Goal: Task Accomplishment & Management: Manage account settings

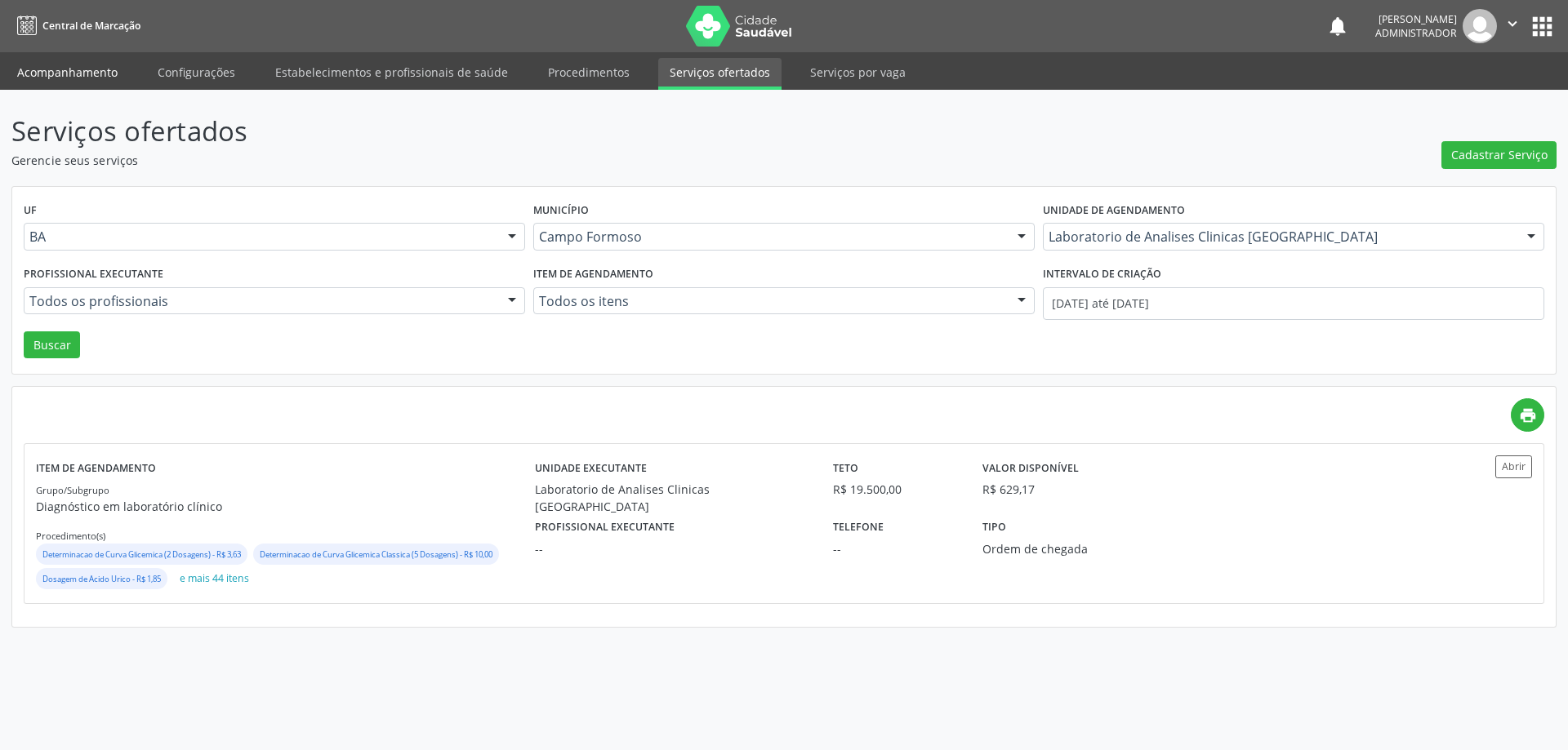
click at [94, 84] on link "Acompanhamento" at bounding box center [67, 71] width 123 height 28
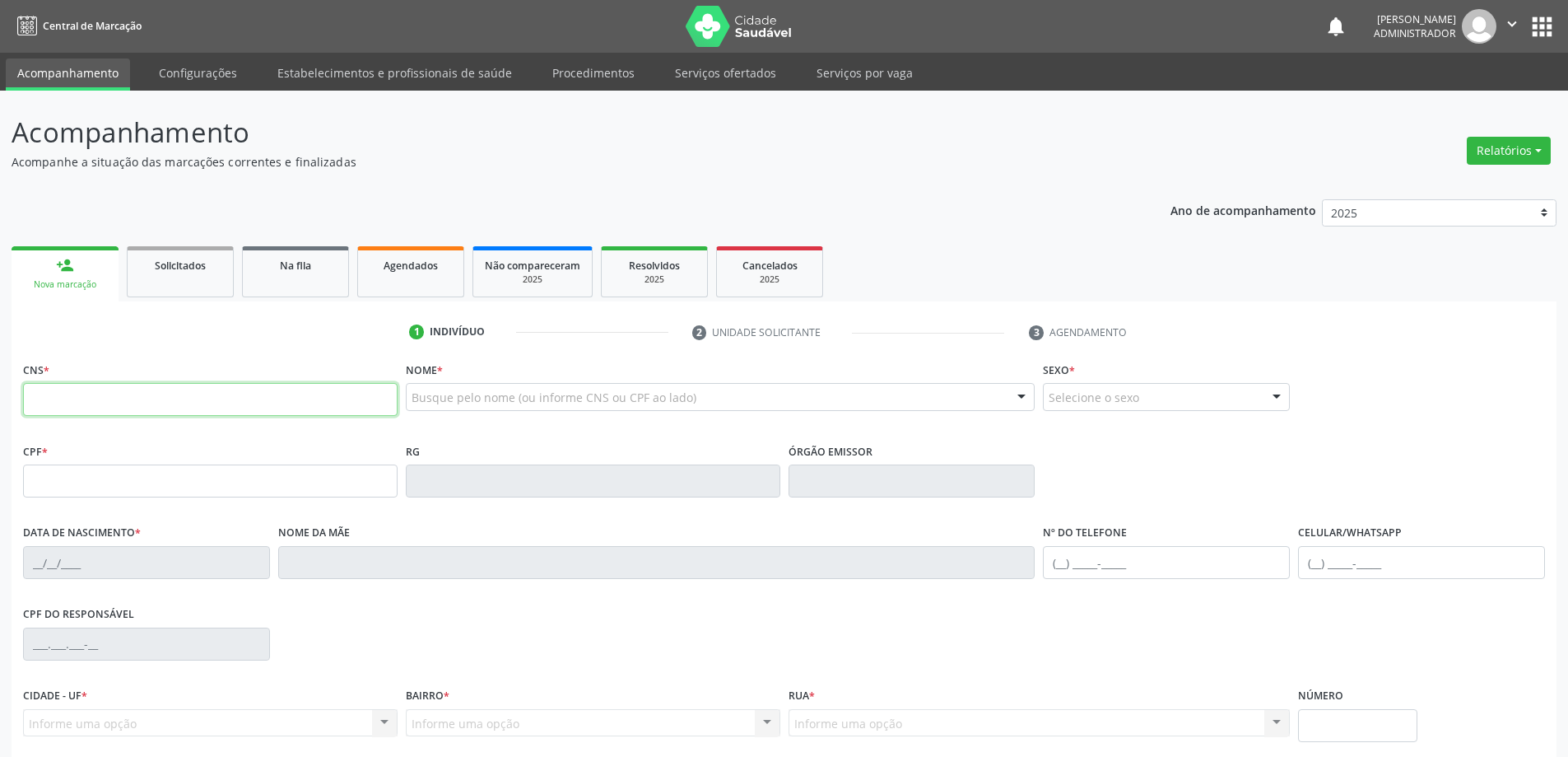
click at [204, 406] on input "text" at bounding box center [211, 399] width 375 height 33
type input "705 0098 8834 6658"
type input "[DATE]"
type input "S/N"
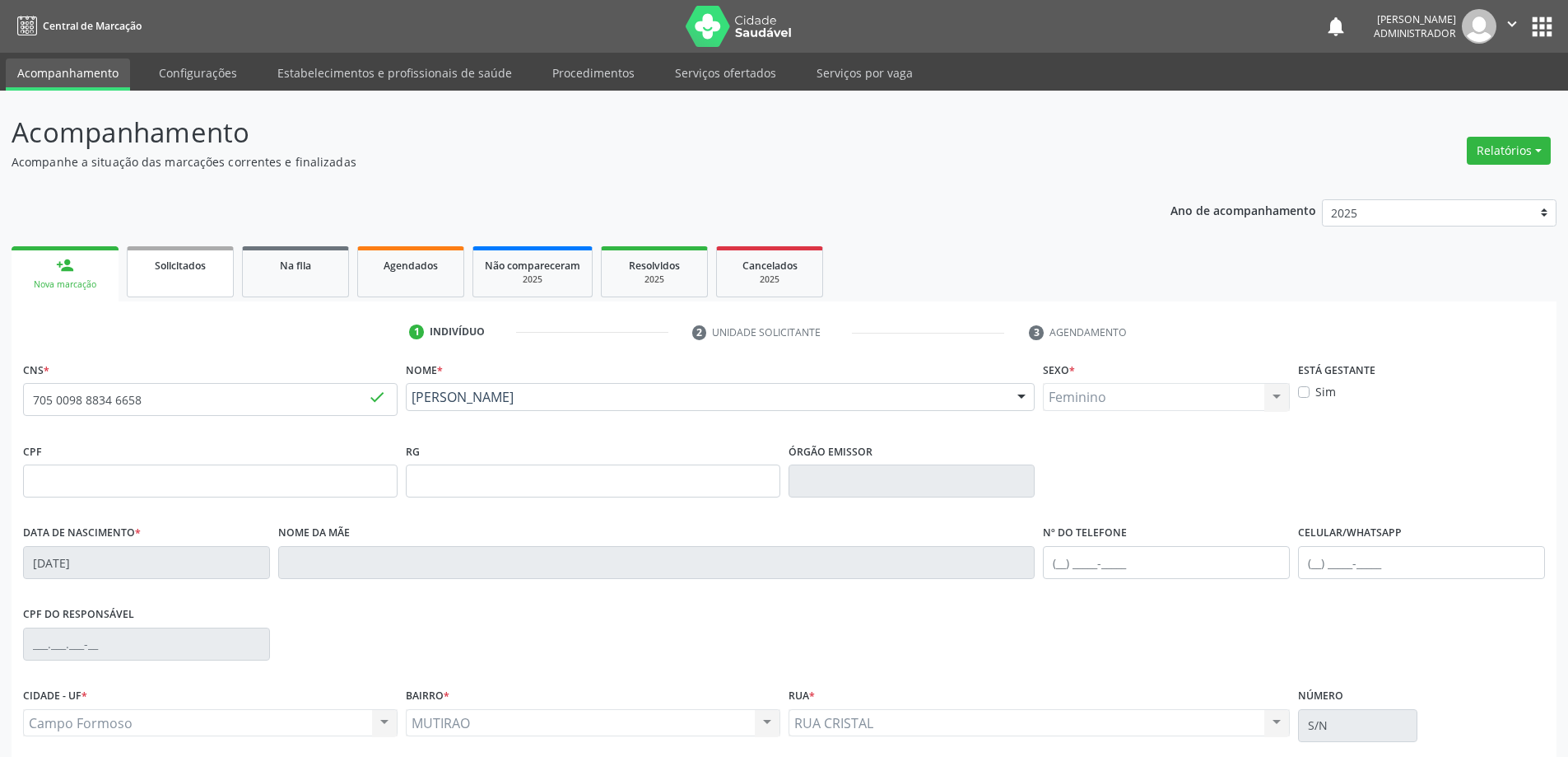
click at [178, 271] on span "Solicitados" at bounding box center [180, 266] width 51 height 14
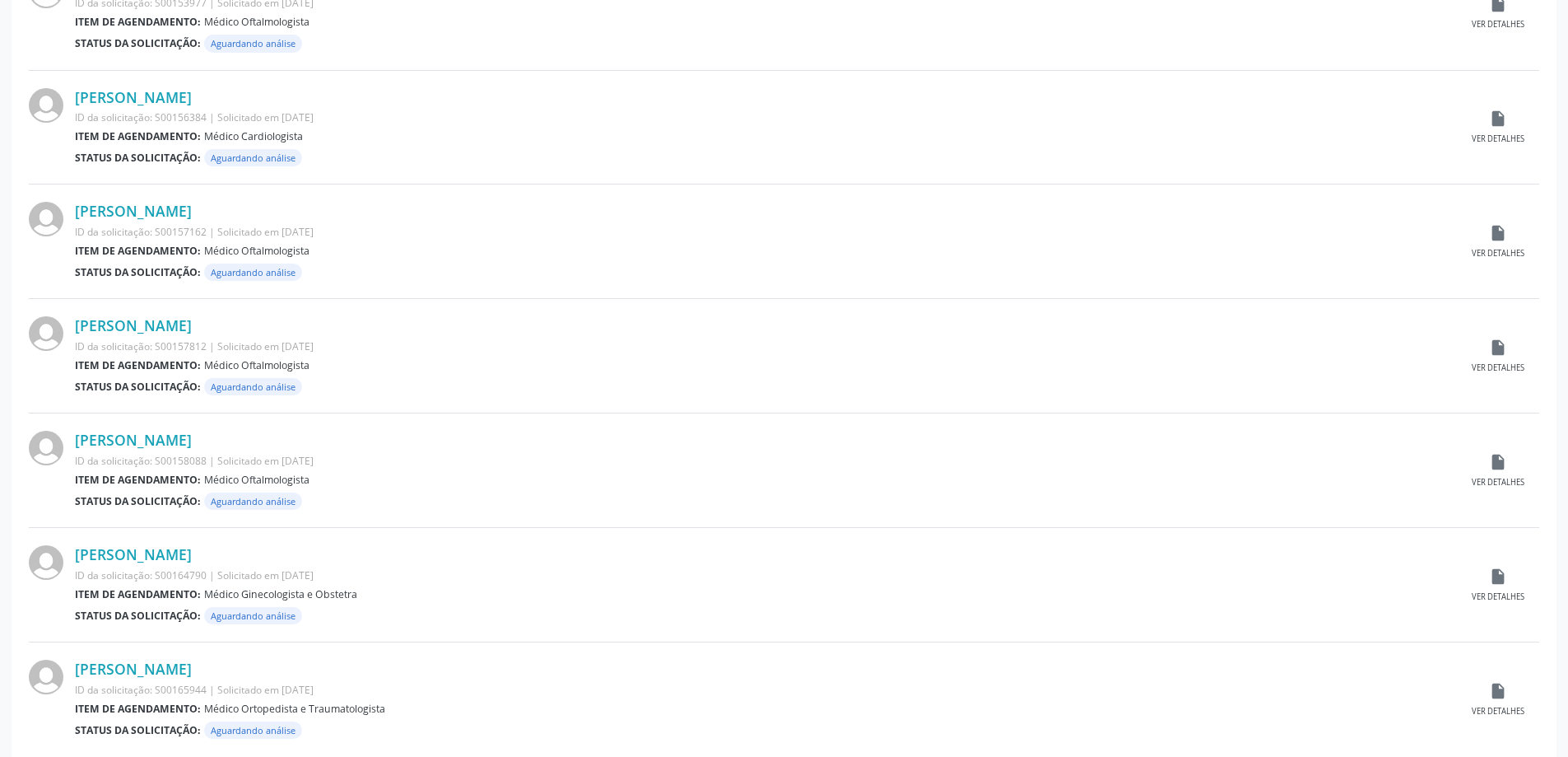
scroll to position [1476, 0]
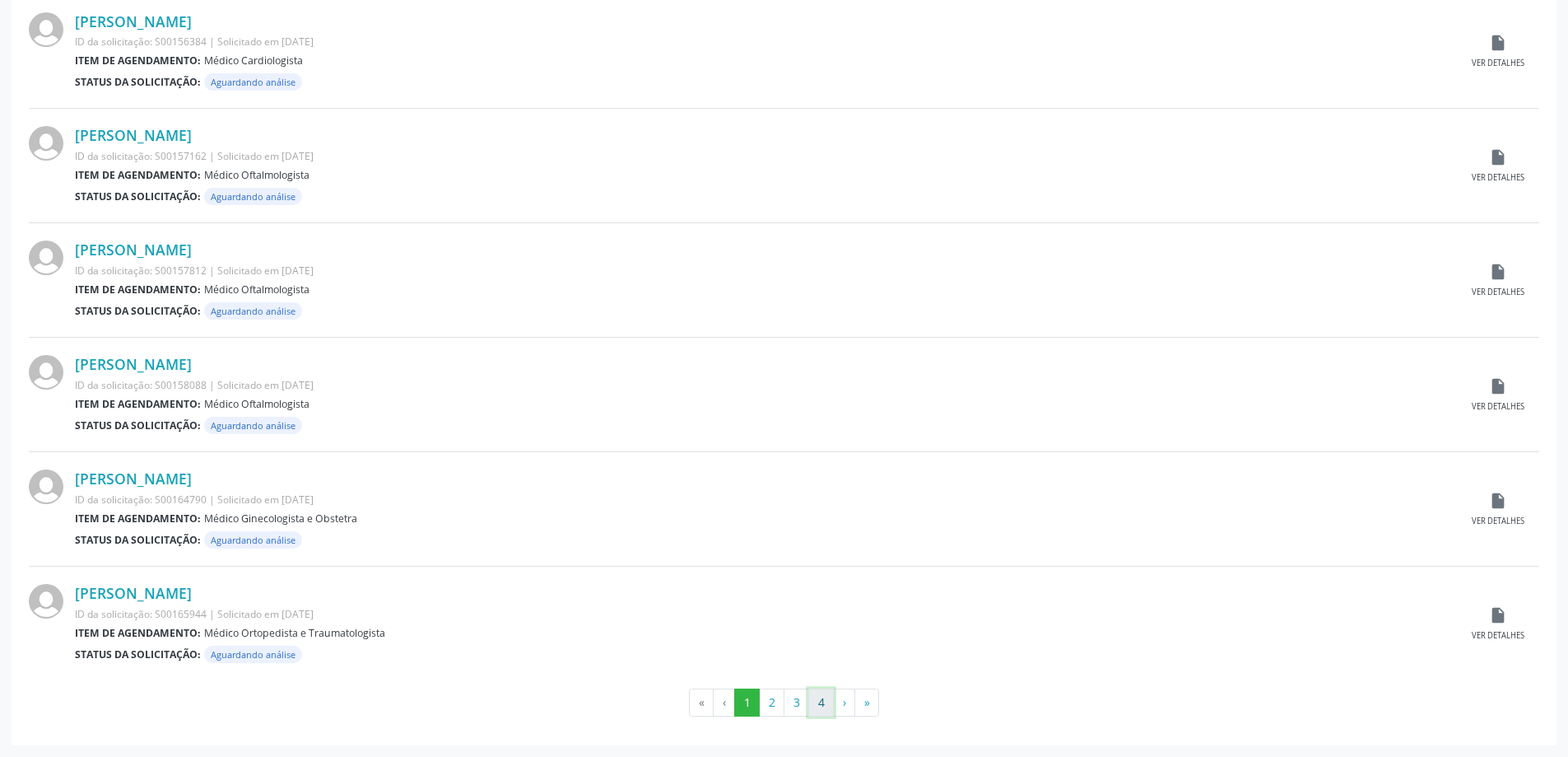
click at [823, 708] on button "4" at bounding box center [821, 702] width 25 height 28
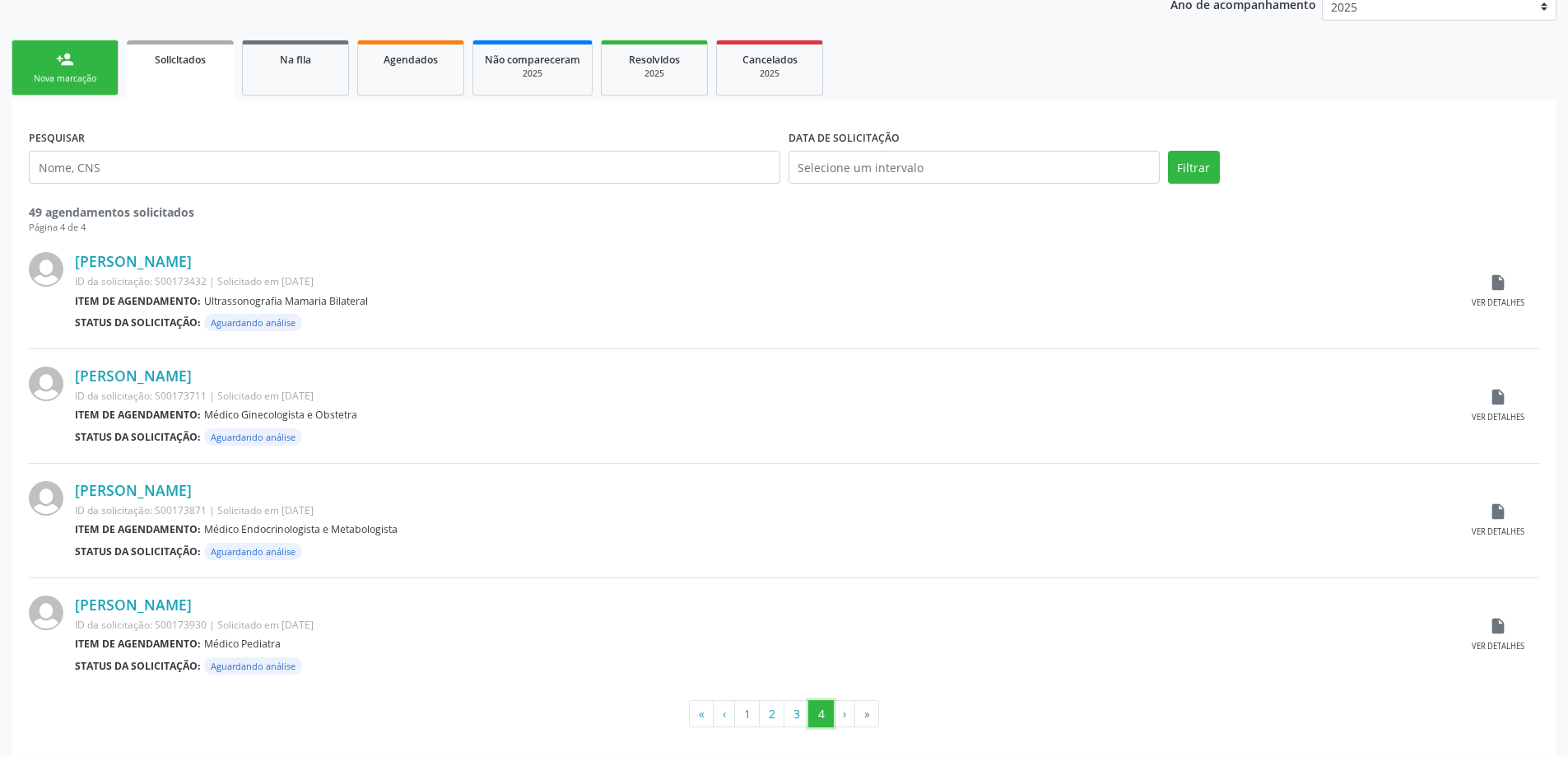
scroll to position [217, 0]
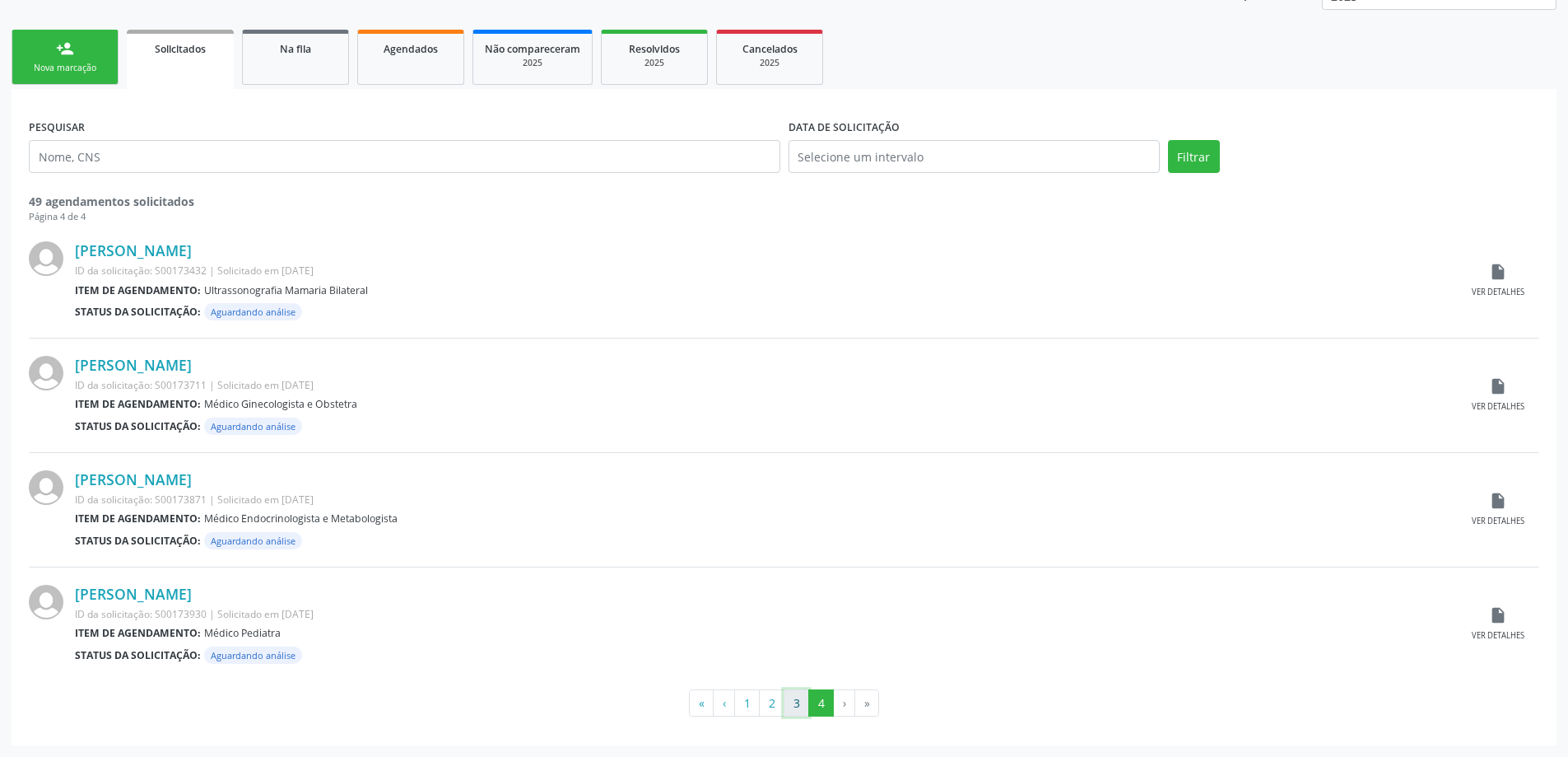
click at [796, 701] on button "3" at bounding box center [796, 703] width 25 height 28
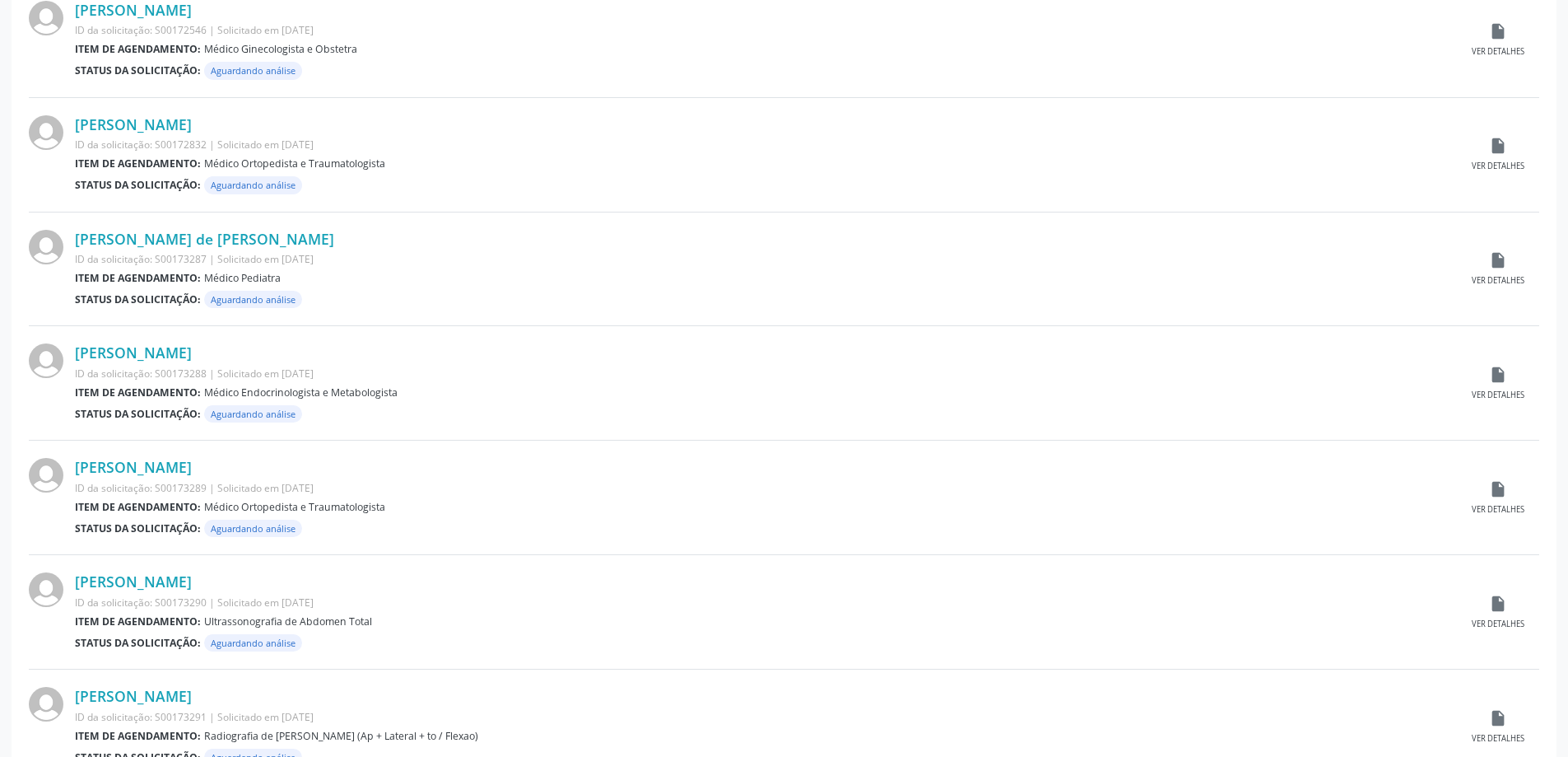
scroll to position [1476, 0]
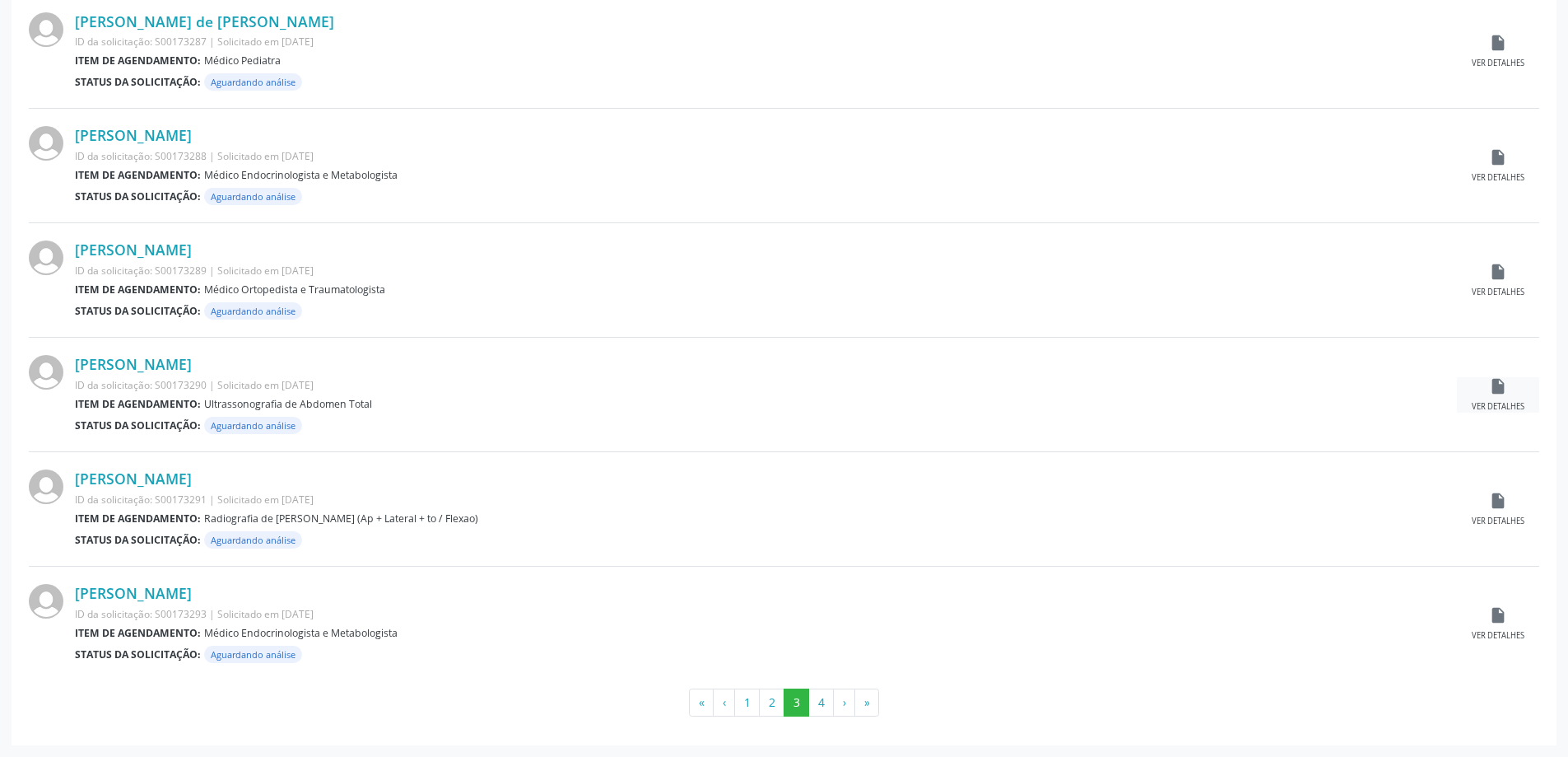
click at [1491, 389] on icon "insert_drive_file" at bounding box center [1498, 386] width 18 height 18
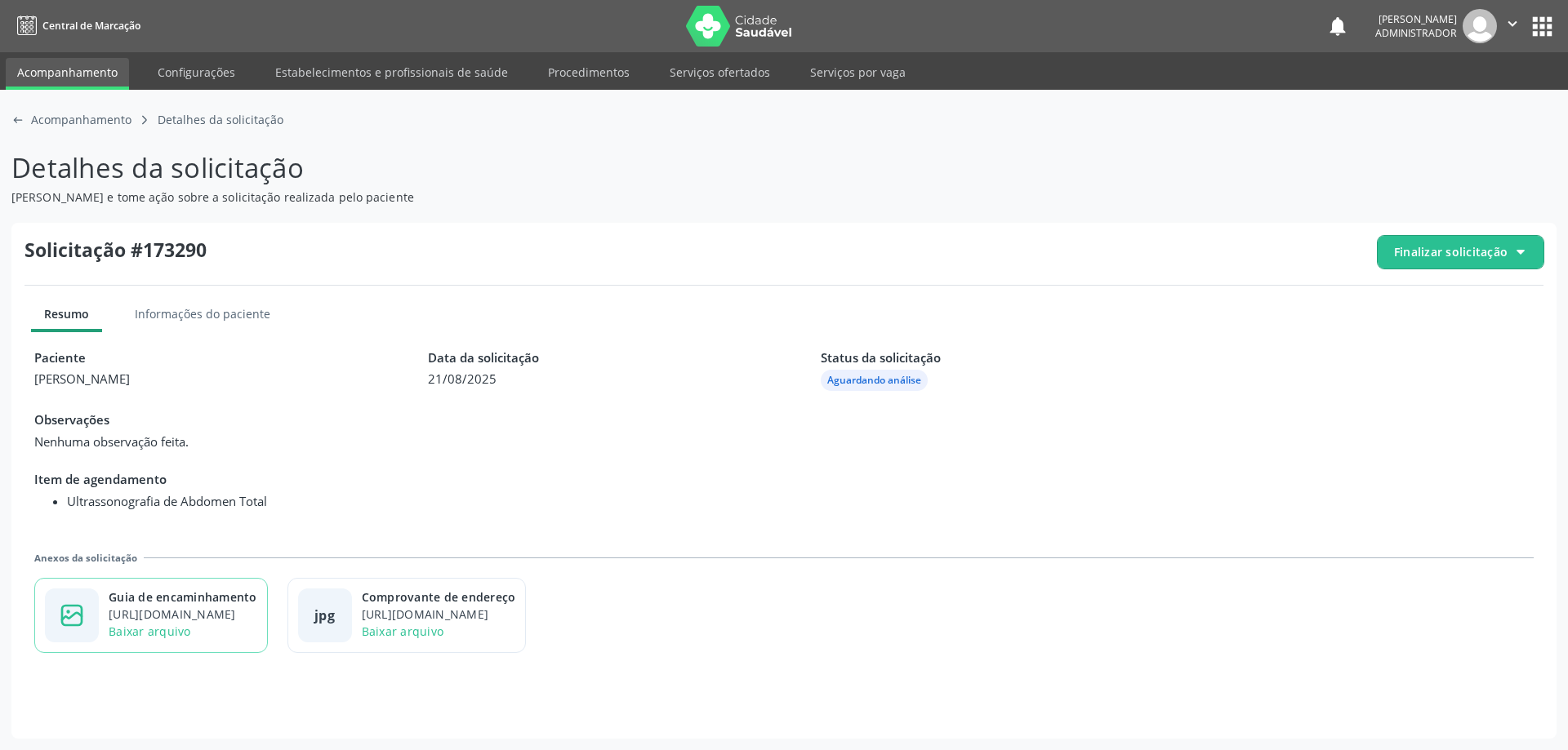
click at [242, 611] on div "https://cidadesaudavel-files.nyc3.digitaloceanspaces.com/cidadesaudavel-files/c…" at bounding box center [182, 614] width 149 height 17
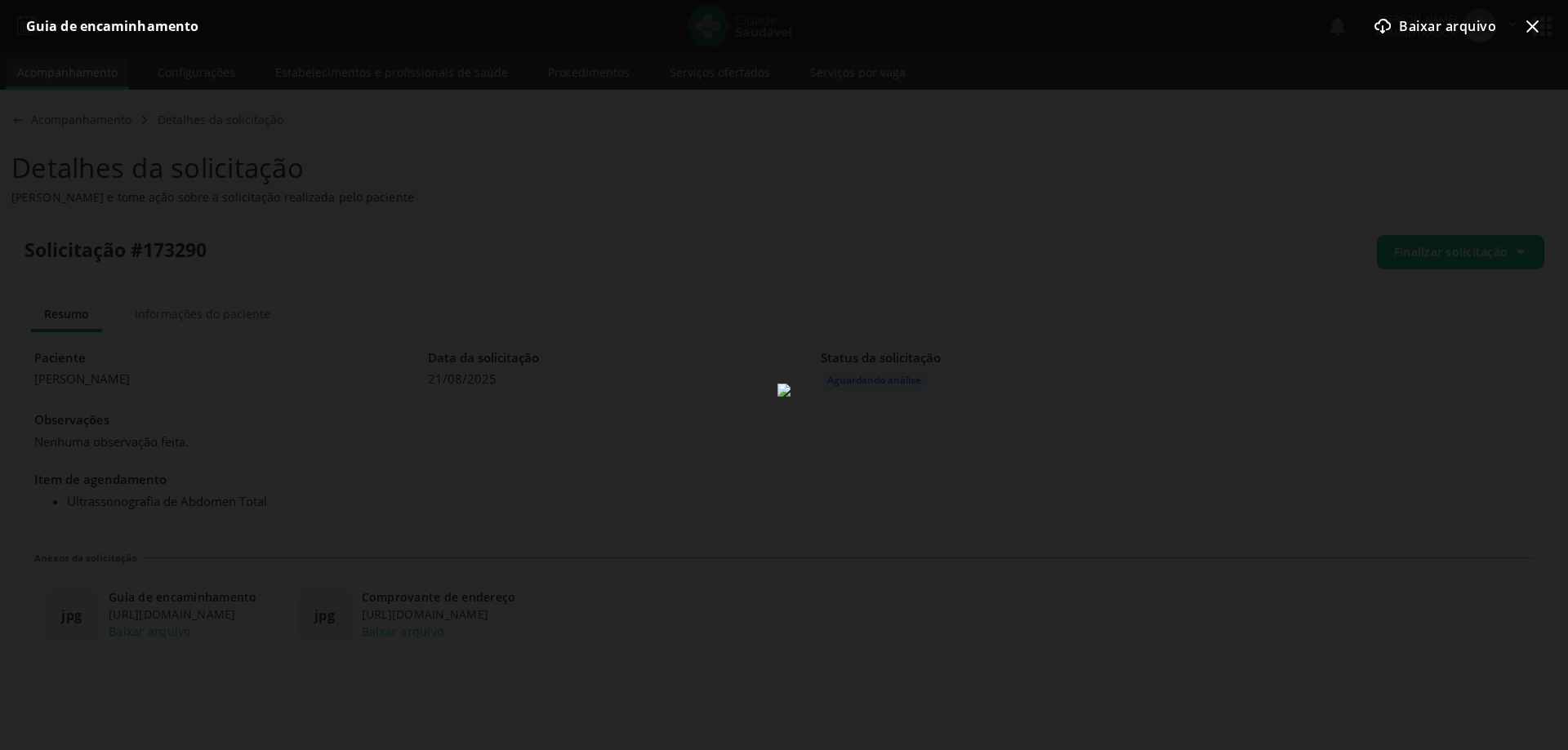
click at [1527, 23] on icon "x-outline icon" at bounding box center [1532, 26] width 20 height 20
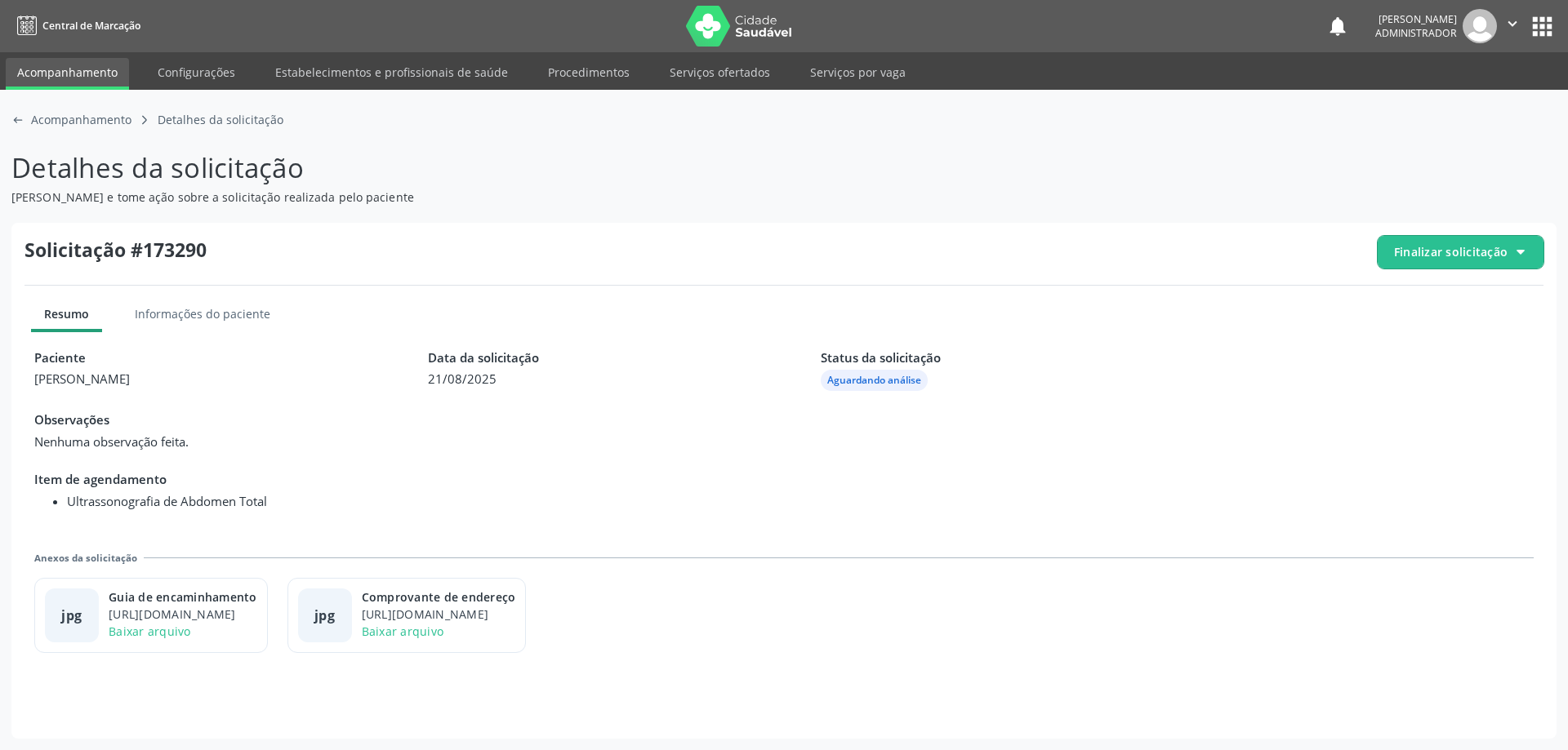
click at [1427, 263] on span "Finalizar solicitação" at bounding box center [1460, 252] width 166 height 33
click at [1397, 329] on div "check-outline icon Deferir solicitação" at bounding box center [1460, 343] width 153 height 37
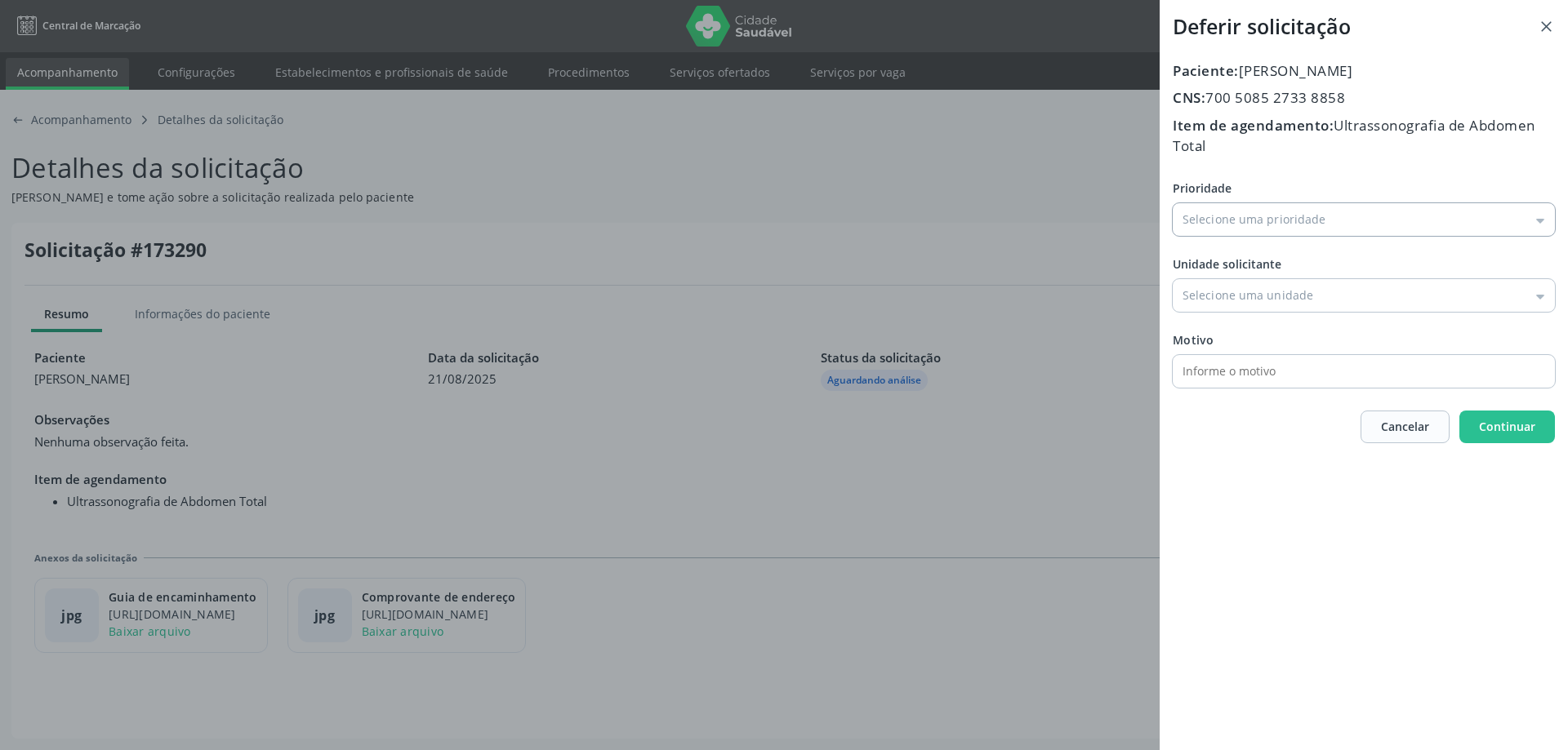
click at [1198, 204] on input "Prioridade" at bounding box center [1363, 219] width 382 height 33
type input "Baixa Prioridade"
click at [1224, 258] on div "Prioridade Baixa Prioridade Baixa Prioridade Média Prioridade Alta Prioridade U…" at bounding box center [1363, 284] width 382 height 208
click at [1238, 300] on input "Prioridade" at bounding box center [1363, 295] width 382 height 33
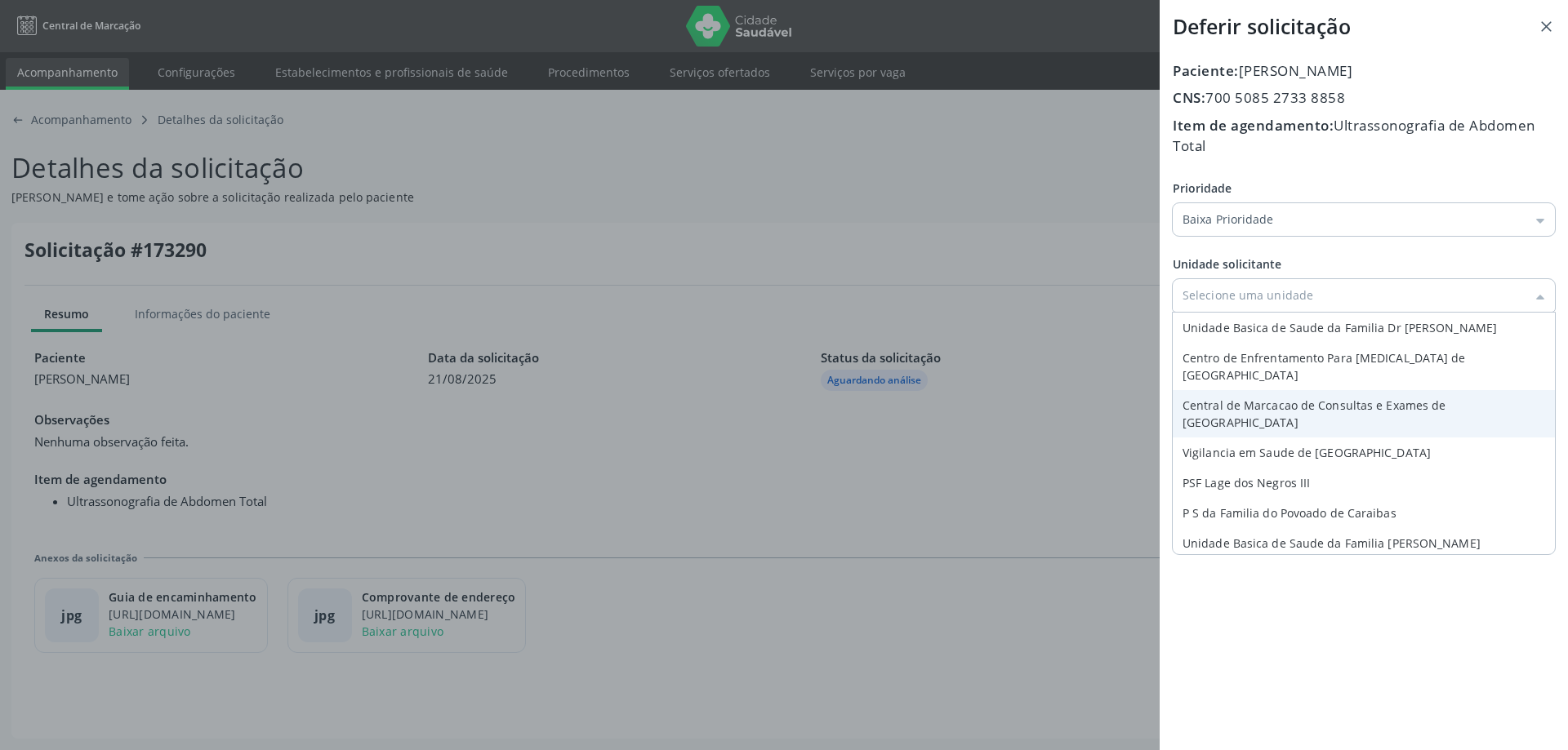
type input "Central de Marcacao de Consultas e Exames de Campo Formoso"
click at [1238, 379] on div "Prioridade Baixa Prioridade Baixa Prioridade Média Prioridade Alta Prioridade U…" at bounding box center [1363, 284] width 382 height 208
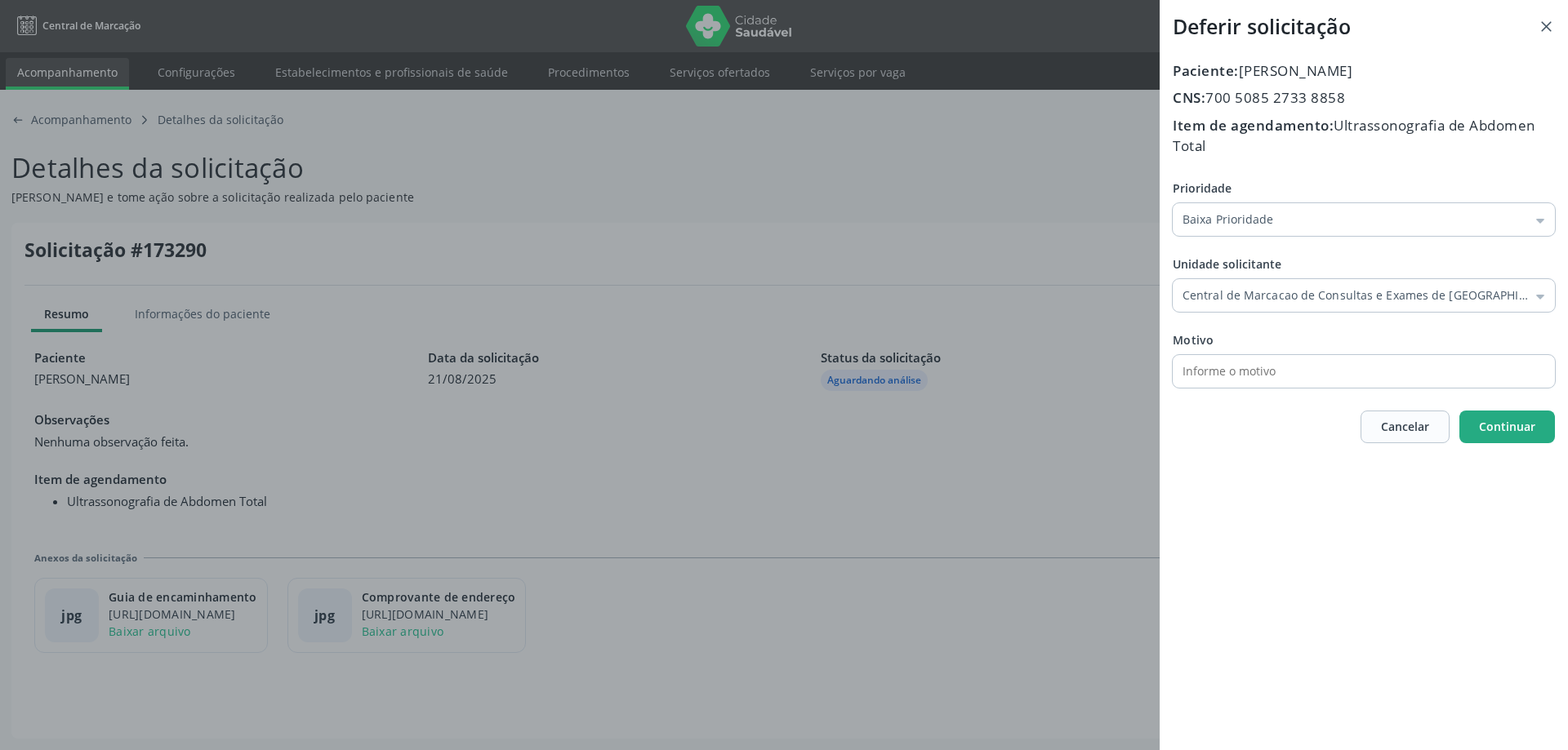
click at [1527, 436] on button "Continuar" at bounding box center [1506, 427] width 96 height 33
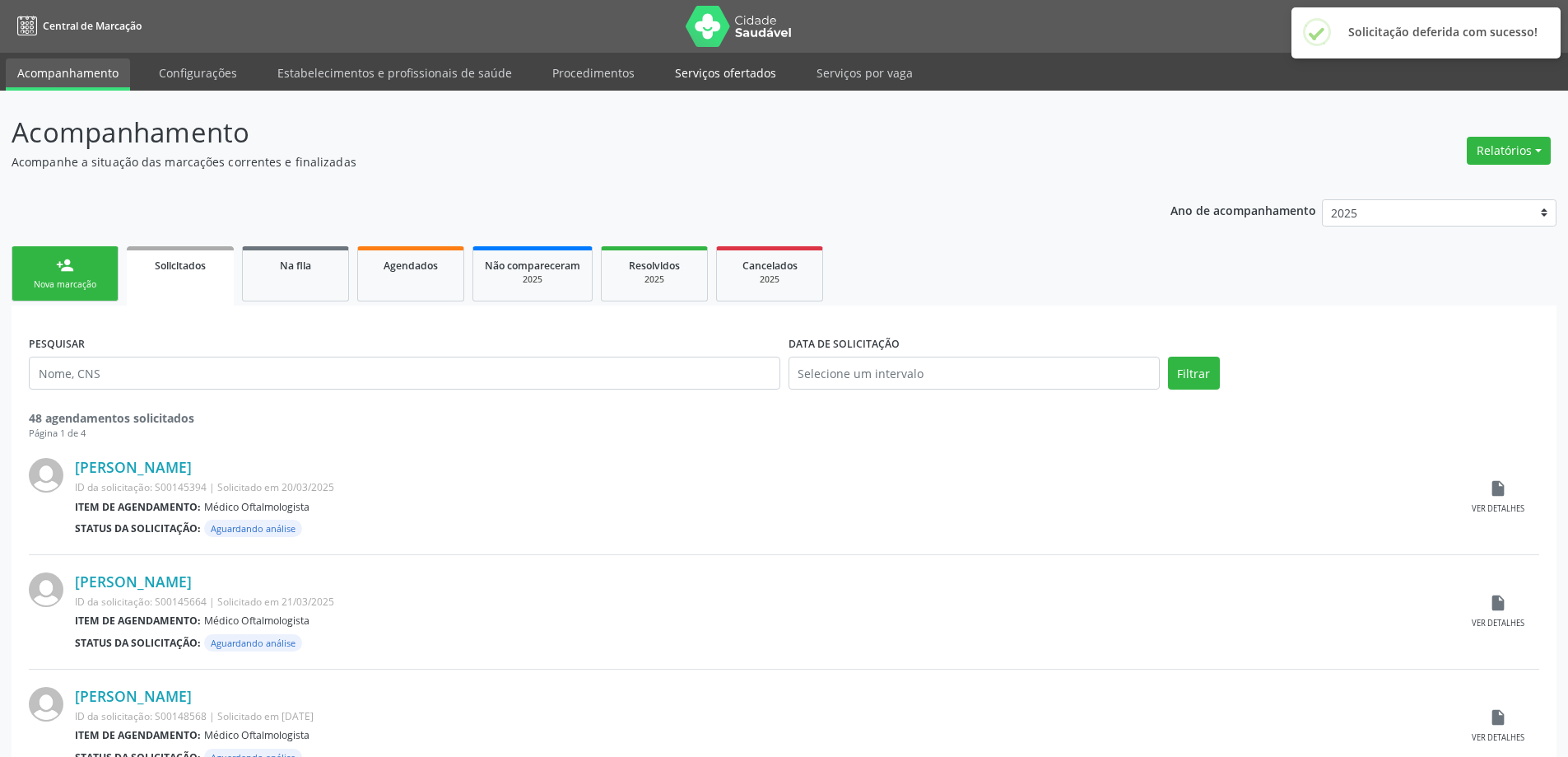
click at [686, 73] on link "Serviços ofertados" at bounding box center [725, 72] width 124 height 29
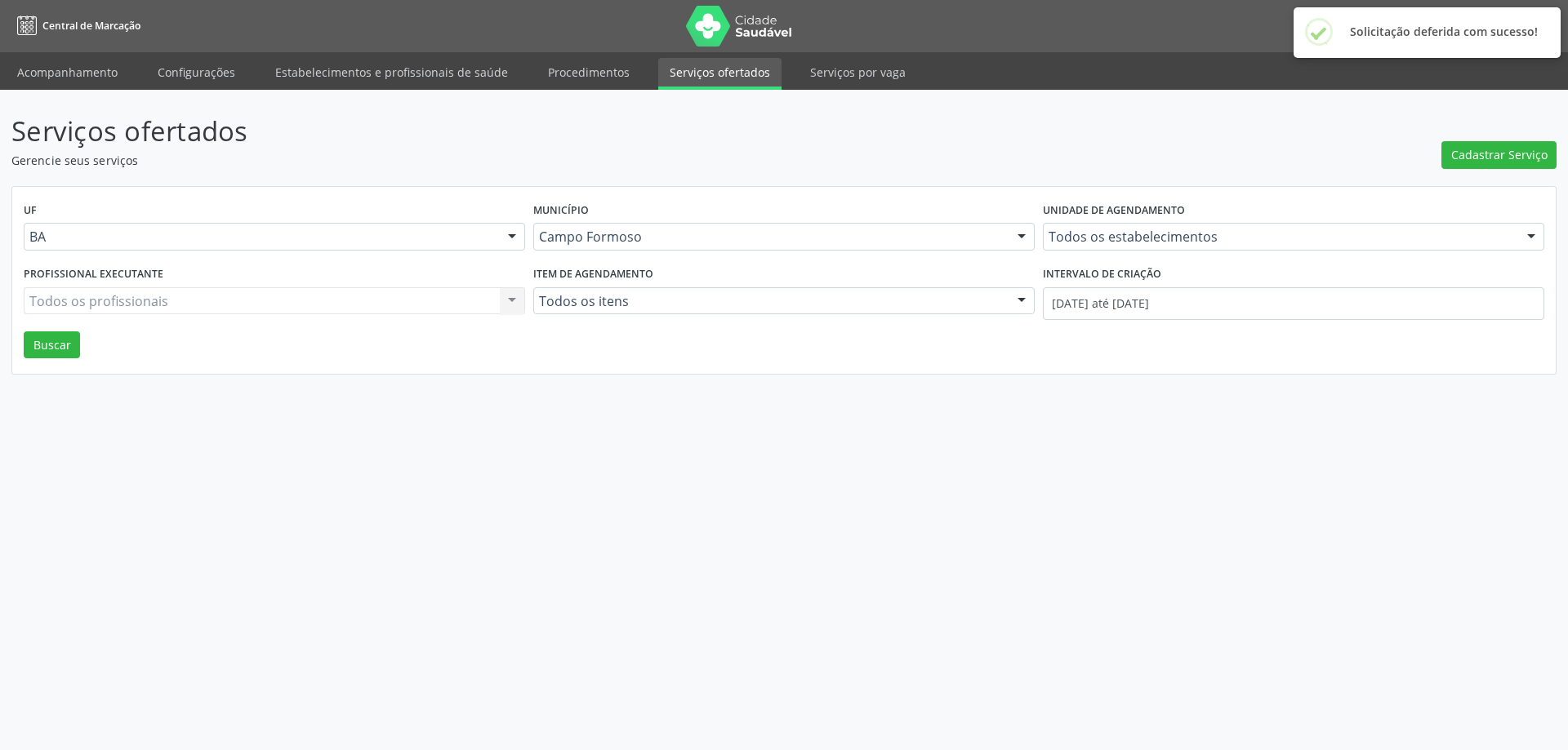
click at [1108, 255] on div "Unidade de agendamento Todos os estabelecimentos Todos os estabelecimentos Acad…" at bounding box center [1293, 231] width 509 height 64
click at [1112, 247] on div "Todos os estabelecimentos" at bounding box center [1293, 237] width 502 height 28
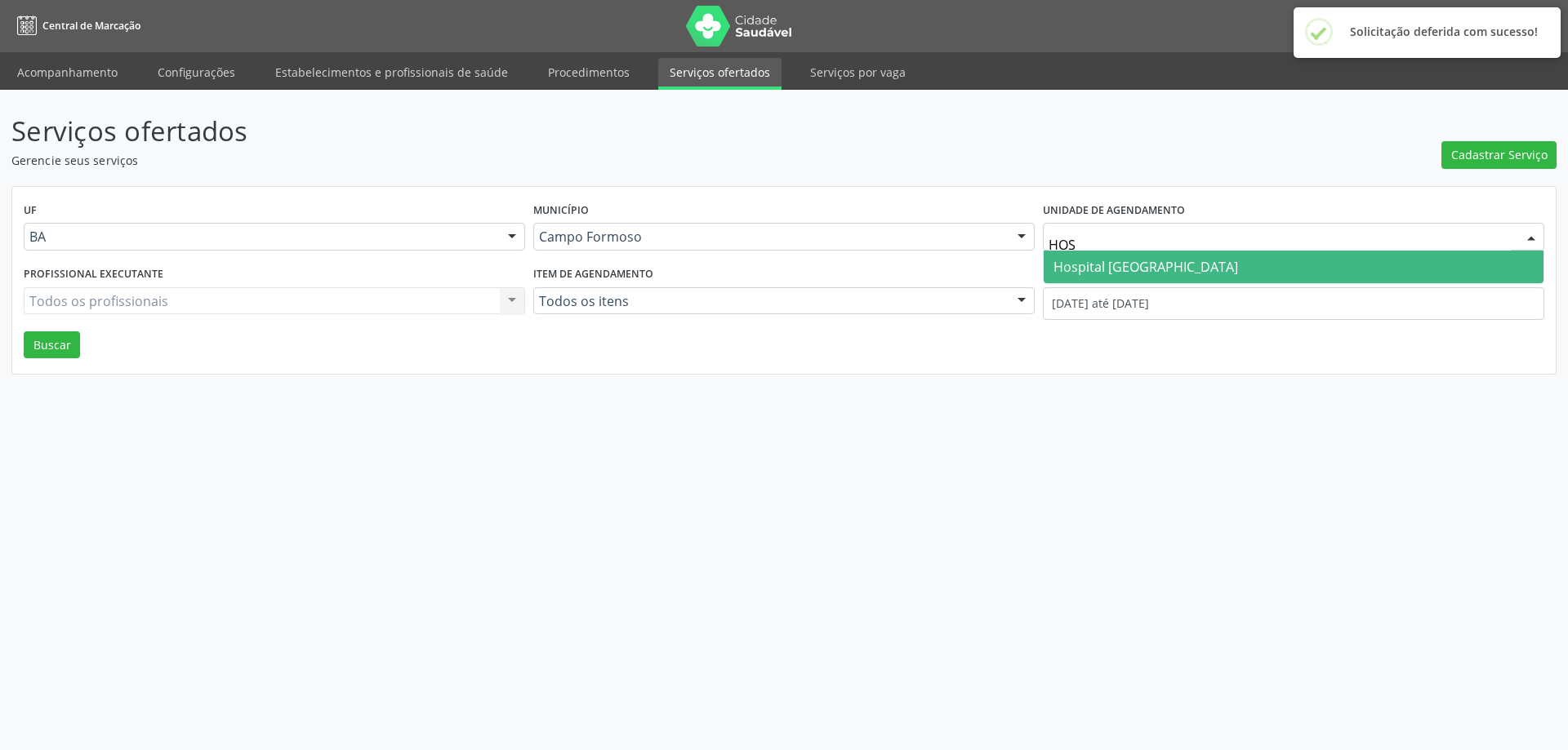
type input "HOSP"
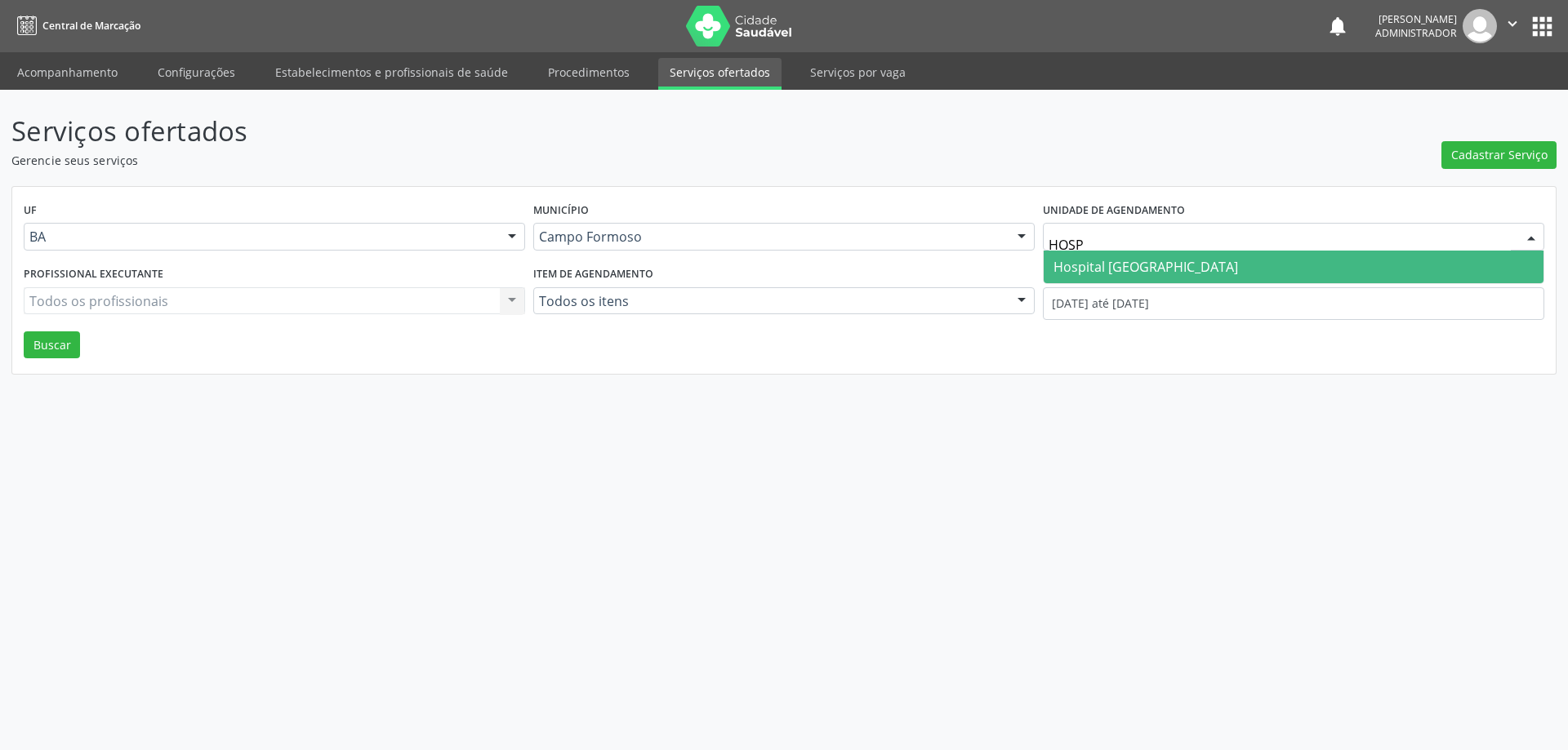
click at [1112, 261] on span "Hospital Sao Francisco" at bounding box center [1145, 267] width 184 height 18
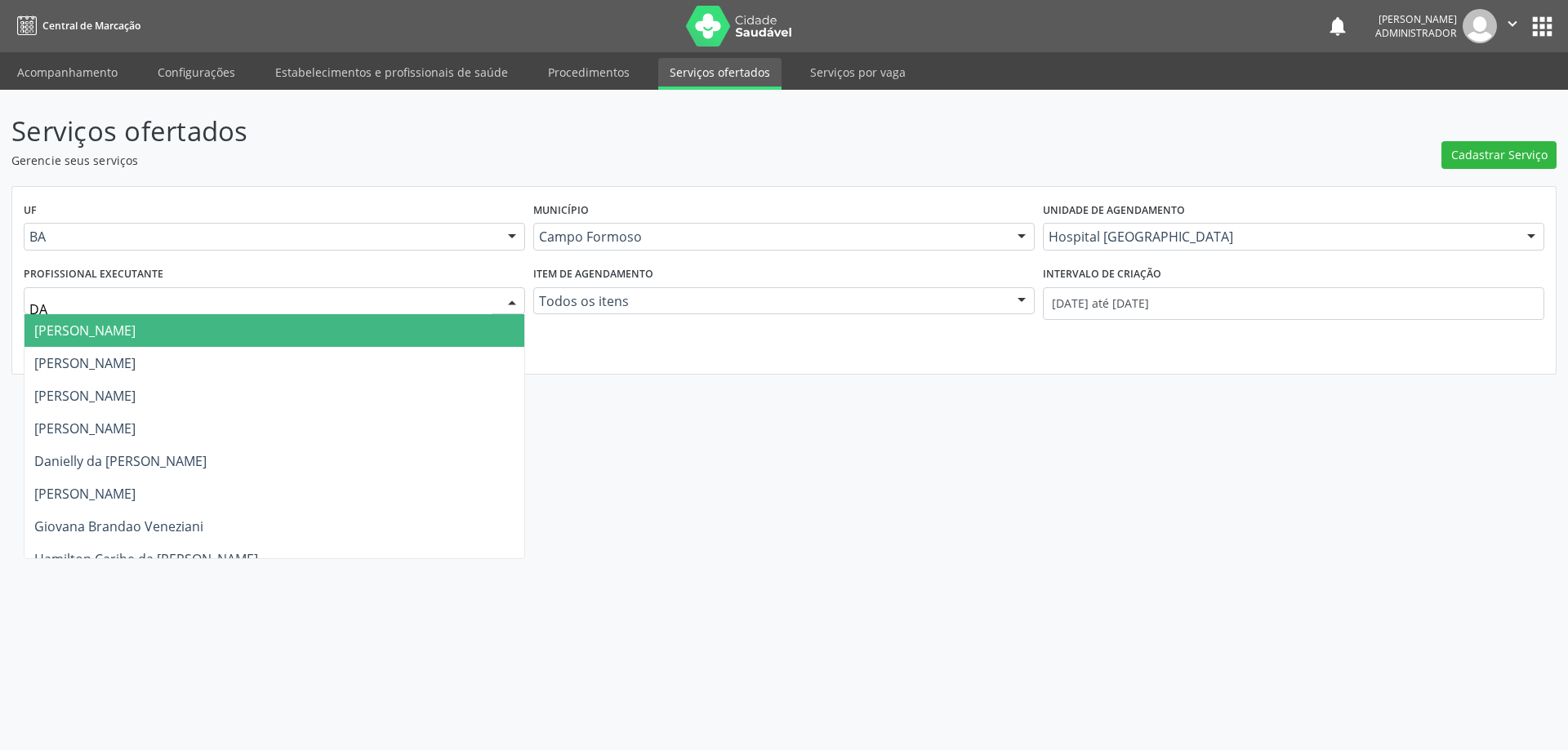
type input "DAN"
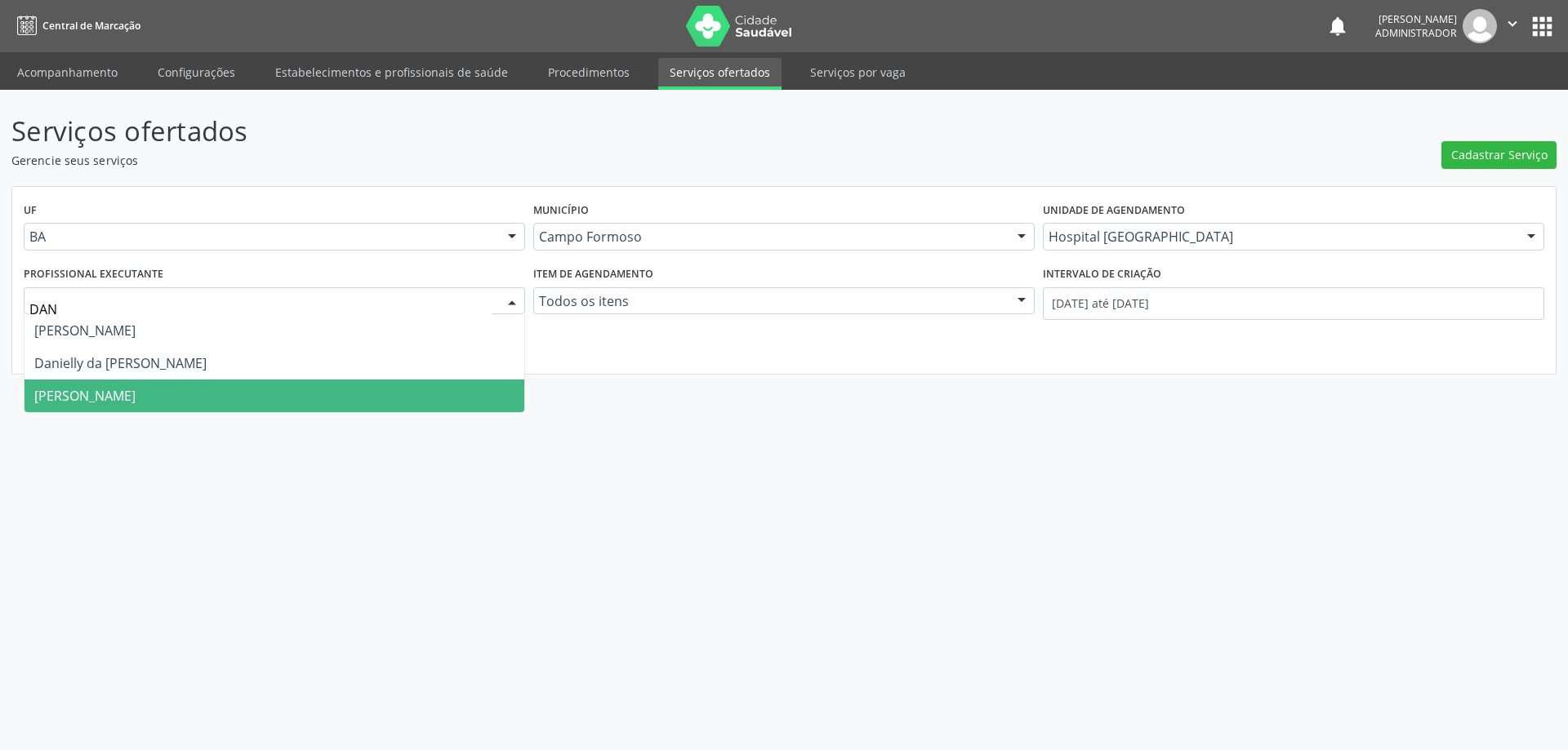
click at [224, 385] on span "Danilo Souza Cardoso" at bounding box center [274, 396] width 500 height 33
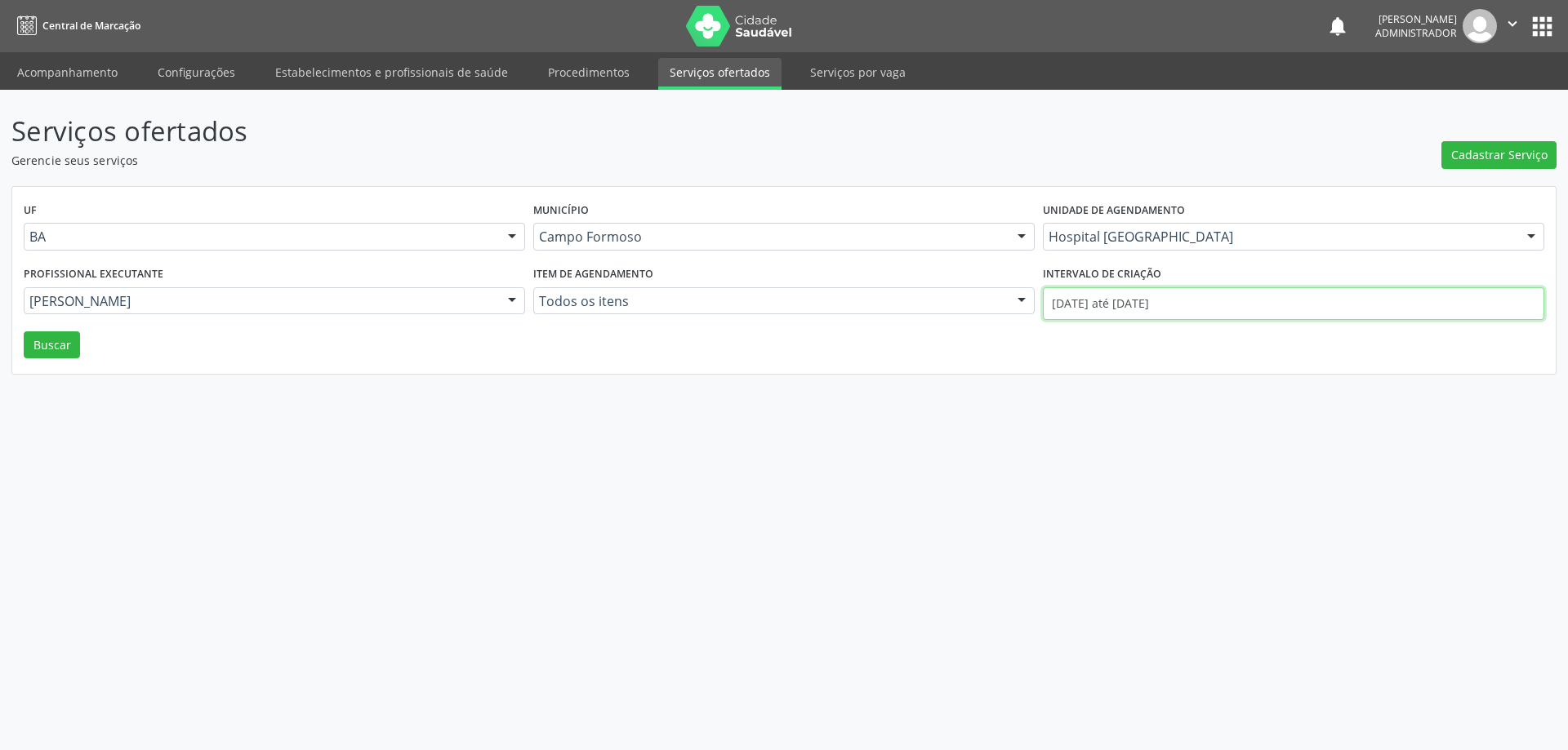
click at [1071, 306] on input "01/08/2025 até 27/08/2025" at bounding box center [1293, 304] width 502 height 33
drag, startPoint x: 48, startPoint y: 350, endPoint x: 461, endPoint y: 379, distance: 414.0
click at [49, 350] on button "Buscar" at bounding box center [52, 345] width 56 height 28
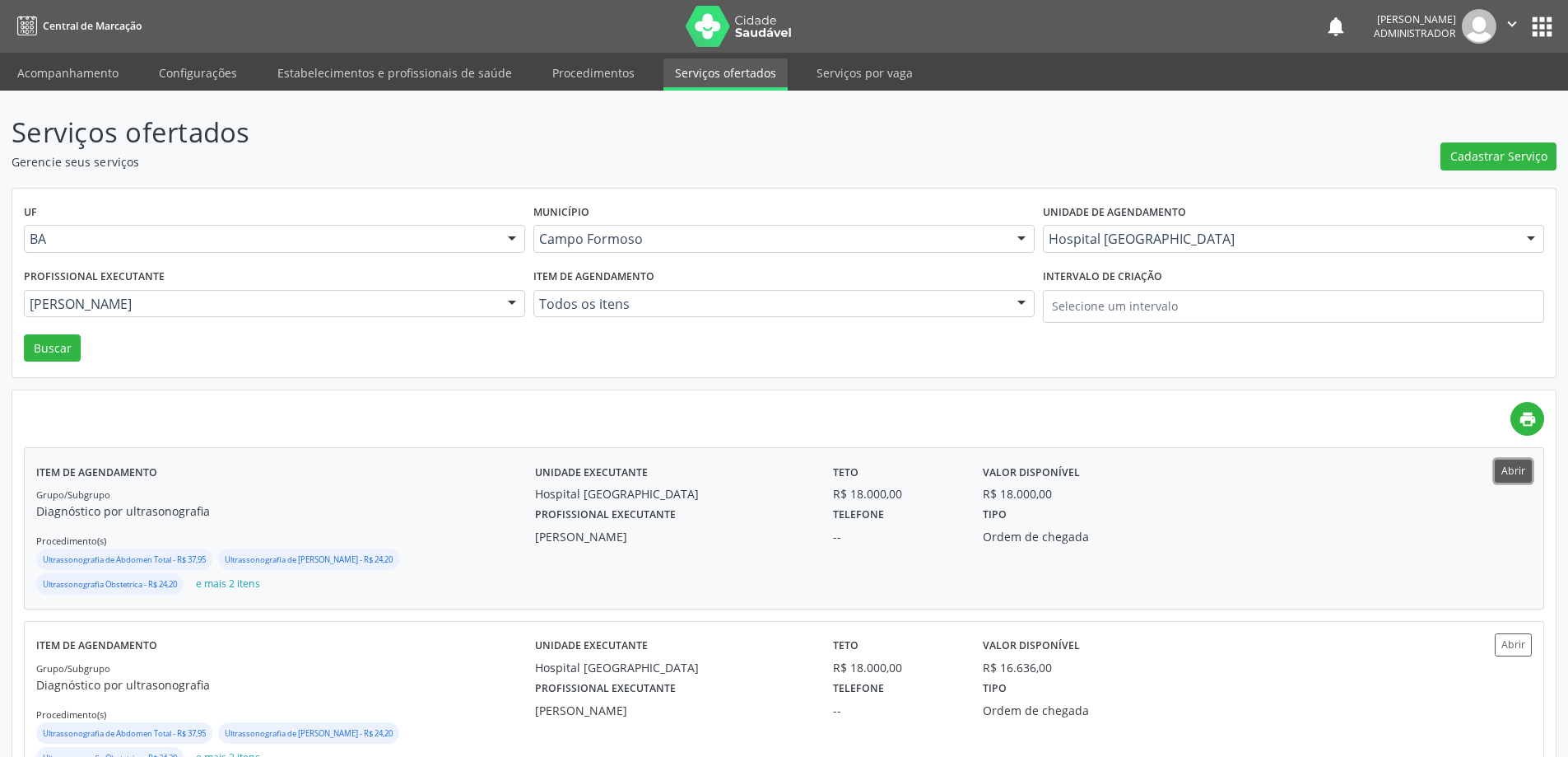
click at [1521, 474] on button "Abrir" at bounding box center [1513, 471] width 37 height 23
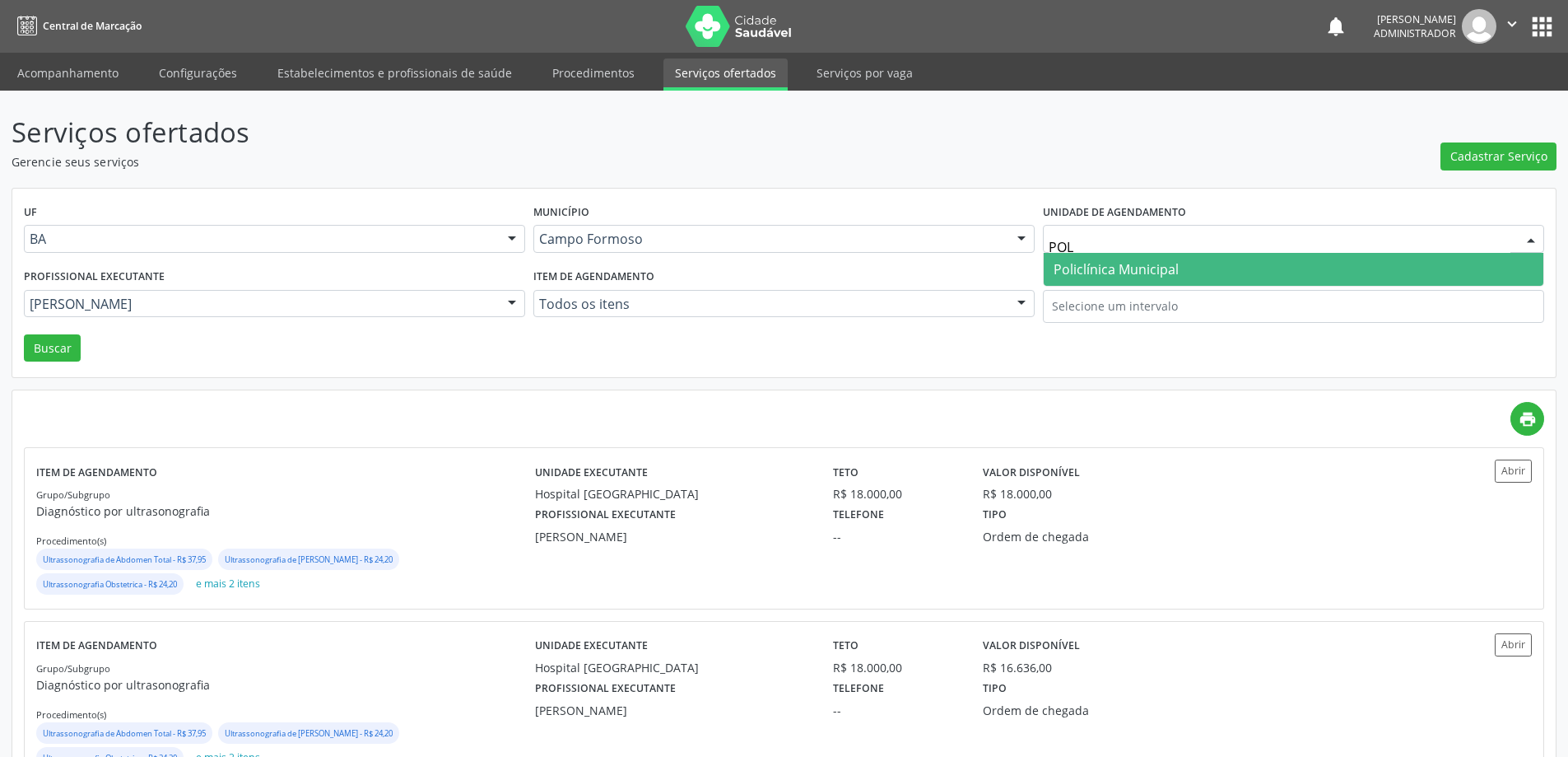
type input "POLI"
click at [1179, 262] on span "Policlínica Municipal" at bounding box center [1294, 269] width 500 height 33
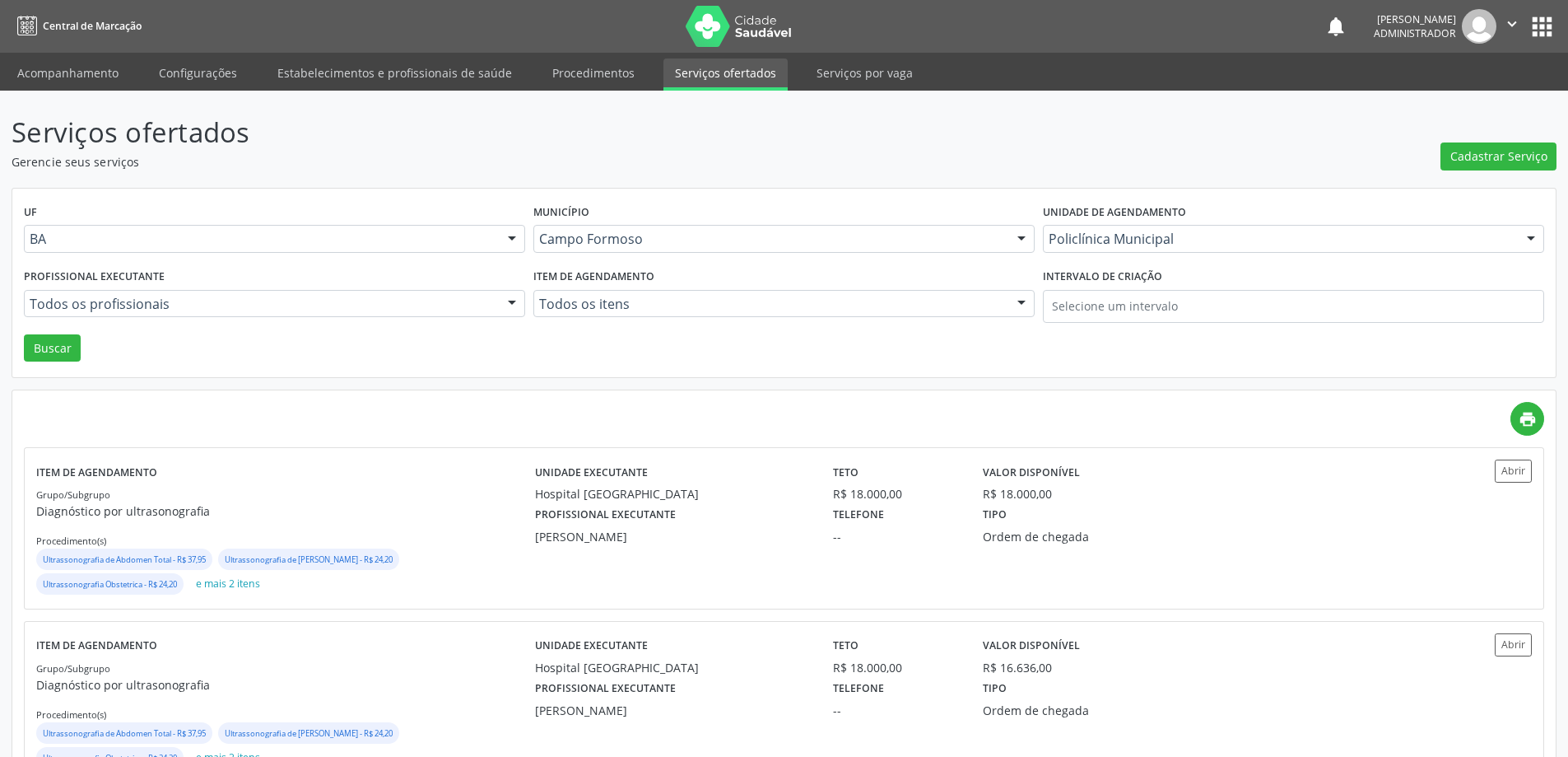
click at [506, 305] on div at bounding box center [512, 305] width 24 height 28
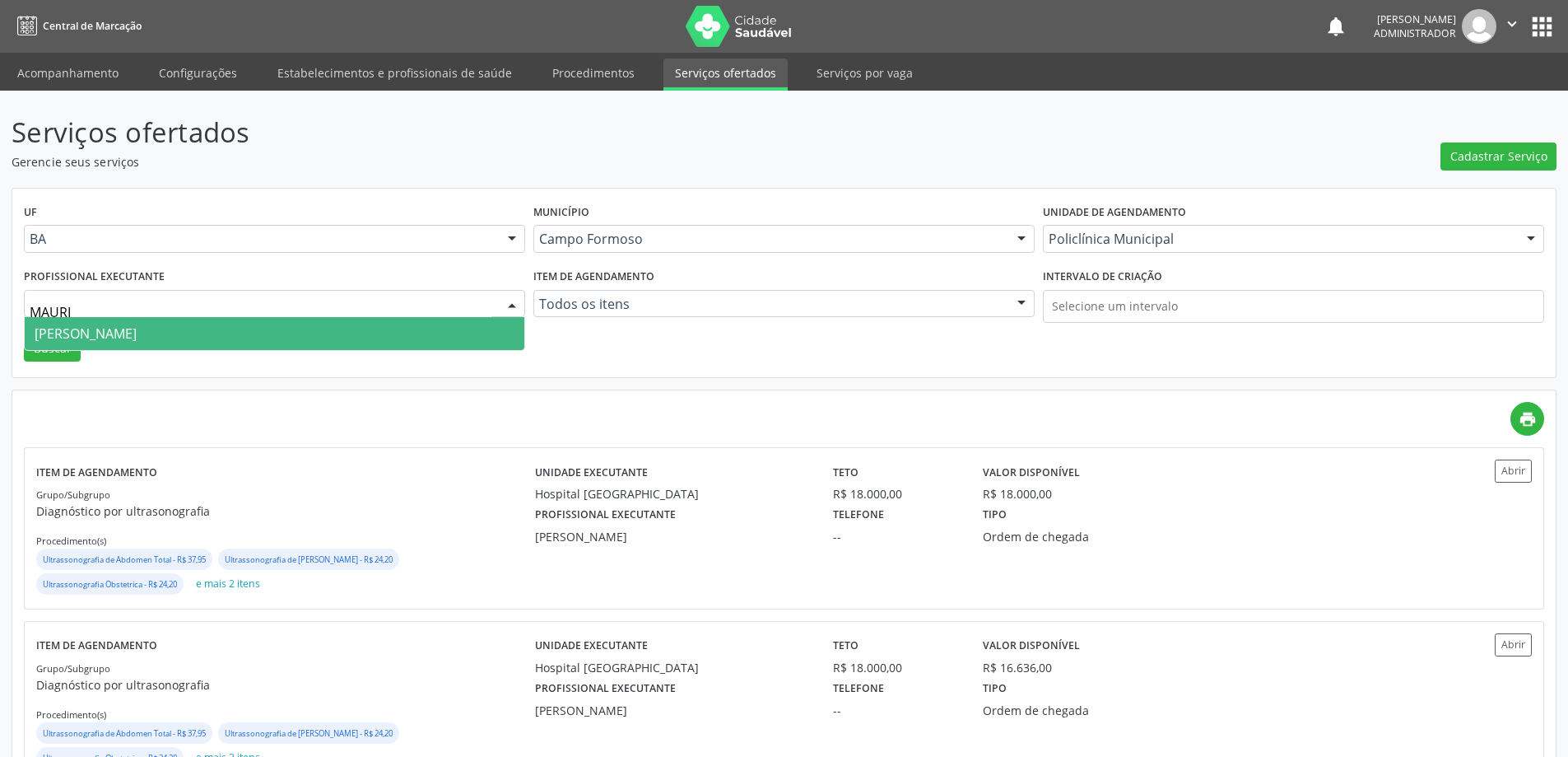
click at [437, 332] on span "Mauricio Cardoso Ribeiro Junior" at bounding box center [274, 333] width 500 height 33
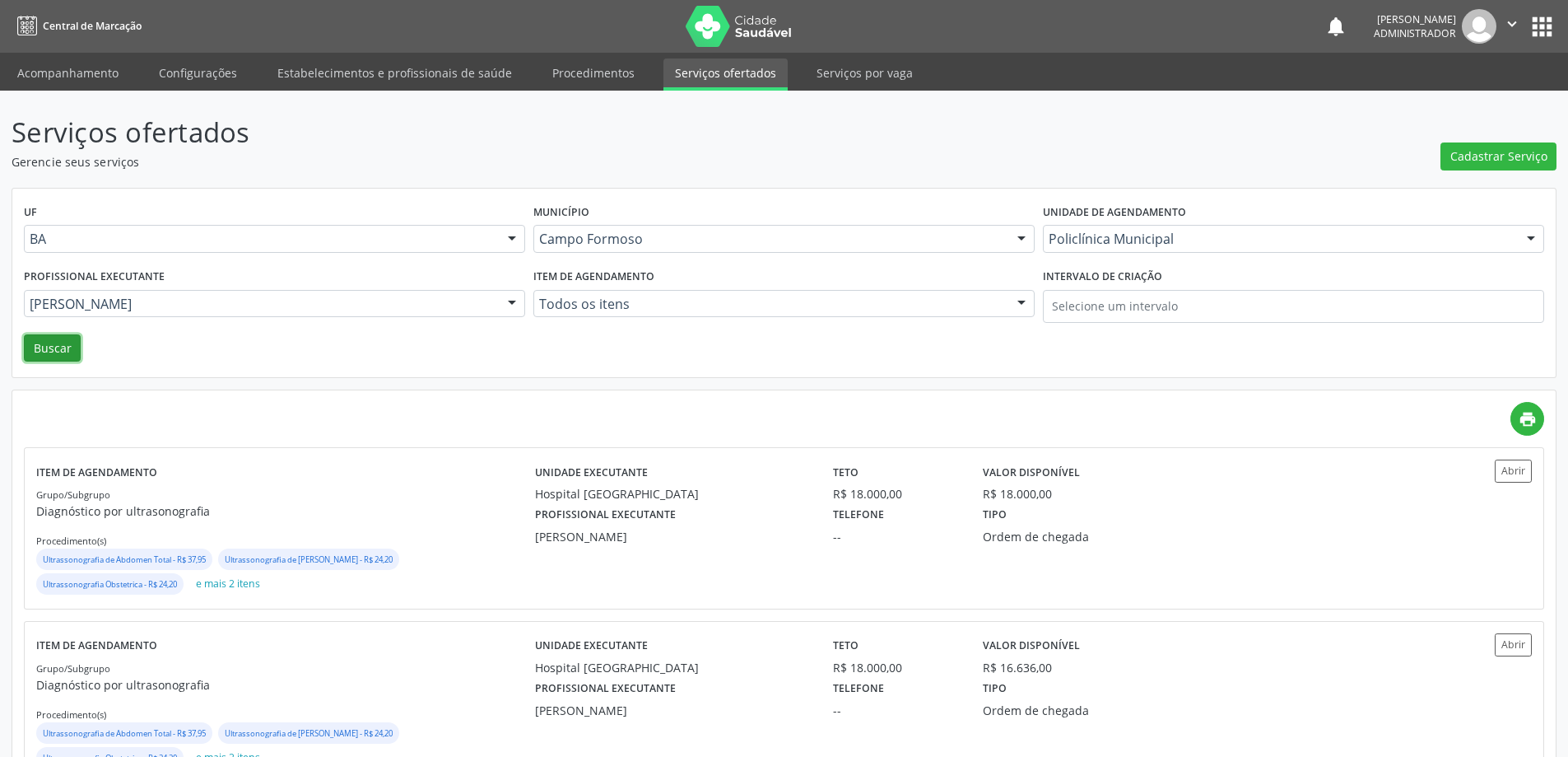
click at [67, 350] on button "Buscar" at bounding box center [52, 348] width 56 height 28
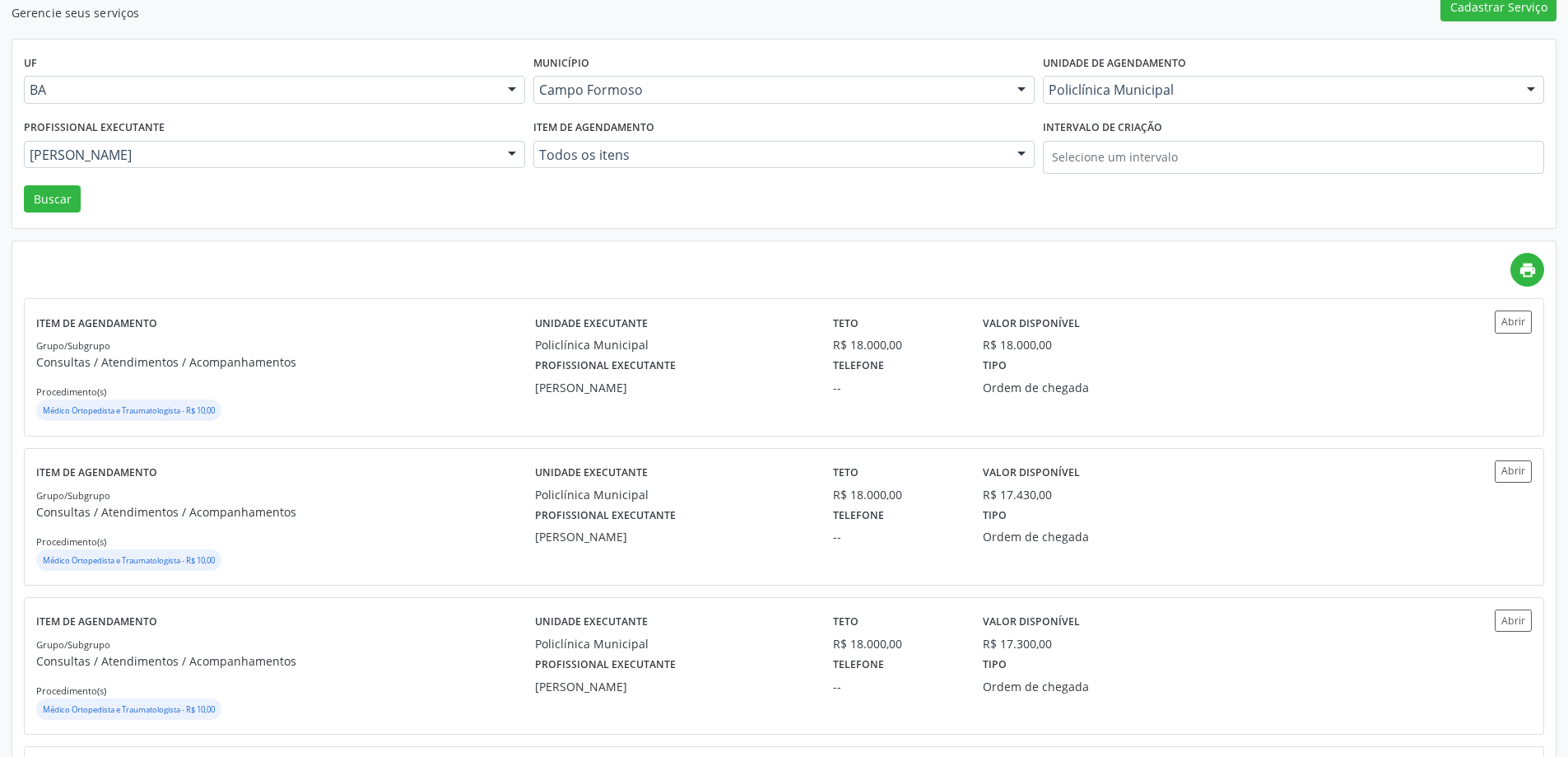
scroll to position [165, 0]
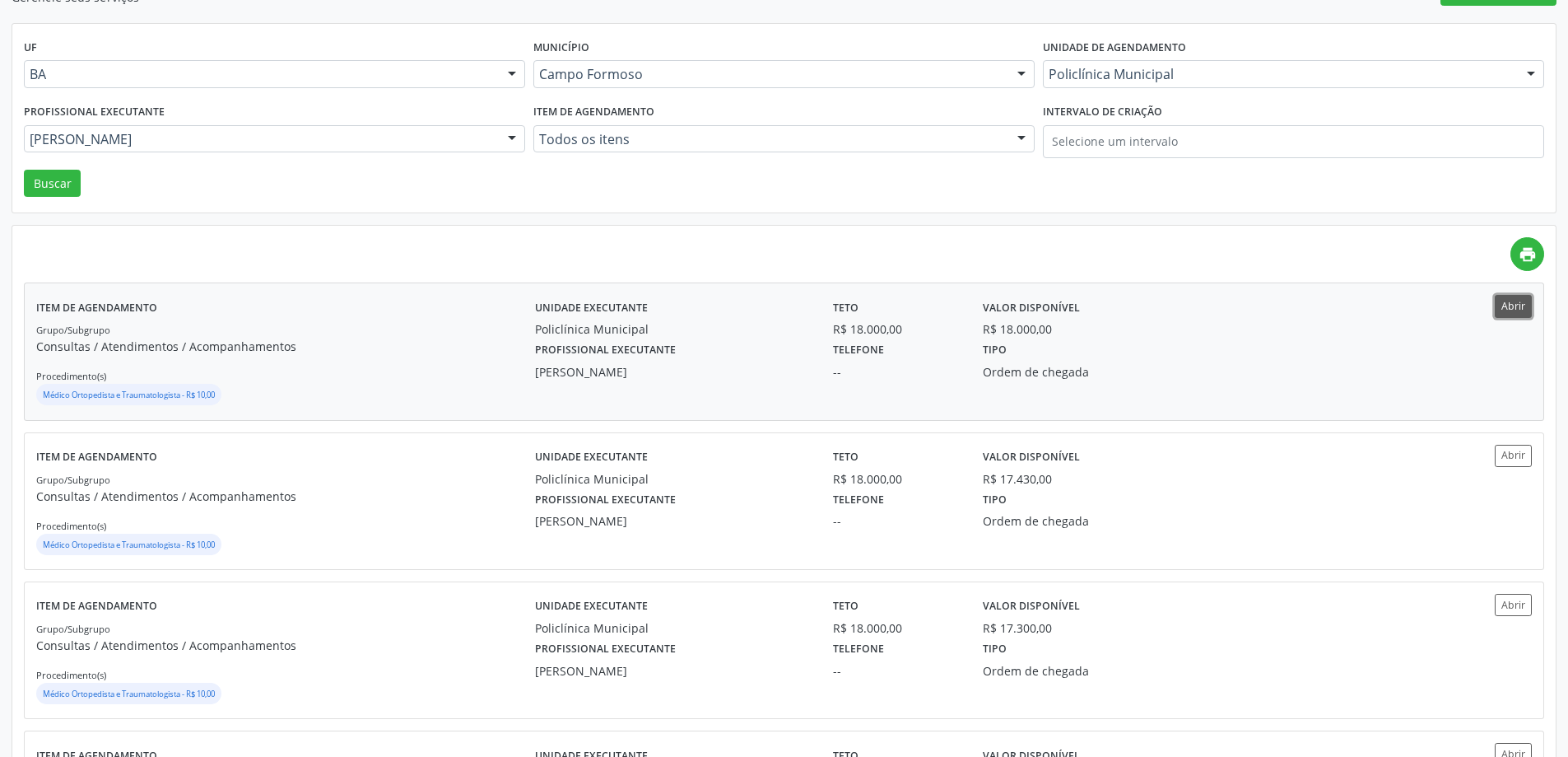
click at [1517, 312] on button "Abrir" at bounding box center [1513, 306] width 37 height 23
click at [383, 121] on div "Profissional executante Mauricio Cardoso Ribeiro Junior Todos os profissionais …" at bounding box center [274, 135] width 509 height 70
click at [370, 126] on div "Mauricio Cardoso Ribeiro Junior" at bounding box center [275, 139] width 502 height 28
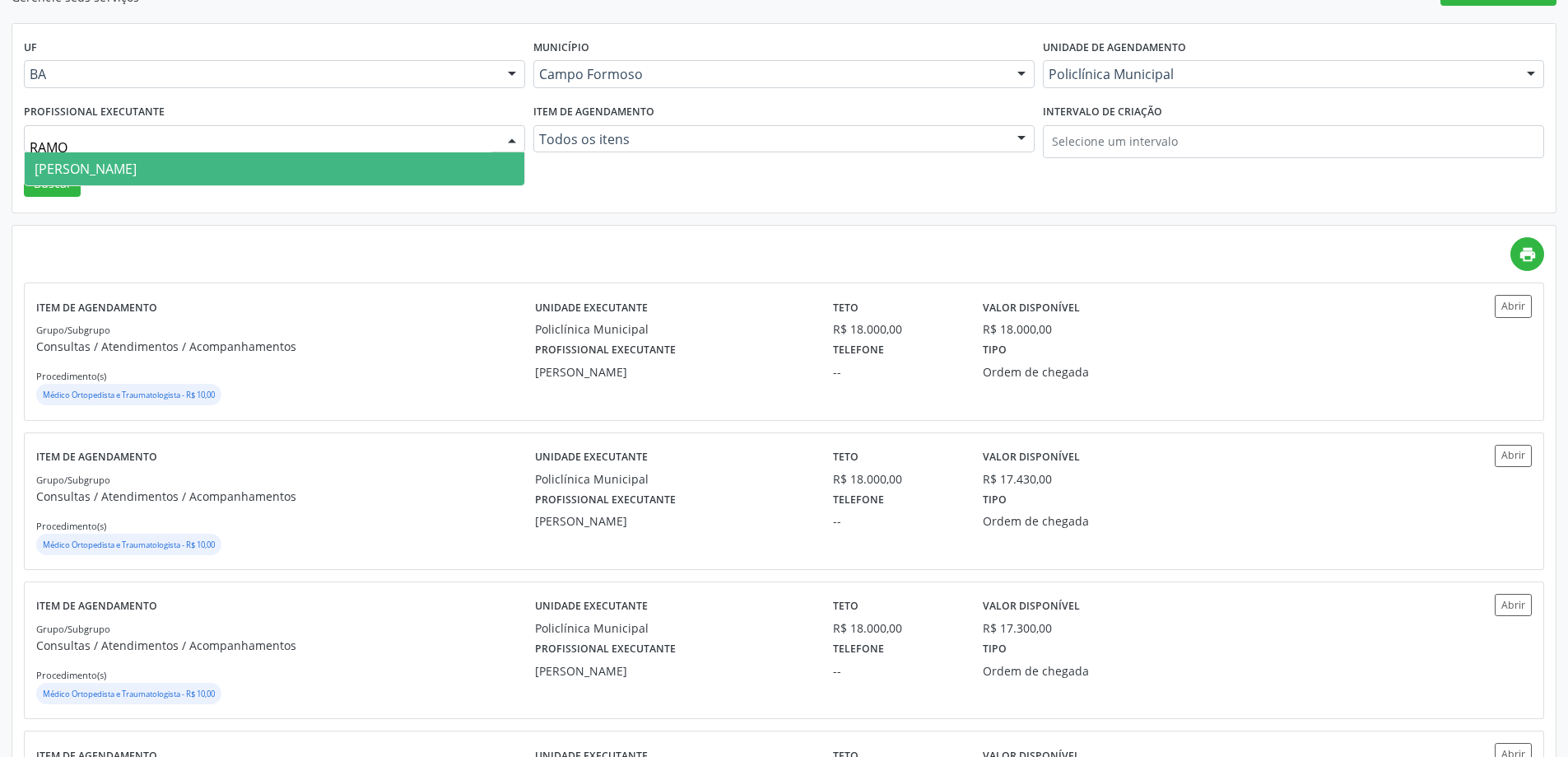
click at [366, 182] on span "Ramon Oliveira Soares" at bounding box center [274, 169] width 500 height 33
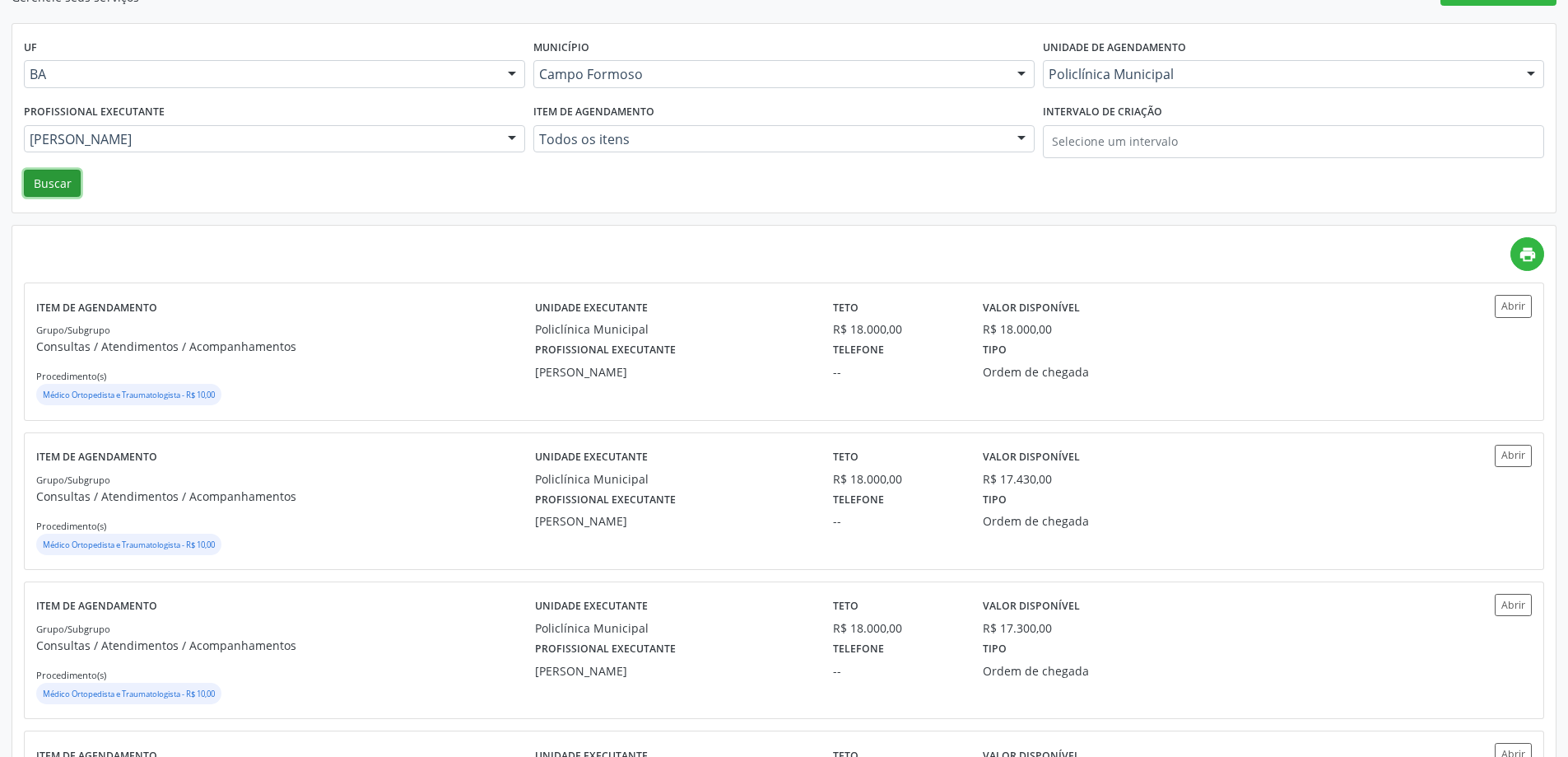
click at [56, 184] on button "Buscar" at bounding box center [52, 183] width 56 height 28
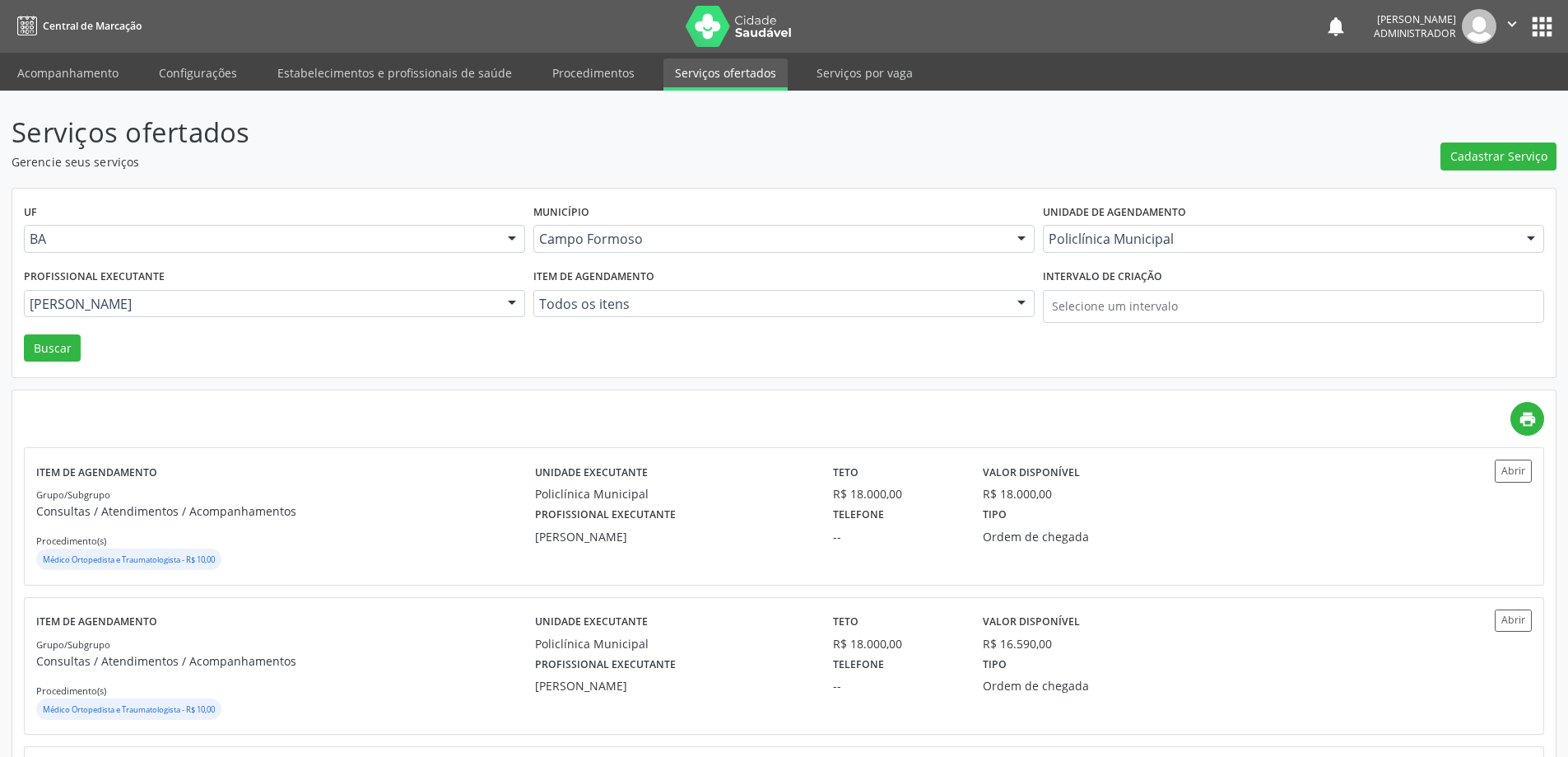
scroll to position [82, 0]
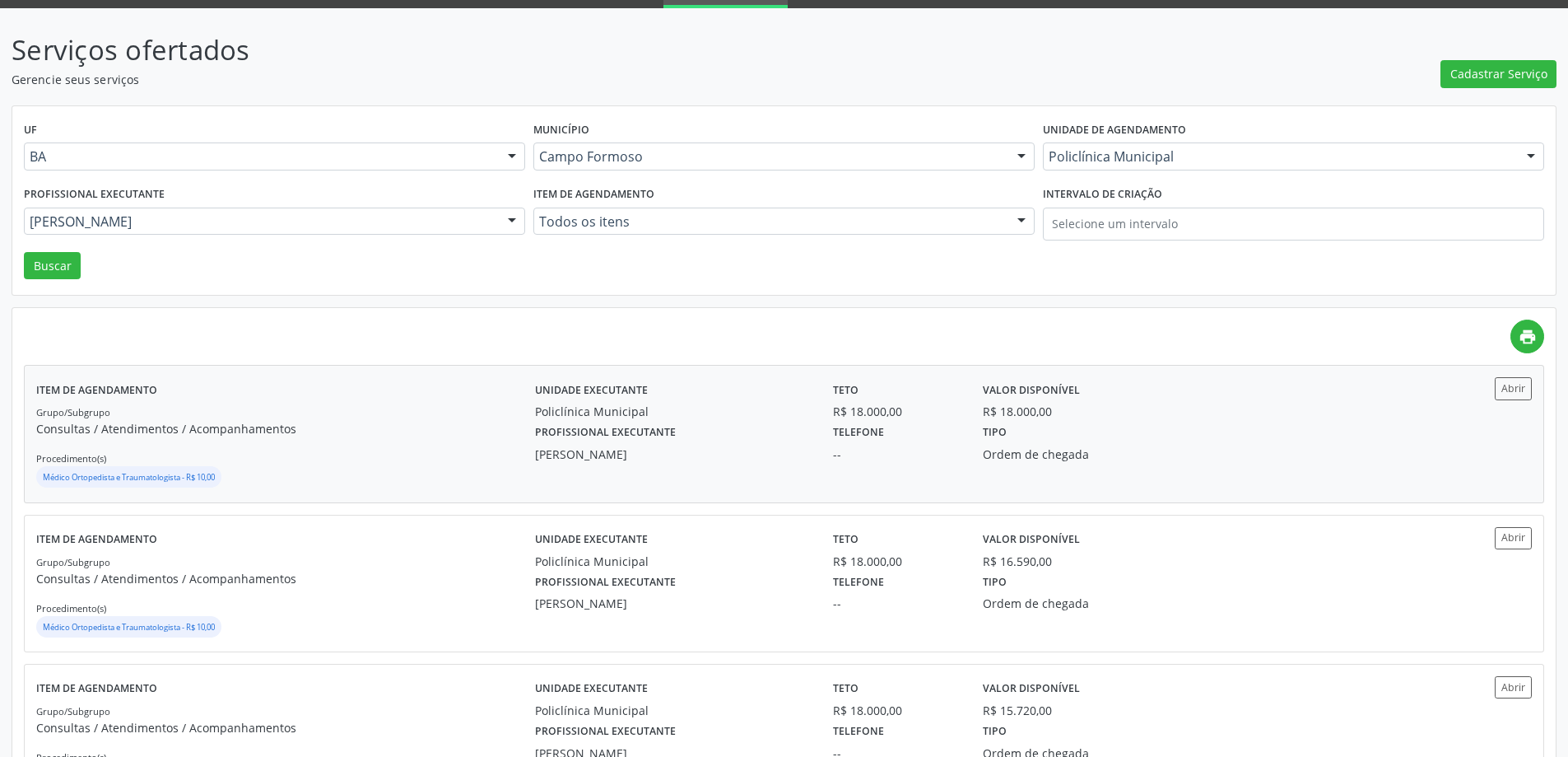
click at [1540, 385] on div "Item de agendamento Grupo/Subgrupo Consultas / Atendimentos / Acompanhamentos P…" at bounding box center [784, 433] width 1519 height 136
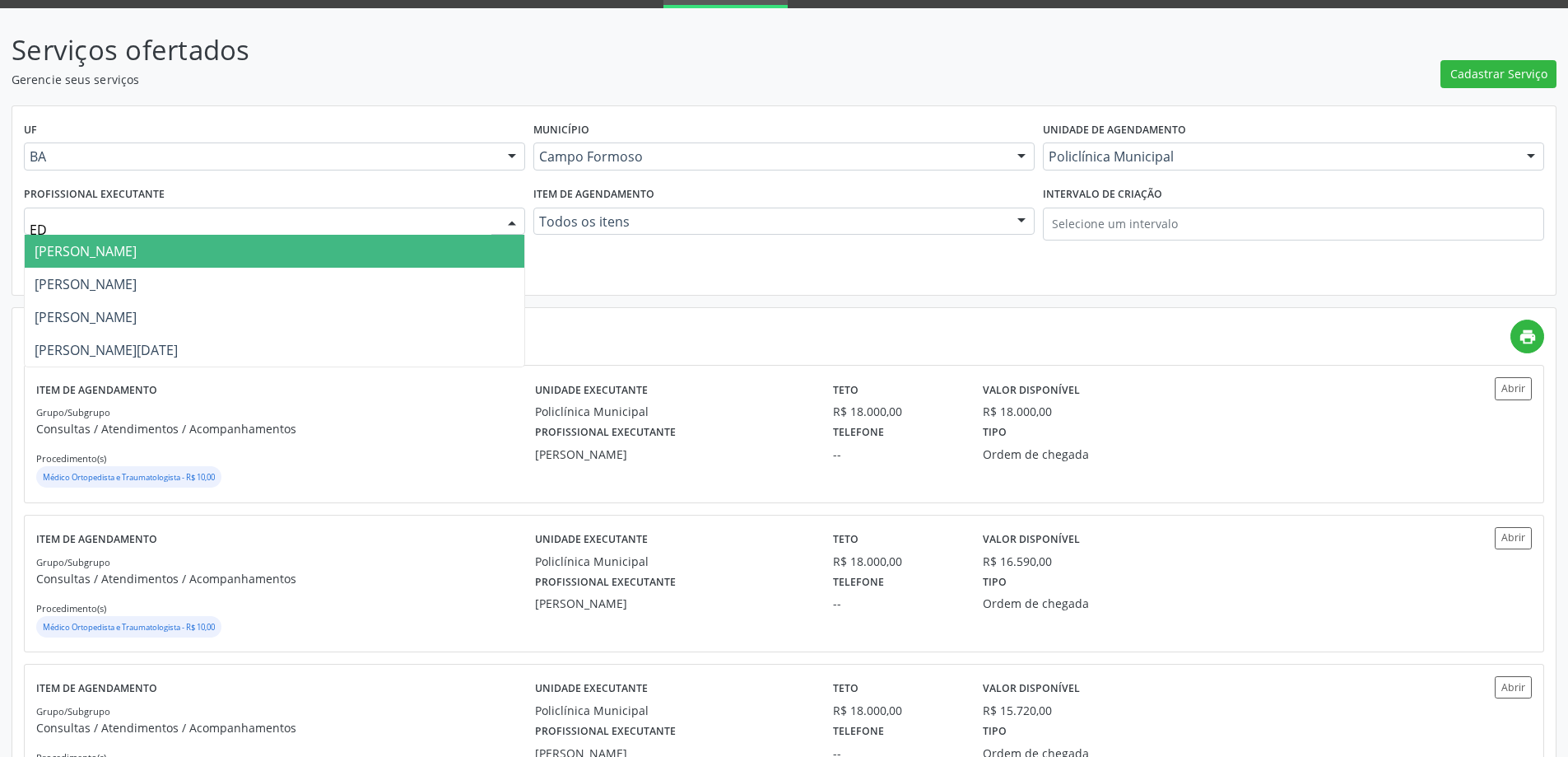
type input "EDV"
click at [258, 263] on span "Edvaldo Alves Costa Neto" at bounding box center [274, 251] width 500 height 33
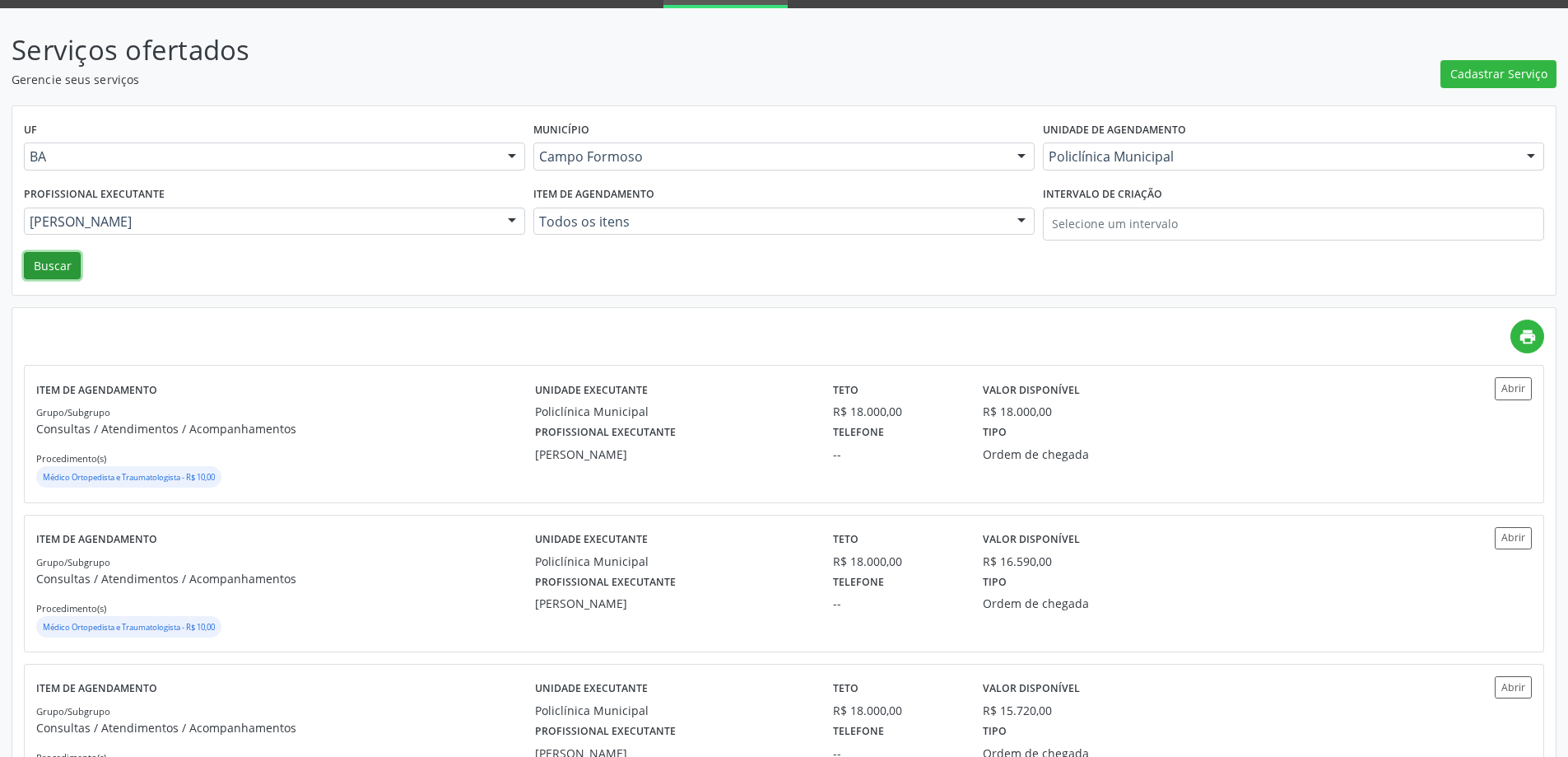
click at [50, 255] on button "Buscar" at bounding box center [52, 266] width 56 height 28
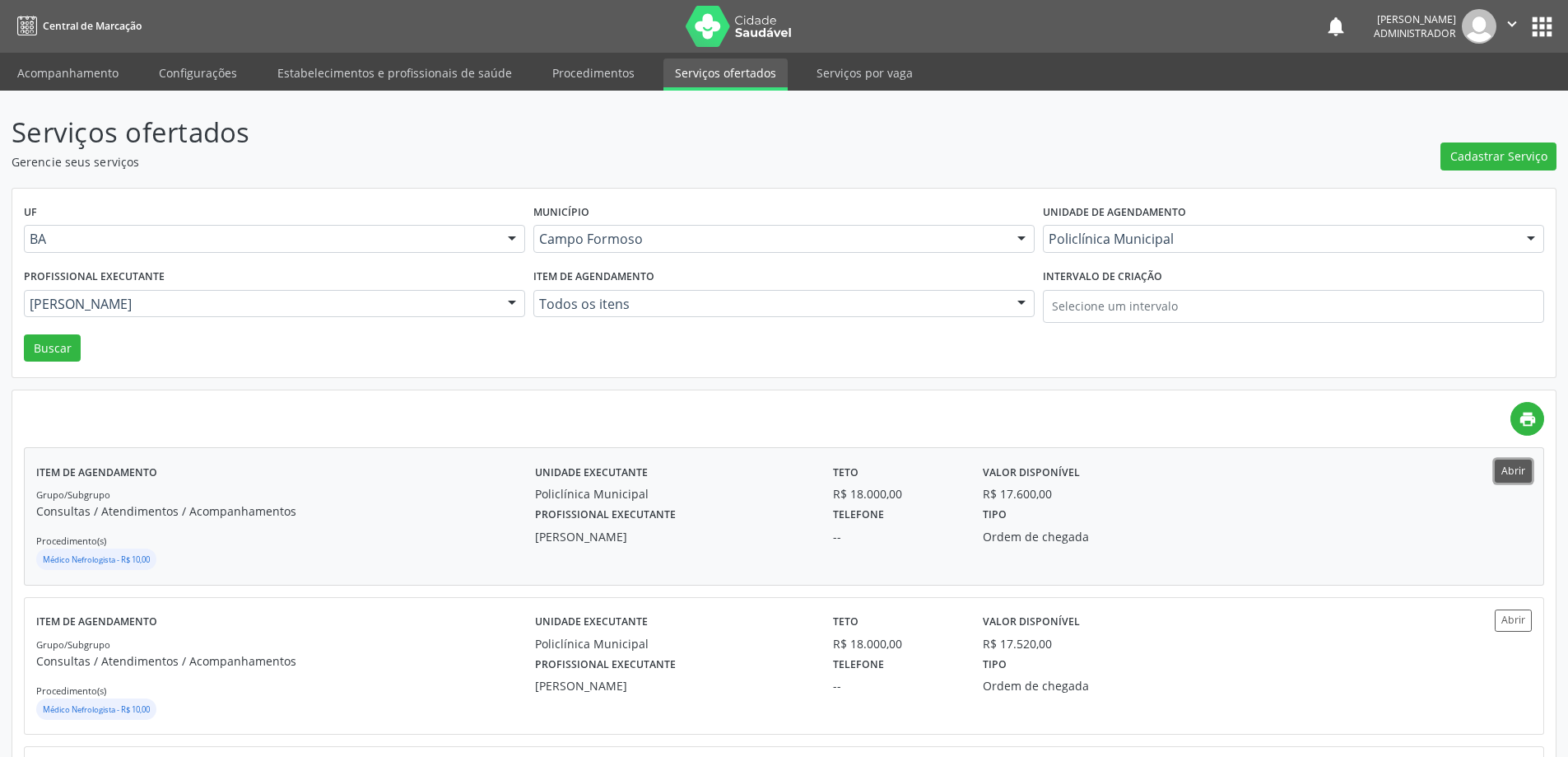
click at [1513, 478] on button "Abrir" at bounding box center [1513, 471] width 37 height 23
click at [1486, 161] on span "Cadastrar Serviço" at bounding box center [1499, 156] width 97 height 17
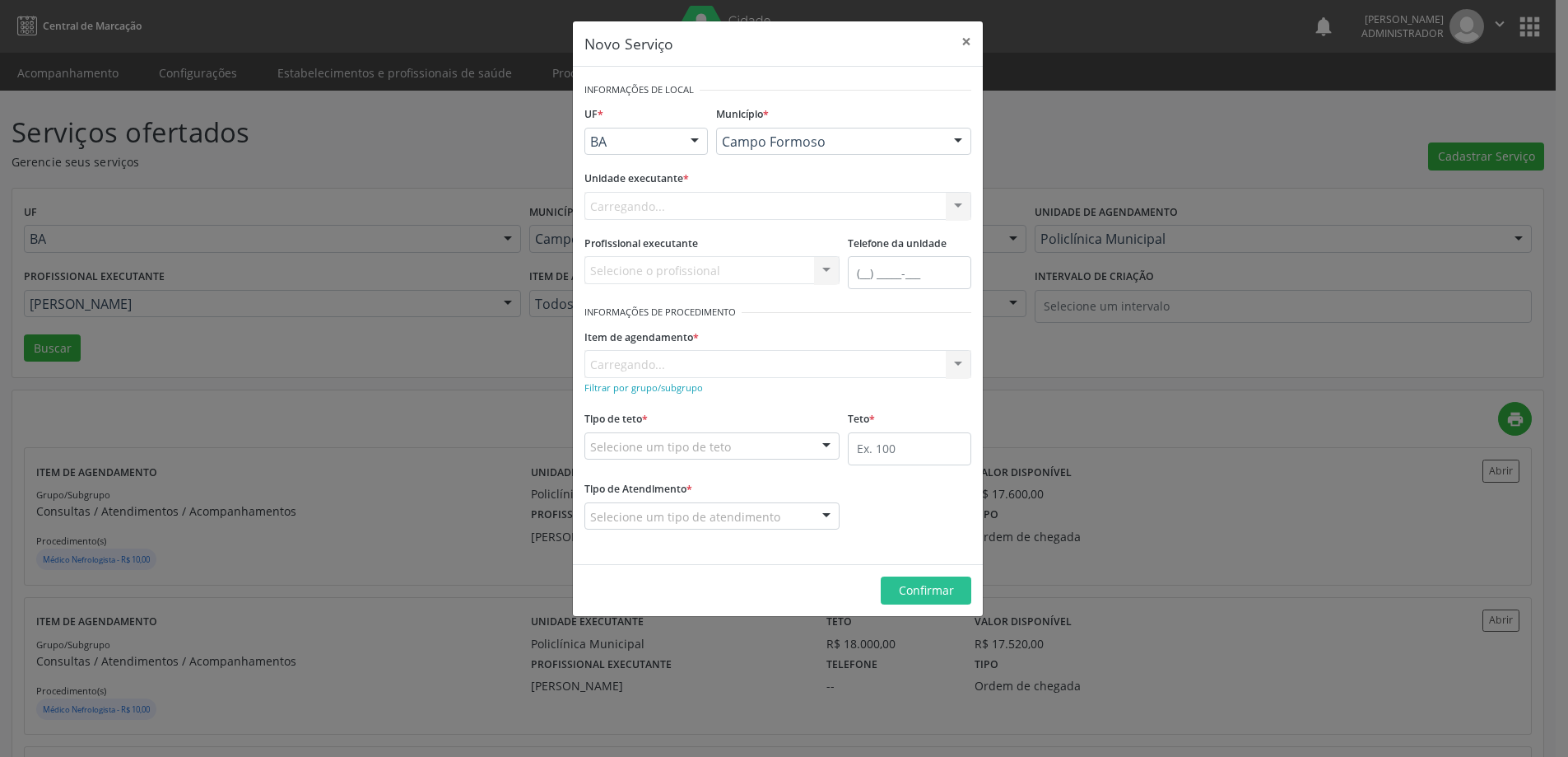
click at [731, 213] on div "Carregando... Nenhum resultado encontrado para: " " Não há nenhuma opção para s…" at bounding box center [778, 206] width 387 height 28
click at [731, 213] on div "Selecione uma unidade" at bounding box center [778, 206] width 387 height 28
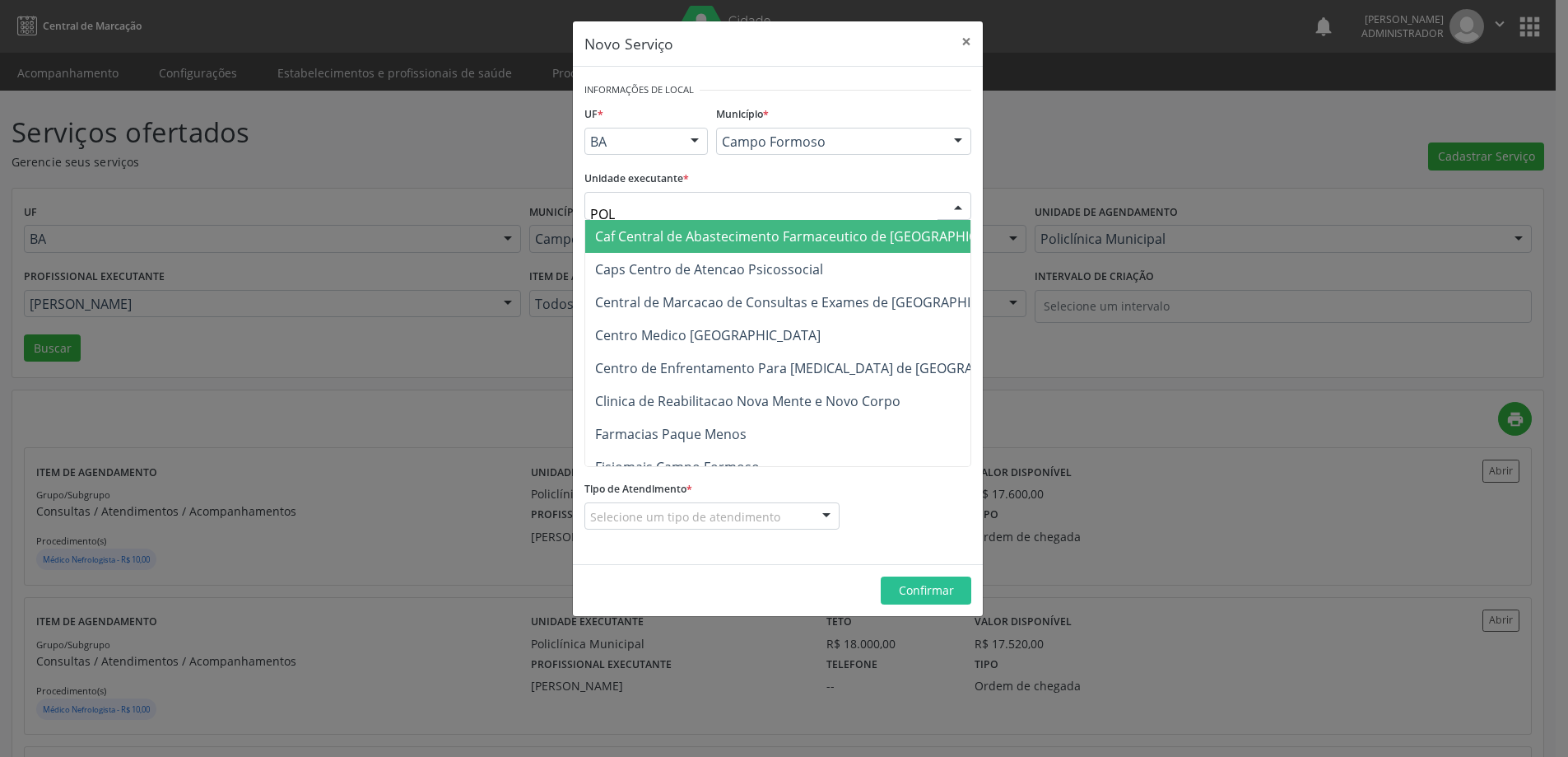
type input "POLI"
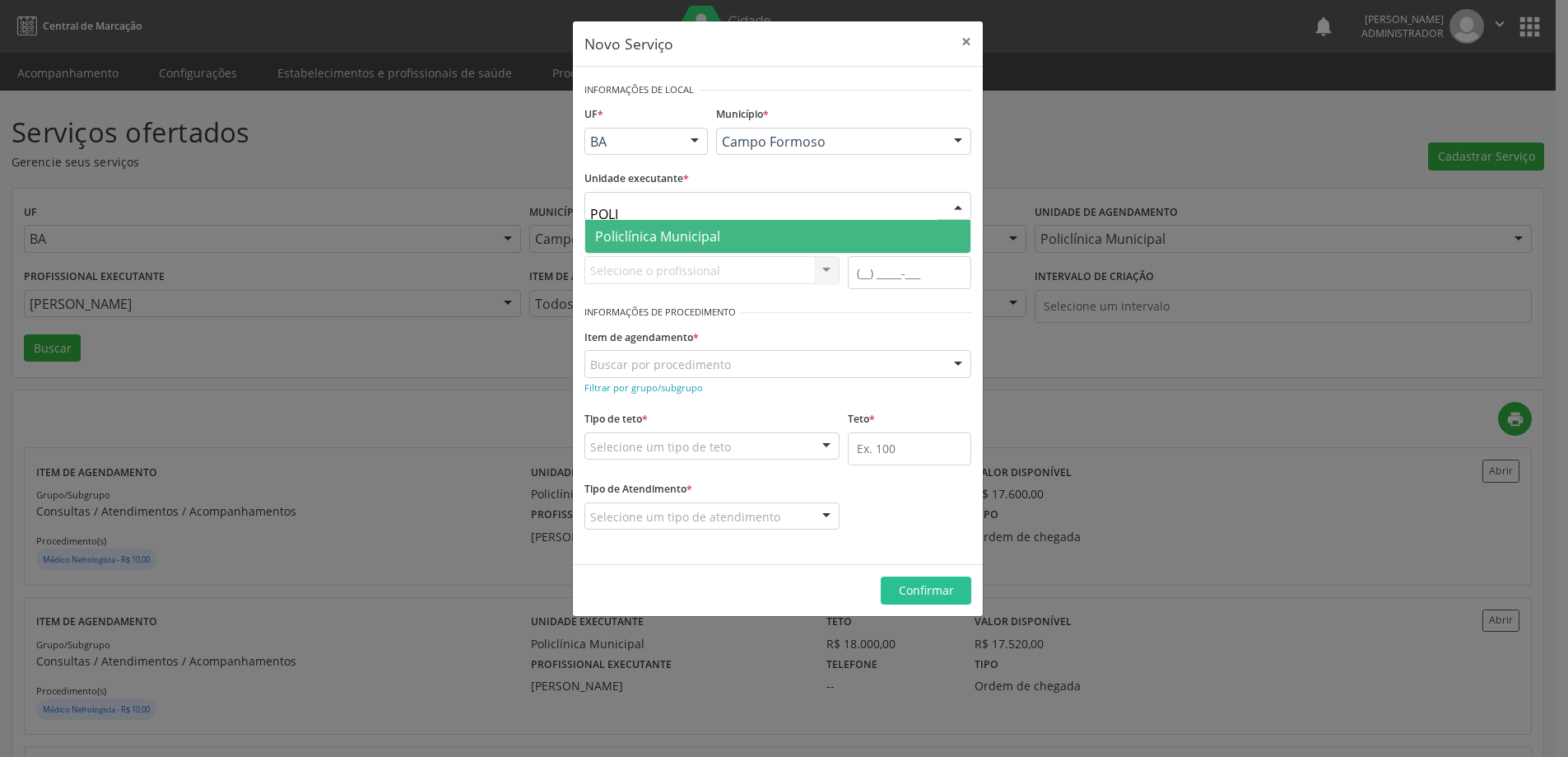
click at [725, 246] on span "Policlínica Municipal" at bounding box center [778, 236] width 385 height 33
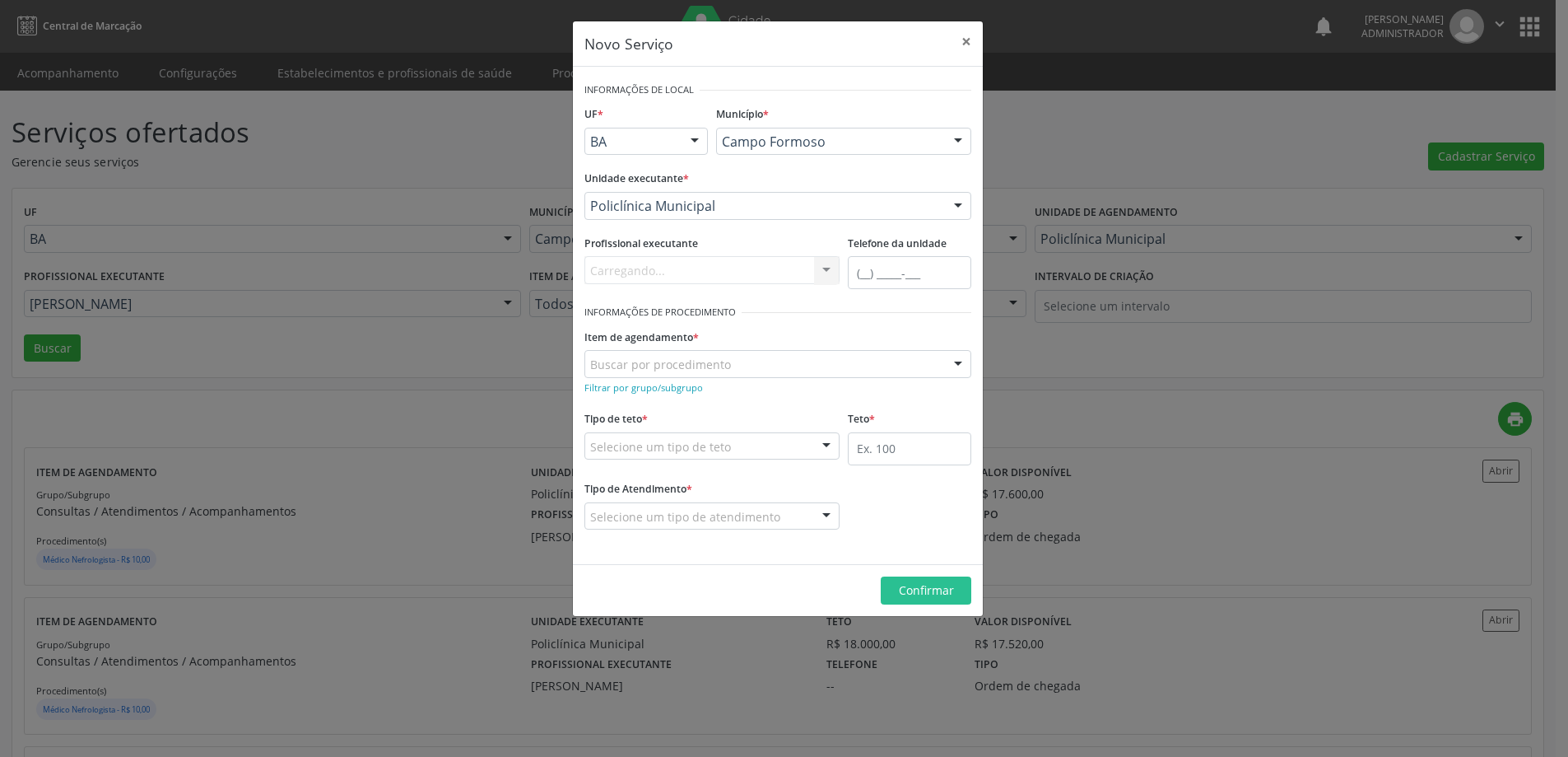
click at [724, 280] on div "Carregando... Nenhum resultado encontrado para: " " Não há nenhuma opção para s…" at bounding box center [712, 270] width 255 height 28
click at [724, 280] on div "Todos os profissionais" at bounding box center [712, 270] width 255 height 28
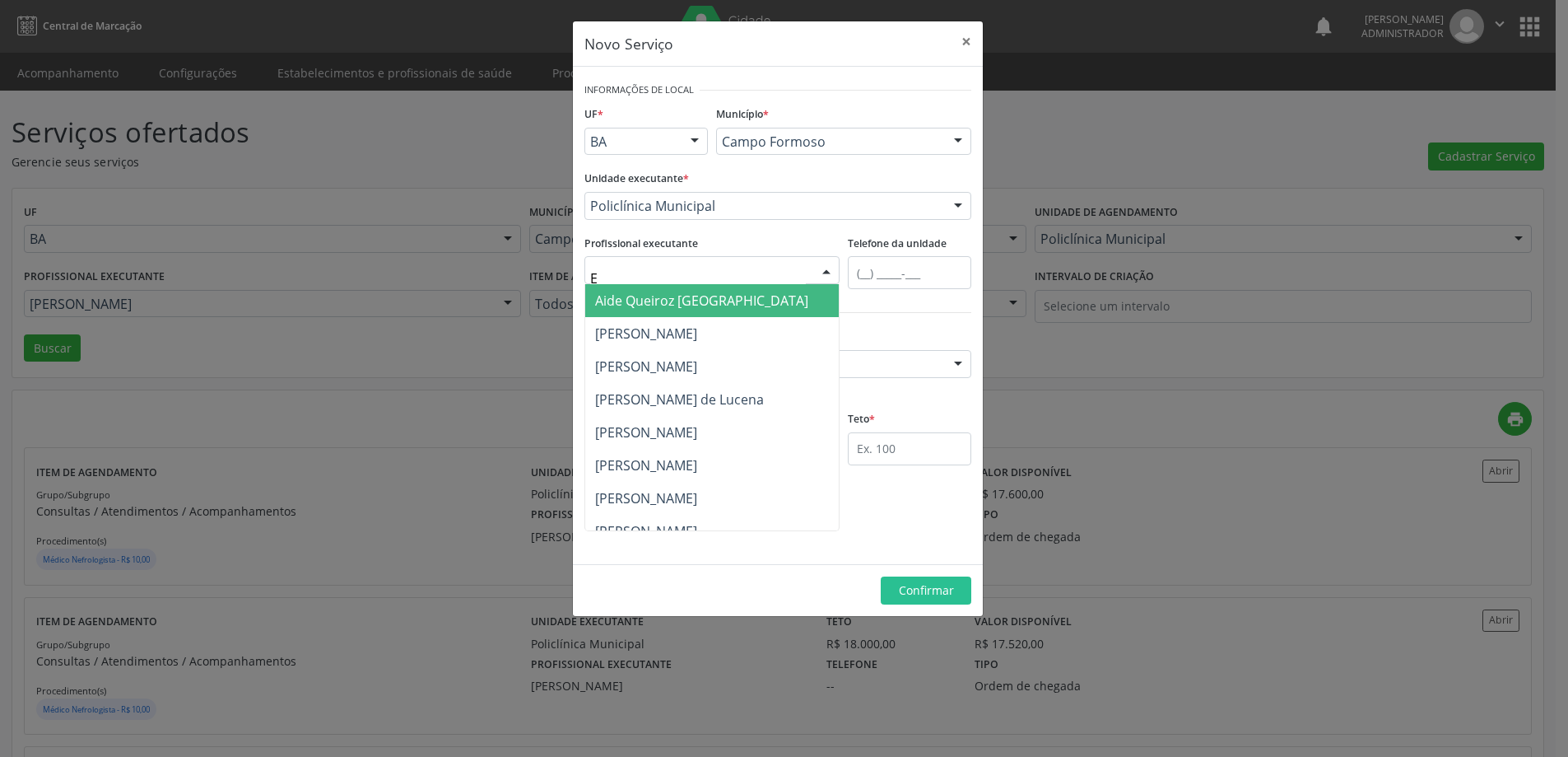
type input "ED"
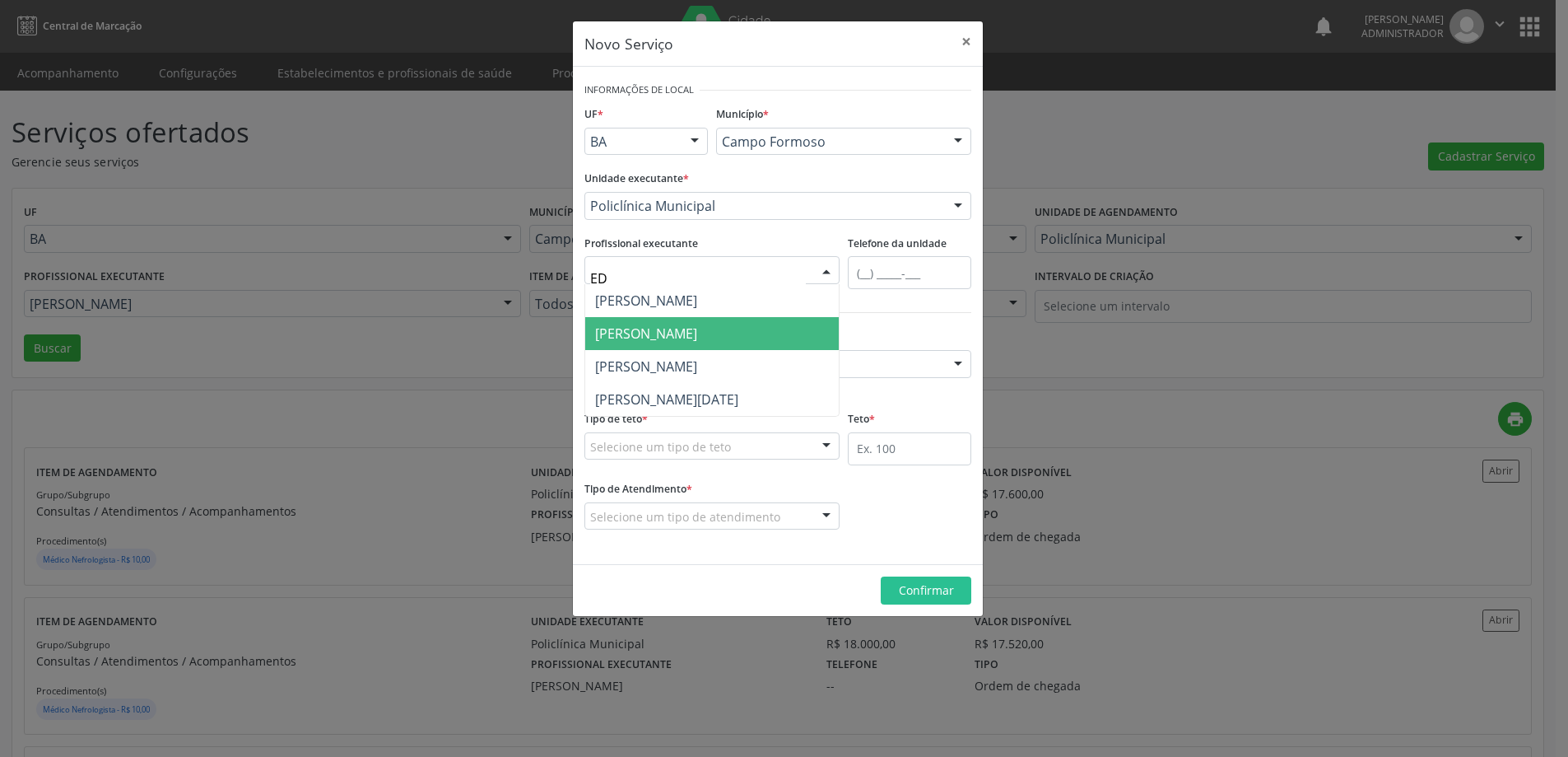
click at [686, 335] on span "Edvaldo Alves Costa Neto" at bounding box center [646, 333] width 102 height 18
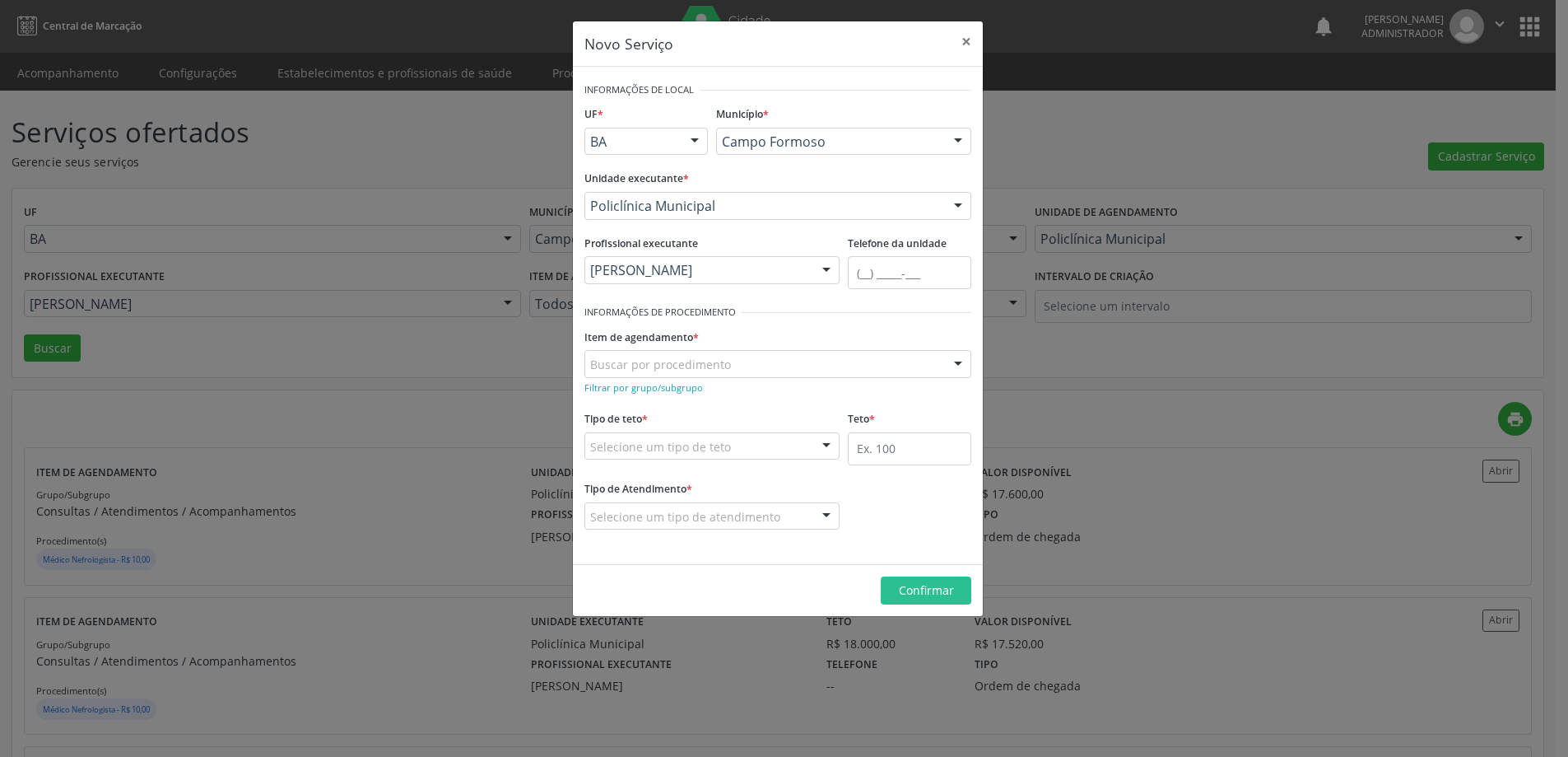
click at [673, 394] on div "Filtrar por grupo/subgrupo" at bounding box center [778, 386] width 387 height 17
click at [676, 396] on form "Informações de Local UF * BA BA Nenhum resultado encontrado para: " " Não há ne…" at bounding box center [778, 315] width 387 height 474
click at [678, 385] on small "Filtrar por grupo/subgrupo" at bounding box center [644, 387] width 119 height 12
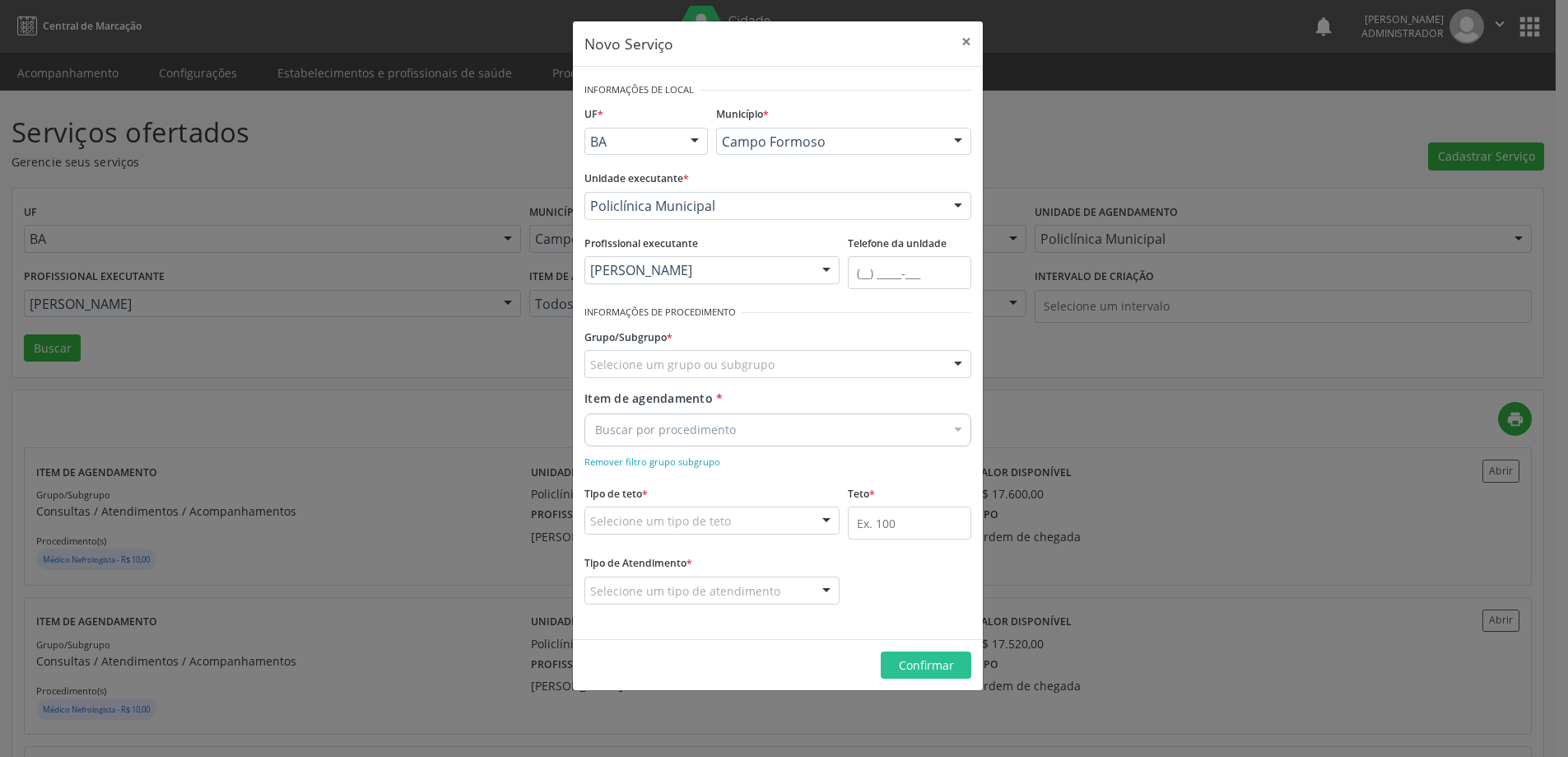
click at [691, 354] on div "Selecione um grupo ou subgrupo" at bounding box center [778, 364] width 387 height 28
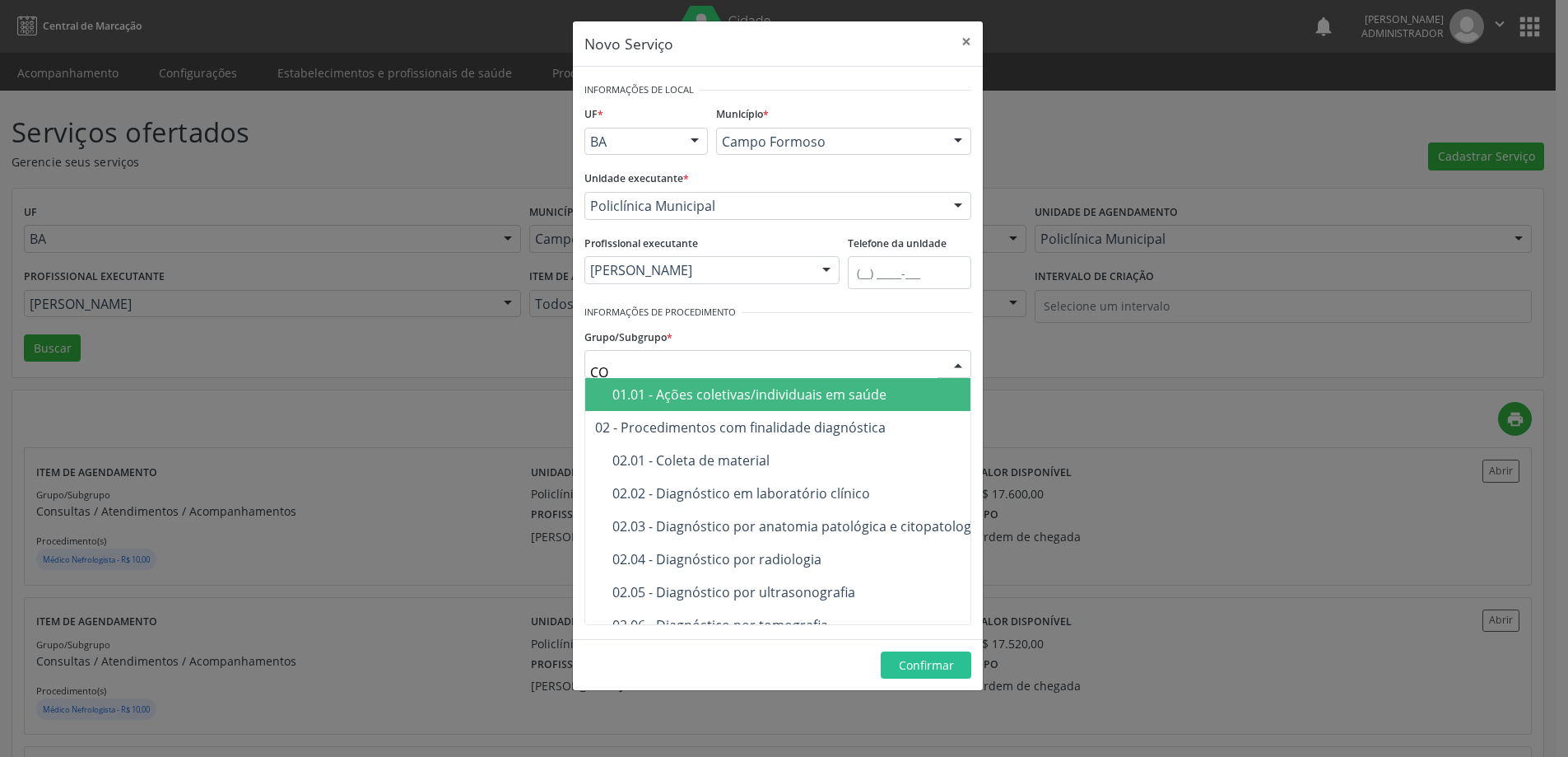
type input "CON"
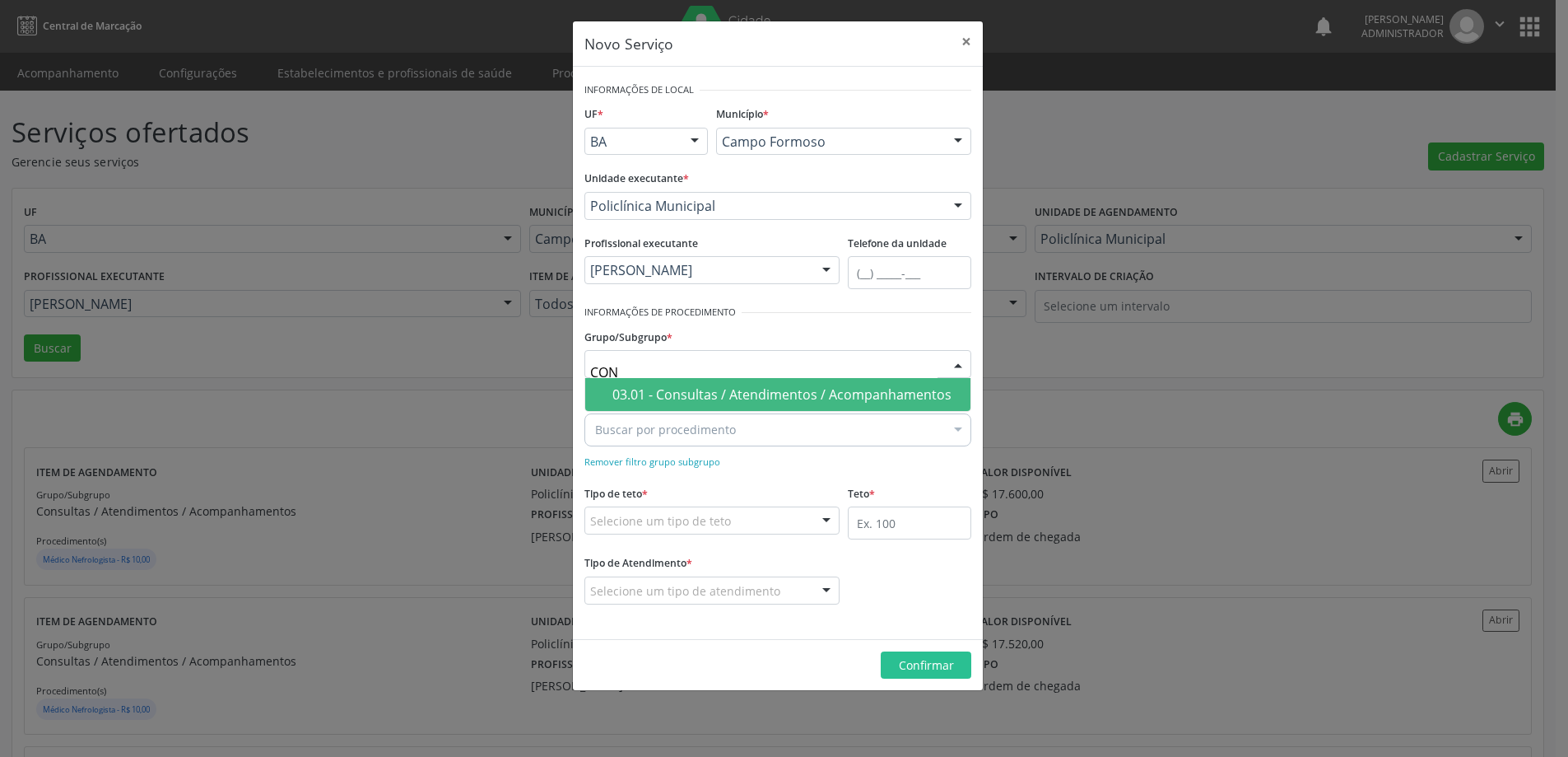
click at [699, 395] on div "03.01 - Consultas / Atendimentos / Acompanhamentos" at bounding box center [786, 394] width 348 height 13
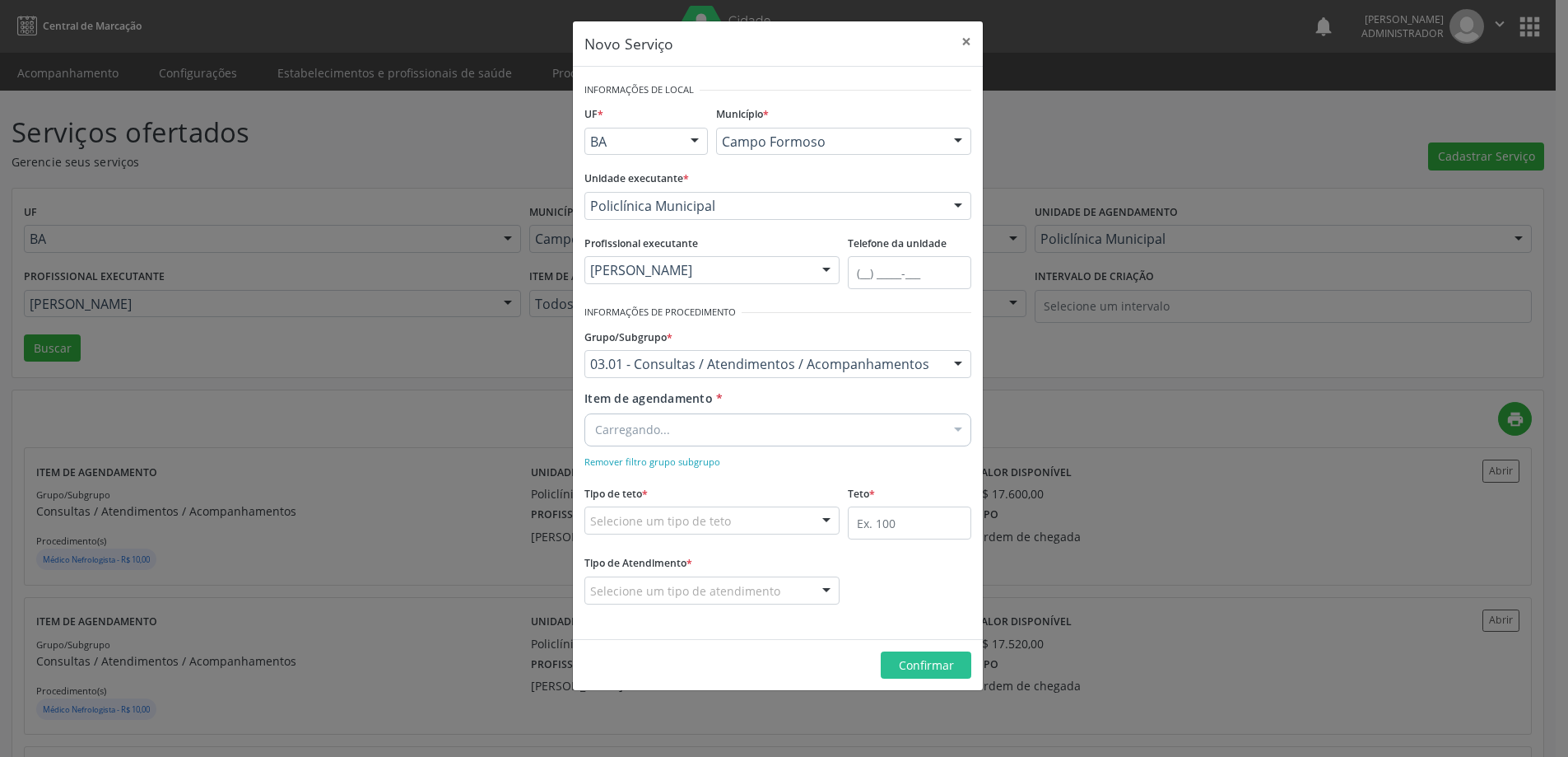
click at [672, 437] on div "Carregando..." at bounding box center [778, 430] width 387 height 33
type input "NEFR"
click at [679, 463] on div "0301010072-225109 - Médico Nefrologista" at bounding box center [777, 463] width 365 height 13
checkbox Nefrologista "true"
drag, startPoint x: 777, startPoint y: 486, endPoint x: 814, endPoint y: 526, distance: 54.5
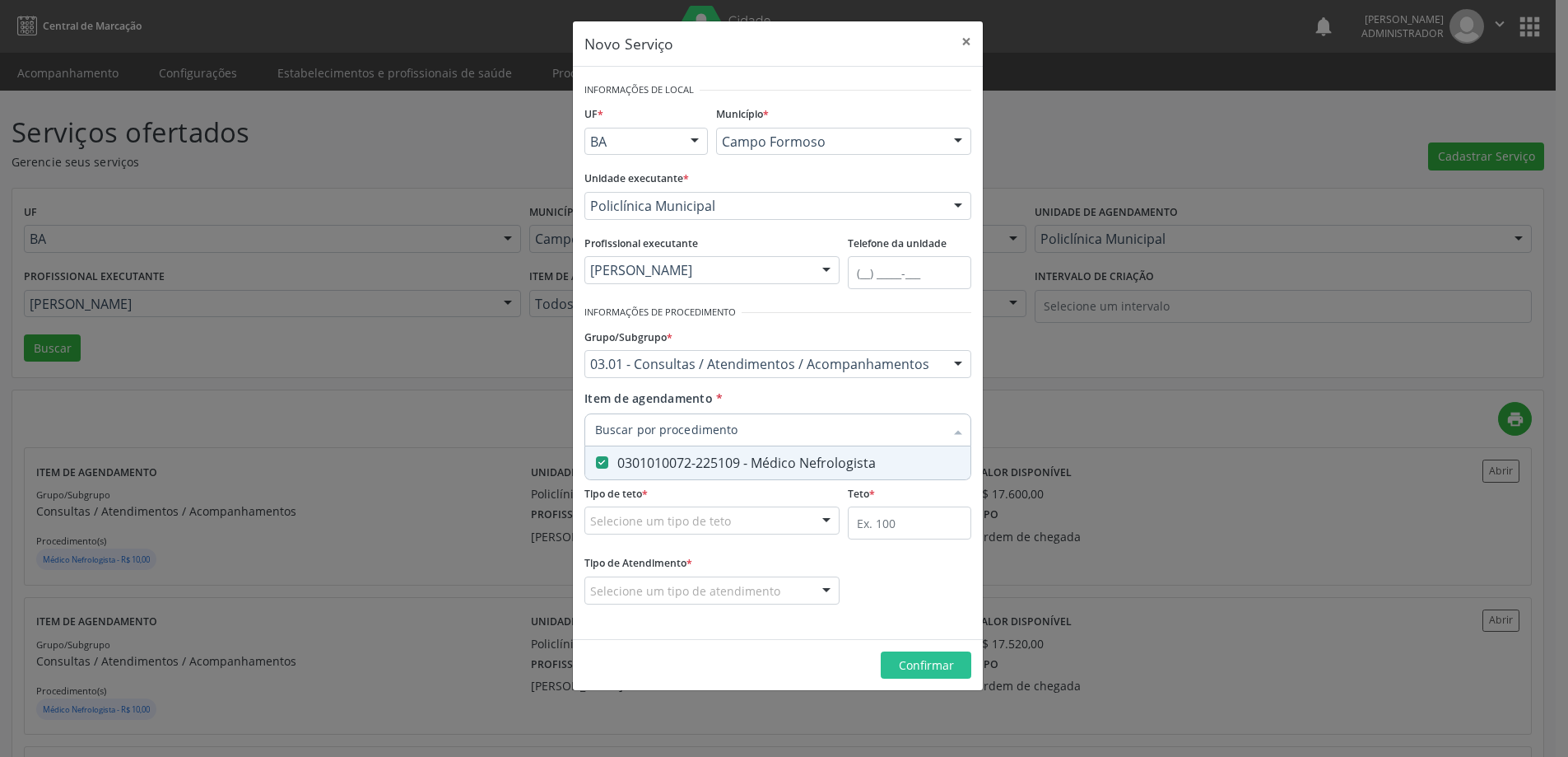
click at [780, 491] on form "Informações de Local UF * BA BA Nenhum resultado encontrado para: " " Não há ne…" at bounding box center [778, 352] width 387 height 550
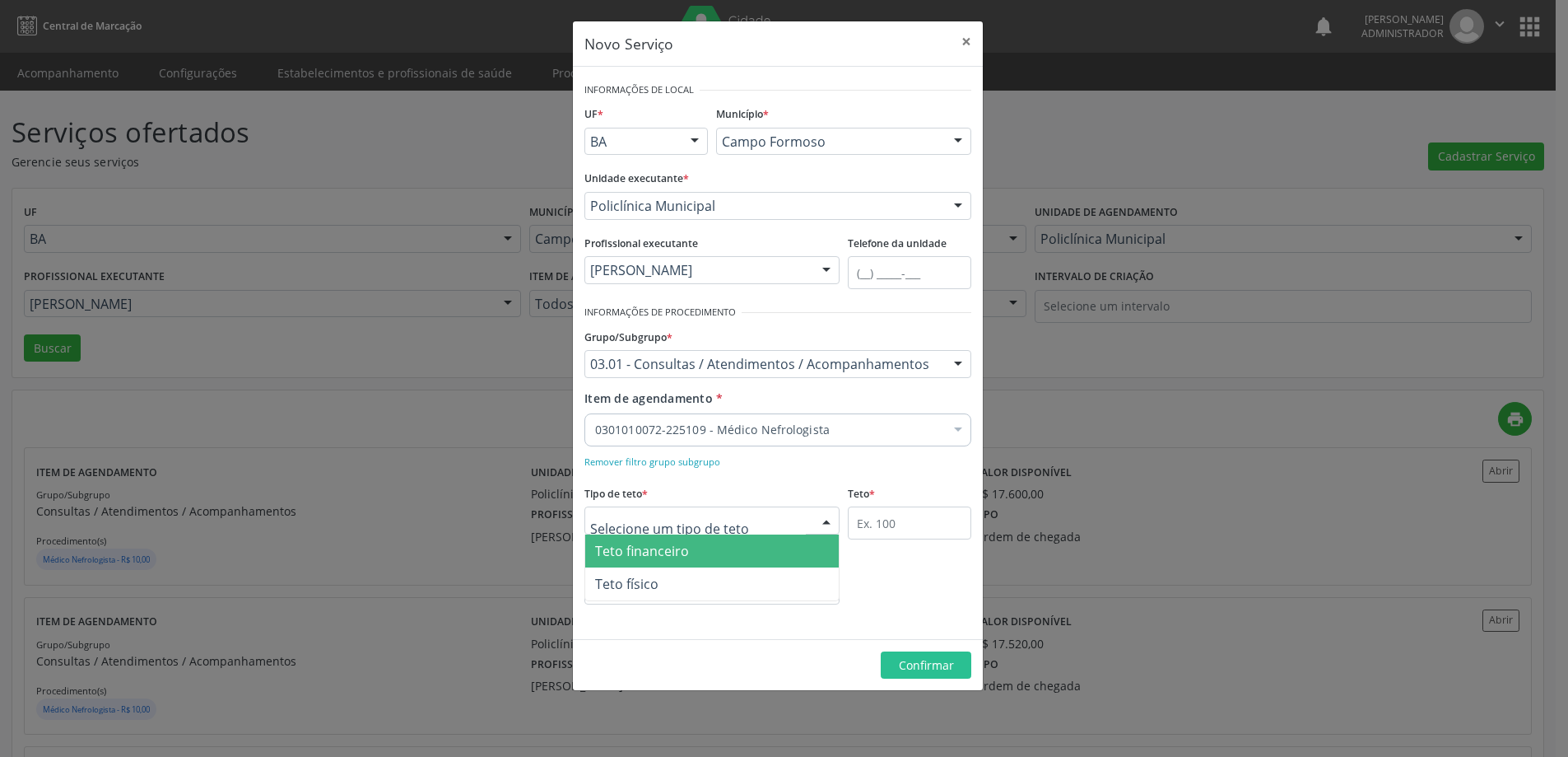
click at [815, 527] on div at bounding box center [826, 521] width 24 height 28
drag, startPoint x: 780, startPoint y: 562, endPoint x: 876, endPoint y: 554, distance: 96.3
click at [783, 562] on span "Teto financeiro" at bounding box center [712, 551] width 253 height 33
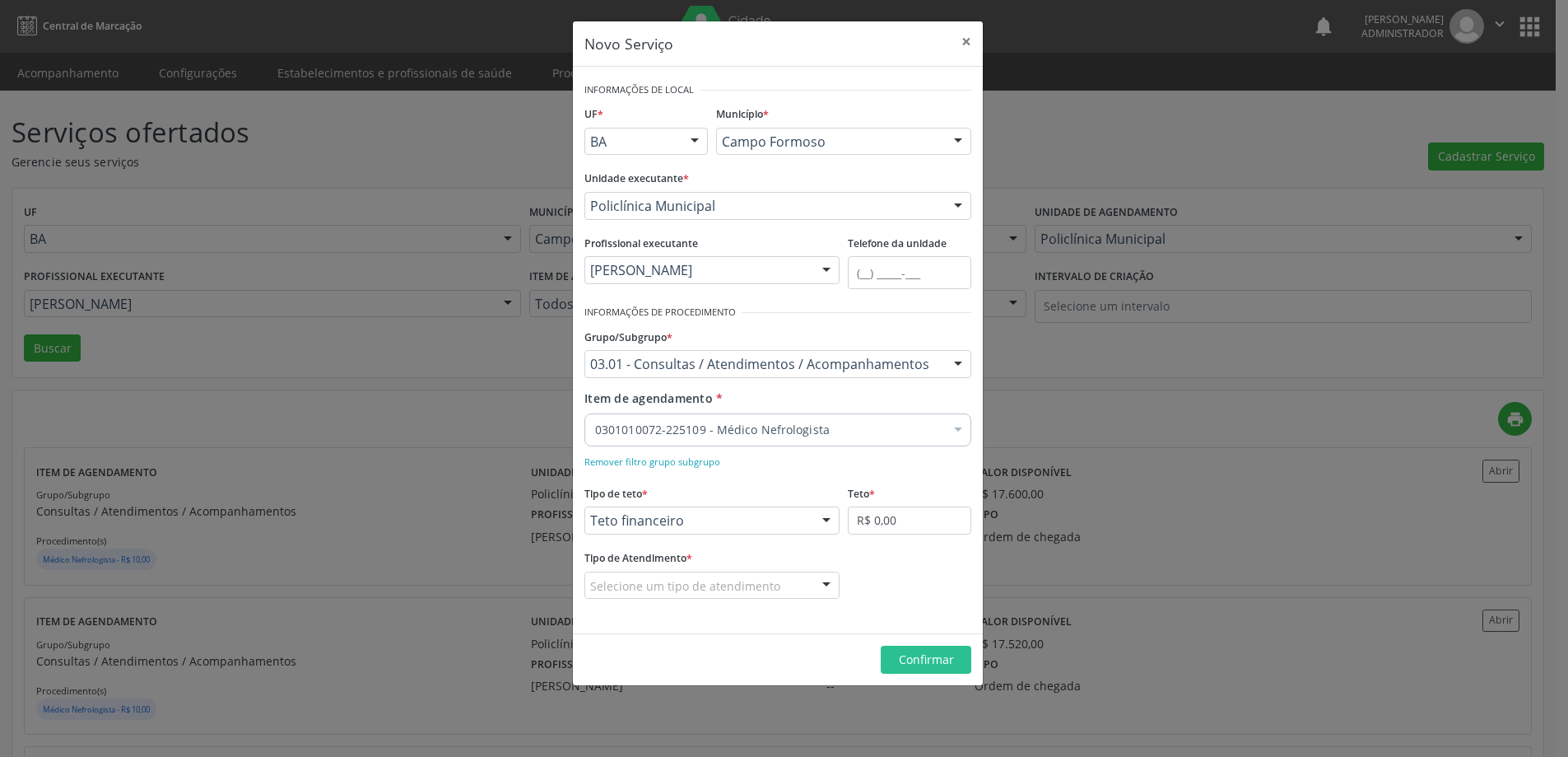
click at [889, 536] on fieldset "Teto * R$ 0,00" at bounding box center [909, 513] width 123 height 64
click at [901, 521] on input "R$ 0,00" at bounding box center [909, 520] width 123 height 28
type input "R$ 18.000,00"
click at [805, 590] on div "Selecione um tipo de atendimento" at bounding box center [712, 585] width 255 height 28
click at [750, 622] on span "Ordem de chegada" at bounding box center [712, 615] width 253 height 33
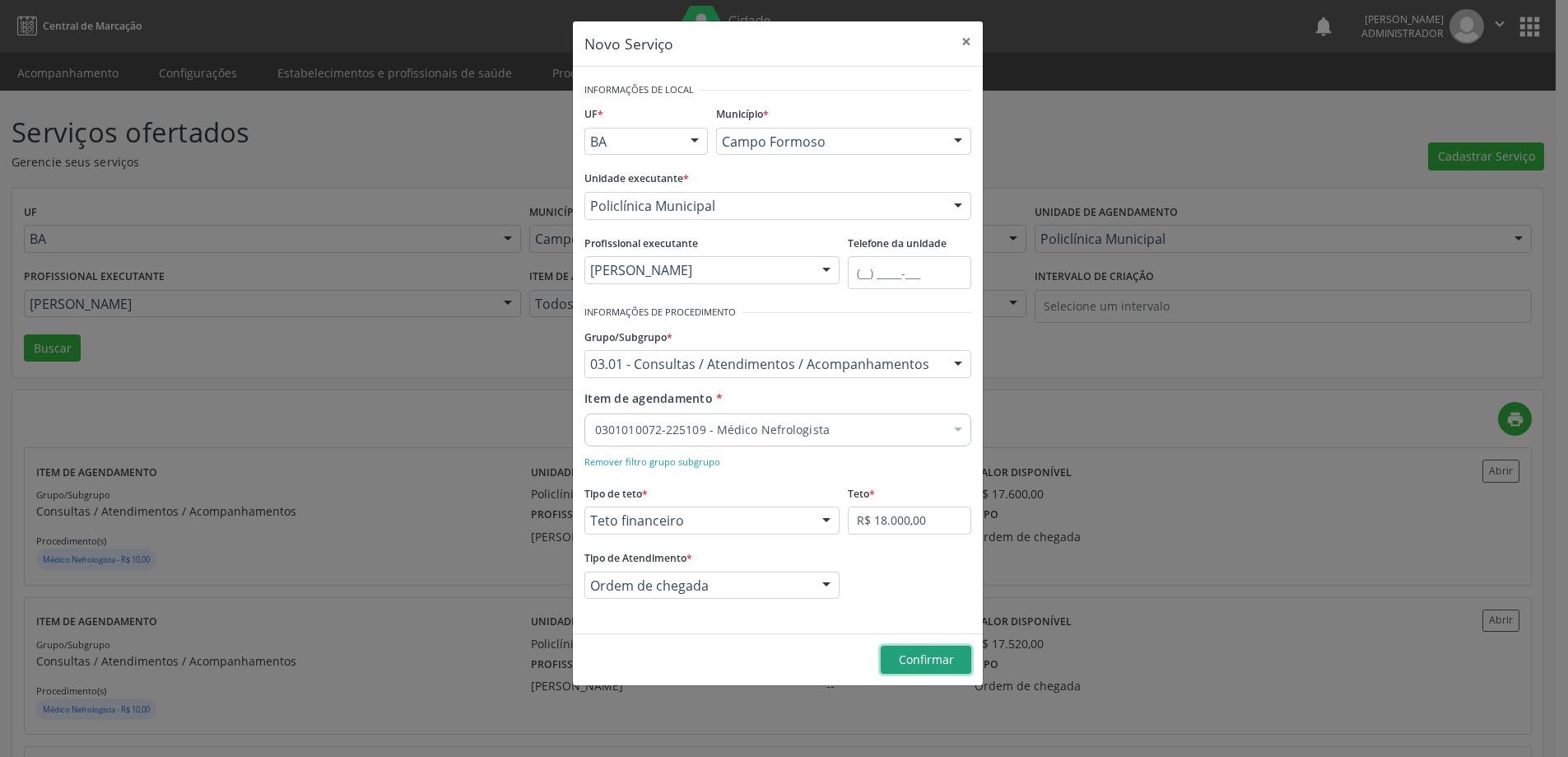
click at [938, 671] on button "Confirmar" at bounding box center [926, 660] width 90 height 28
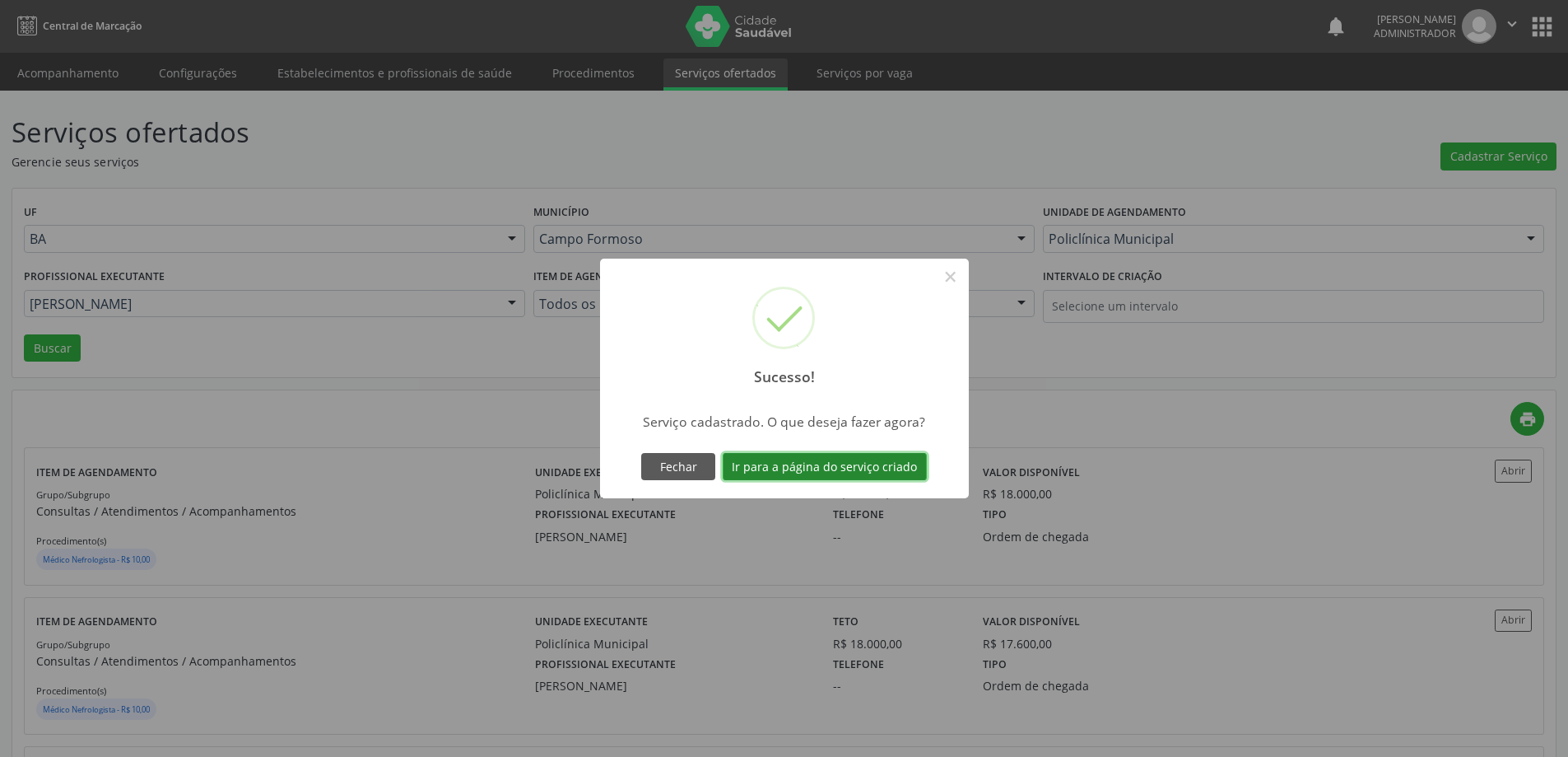
click at [812, 467] on button "Ir para a página do serviço criado" at bounding box center [824, 467] width 204 height 28
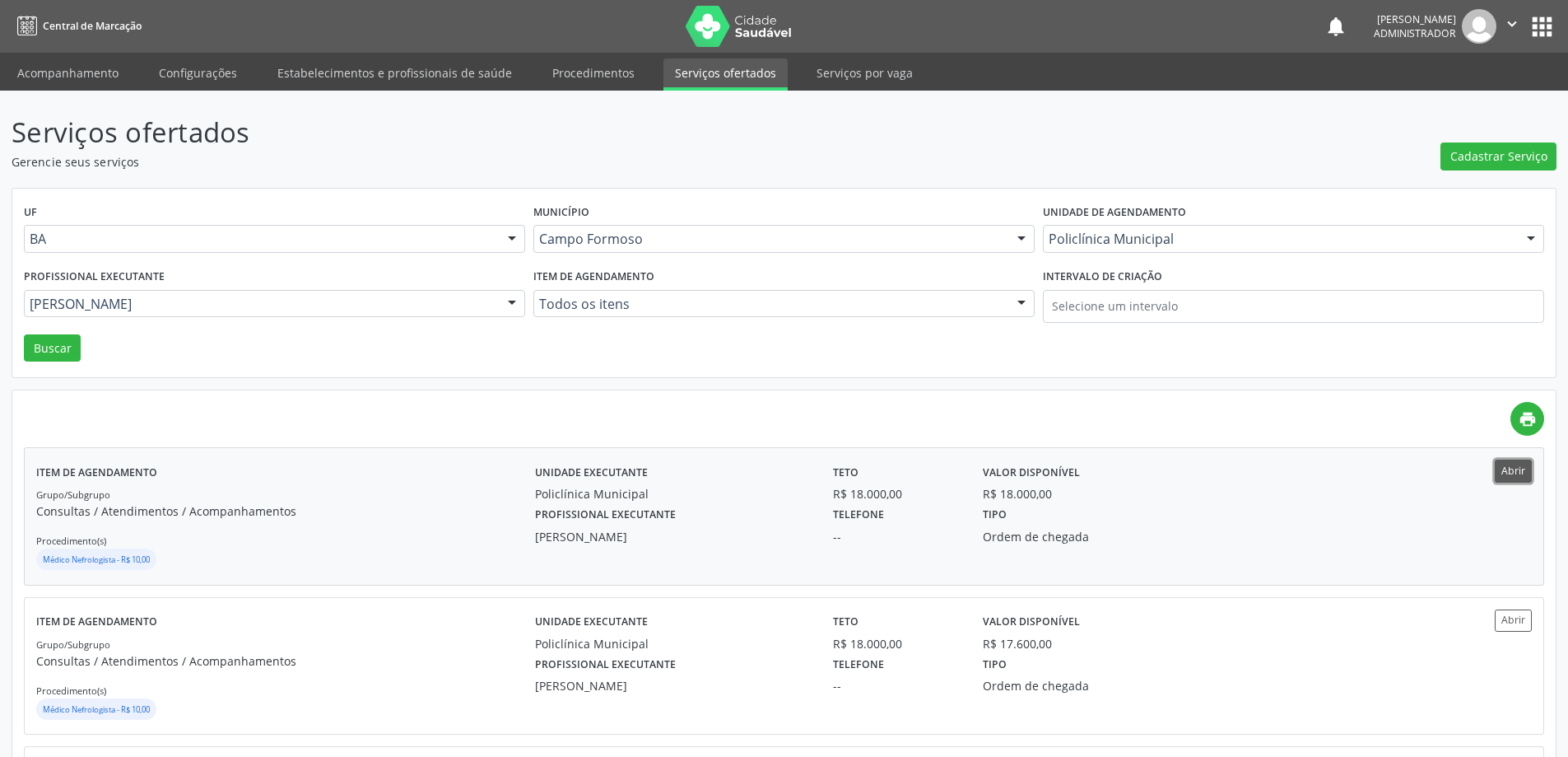
click at [1499, 475] on button "Abrir" at bounding box center [1513, 471] width 37 height 23
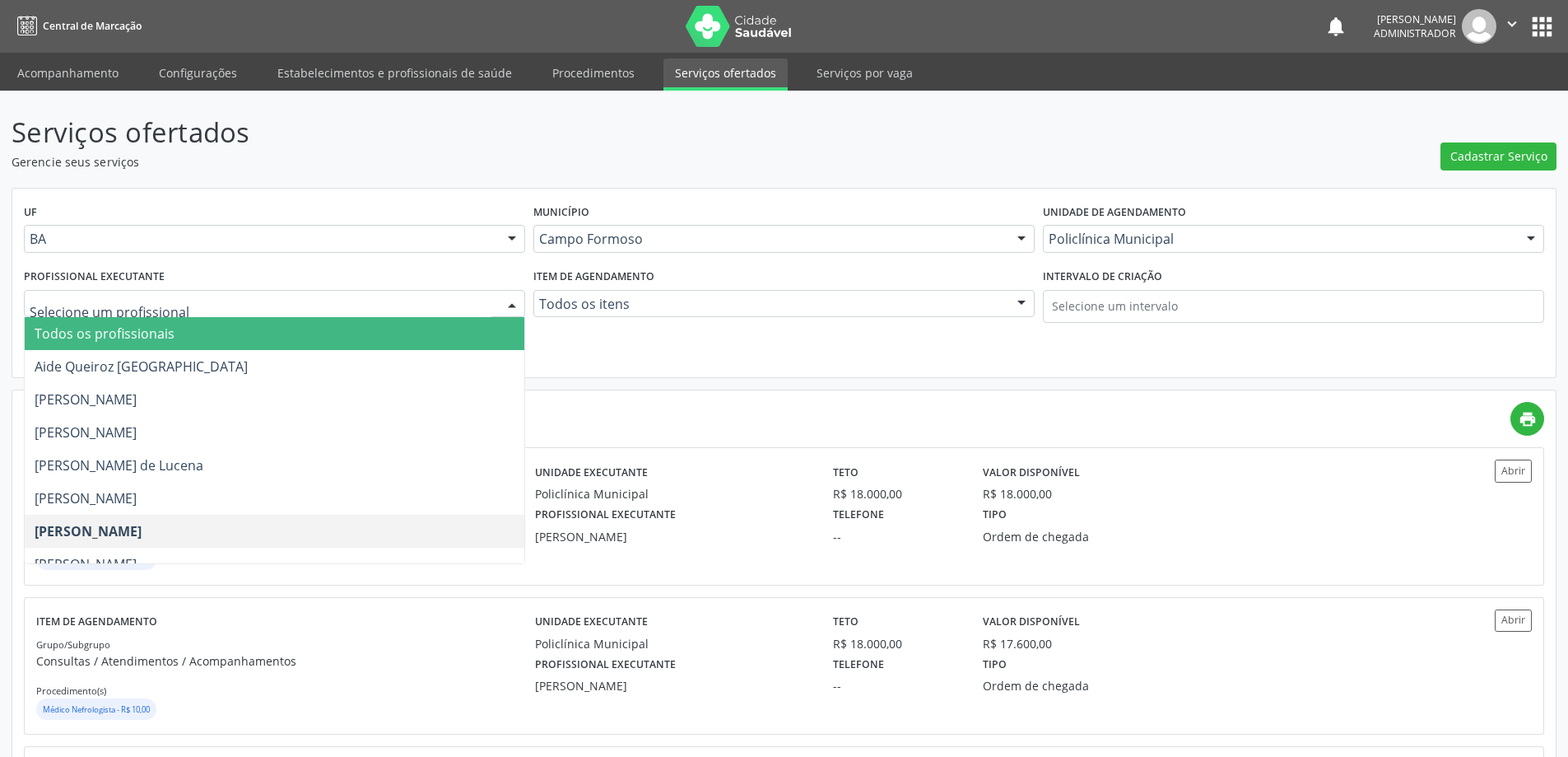
click at [222, 313] on div at bounding box center [275, 304] width 502 height 28
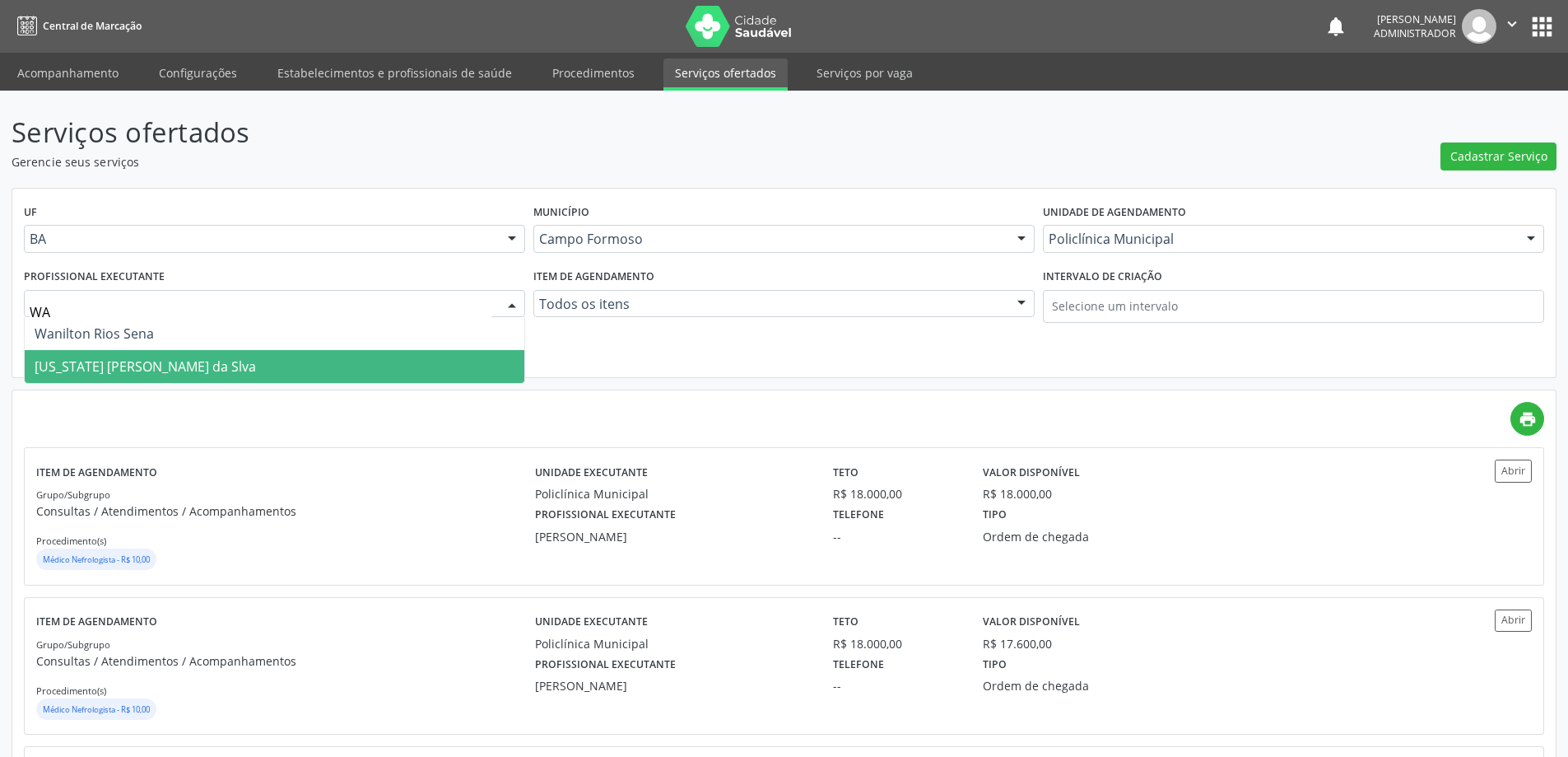
click at [200, 370] on span "Washington Luiz Sobreira da Slva" at bounding box center [145, 366] width 221 height 18
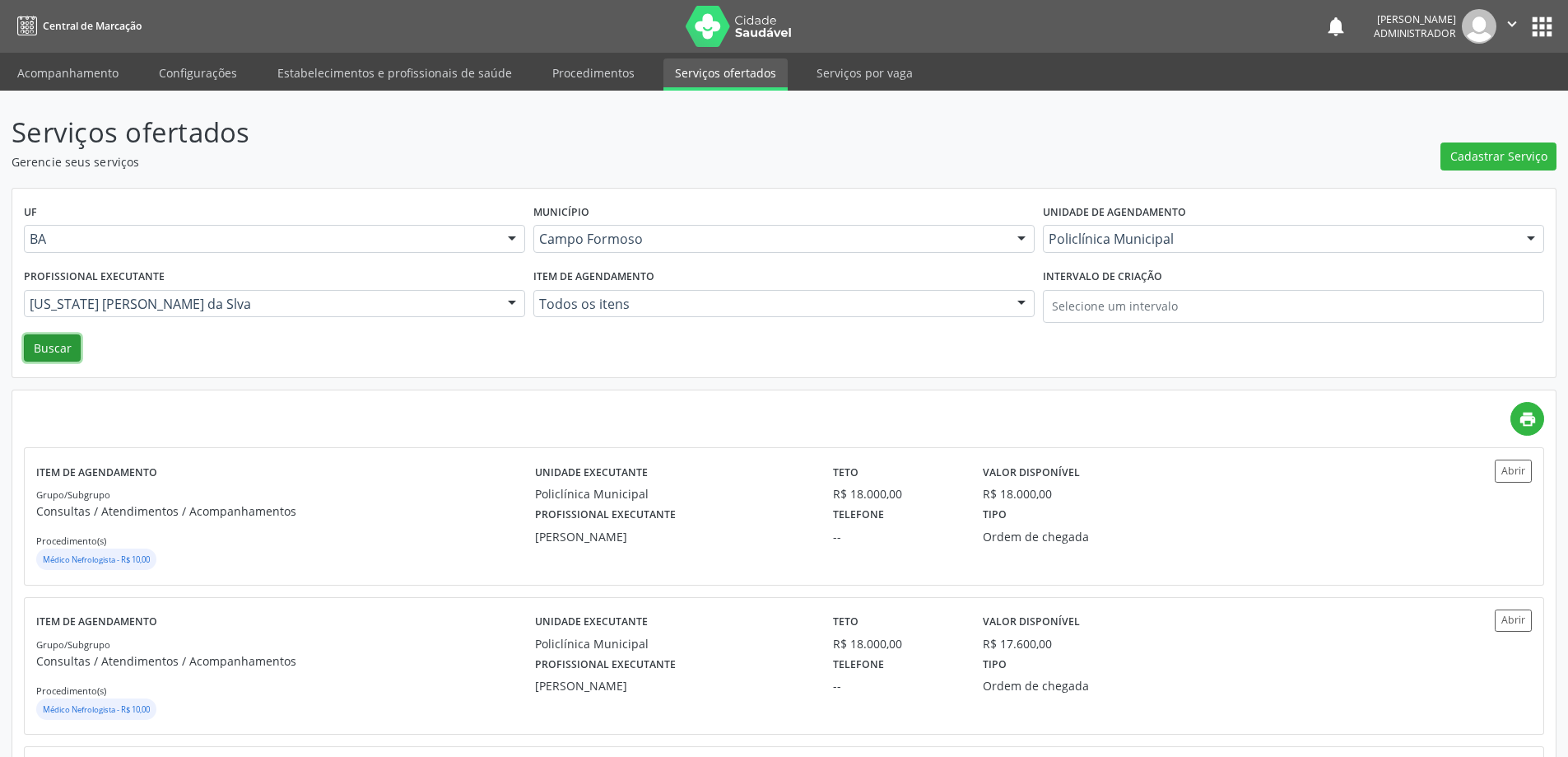
click at [60, 352] on button "Buscar" at bounding box center [52, 348] width 56 height 28
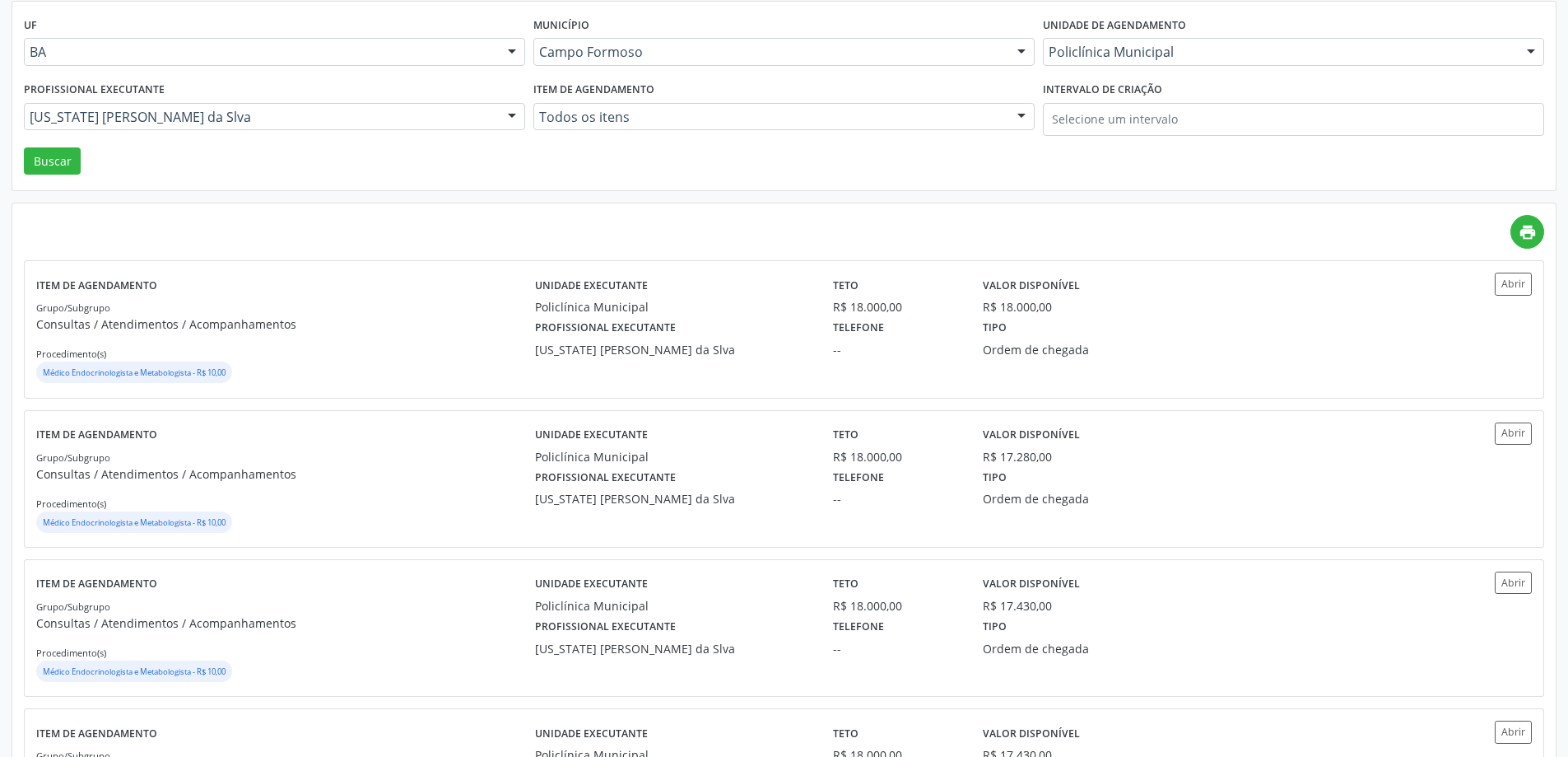
scroll to position [247, 0]
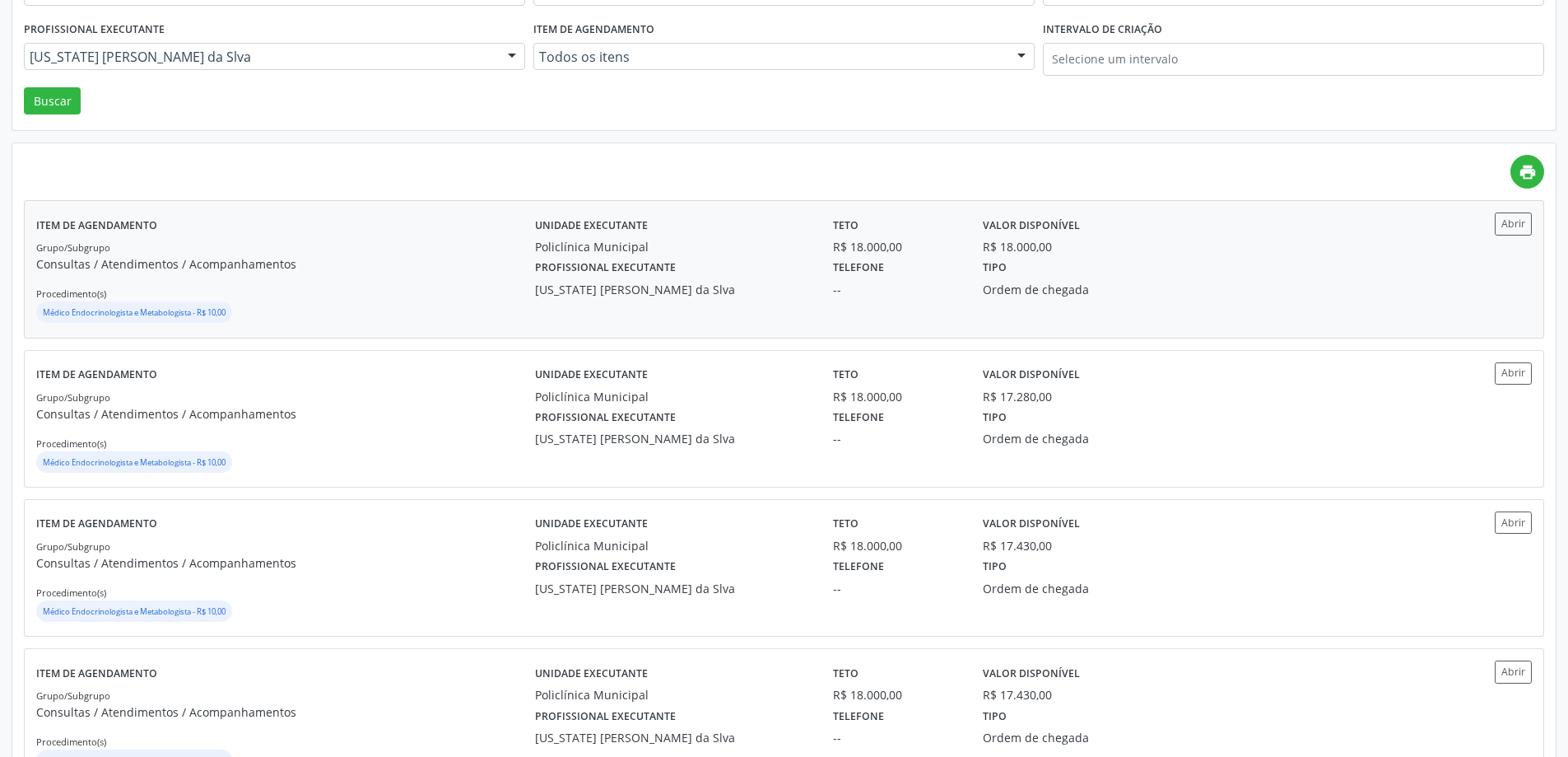
click at [1512, 235] on div "Abrir" at bounding box center [1469, 269] width 124 height 113
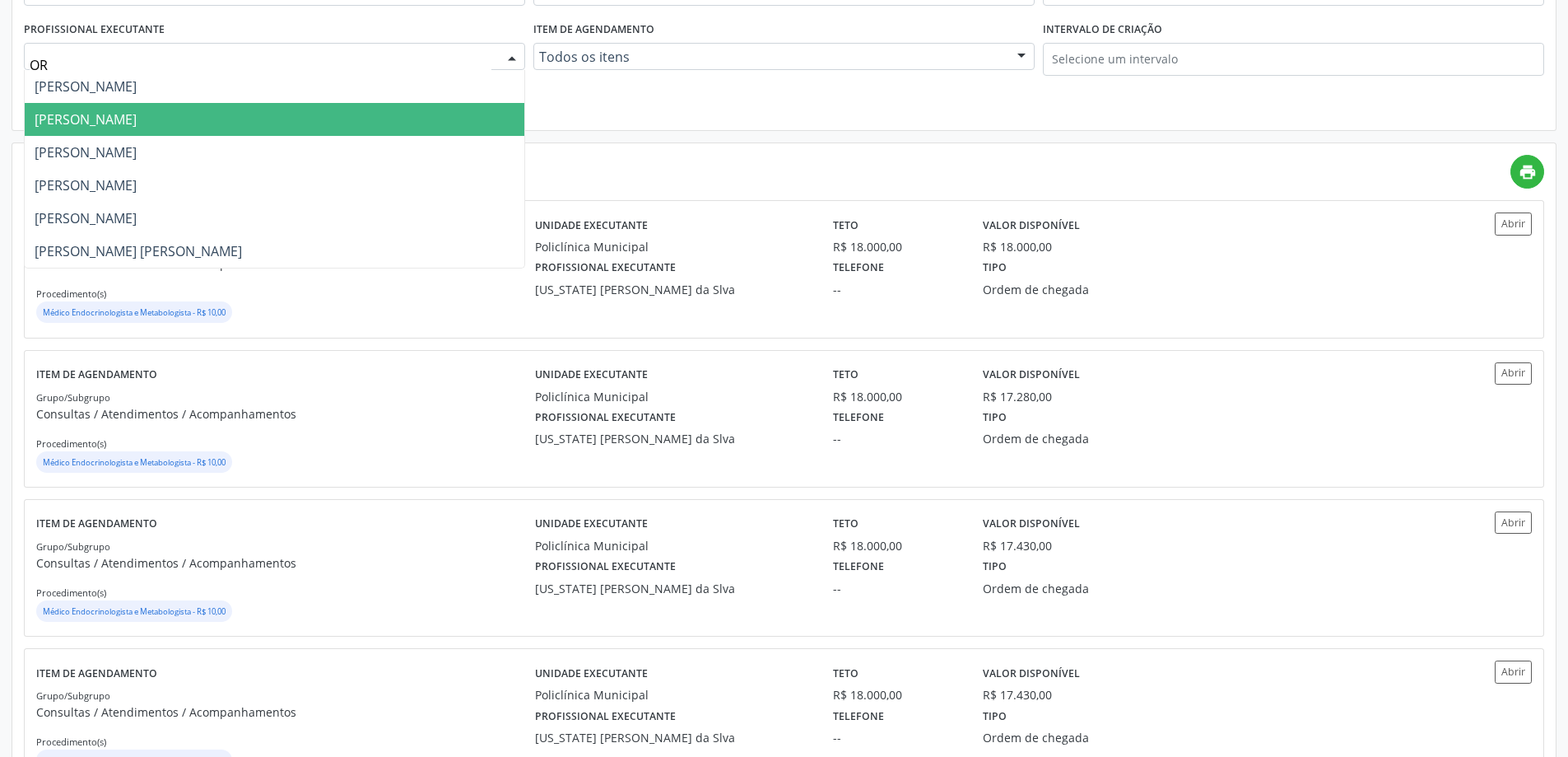
type input "ORL"
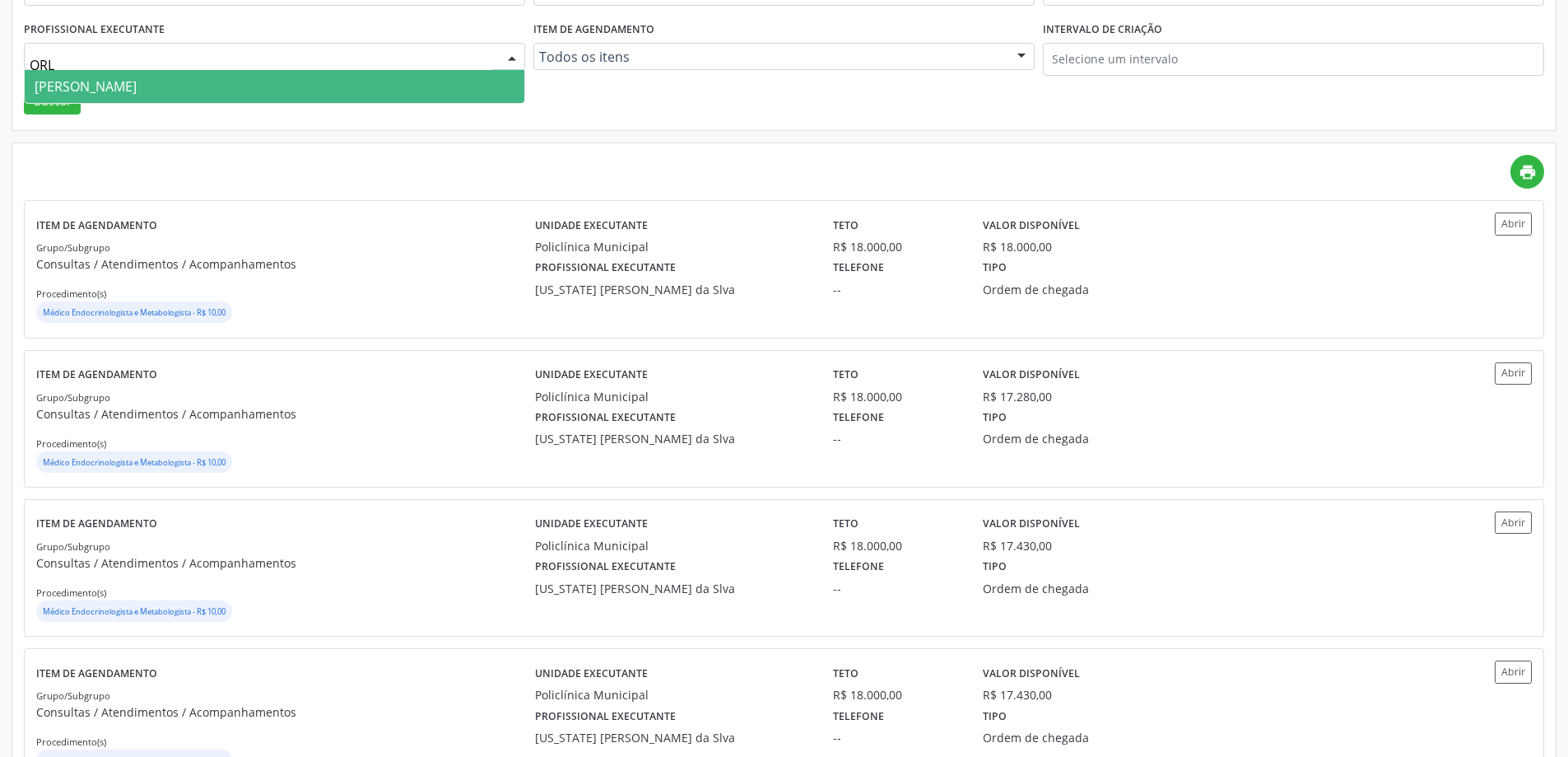
click at [249, 85] on span "Orlindo Carvalho dos Santos" at bounding box center [274, 87] width 500 height 33
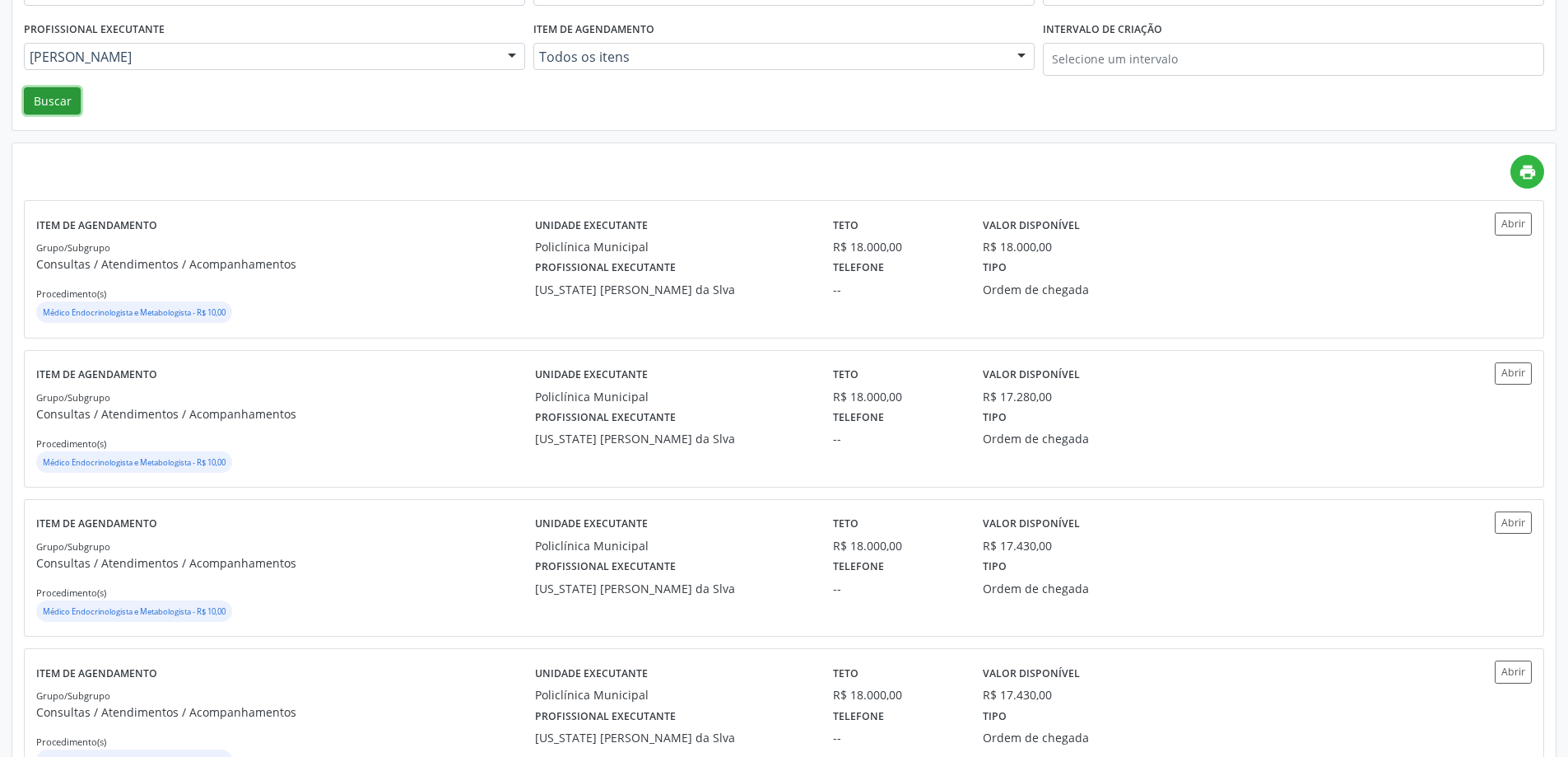
click at [54, 102] on button "Buscar" at bounding box center [52, 102] width 56 height 28
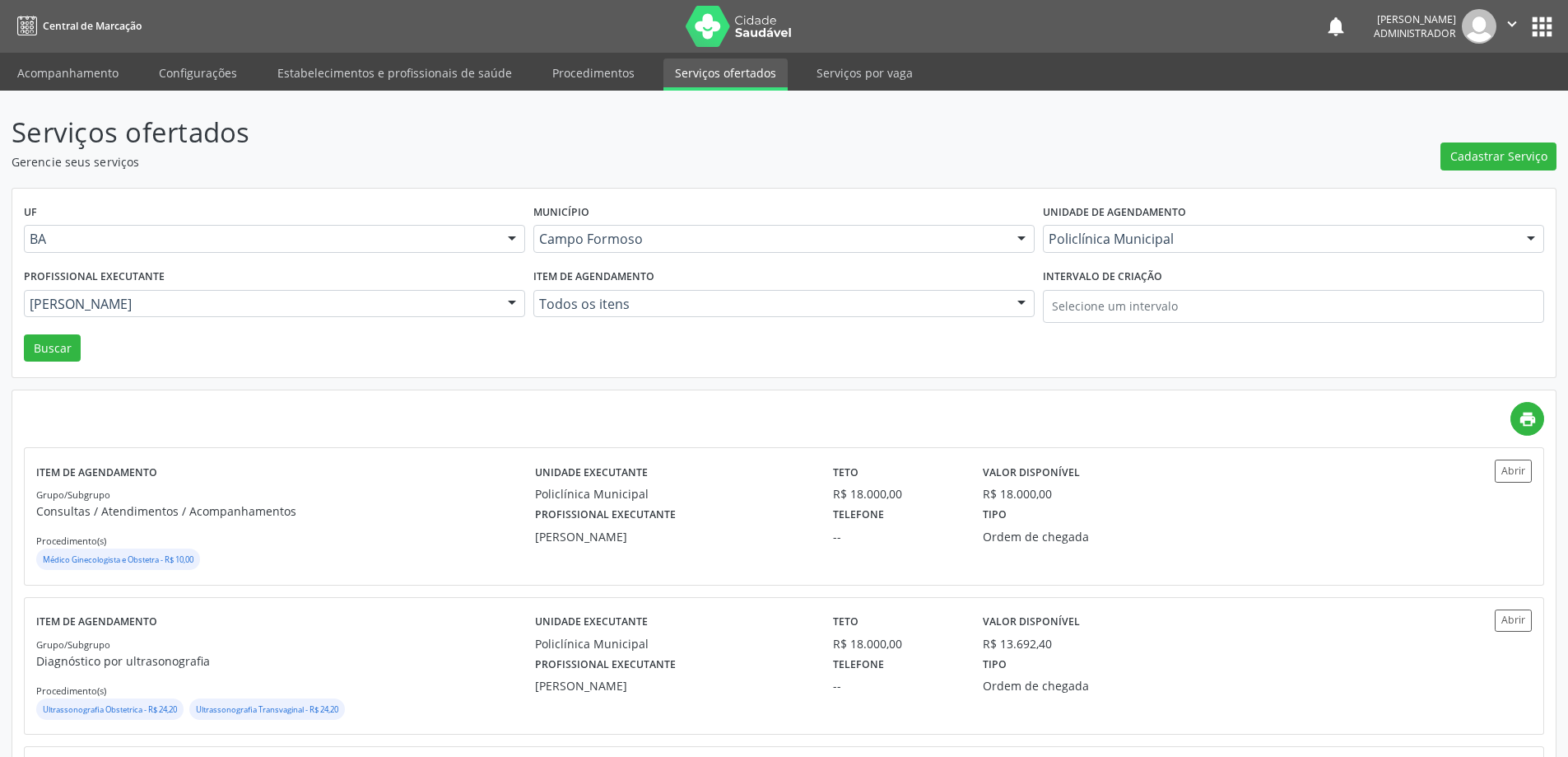
scroll to position [82, 0]
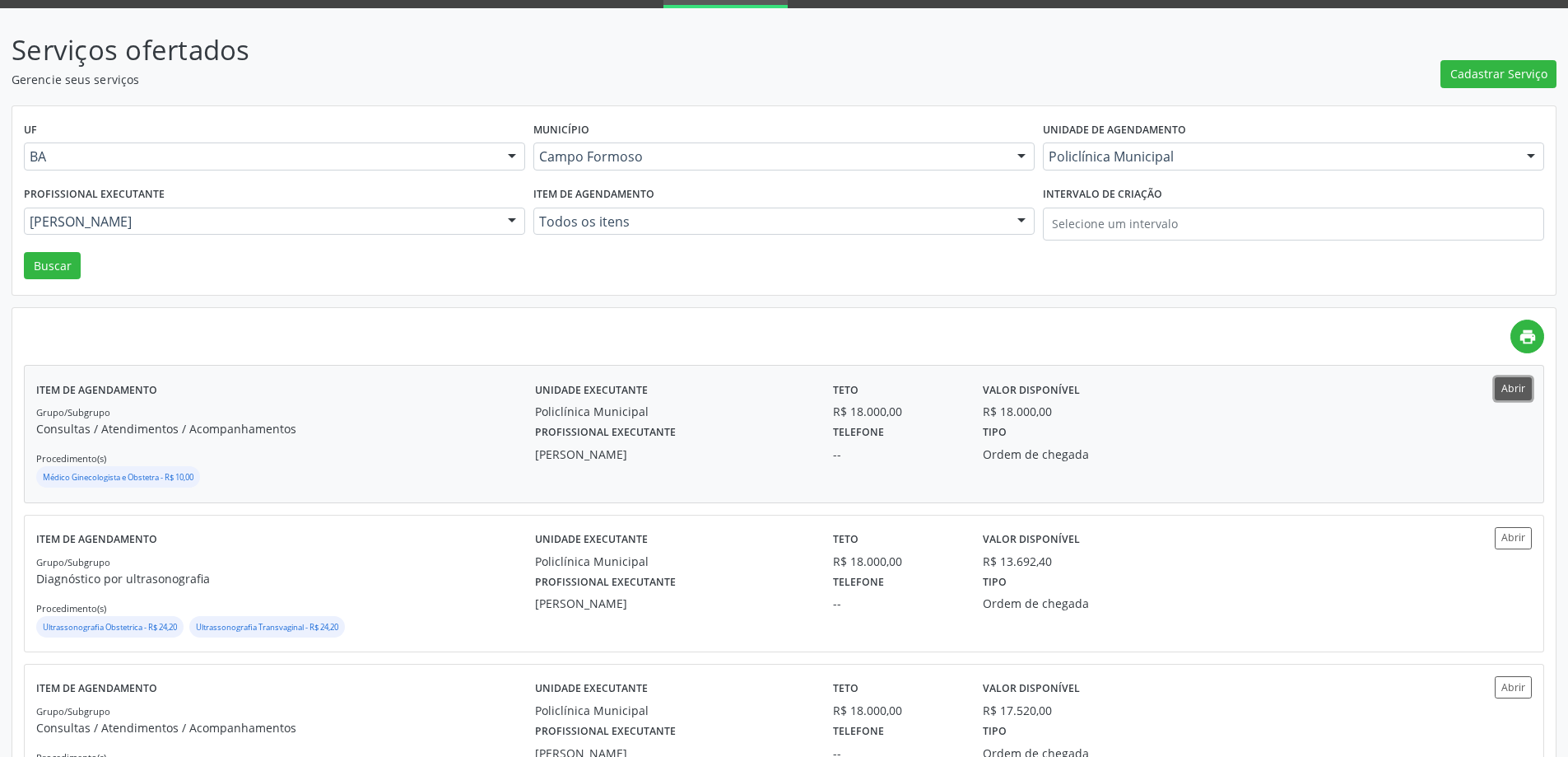
click at [1519, 394] on button "Abrir" at bounding box center [1513, 389] width 37 height 23
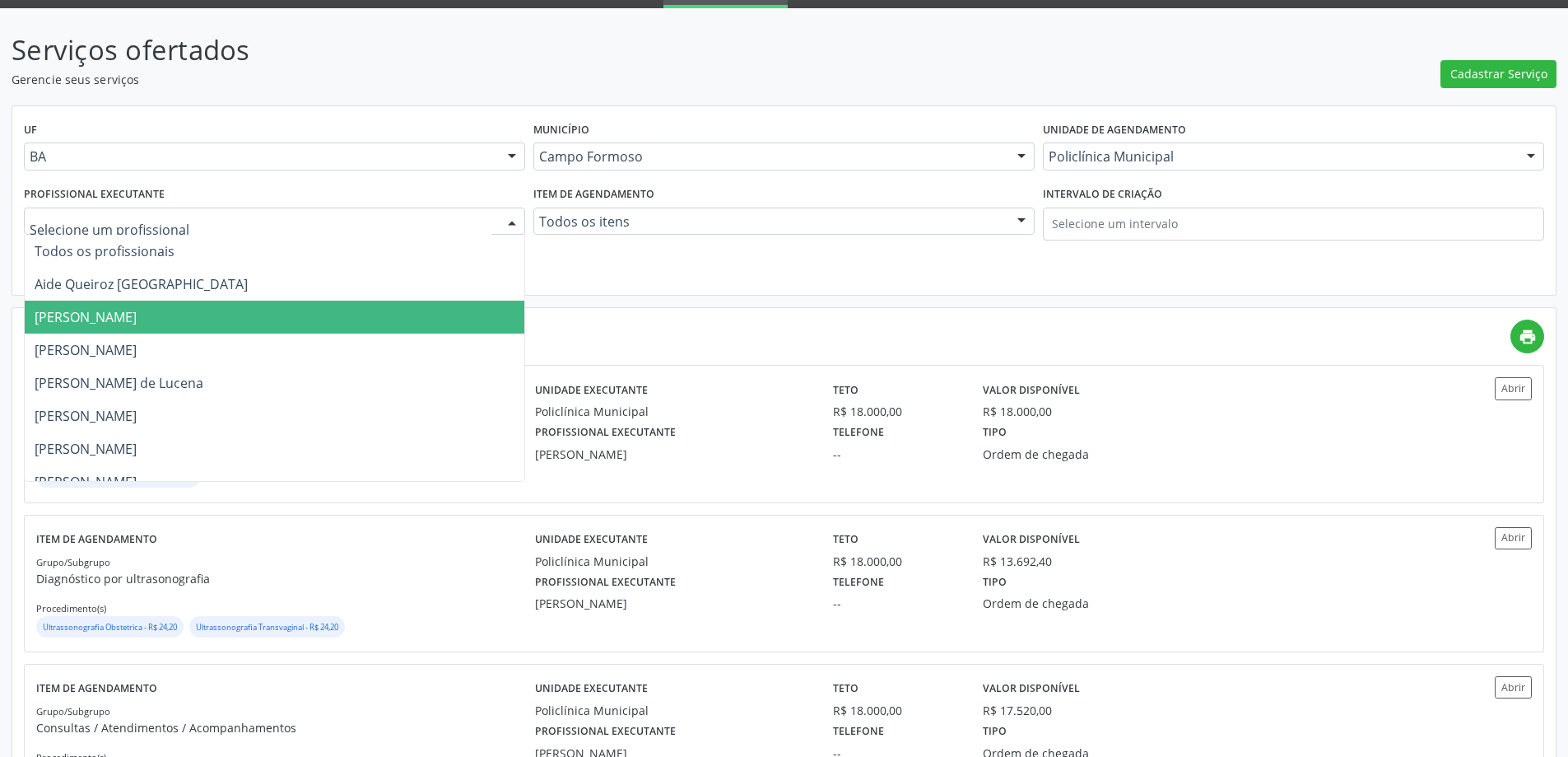
click at [252, 308] on span "Amilton Soares" at bounding box center [274, 317] width 500 height 33
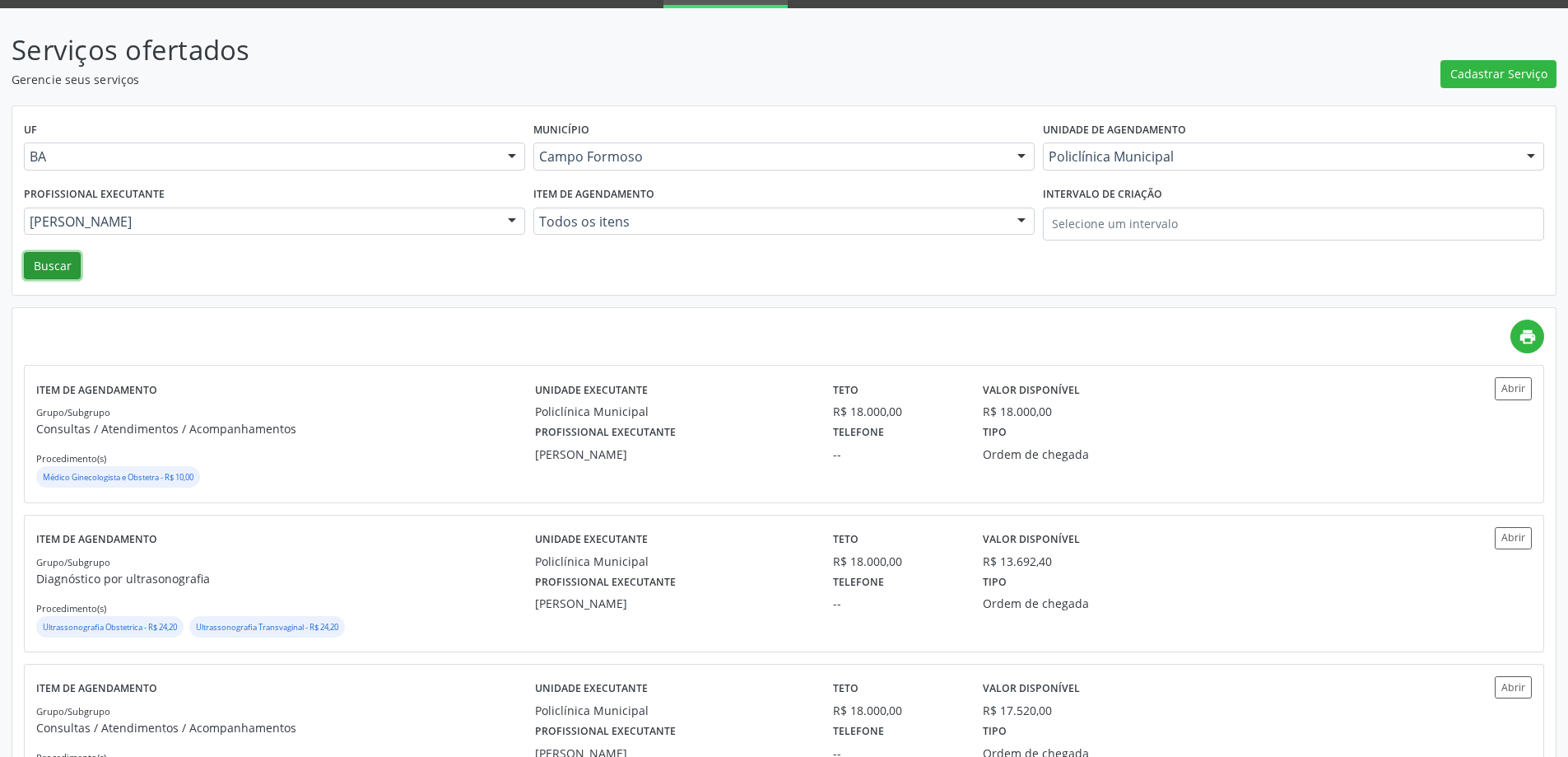
click at [63, 273] on button "Buscar" at bounding box center [52, 266] width 56 height 28
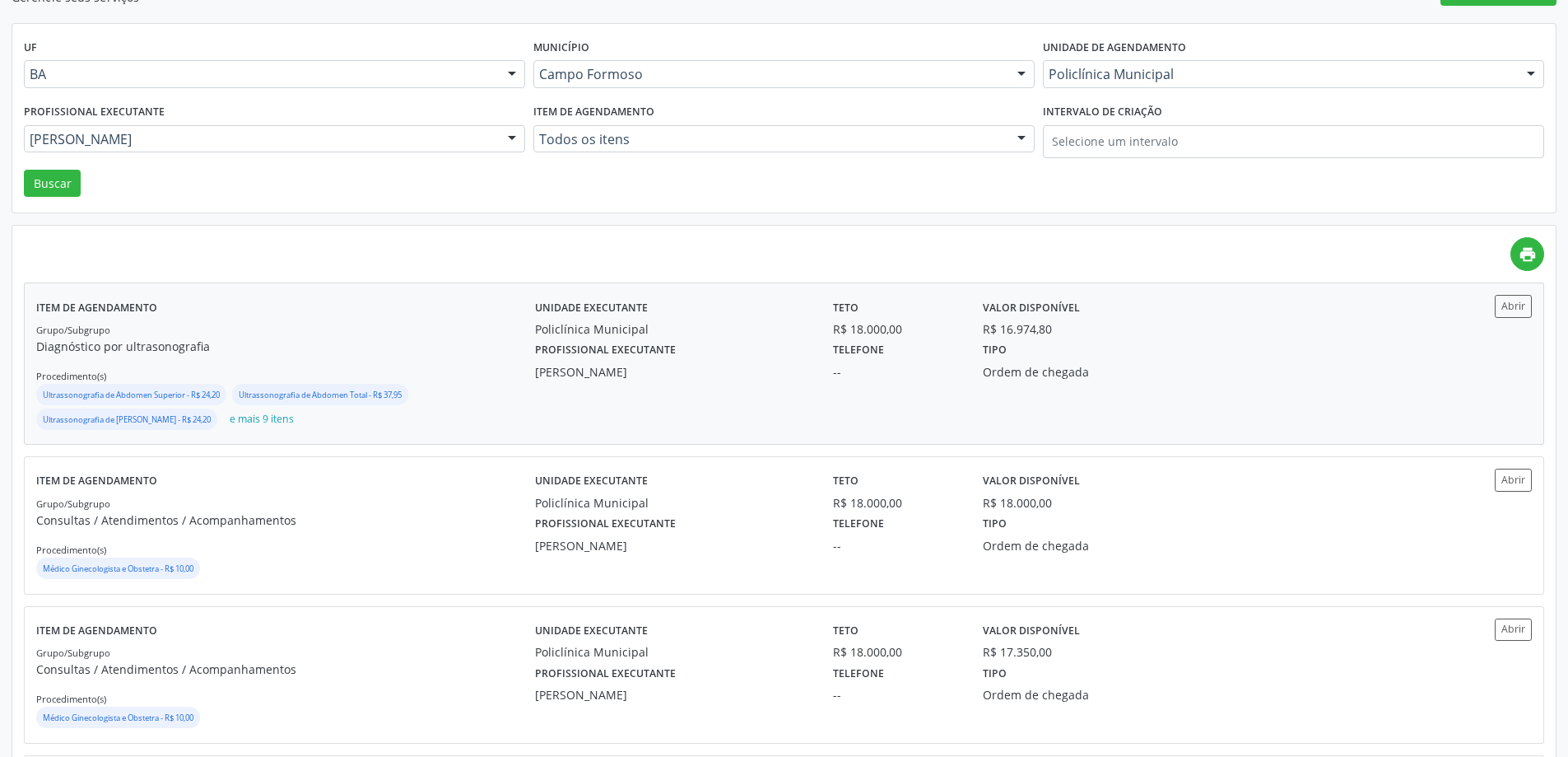
scroll to position [247, 0]
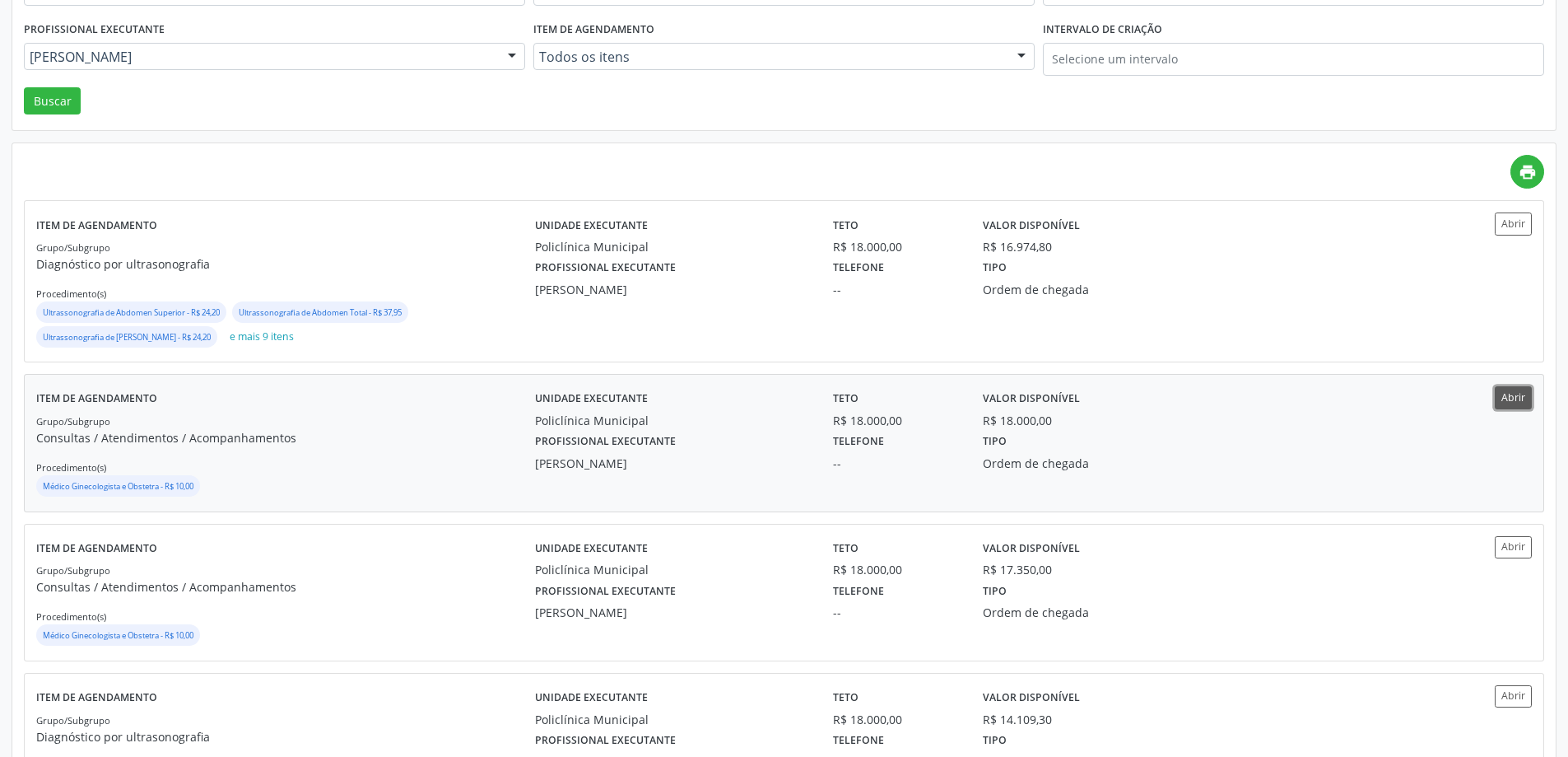
click at [1511, 407] on button "Abrir" at bounding box center [1513, 398] width 37 height 23
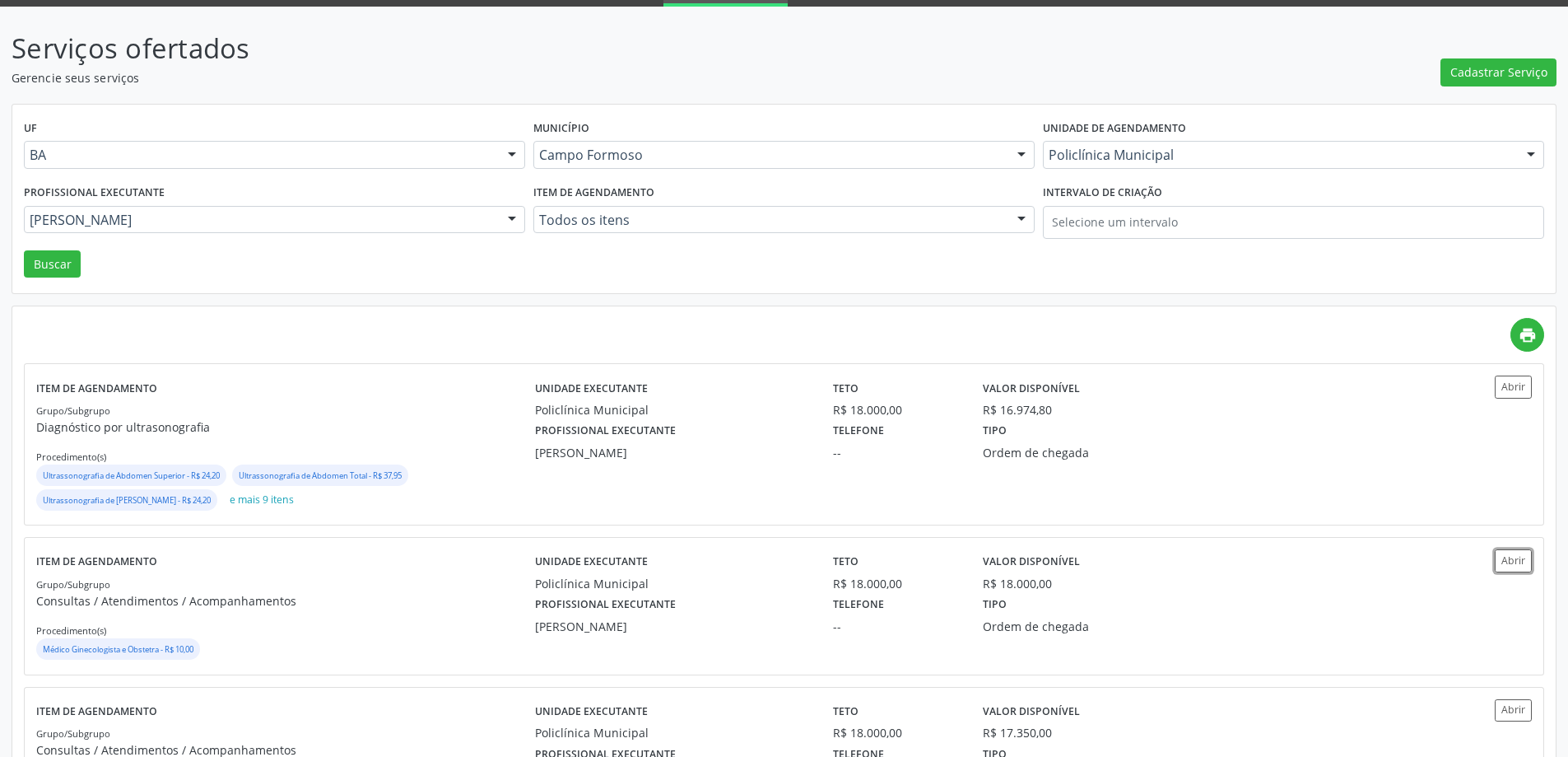
scroll to position [82, 0]
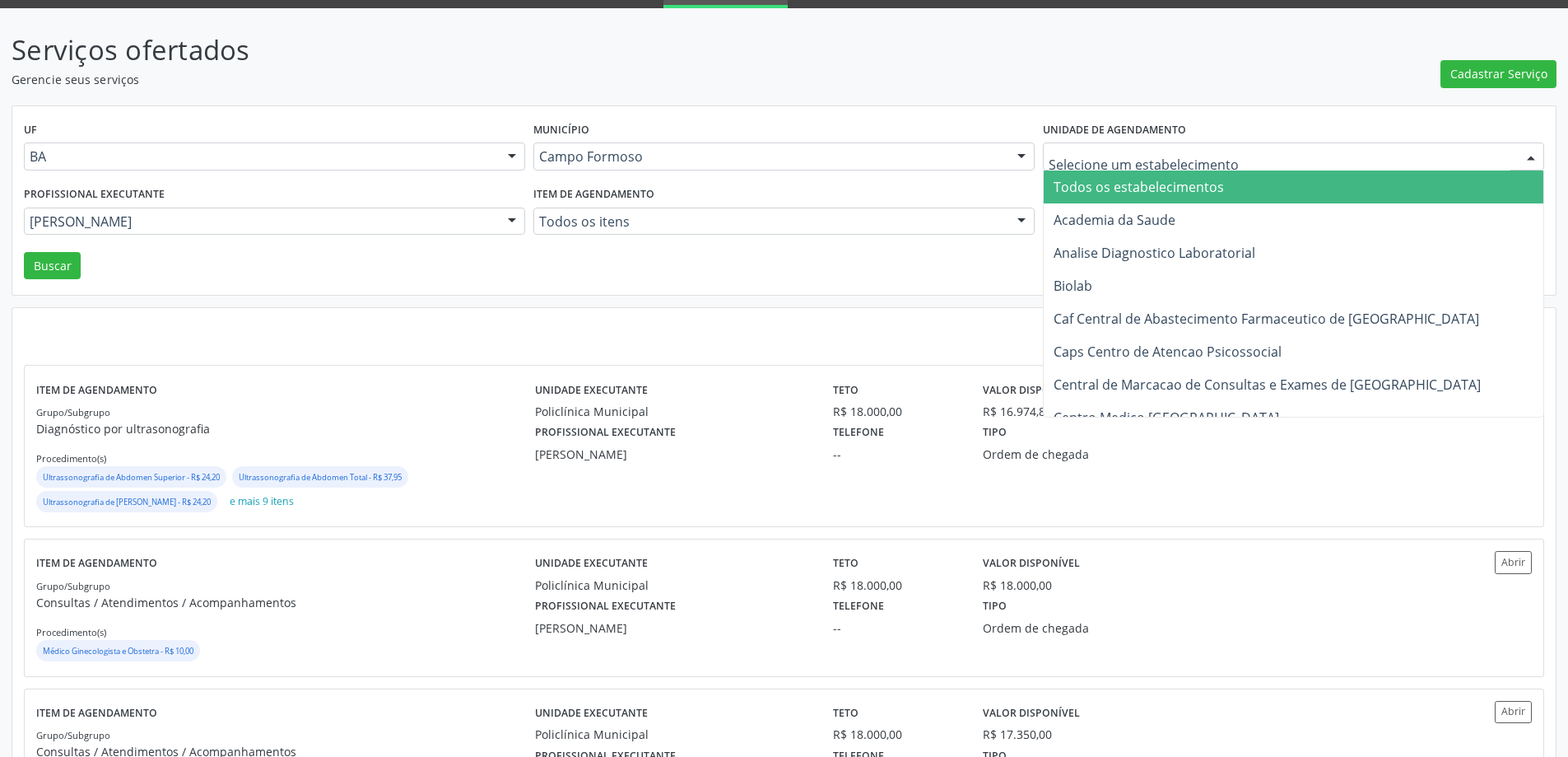
click at [1183, 169] on div "Todos os estabelecimentos Academia da Saude Analise Diagnostico Laboratorial Bi…" at bounding box center [1294, 156] width 502 height 28
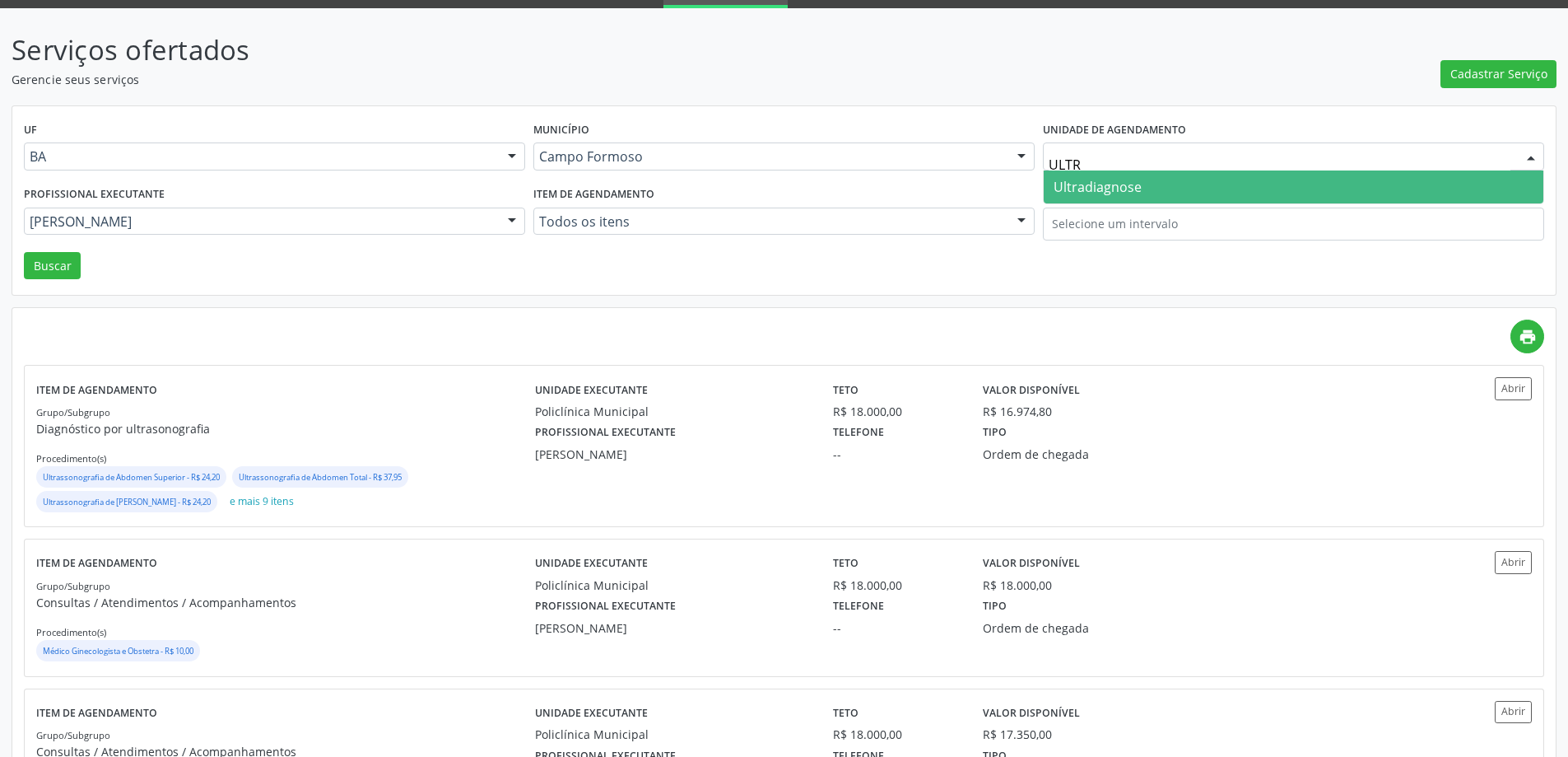
click at [1162, 176] on span "Ultradiagnose" at bounding box center [1294, 187] width 500 height 33
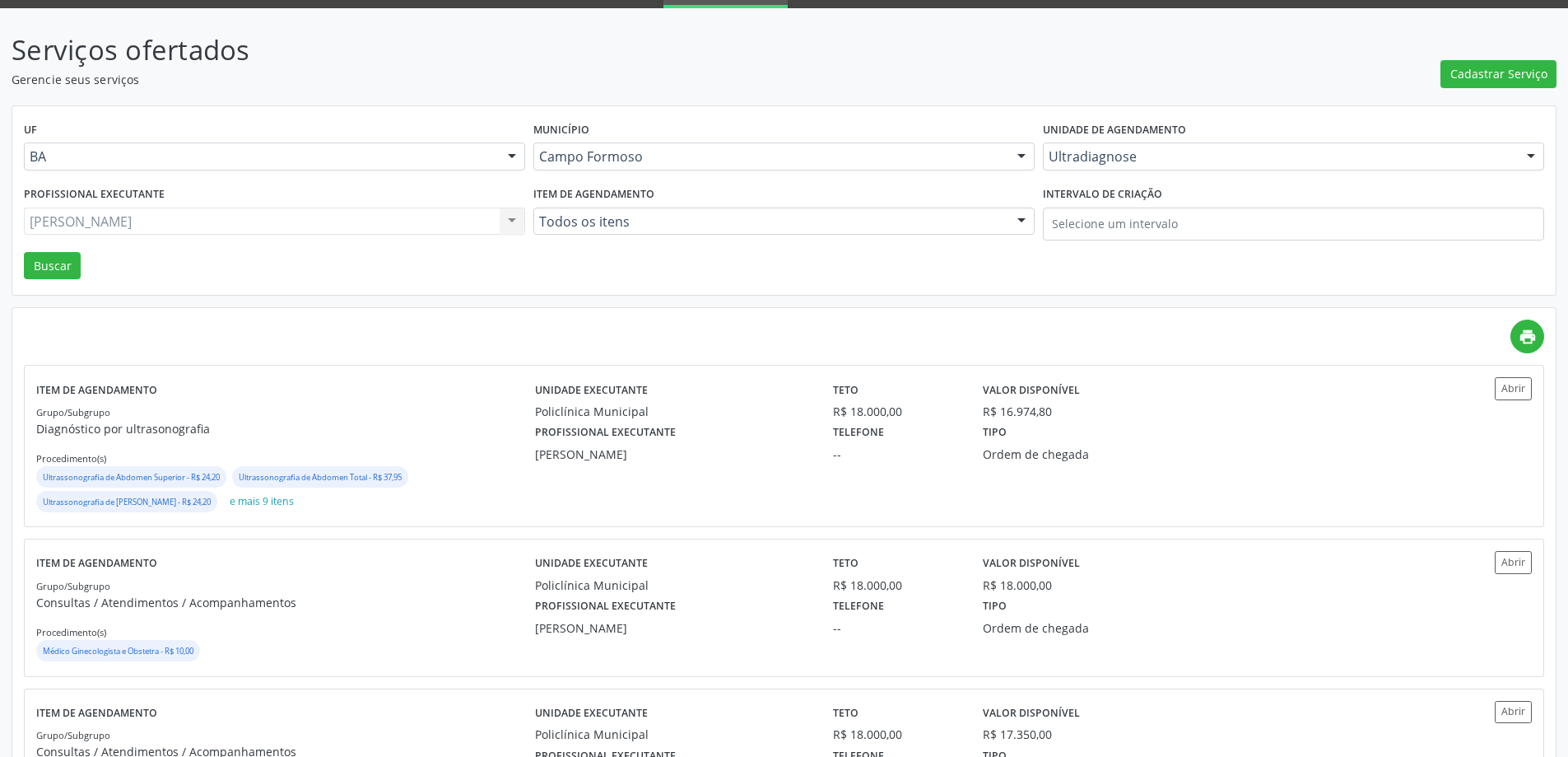
click at [328, 221] on div "Amilton Soares Todos os profissionais Aide Queiroz Lisboa Amilton Soares Barbar…" at bounding box center [275, 221] width 502 height 28
click at [309, 240] on div "Profissional executante Amilton Soares Todos os profissionais Aide Queiroz Lisb…" at bounding box center [274, 217] width 509 height 70
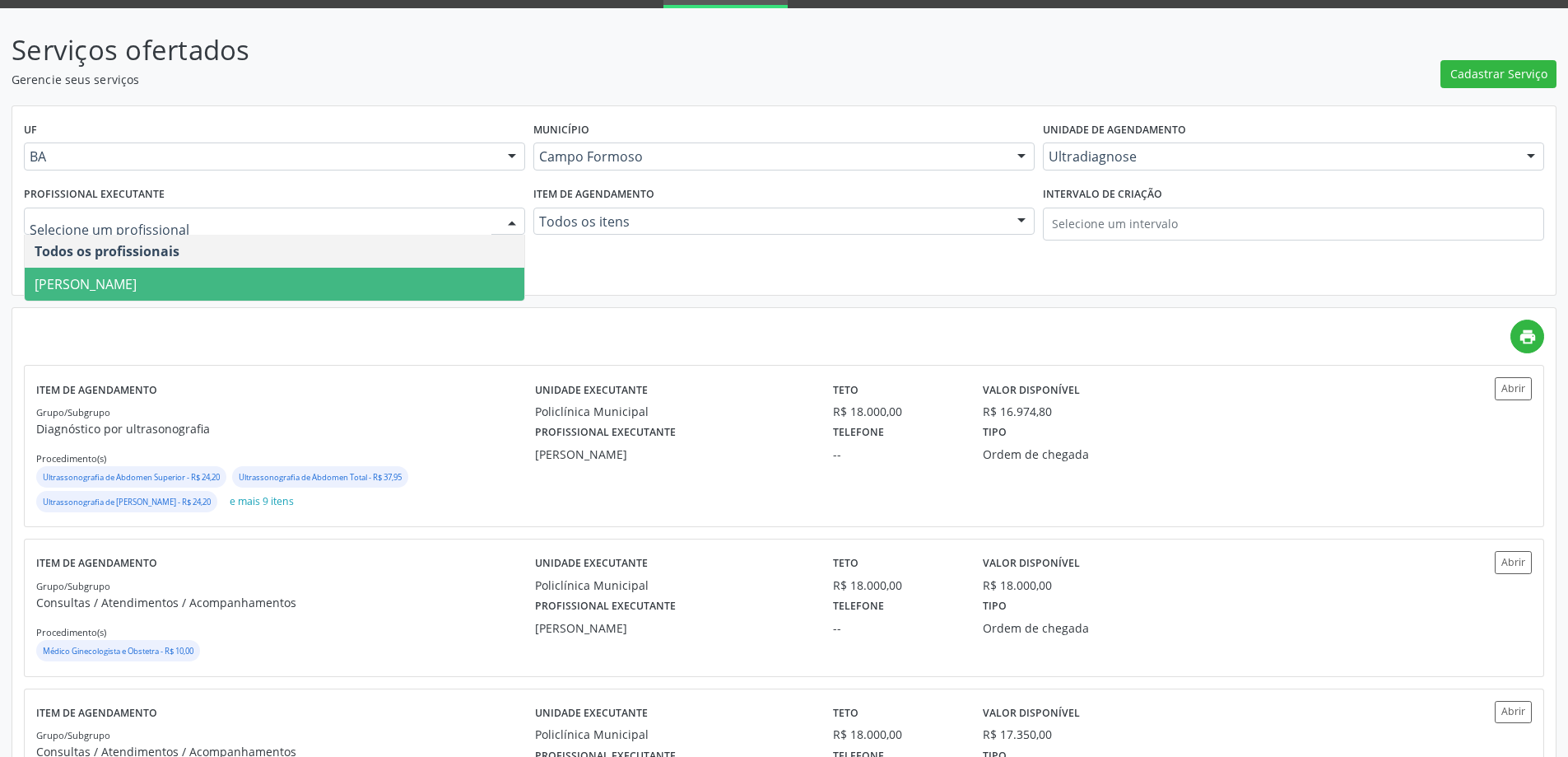
drag, startPoint x: 280, startPoint y: 276, endPoint x: 175, endPoint y: 278, distance: 105.0
click at [278, 277] on span "Alciole Mendes Muritiba" at bounding box center [274, 284] width 500 height 33
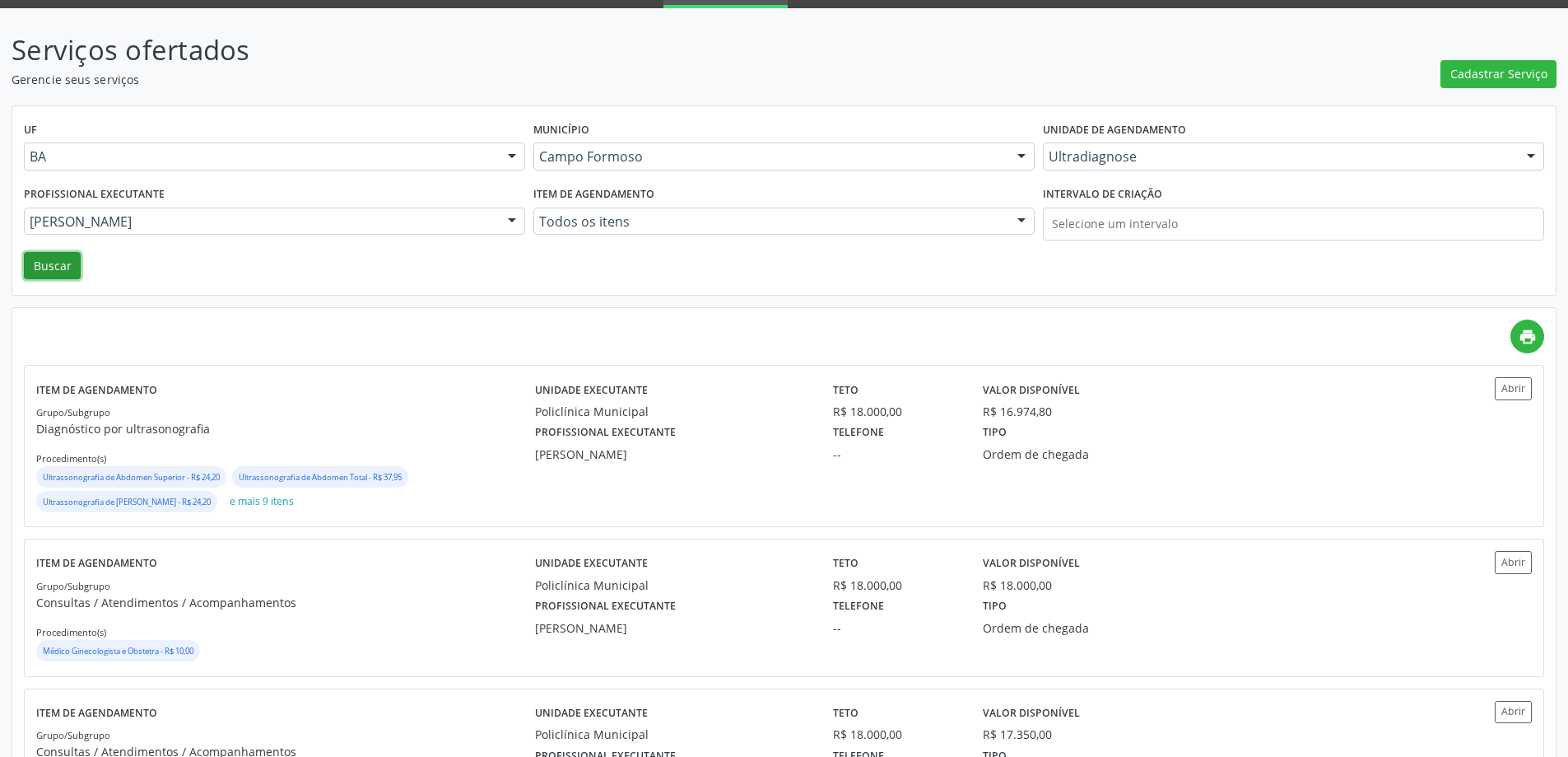
click at [75, 273] on button "Buscar" at bounding box center [52, 266] width 56 height 28
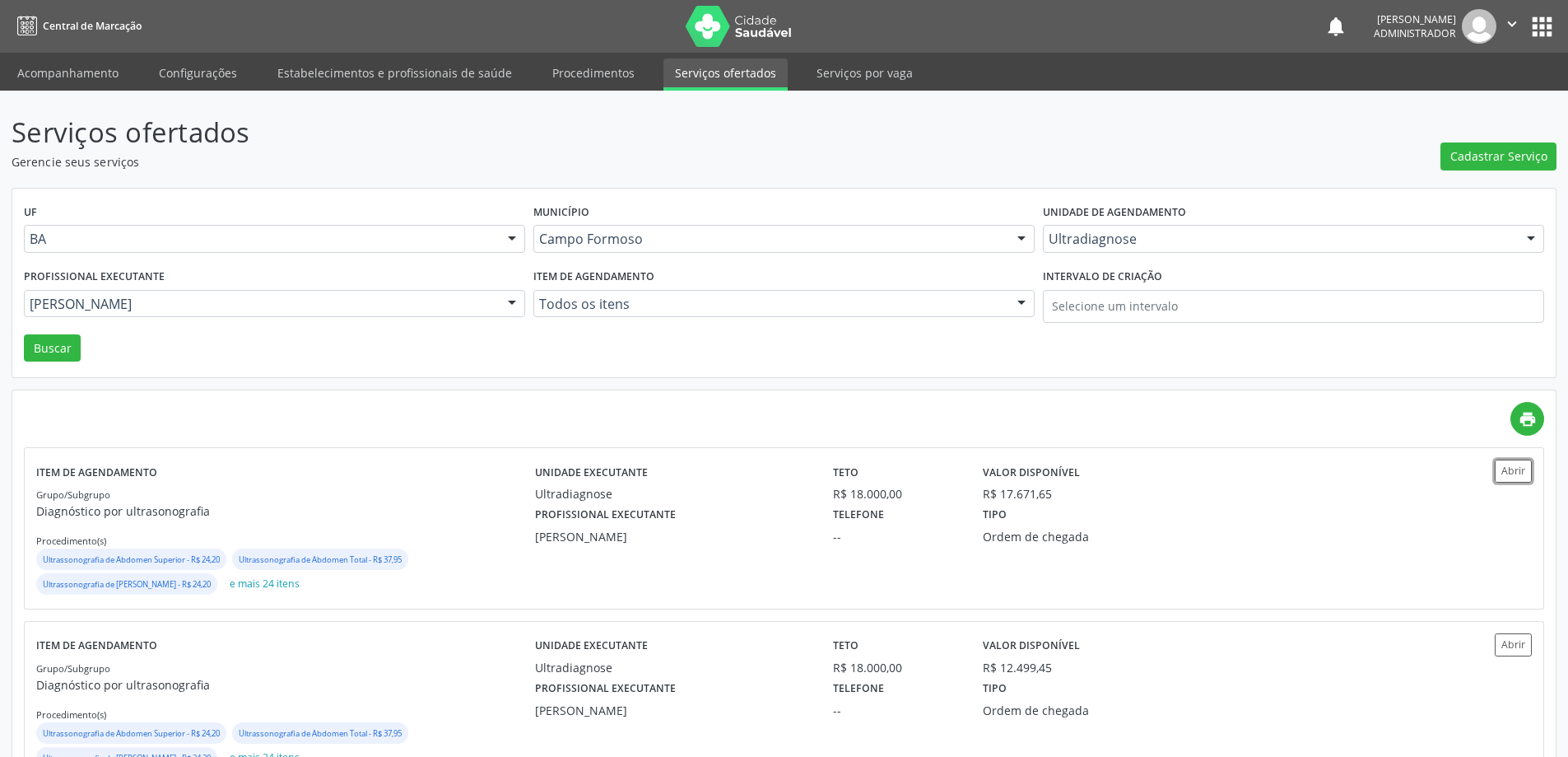
click at [1499, 477] on button "Abrir" at bounding box center [1513, 471] width 37 height 23
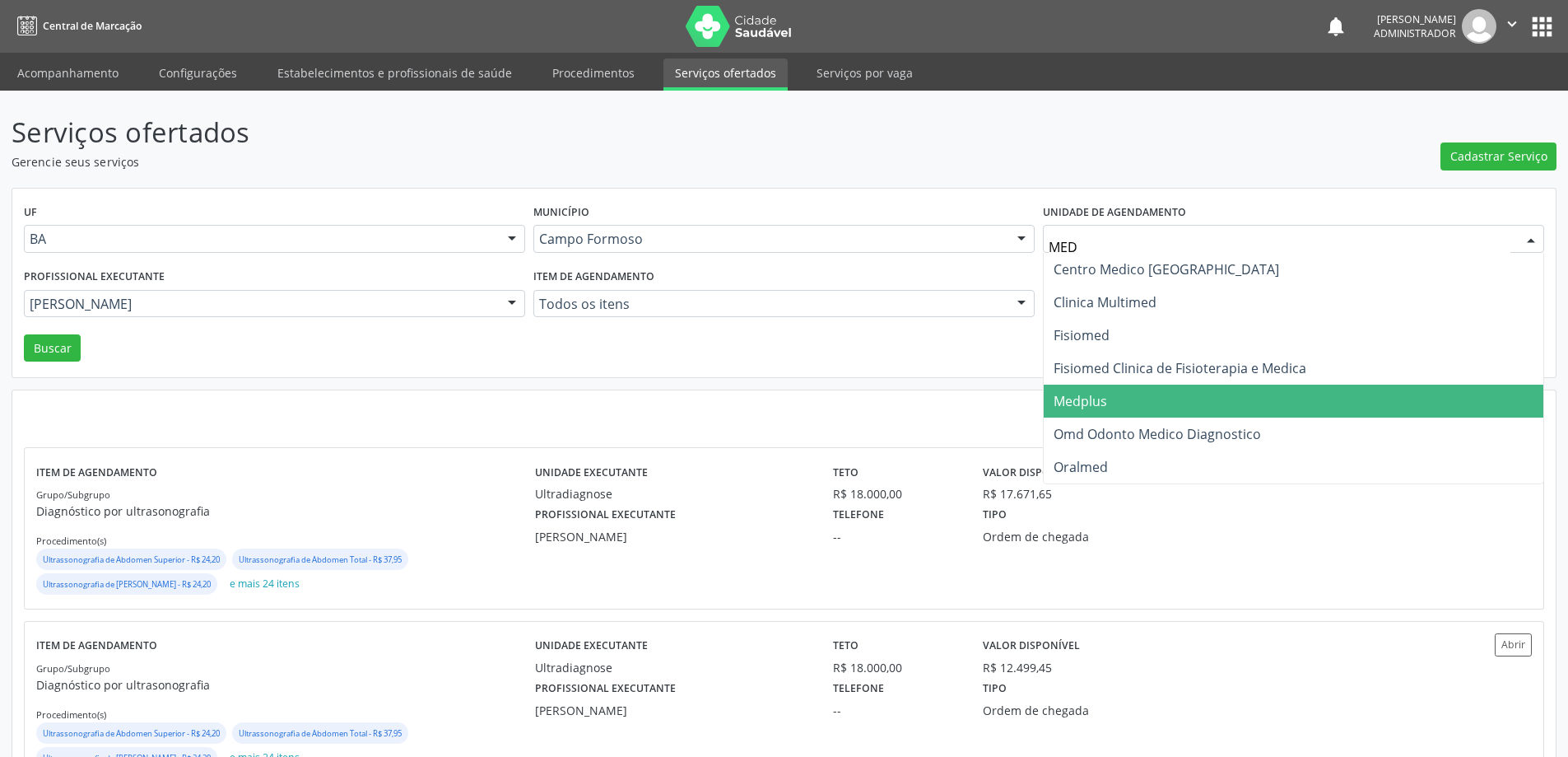
click at [1098, 405] on span "Medplus" at bounding box center [1080, 401] width 54 height 18
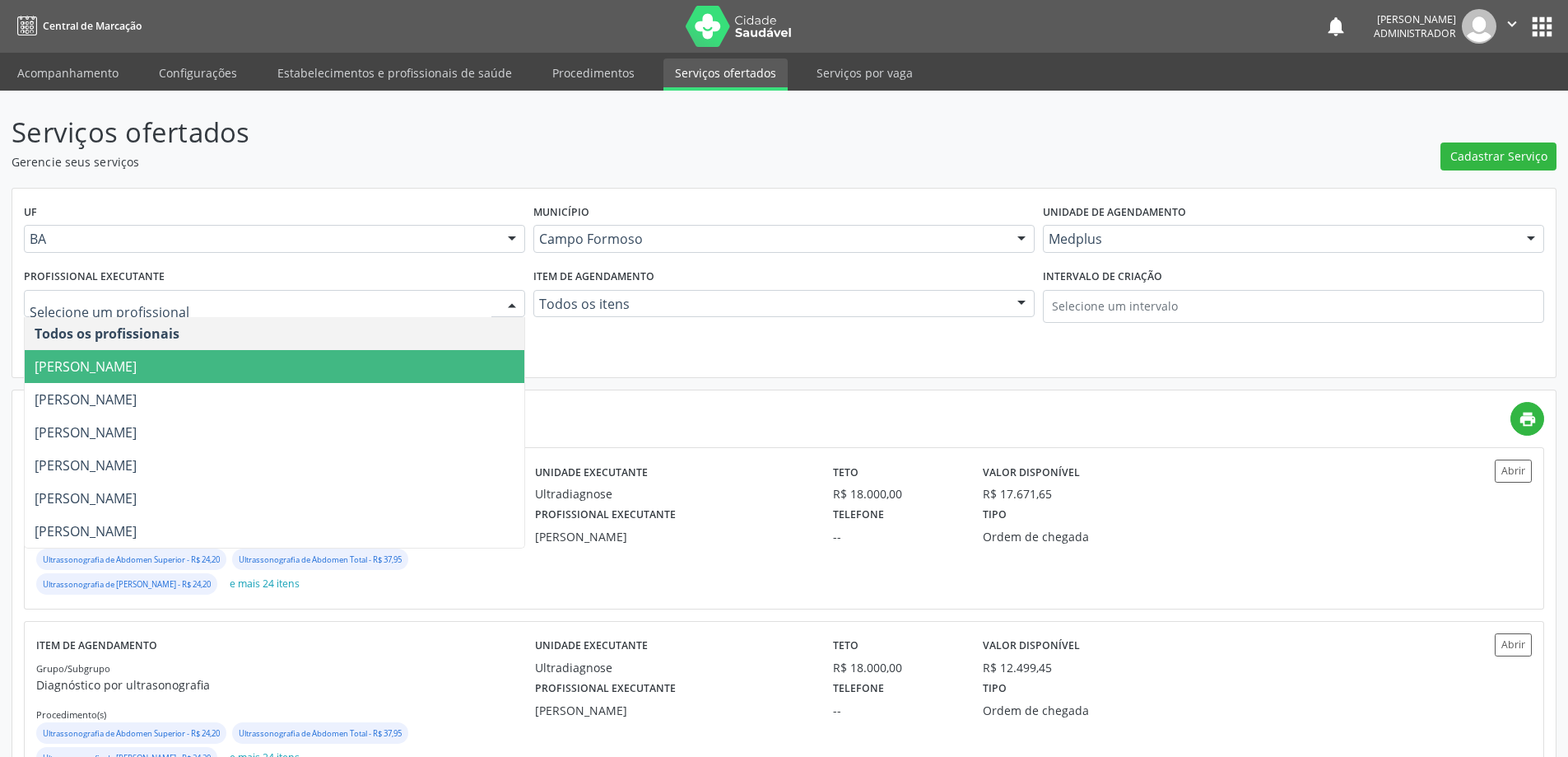
click at [288, 295] on div at bounding box center [275, 304] width 502 height 28
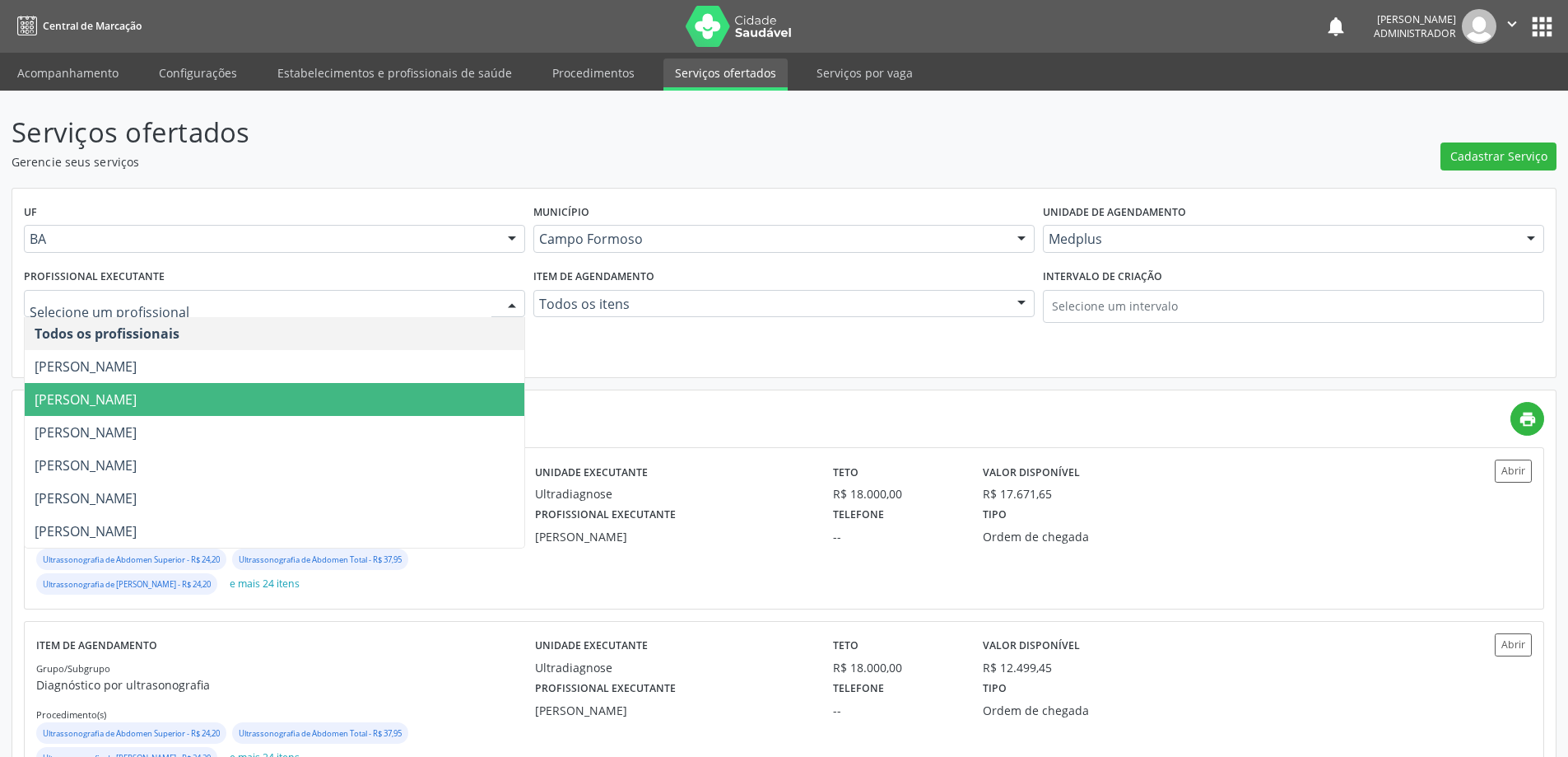
click at [264, 396] on span "[PERSON_NAME]" at bounding box center [274, 399] width 500 height 33
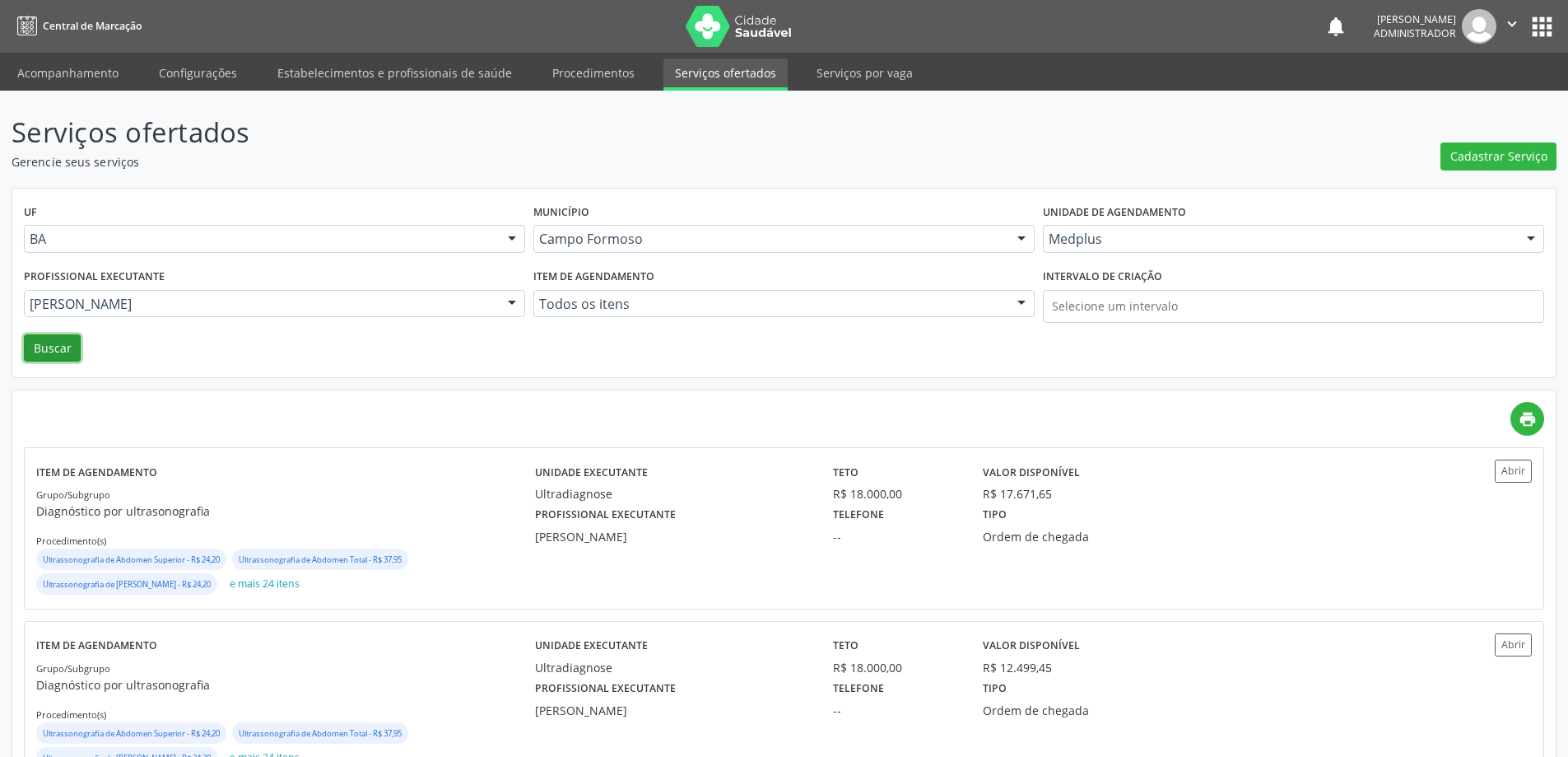
click at [42, 339] on button "Buscar" at bounding box center [52, 348] width 56 height 28
click at [1495, 487] on div "Abrir" at bounding box center [1469, 527] width 124 height 136
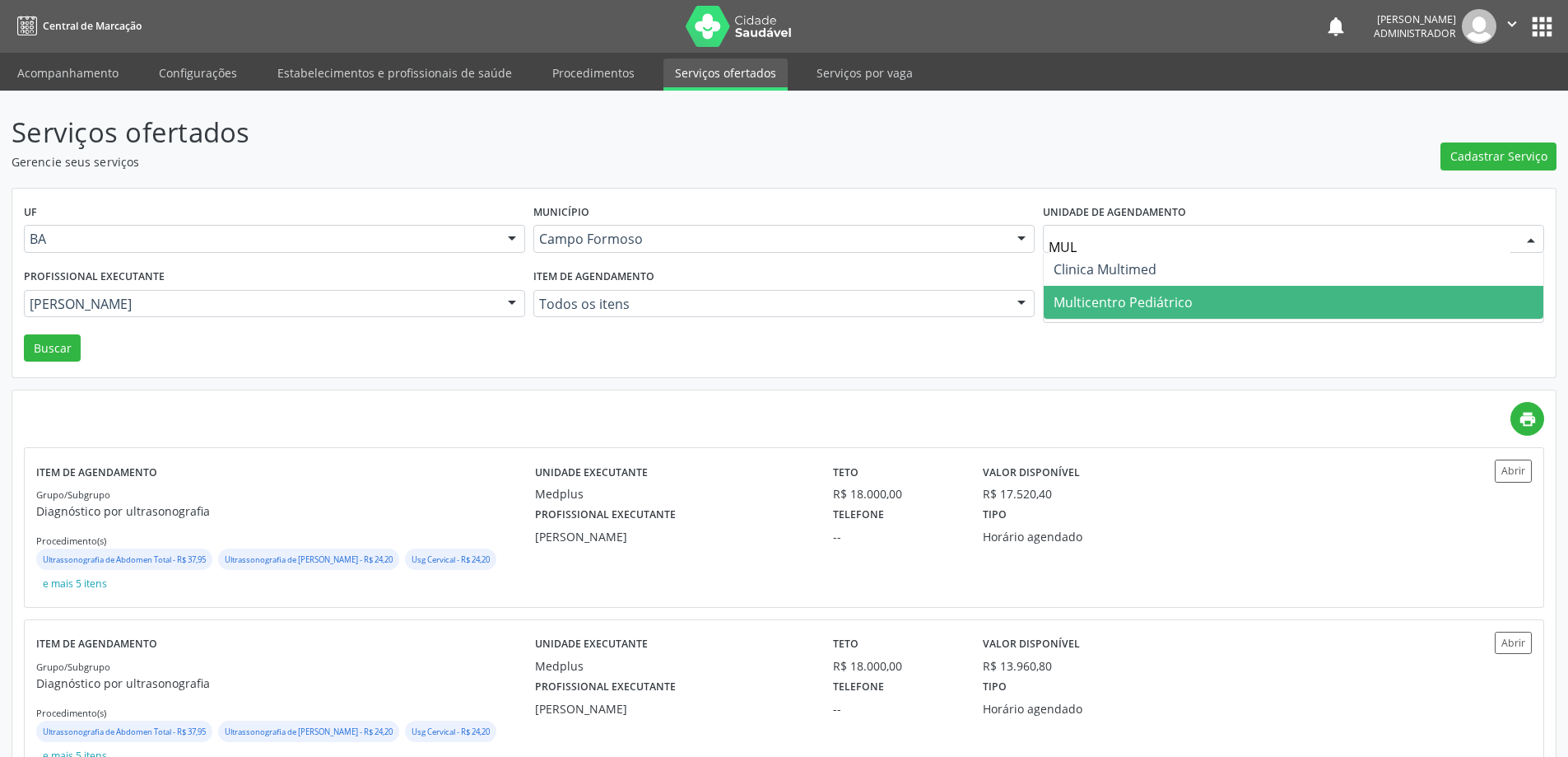
click at [1136, 297] on span "Multicentro Pediátrico" at bounding box center [1123, 302] width 139 height 18
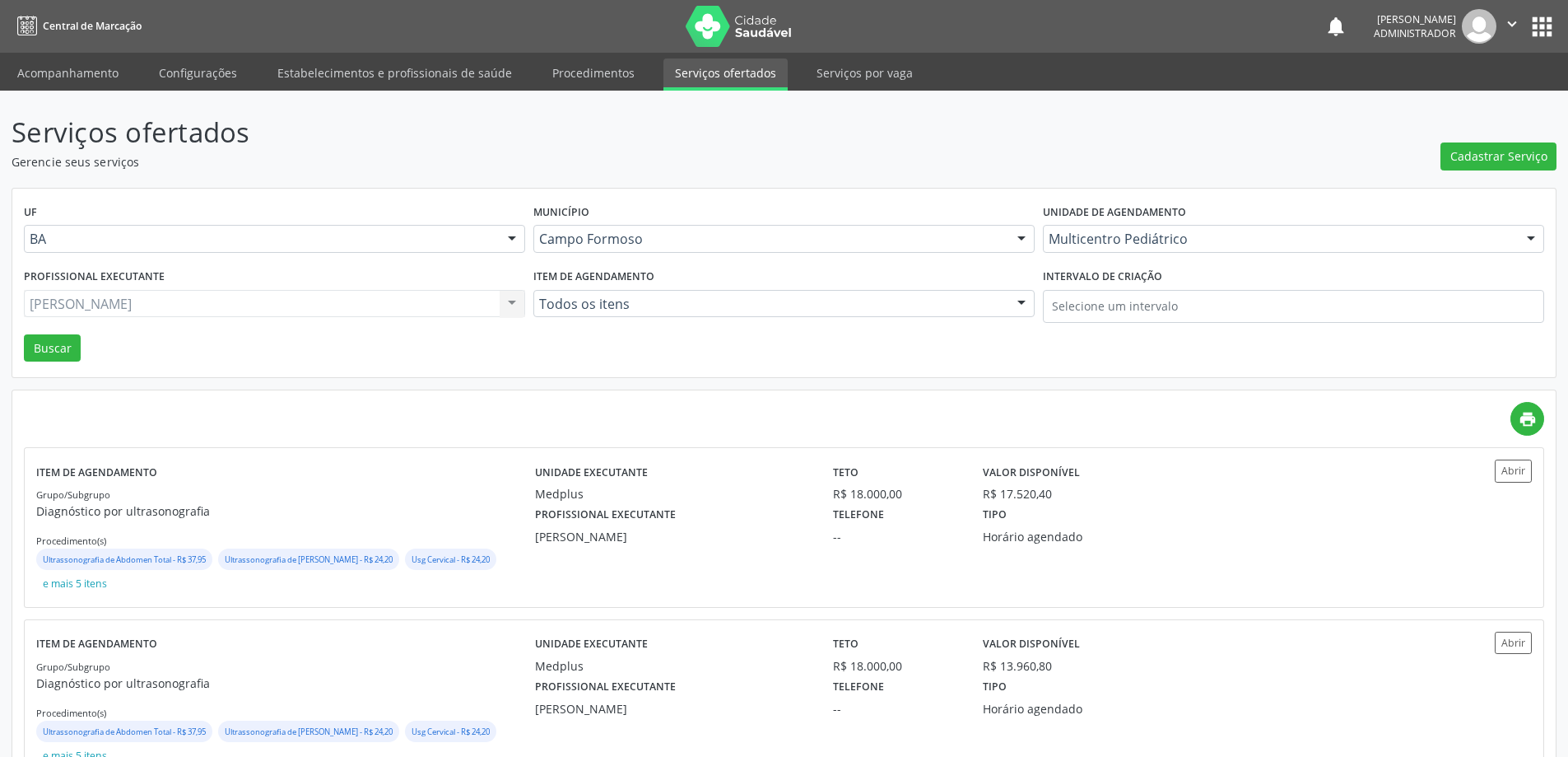
click at [318, 302] on div "Lanna Peralva Miranda Rocha Todos os profissionais Antonio Miranda Rocha Junior…" at bounding box center [275, 304] width 502 height 28
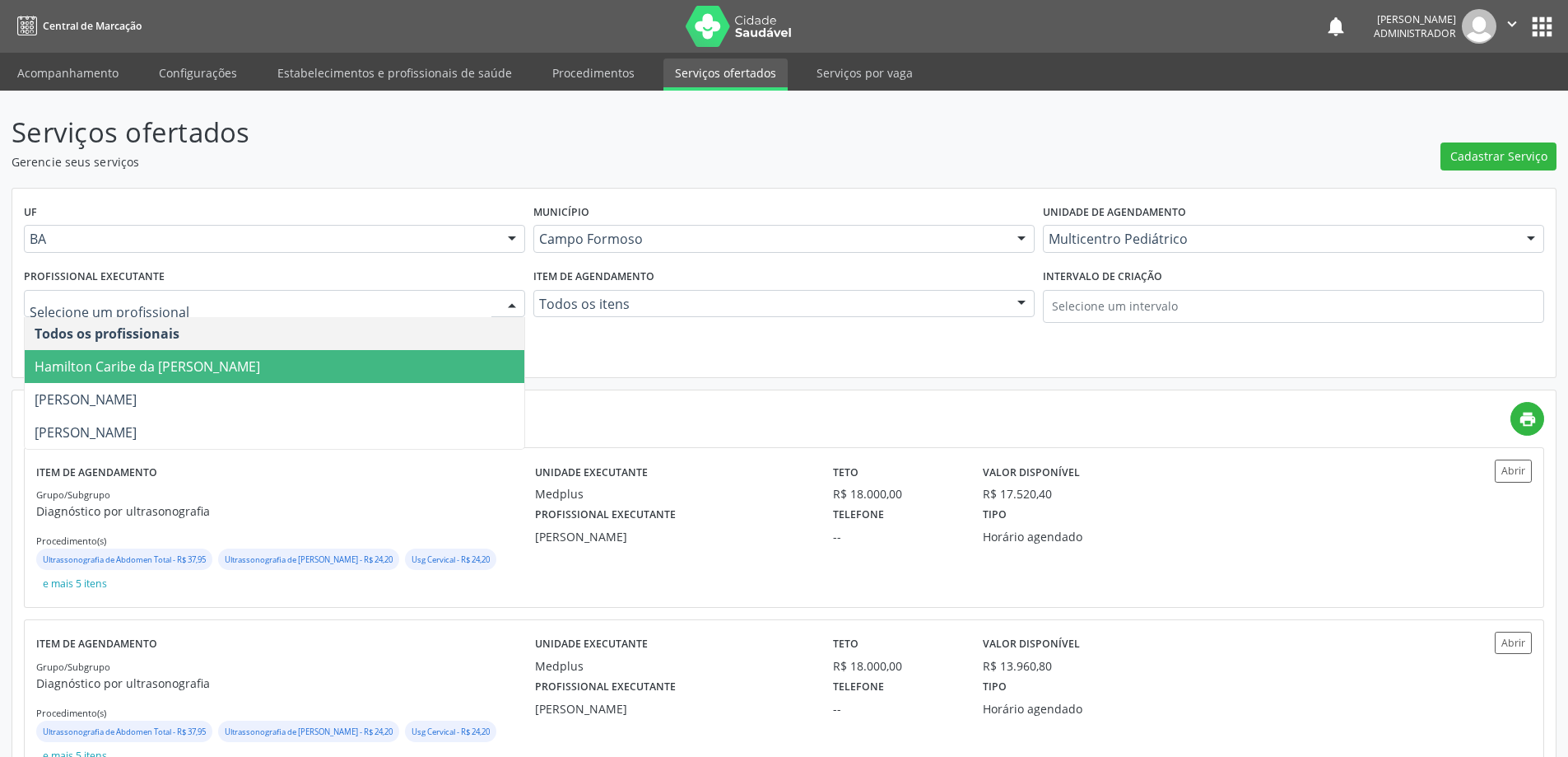
click at [245, 359] on span "Hamilton Caribe da Silva" at bounding box center [274, 366] width 500 height 33
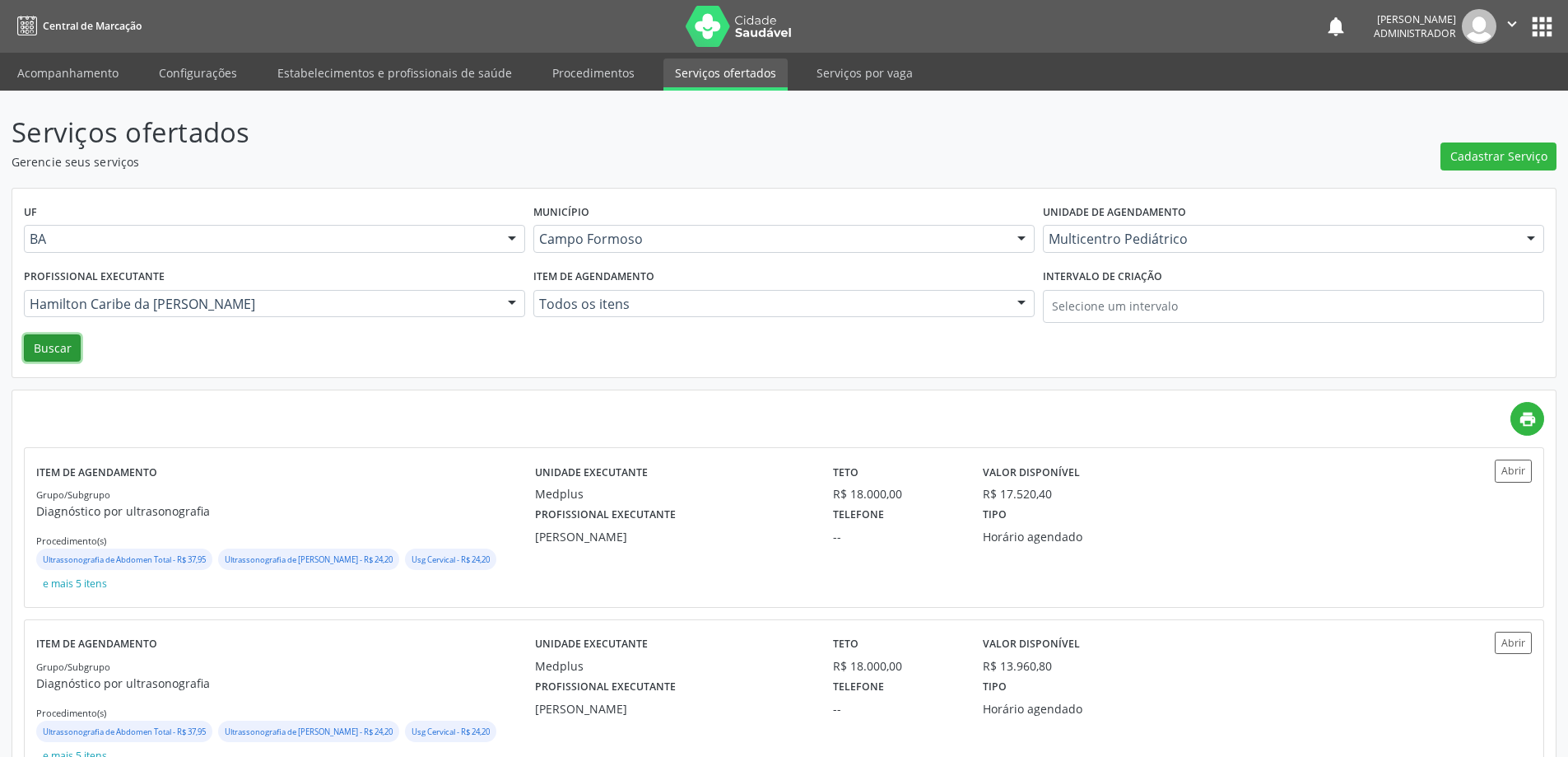
click at [72, 347] on button "Buscar" at bounding box center [52, 348] width 56 height 28
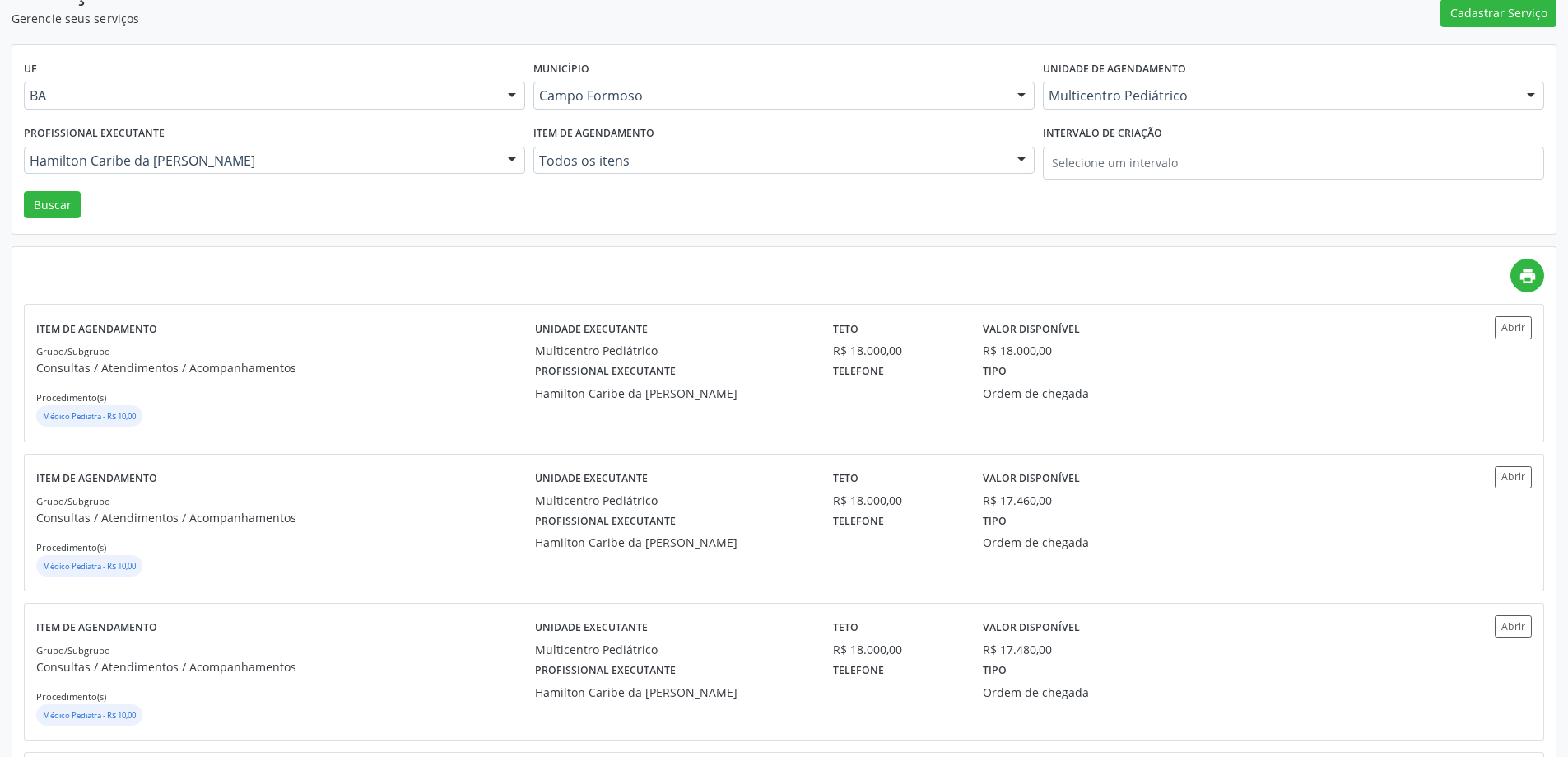
scroll to position [165, 0]
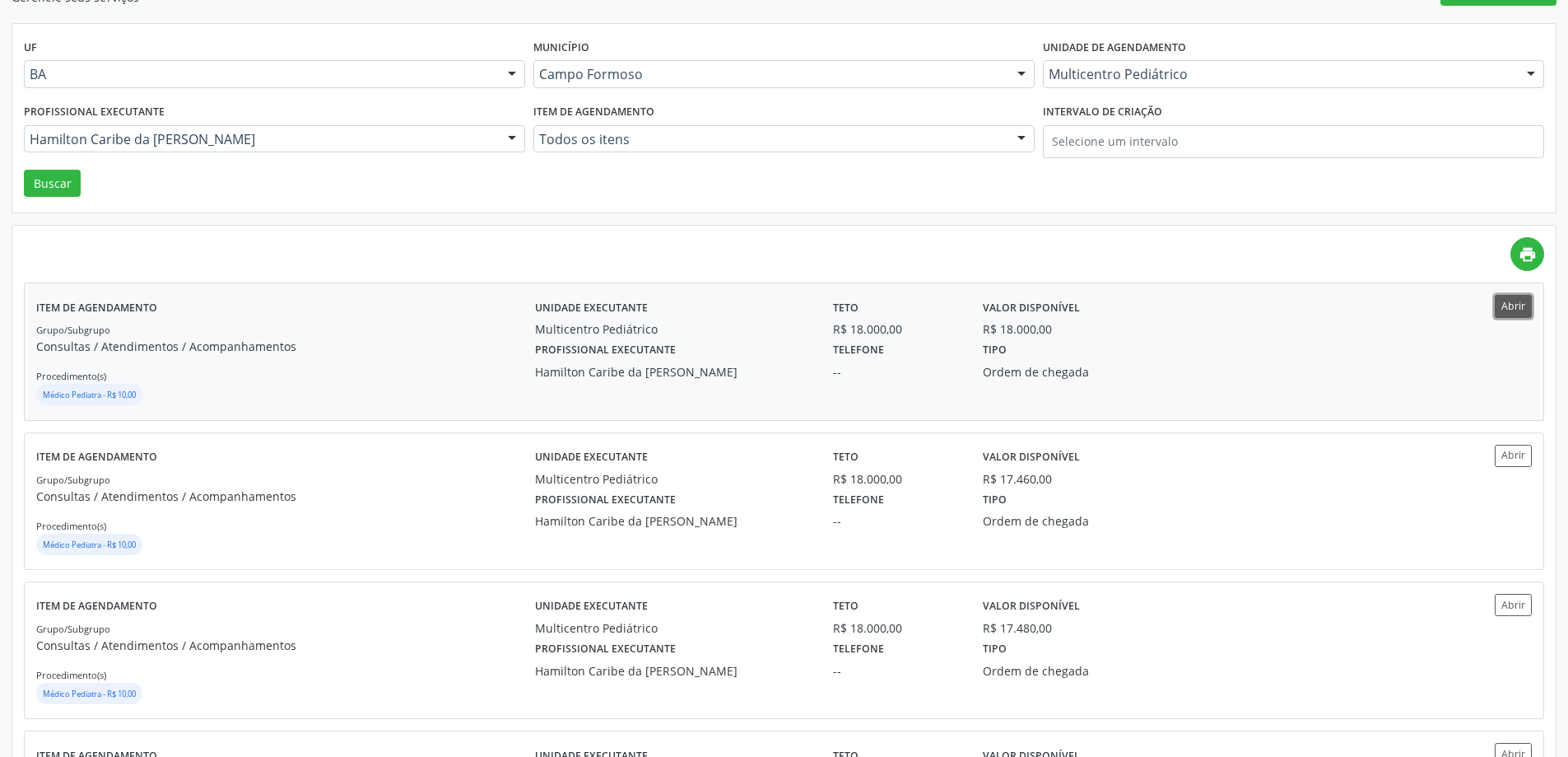
click at [1503, 297] on button "Abrir" at bounding box center [1513, 306] width 37 height 23
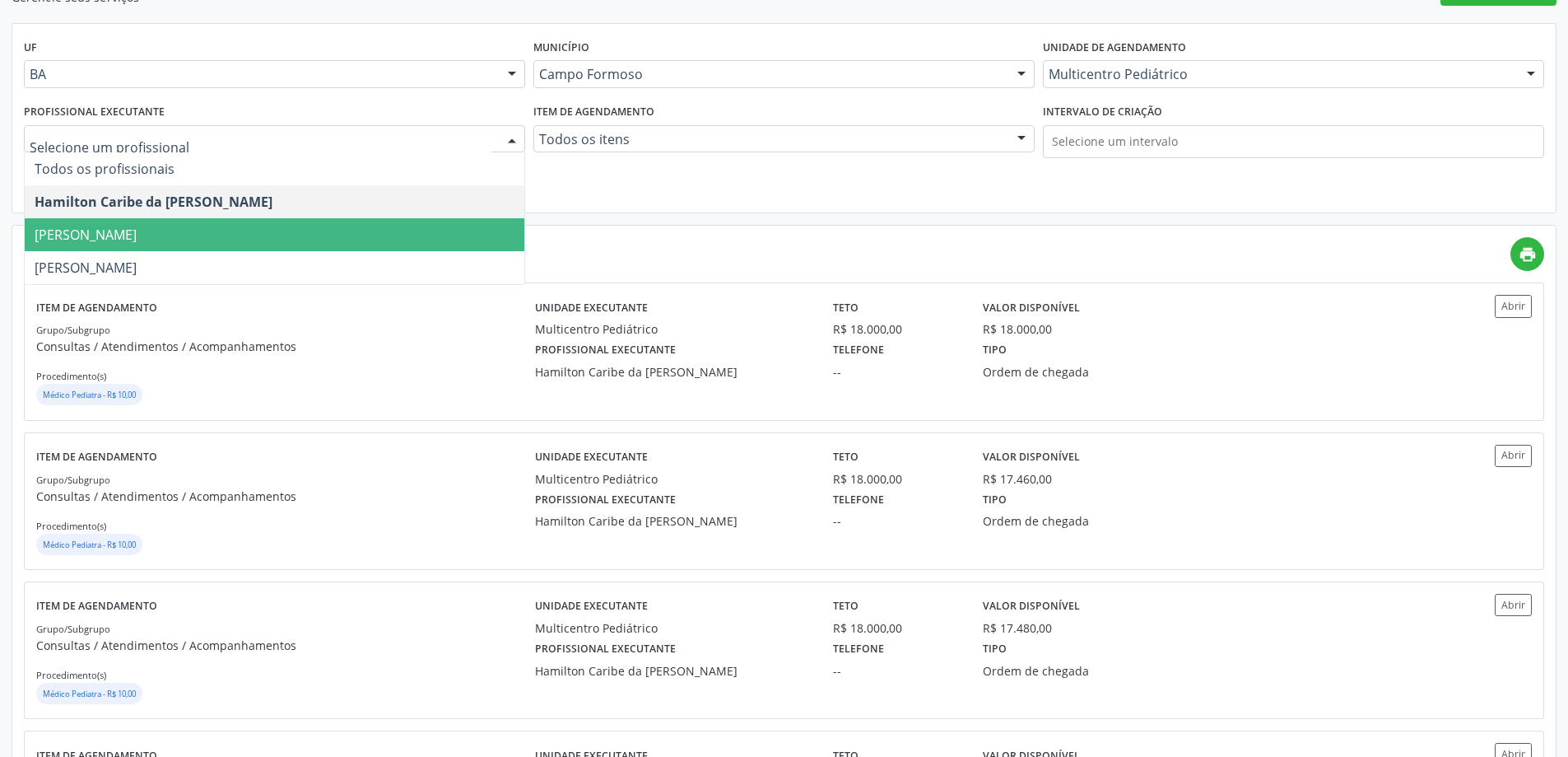
click at [263, 221] on span "Maria Eleny Goncalves de Oliveira Porto" at bounding box center [274, 234] width 500 height 33
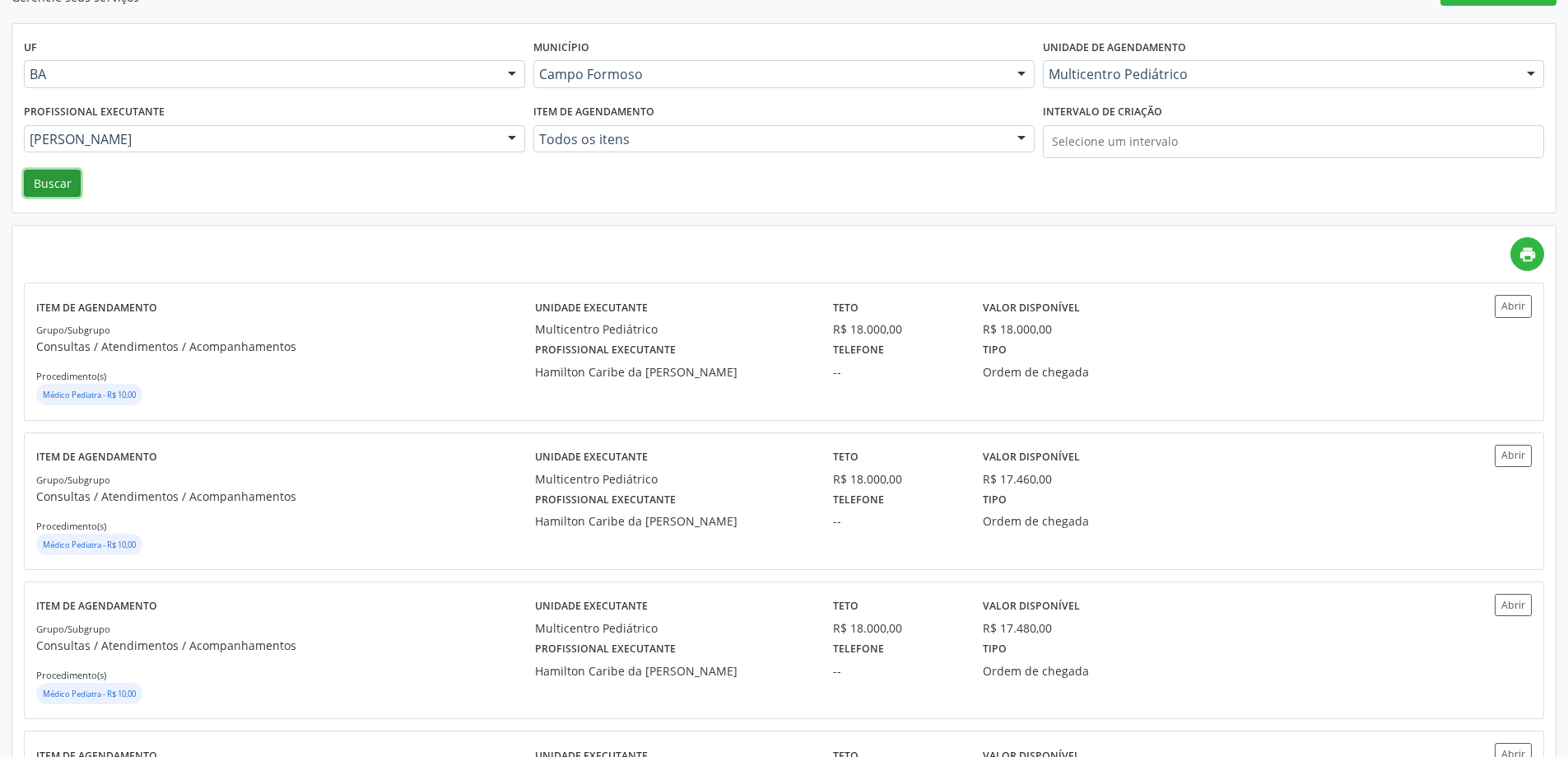
click at [43, 177] on button "Buscar" at bounding box center [52, 183] width 56 height 28
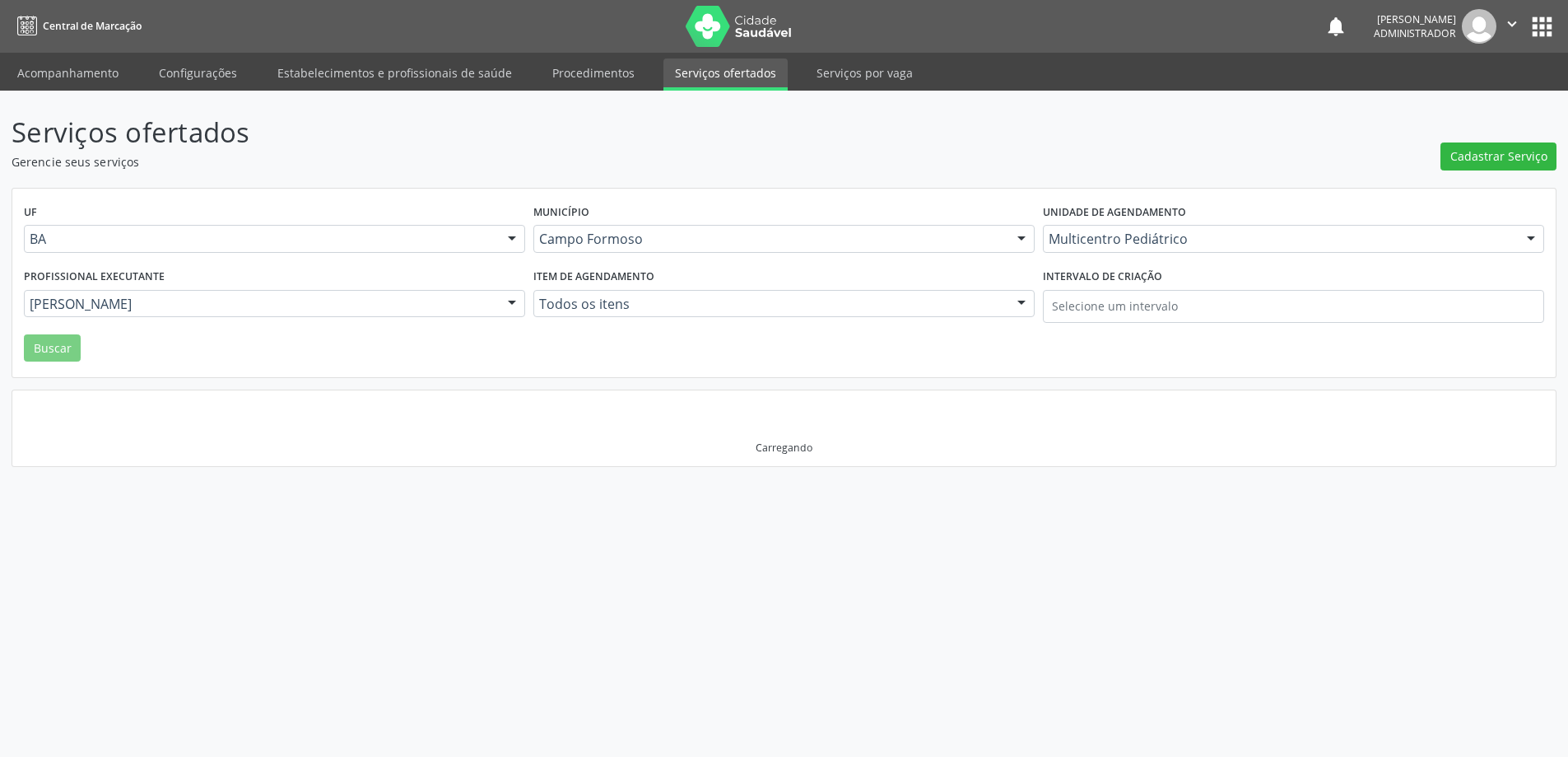
scroll to position [0, 0]
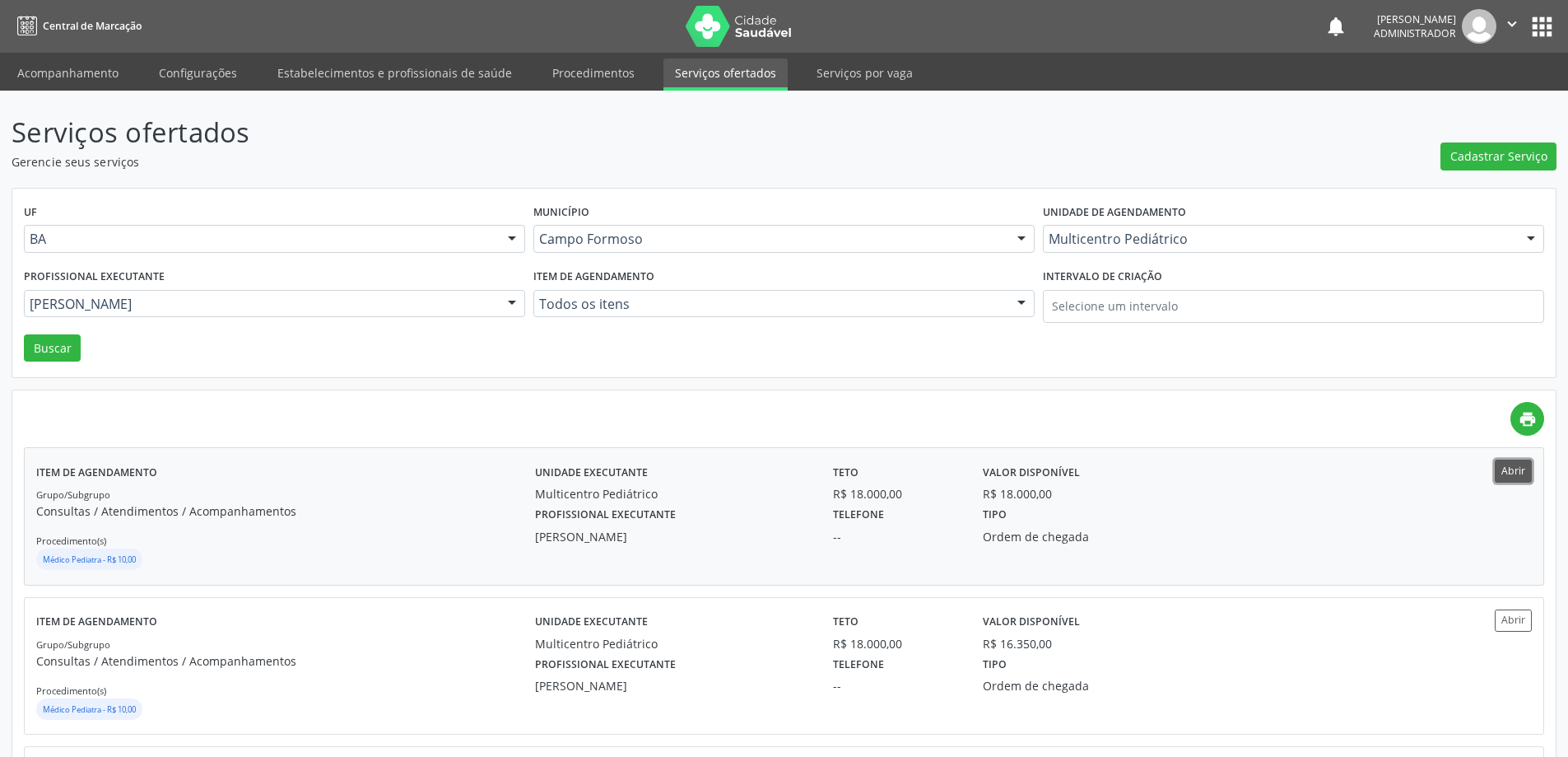
click at [1509, 468] on button "Abrir" at bounding box center [1513, 471] width 37 height 23
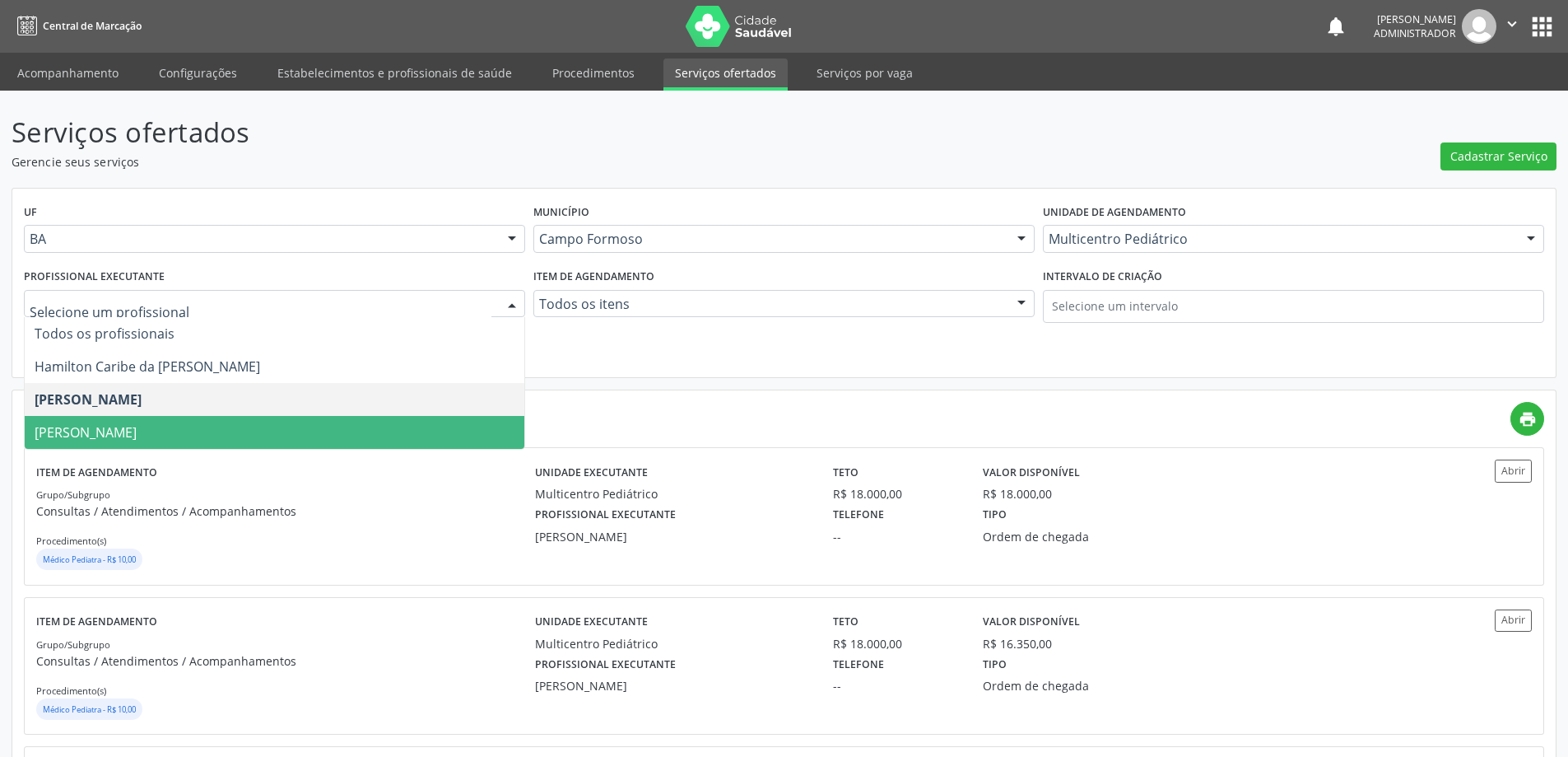
click at [280, 430] on span "Maria Ubaldina Silva Calixto Sobreira" at bounding box center [274, 432] width 500 height 33
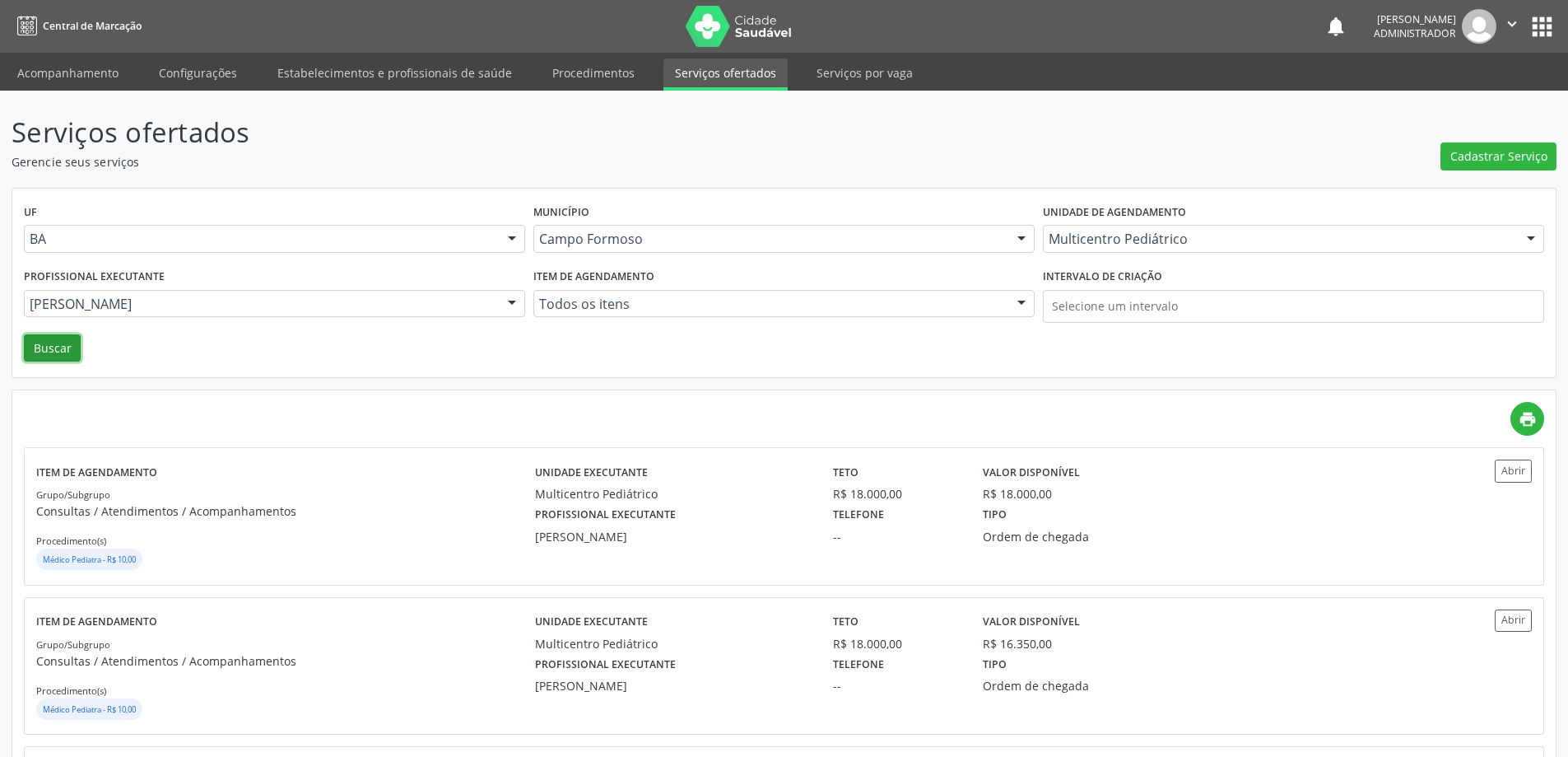
click at [44, 345] on button "Buscar" at bounding box center [52, 348] width 56 height 28
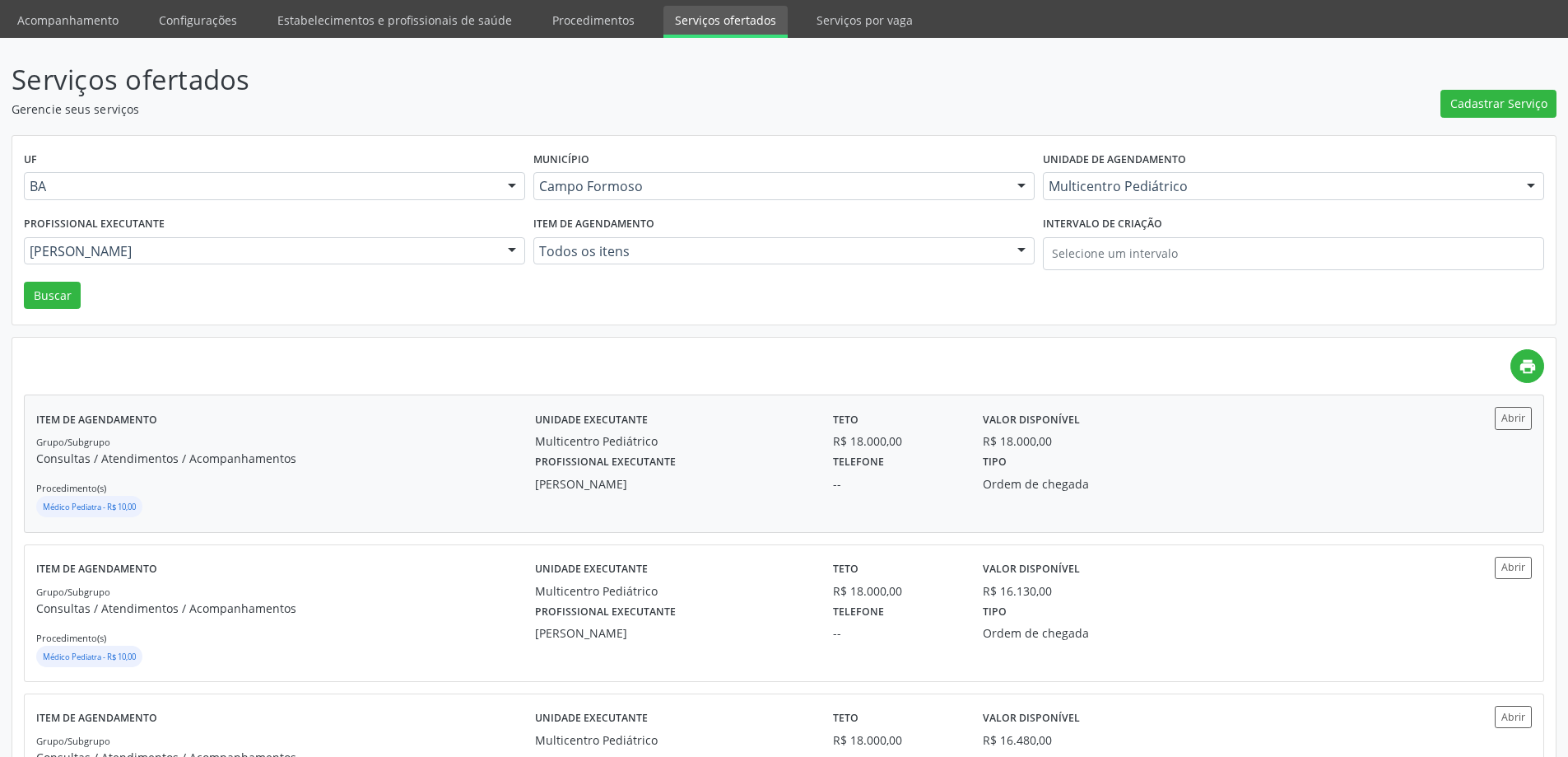
scroll to position [82, 0]
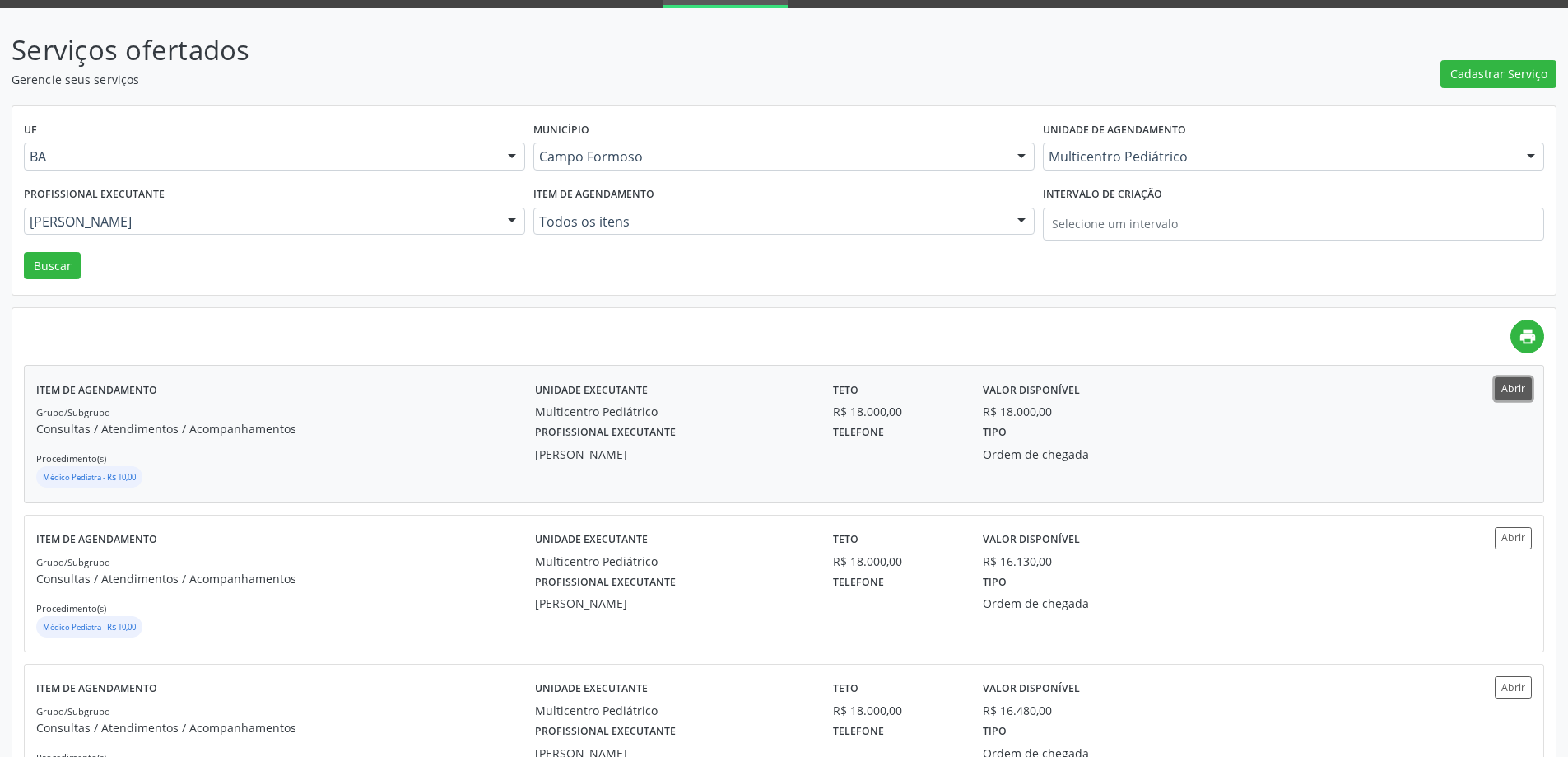
click at [1517, 394] on button "Abrir" at bounding box center [1513, 389] width 37 height 23
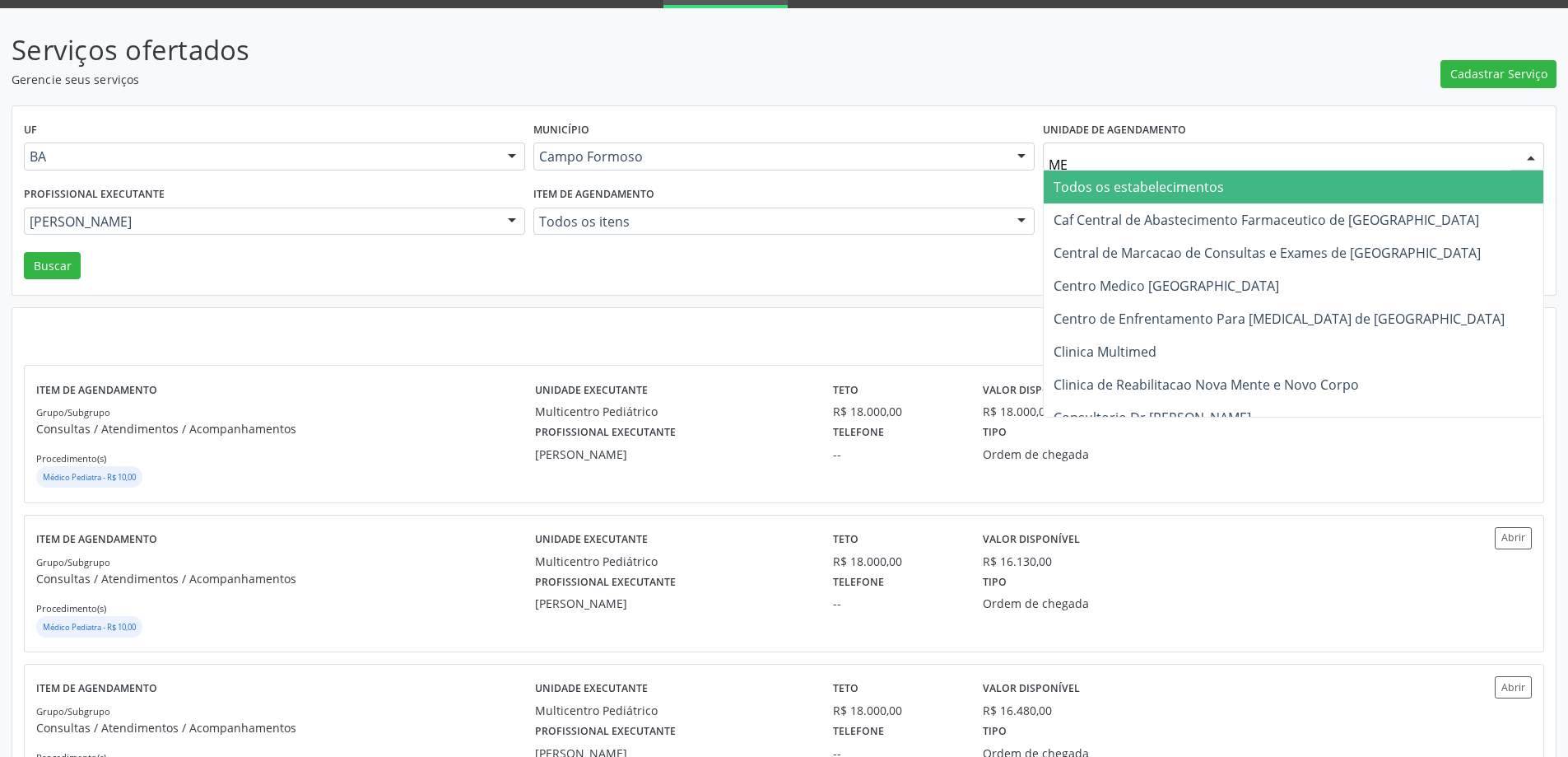
type input "MED"
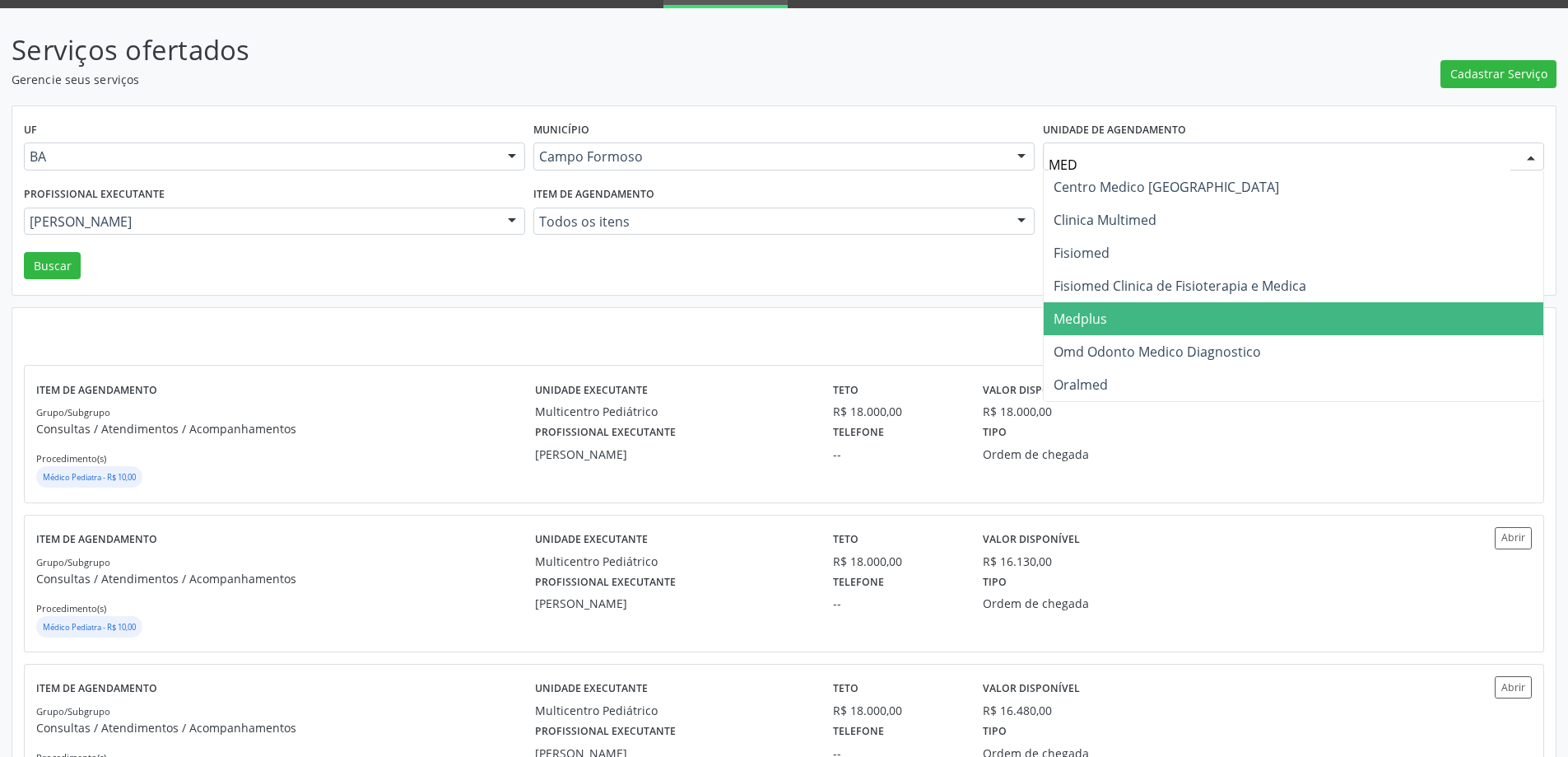
click at [1101, 313] on span "Medplus" at bounding box center [1080, 319] width 54 height 18
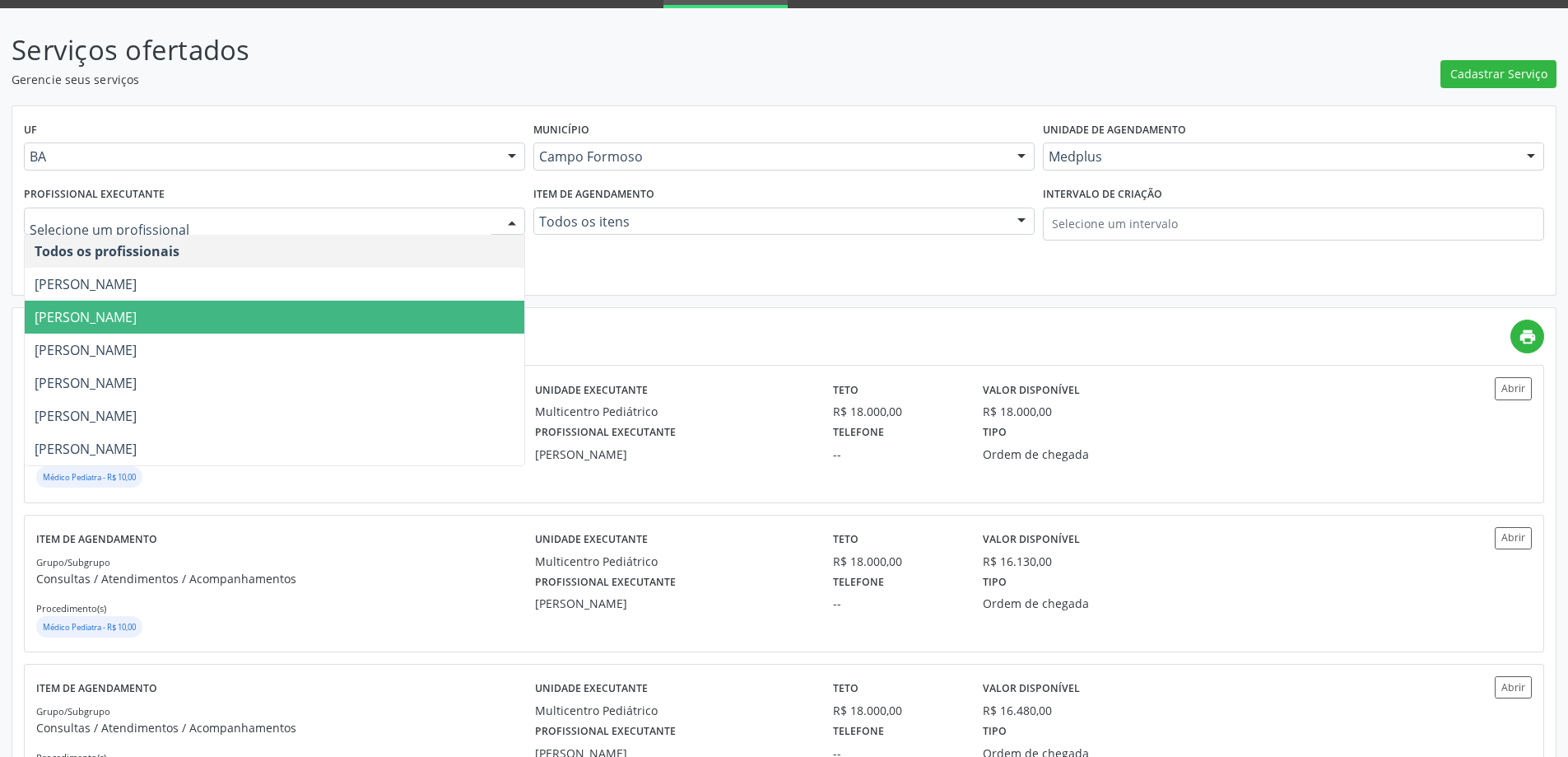
click at [331, 310] on span "[PERSON_NAME]" at bounding box center [274, 317] width 500 height 33
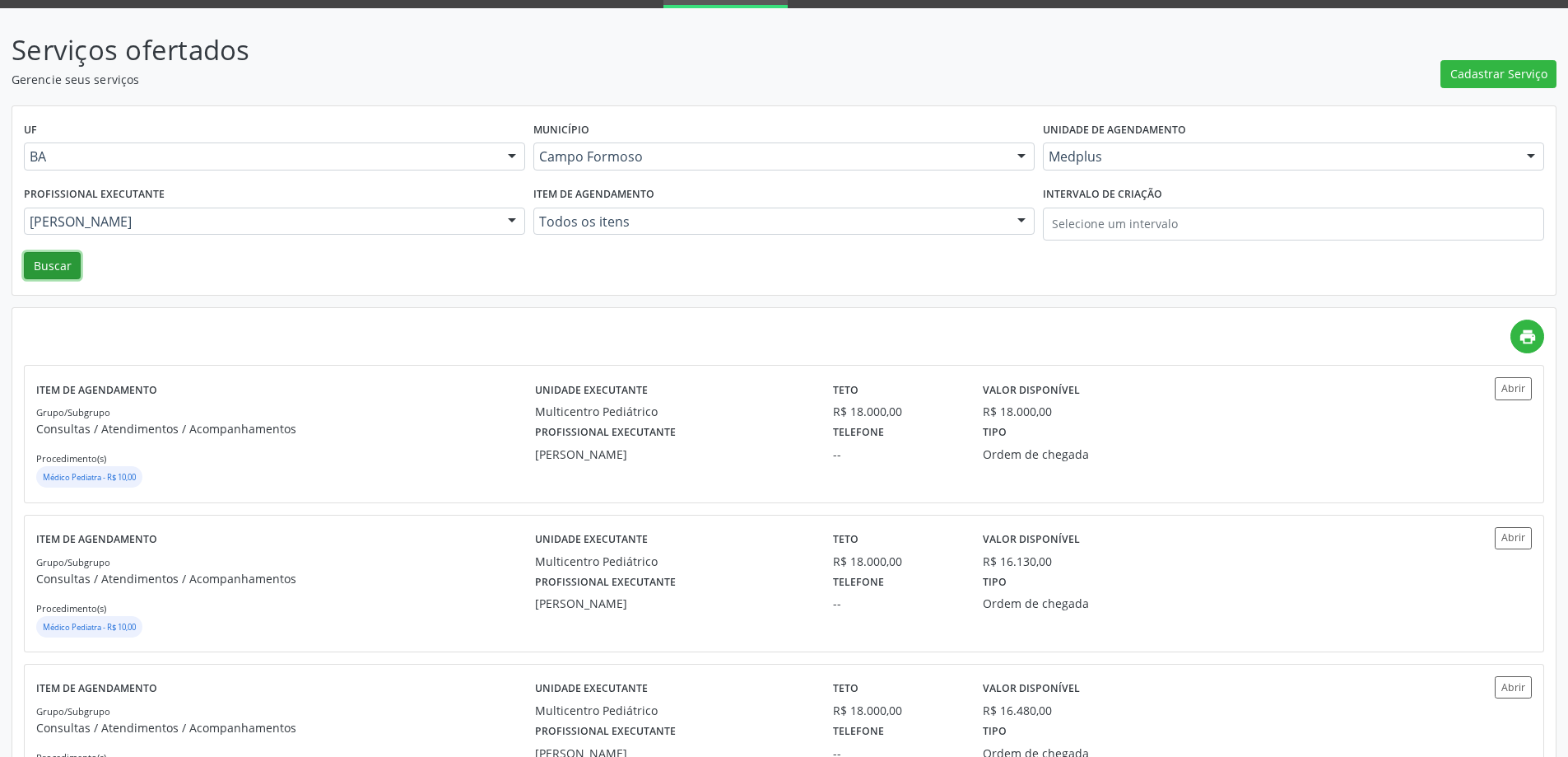
click at [43, 271] on button "Buscar" at bounding box center [52, 266] width 56 height 28
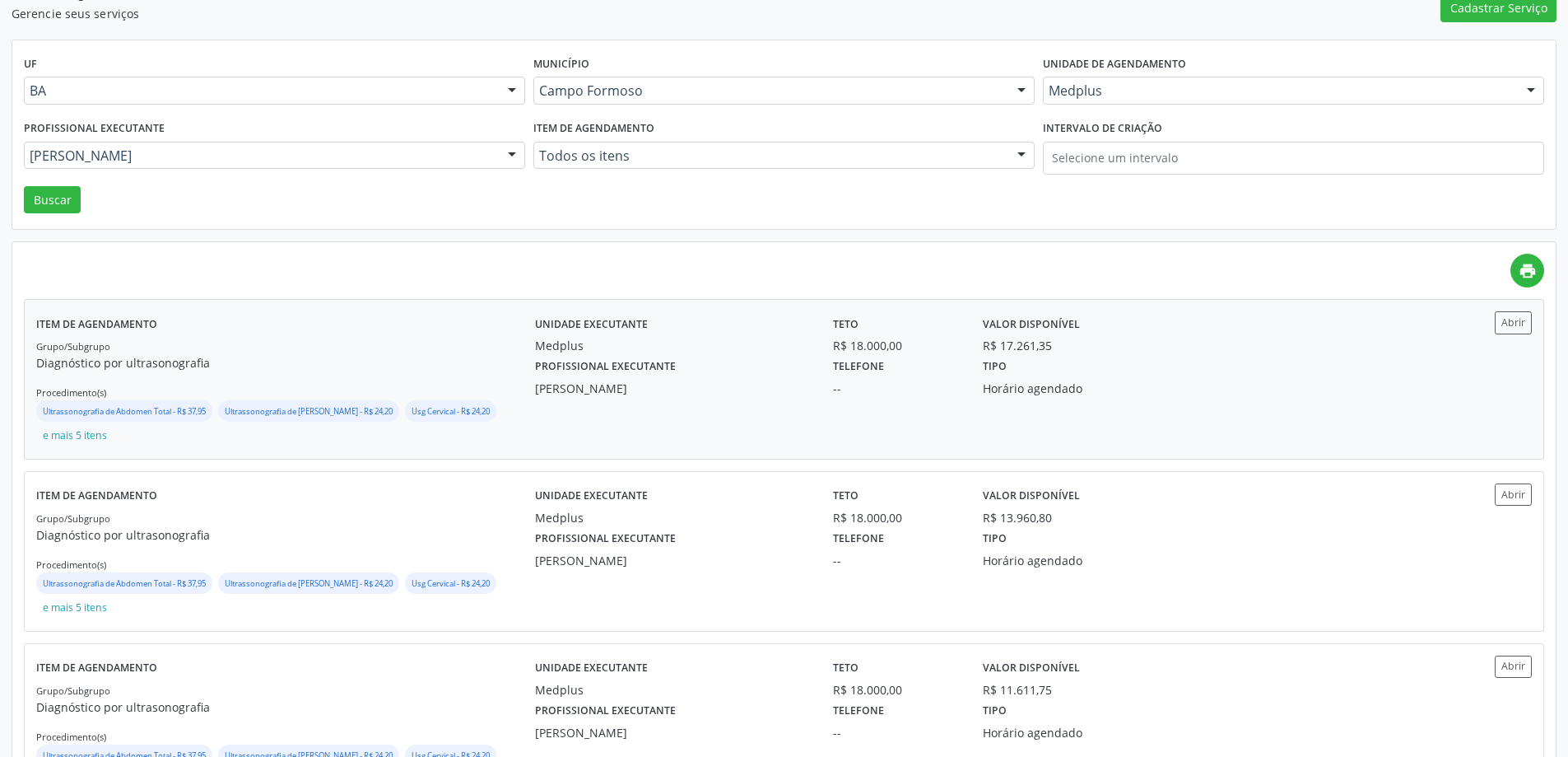
scroll to position [165, 0]
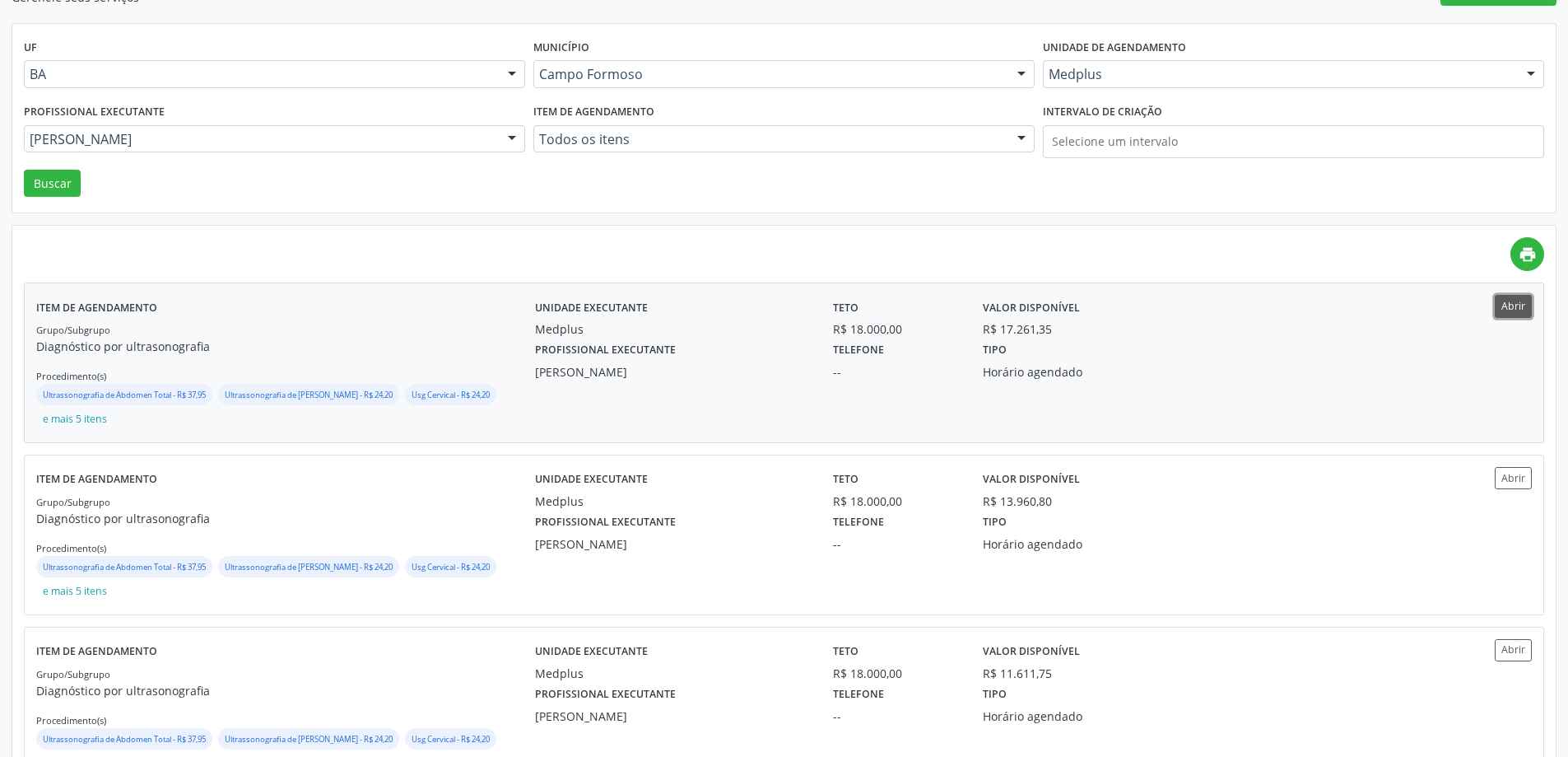
click at [1517, 312] on button "Abrir" at bounding box center [1513, 306] width 37 height 23
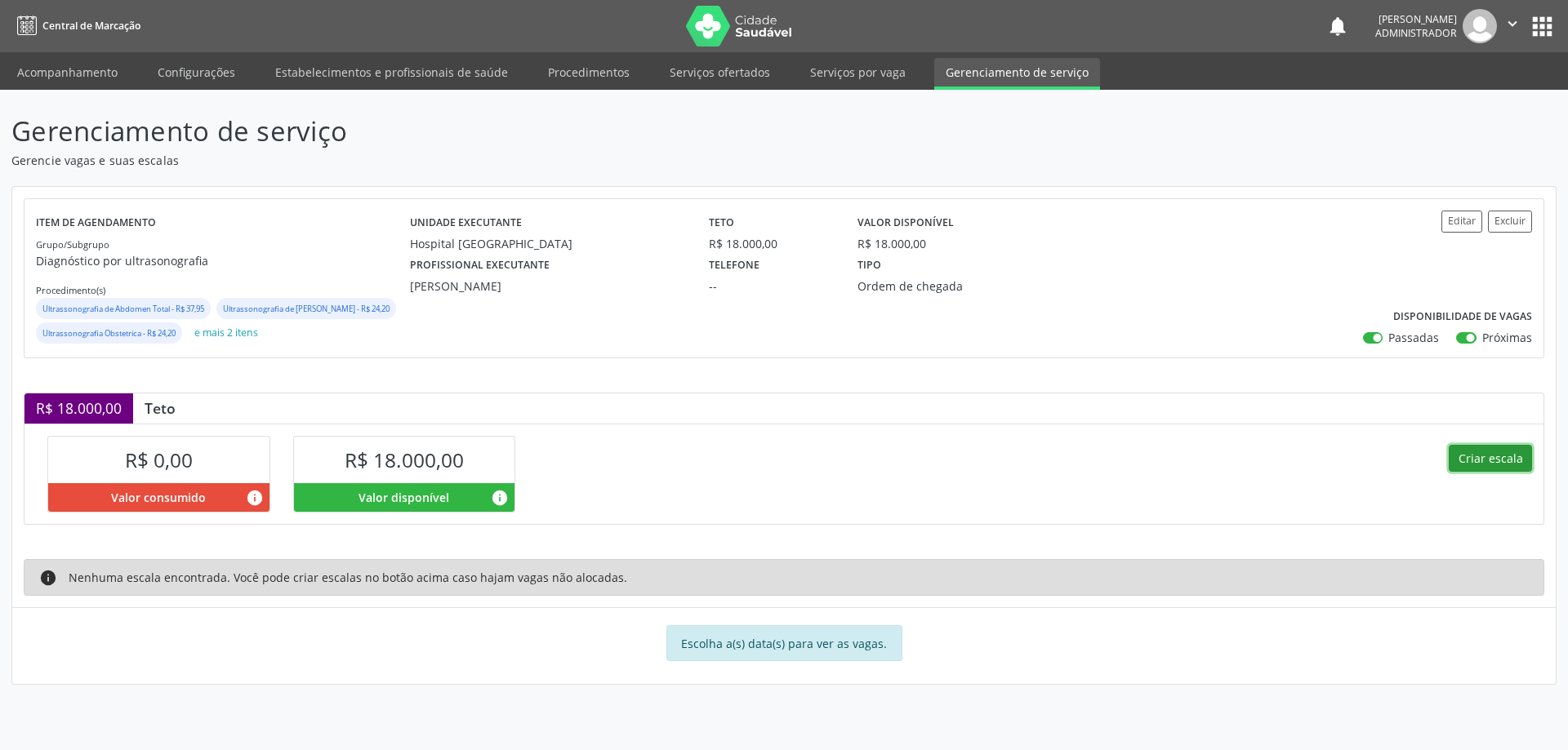
click at [1506, 472] on button "Criar escala" at bounding box center [1490, 458] width 83 height 28
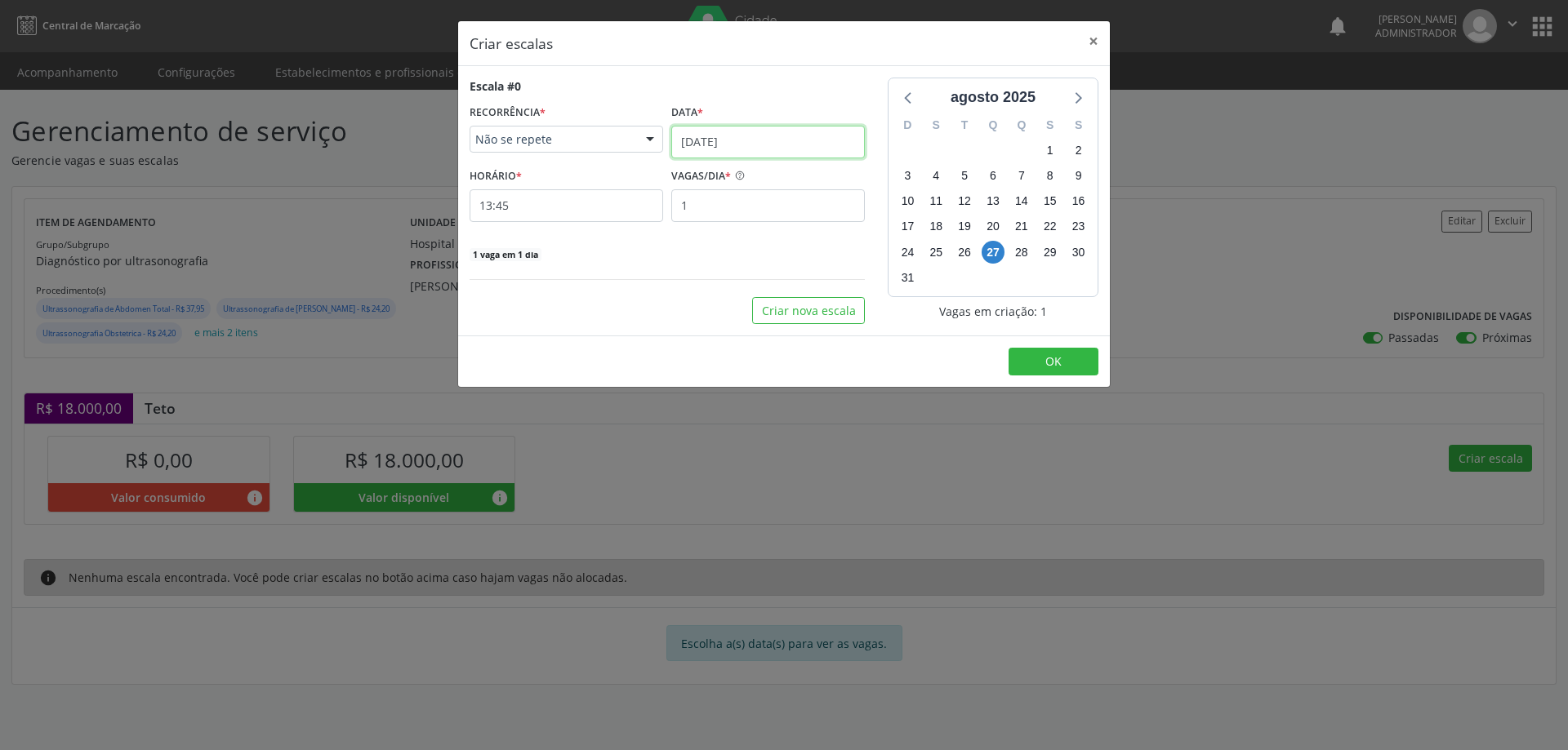
click at [754, 157] on body "Central de Marcação notifications Samara Almeida Souza Administrador  Configur…" at bounding box center [784, 375] width 1568 height 750
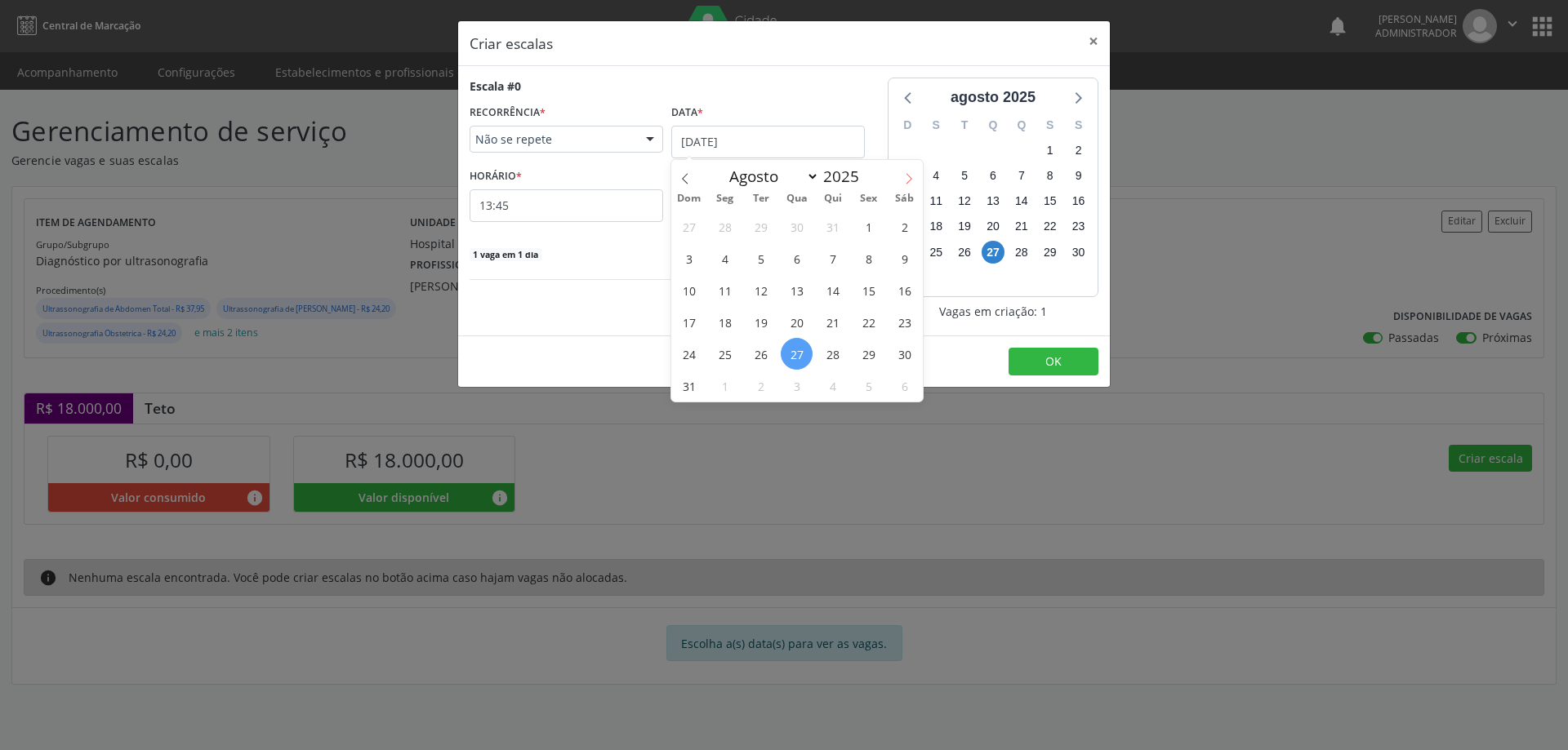
click at [905, 185] on span at bounding box center [909, 174] width 28 height 28
select select "8"
click at [791, 224] on span "3" at bounding box center [796, 226] width 32 height 32
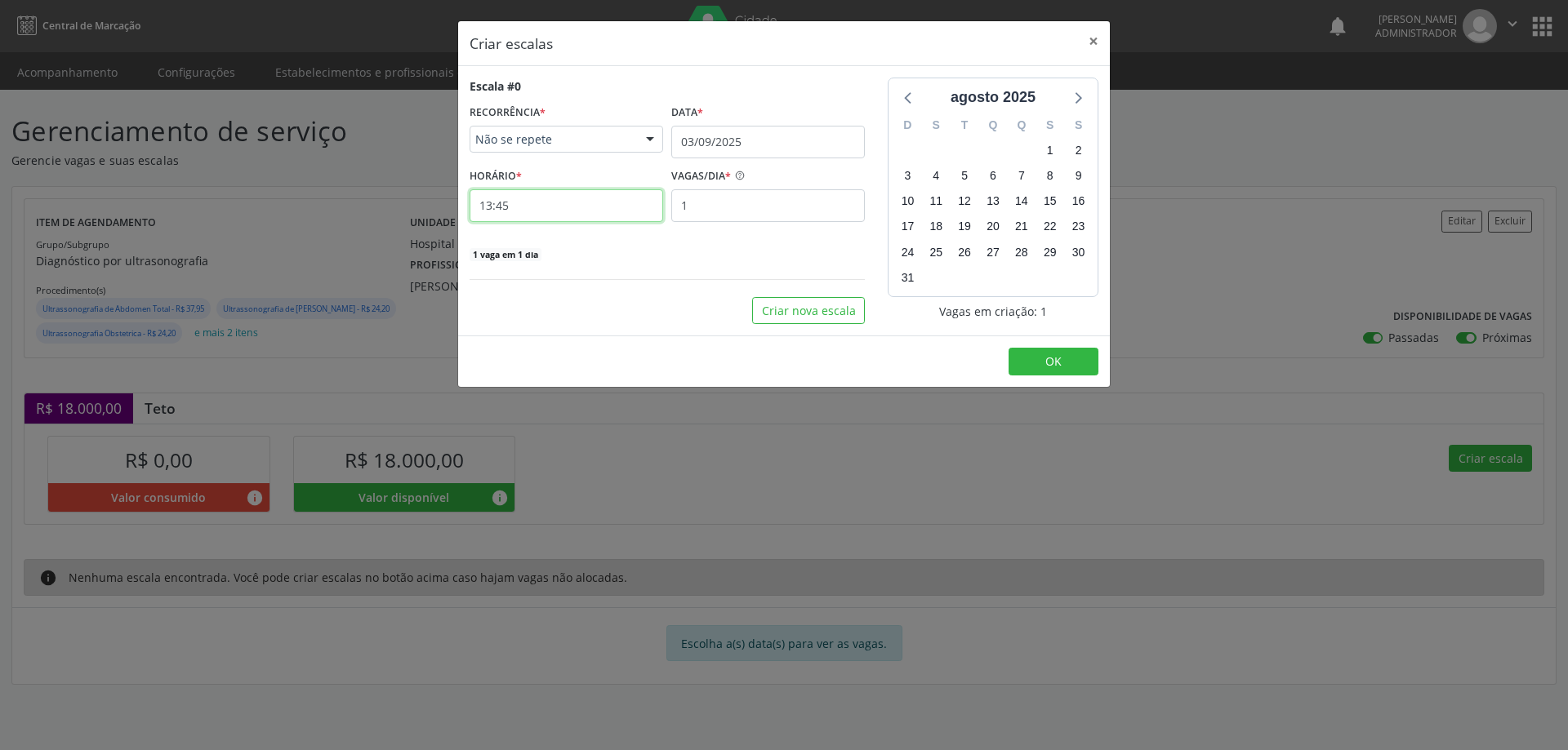
click at [584, 194] on input "13:45" at bounding box center [566, 206] width 194 height 33
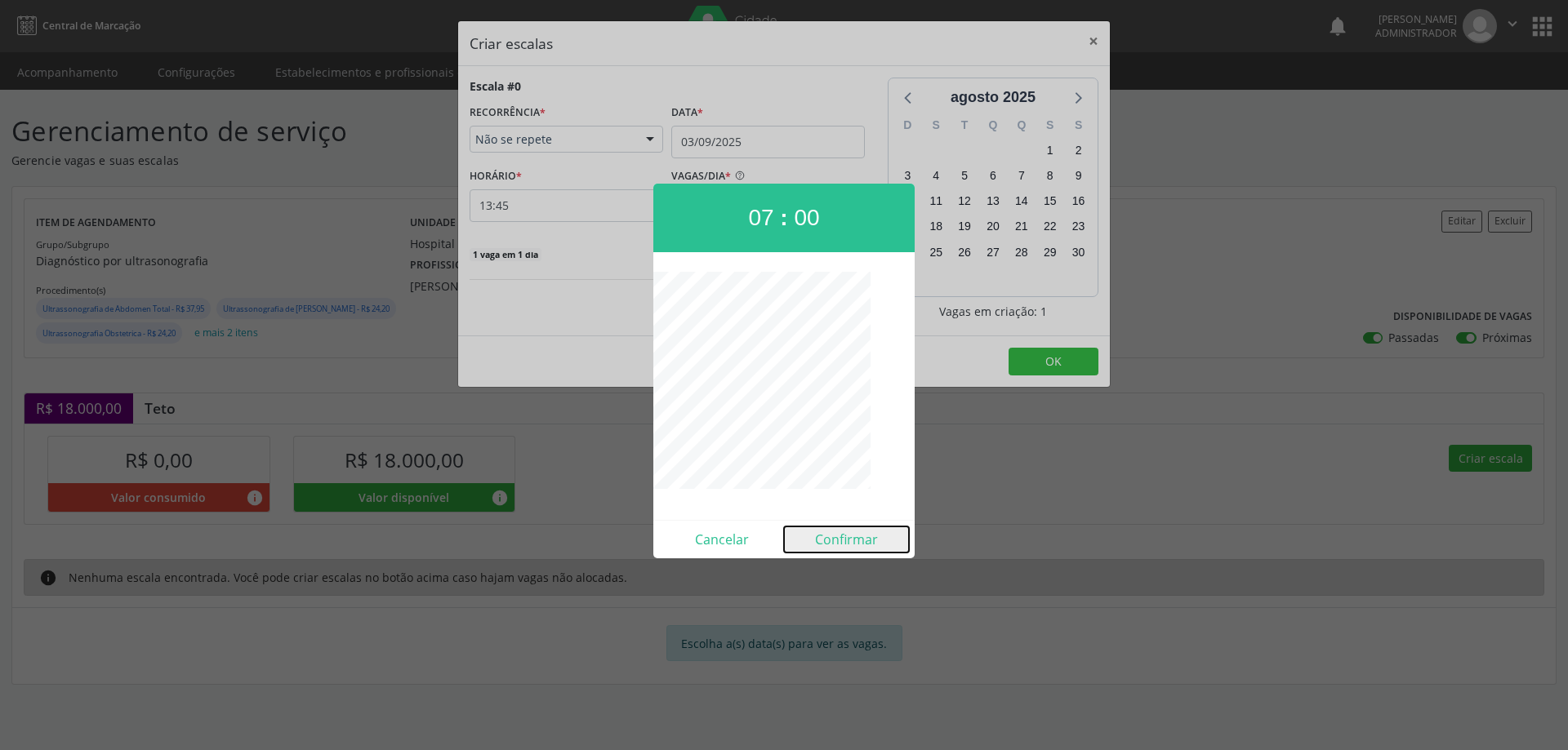
click at [868, 546] on button "Confirmar" at bounding box center [846, 539] width 125 height 26
type input "07:00"
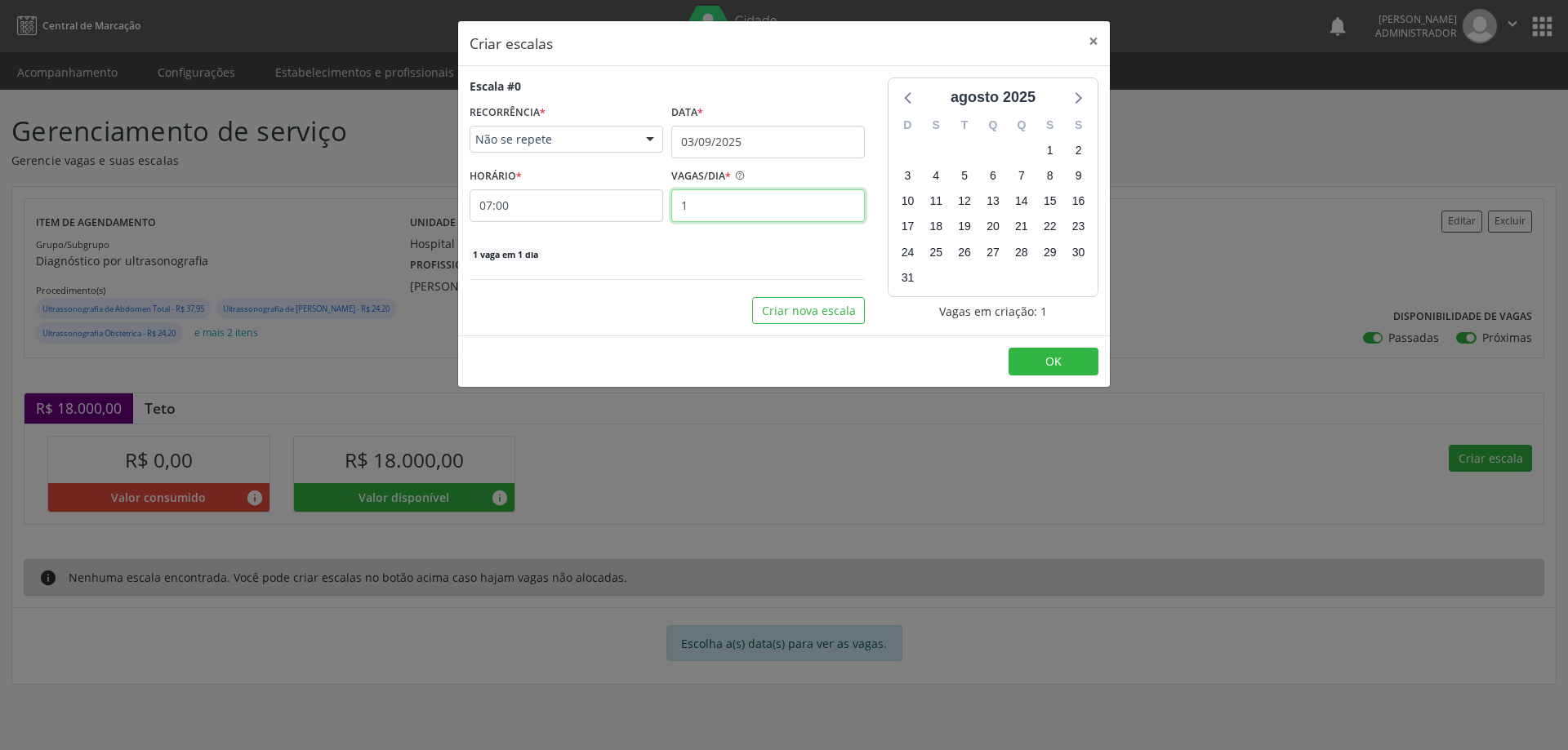
click at [732, 204] on input "1" at bounding box center [768, 206] width 194 height 33
type input "3"
click at [1046, 368] on span "OK" at bounding box center [1053, 361] width 16 height 15
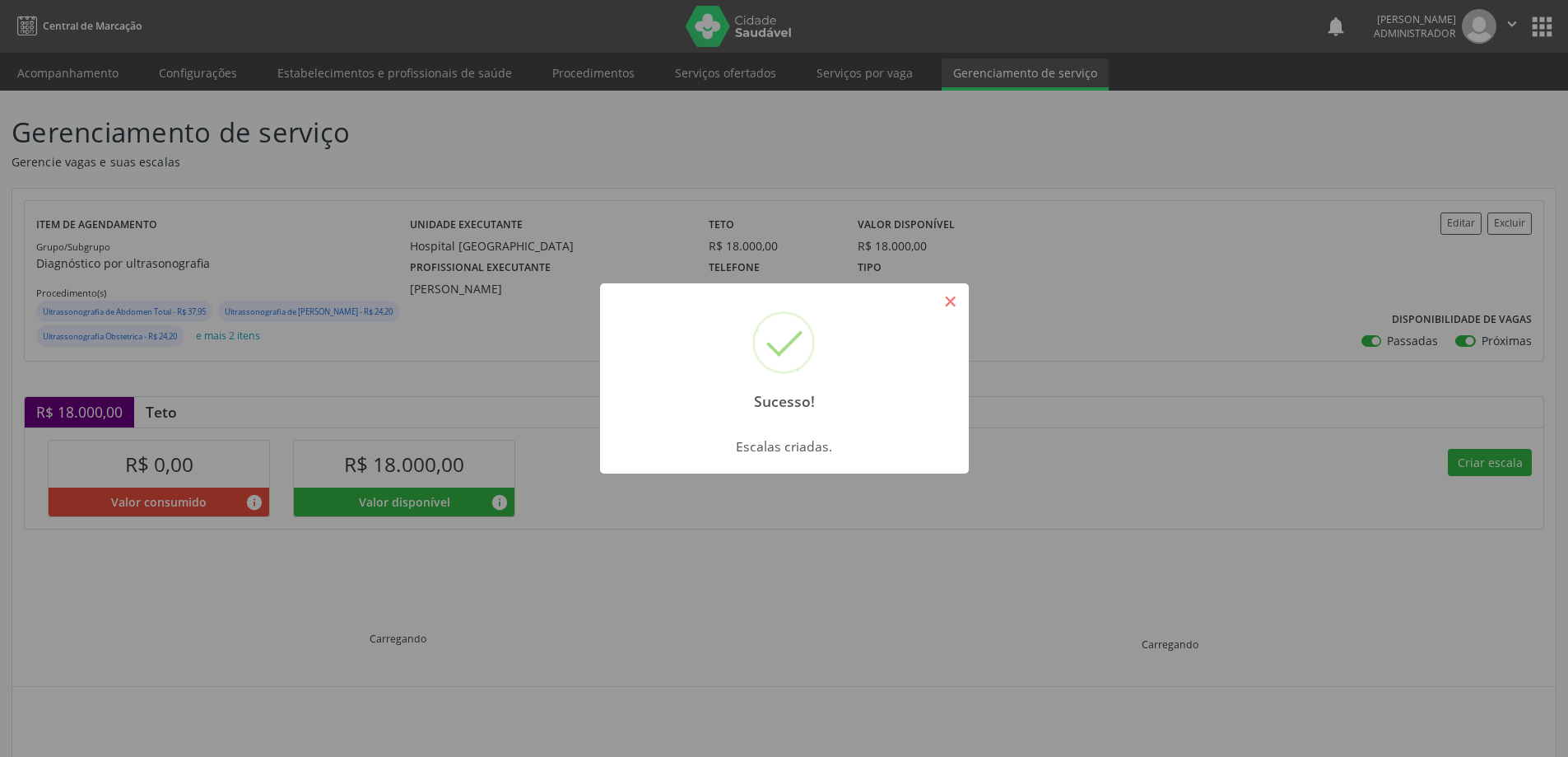
click at [955, 299] on button "×" at bounding box center [951, 301] width 28 height 28
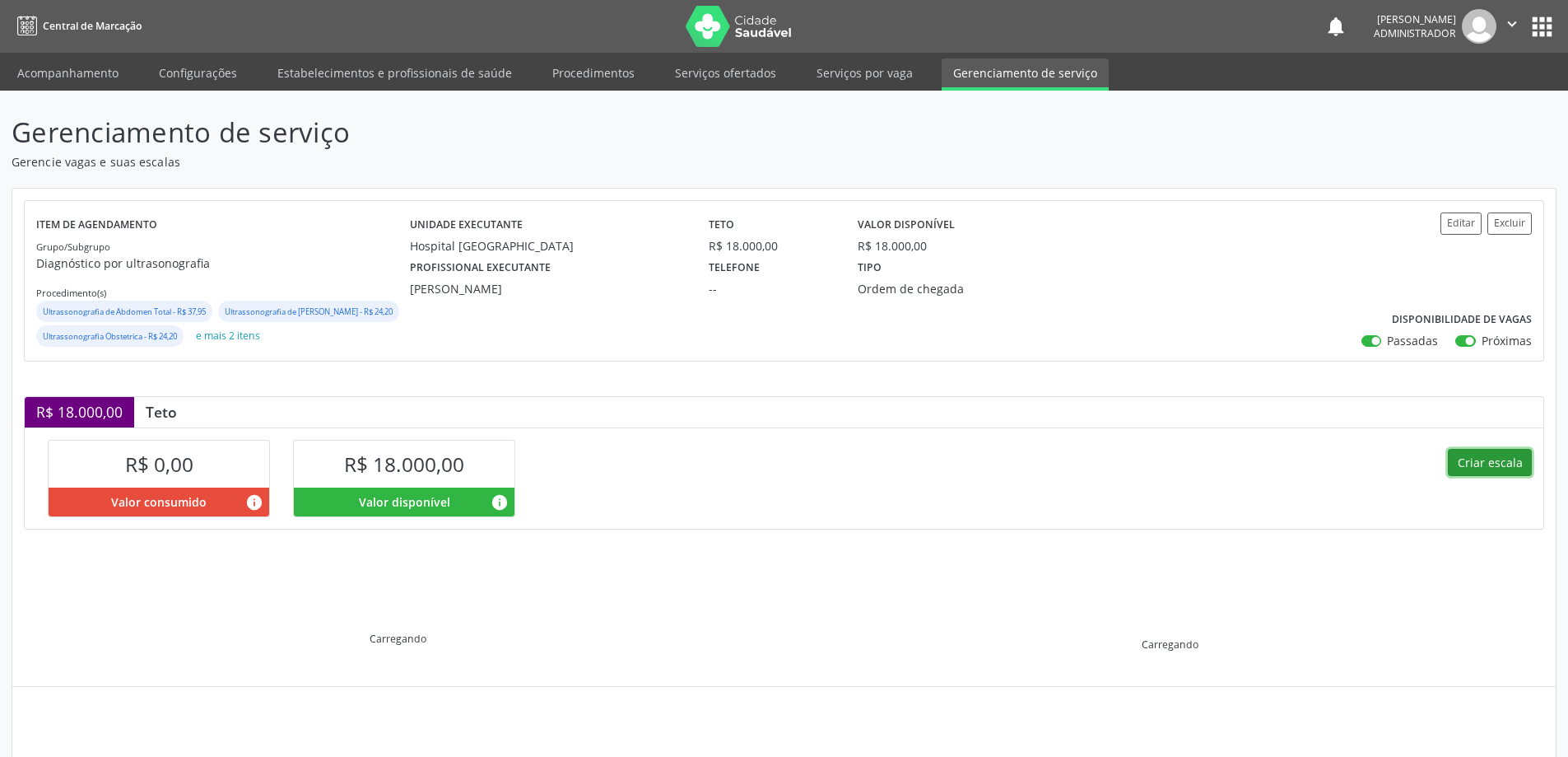
click at [1484, 477] on button "Criar escala" at bounding box center [1490, 463] width 84 height 28
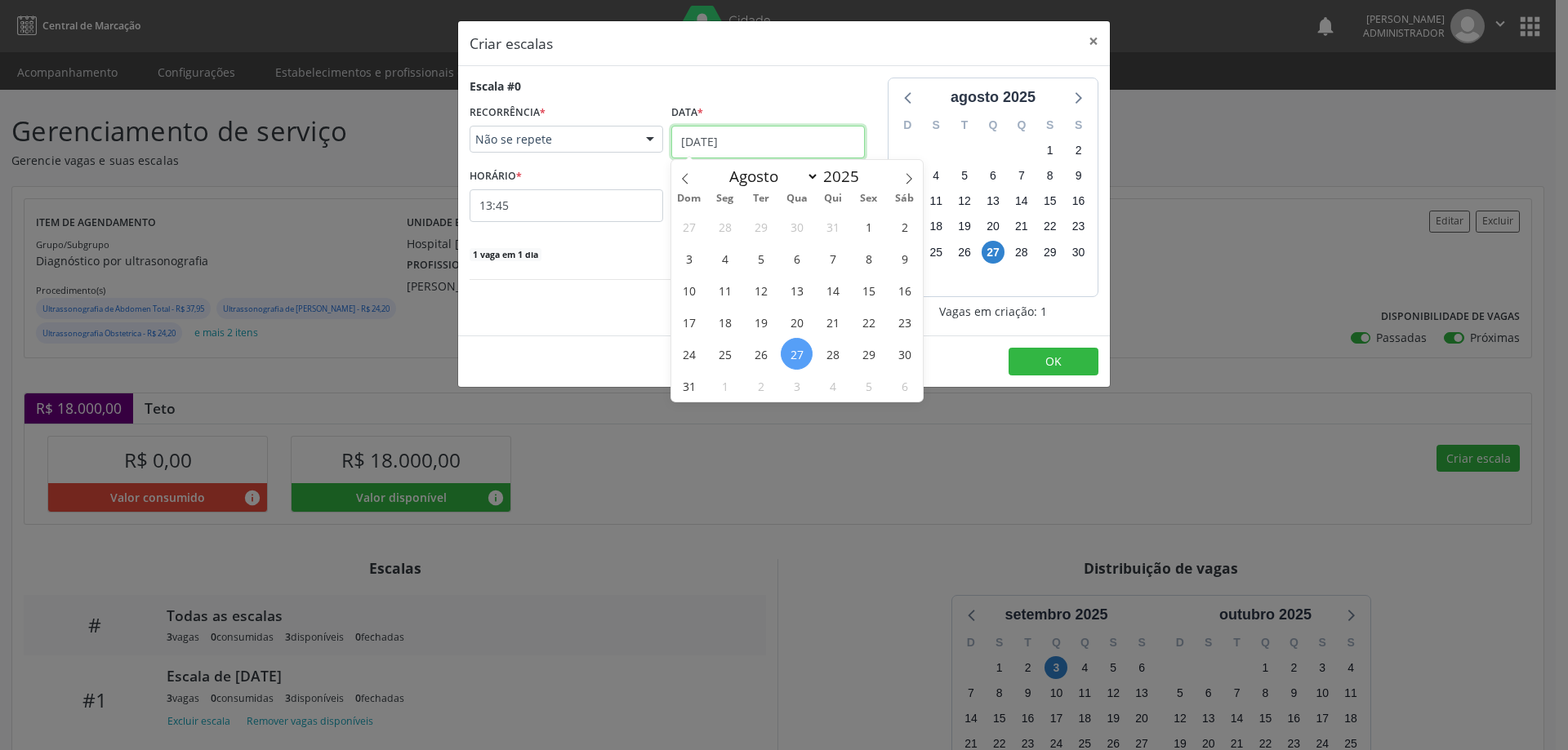
click at [712, 147] on input "27/08/2025" at bounding box center [768, 142] width 194 height 33
click at [905, 178] on icon at bounding box center [908, 178] width 11 height 11
select select "8"
click at [805, 228] on span "3" at bounding box center [796, 226] width 32 height 32
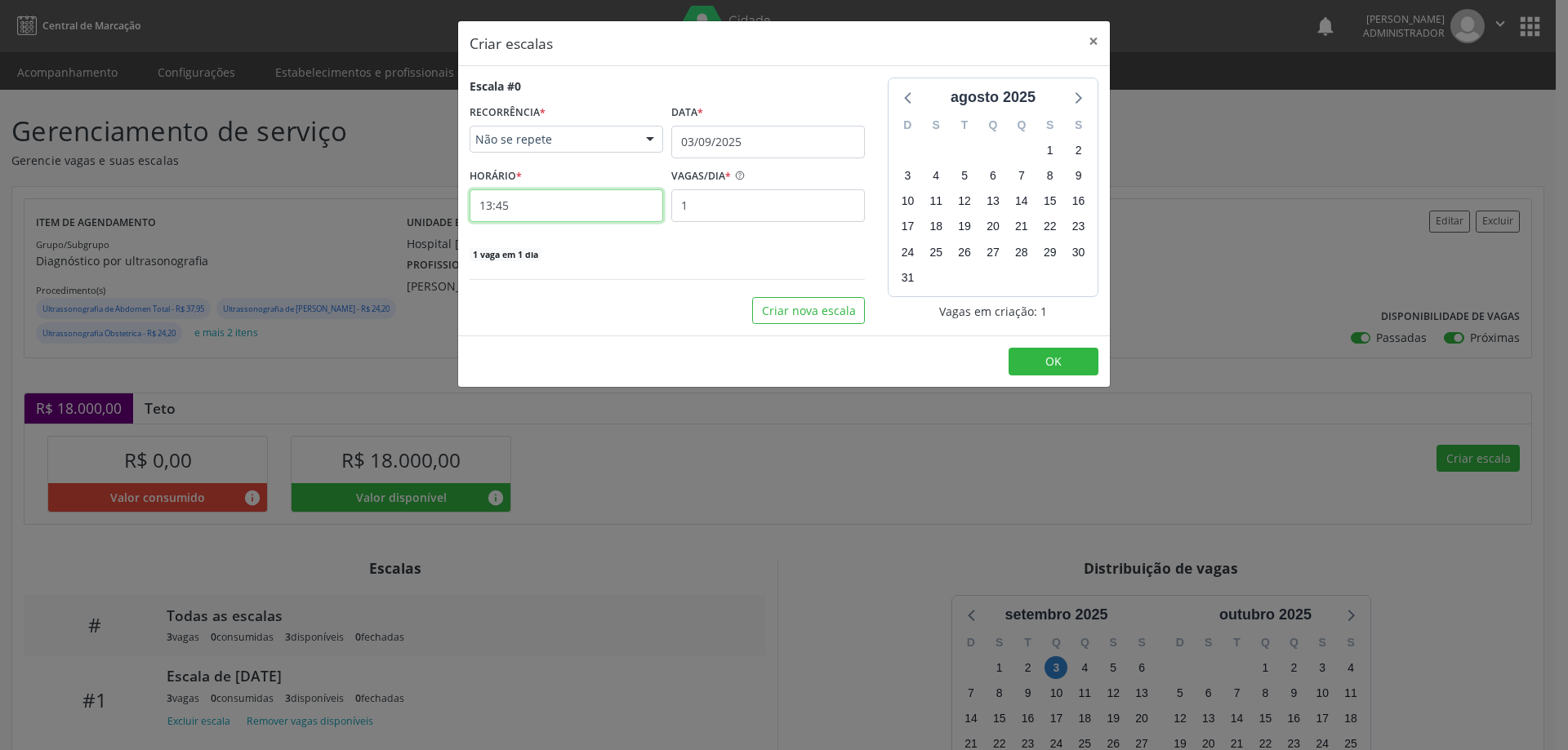
click at [602, 199] on input "13:45" at bounding box center [566, 206] width 194 height 33
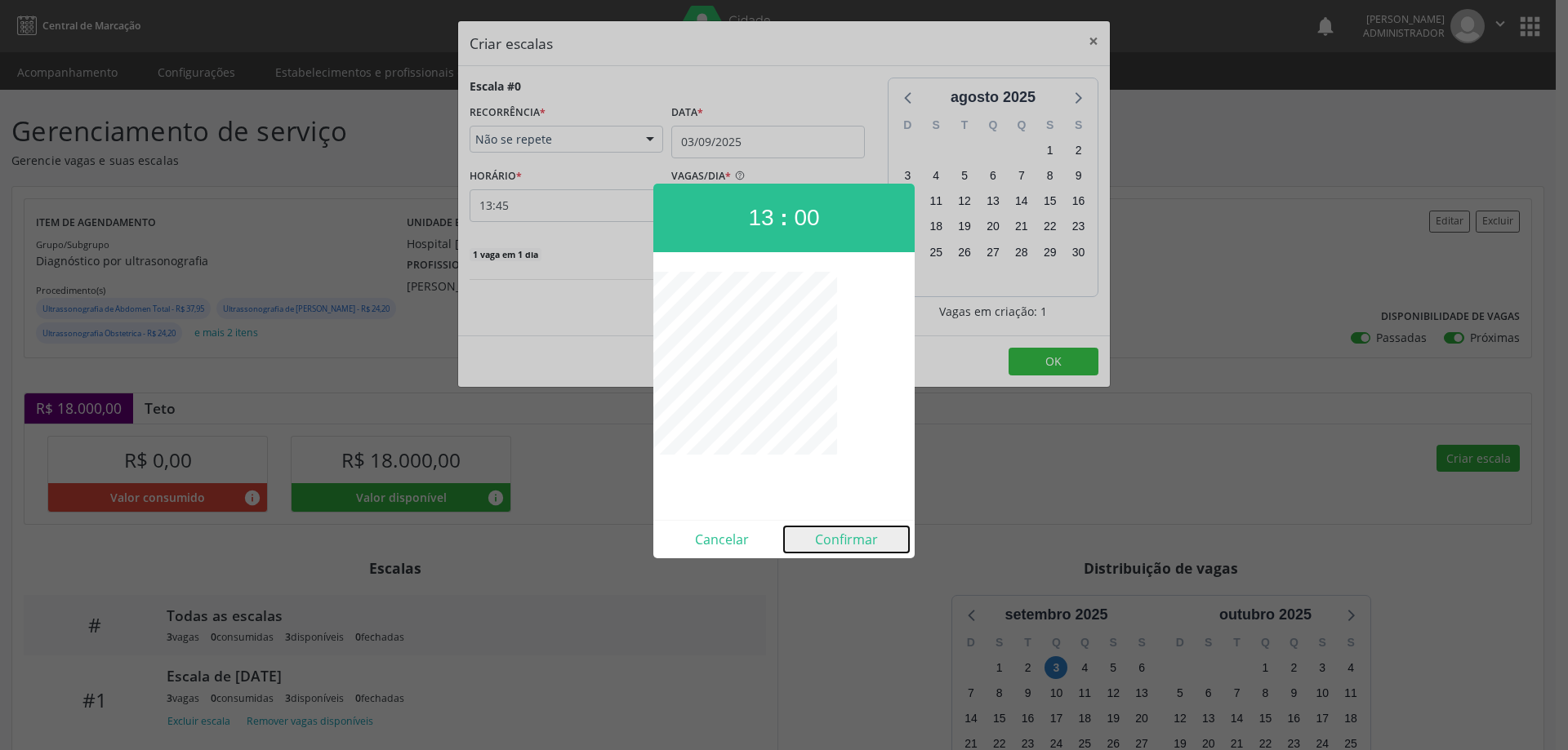
drag, startPoint x: 874, startPoint y: 545, endPoint x: 777, endPoint y: 370, distance: 200.1
click at [874, 545] on button "Confirmar" at bounding box center [846, 539] width 125 height 26
type input "13:00"
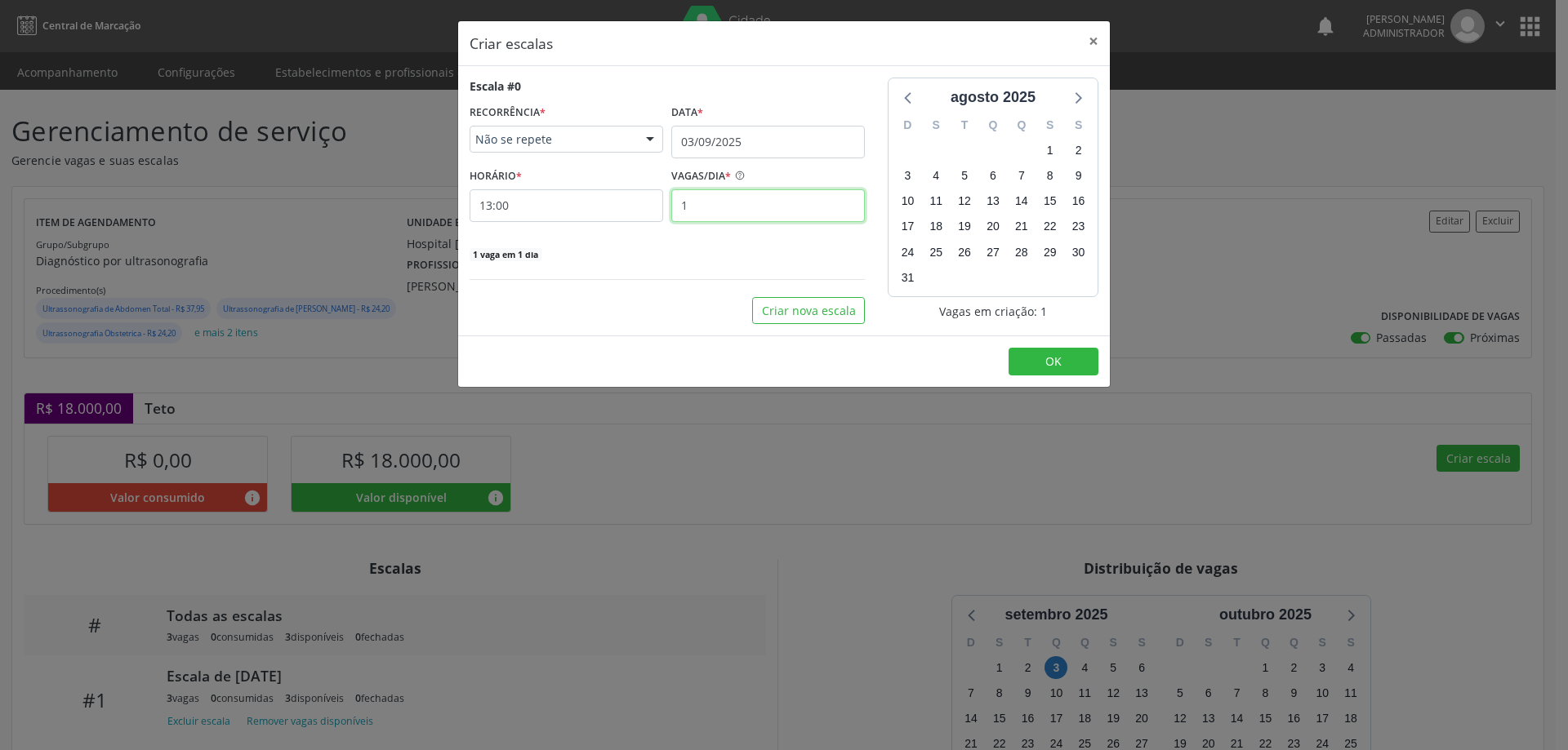
click at [731, 212] on input "1" at bounding box center [768, 206] width 194 height 33
type input "4"
click at [1035, 361] on button "OK" at bounding box center [1053, 361] width 90 height 28
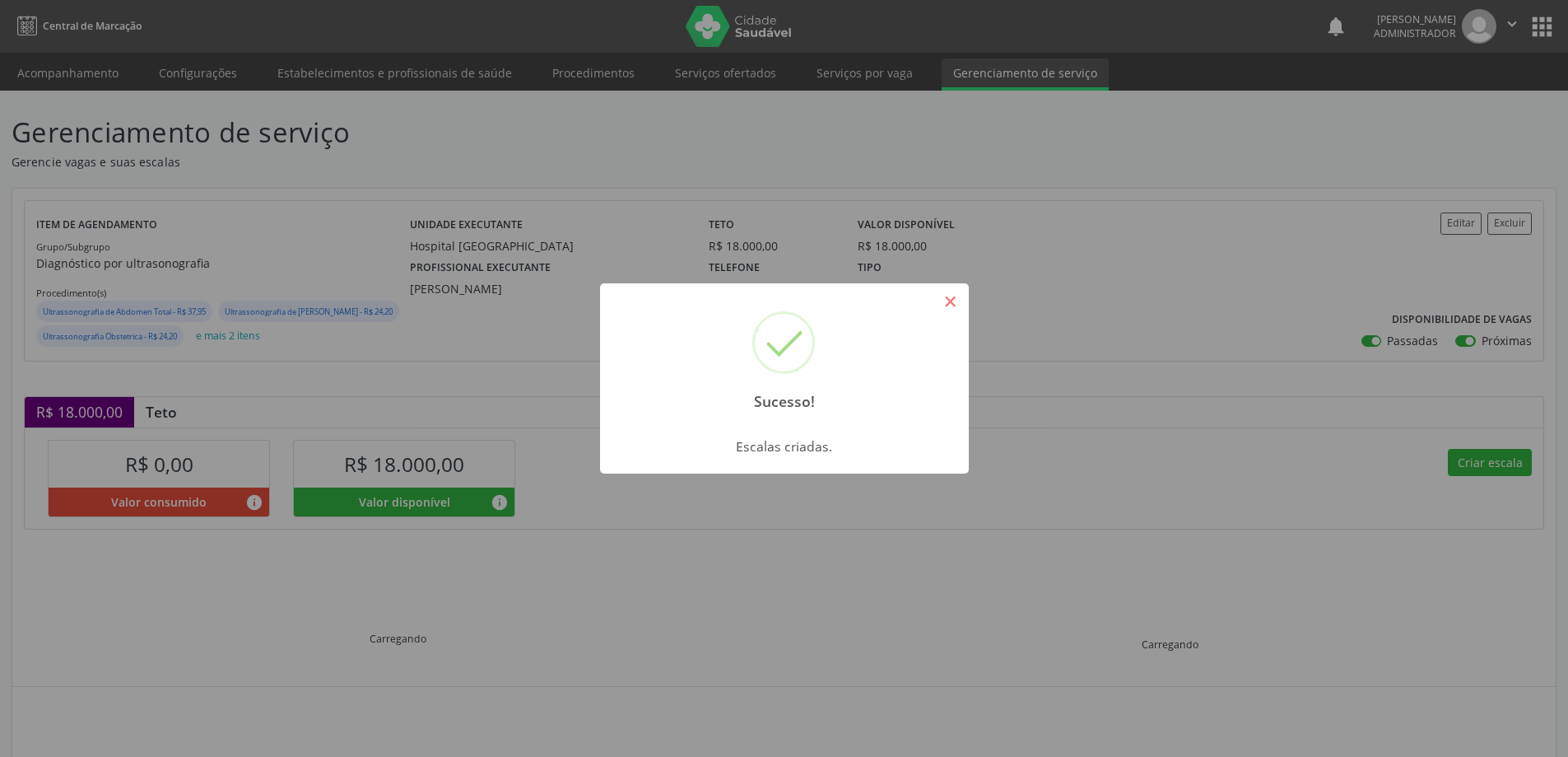
click at [955, 288] on button "×" at bounding box center [951, 301] width 28 height 28
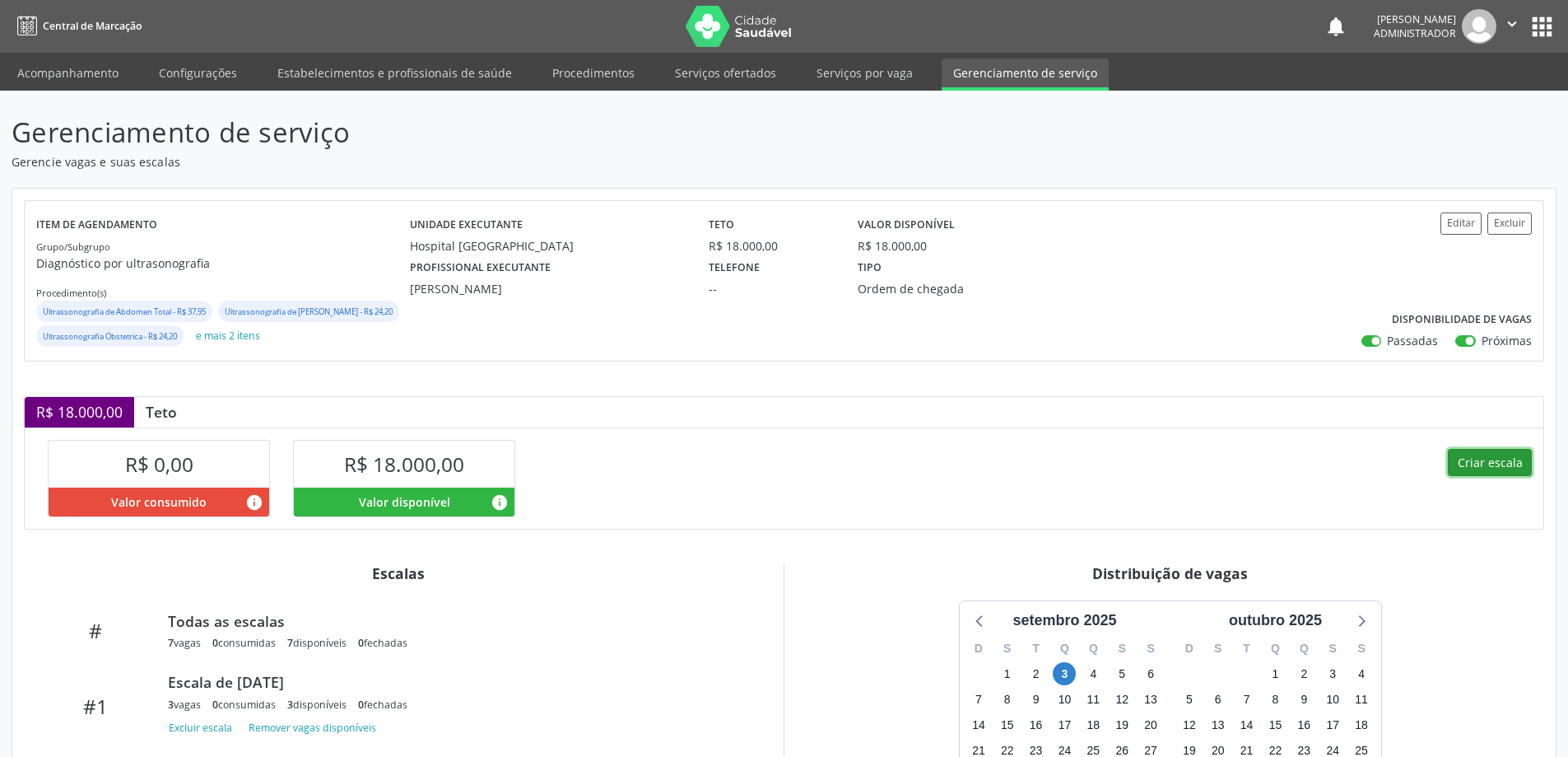
click at [1508, 477] on button "Criar escala" at bounding box center [1490, 463] width 84 height 28
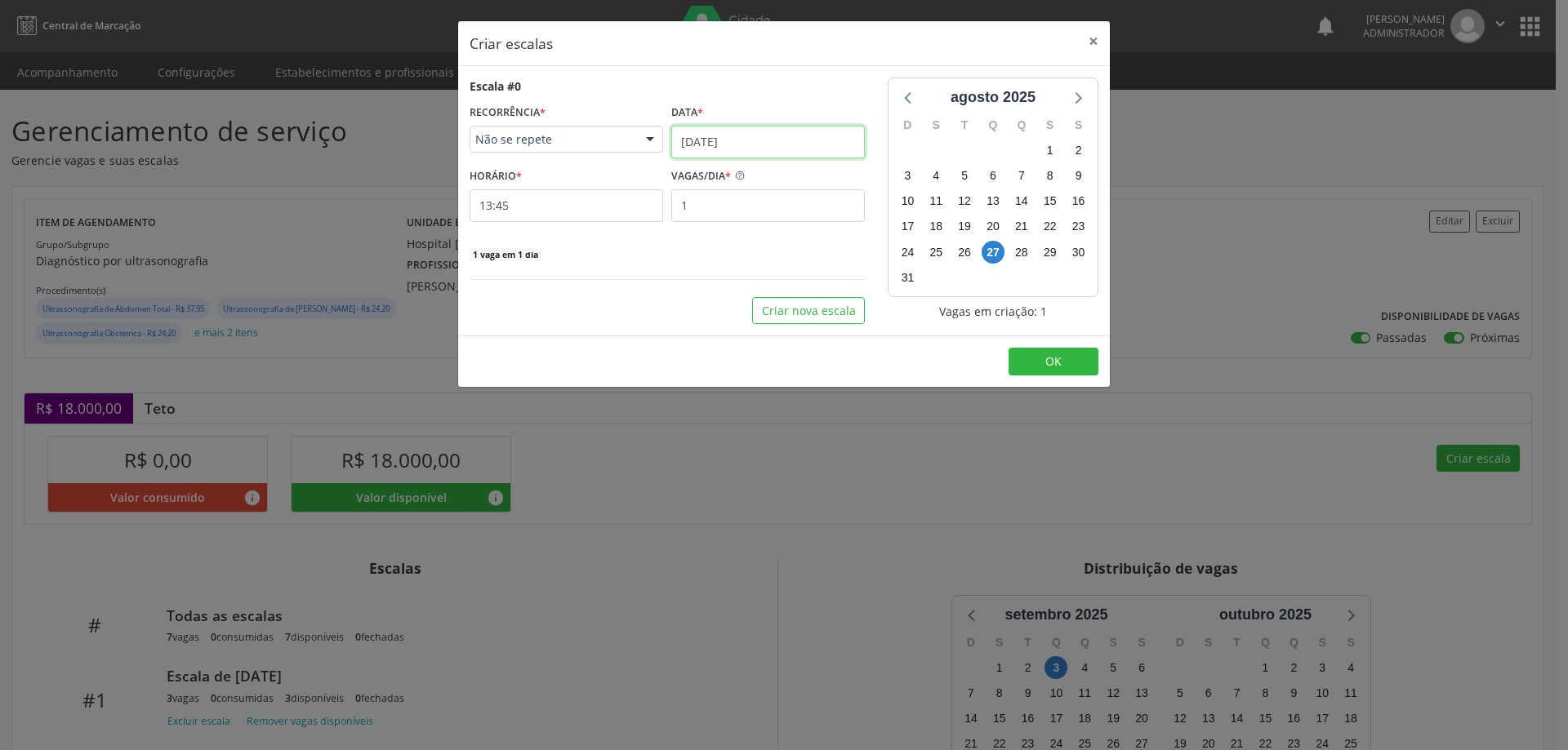
click at [790, 147] on input "[DATE]" at bounding box center [768, 142] width 194 height 33
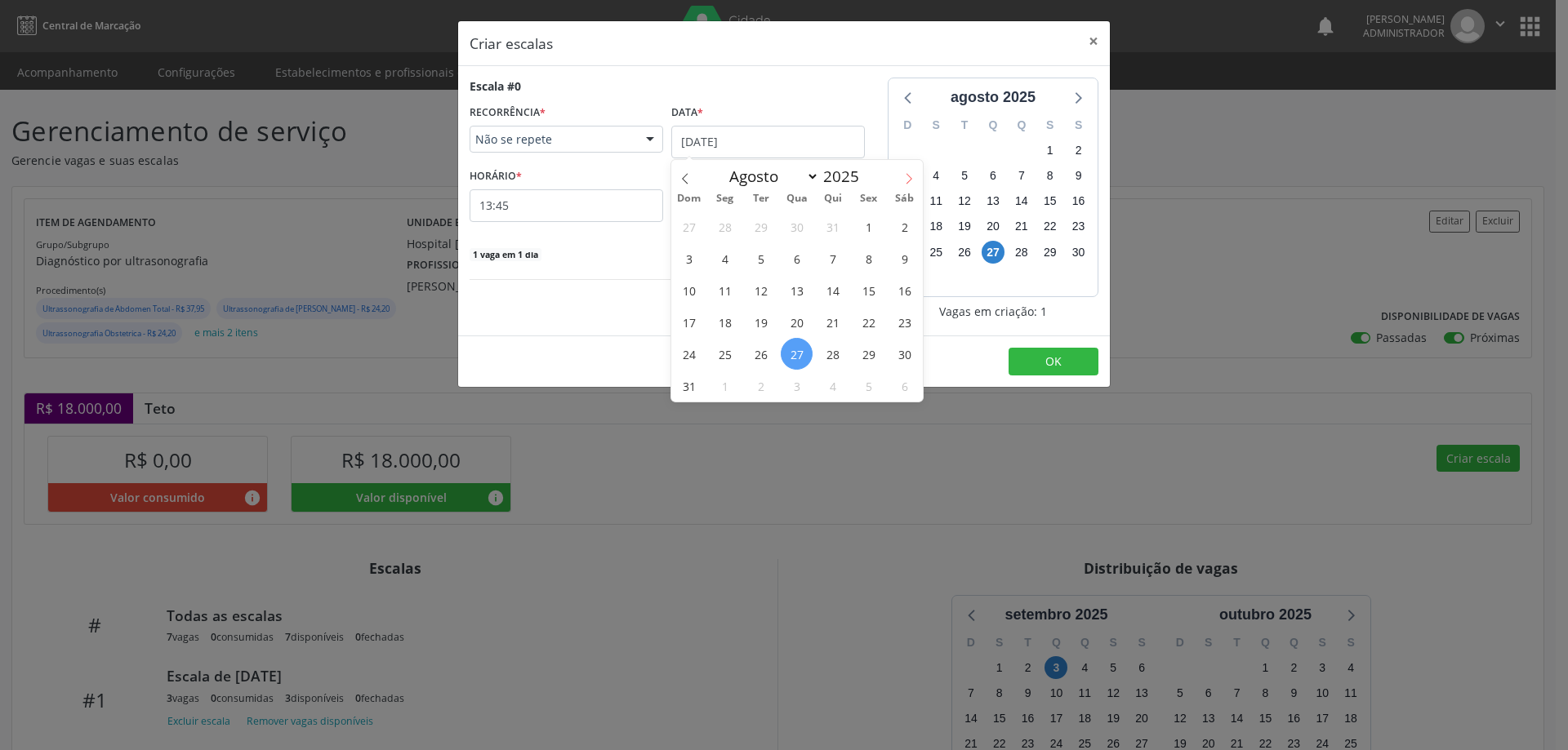
click at [903, 180] on icon at bounding box center [908, 178] width 11 height 11
select select "8"
click at [835, 233] on span "4" at bounding box center [832, 226] width 32 height 32
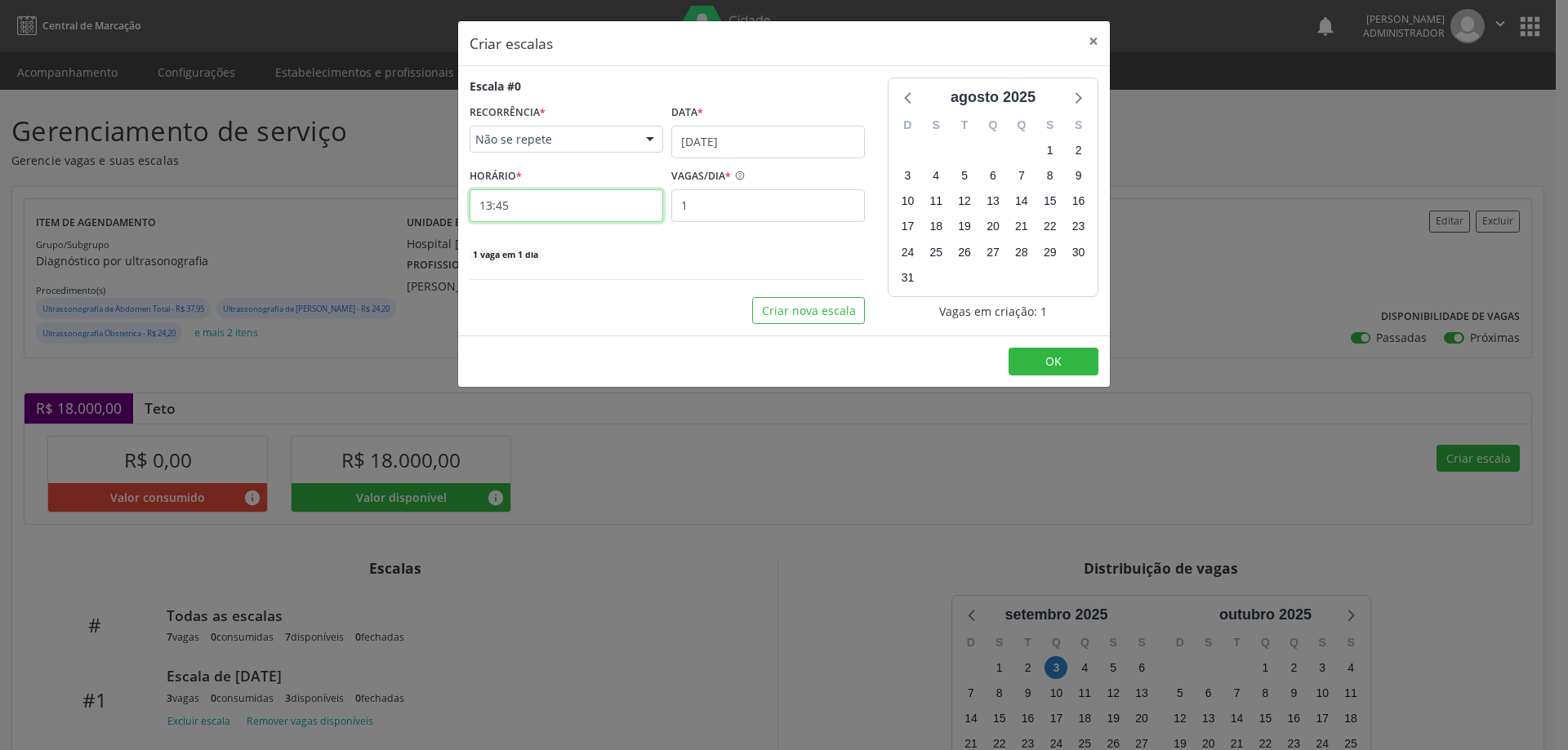
click at [587, 206] on input "13:45" at bounding box center [566, 206] width 194 height 33
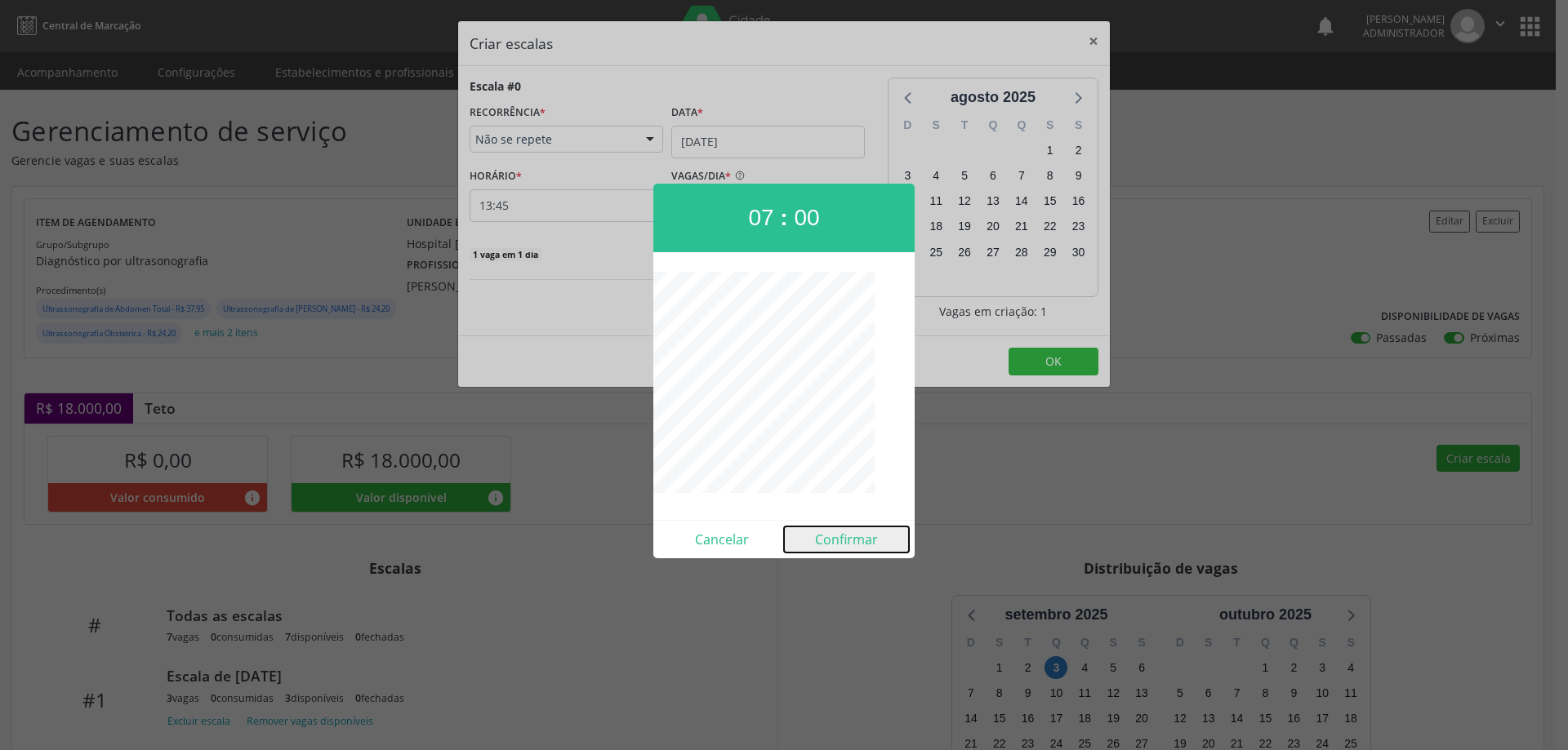
click at [867, 549] on button "Confirmar" at bounding box center [846, 539] width 125 height 26
type input "07:00"
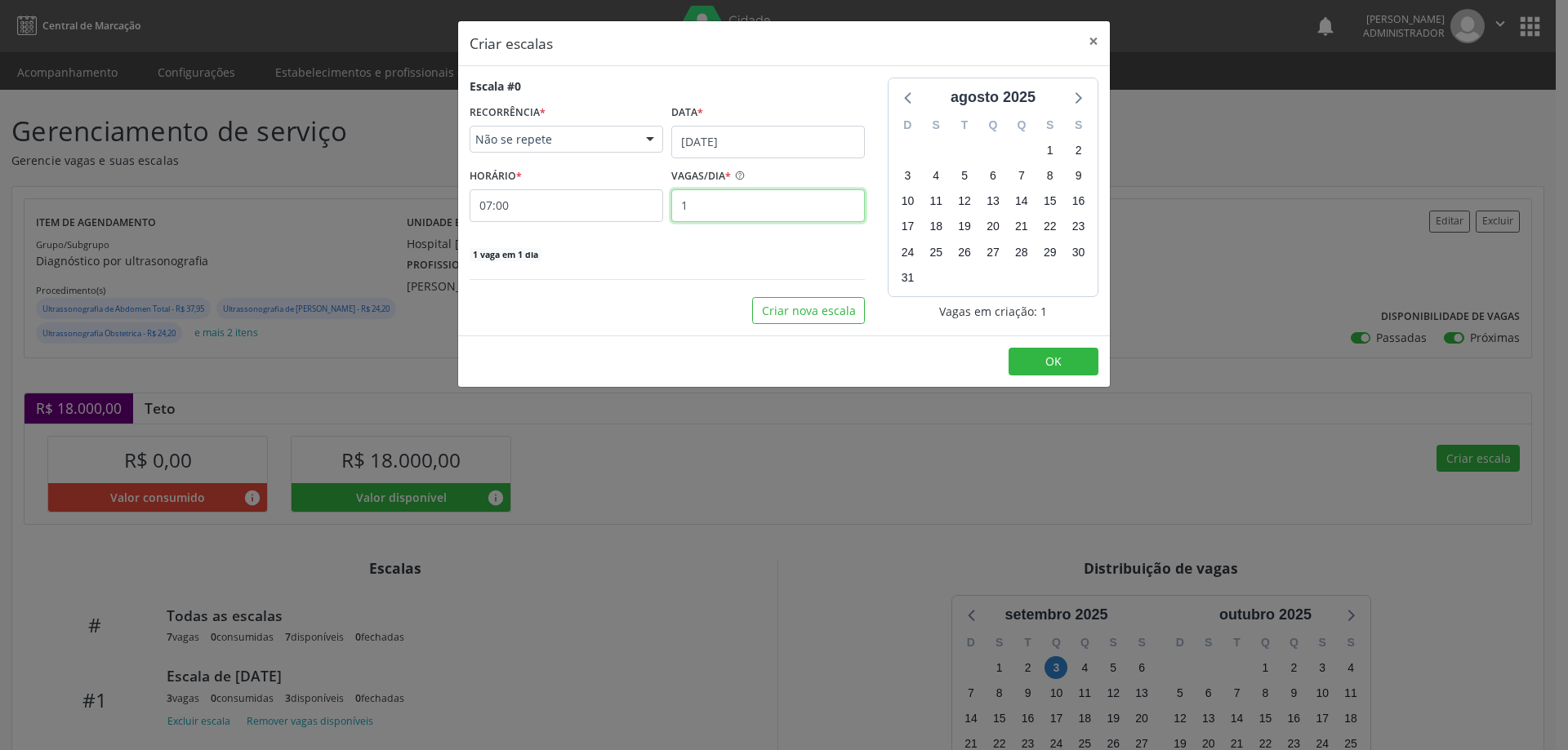
click at [787, 209] on input "1" at bounding box center [768, 206] width 194 height 33
type input "3"
click at [1080, 366] on button "OK" at bounding box center [1053, 361] width 90 height 28
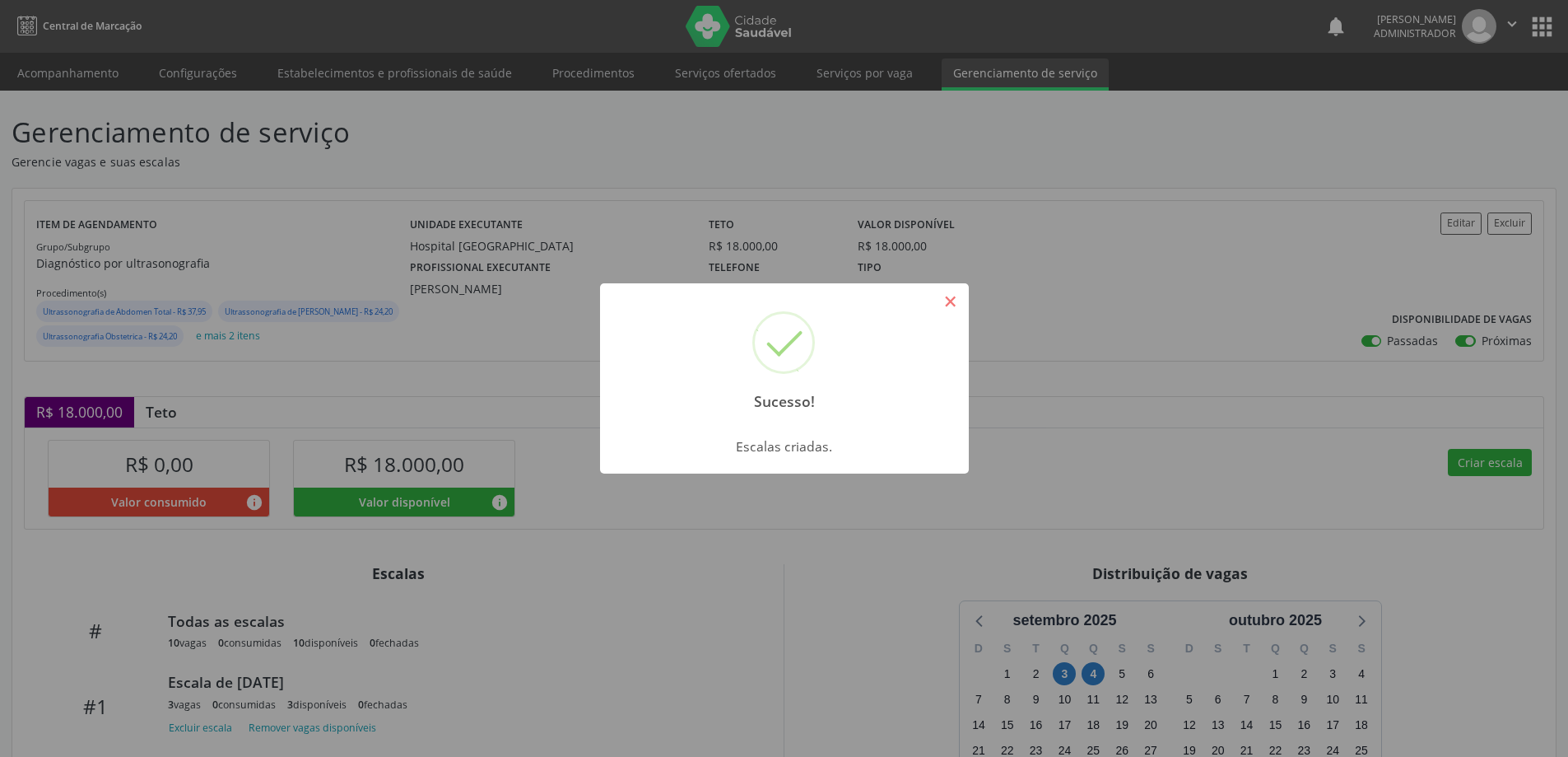
click at [954, 312] on button "×" at bounding box center [951, 301] width 28 height 28
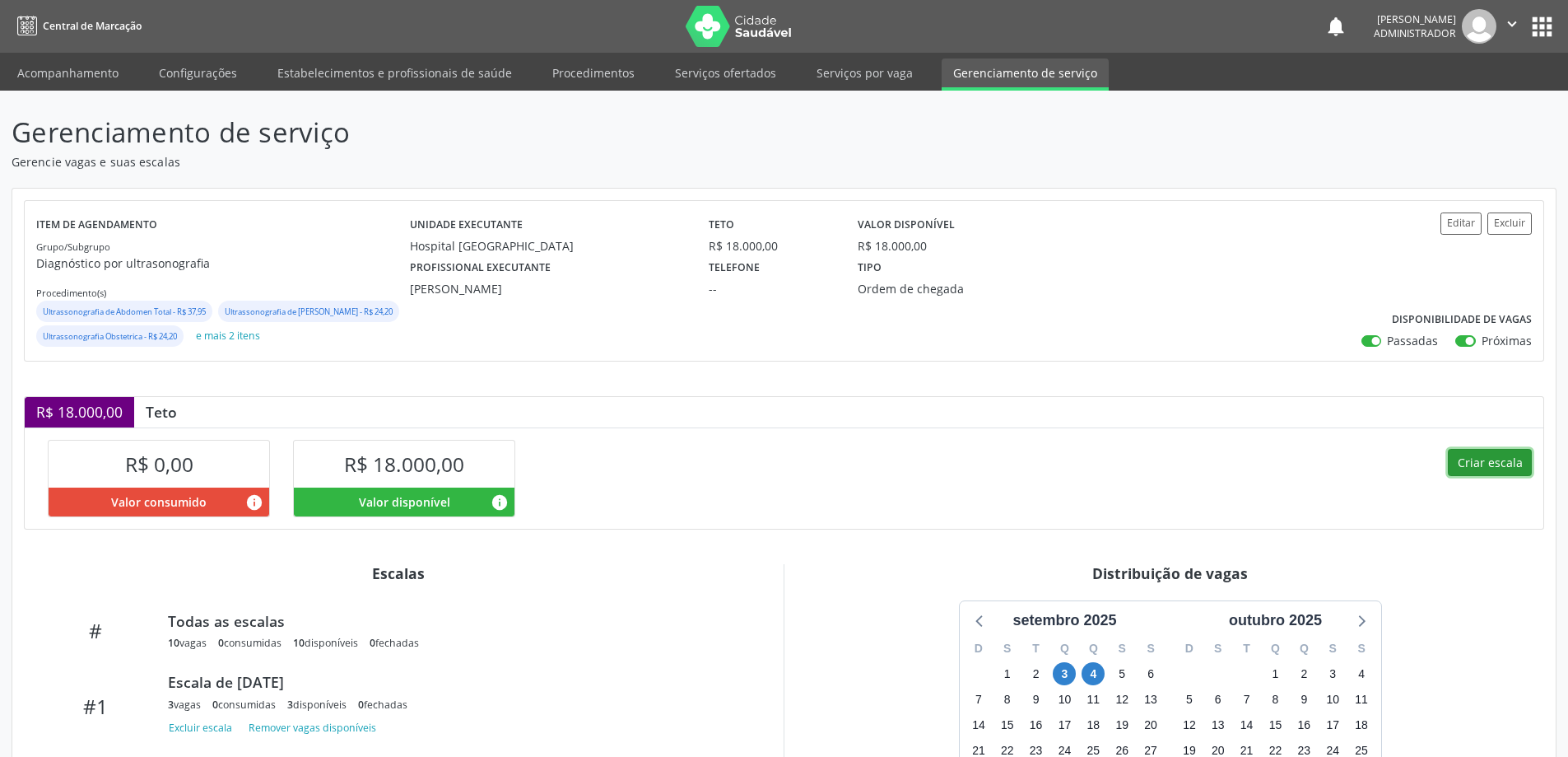
click at [1497, 477] on button "Criar escala" at bounding box center [1490, 463] width 84 height 28
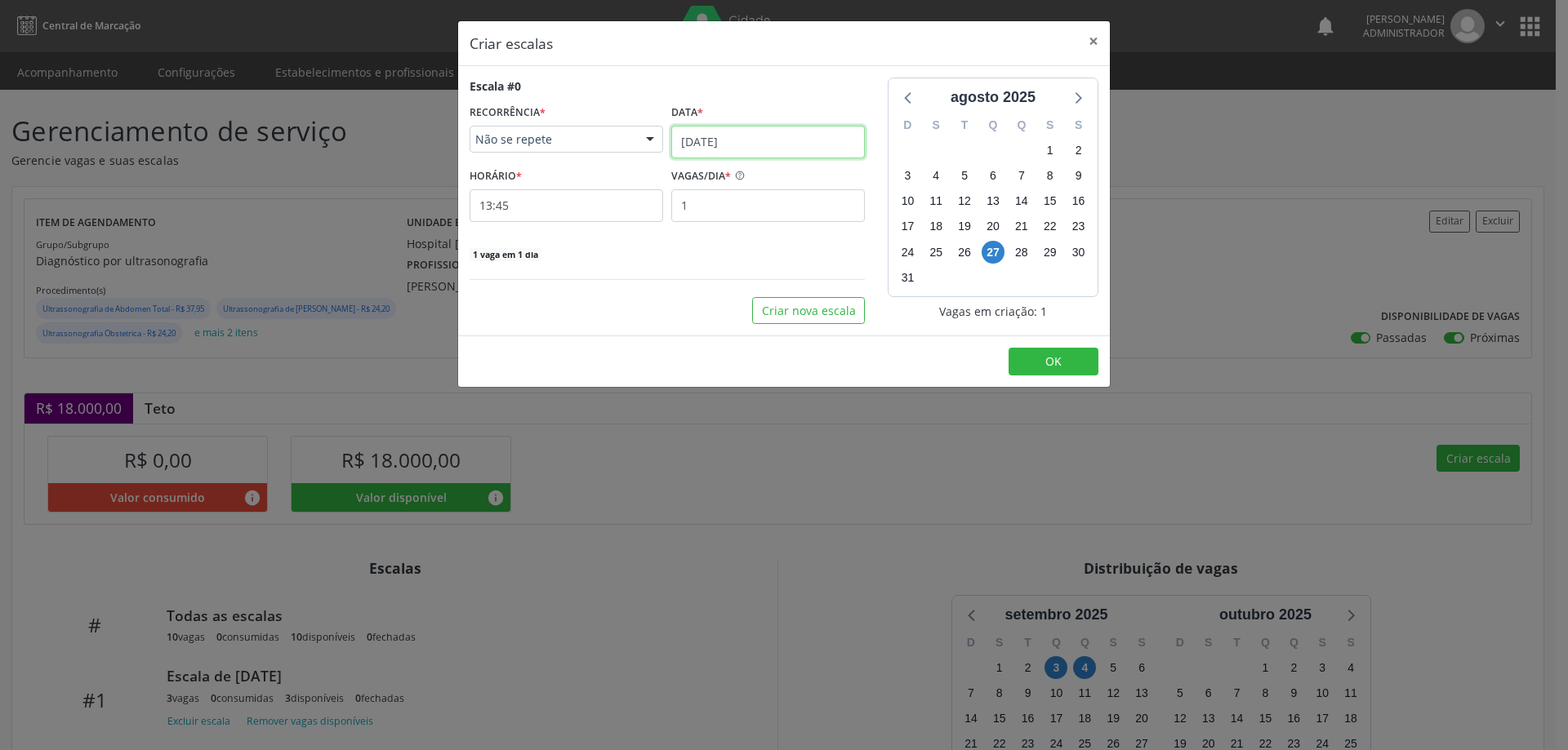
click at [753, 139] on input "[DATE]" at bounding box center [768, 142] width 194 height 33
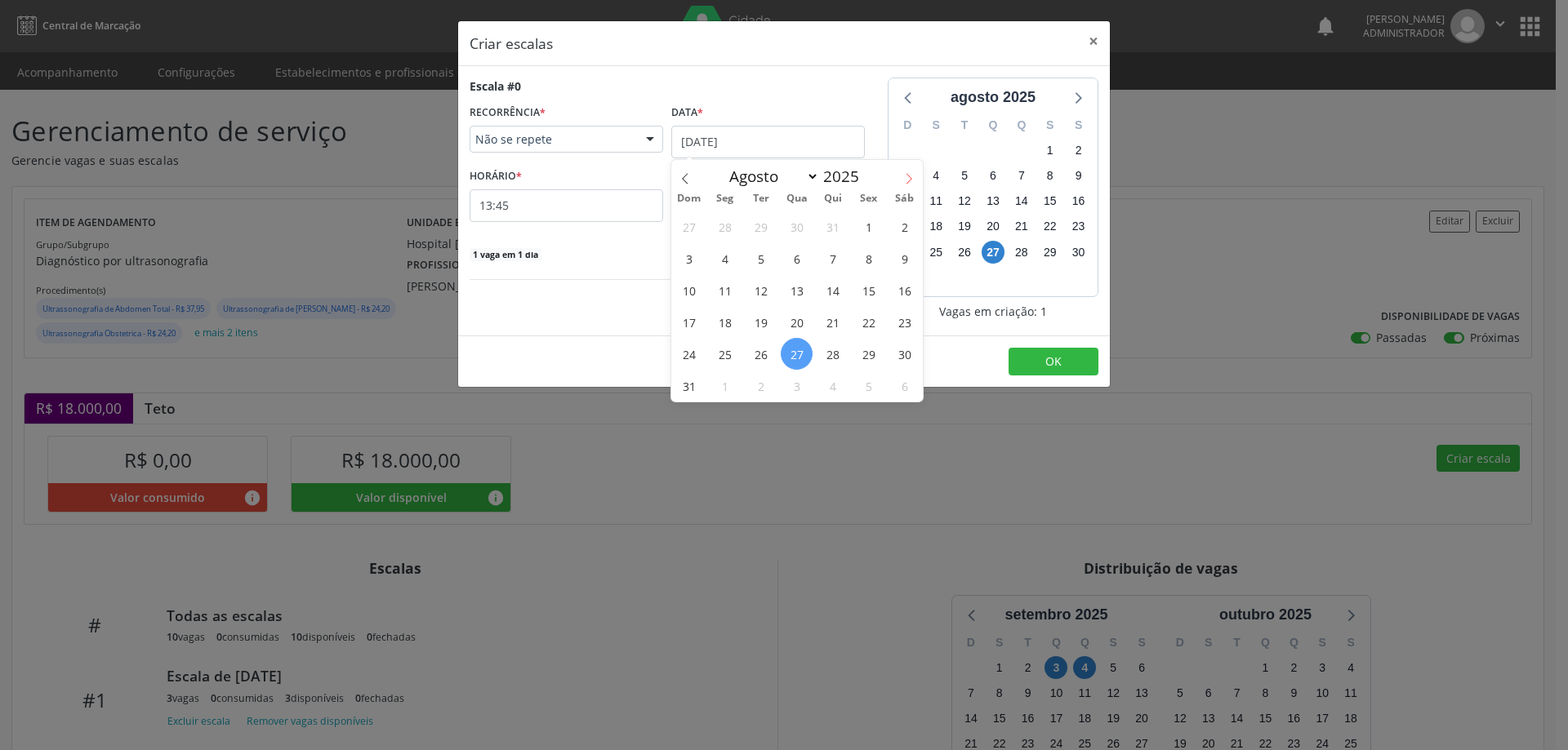
click at [902, 187] on span at bounding box center [909, 174] width 28 height 28
select select "8"
click at [831, 231] on span "4" at bounding box center [832, 226] width 32 height 32
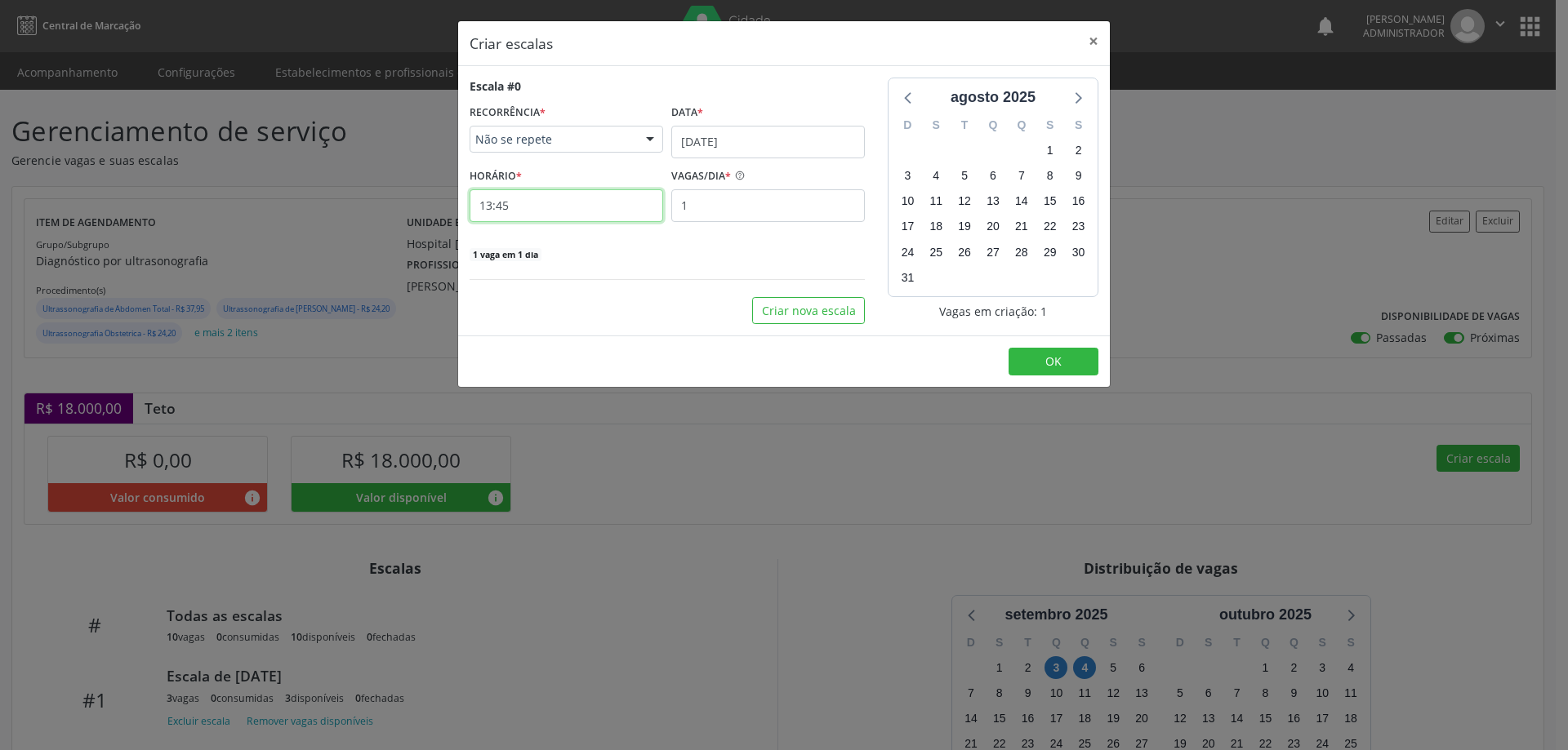
click at [628, 200] on input "13:45" at bounding box center [566, 206] width 194 height 33
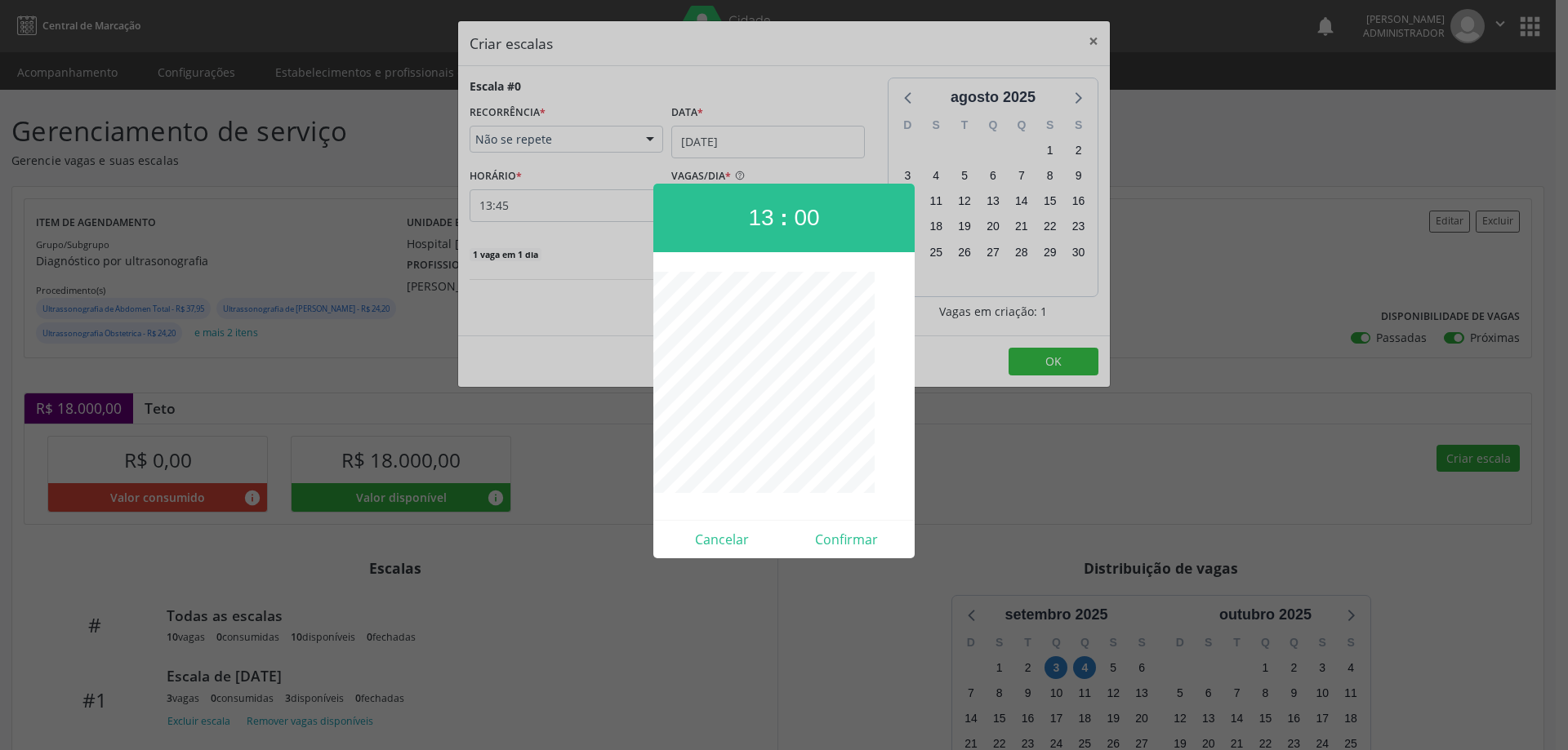
click at [857, 559] on div at bounding box center [784, 375] width 1568 height 750
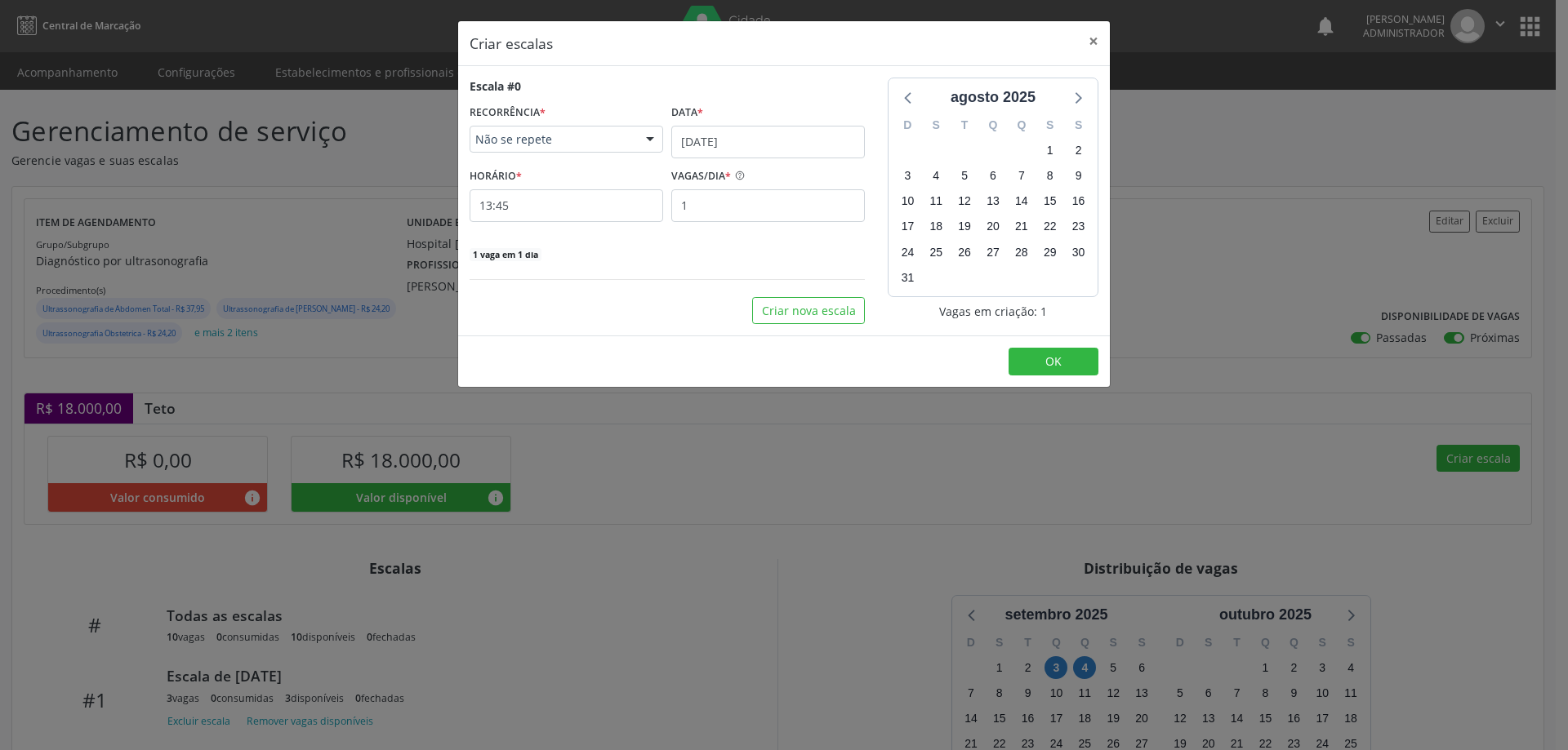
click at [855, 541] on div "Criar escalas × Escala #0 RECORRÊNCIA * Não se repete Não se repete Diário/Sema…" at bounding box center [784, 375] width 1568 height 750
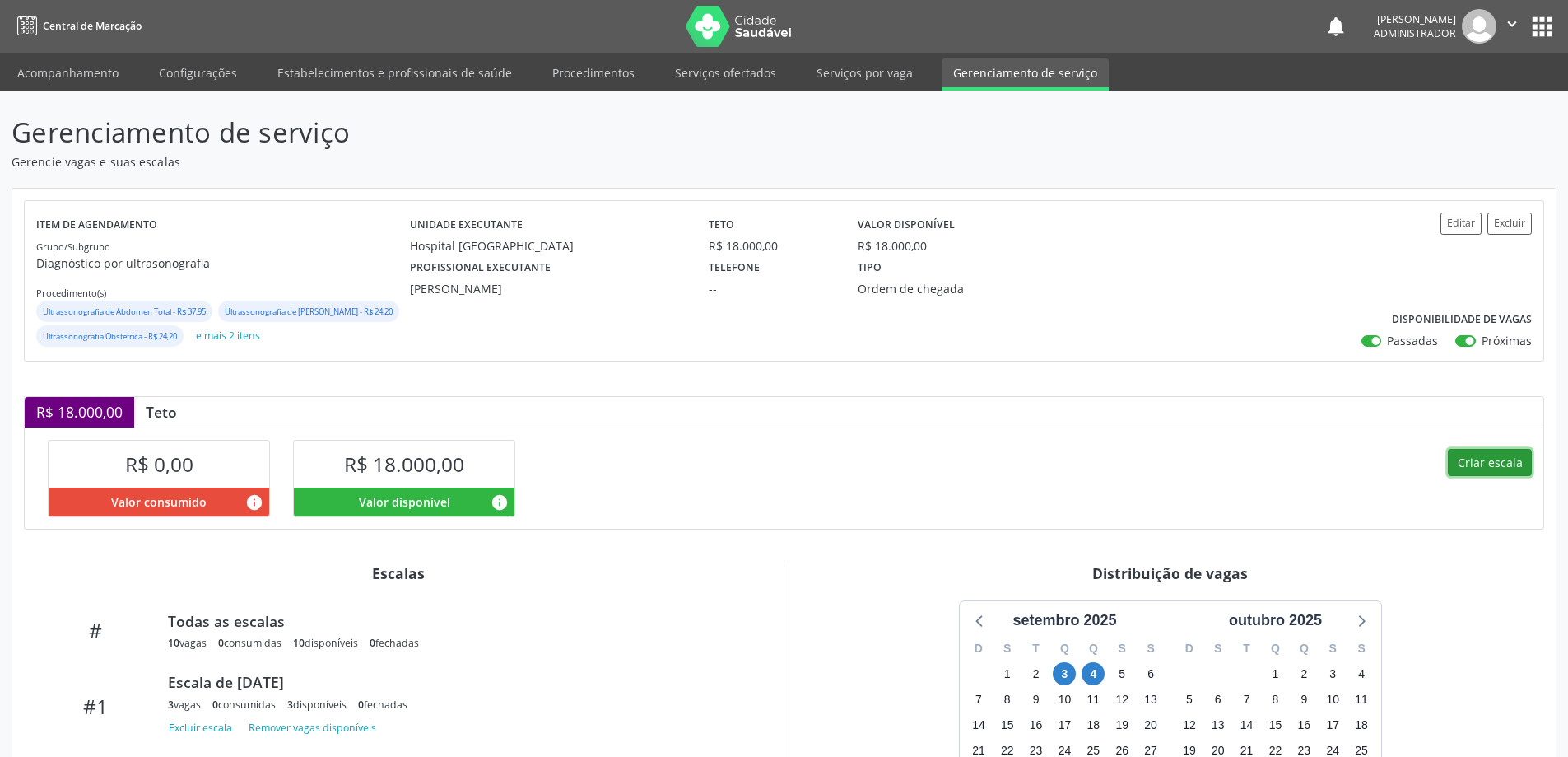
click at [1454, 477] on button "Criar escala" at bounding box center [1490, 463] width 84 height 28
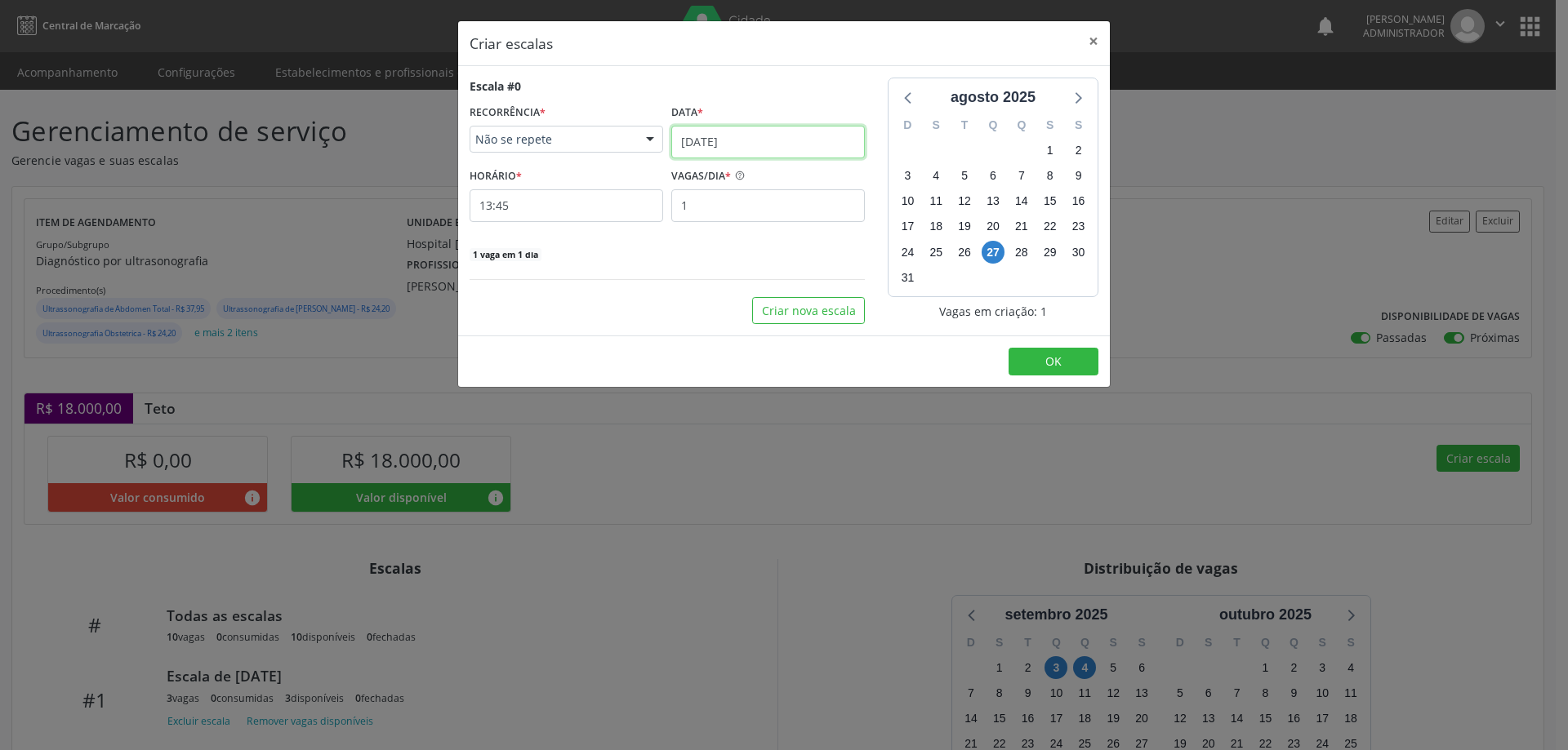
click at [764, 149] on input "[DATE]" at bounding box center [768, 142] width 194 height 33
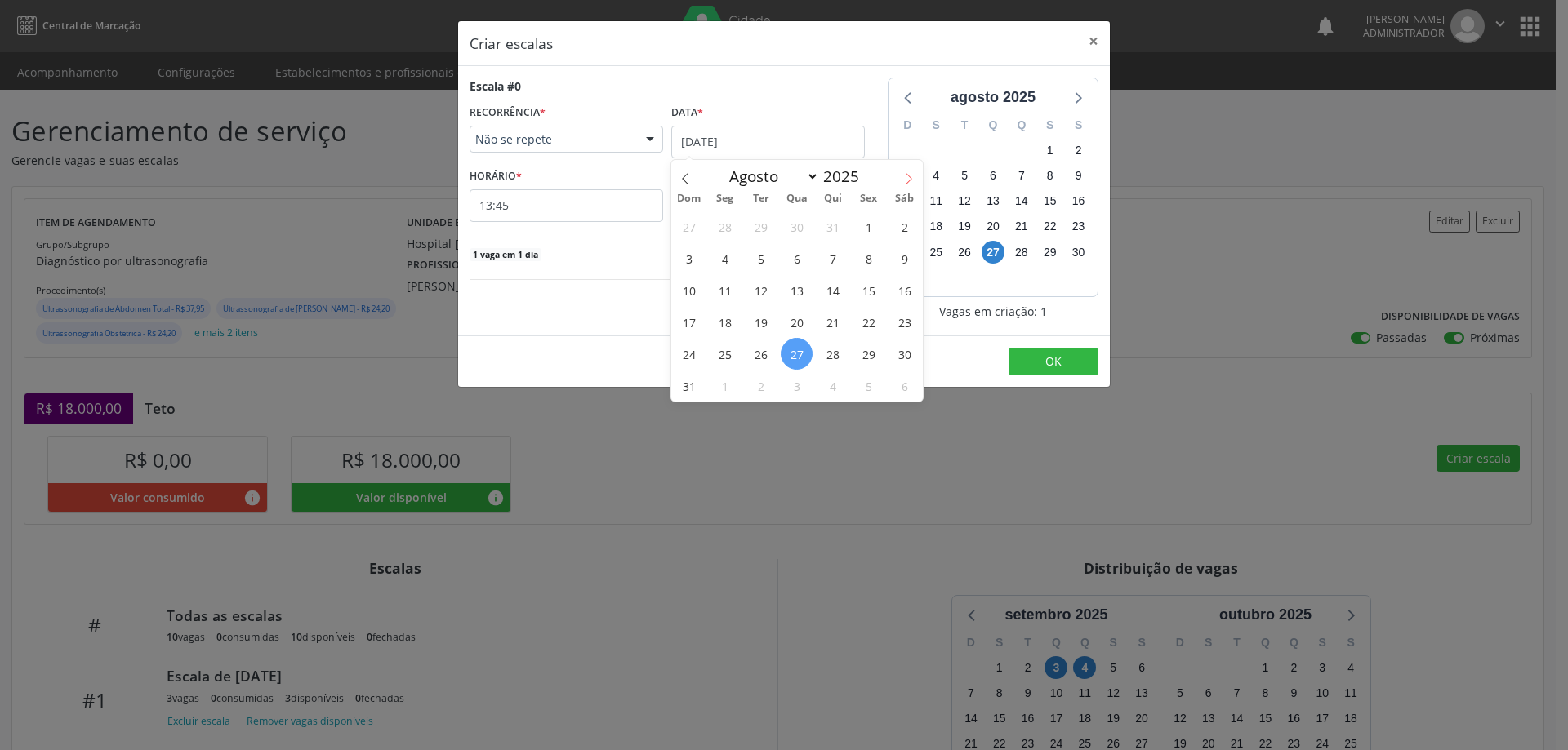
click at [900, 174] on span at bounding box center [909, 174] width 28 height 28
select select "8"
click at [824, 233] on span "4" at bounding box center [832, 226] width 32 height 32
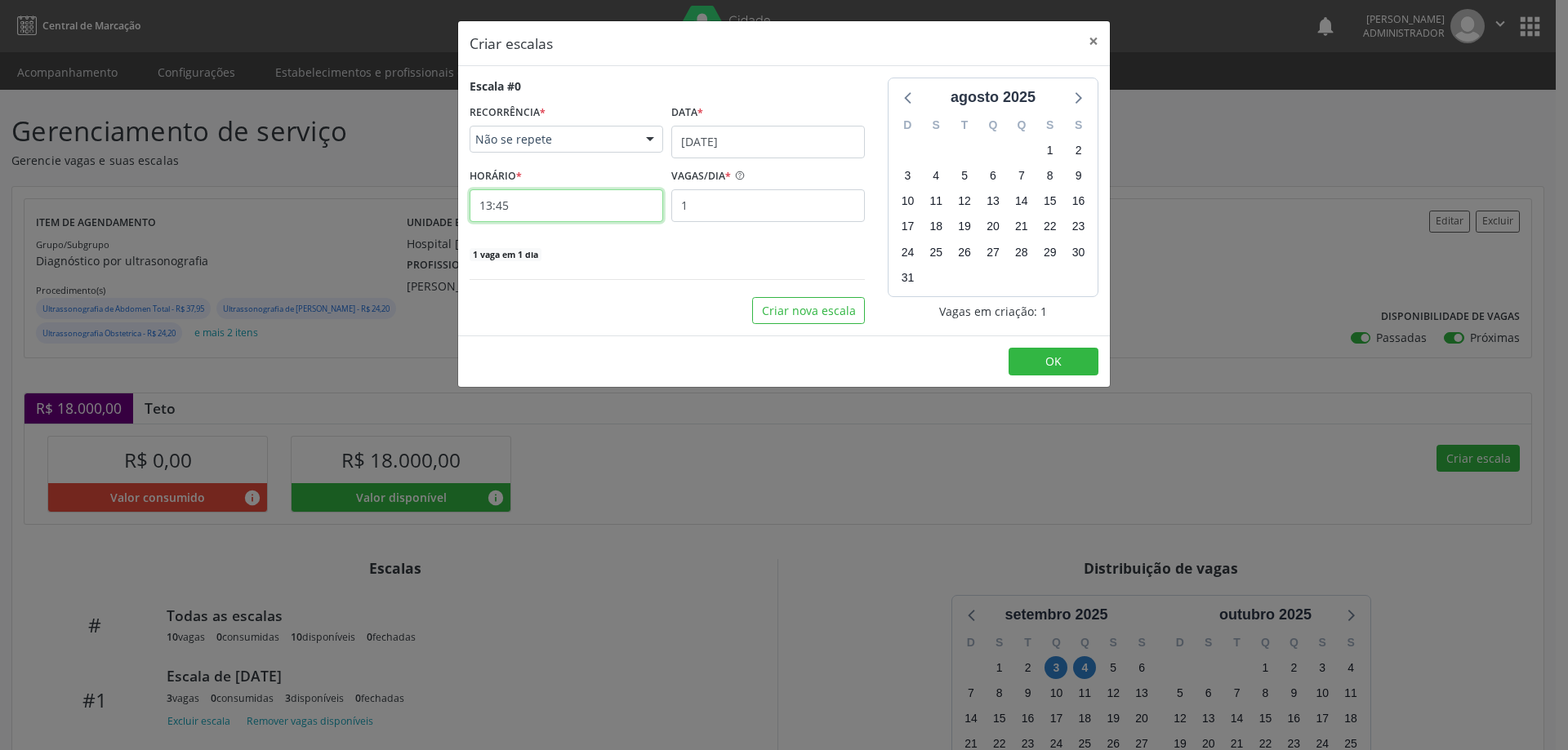
click at [607, 199] on input "13:45" at bounding box center [566, 206] width 194 height 33
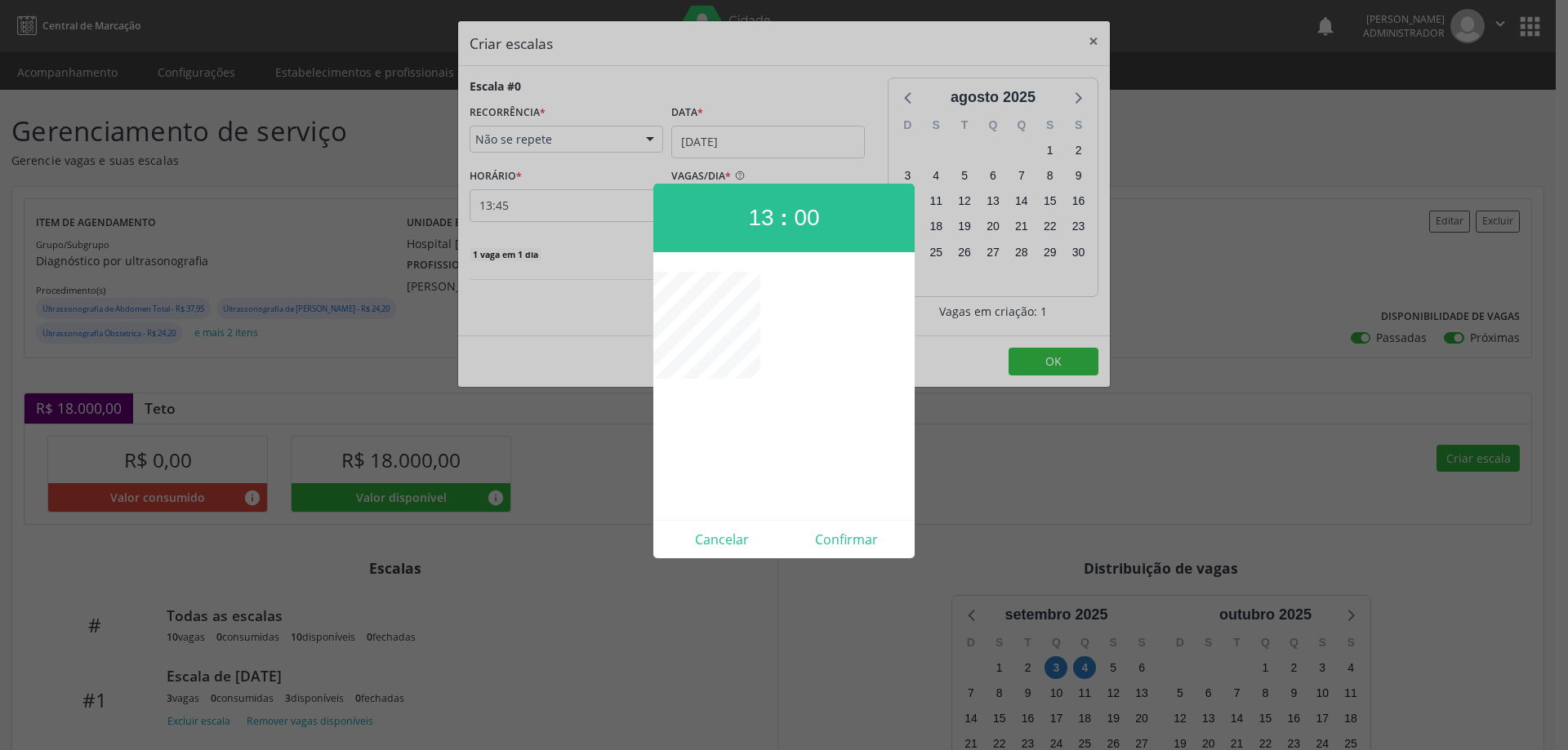
click at [874, 554] on div "Cancelar Confirmar" at bounding box center [784, 538] width 262 height 39
click at [836, 537] on button "Confirmar" at bounding box center [846, 539] width 125 height 26
type input "13:00"
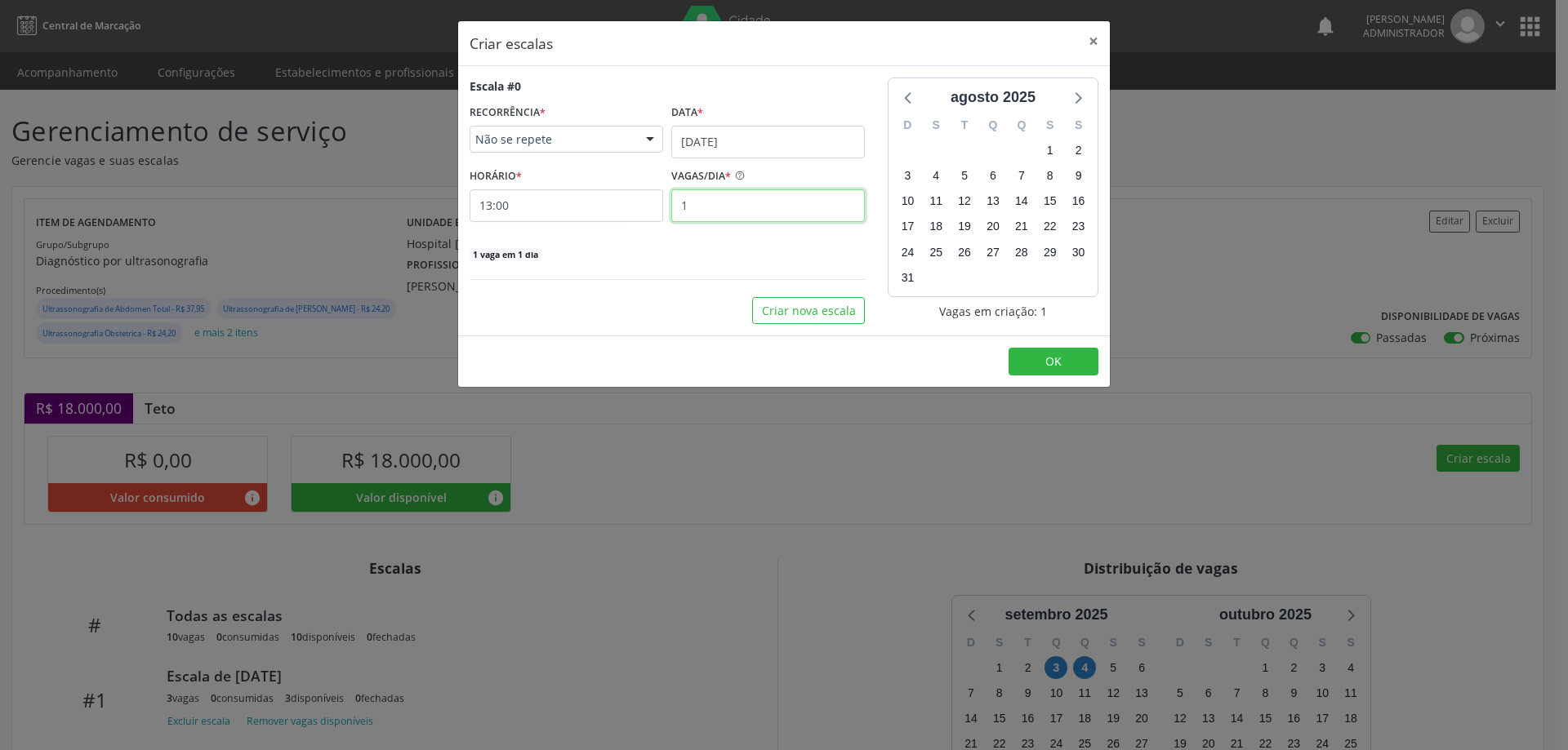
click at [719, 215] on input "1" at bounding box center [768, 206] width 194 height 33
type input "4"
click at [1038, 357] on button "OK" at bounding box center [1053, 361] width 90 height 28
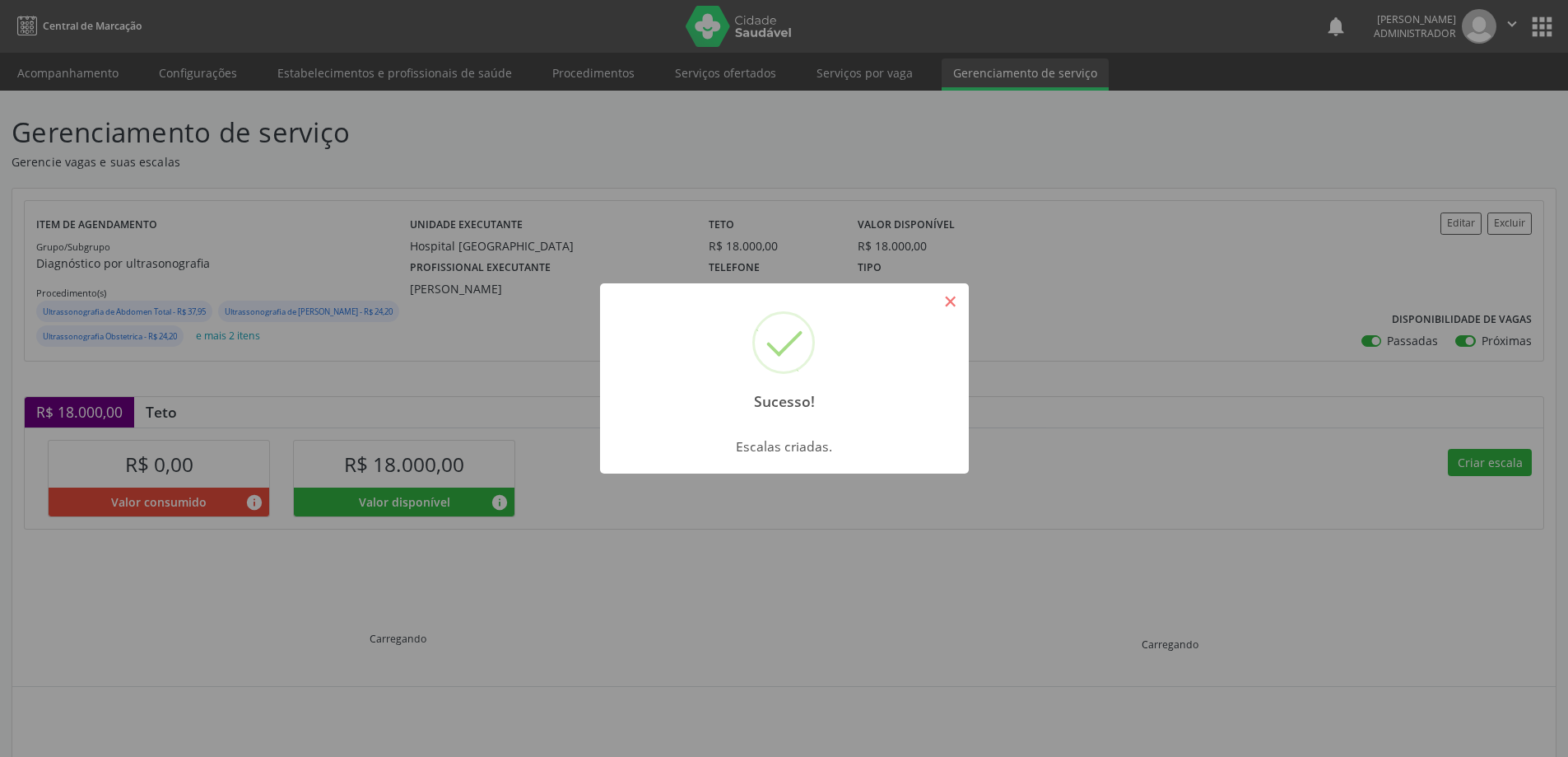
click at [946, 301] on button "×" at bounding box center [951, 301] width 28 height 28
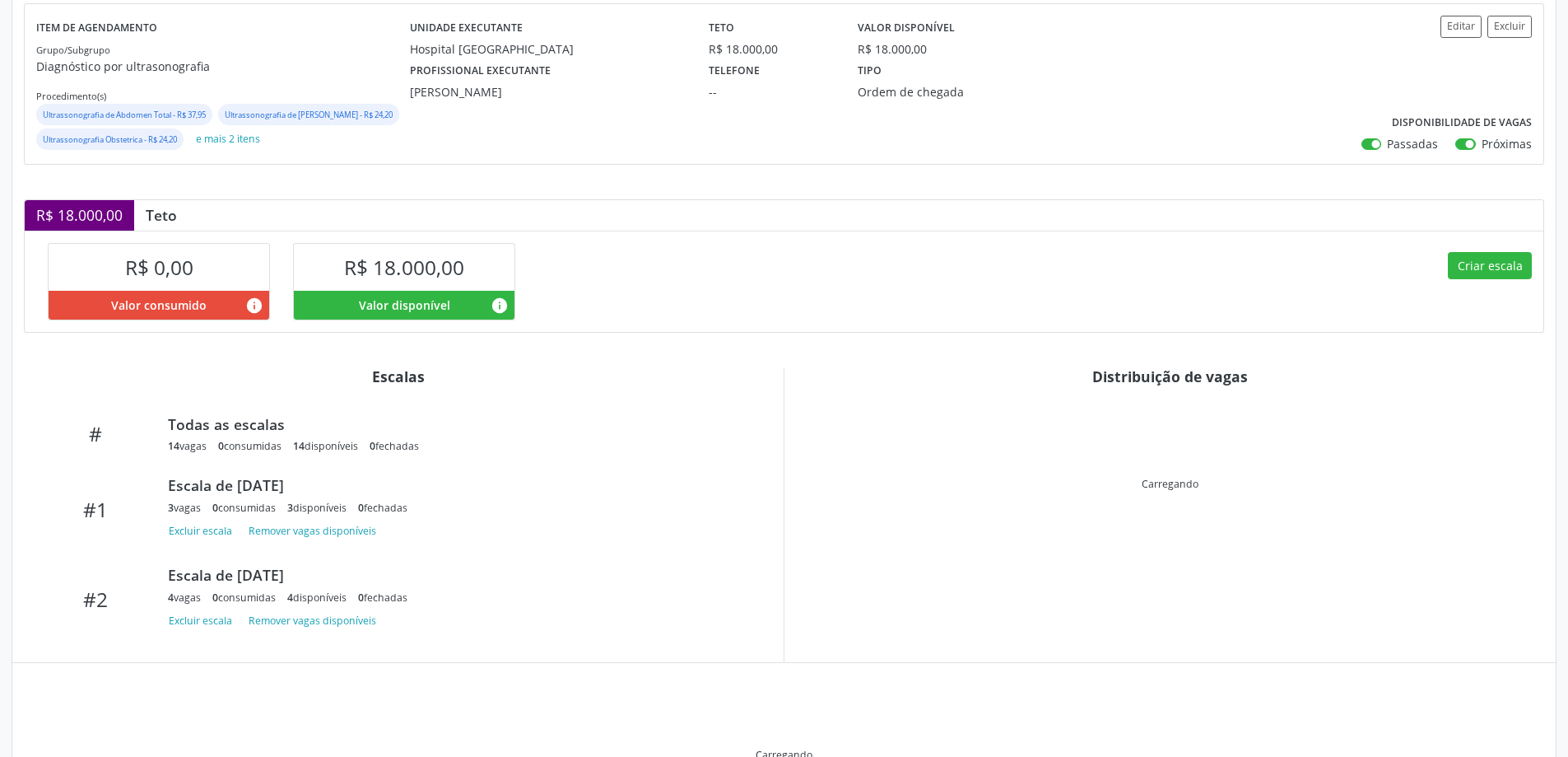
scroll to position [216, 0]
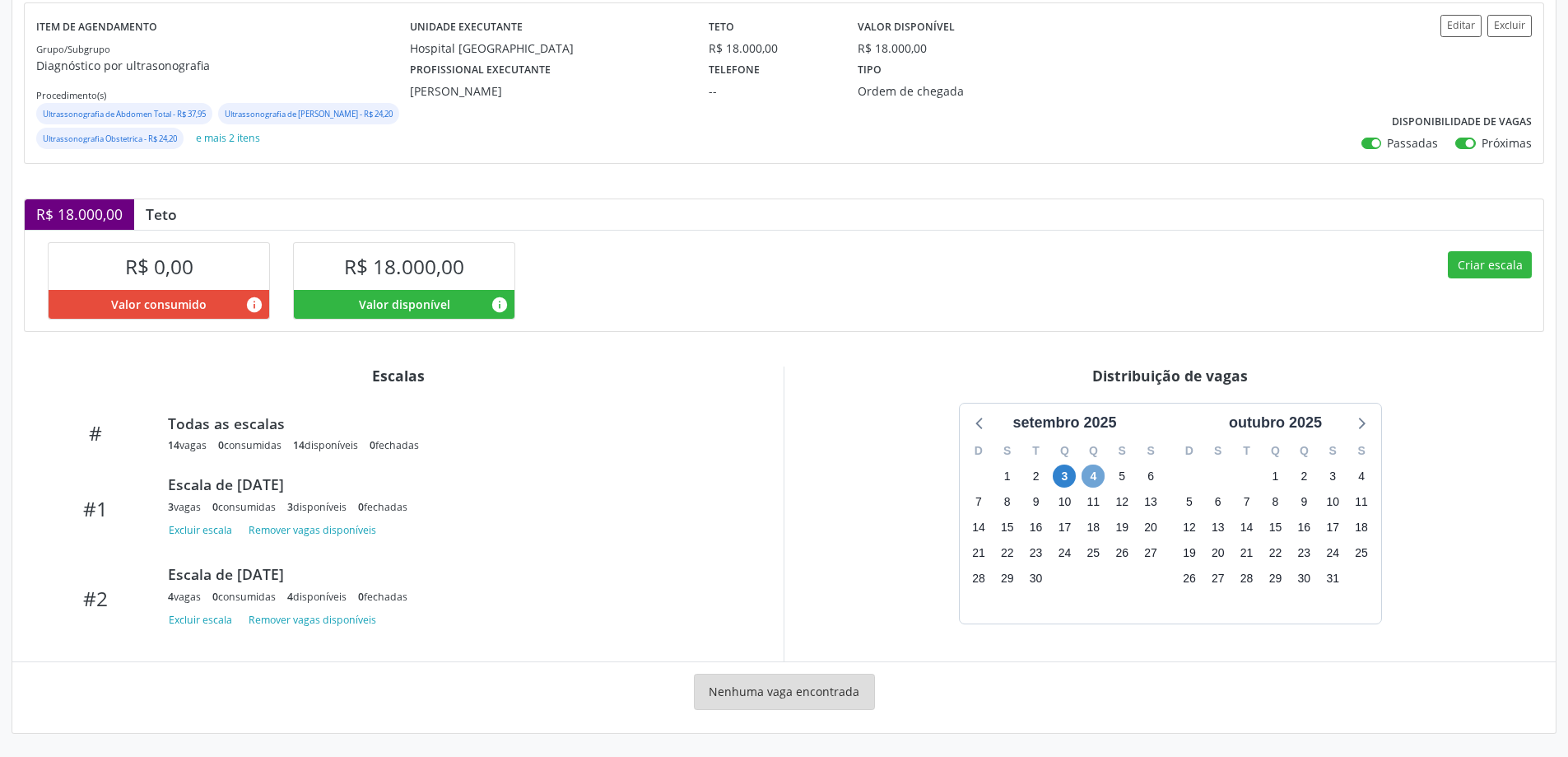
click at [1095, 488] on span "4" at bounding box center [1093, 476] width 23 height 23
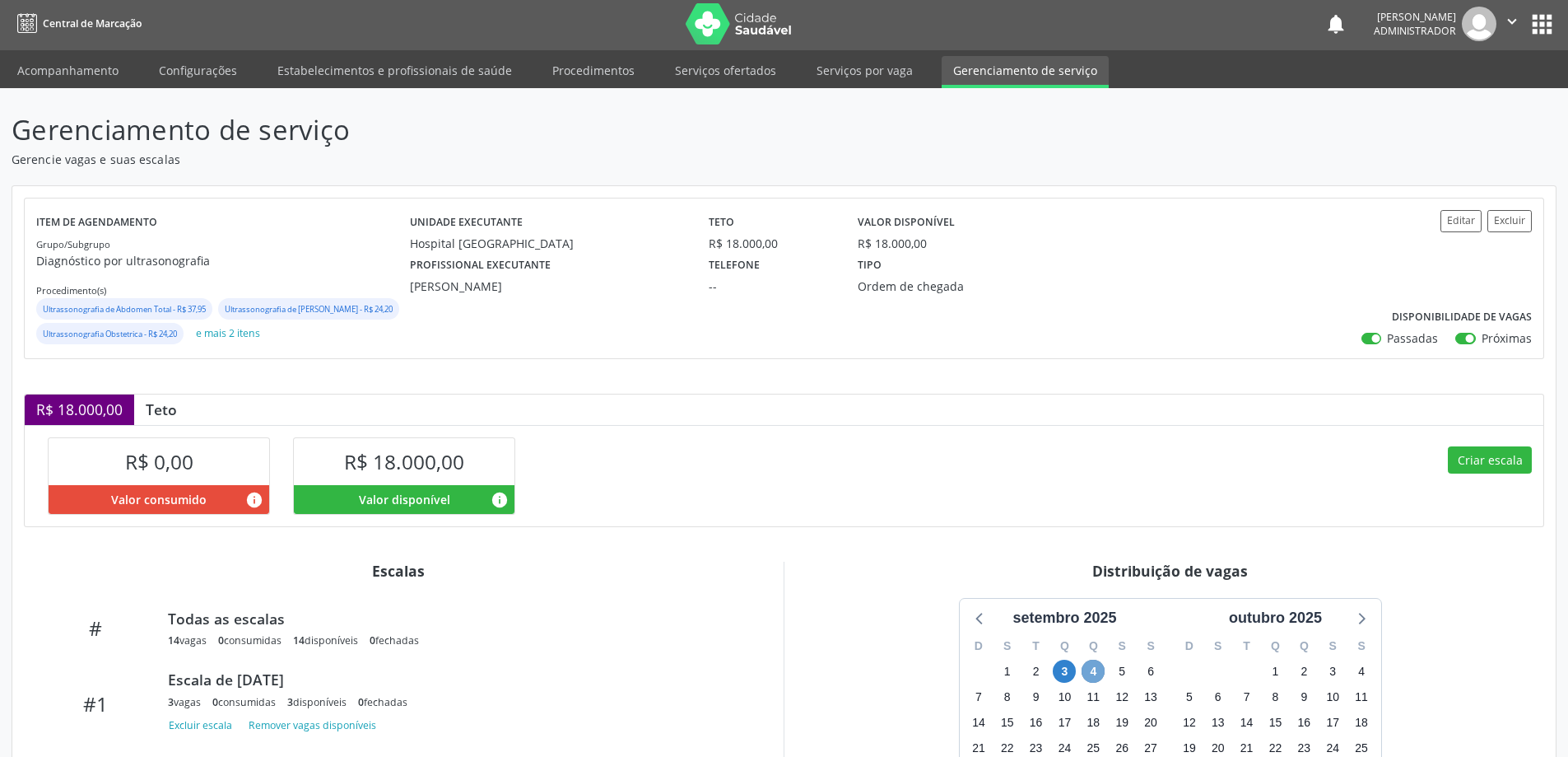
scroll to position [0, 0]
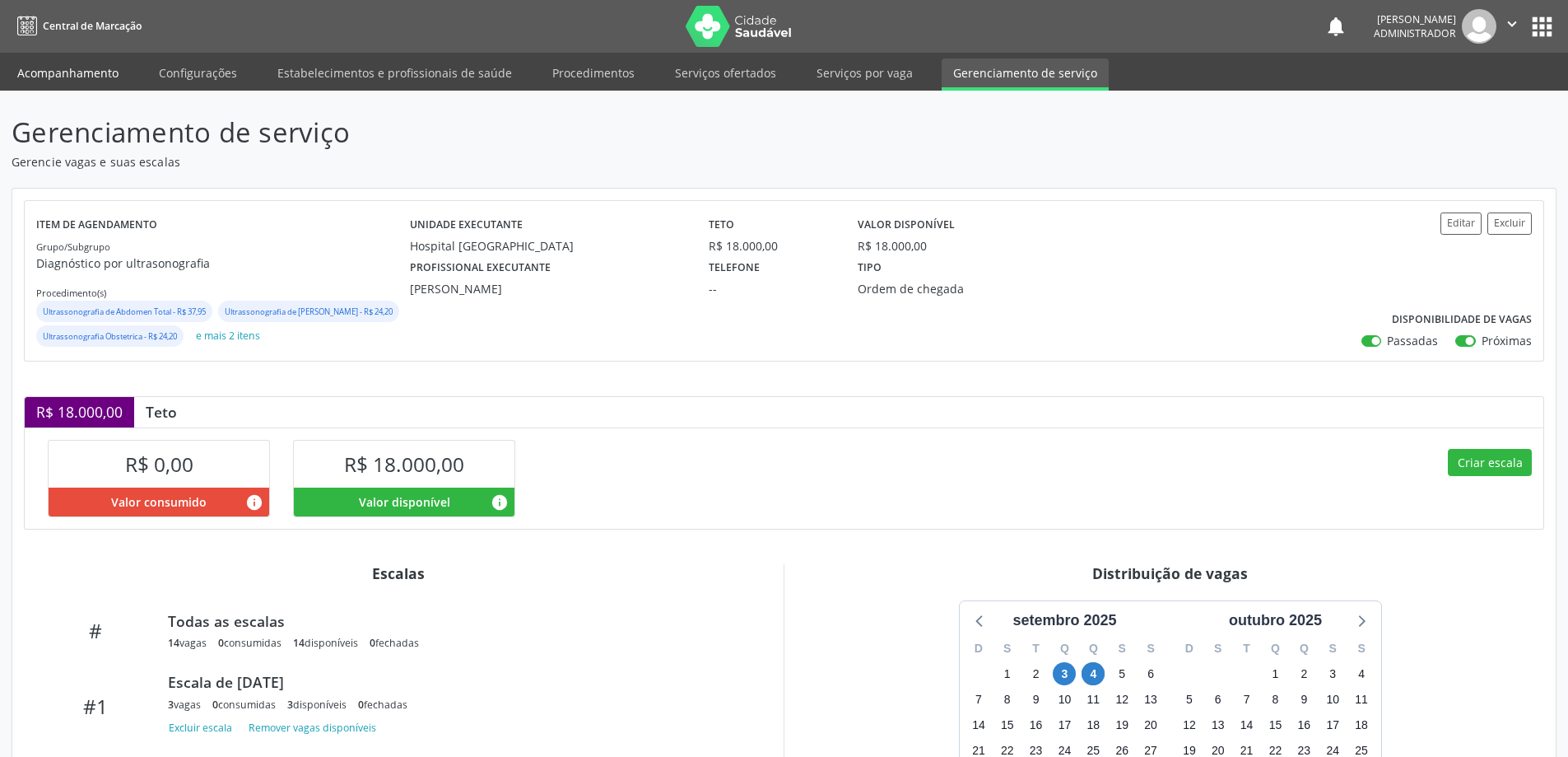
click at [88, 78] on link "Acompanhamento" at bounding box center [68, 72] width 124 height 29
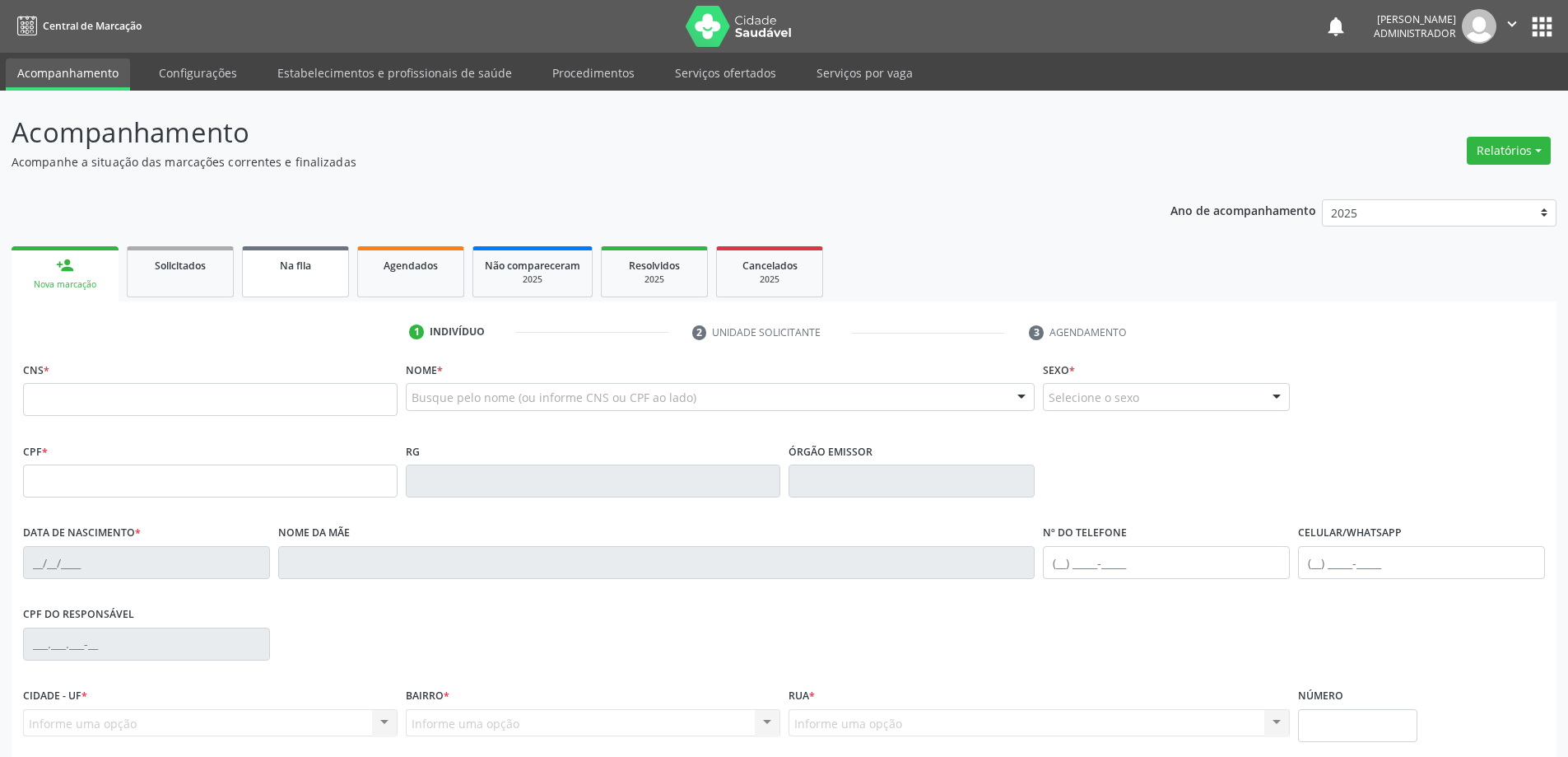
click at [302, 284] on link "Na fila" at bounding box center [295, 272] width 107 height 51
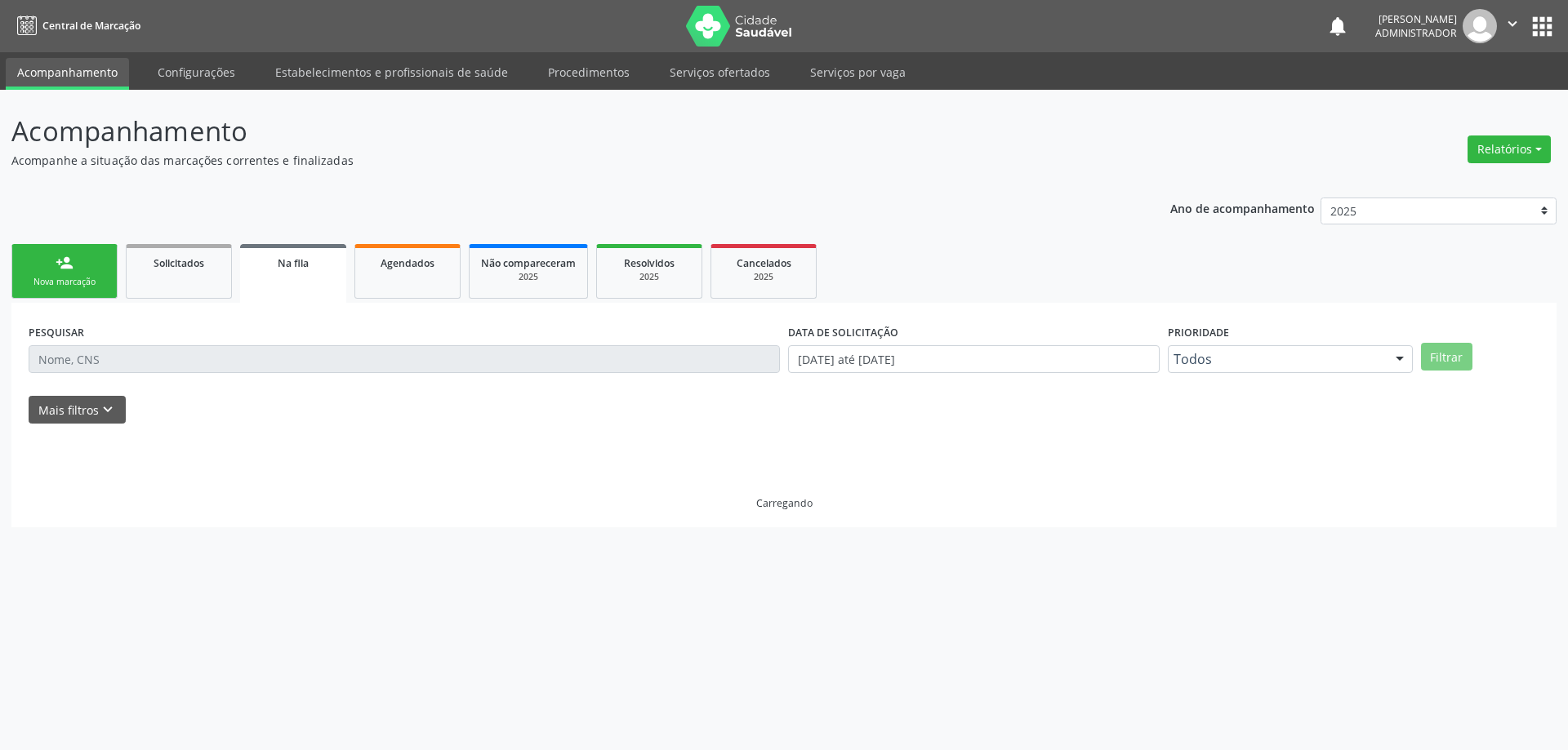
click at [126, 406] on div "Mais filtros keyboard_arrow_down" at bounding box center [783, 409] width 1519 height 28
click at [113, 411] on icon "keyboard_arrow_down" at bounding box center [108, 409] width 18 height 18
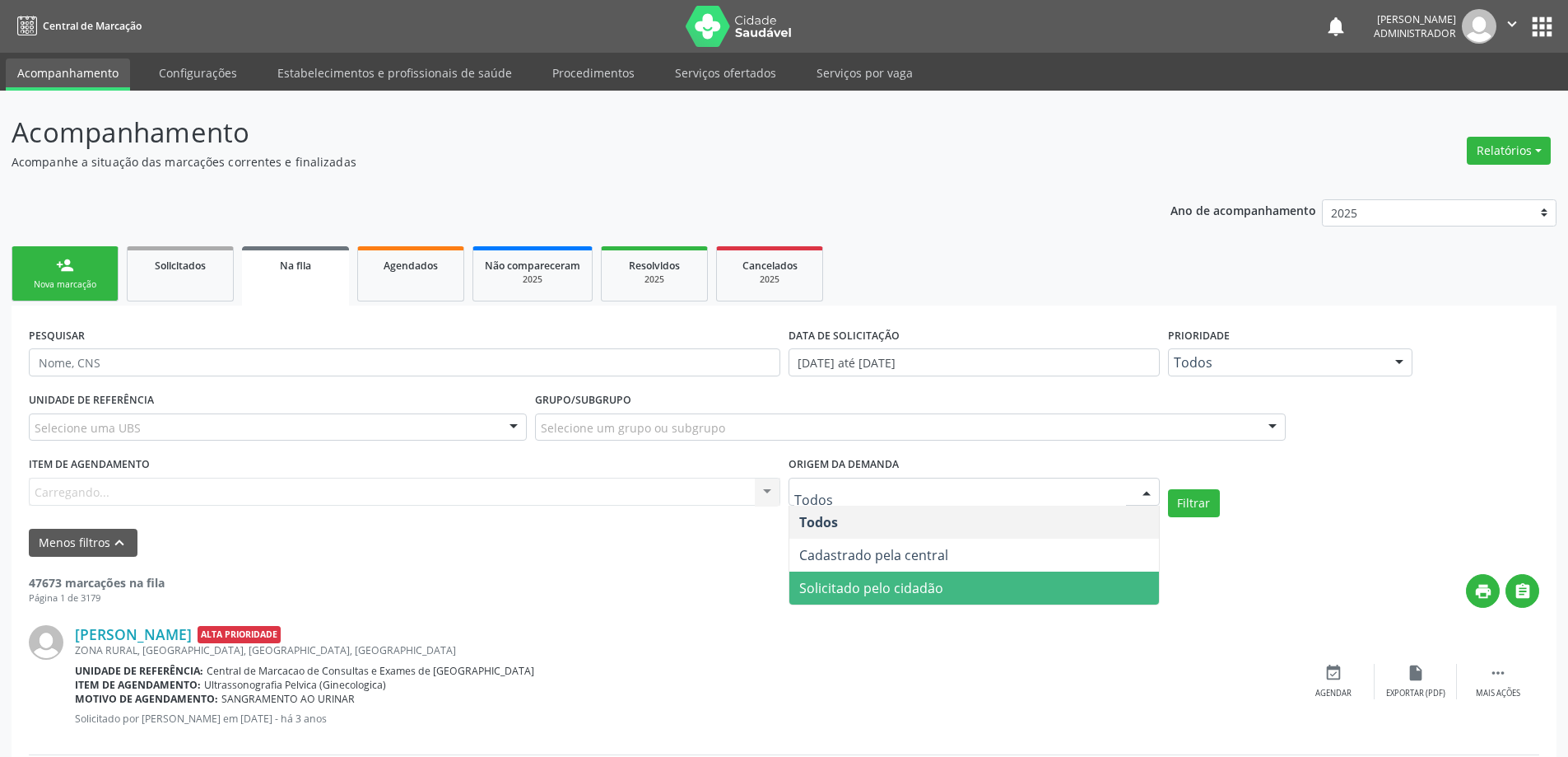
click at [956, 595] on span "Solicitado pelo cidadão" at bounding box center [974, 588] width 370 height 33
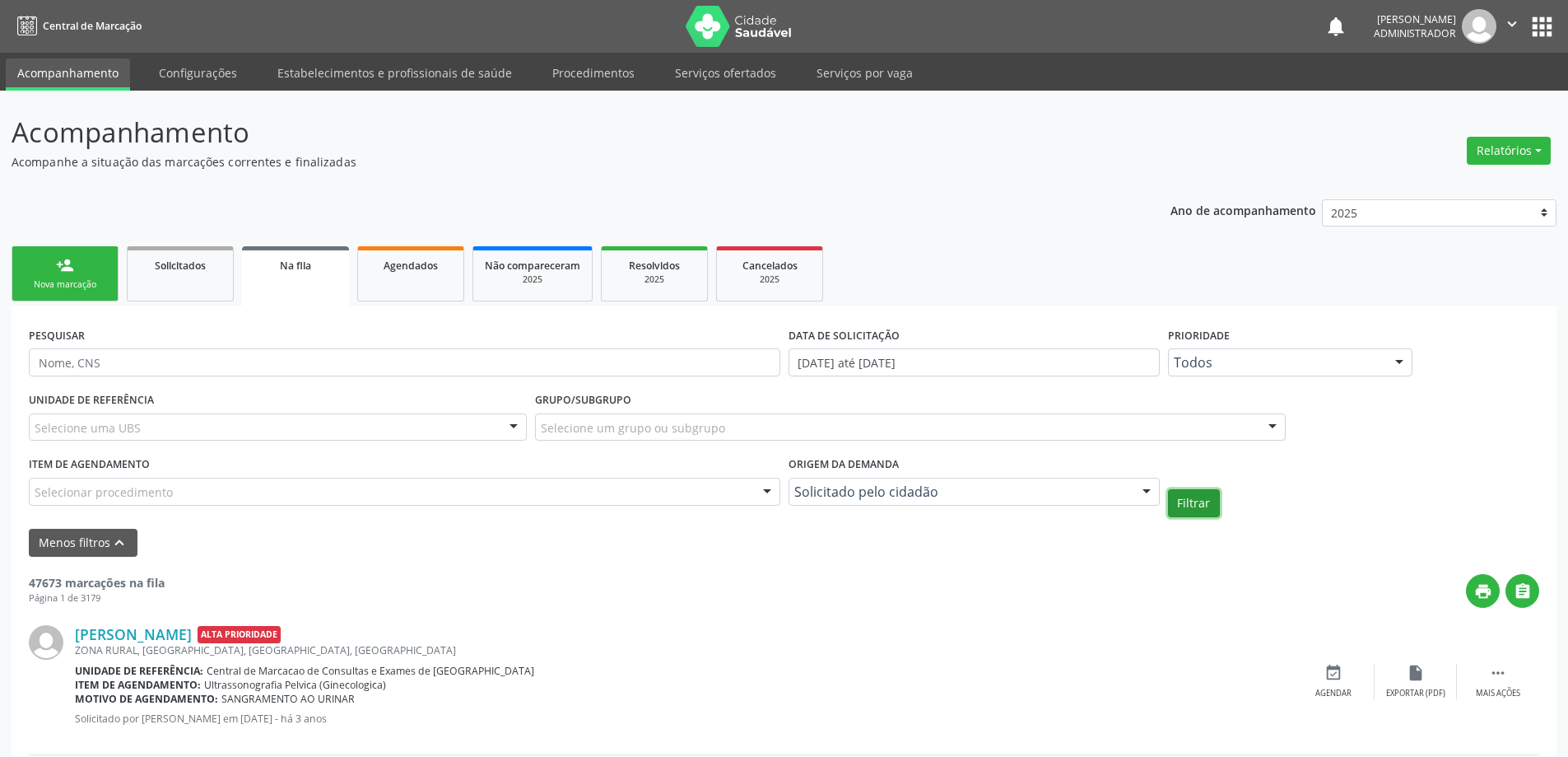
click at [1184, 504] on button "Filtrar" at bounding box center [1194, 504] width 52 height 28
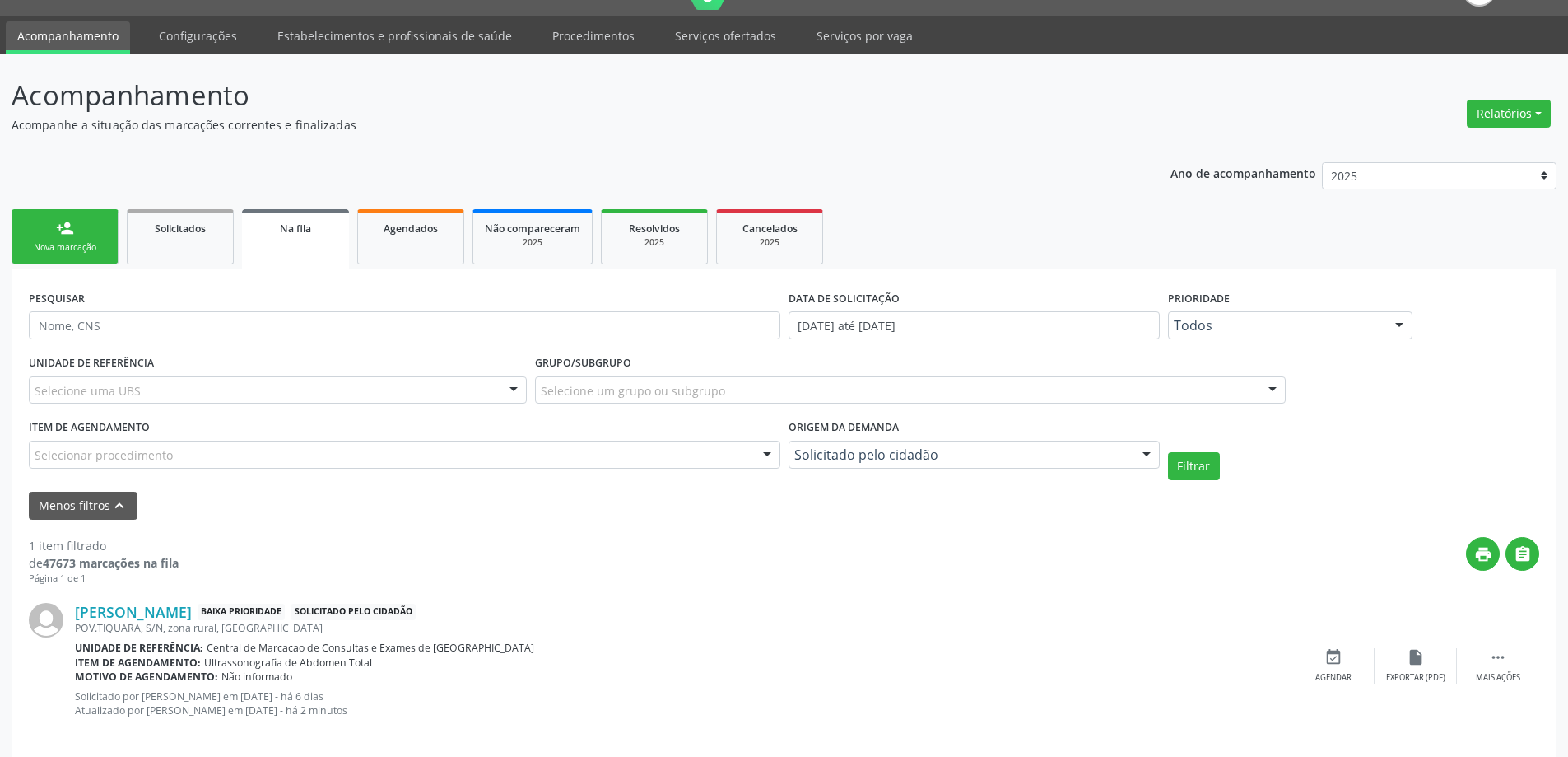
scroll to position [56, 0]
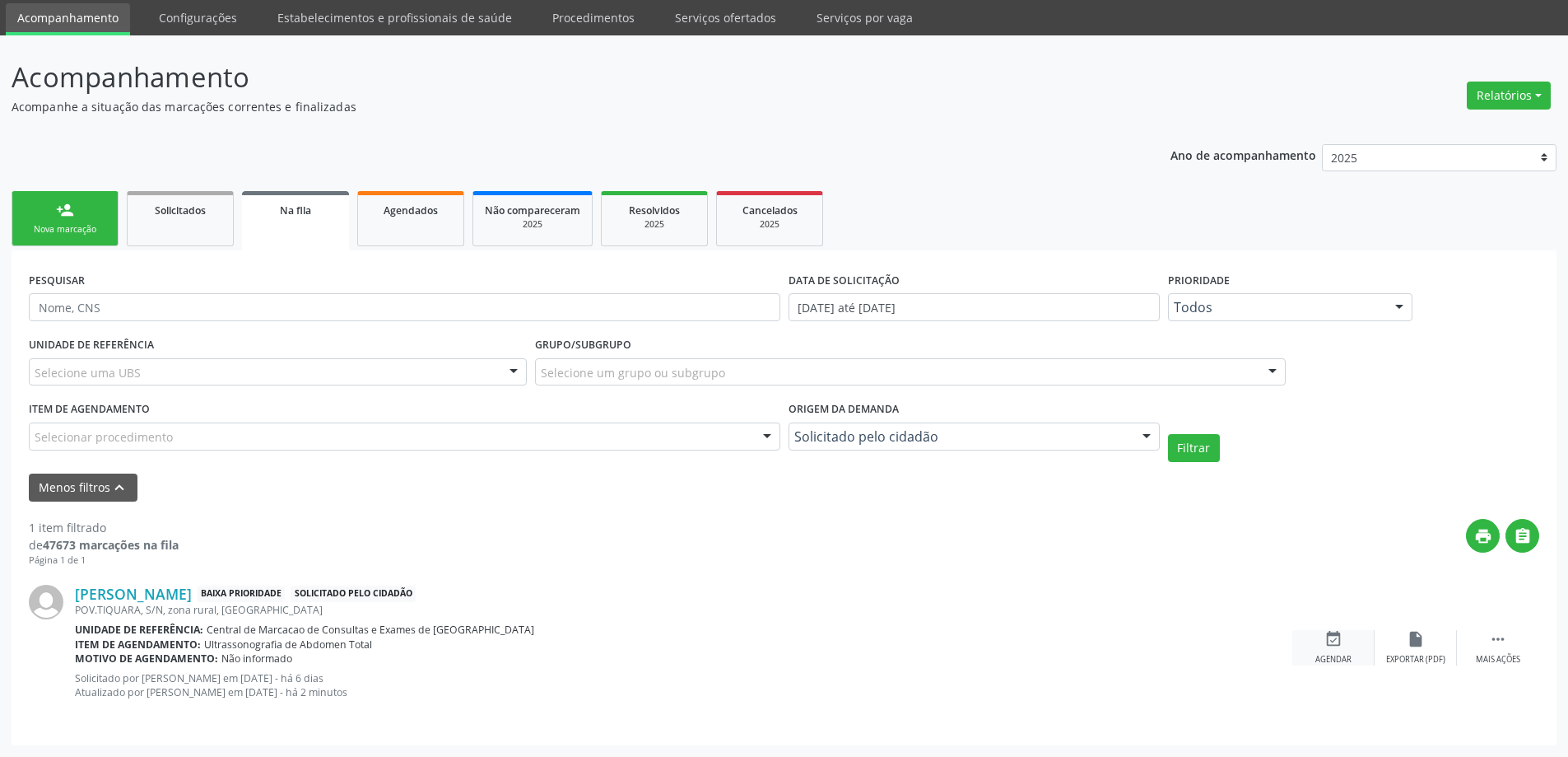
click at [1327, 635] on icon "event_available" at bounding box center [1334, 639] width 18 height 18
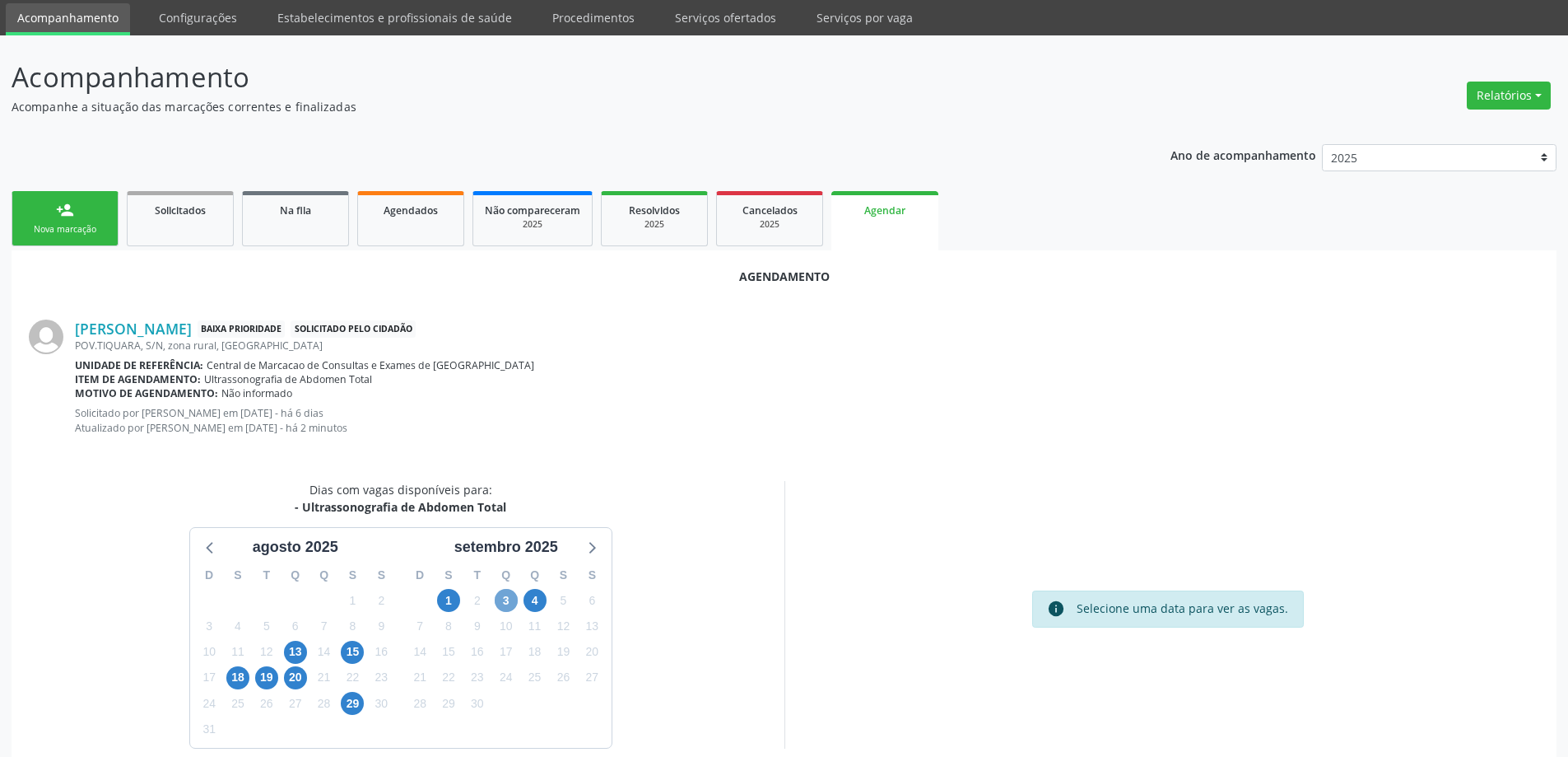
click at [506, 602] on span "3" at bounding box center [506, 600] width 23 height 23
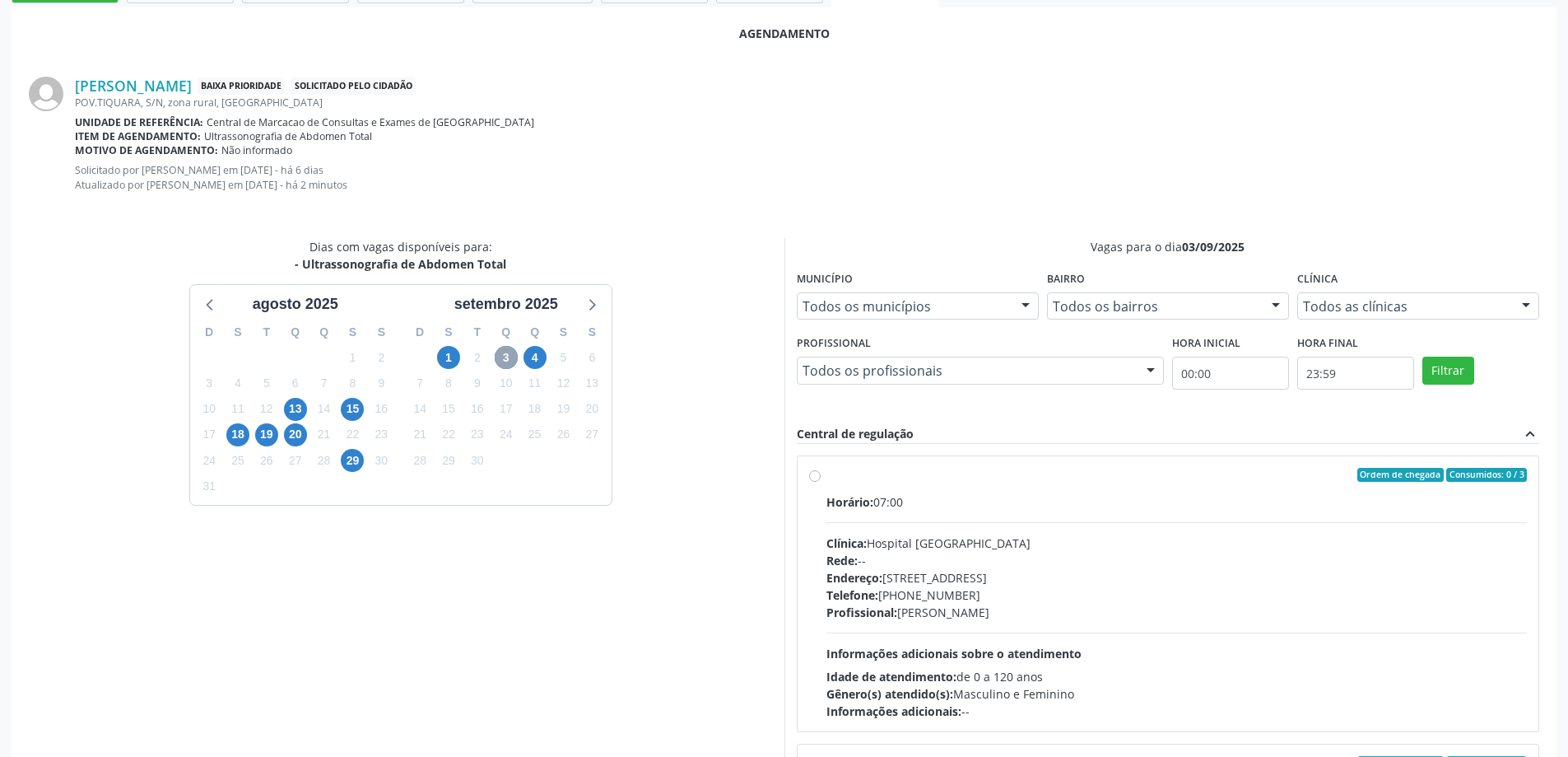
scroll to position [302, 0]
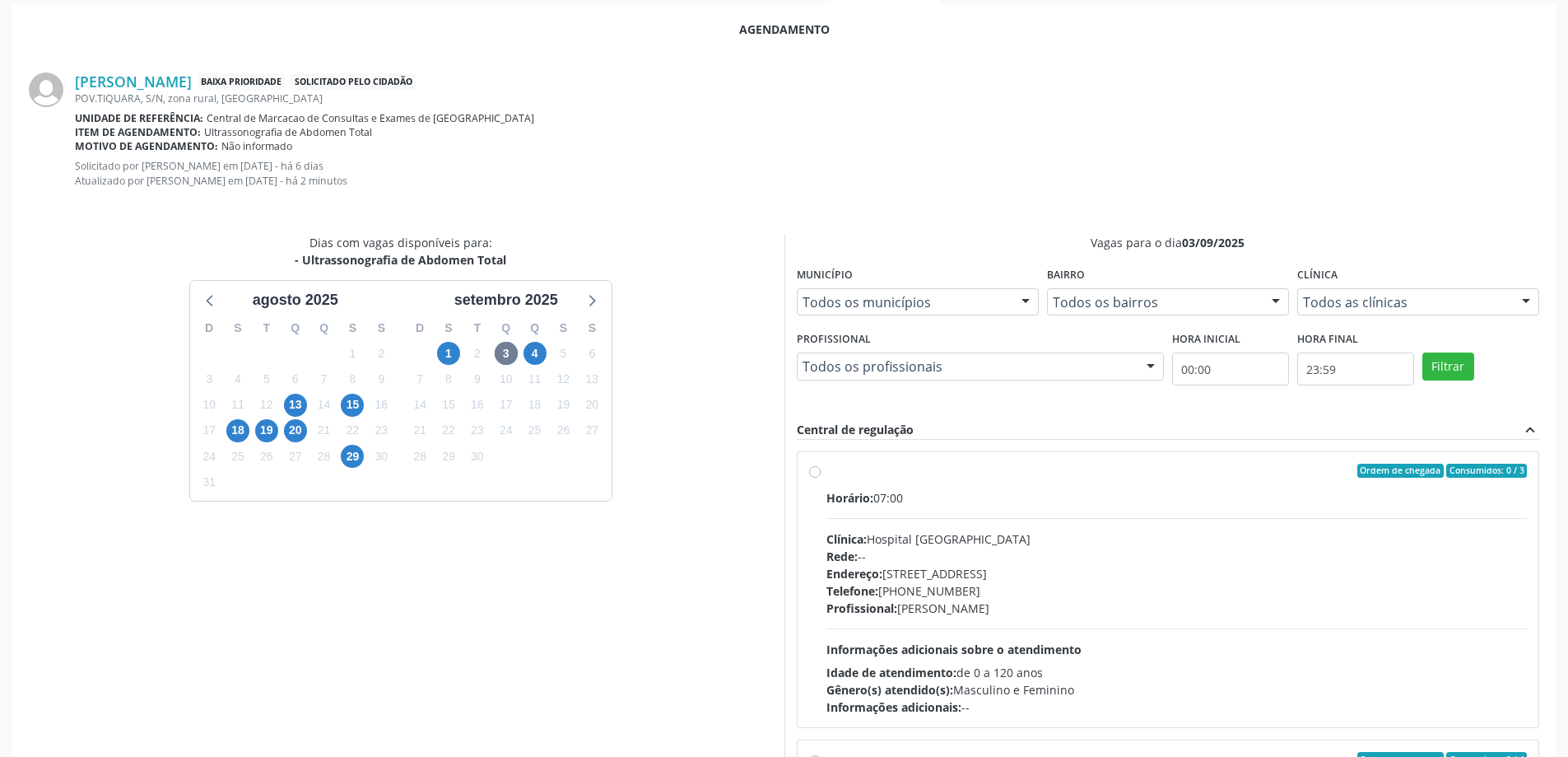
click at [1017, 490] on div "Horário: 07:00" at bounding box center [1178, 498] width 701 height 17
click at [821, 478] on input "Ordem de chegada Consumidos: 0 / 3 Horário: 07:00 Clínica: Hospital Sao Francis…" at bounding box center [815, 471] width 11 height 15
radio input "true"
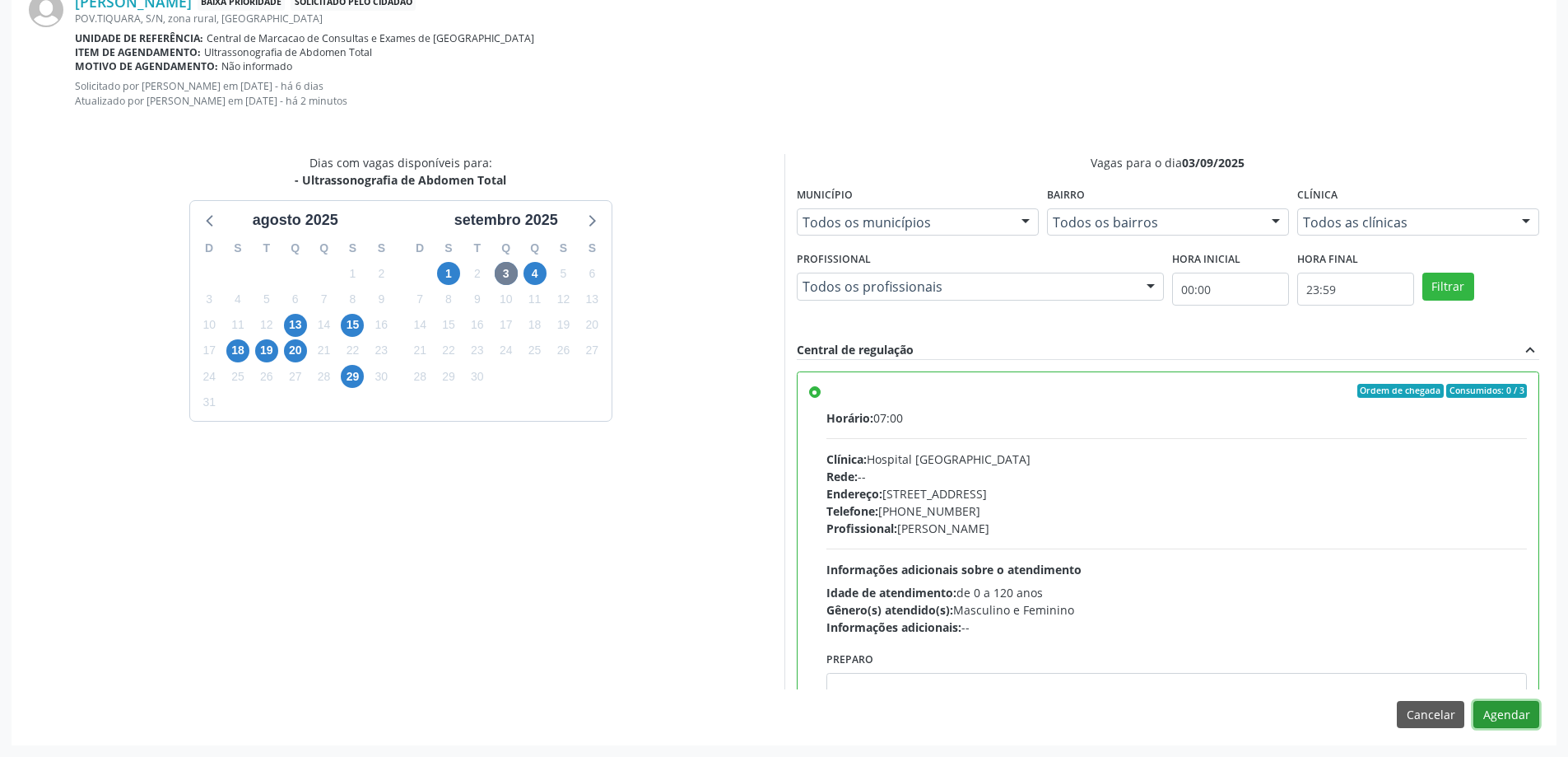
click at [1493, 722] on button "Agendar" at bounding box center [1506, 714] width 66 height 28
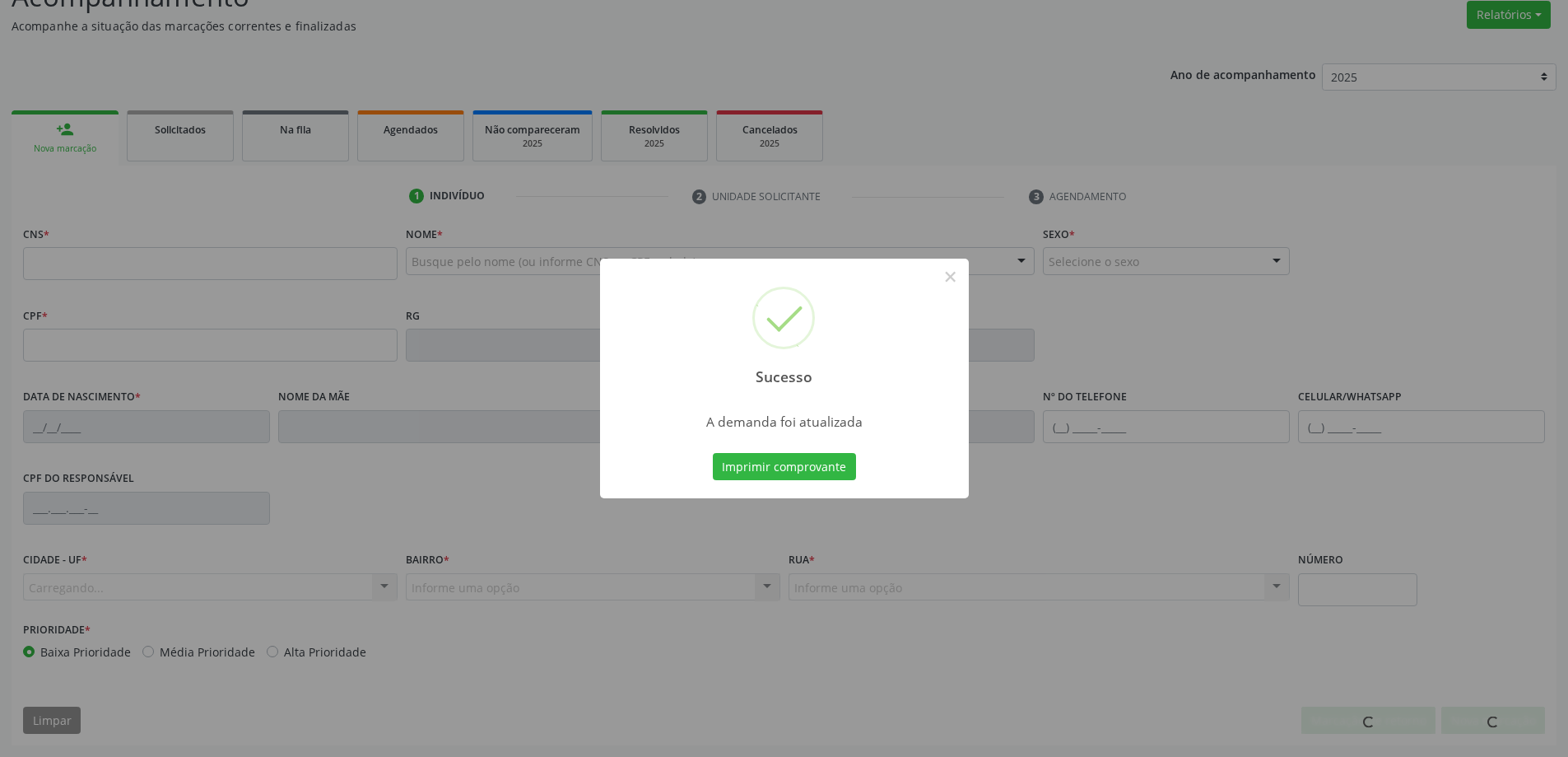
scroll to position [136, 0]
click at [943, 282] on button "×" at bounding box center [951, 277] width 28 height 28
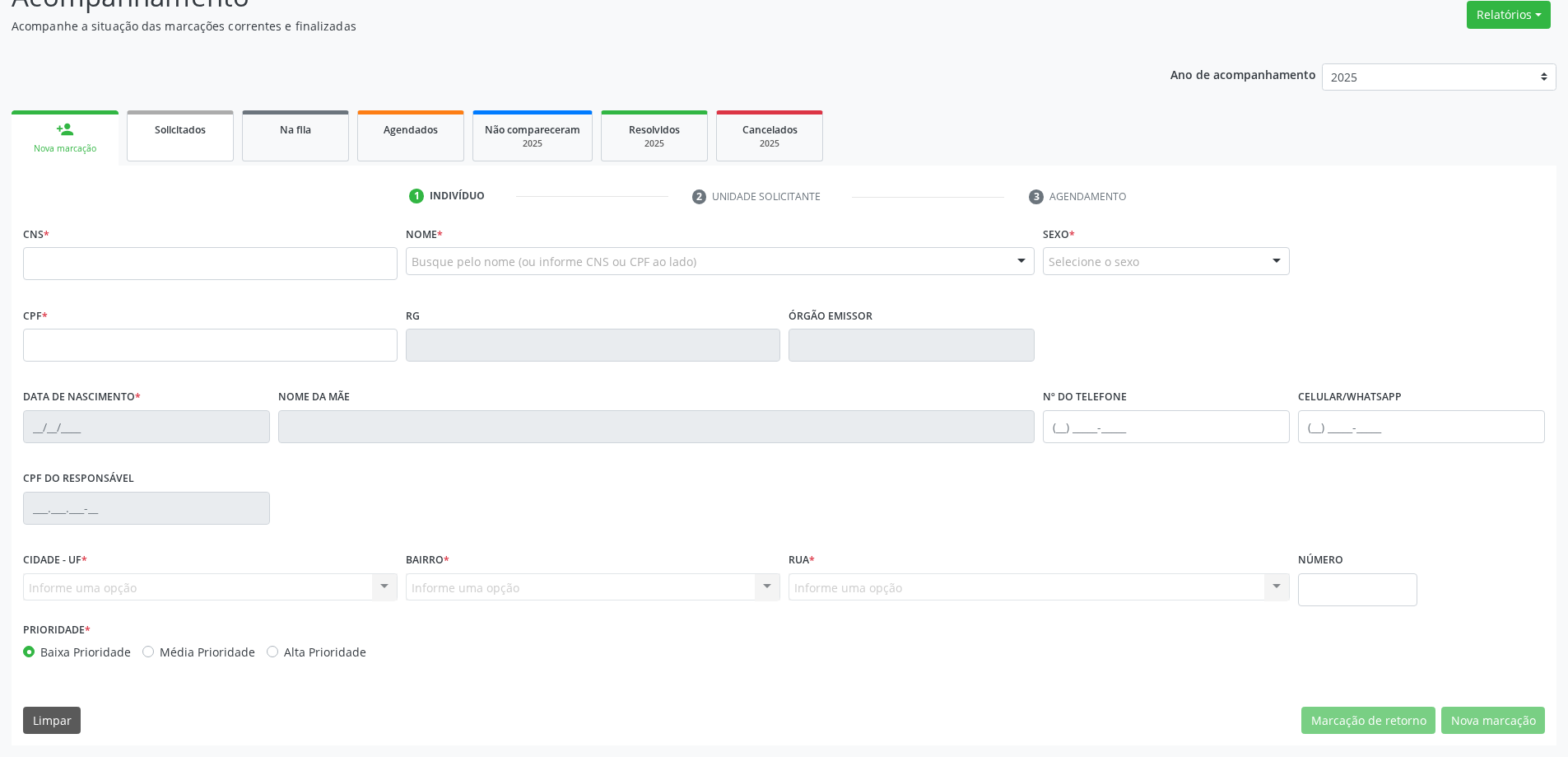
click at [217, 130] on div "Solicitados" at bounding box center [180, 129] width 82 height 17
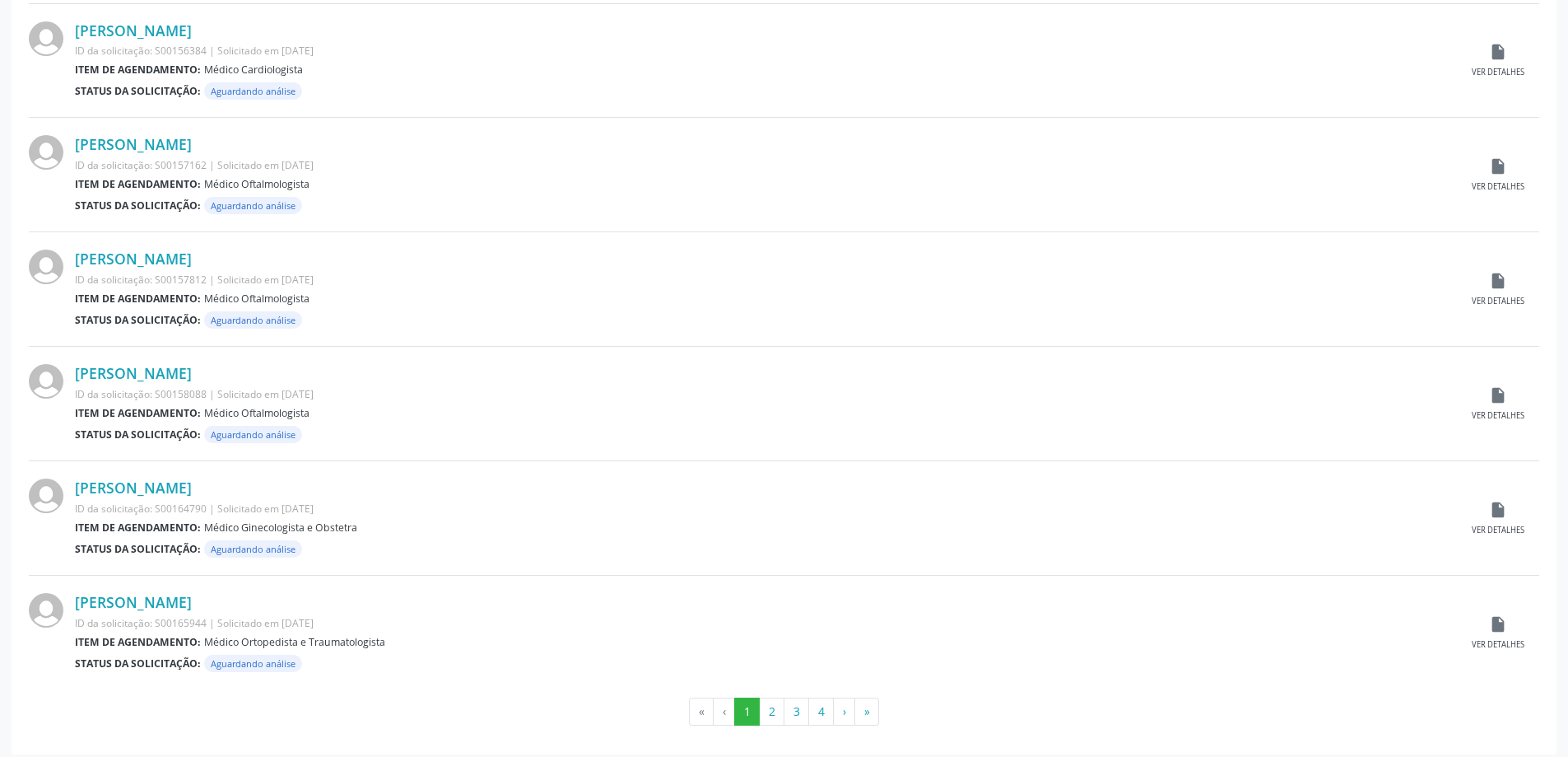
scroll to position [1476, 0]
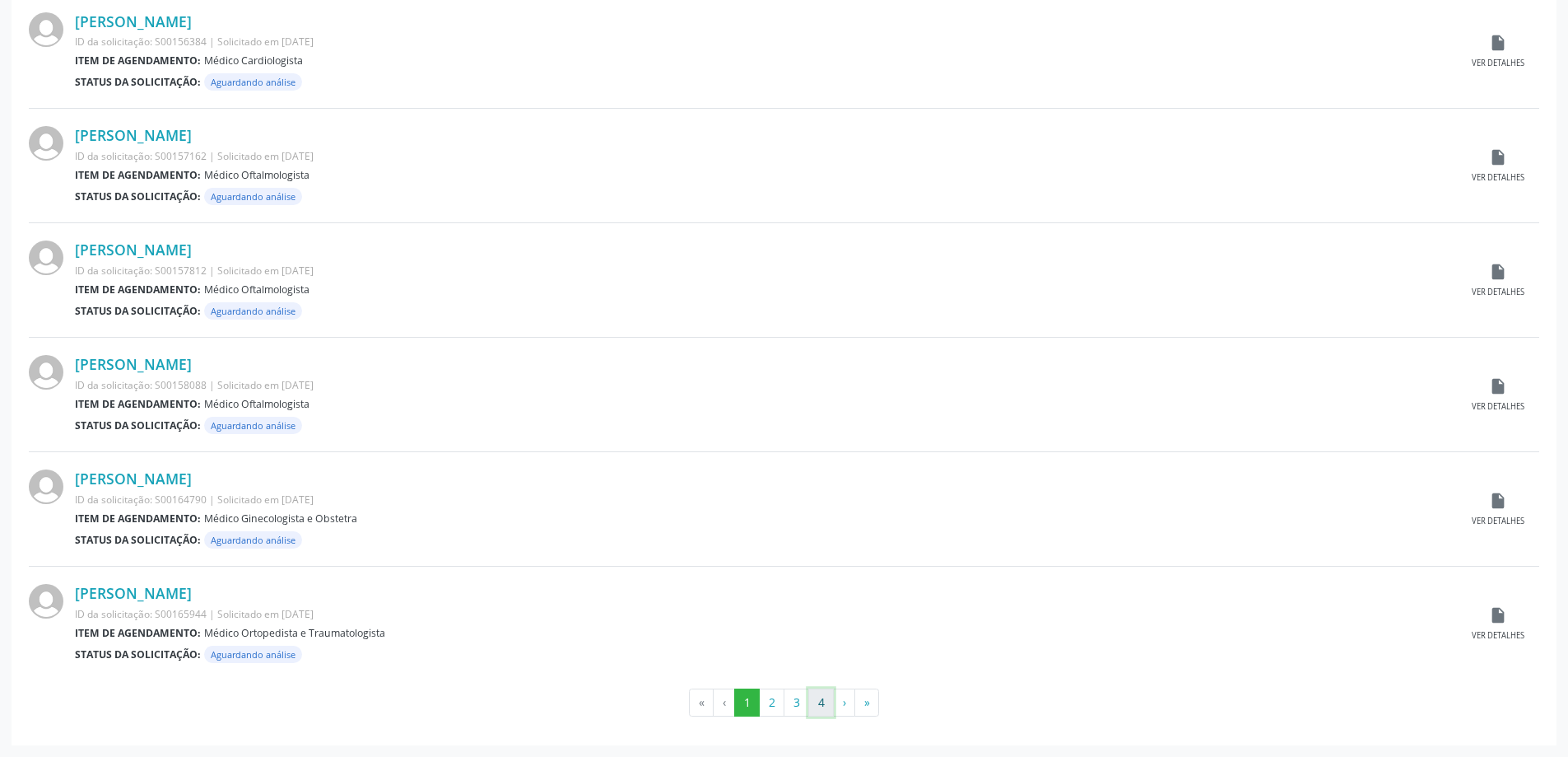
click at [825, 700] on button "4" at bounding box center [821, 702] width 25 height 28
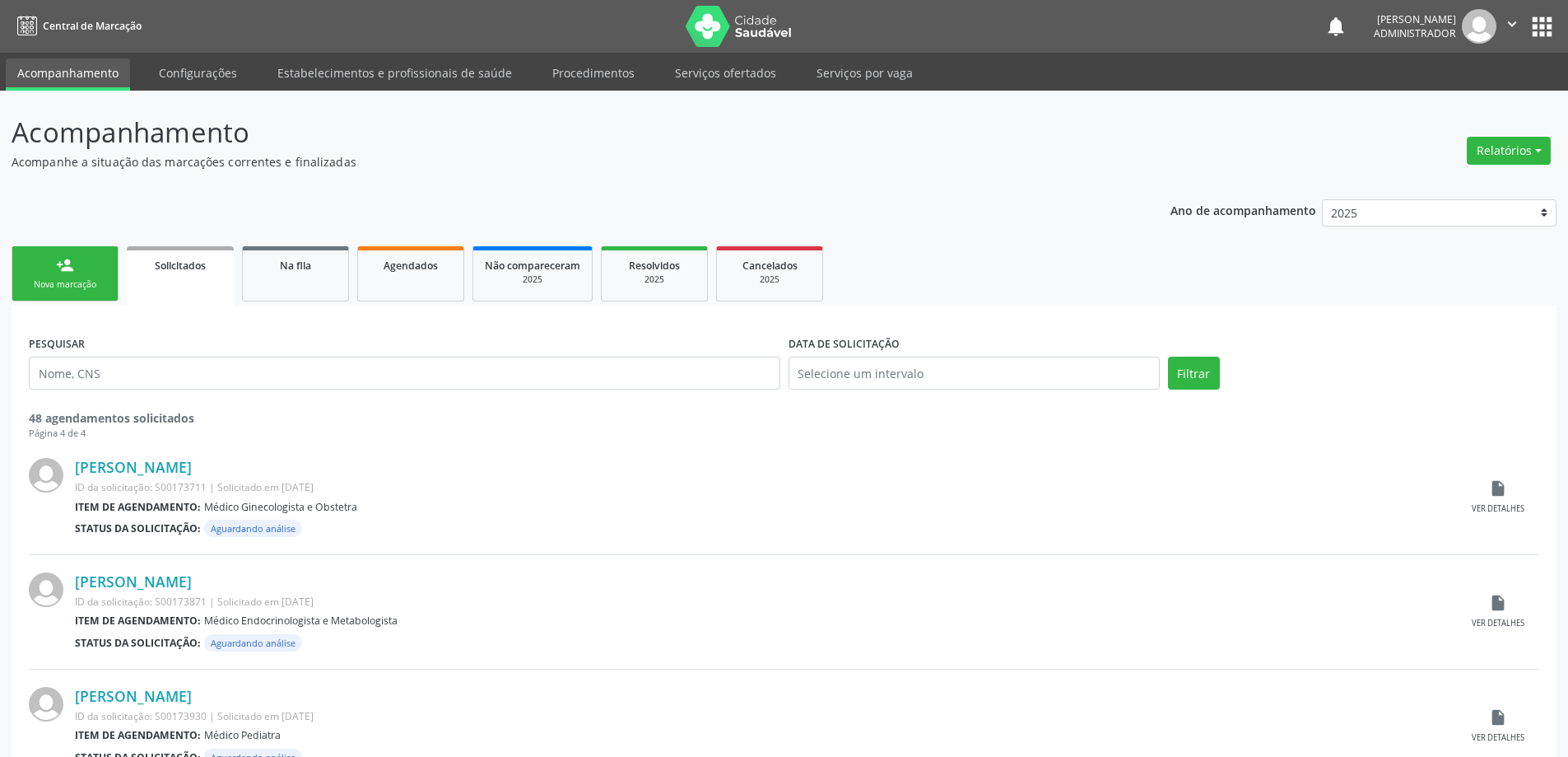
scroll to position [102, 0]
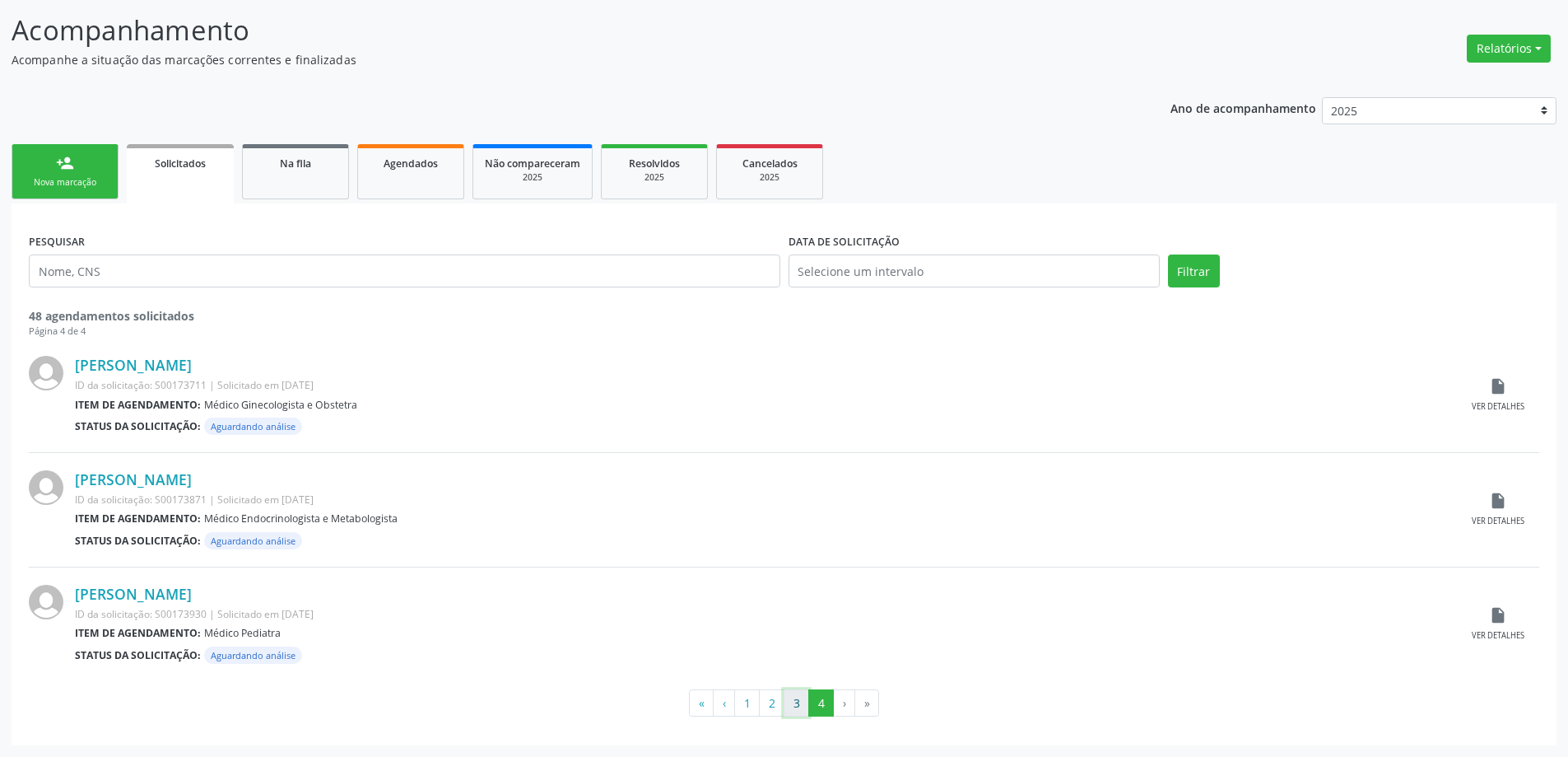
click at [794, 715] on button "3" at bounding box center [796, 703] width 25 height 28
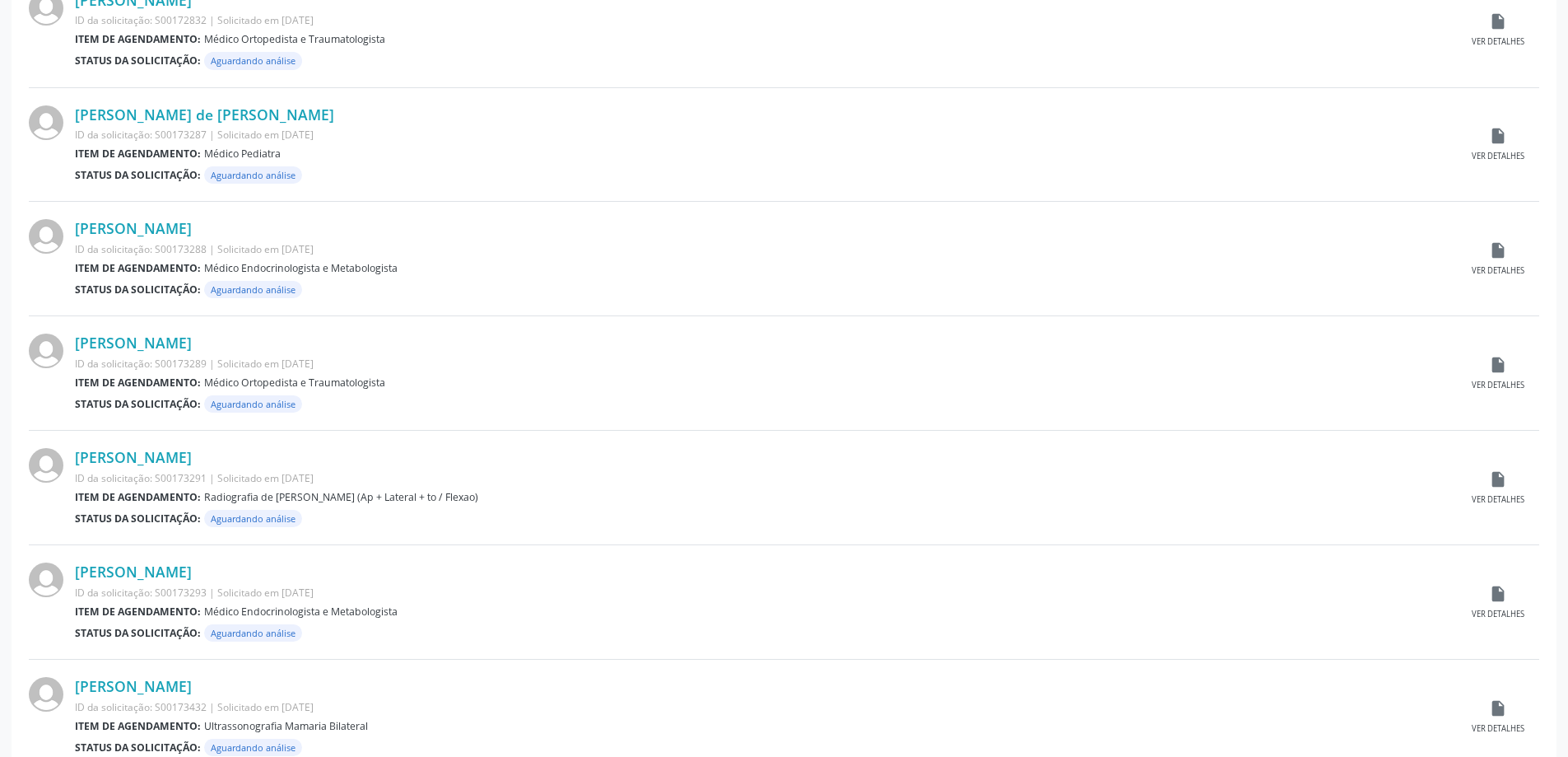
scroll to position [1476, 0]
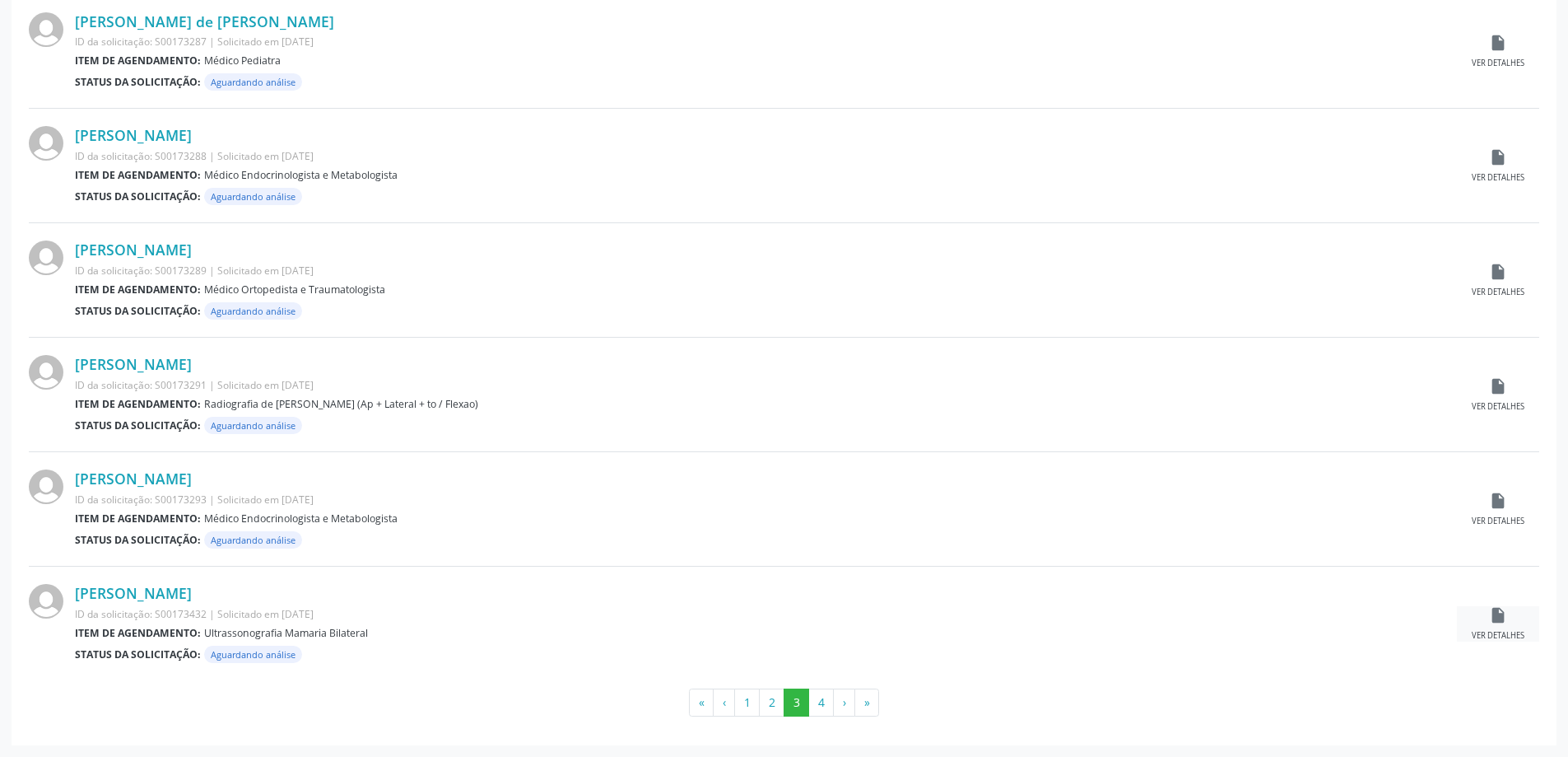
click at [1502, 635] on div "Ver detalhes" at bounding box center [1498, 635] width 53 height 11
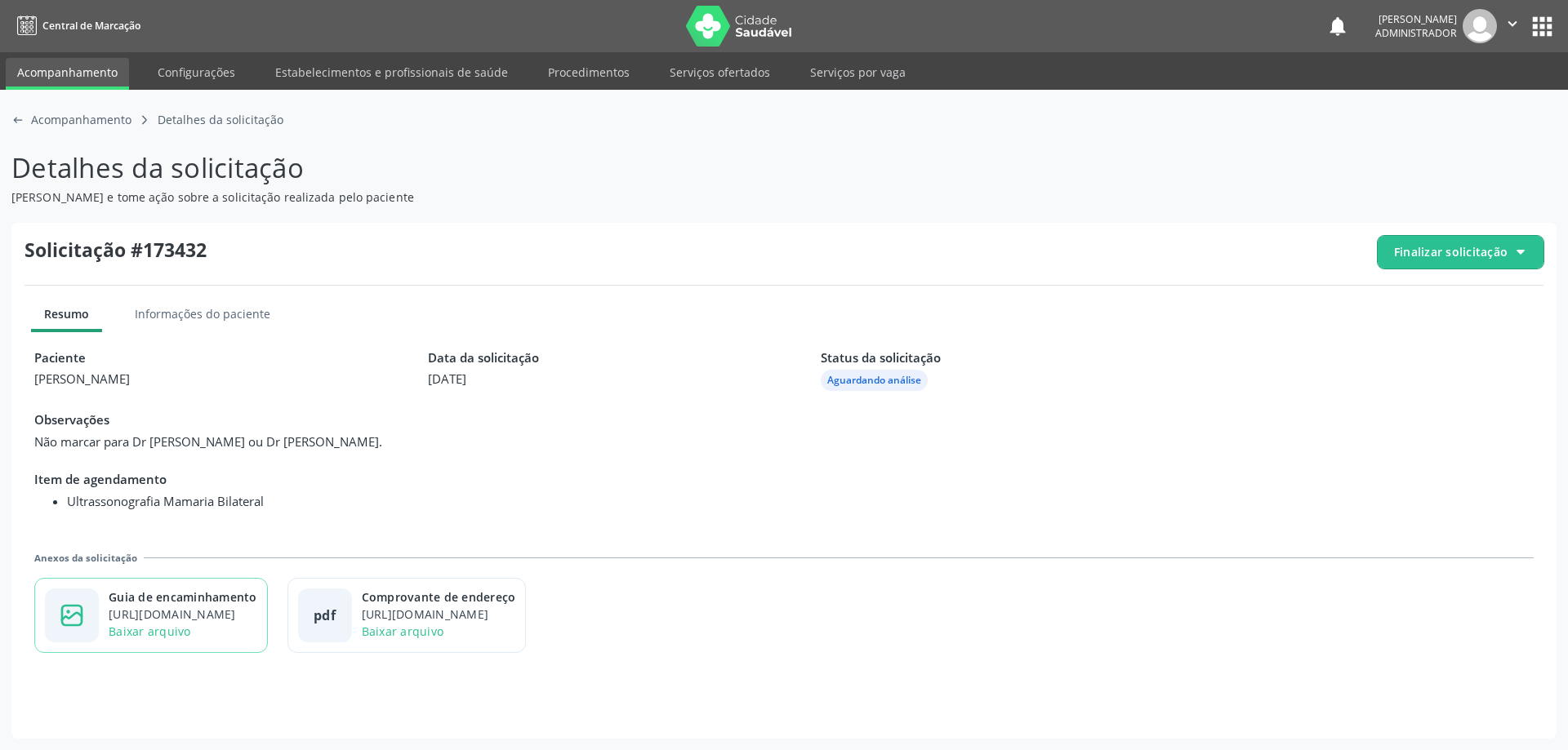
click at [251, 613] on div "https://cidadesaudavel-files.nyc3.digitaloceanspaces.com/cidadesaudavel-files/c…" at bounding box center [182, 614] width 149 height 17
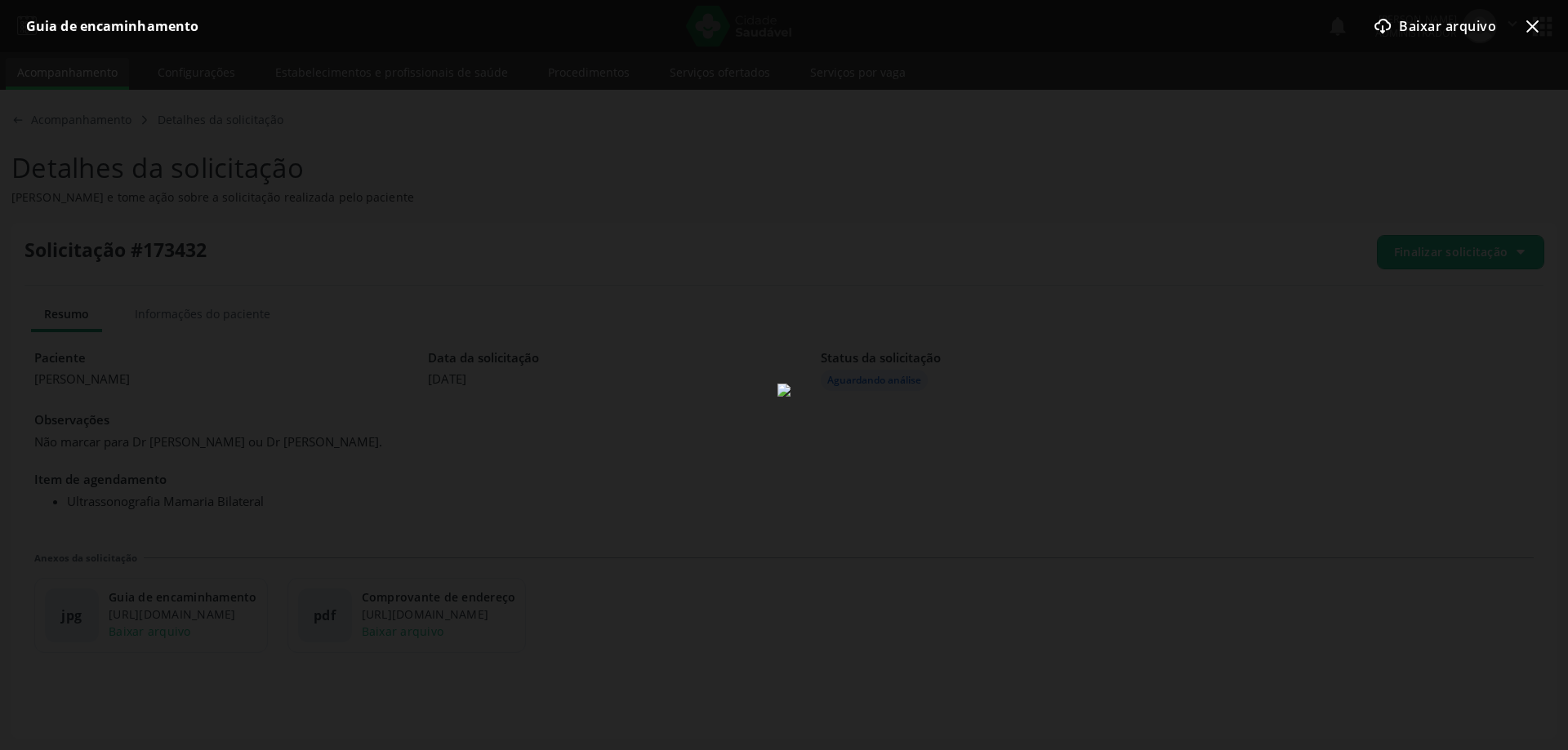
click at [1530, 27] on icon "x-outline icon" at bounding box center [1532, 26] width 20 height 20
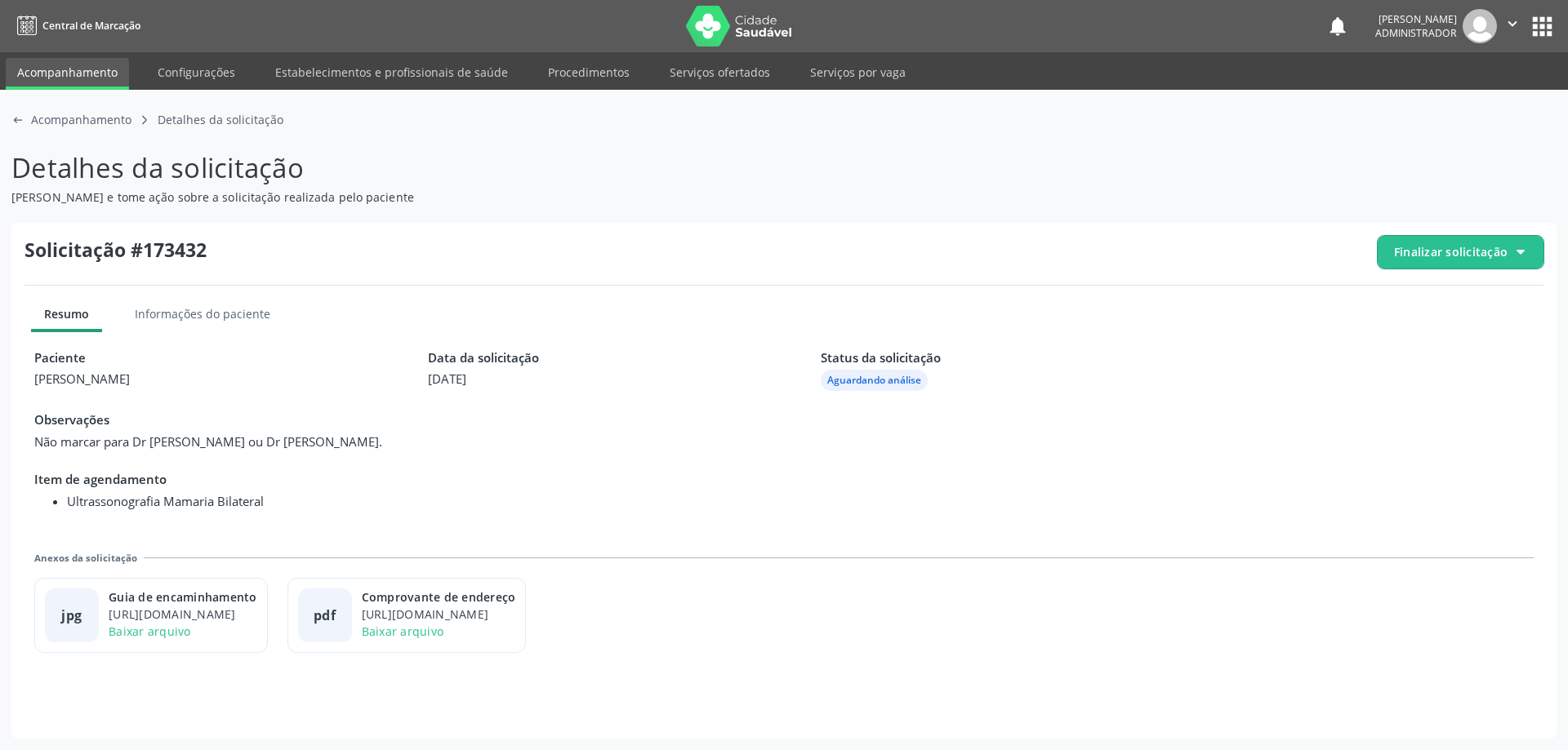
drag, startPoint x: 1454, startPoint y: 249, endPoint x: 1446, endPoint y: 270, distance: 22.5
click at [1454, 254] on span "Finalizar solicitação" at bounding box center [1451, 252] width 114 height 17
click at [1403, 341] on icon "check-outline icon" at bounding box center [1399, 342] width 18 height 18
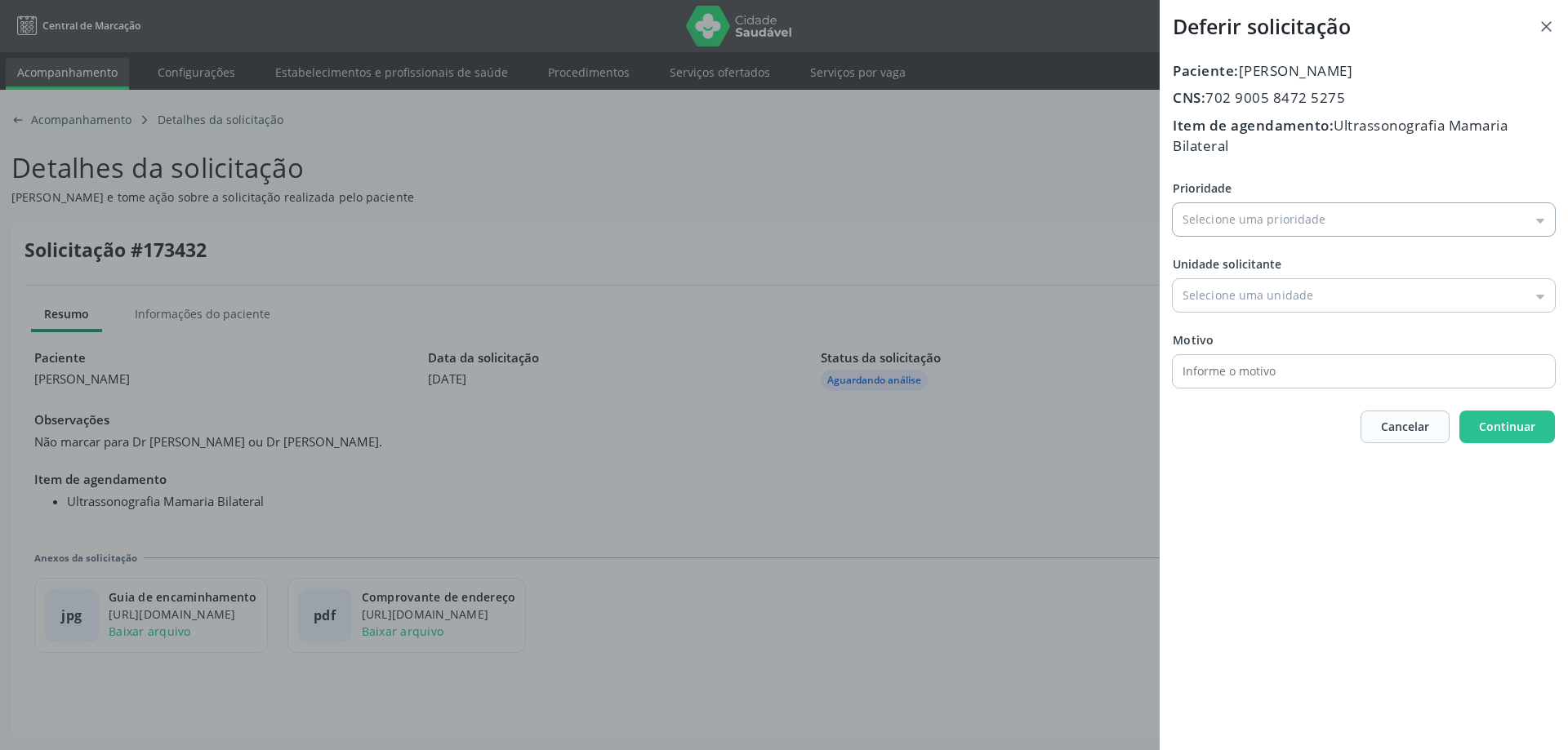
click at [1212, 230] on input "Prioridade" at bounding box center [1363, 219] width 382 height 33
type input "Baixa Prioridade"
click at [1206, 255] on div "Prioridade Baixa Prioridade Baixa Prioridade Média Prioridade Alta Prioridade U…" at bounding box center [1363, 284] width 382 height 208
click at [1278, 290] on input "Prioridade" at bounding box center [1363, 295] width 382 height 33
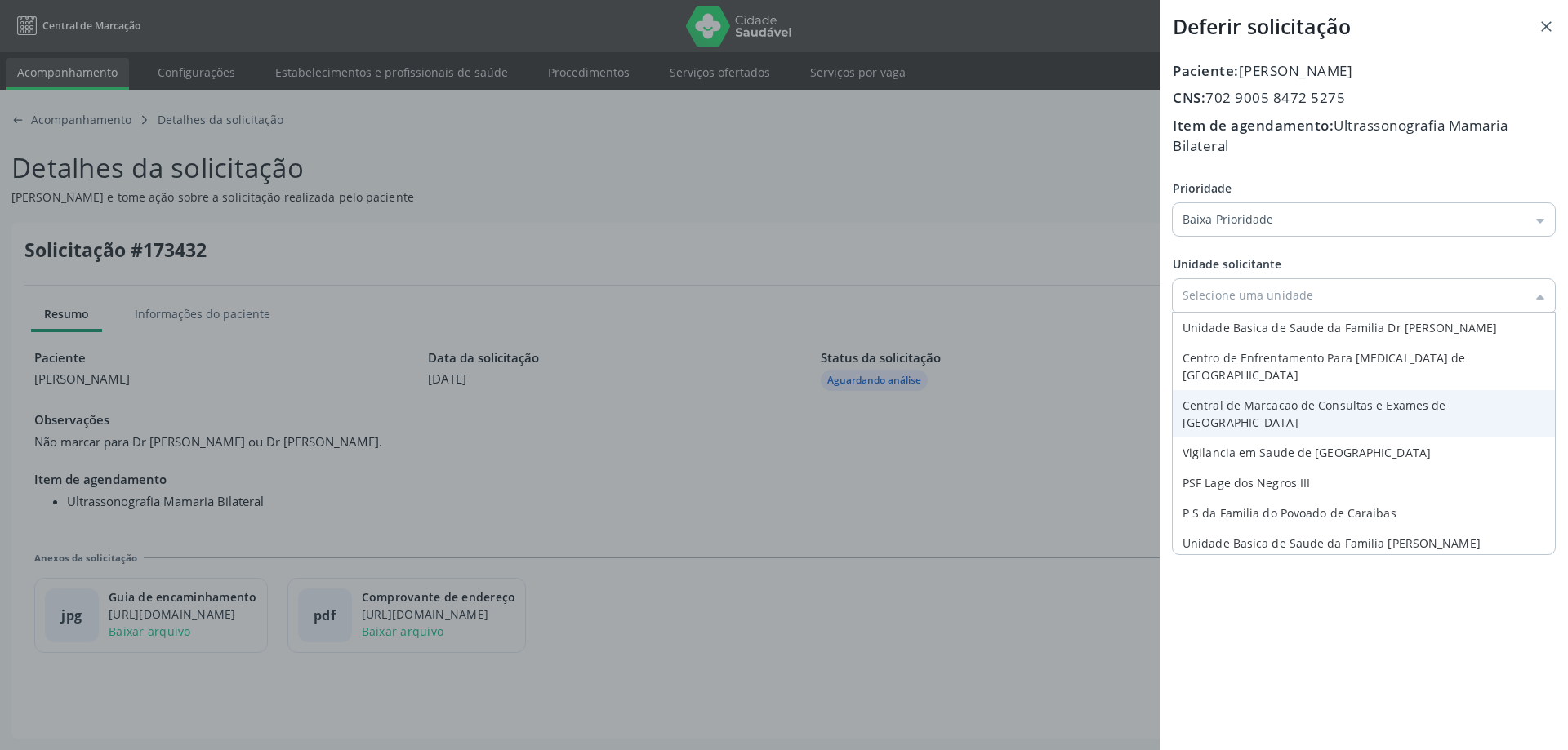
type input "Central de Marcacao de Consultas e Exames de Campo Formoso"
click at [1253, 391] on div "Paciente: Dioneia dos Santos Ruz CNS: 702 9005 8472 5275 Item de agendamento: U…" at bounding box center [1363, 251] width 382 height 383
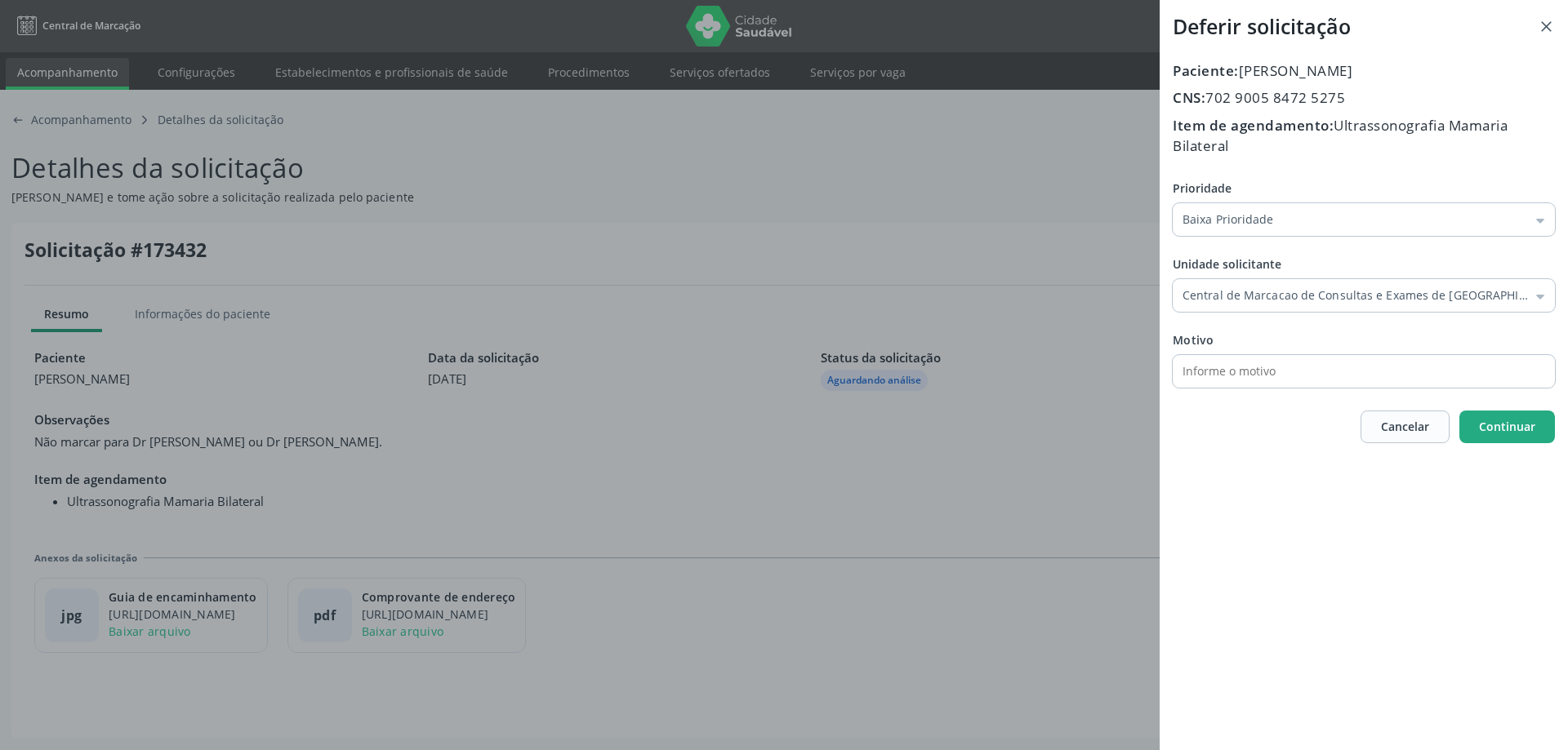
click at [1516, 435] on span "Continuar" at bounding box center [1506, 427] width 56 height 17
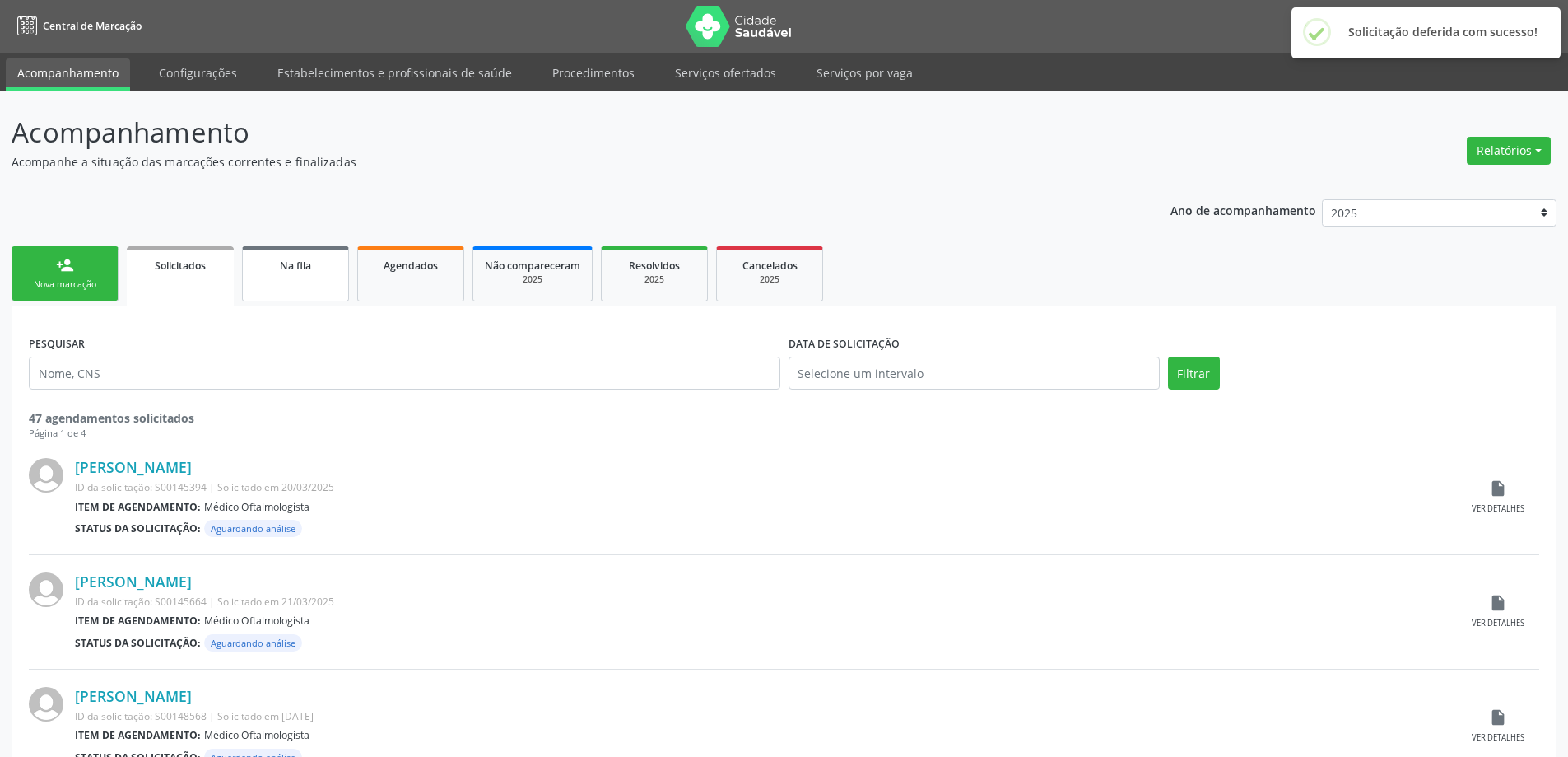
click at [309, 283] on link "Na fila" at bounding box center [295, 274] width 107 height 56
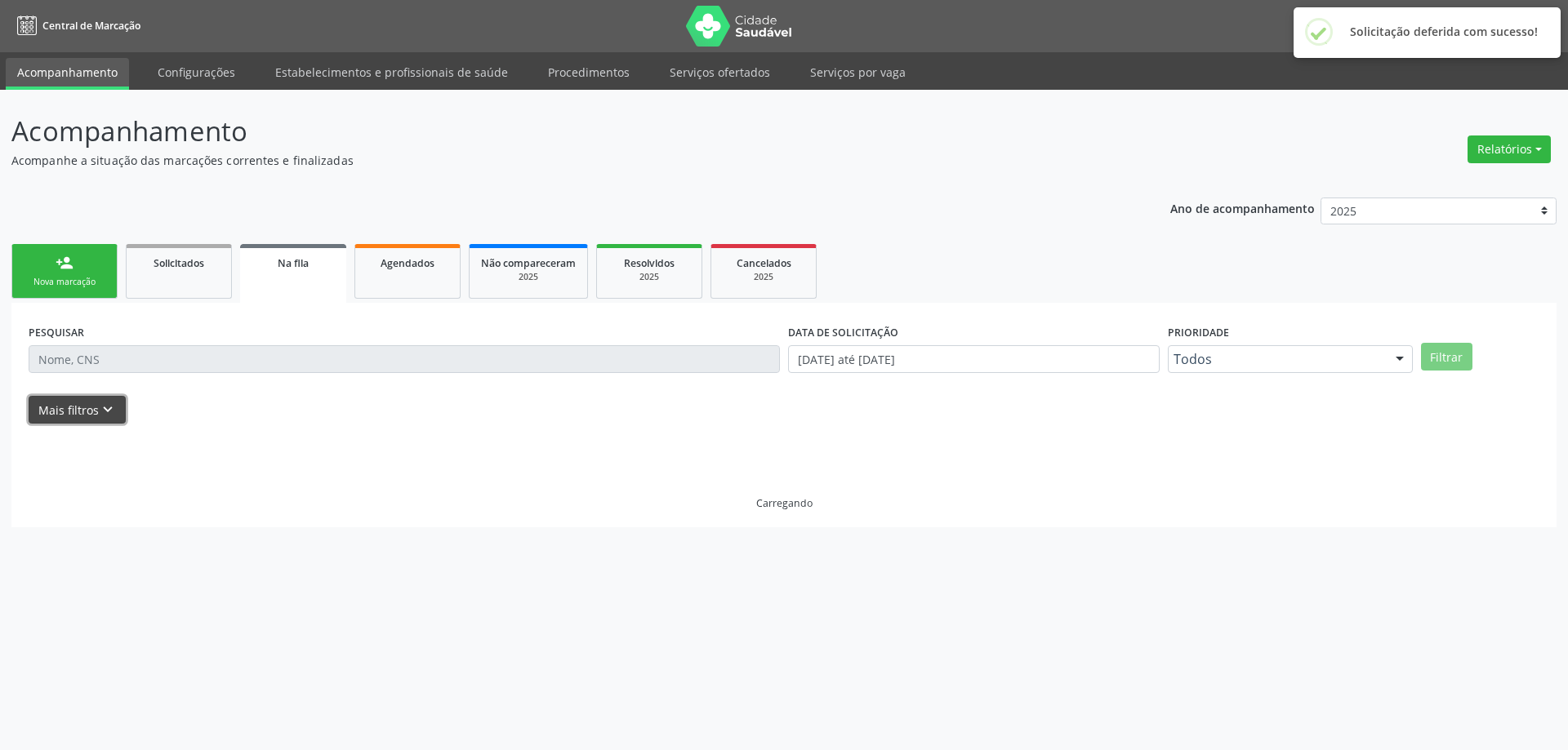
drag, startPoint x: 106, startPoint y: 409, endPoint x: 619, endPoint y: 489, distance: 519.2
click at [108, 409] on icon "keyboard_arrow_down" at bounding box center [108, 409] width 18 height 18
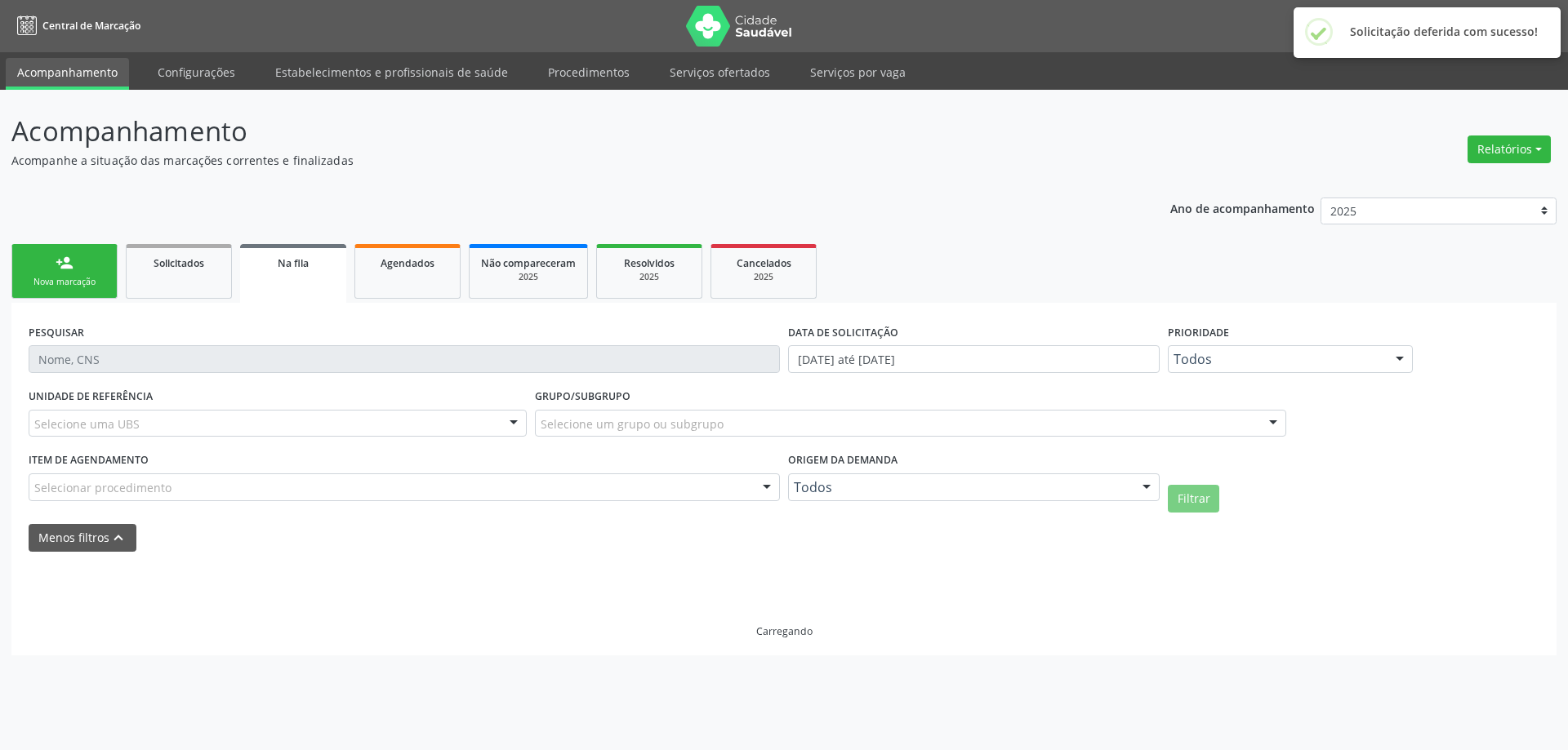
drag, startPoint x: 880, startPoint y: 496, endPoint x: 890, endPoint y: 489, distance: 12.2
click at [880, 496] on div "Todos" at bounding box center [974, 487] width 372 height 28
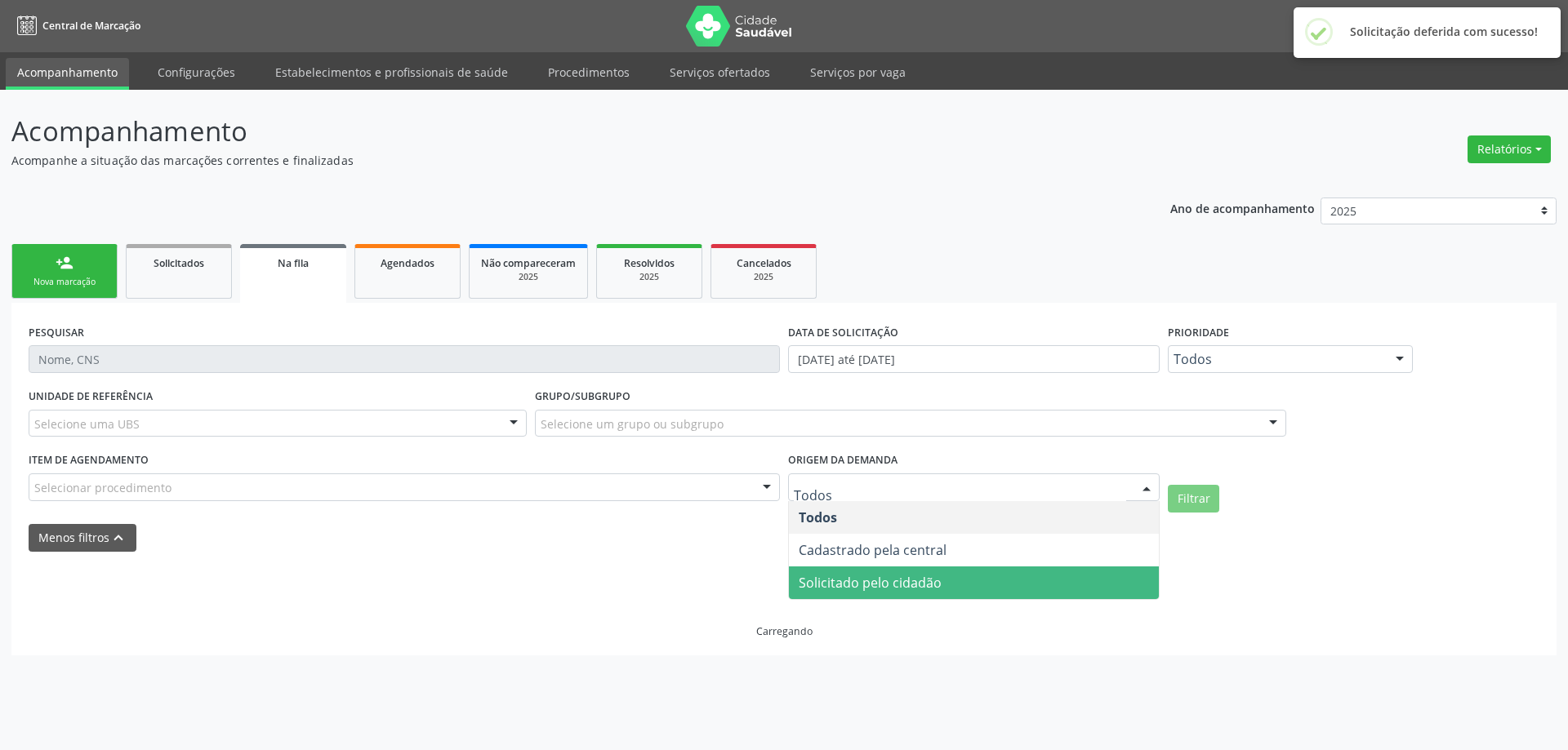
click at [903, 570] on span "Solicitado pelo cidadão" at bounding box center [974, 582] width 370 height 33
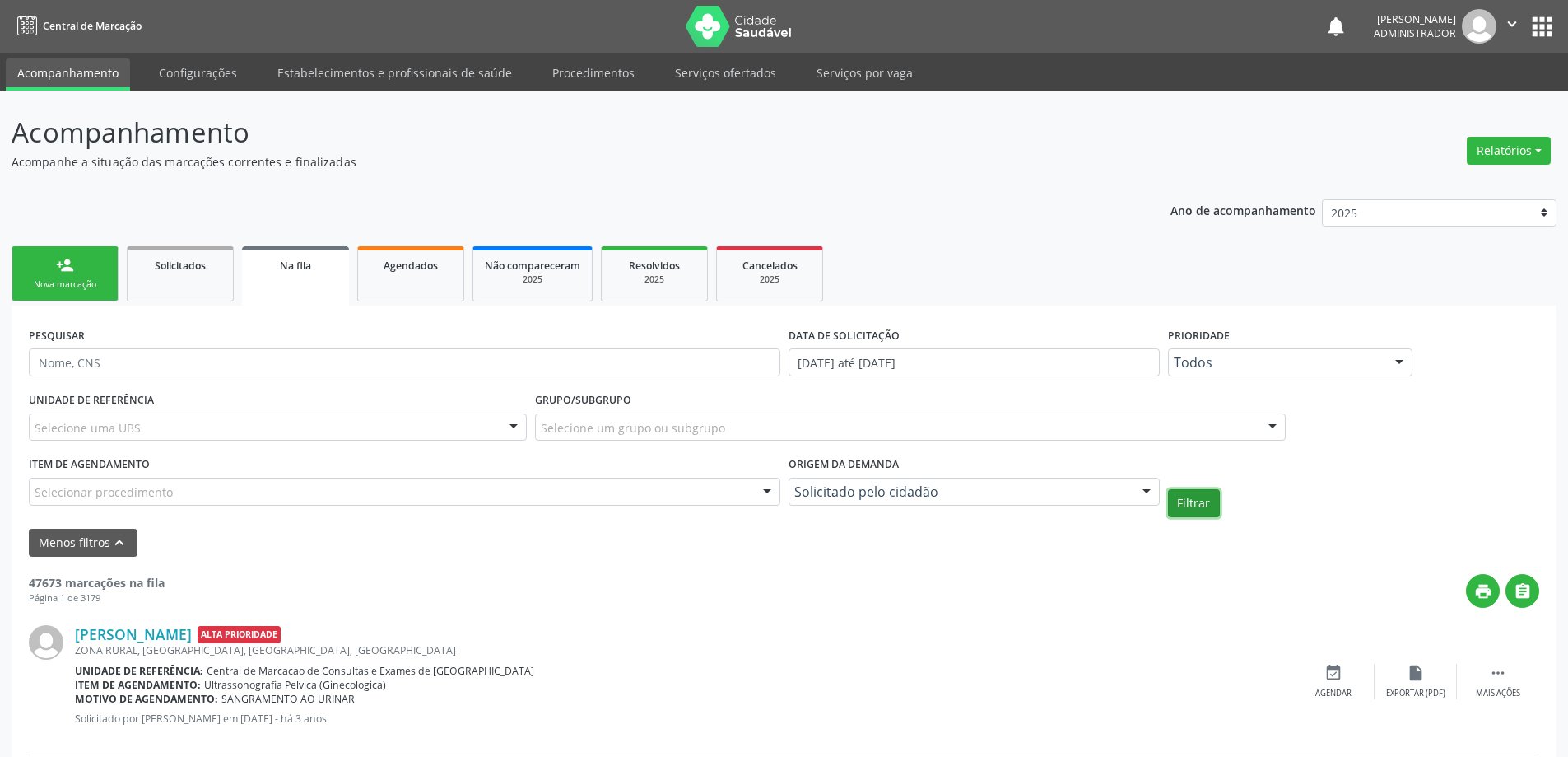
click at [1205, 512] on button "Filtrar" at bounding box center [1194, 504] width 52 height 28
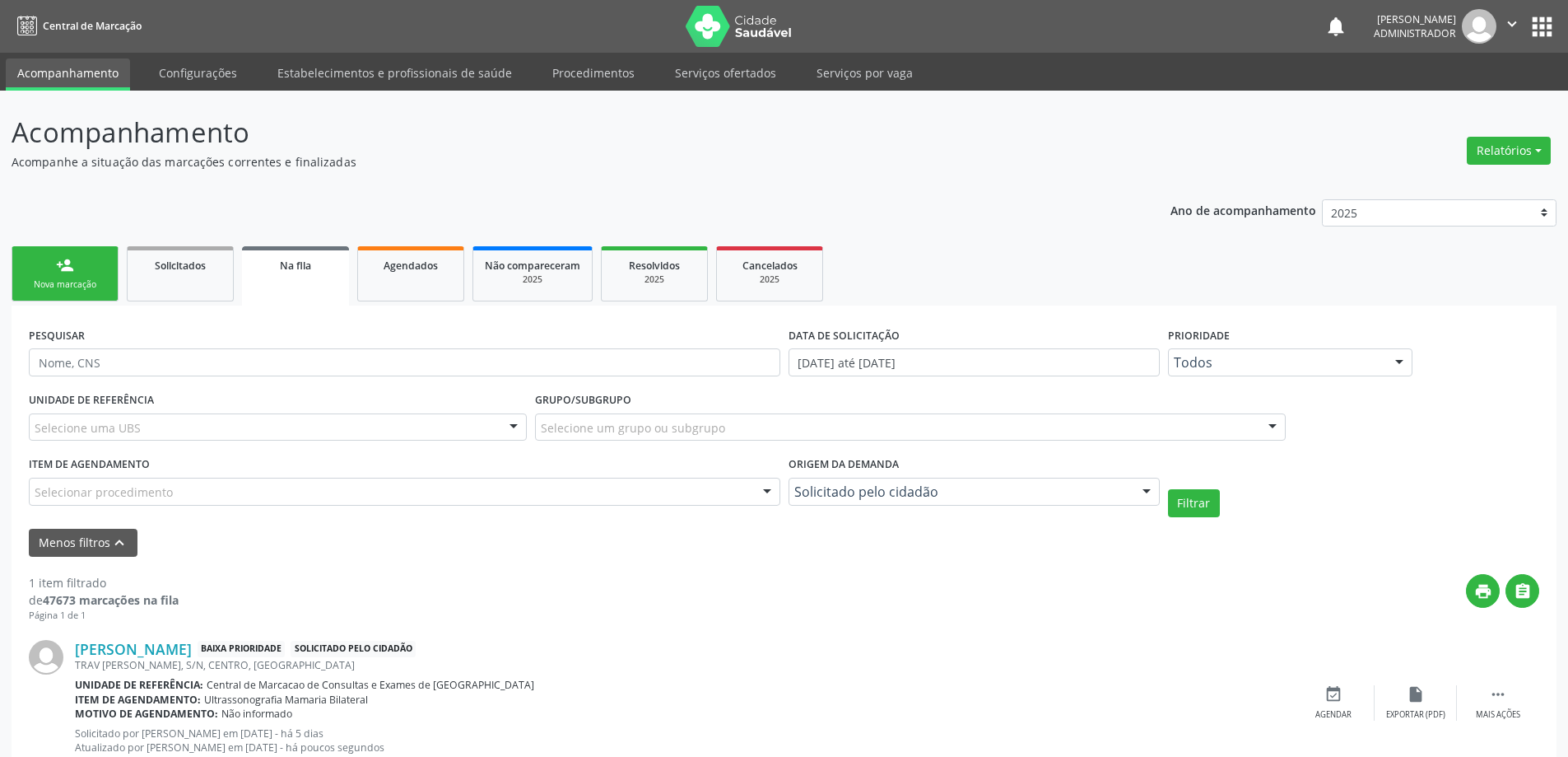
scroll to position [56, 0]
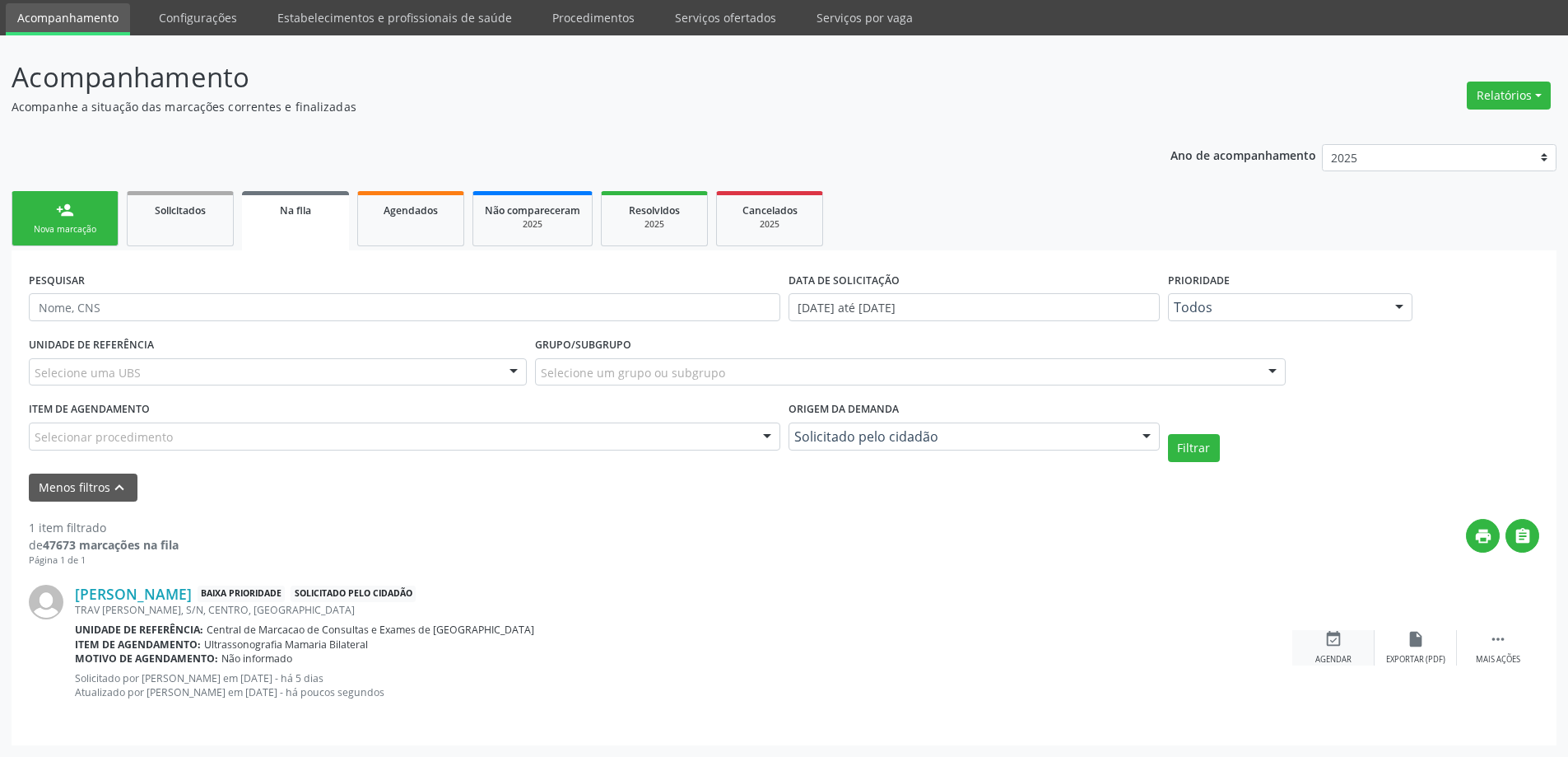
click at [1332, 661] on div "Agendar" at bounding box center [1334, 659] width 36 height 11
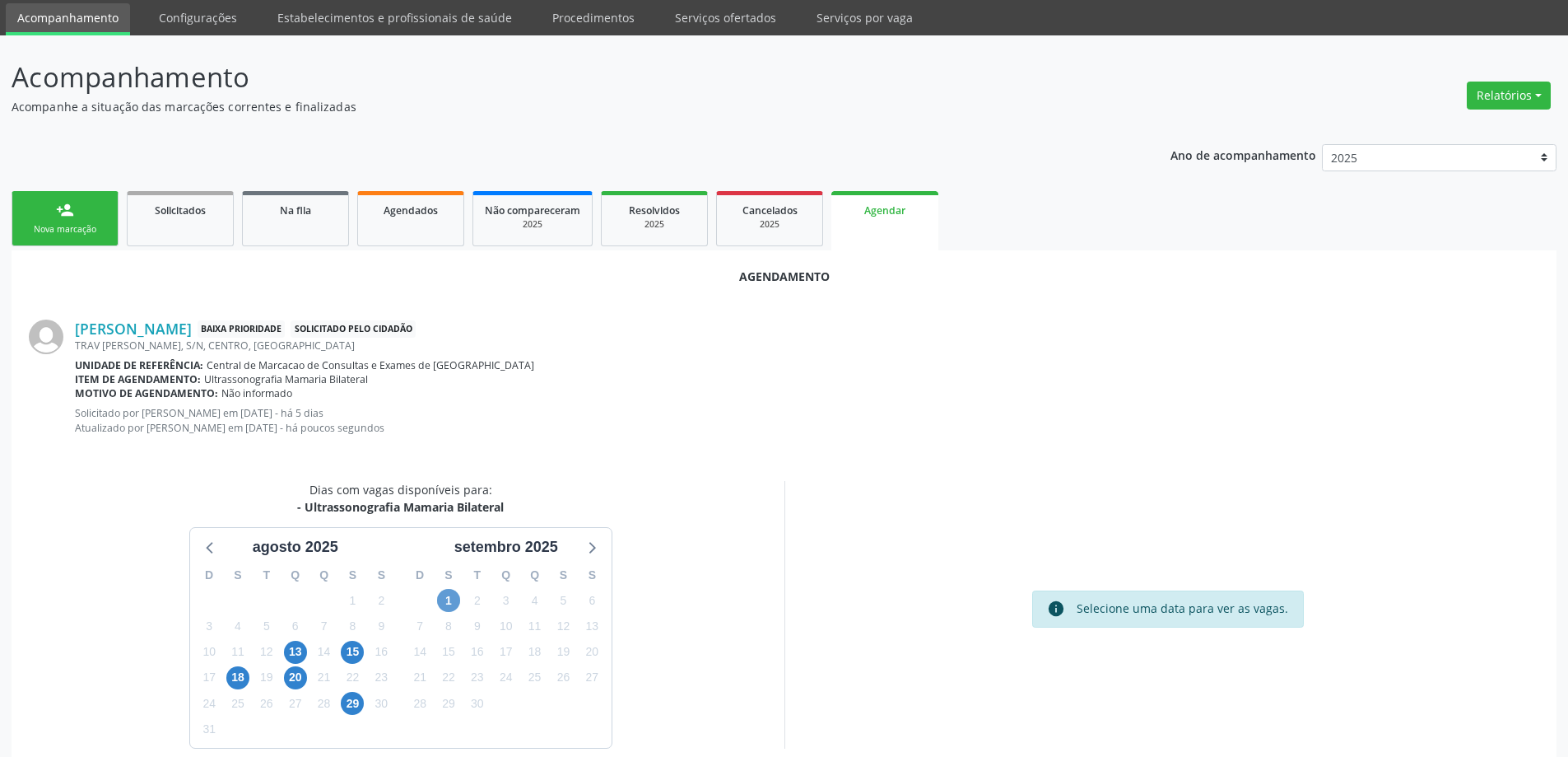
click at [462, 590] on div "D S T Q Q S S 31 1 2 3 4 5 6 7 8 9 10 11 12 13 14 15 16 17 18 19 20 21 22 23 24…" at bounding box center [506, 653] width 211 height 189
click at [454, 594] on span "1" at bounding box center [449, 600] width 23 height 23
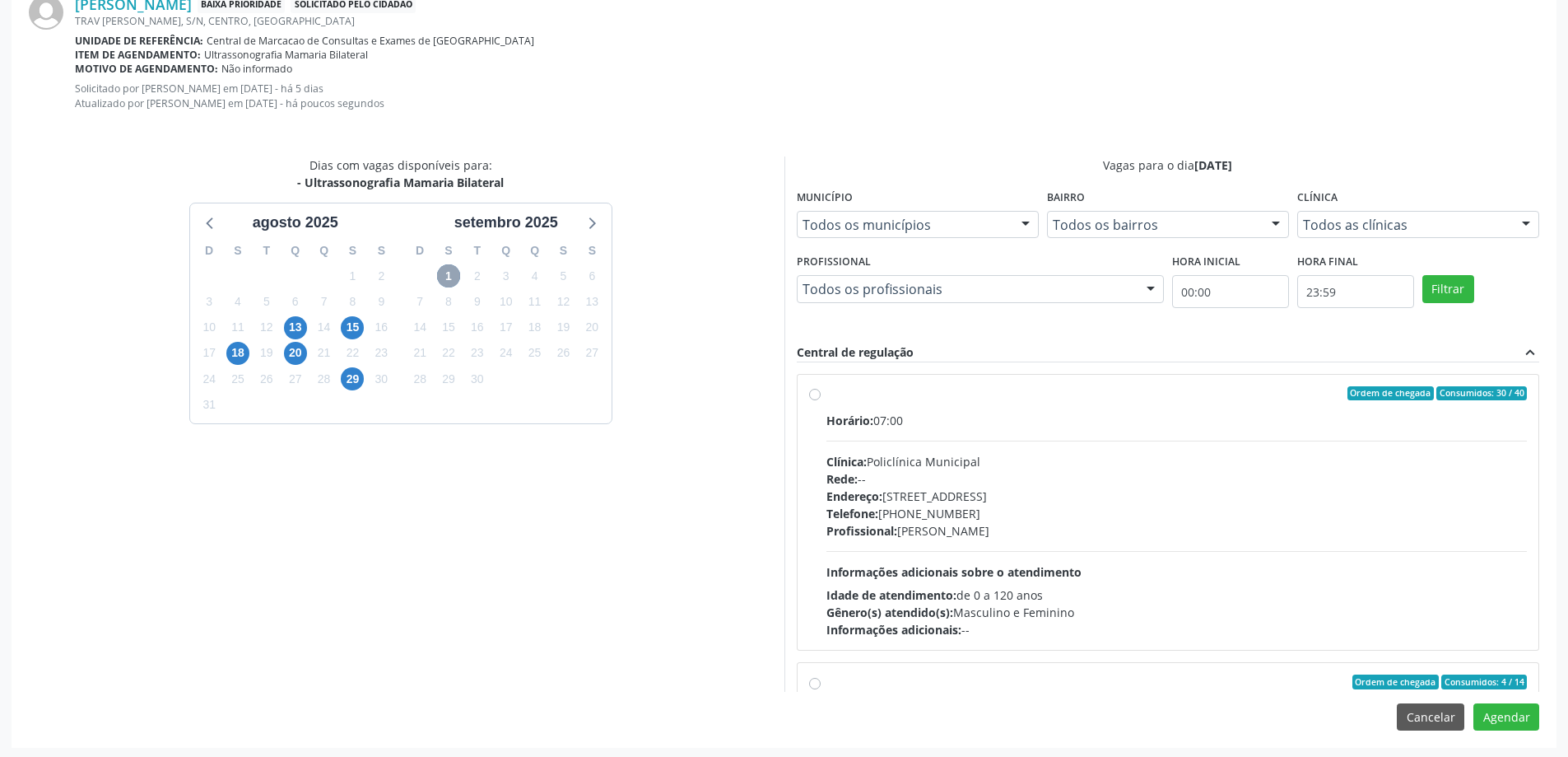
scroll to position [382, 0]
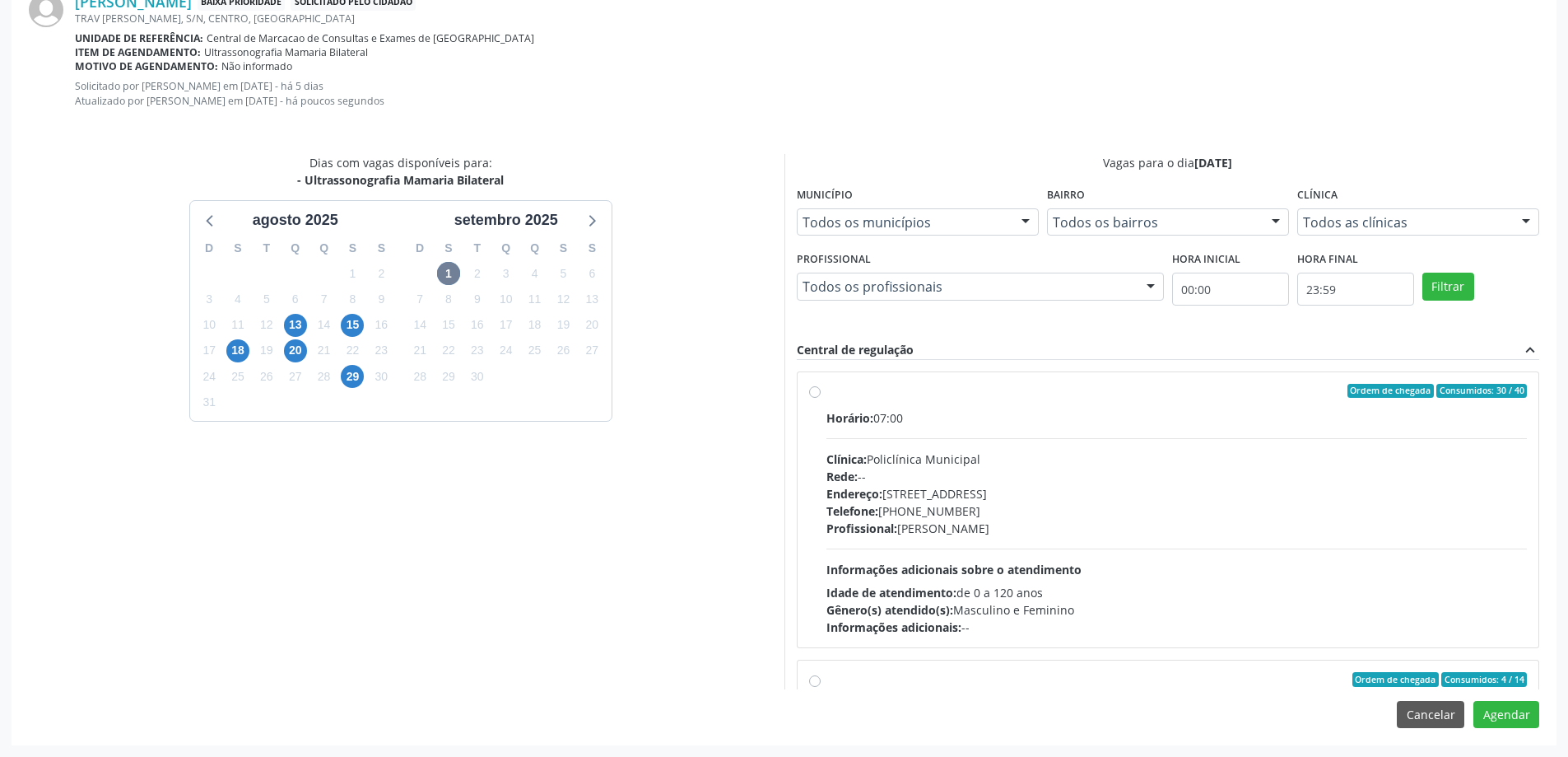
click at [1075, 428] on div "Horário: 07:00 Clínica: Policlínica Municipal Rede: -- Endereço: Predio, nº 386…" at bounding box center [1178, 523] width 701 height 227
click at [821, 398] on input "Ordem de chegada Consumidos: 30 / 40 Horário: 07:00 Clínica: Policlínica Munici…" at bounding box center [815, 391] width 11 height 15
radio input "true"
click at [1511, 714] on button "Agendar" at bounding box center [1506, 714] width 66 height 28
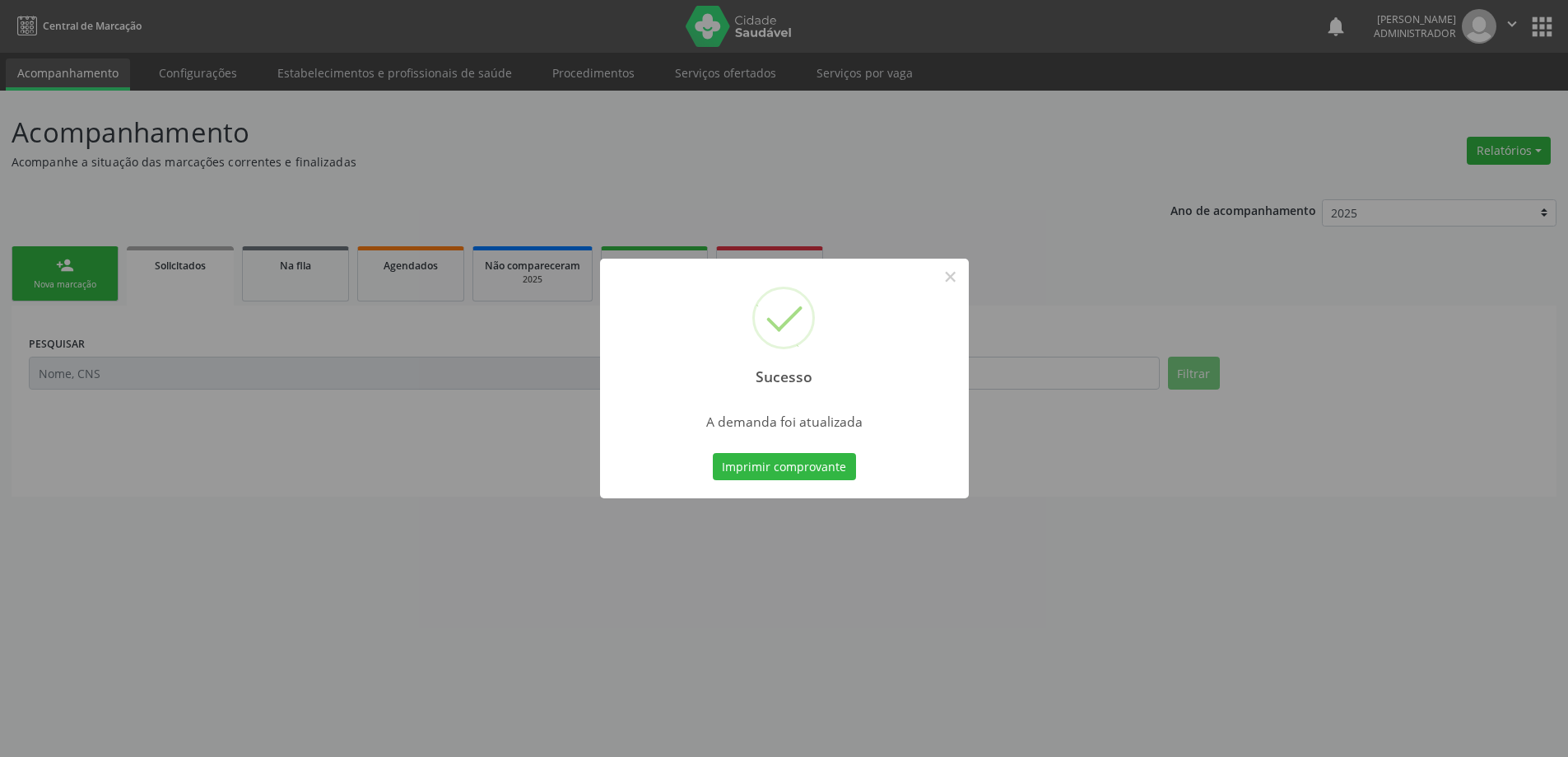
scroll to position [0, 0]
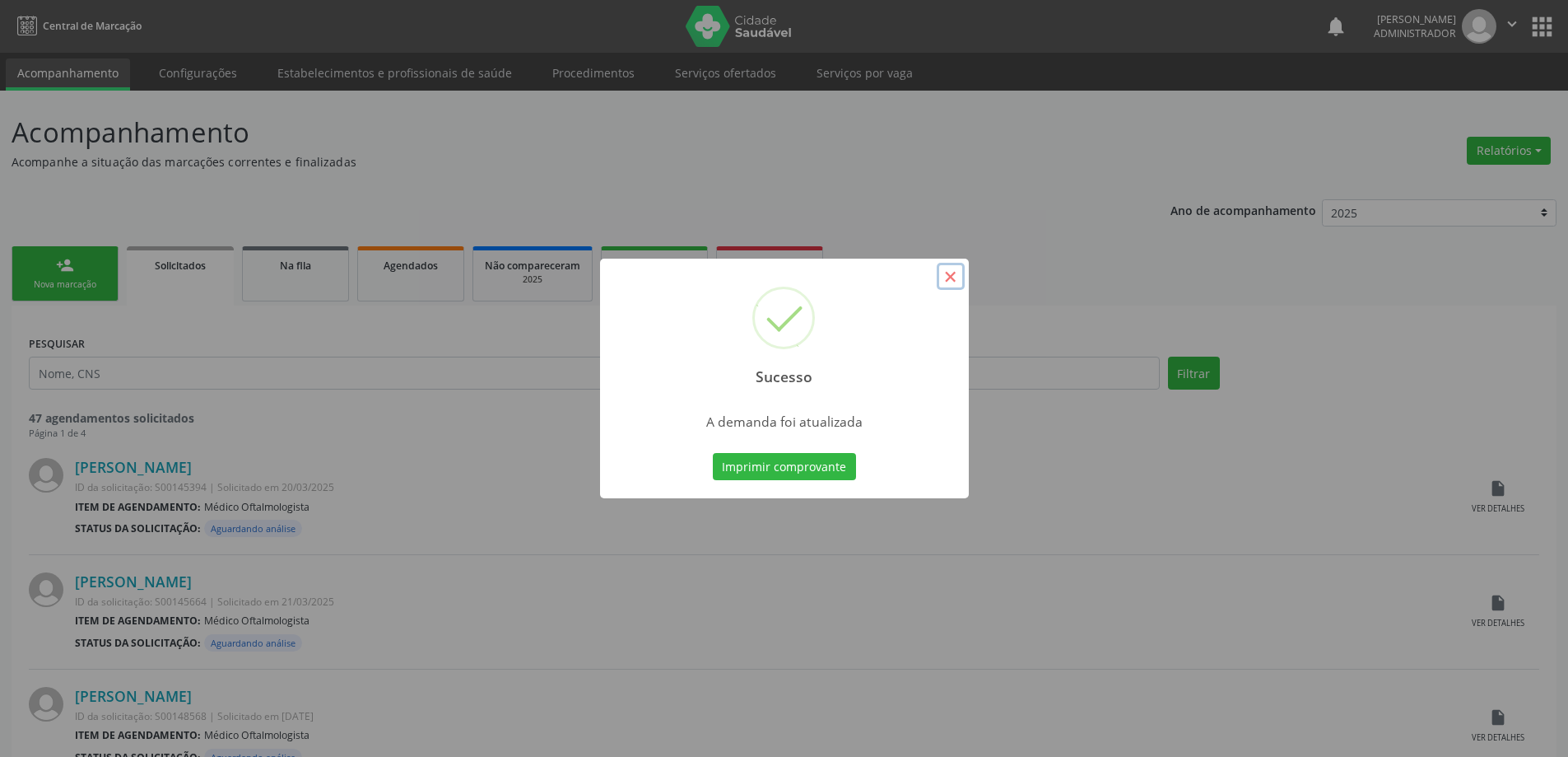
click at [958, 283] on button "×" at bounding box center [951, 277] width 28 height 28
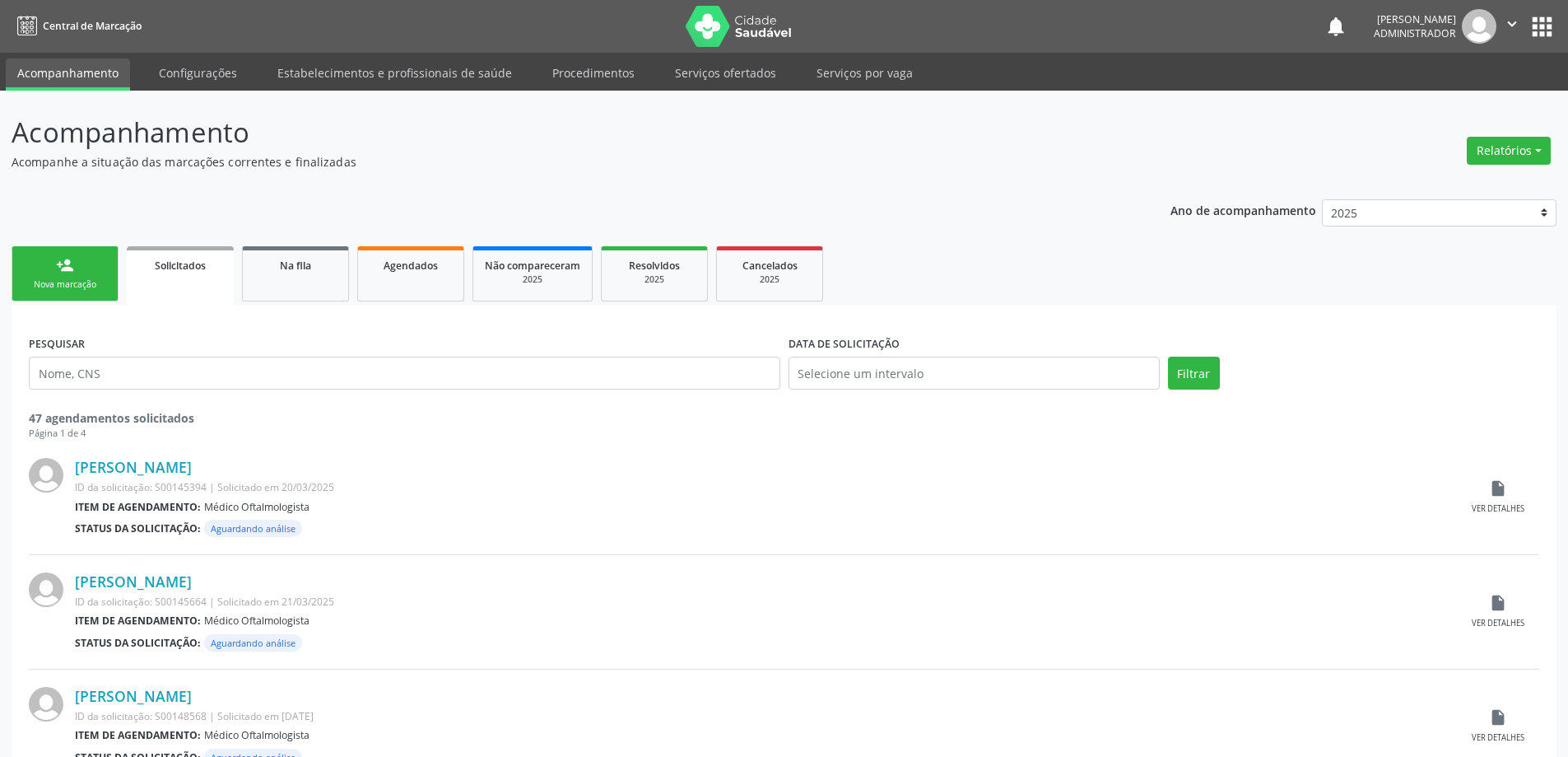
click at [86, 267] on link "person_add Nova marcação" at bounding box center [64, 274] width 107 height 56
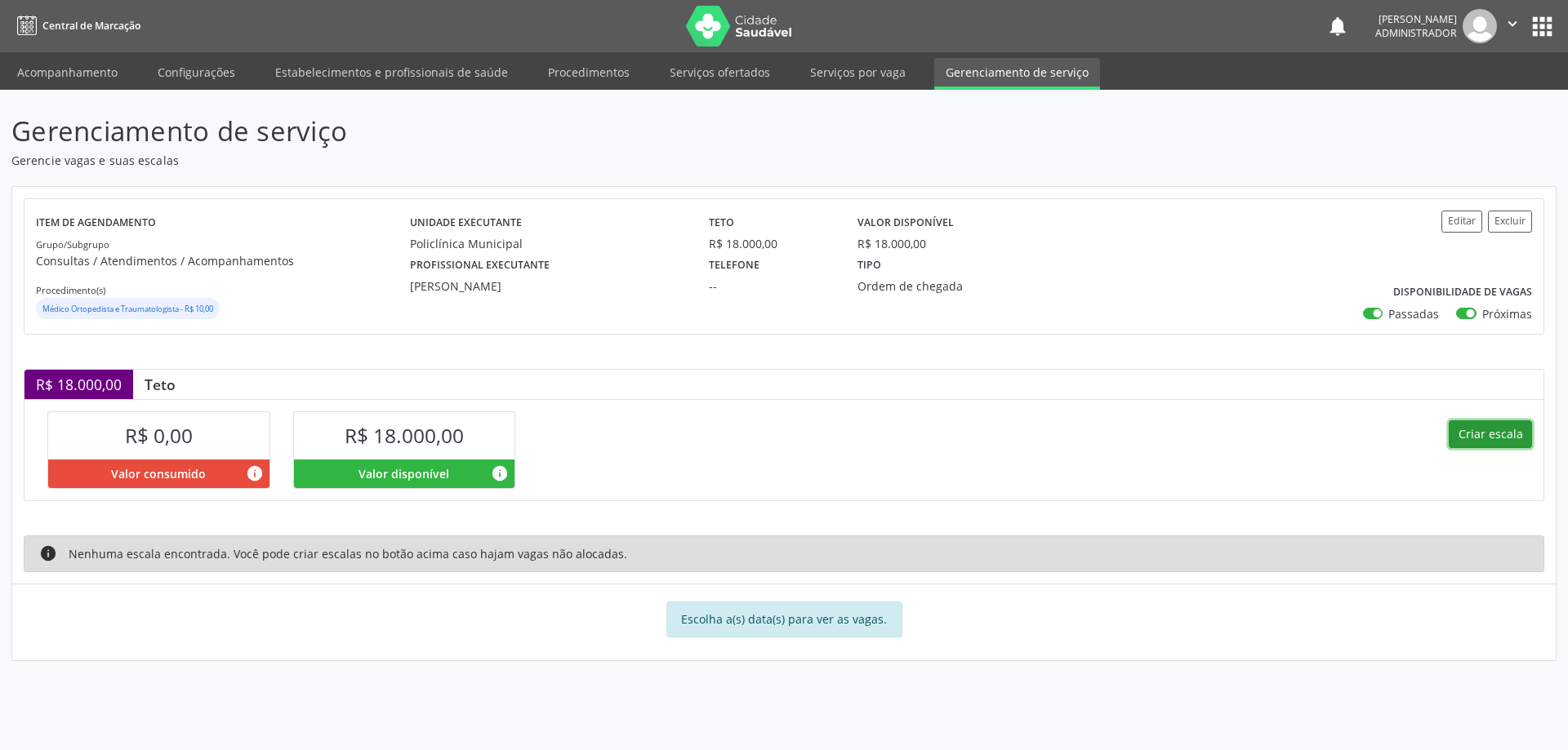
click at [1506, 433] on button "Criar escala" at bounding box center [1490, 434] width 83 height 28
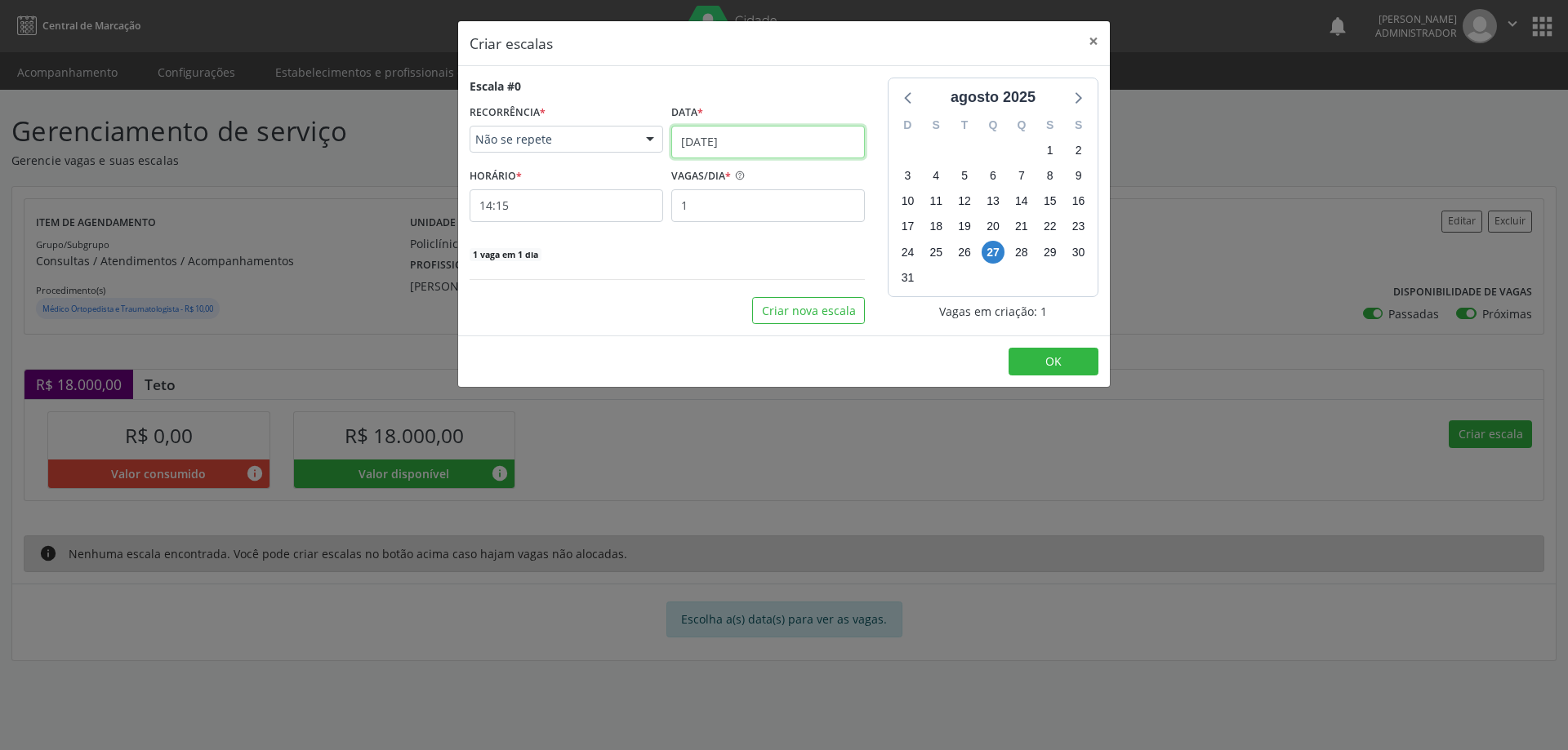
click at [806, 141] on input "27/08/2025" at bounding box center [768, 142] width 194 height 33
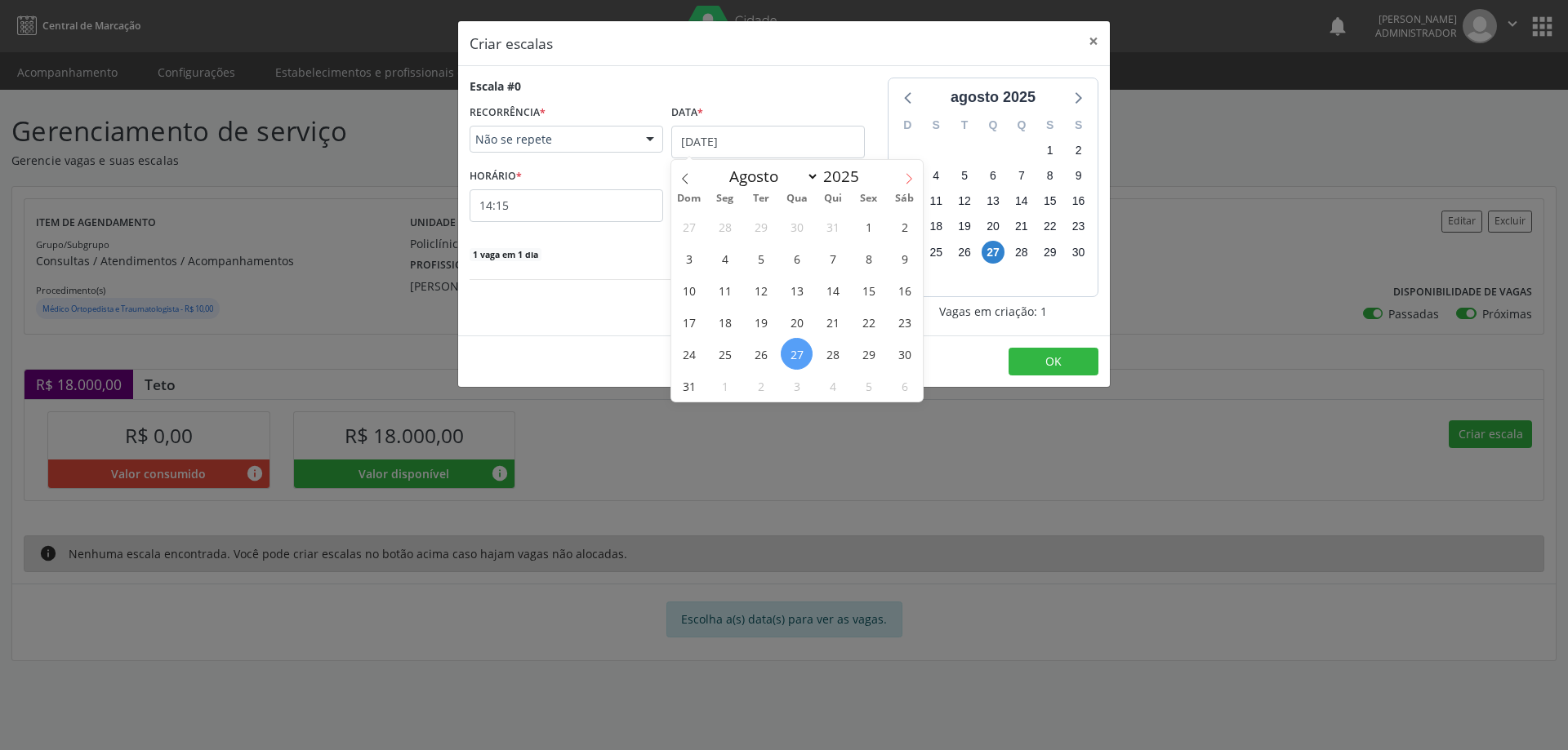
click at [911, 179] on icon at bounding box center [908, 178] width 11 height 11
select select "8"
click at [730, 233] on span "1" at bounding box center [725, 226] width 32 height 32
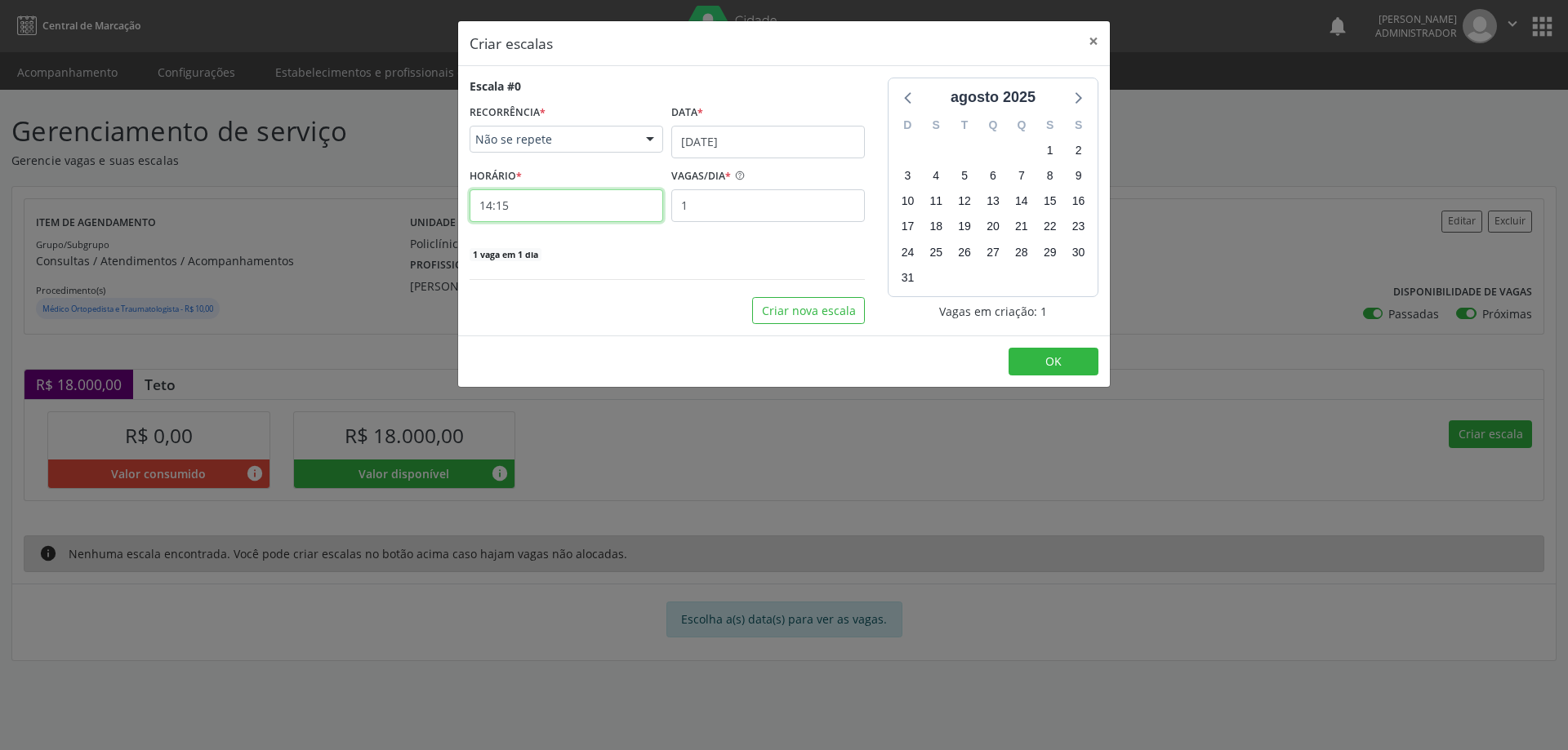
click at [597, 208] on input "14:15" at bounding box center [566, 206] width 194 height 33
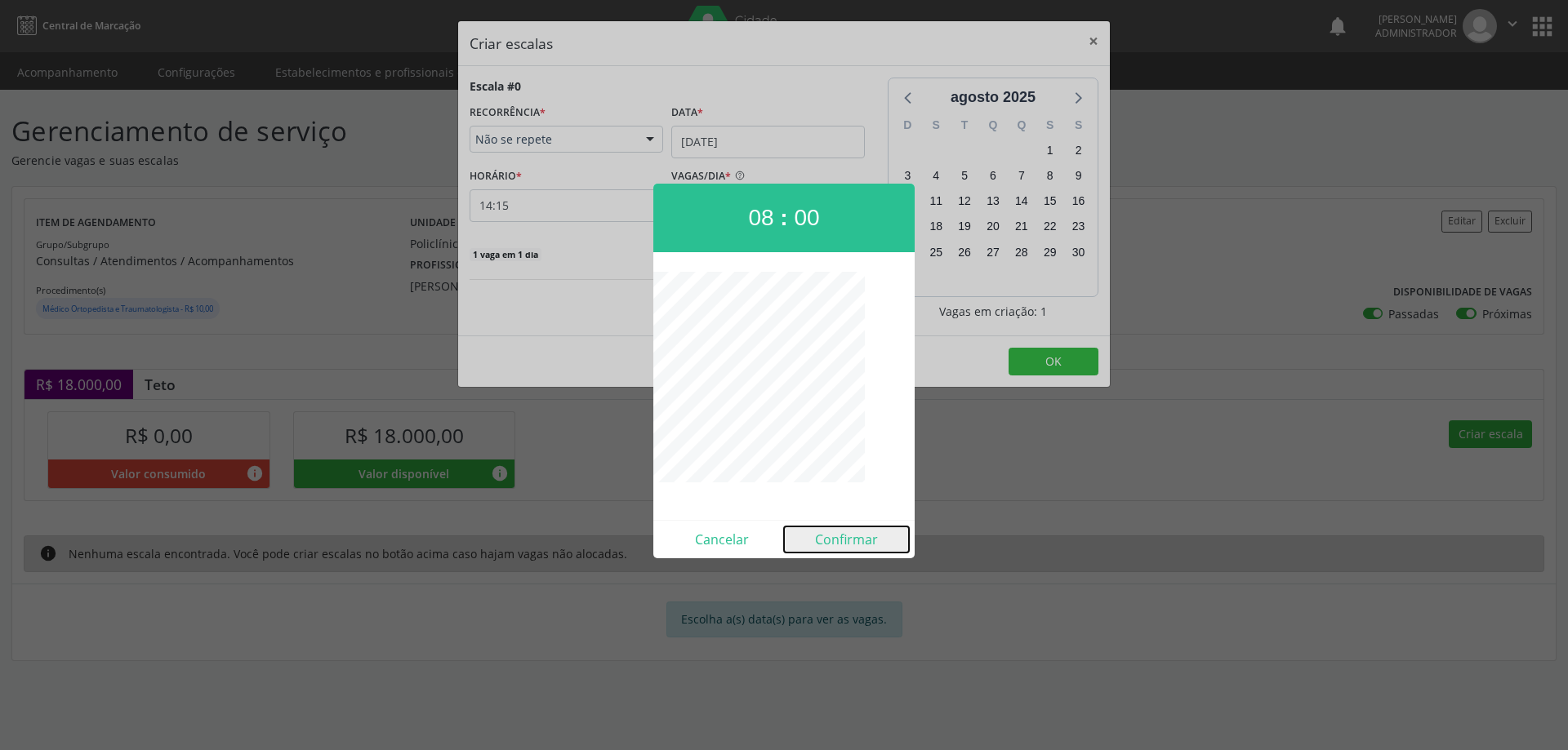
click at [841, 540] on button "Confirmar" at bounding box center [846, 539] width 125 height 26
type input "08:00"
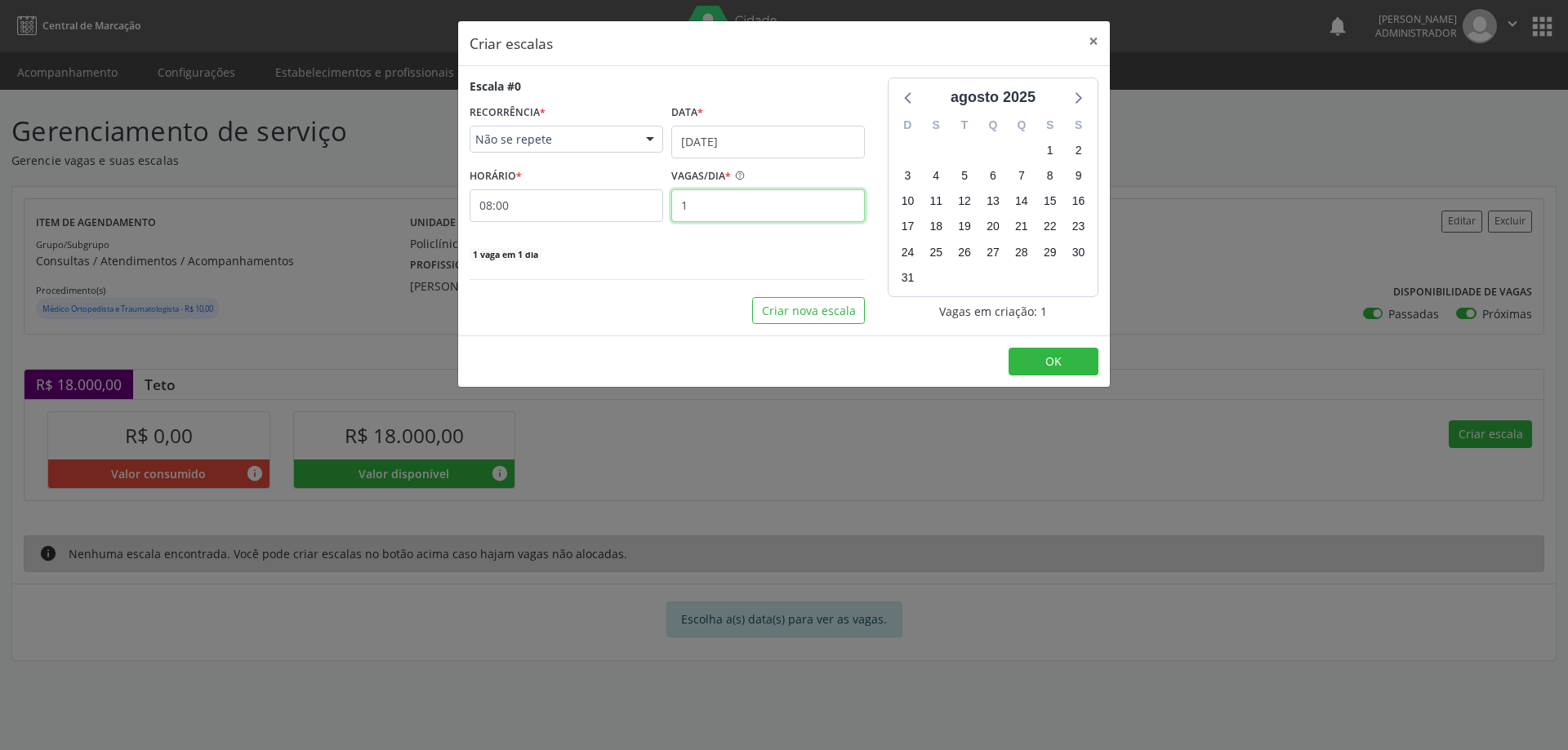
click at [763, 215] on input "1" at bounding box center [768, 206] width 194 height 33
type input "16"
click at [1077, 366] on button "OK" at bounding box center [1053, 361] width 90 height 28
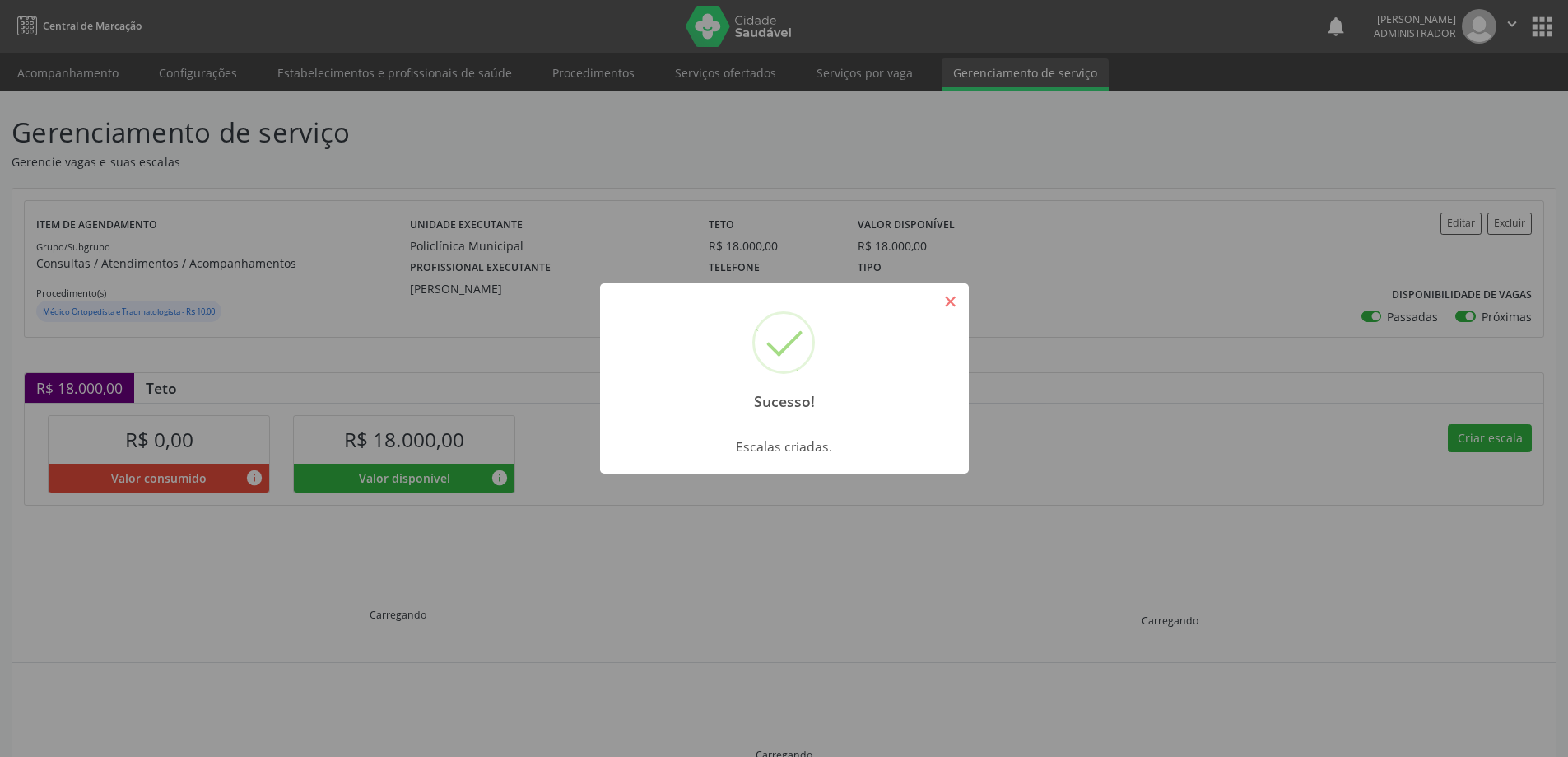
click at [951, 291] on button "×" at bounding box center [951, 301] width 28 height 28
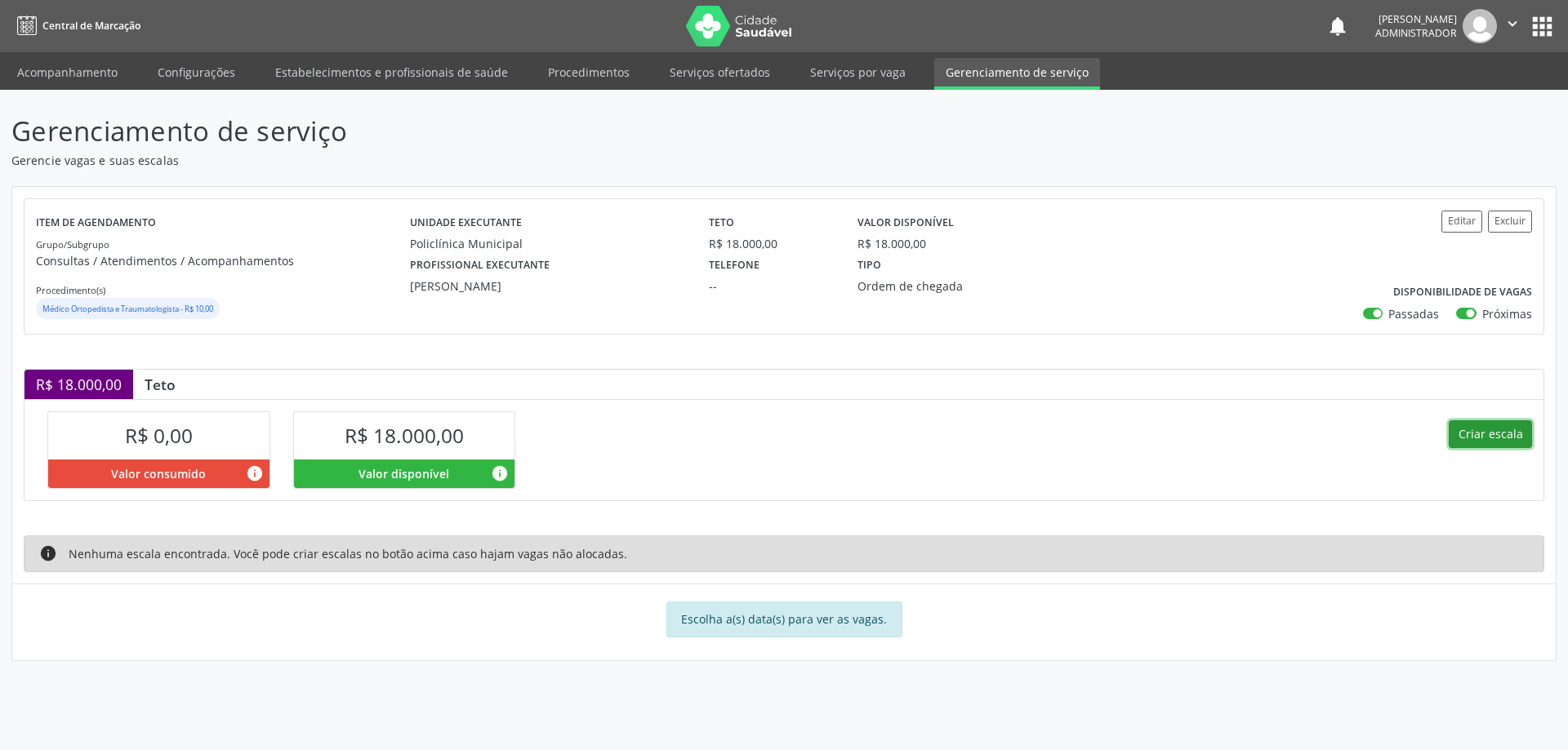
click at [1465, 426] on button "Criar escala" at bounding box center [1490, 434] width 83 height 28
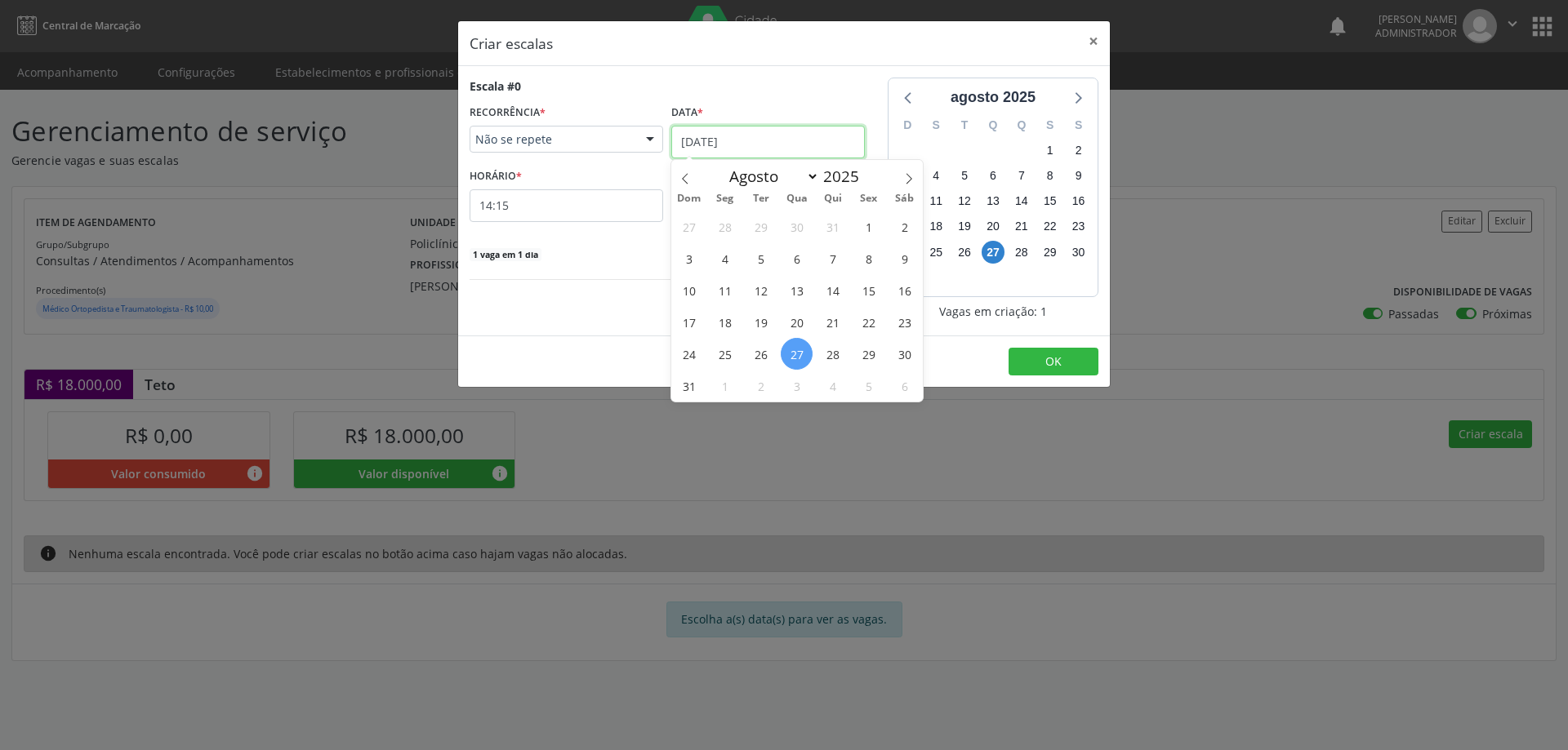
click at [753, 132] on input "27/08/2025" at bounding box center [768, 142] width 194 height 33
click at [916, 176] on span at bounding box center [909, 174] width 28 height 28
select select "8"
click at [757, 232] on span "2" at bounding box center [760, 226] width 32 height 32
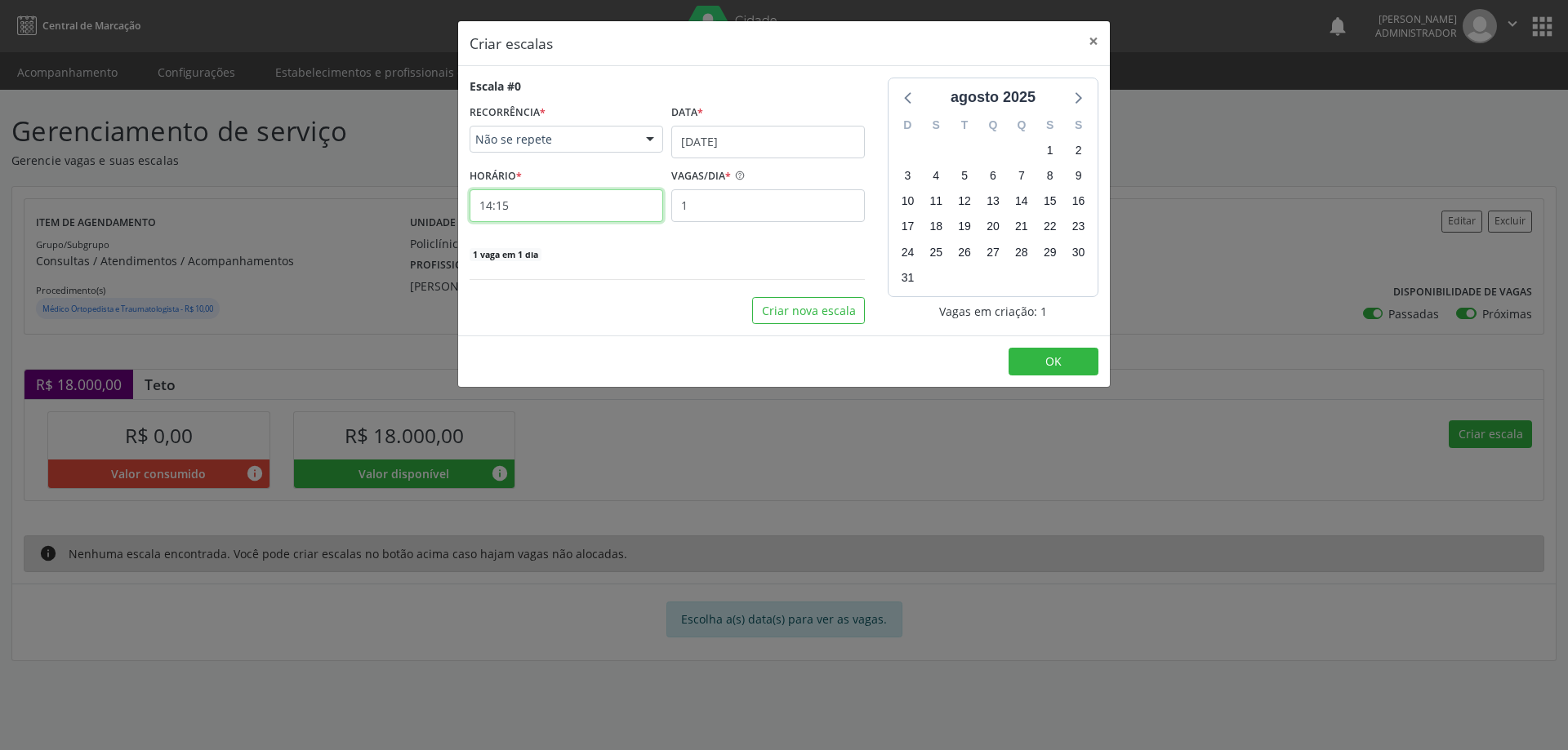
click at [563, 196] on input "14:15" at bounding box center [566, 206] width 194 height 33
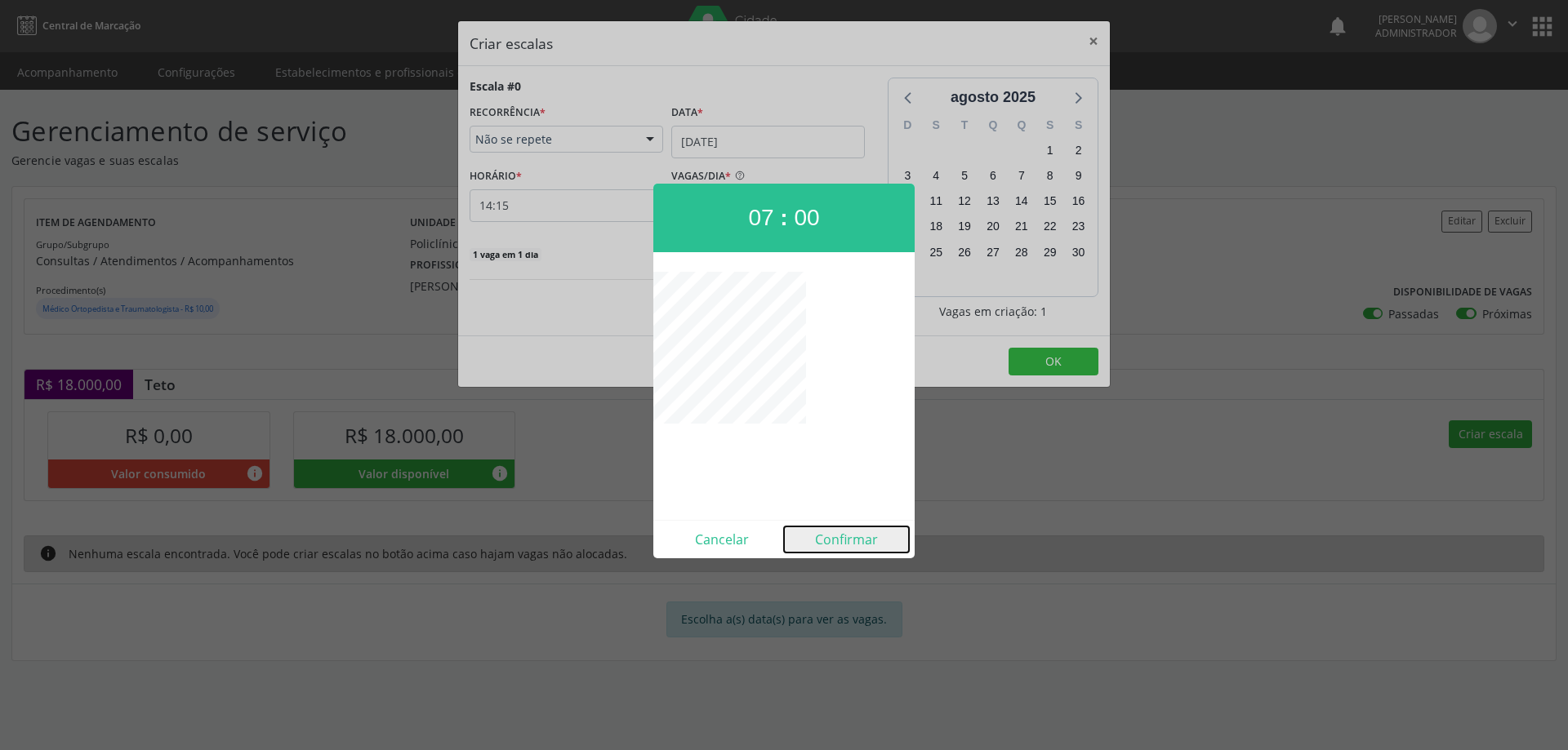
click at [823, 536] on button "Confirmar" at bounding box center [846, 539] width 125 height 26
type input "07:00"
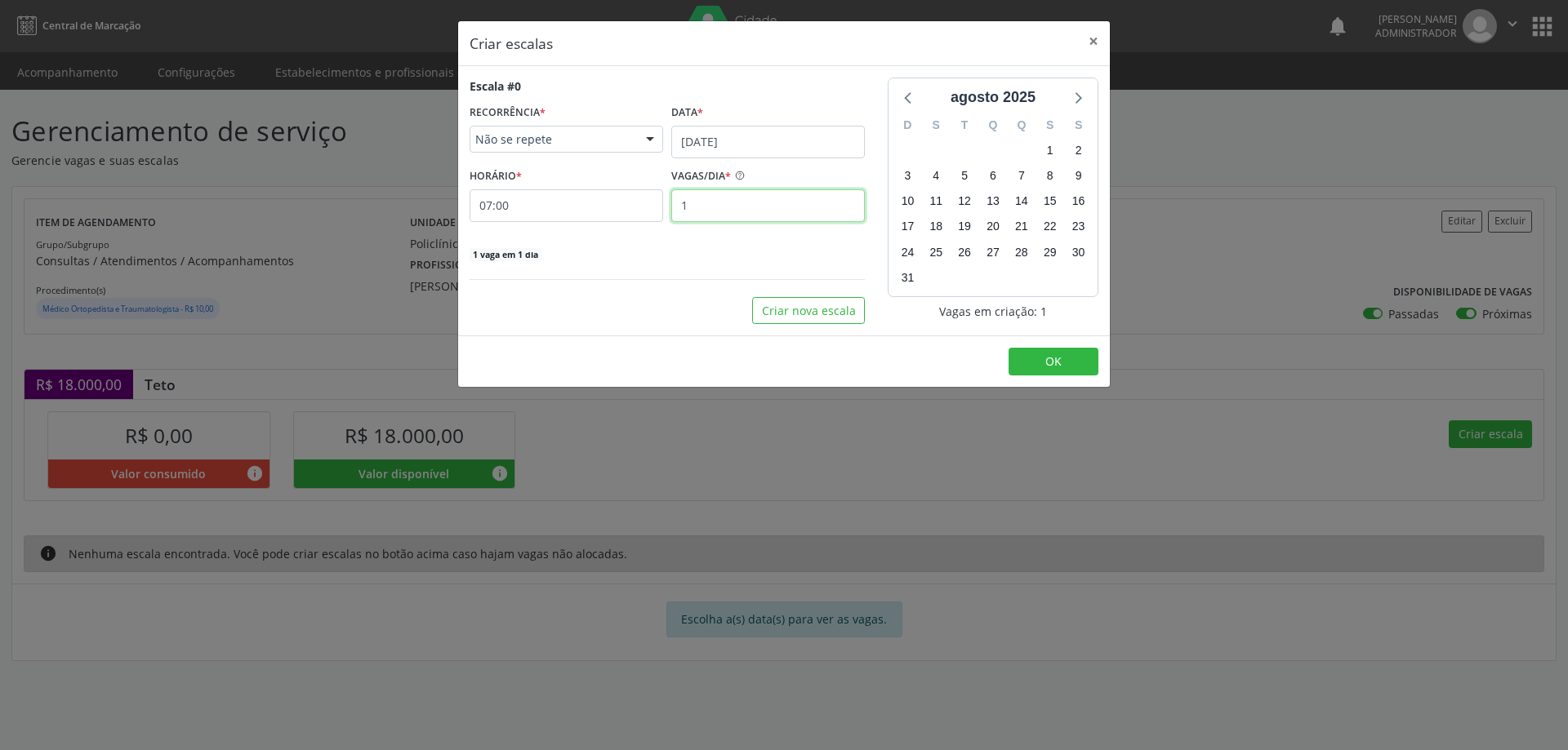
click at [741, 206] on input "1" at bounding box center [768, 206] width 194 height 33
type input "20"
click at [1022, 353] on button "OK" at bounding box center [1053, 361] width 90 height 28
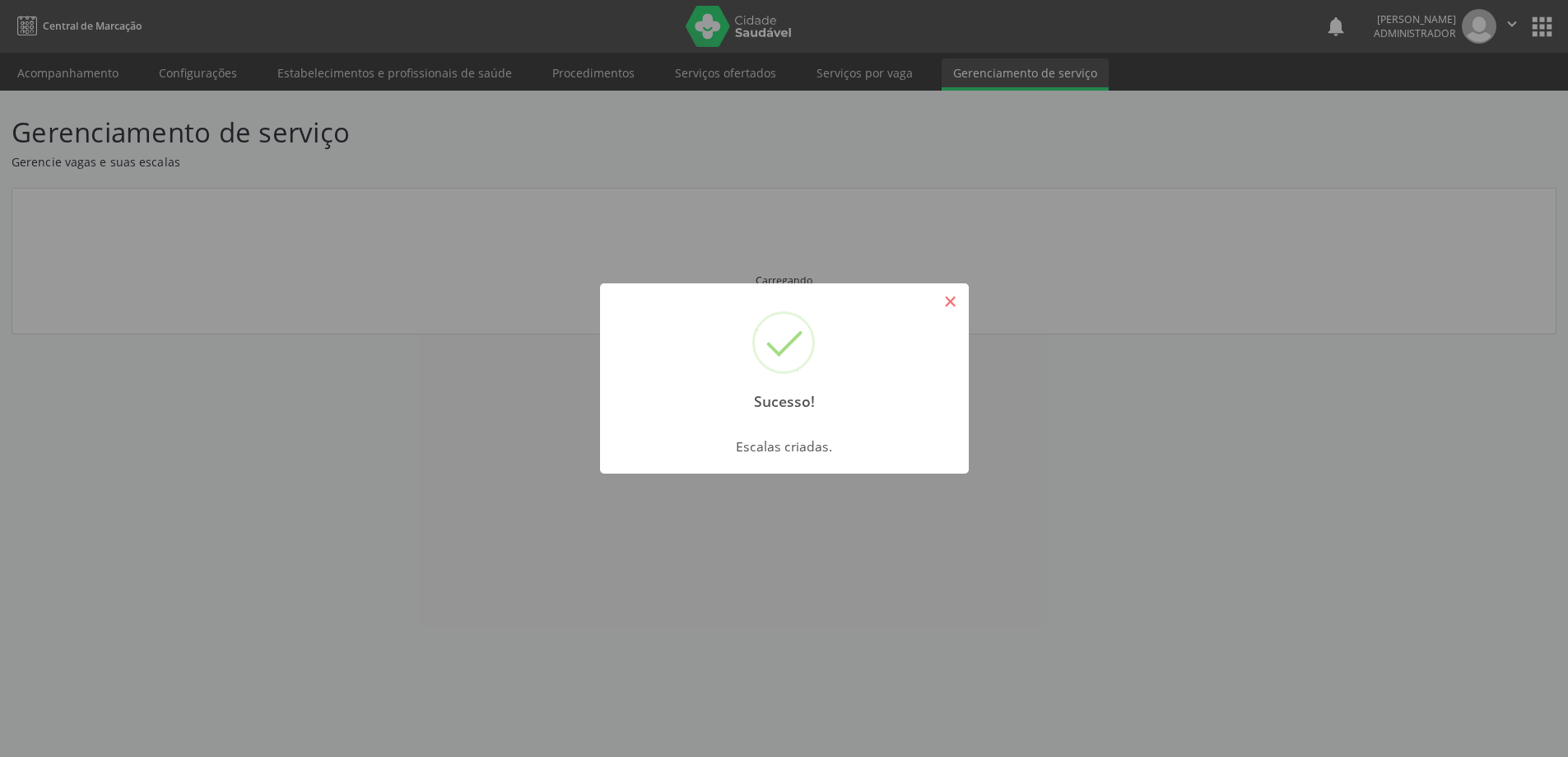
click at [955, 305] on button "×" at bounding box center [951, 301] width 28 height 28
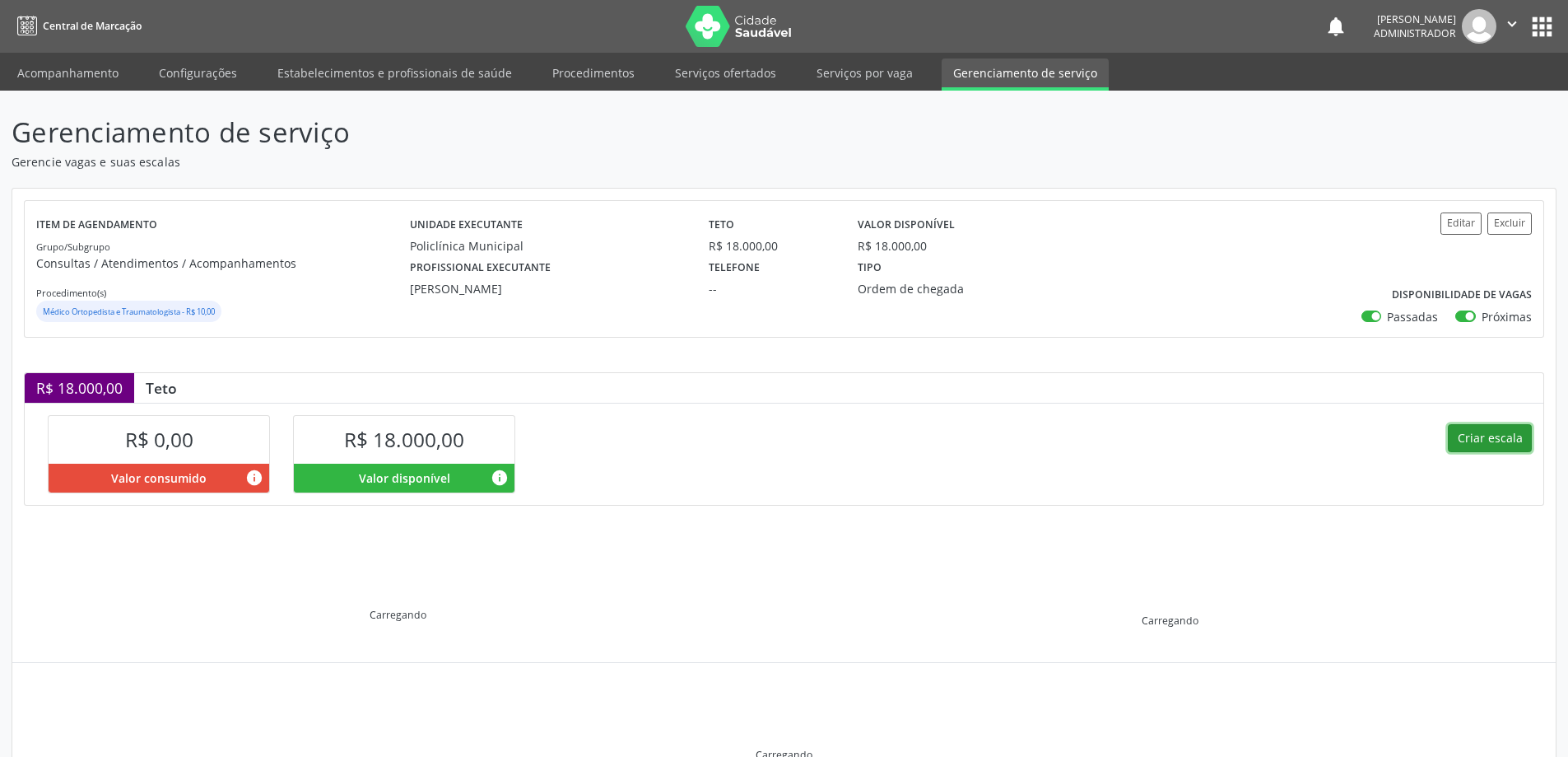
click at [1501, 445] on button "Criar escala" at bounding box center [1490, 438] width 84 height 28
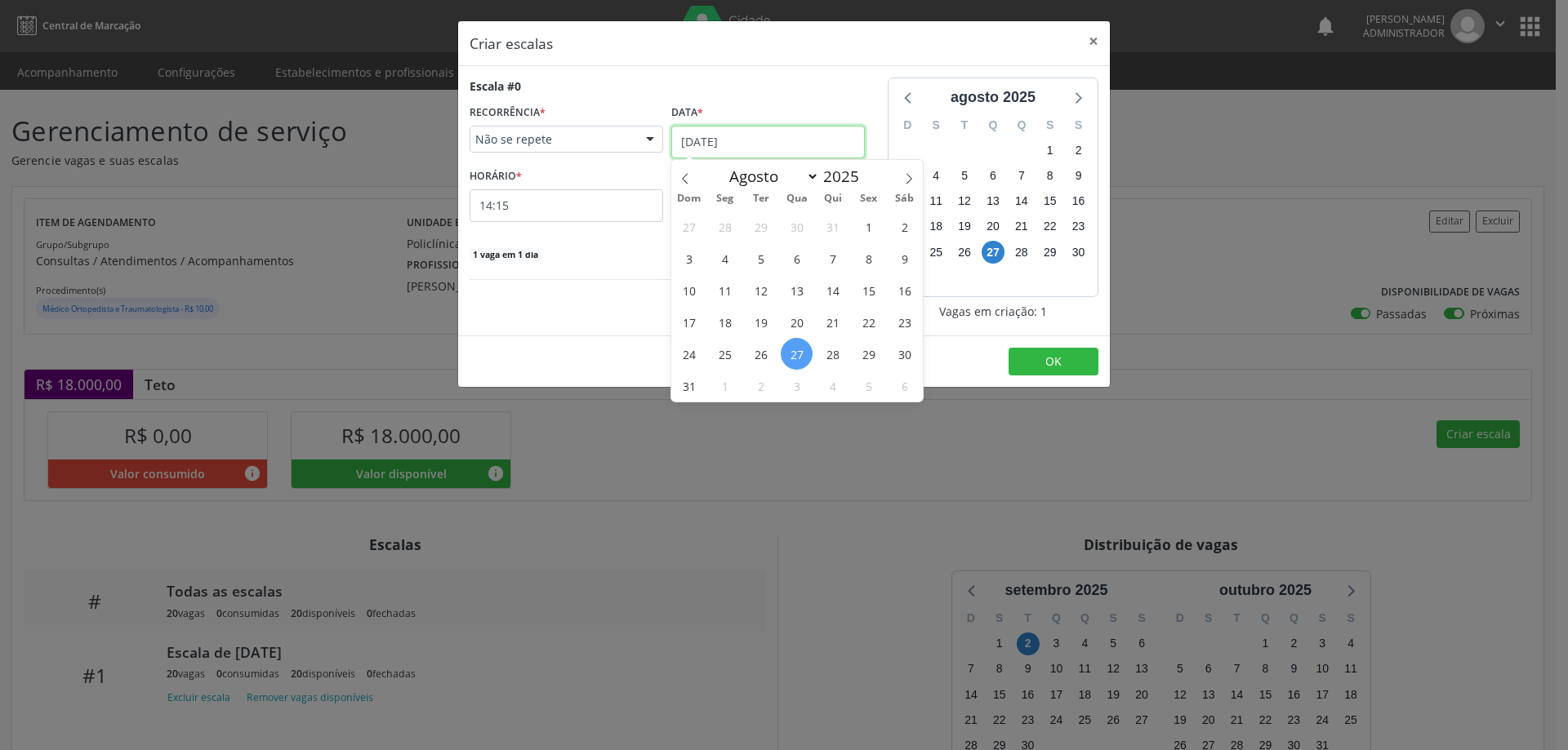
click at [802, 130] on input "27/08/2025" at bounding box center [768, 142] width 194 height 33
click at [911, 167] on span at bounding box center [909, 174] width 28 height 28
select select "8"
click at [769, 227] on span "2" at bounding box center [760, 226] width 32 height 32
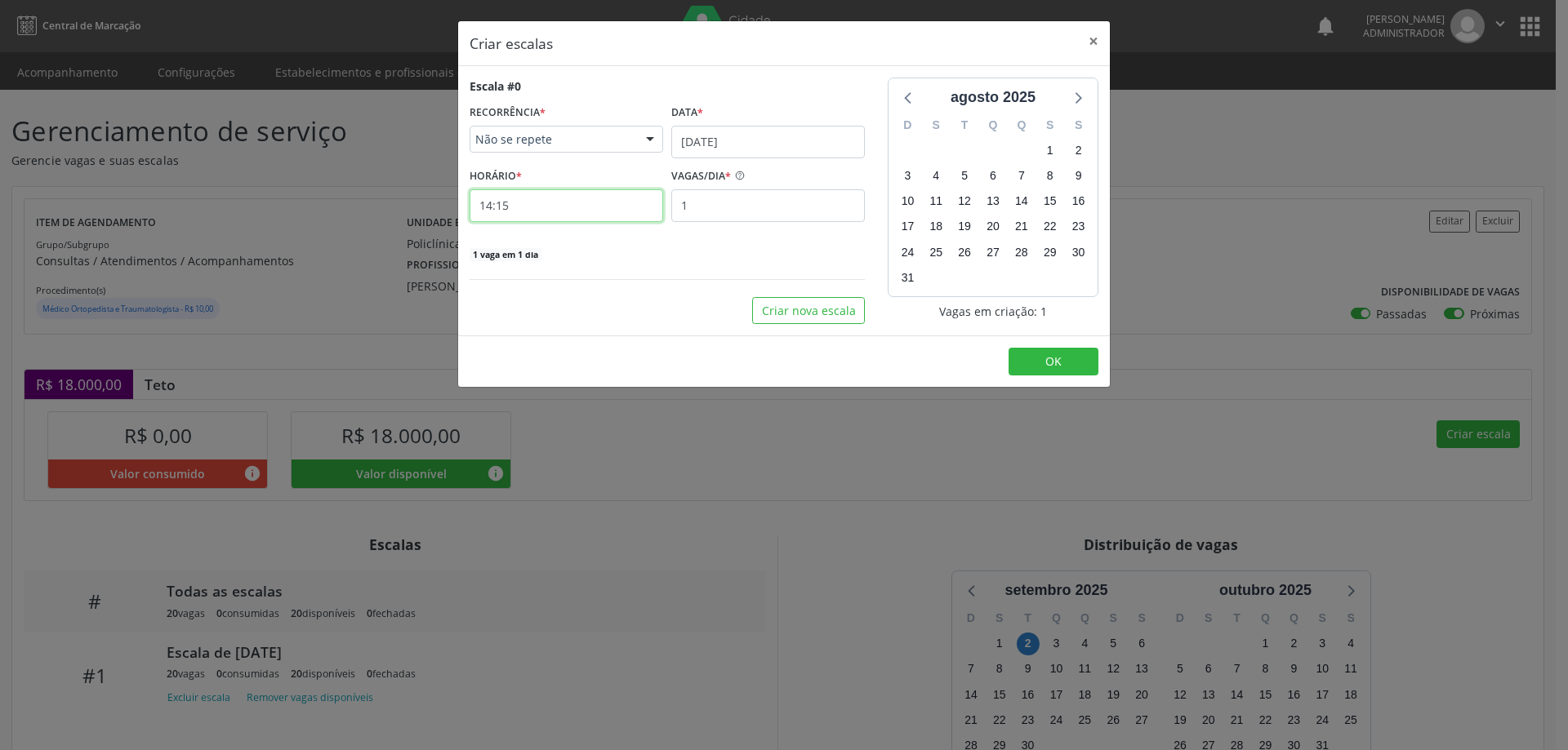
click at [612, 219] on input "14:15" at bounding box center [566, 206] width 194 height 33
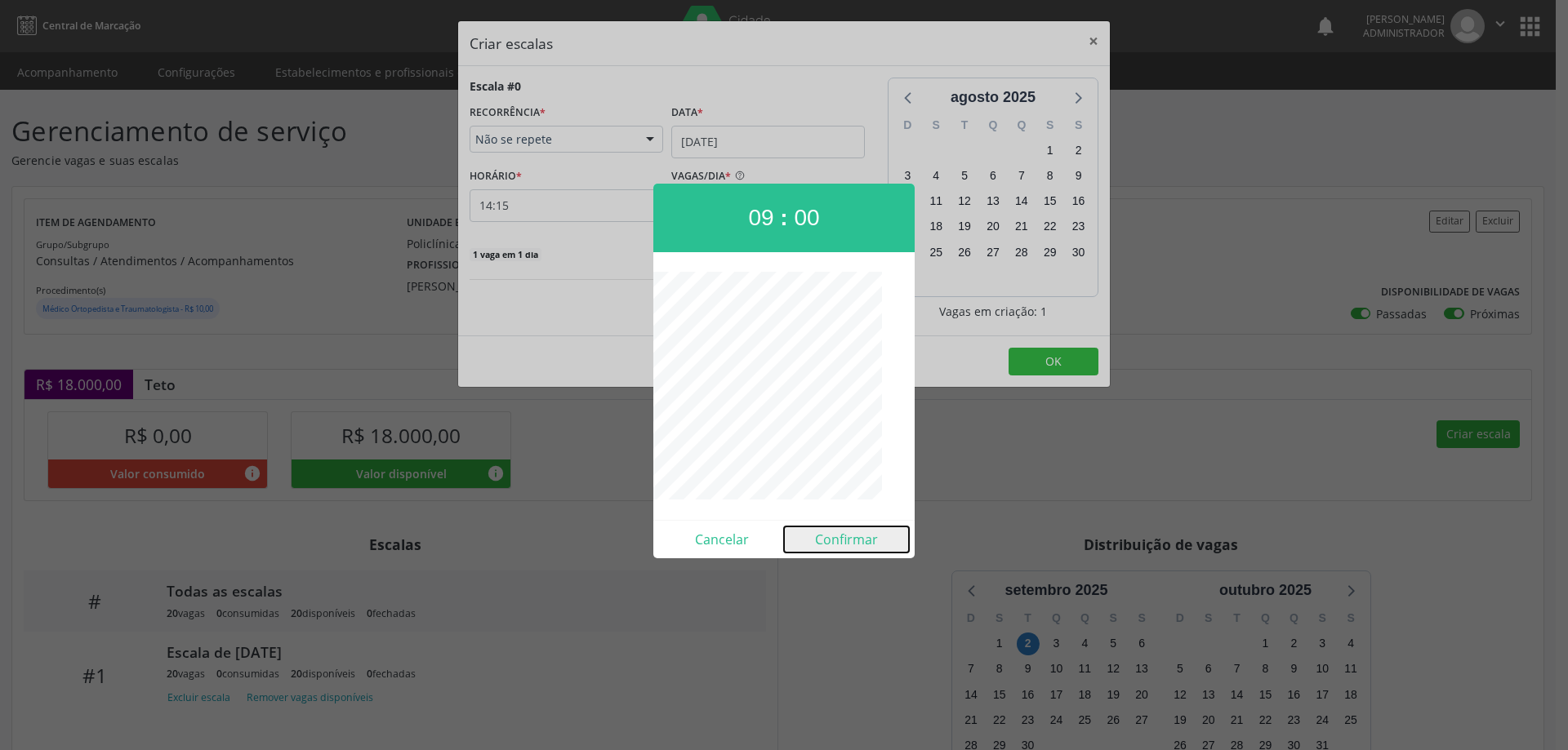
click at [871, 550] on button "Confirmar" at bounding box center [846, 539] width 125 height 26
type input "09:00"
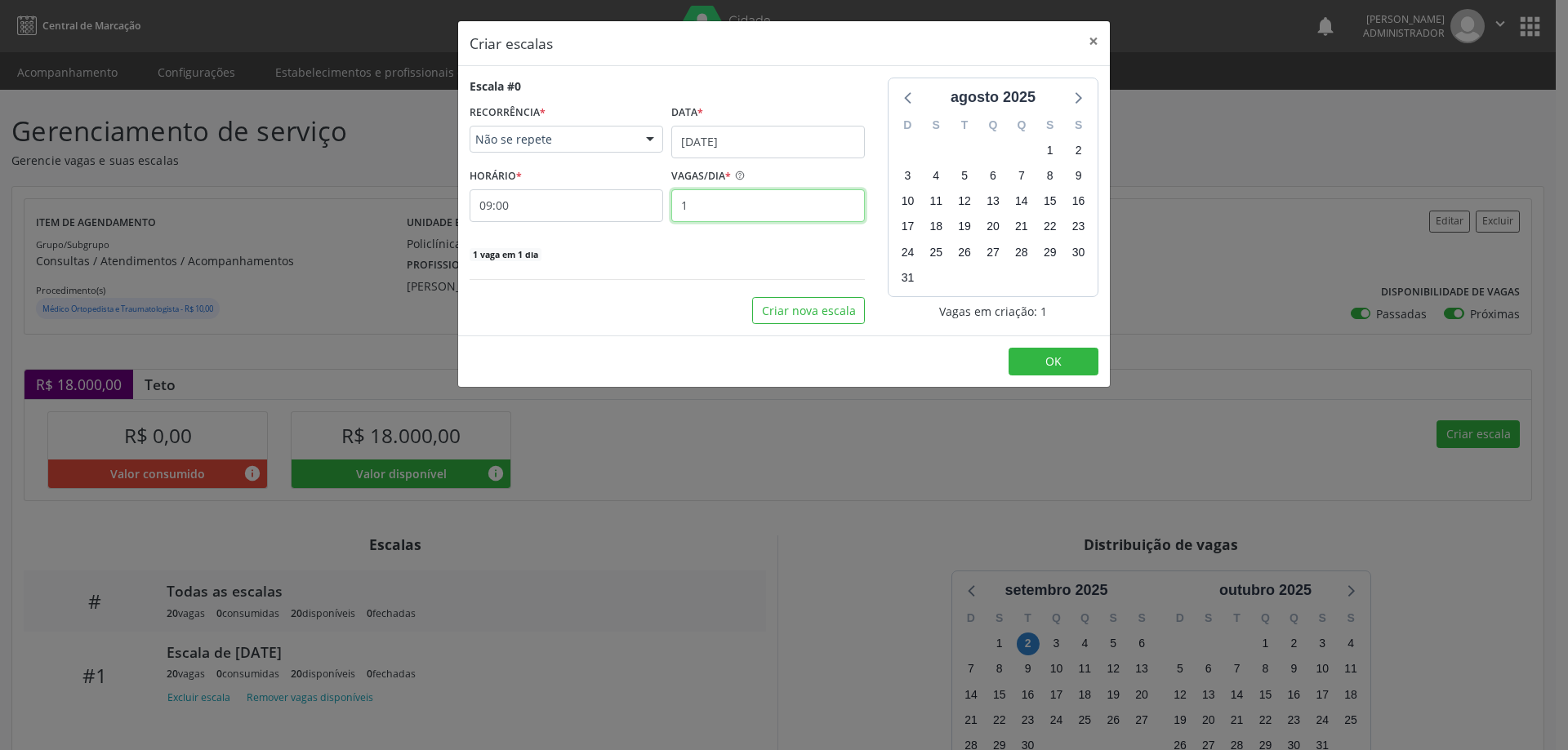
click at [761, 216] on input "1" at bounding box center [768, 206] width 194 height 33
type input "20"
click at [1028, 353] on button "OK" at bounding box center [1053, 361] width 90 height 28
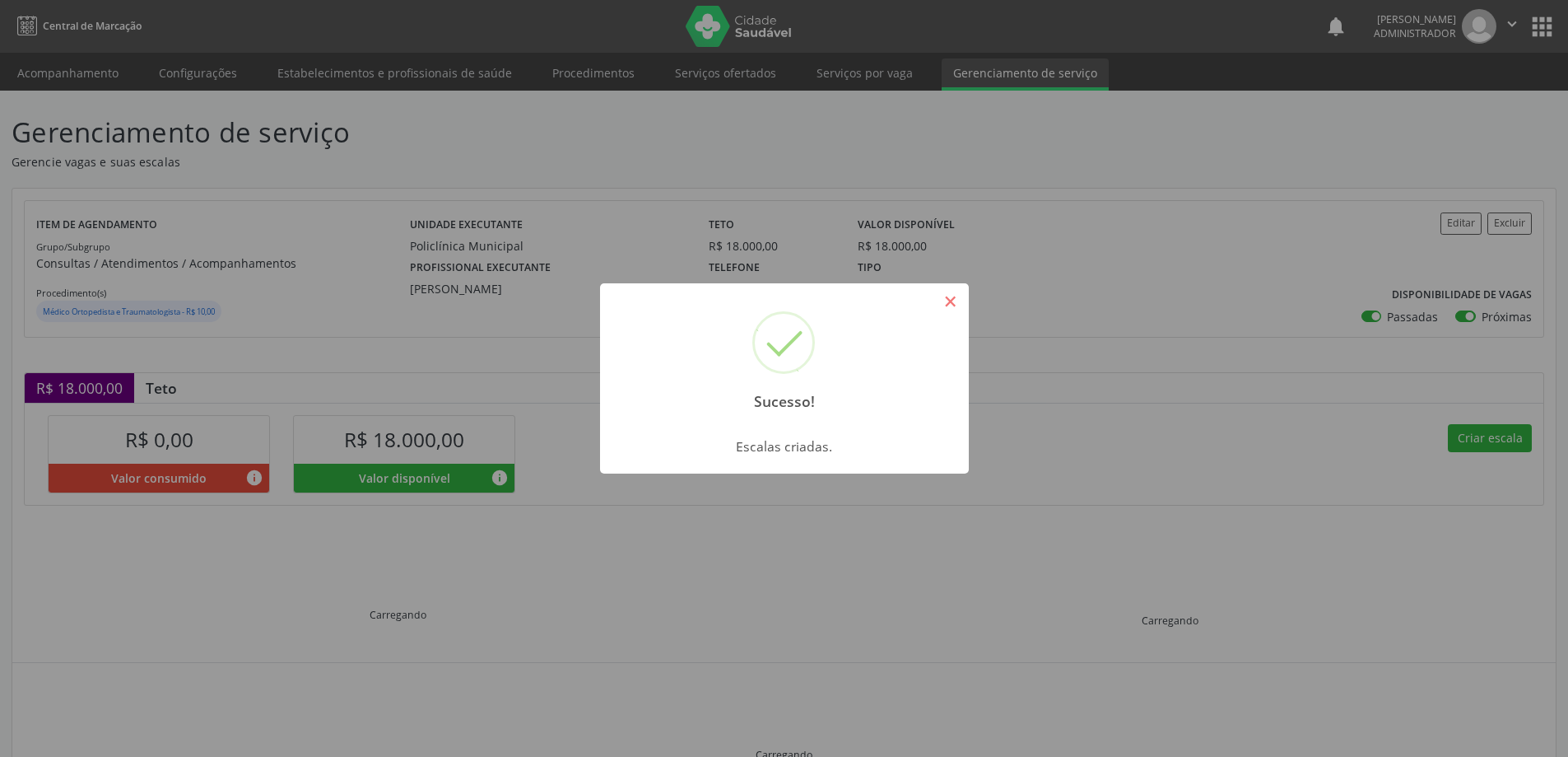
click at [948, 308] on button "×" at bounding box center [951, 301] width 28 height 28
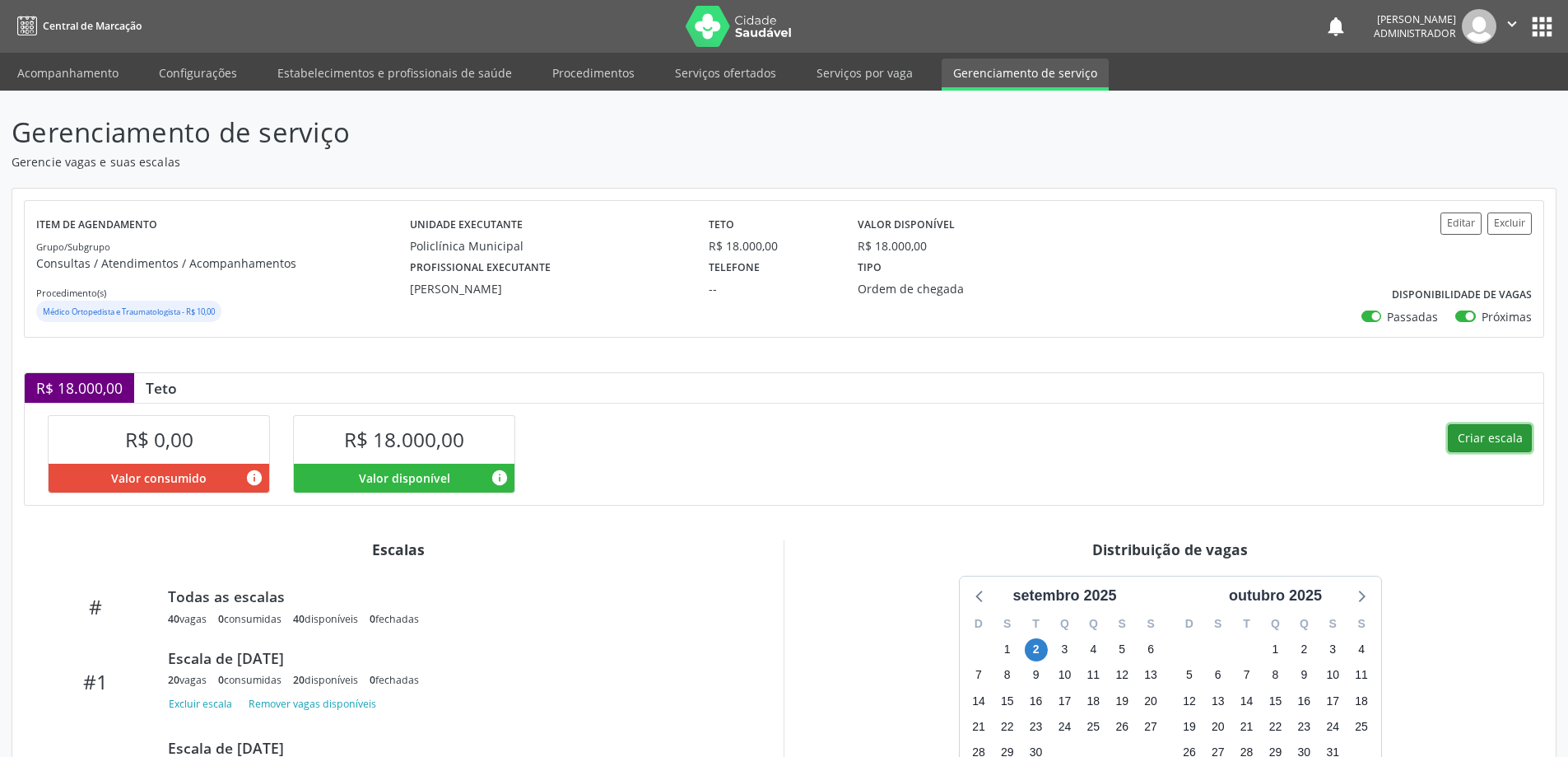
click at [1493, 444] on button "Criar escala" at bounding box center [1490, 438] width 84 height 28
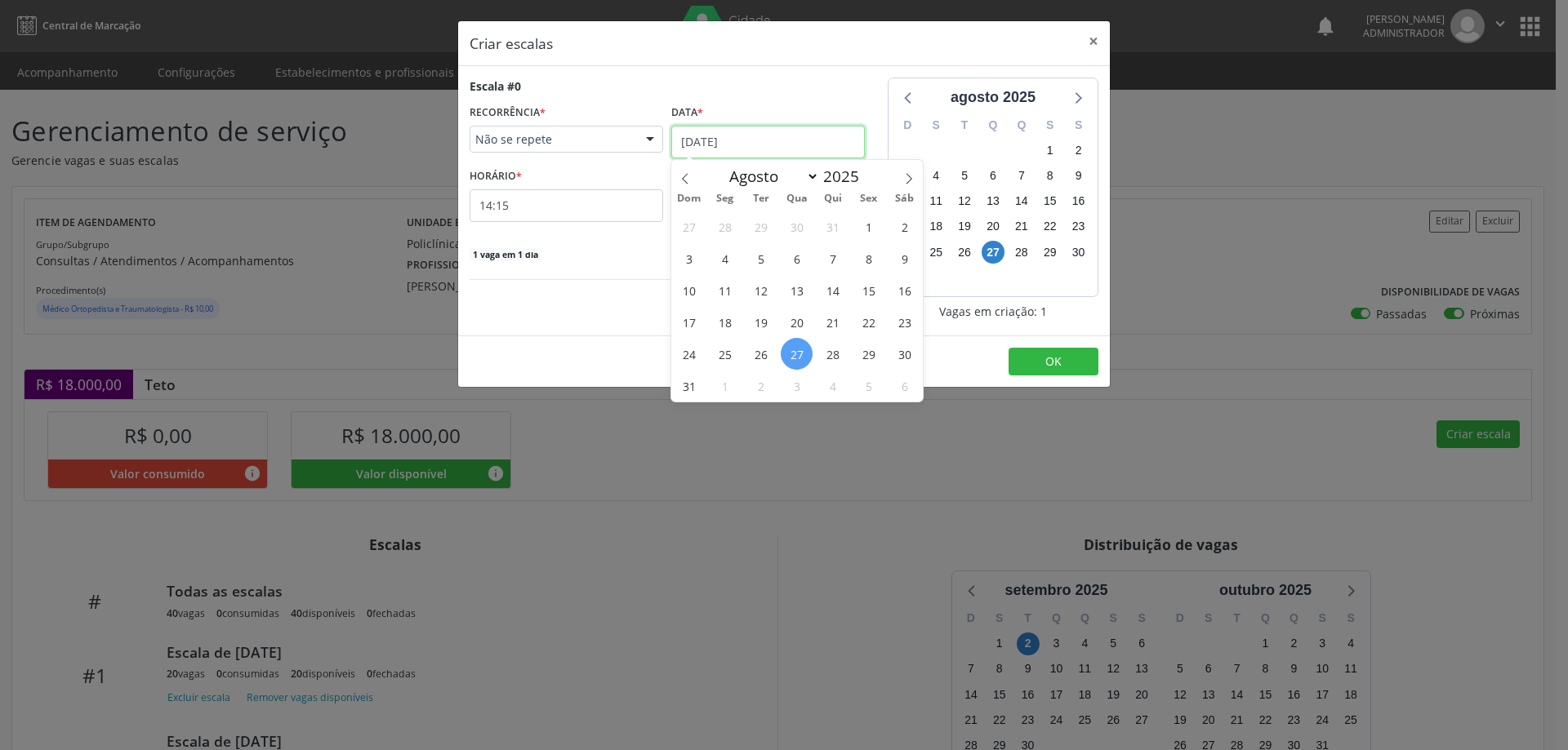
click at [836, 144] on input "[DATE]" at bounding box center [768, 142] width 194 height 33
click at [911, 166] on span at bounding box center [909, 174] width 28 height 28
select select "8"
click at [766, 225] on span "2" at bounding box center [760, 226] width 32 height 32
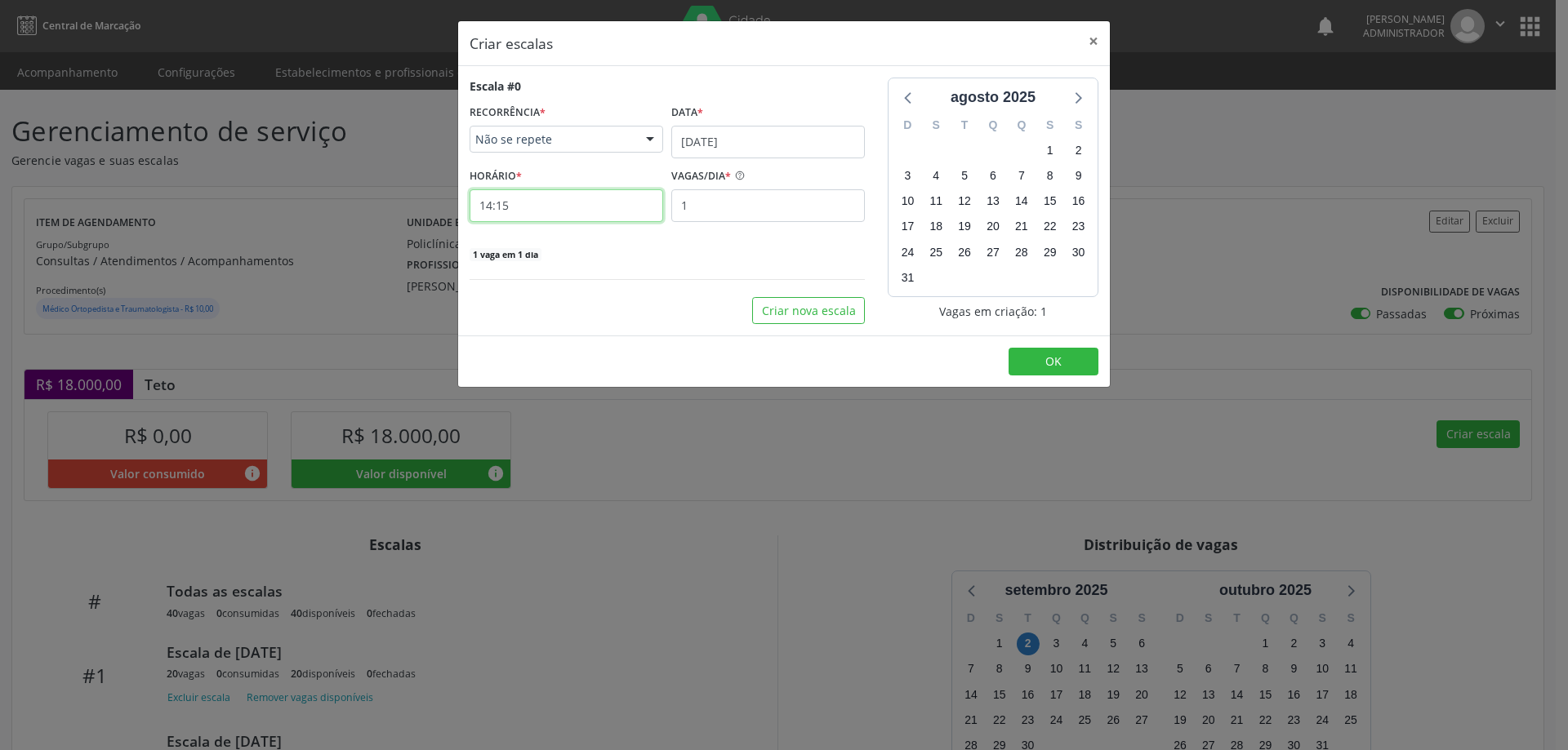
click at [583, 203] on input "14:15" at bounding box center [566, 206] width 194 height 33
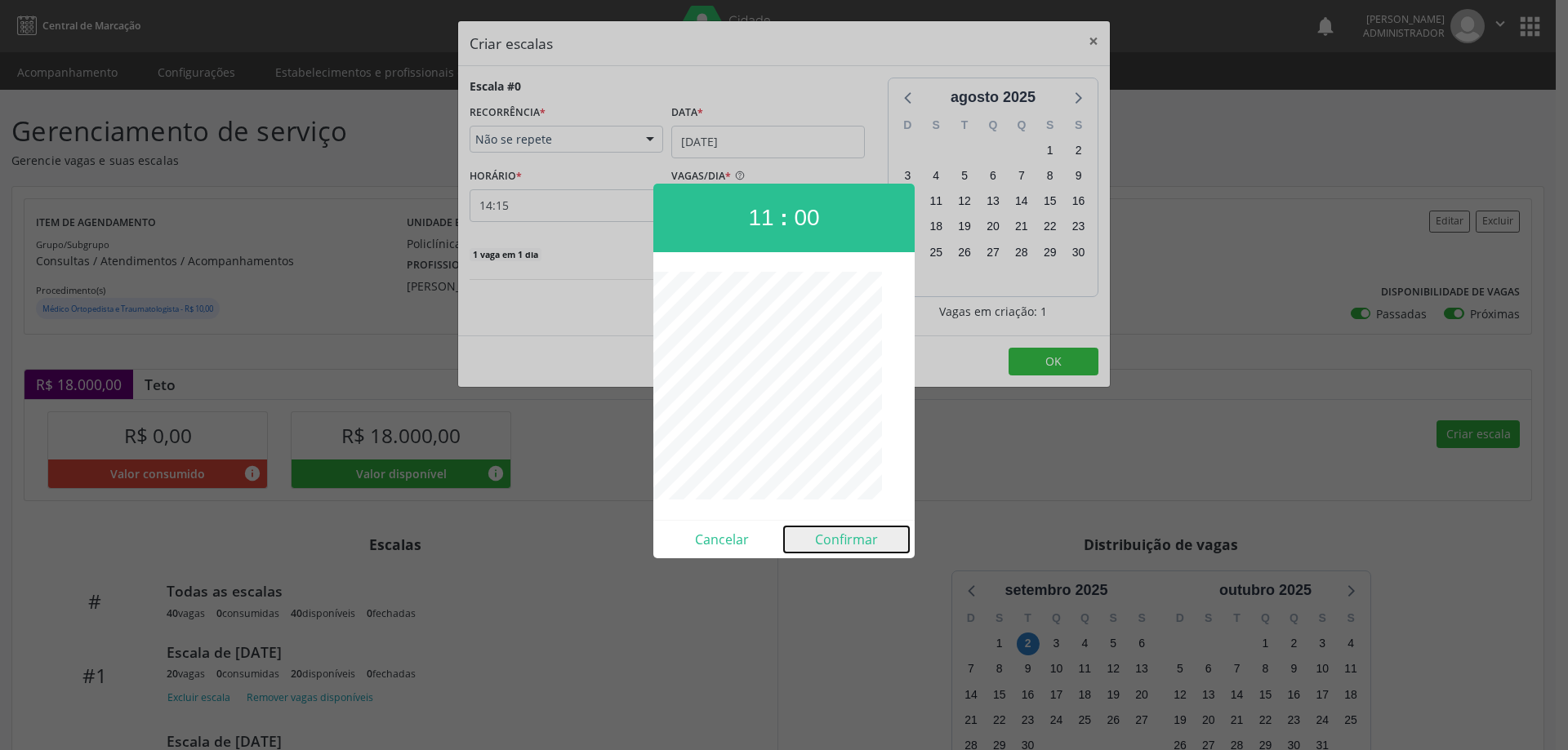
click at [836, 547] on button "Confirmar" at bounding box center [846, 539] width 125 height 26
type input "11:00"
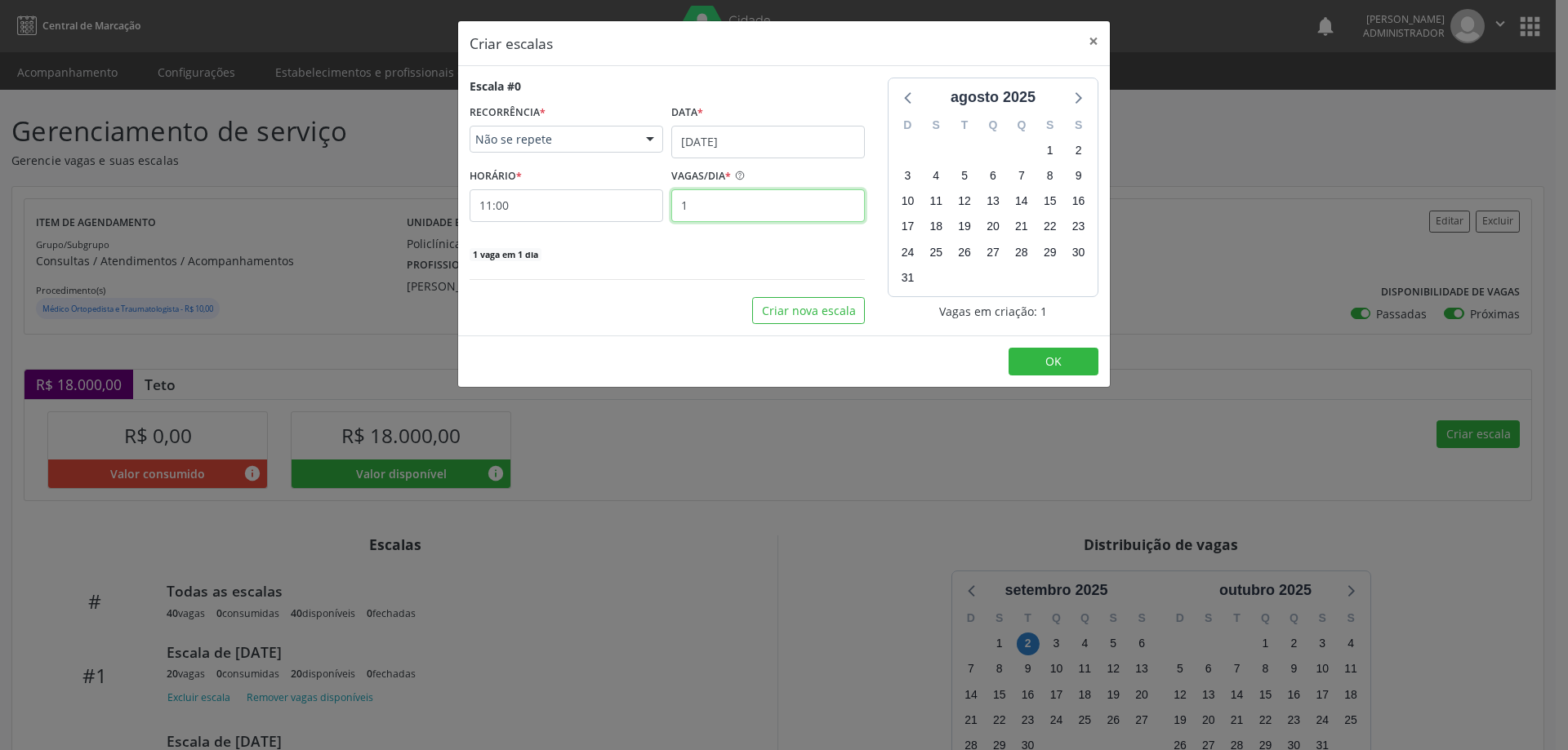
click at [731, 194] on input "1" at bounding box center [768, 206] width 194 height 33
type input "2"
click at [1067, 378] on footer "OK" at bounding box center [783, 361] width 651 height 52
click at [1073, 360] on button "OK" at bounding box center [1053, 361] width 90 height 28
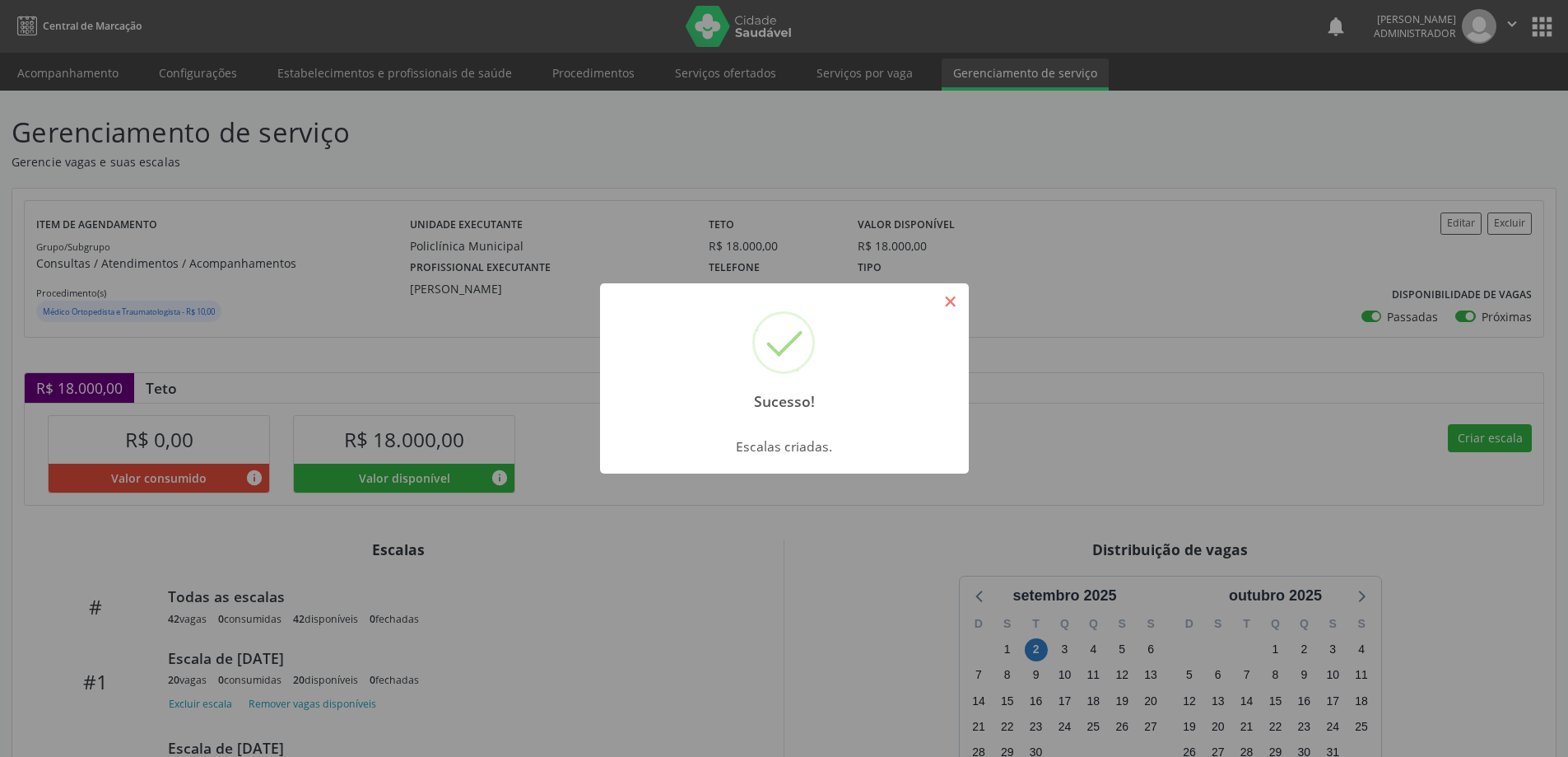
click at [950, 302] on button "×" at bounding box center [951, 301] width 28 height 28
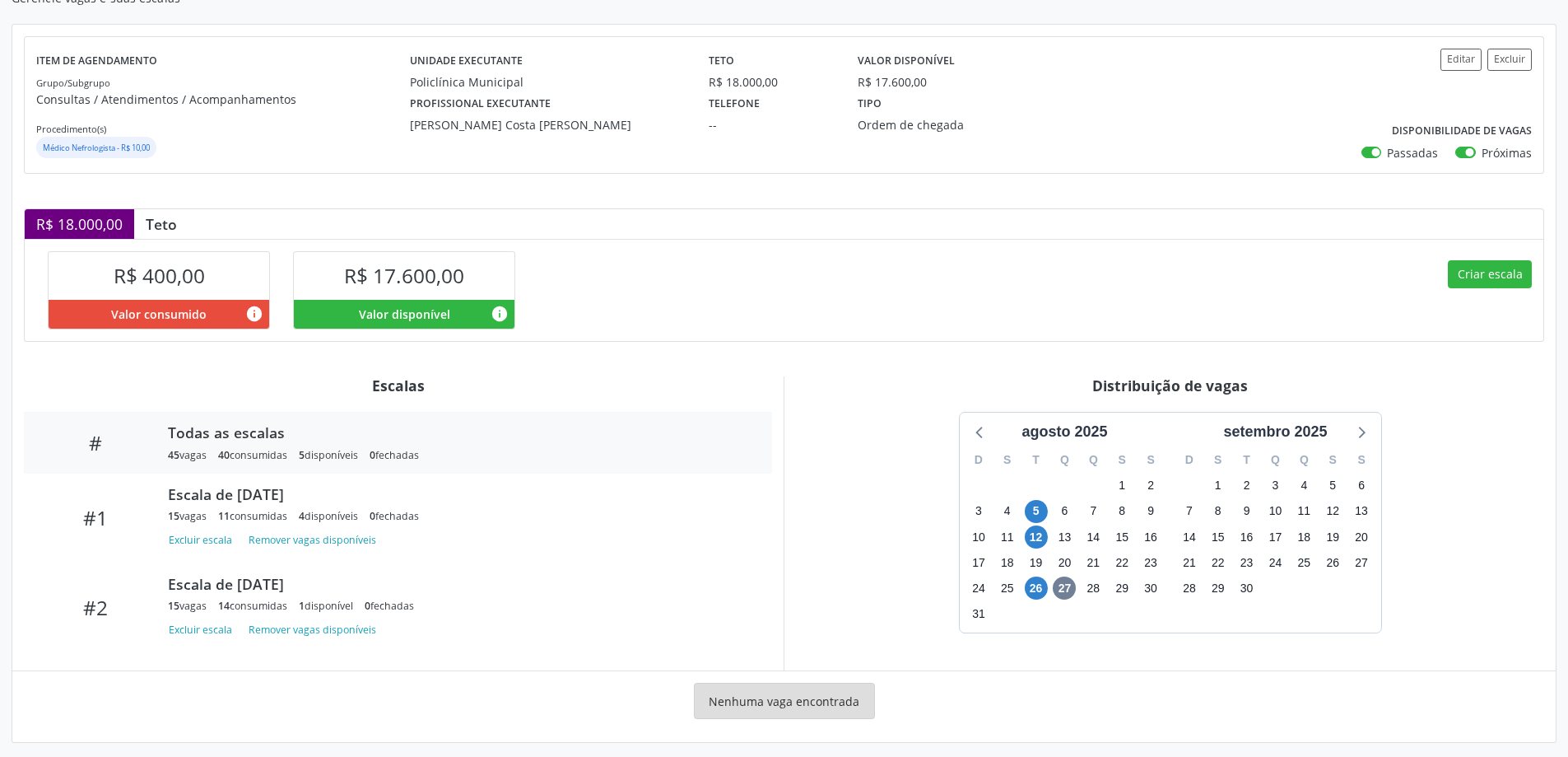
scroll to position [165, 0]
click at [1044, 583] on span "26" at bounding box center [1036, 587] width 23 height 23
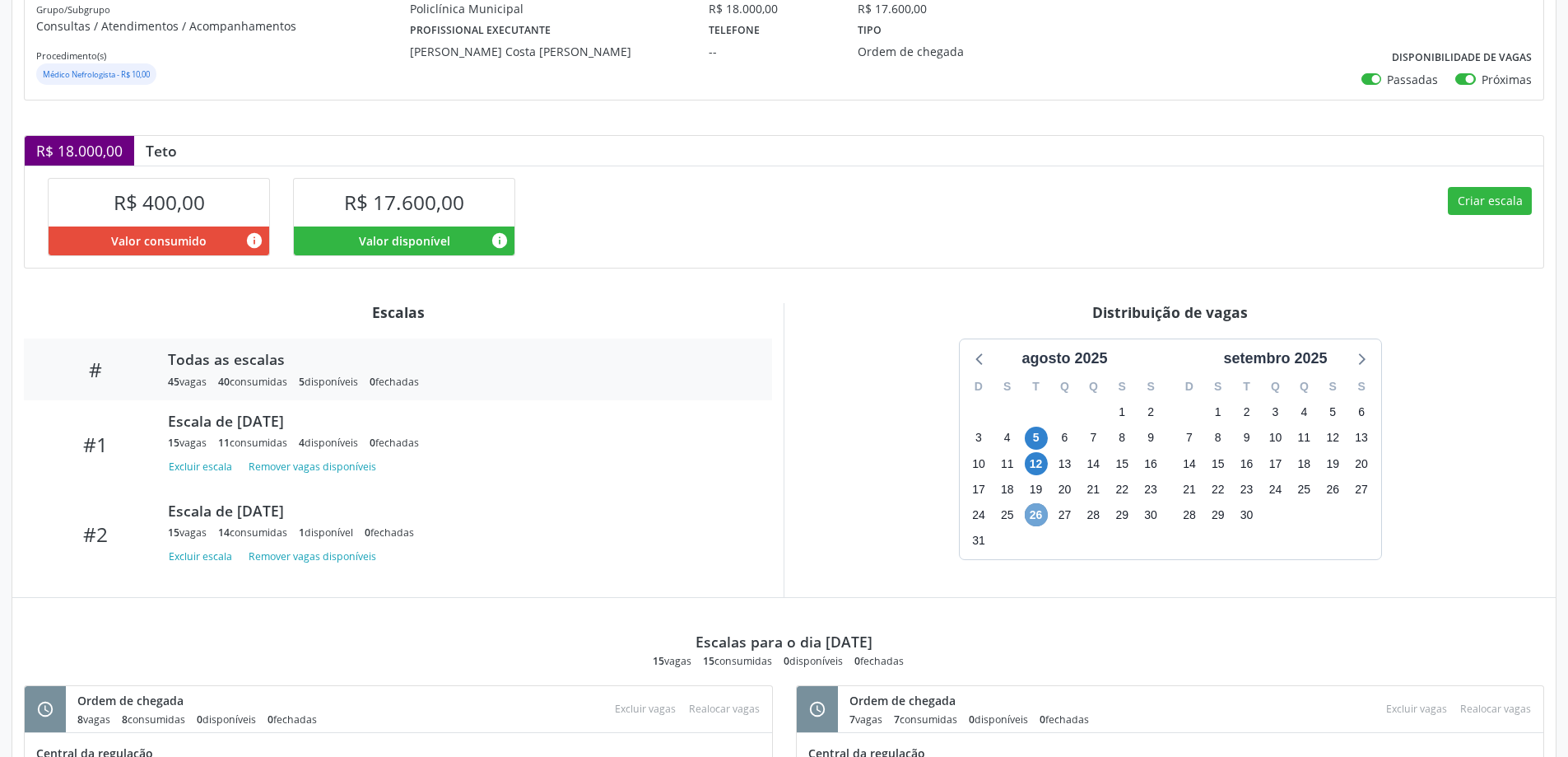
scroll to position [0, 0]
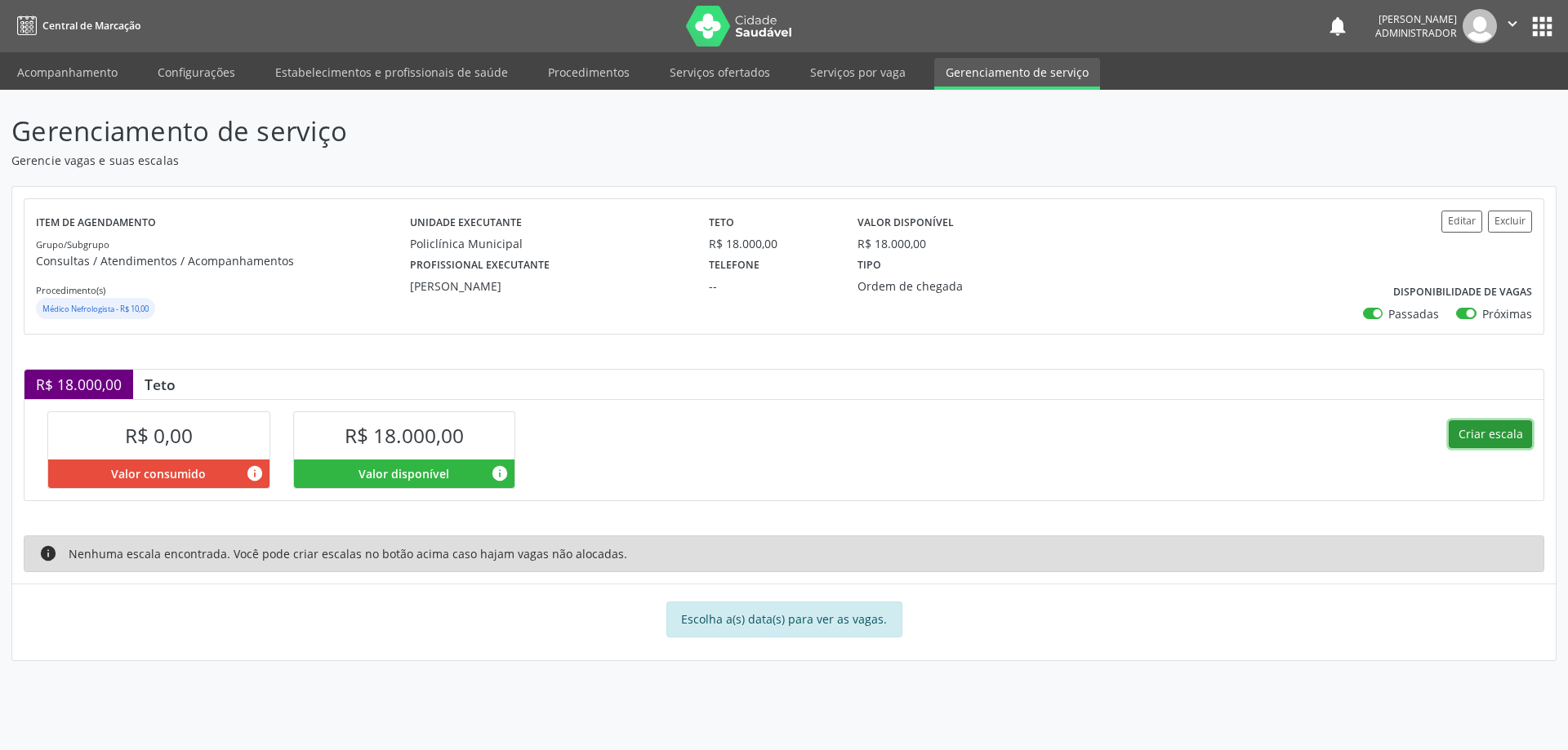
click at [1485, 427] on button "Criar escala" at bounding box center [1490, 434] width 83 height 28
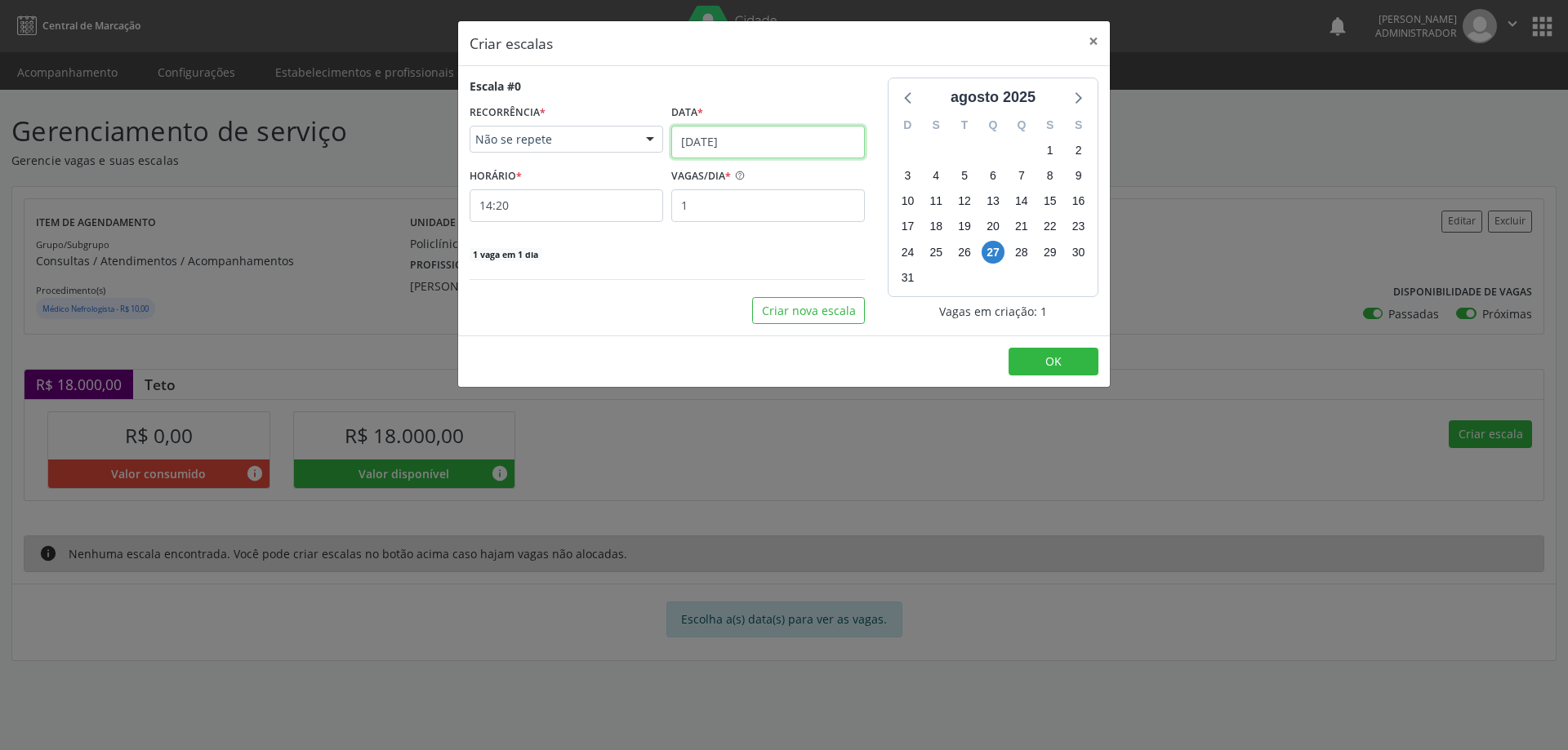
click at [761, 126] on input "[DATE]" at bounding box center [768, 142] width 194 height 33
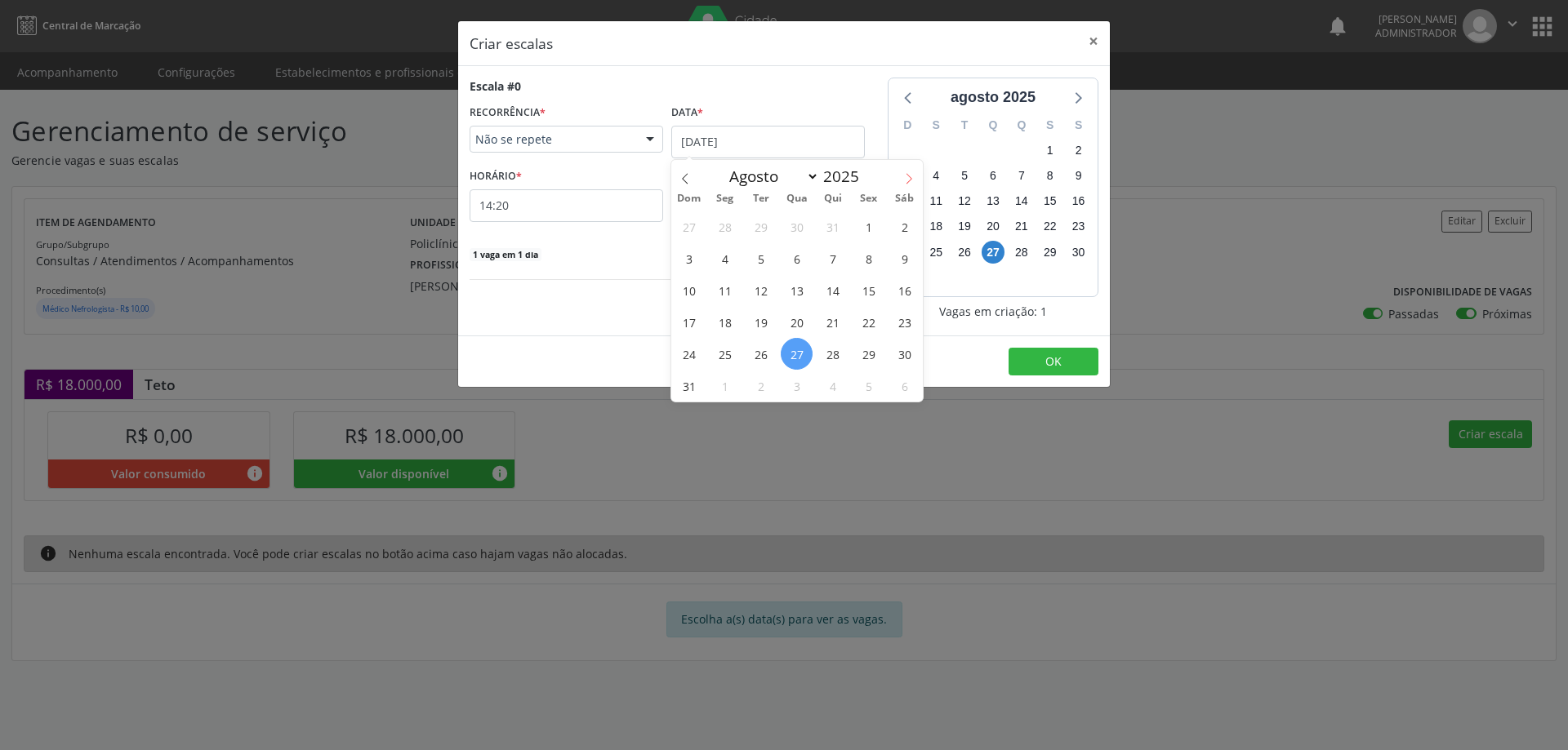
click at [898, 178] on span at bounding box center [909, 174] width 28 height 28
select select "8"
click at [759, 234] on span "2" at bounding box center [760, 226] width 32 height 32
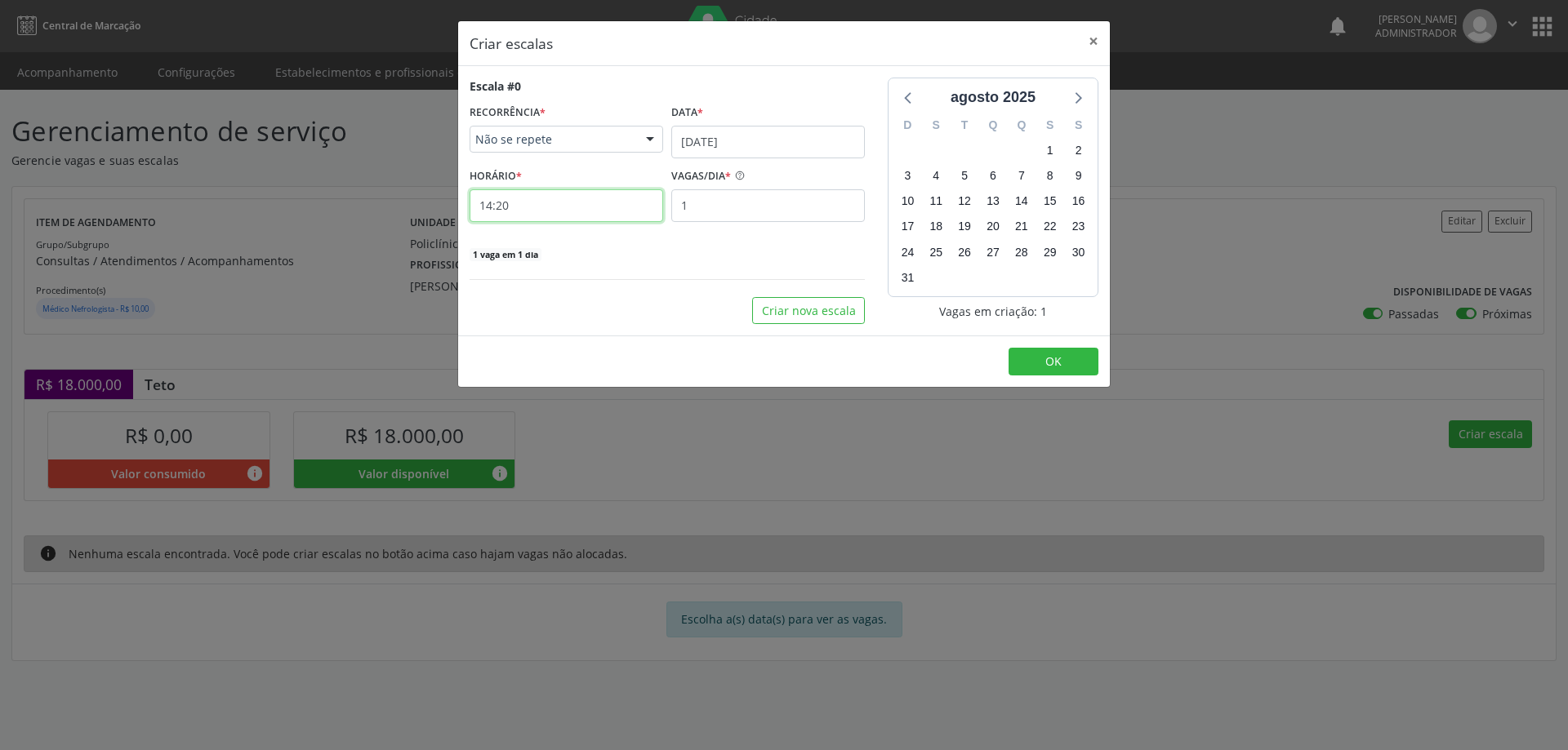
click at [571, 211] on input "14:20" at bounding box center [566, 206] width 194 height 33
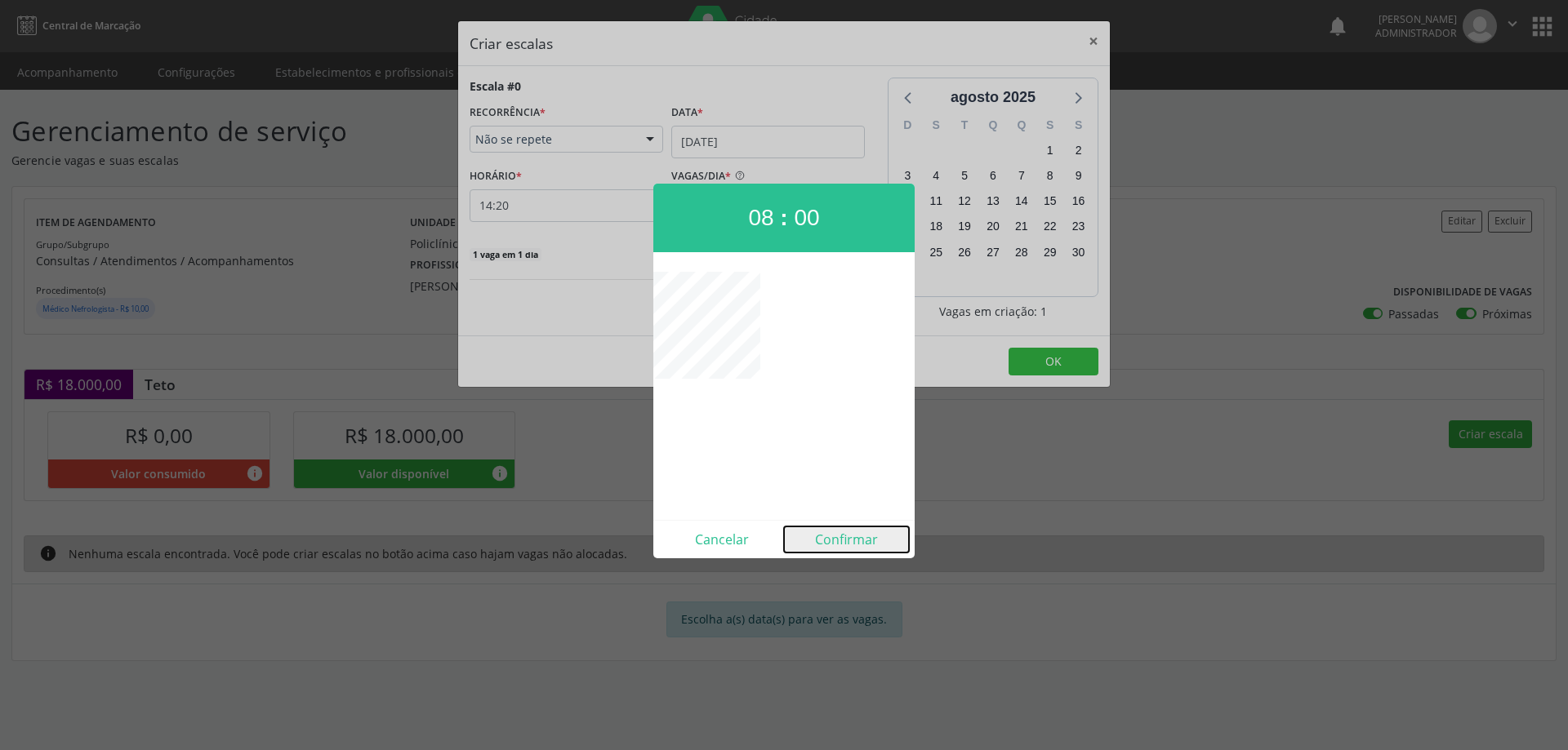
click at [833, 533] on button "Confirmar" at bounding box center [846, 539] width 125 height 26
type input "08:00"
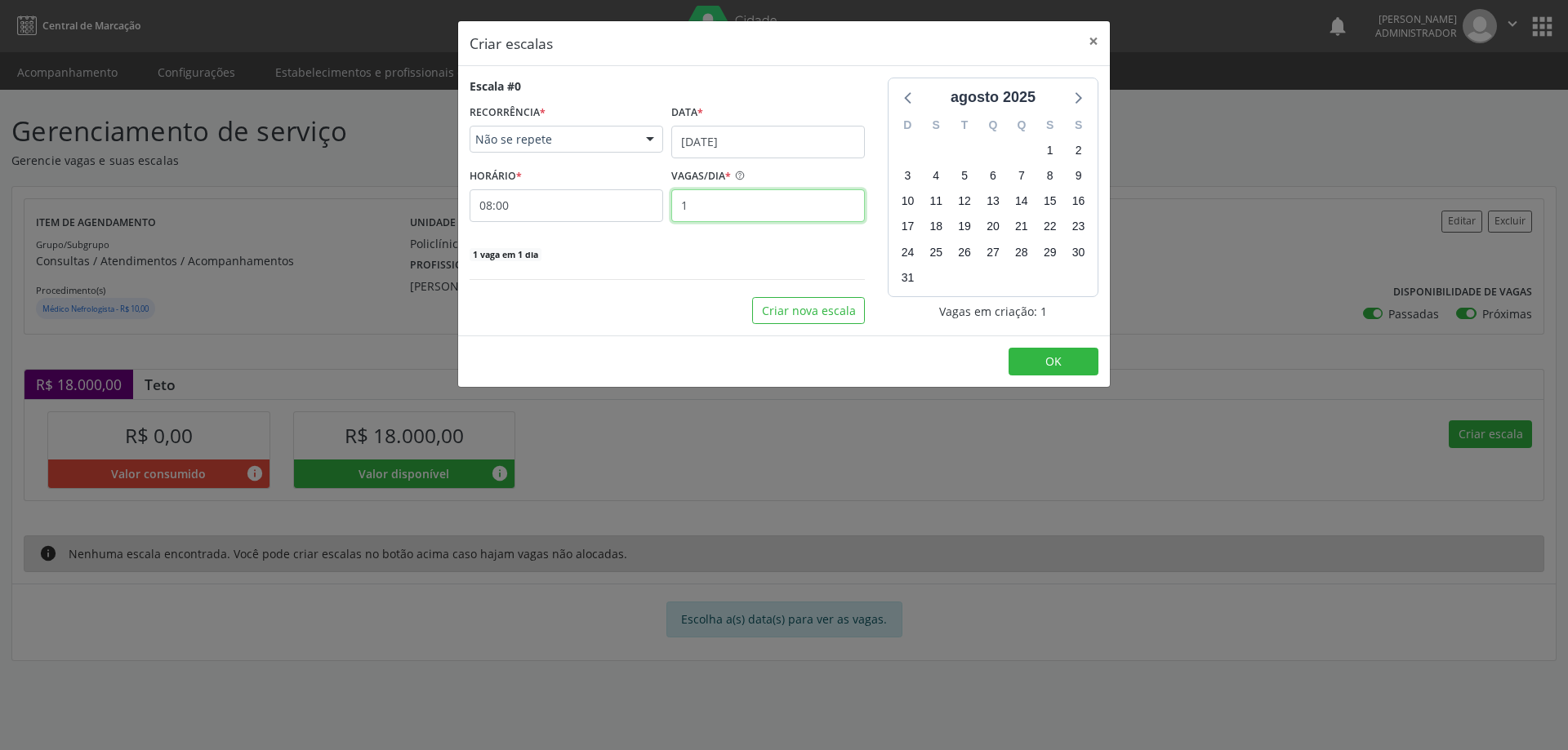
click at [738, 208] on input "1" at bounding box center [768, 206] width 194 height 33
type input "15"
click at [1046, 371] on button "OK" at bounding box center [1053, 361] width 90 height 28
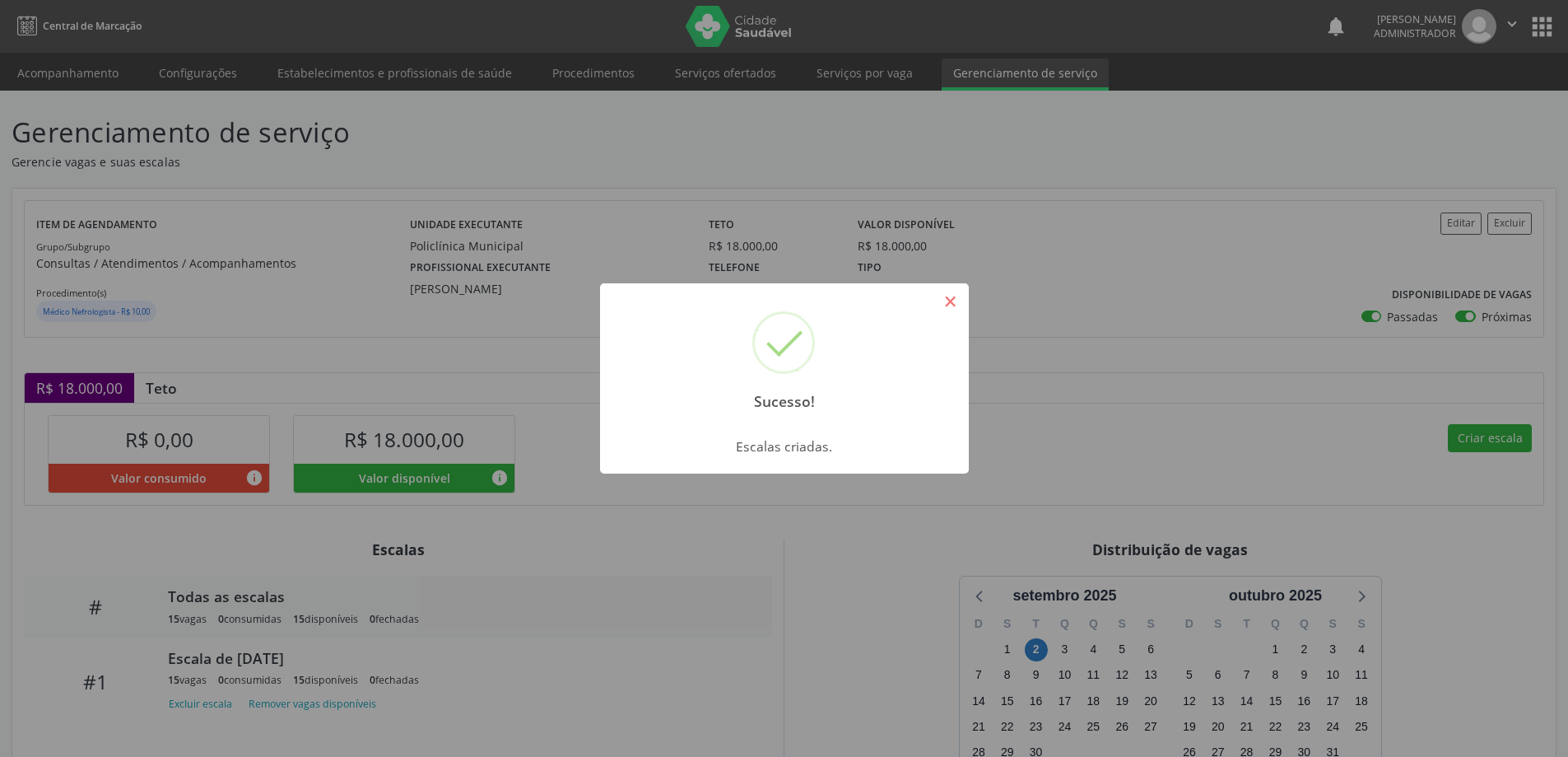
click at [937, 300] on button "×" at bounding box center [951, 301] width 28 height 28
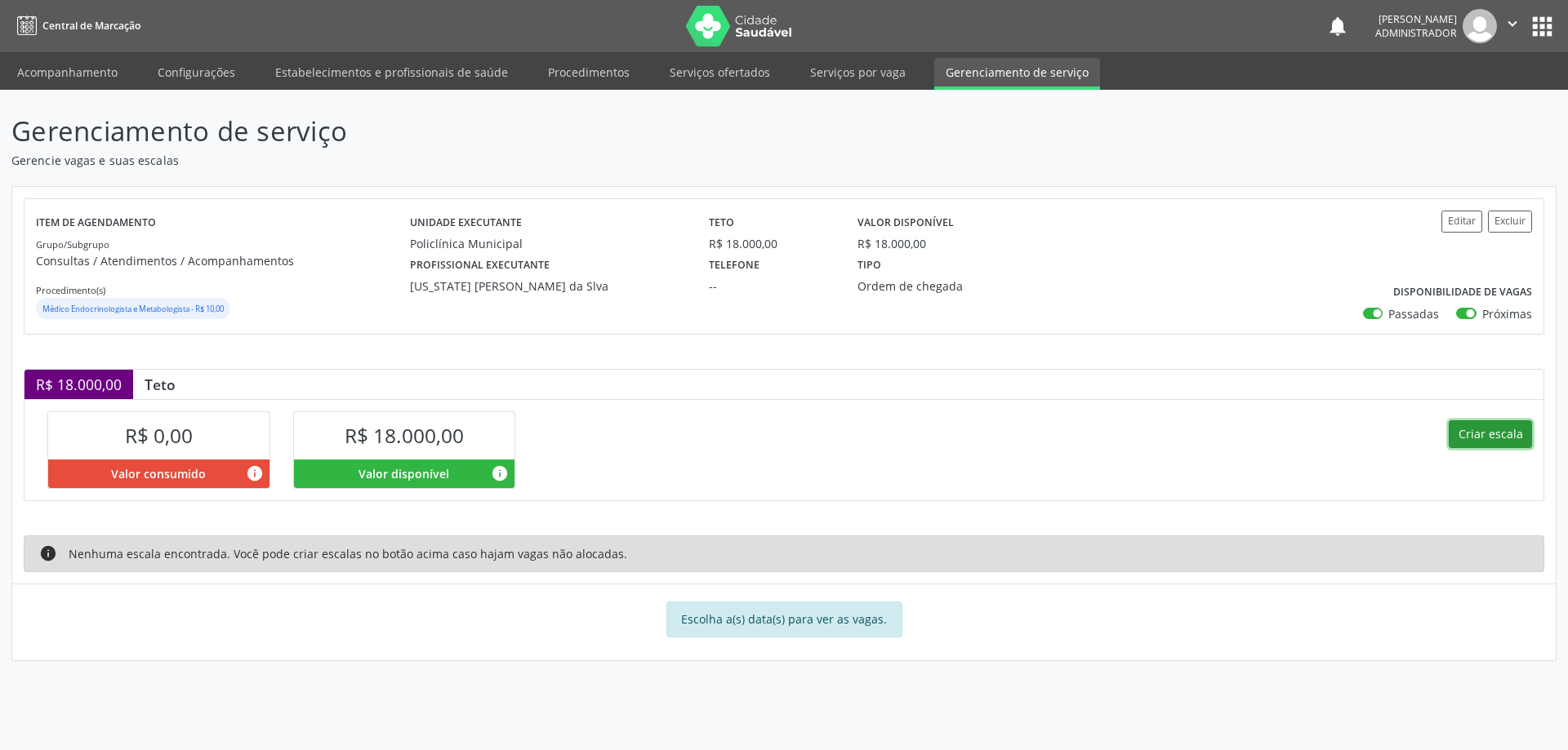
click at [1484, 427] on button "Criar escala" at bounding box center [1490, 434] width 83 height 28
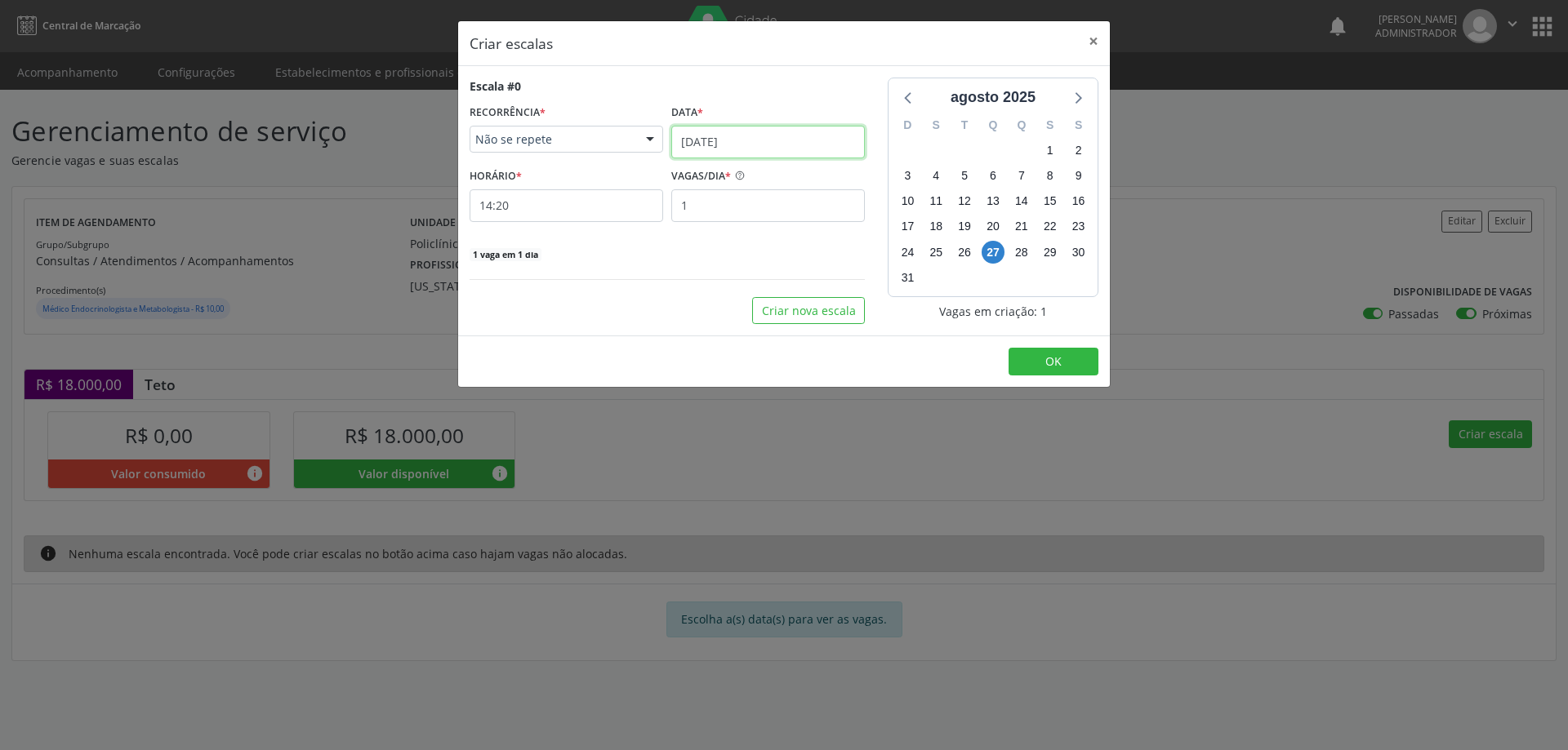
click at [766, 147] on input "[DATE]" at bounding box center [768, 142] width 194 height 33
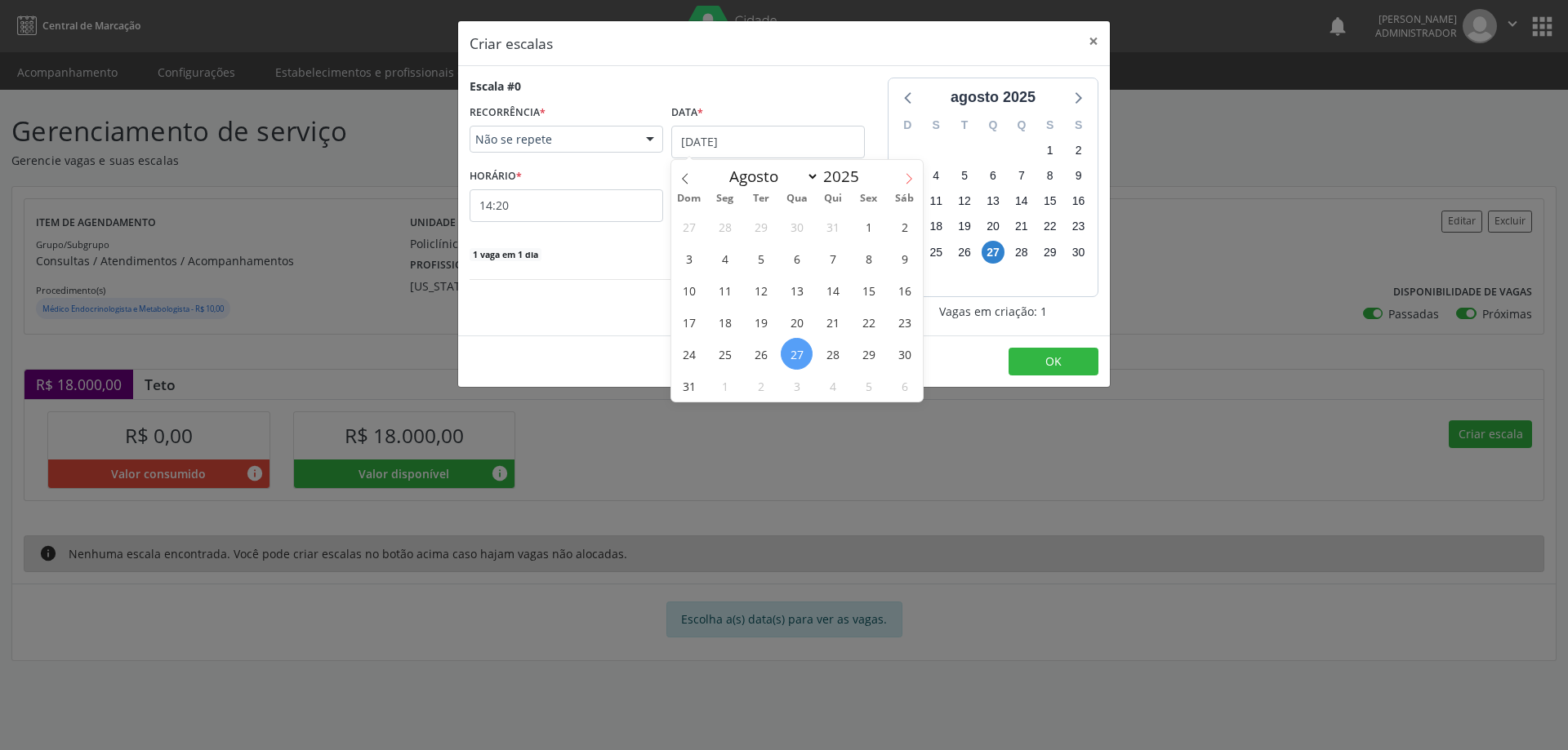
click at [912, 180] on icon at bounding box center [908, 178] width 11 height 11
select select "8"
click at [796, 235] on span "3" at bounding box center [796, 226] width 32 height 32
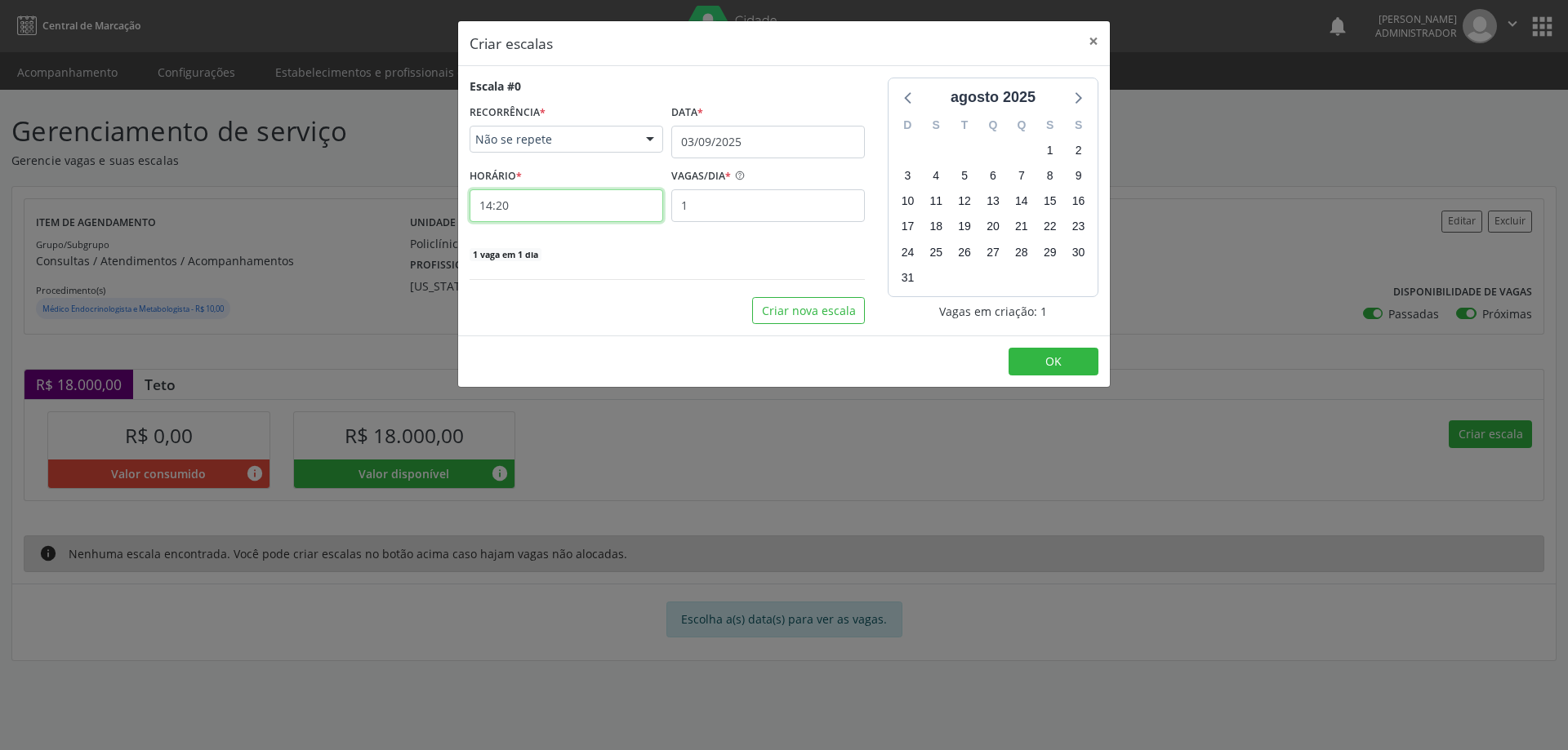
click at [617, 218] on input "14:20" at bounding box center [566, 206] width 194 height 33
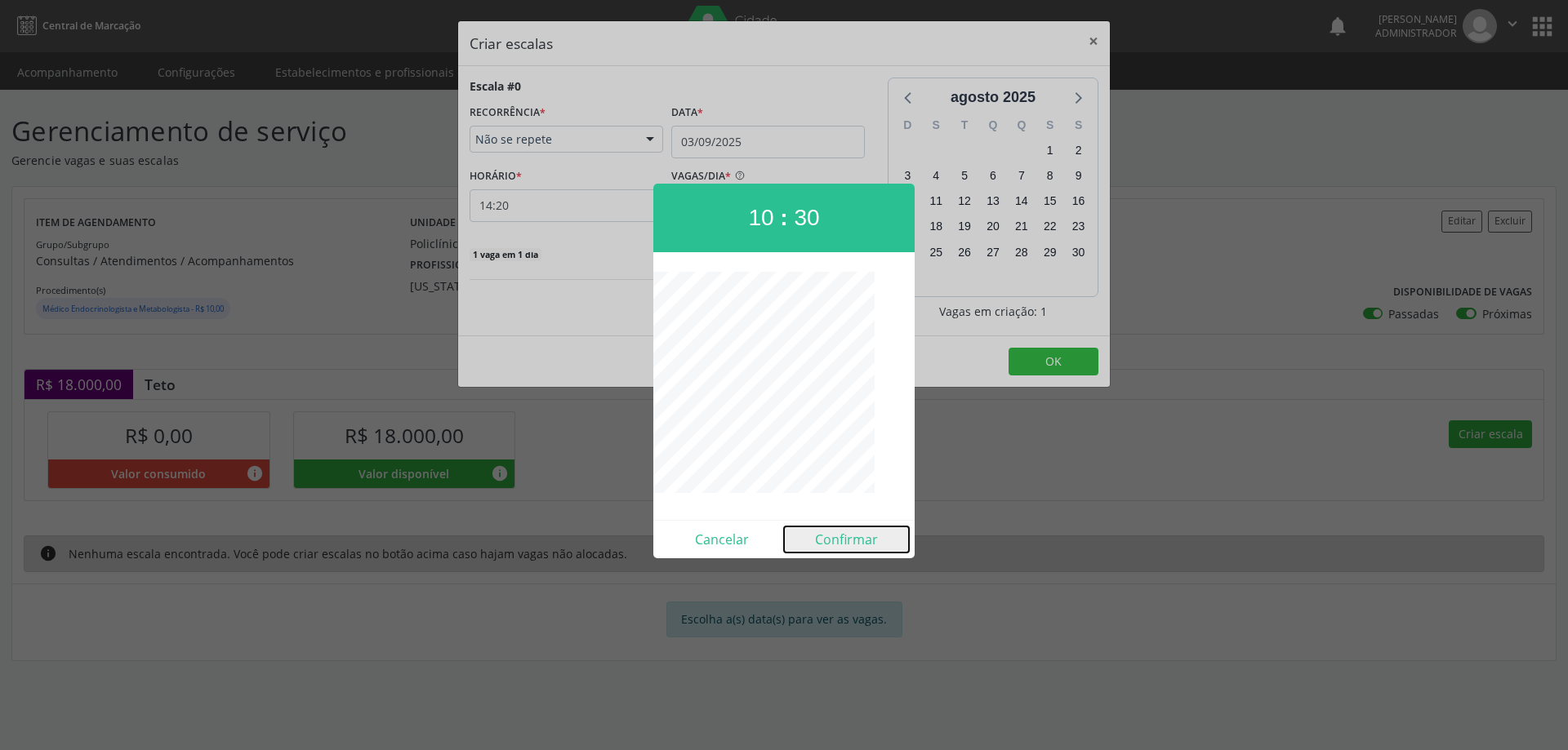
click at [831, 538] on button "Confirmar" at bounding box center [846, 539] width 125 height 26
type input "10:30"
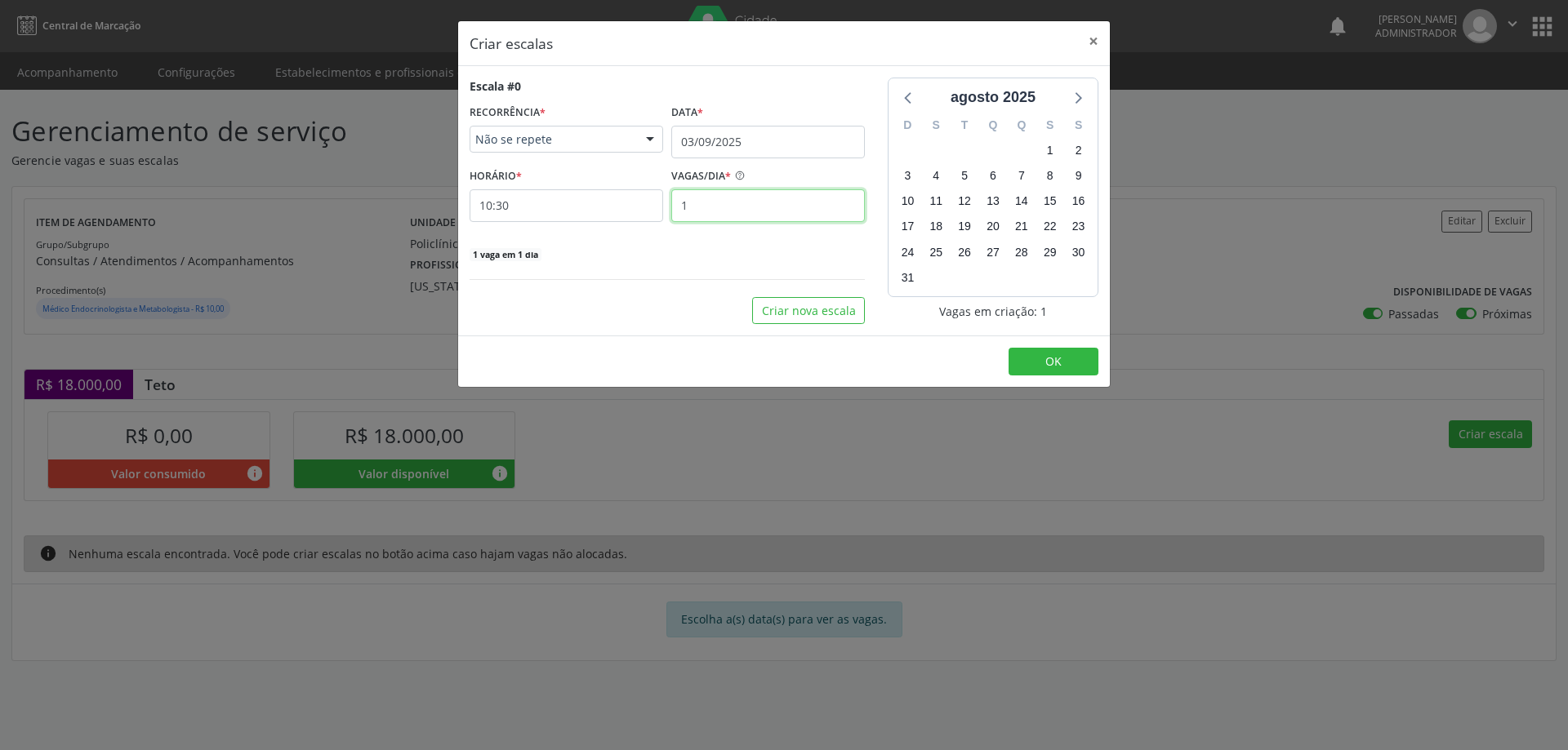
click at [725, 202] on input "1" at bounding box center [768, 206] width 194 height 33
type input "16"
click at [1040, 364] on button "OK" at bounding box center [1053, 361] width 90 height 28
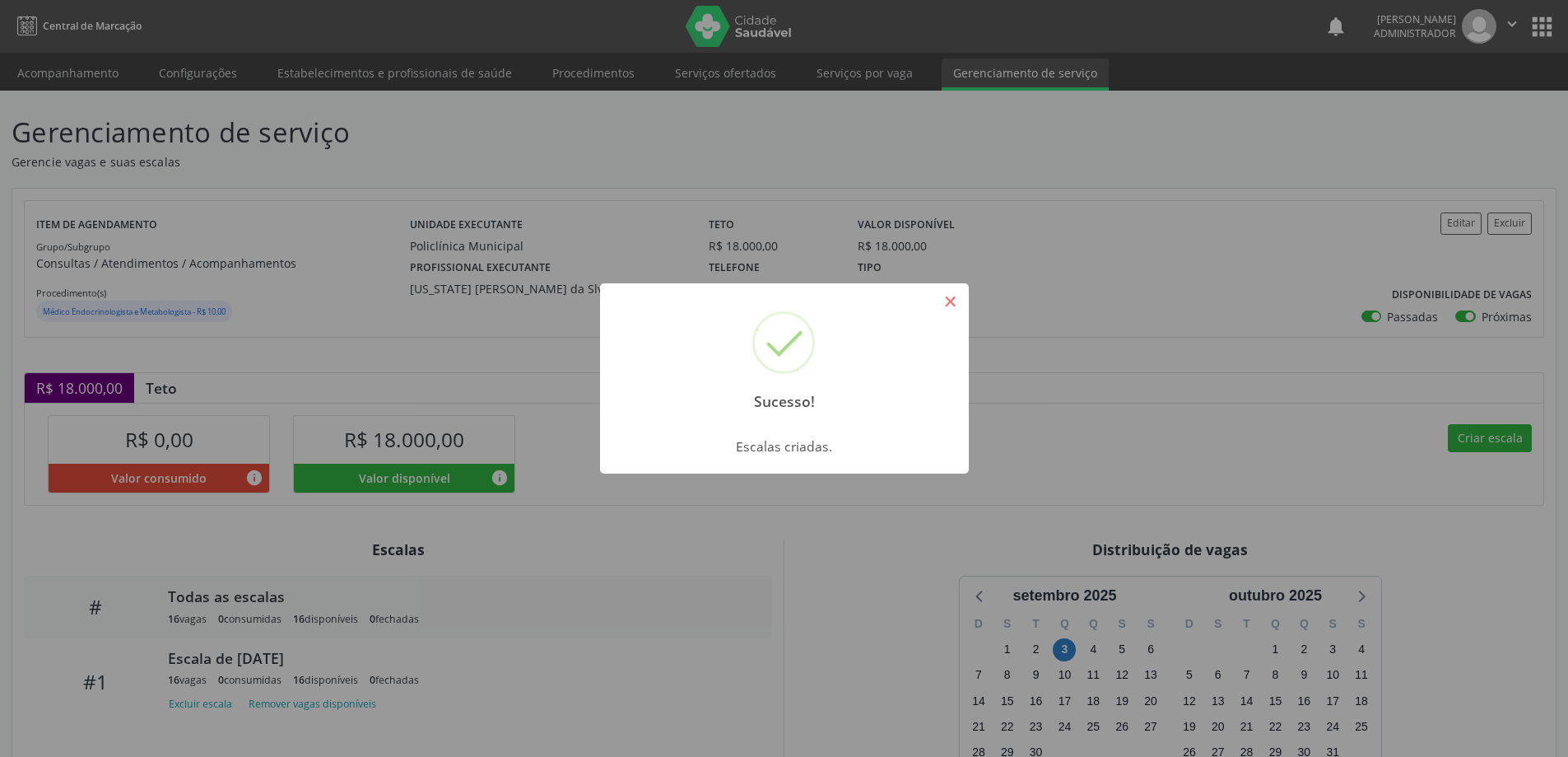
click at [951, 313] on button "×" at bounding box center [951, 301] width 28 height 28
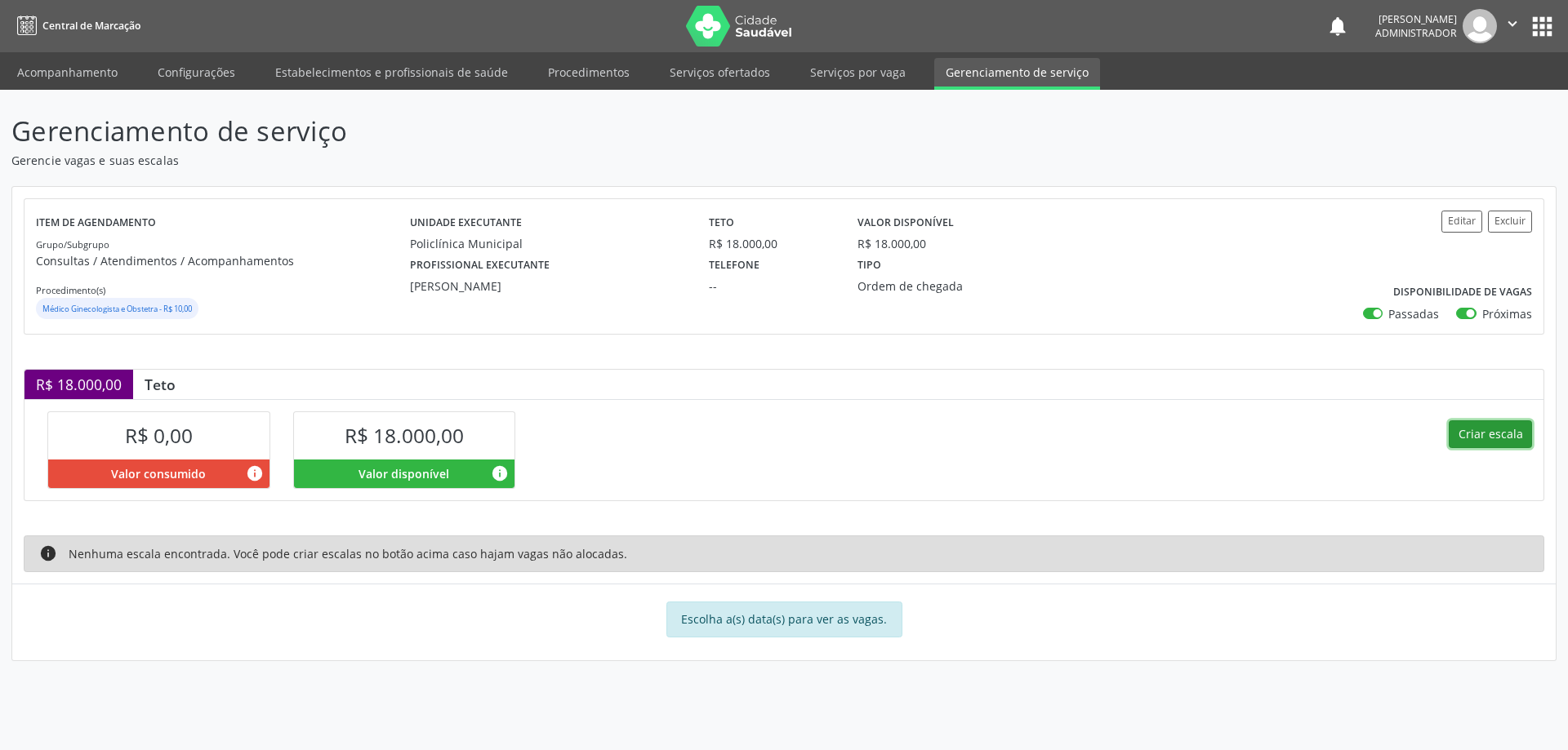
click at [1505, 426] on button "Criar escala" at bounding box center [1490, 434] width 83 height 28
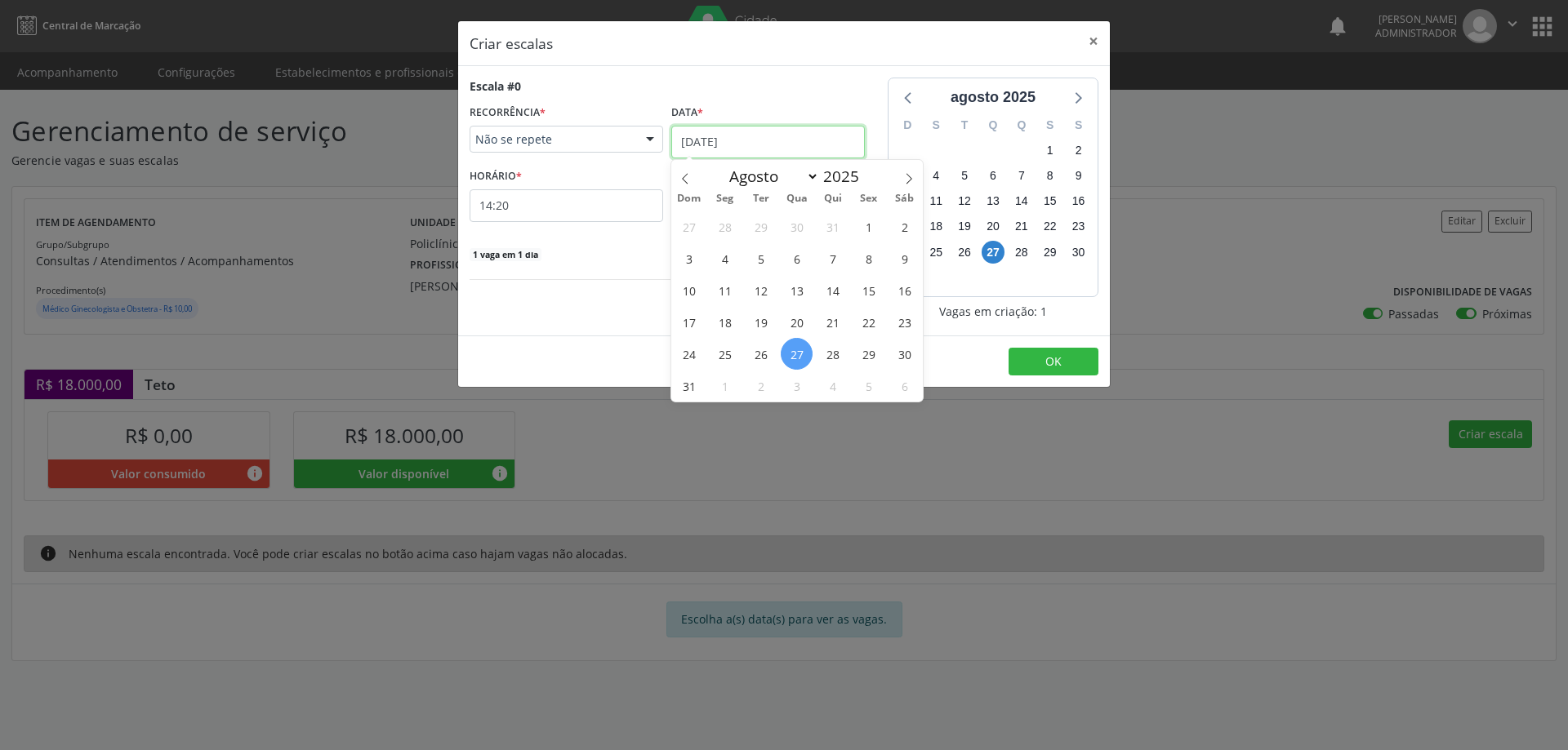
click at [757, 136] on input "[DATE]" at bounding box center [768, 142] width 194 height 33
click at [917, 179] on span at bounding box center [909, 174] width 28 height 28
select select "8"
click at [824, 238] on span "4" at bounding box center [832, 226] width 32 height 32
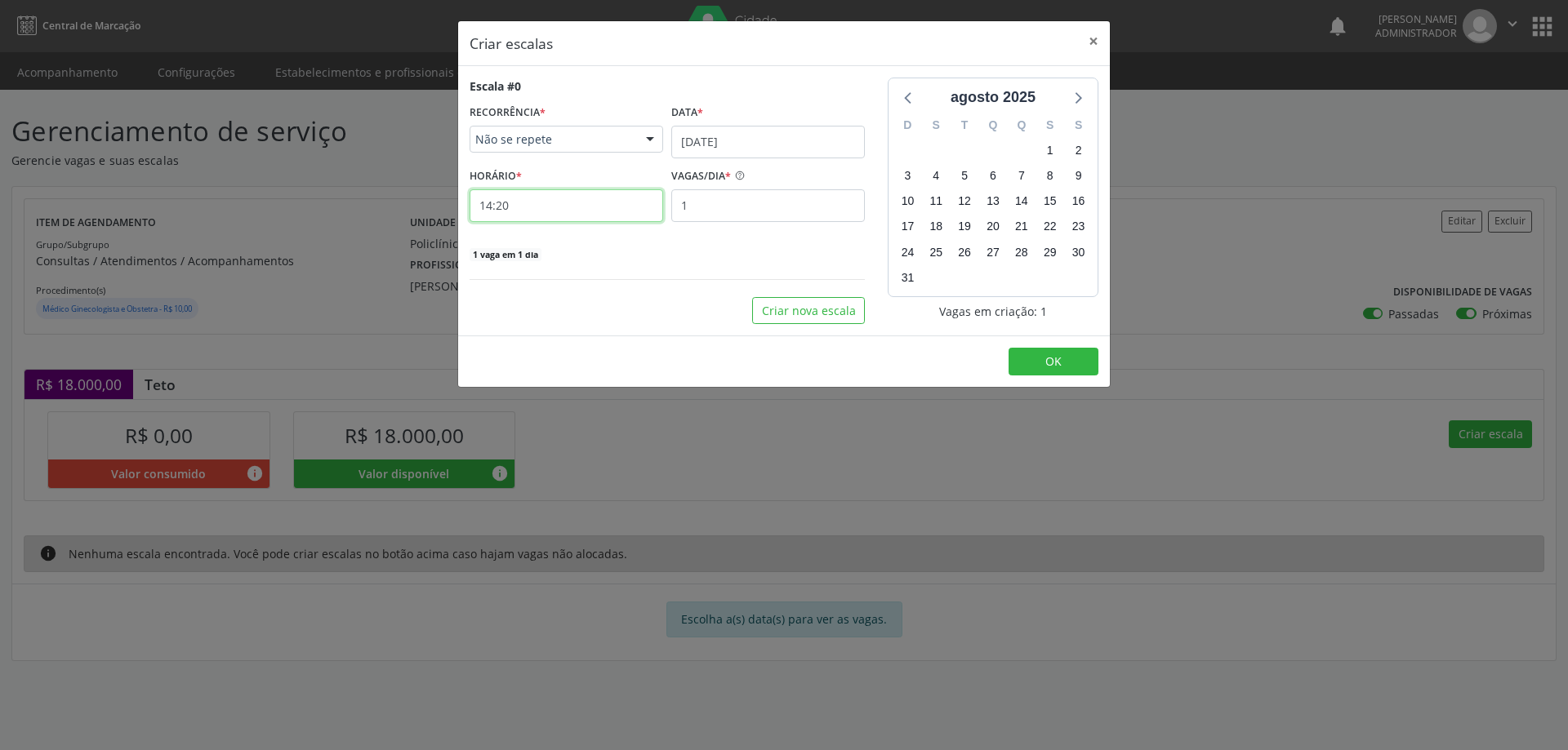
click at [526, 197] on input "14:20" at bounding box center [566, 206] width 194 height 33
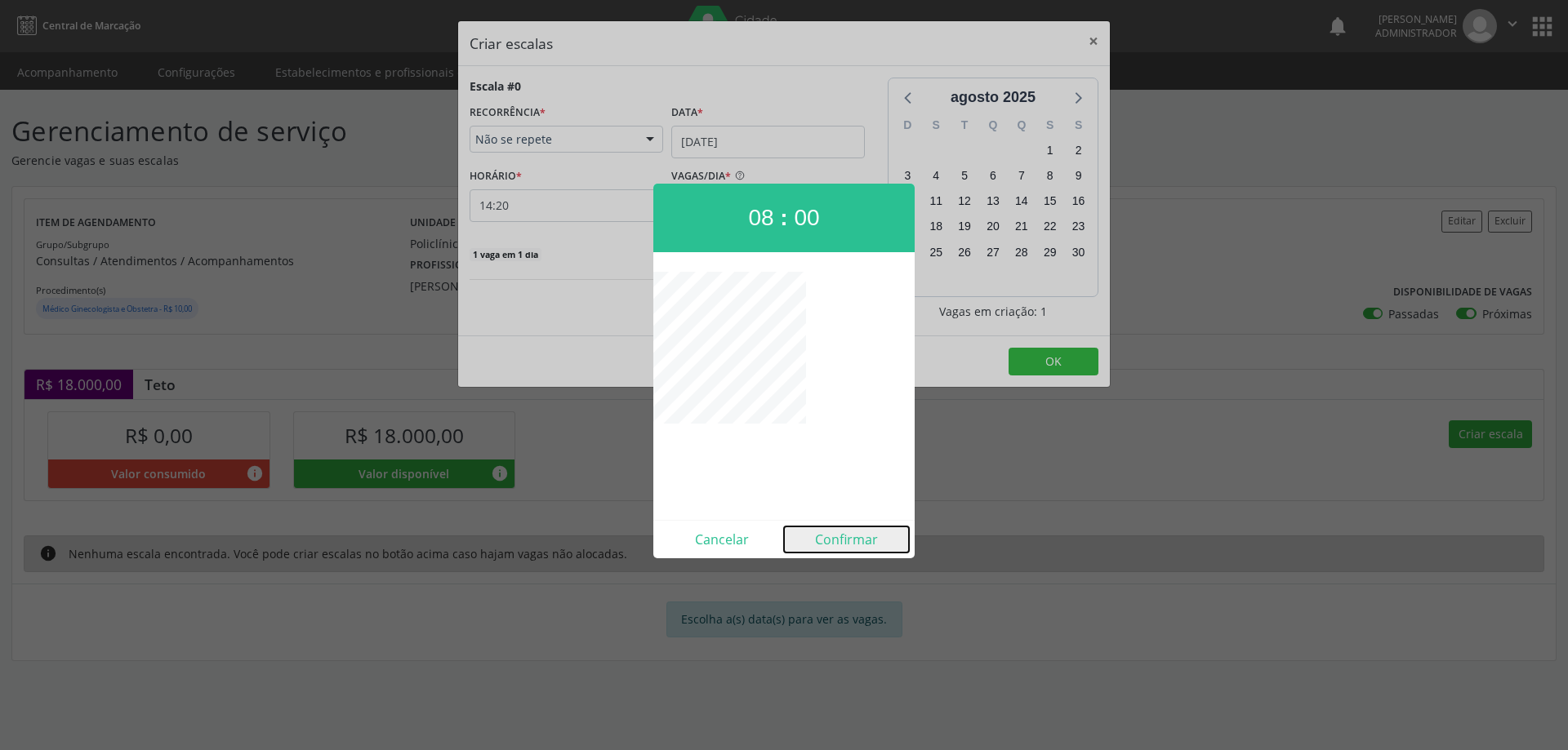
click at [836, 534] on button "Confirmar" at bounding box center [846, 539] width 125 height 26
type input "08:00"
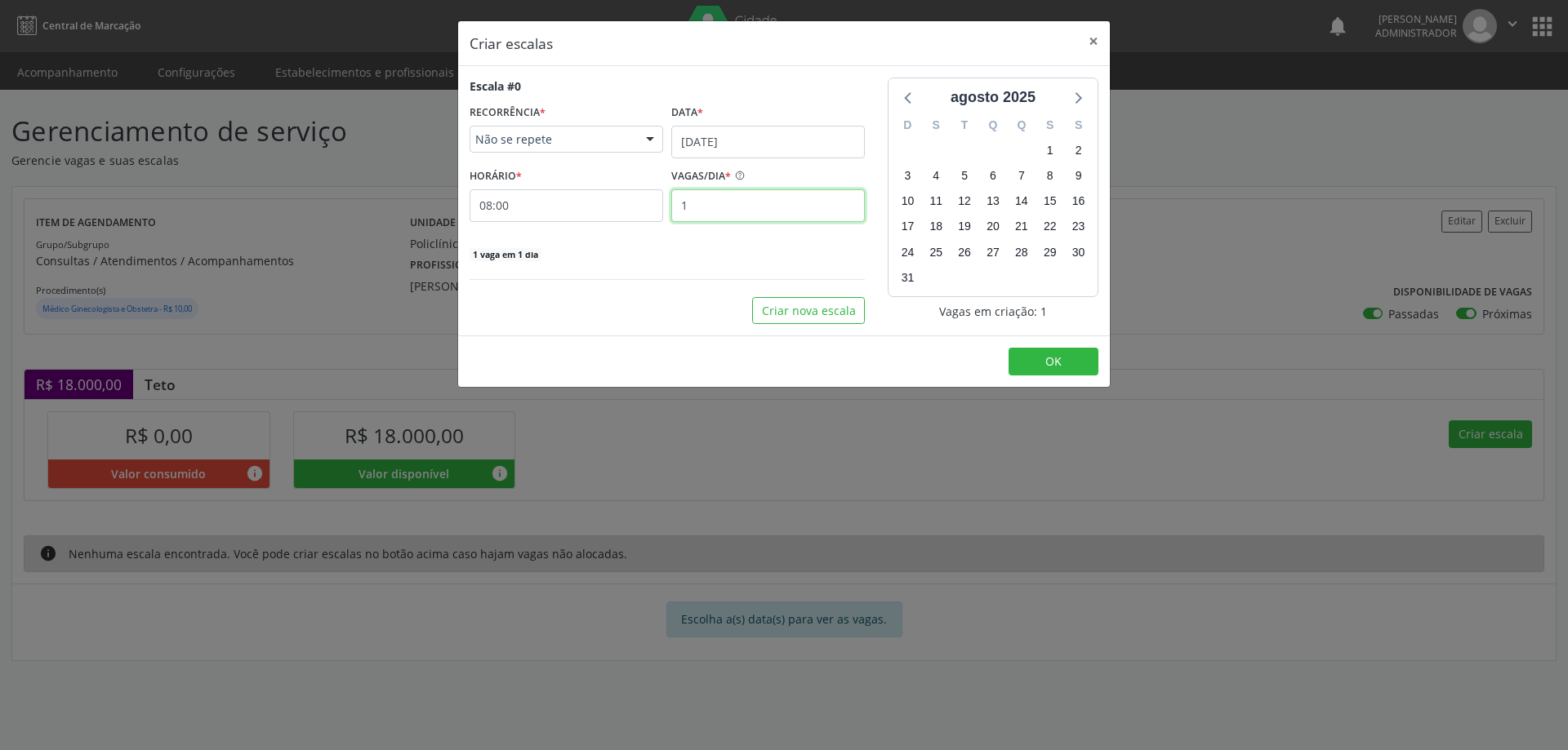
click at [742, 199] on input "1" at bounding box center [768, 206] width 194 height 33
type input "16"
click at [1073, 365] on button "OK" at bounding box center [1053, 361] width 90 height 28
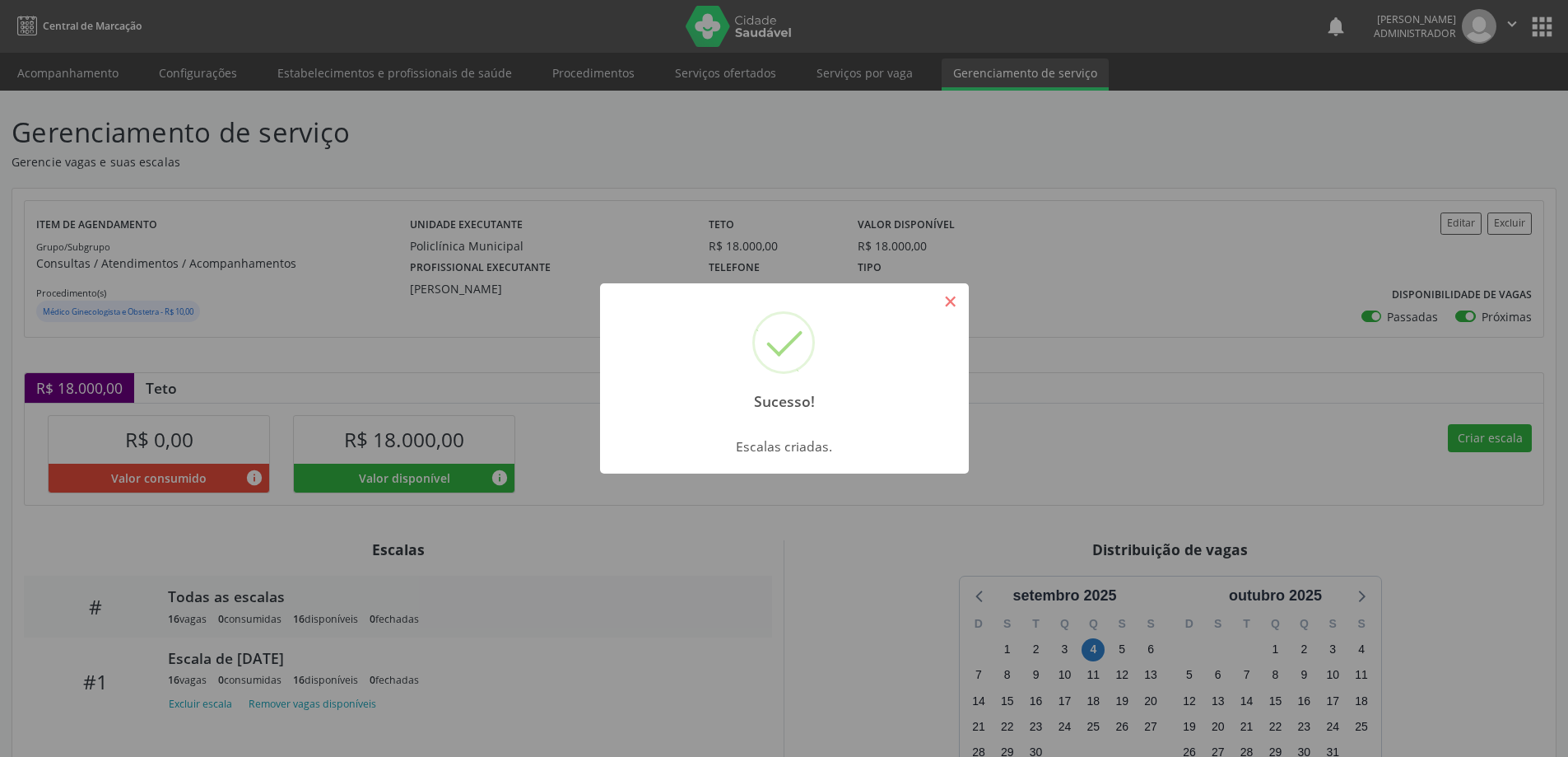
click at [954, 304] on button "×" at bounding box center [951, 301] width 28 height 28
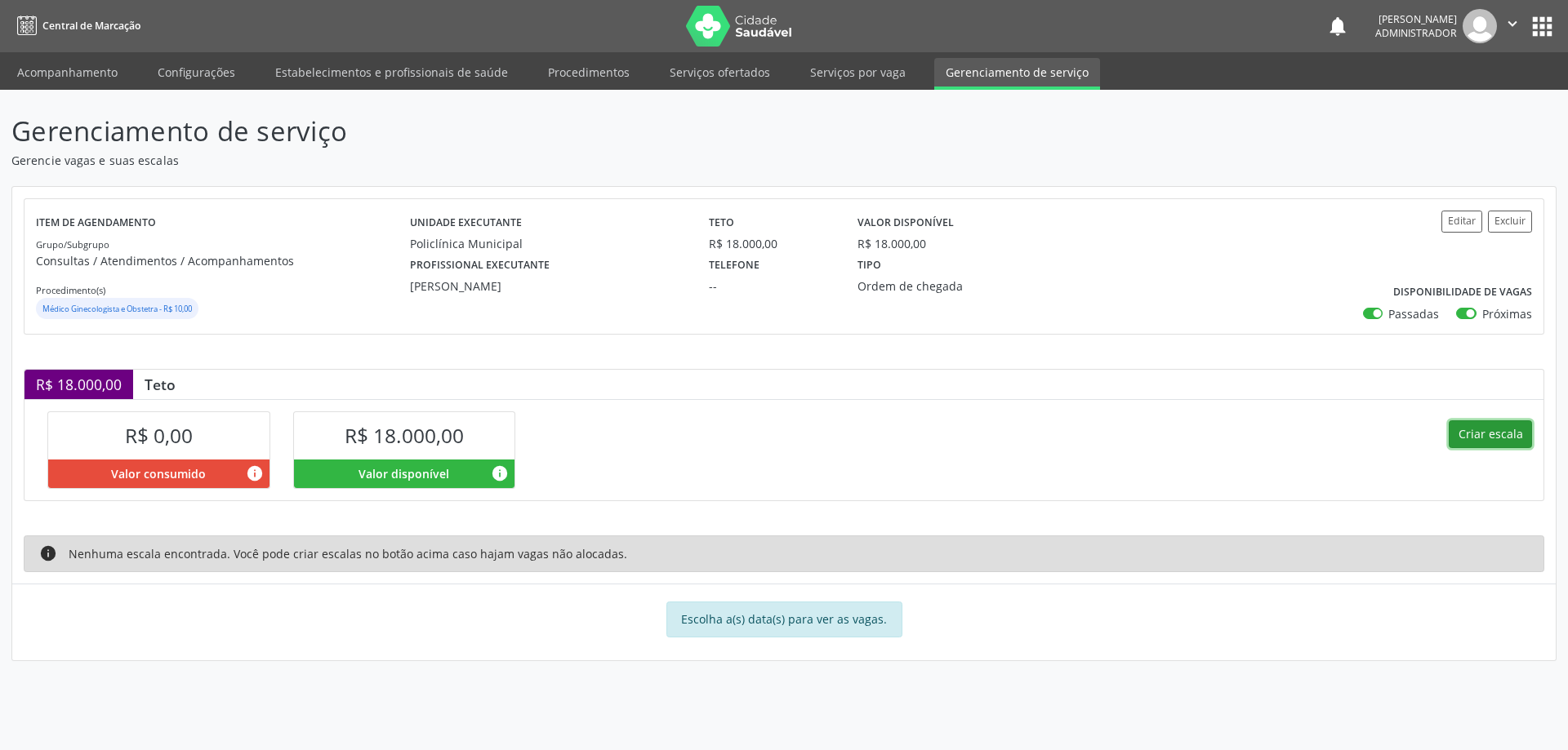
click at [1499, 440] on button "Criar escala" at bounding box center [1490, 434] width 83 height 28
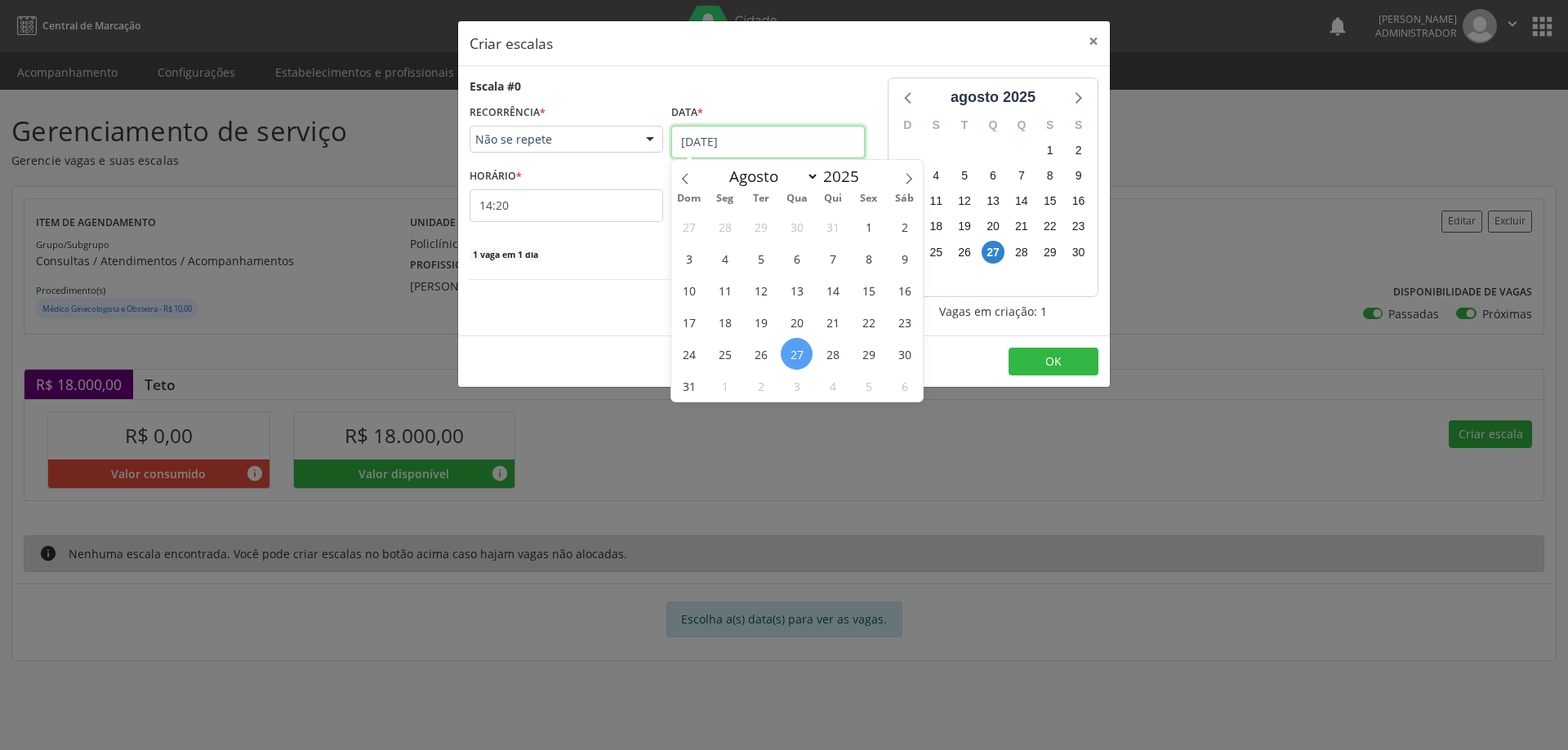
click at [752, 140] on input "[DATE]" at bounding box center [768, 142] width 194 height 33
click at [905, 179] on icon at bounding box center [908, 178] width 11 height 11
select select "8"
drag, startPoint x: 827, startPoint y: 224, endPoint x: 660, endPoint y: 200, distance: 168.7
click at [828, 224] on span "4" at bounding box center [832, 226] width 32 height 32
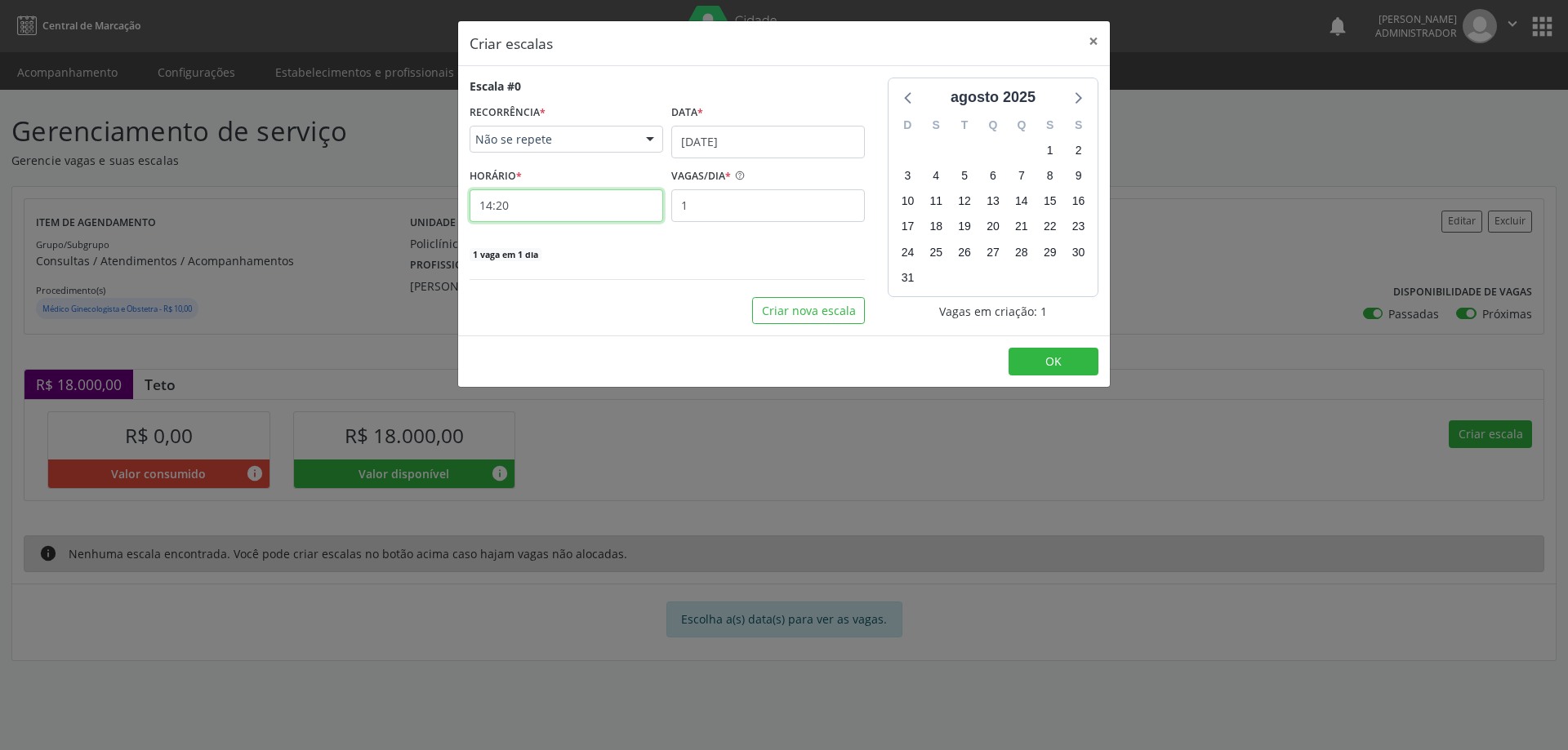
click at [579, 200] on input "14:20" at bounding box center [566, 206] width 194 height 33
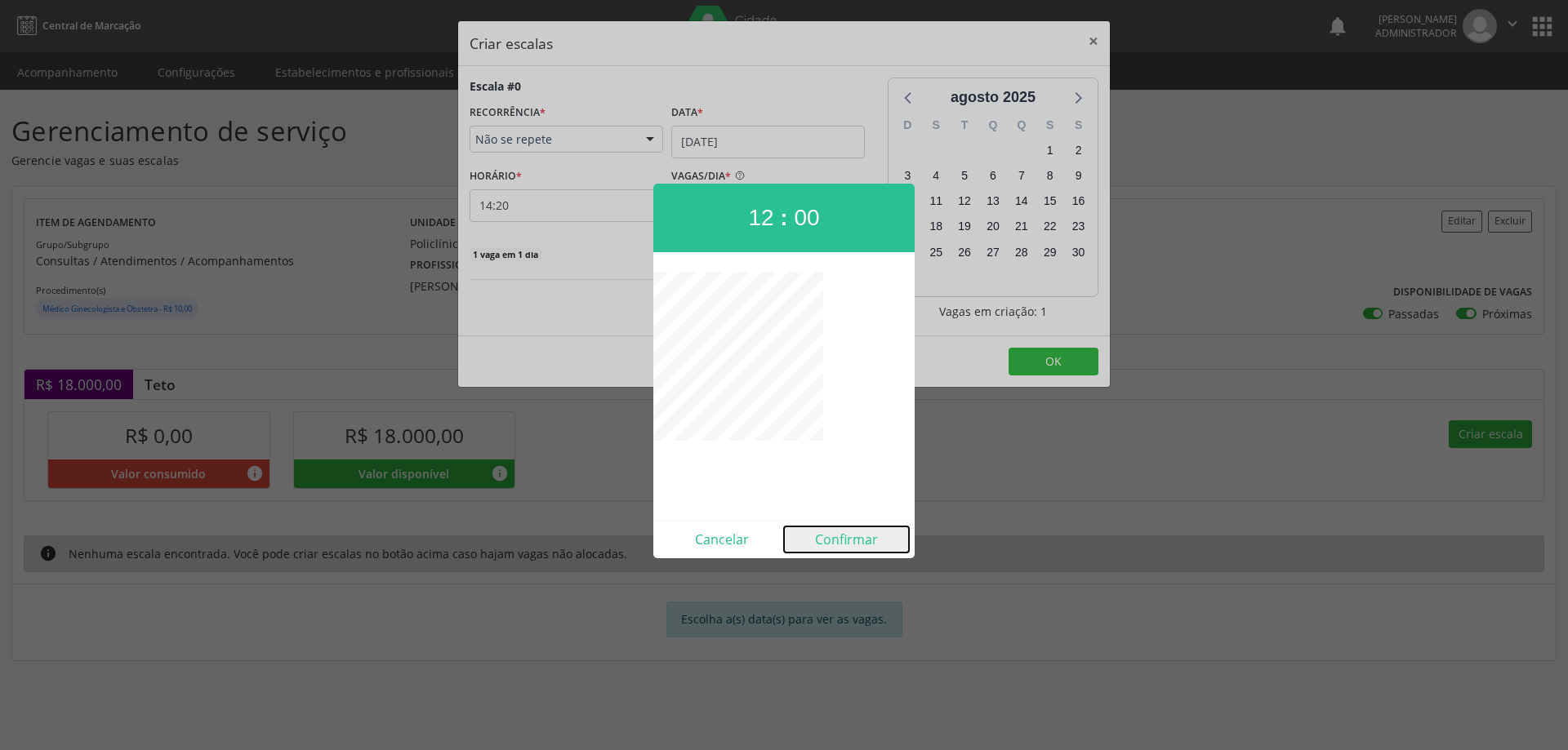
click at [869, 531] on button "Confirmar" at bounding box center [846, 539] width 125 height 26
type input "12:00"
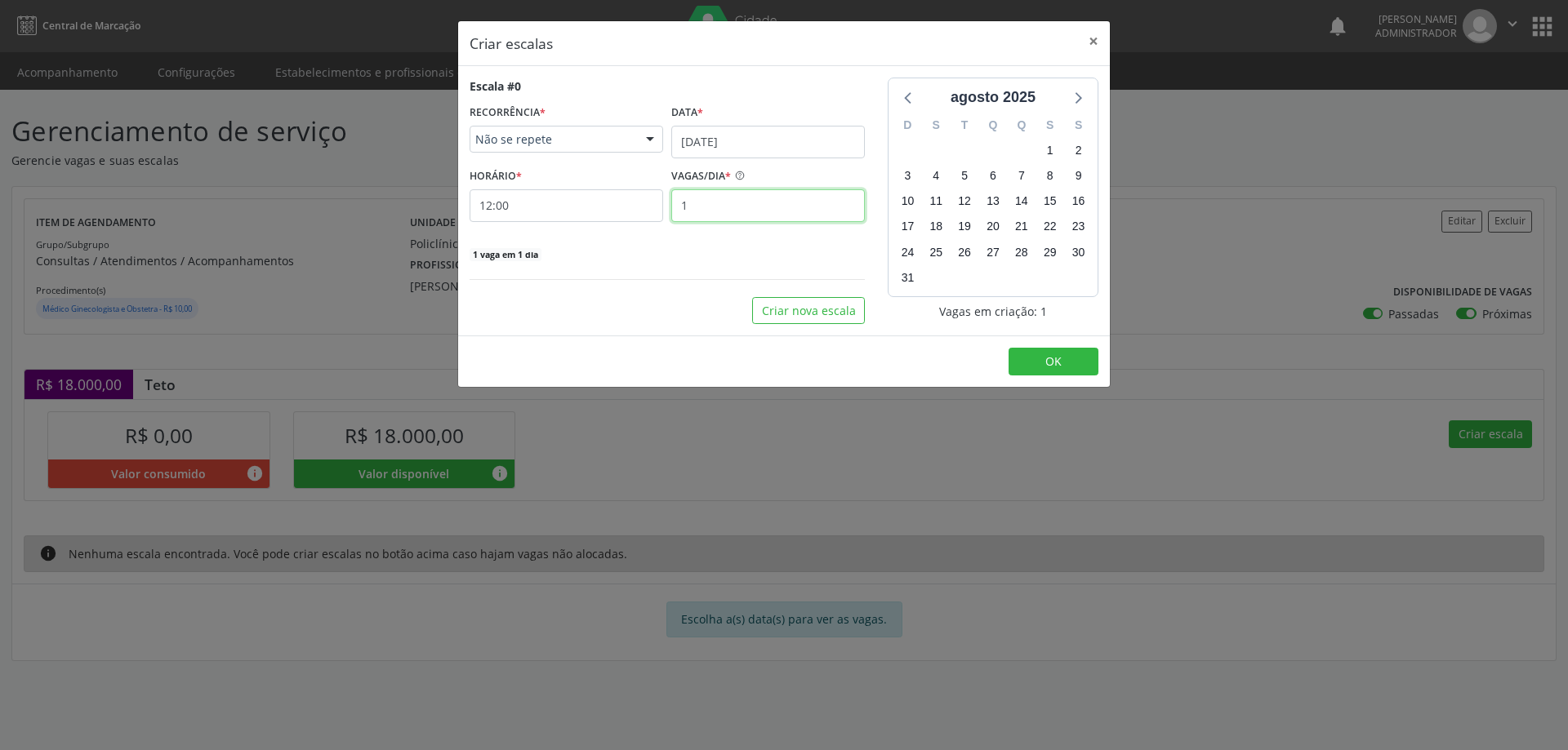
click at [750, 215] on input "1" at bounding box center [768, 206] width 194 height 33
type input "16"
click at [1076, 359] on button "OK" at bounding box center [1053, 361] width 90 height 28
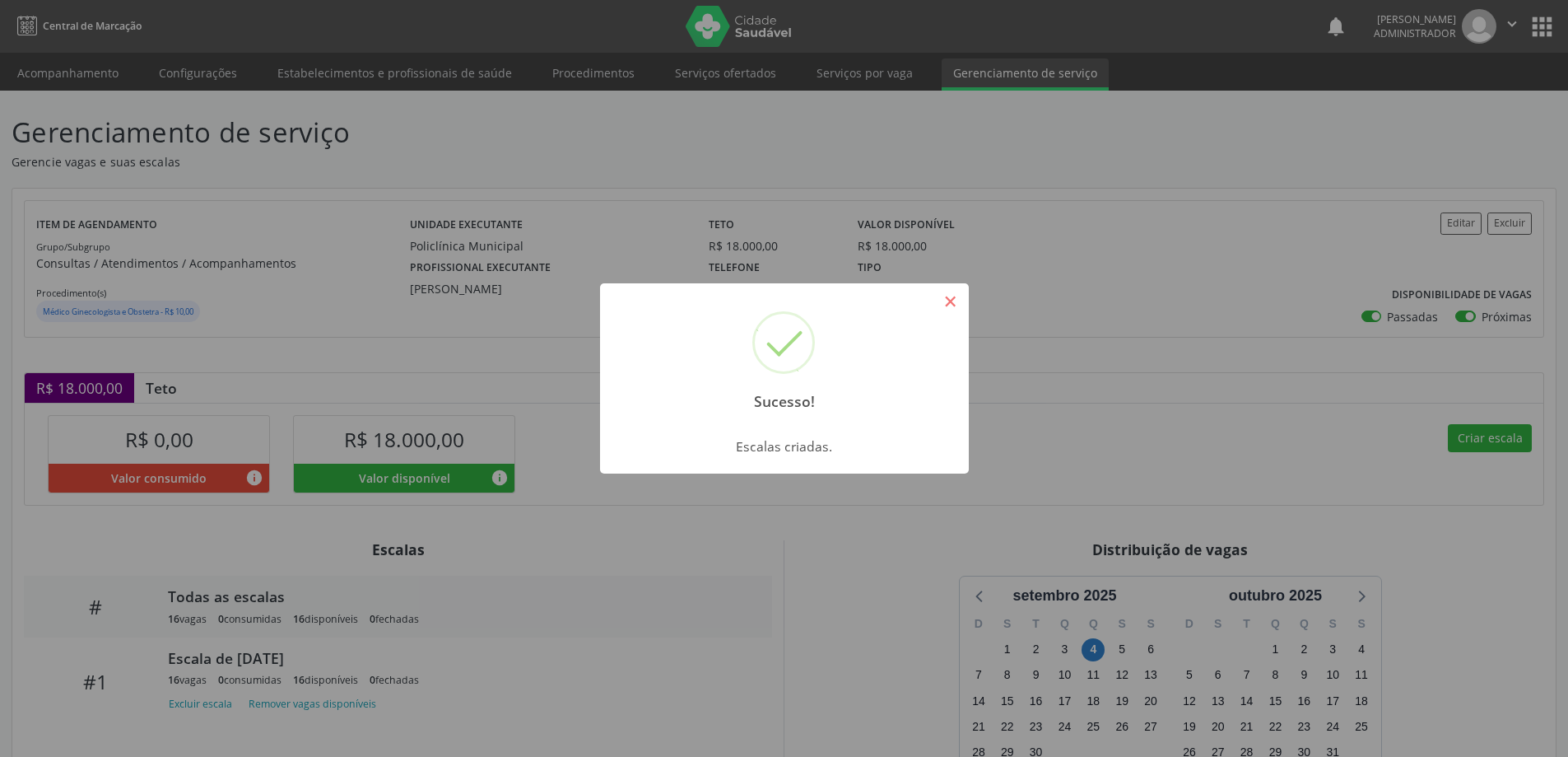
click at [952, 311] on button "×" at bounding box center [951, 301] width 28 height 28
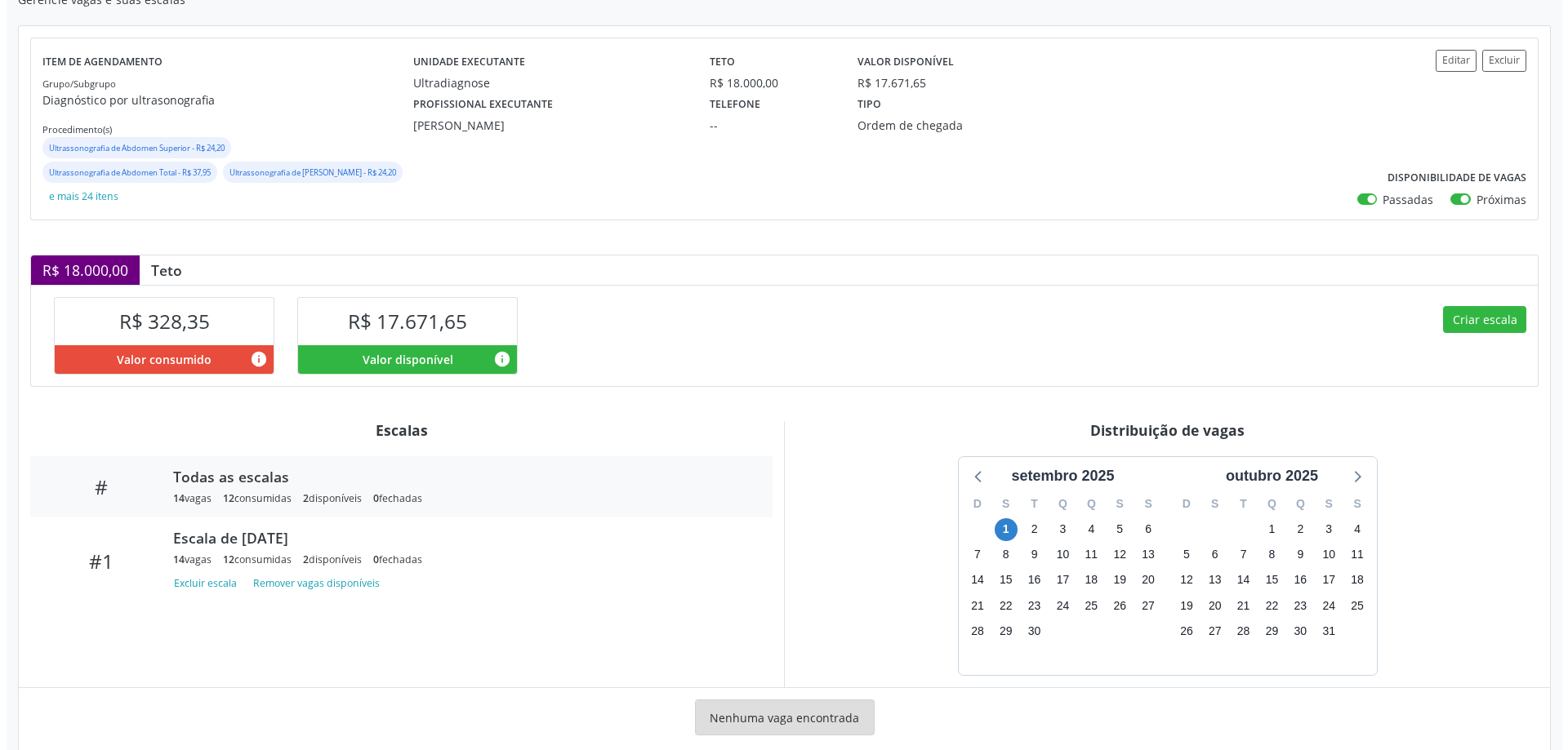
scroll to position [163, 0]
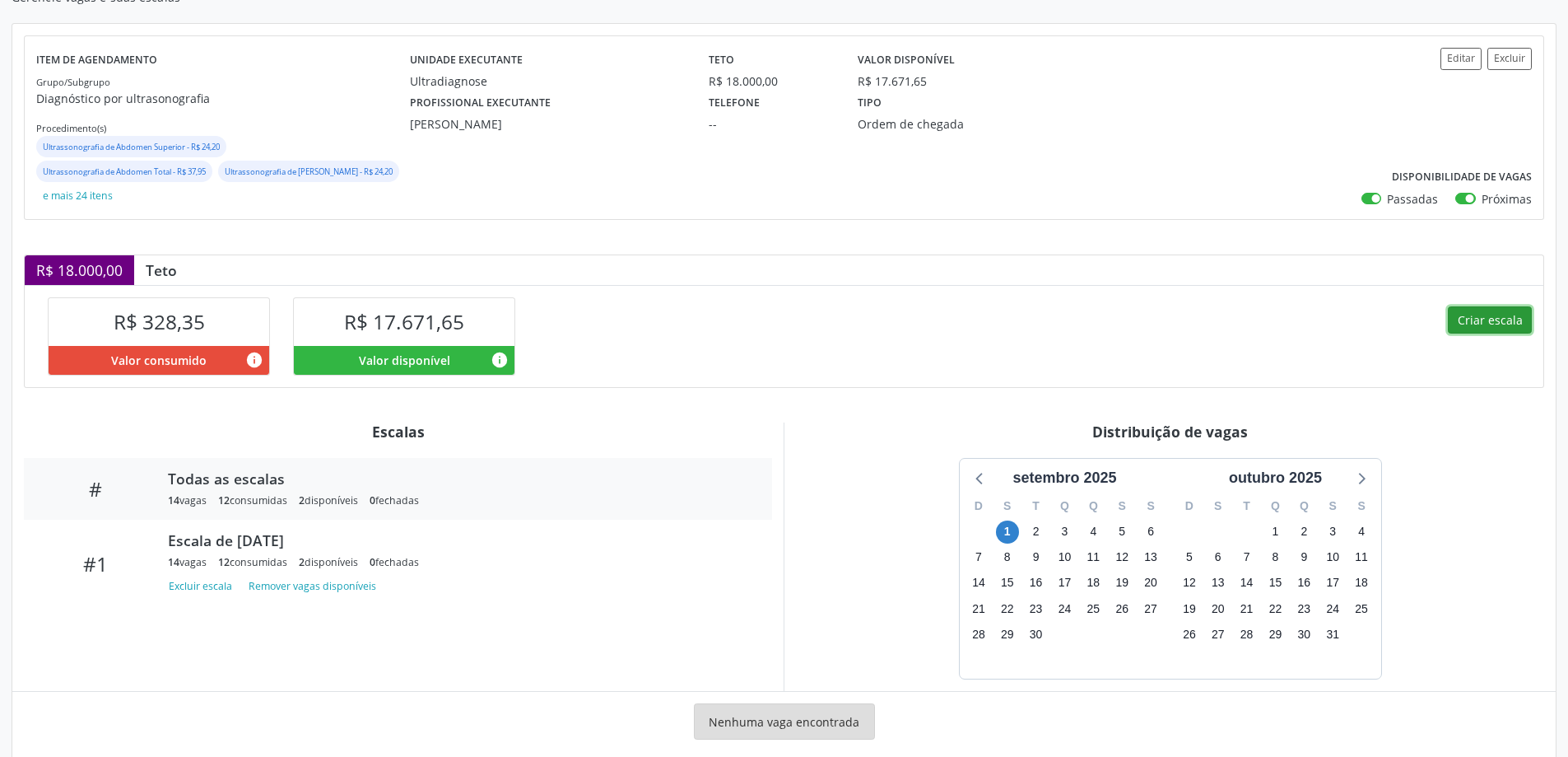
click at [1486, 308] on button "Criar escala" at bounding box center [1490, 320] width 84 height 28
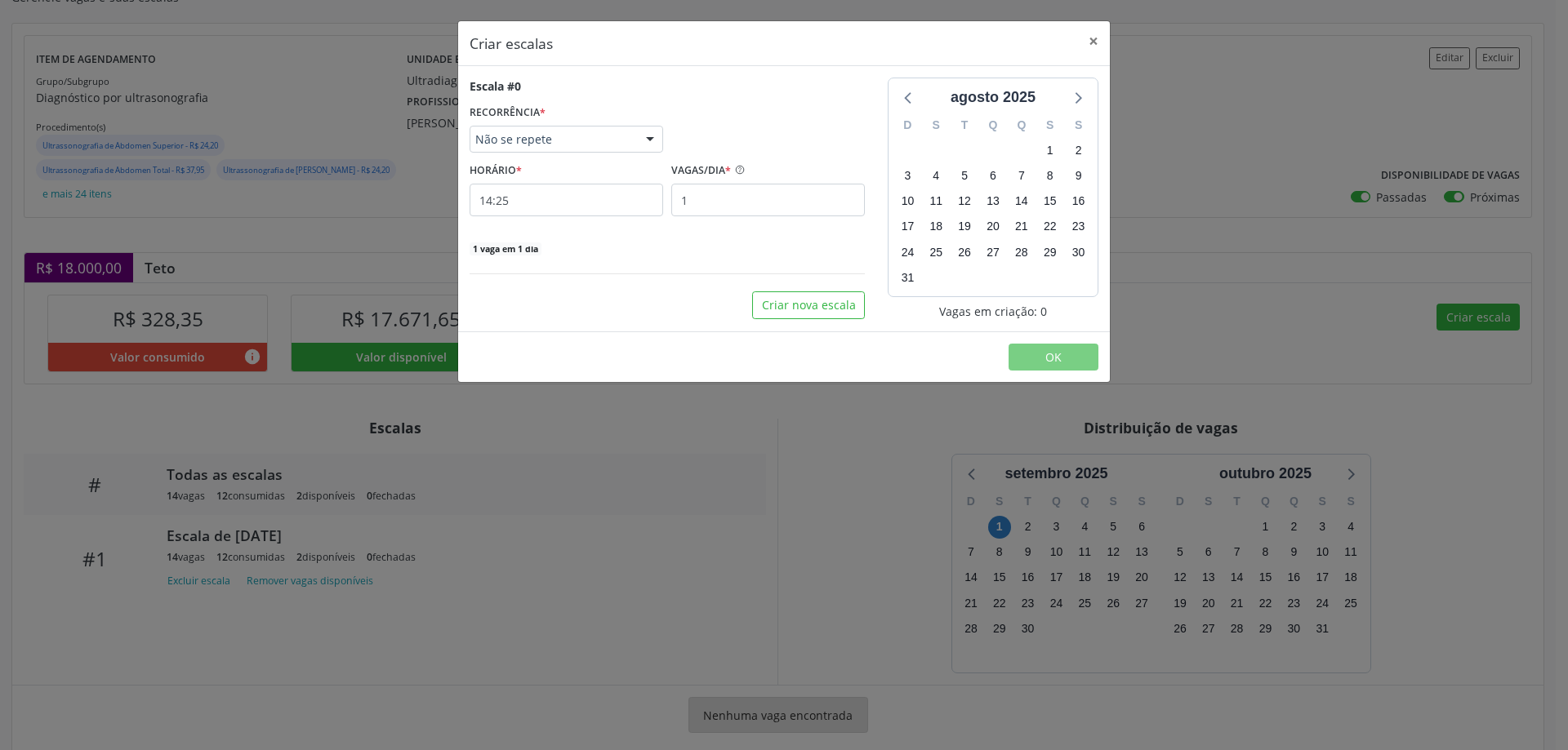
click at [1474, 312] on div "Criar escalas × Escala #0 RECORRÊNCIA * Não se repete Não se repete Diário/Sema…" at bounding box center [784, 375] width 1568 height 750
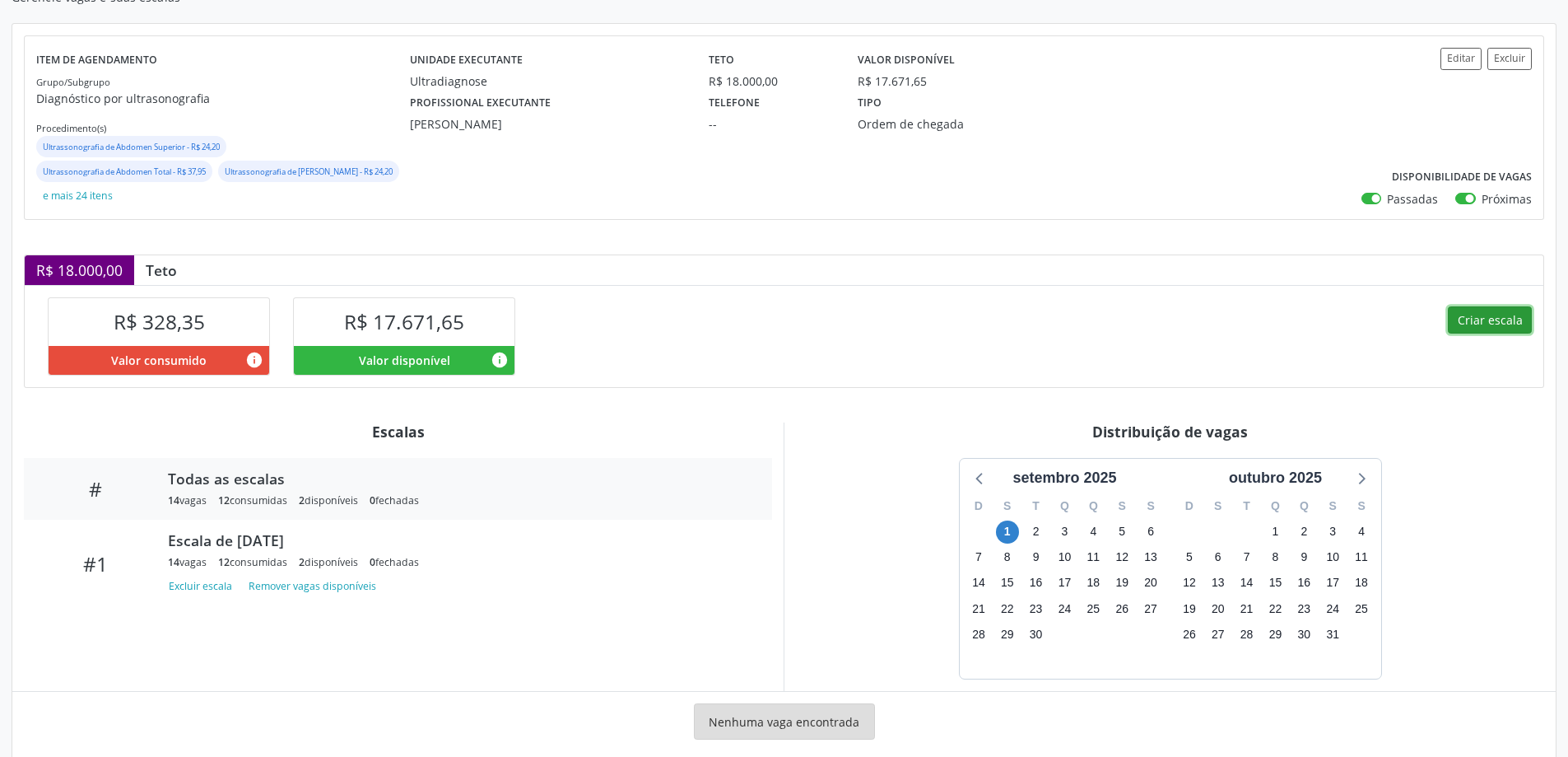
click at [1498, 318] on button "Criar escala" at bounding box center [1490, 320] width 84 height 28
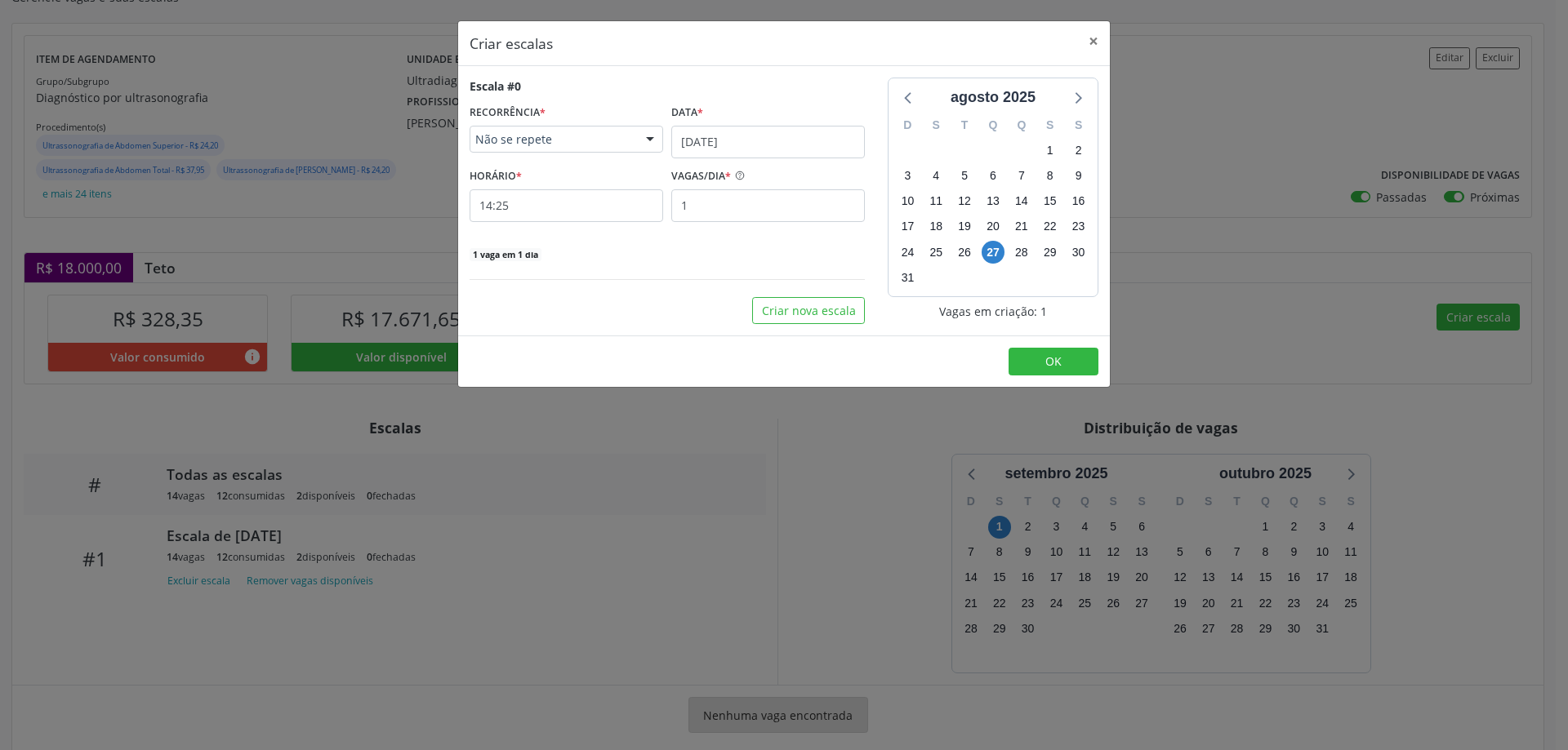
click at [753, 119] on div "Data *" at bounding box center [768, 113] width 194 height 25
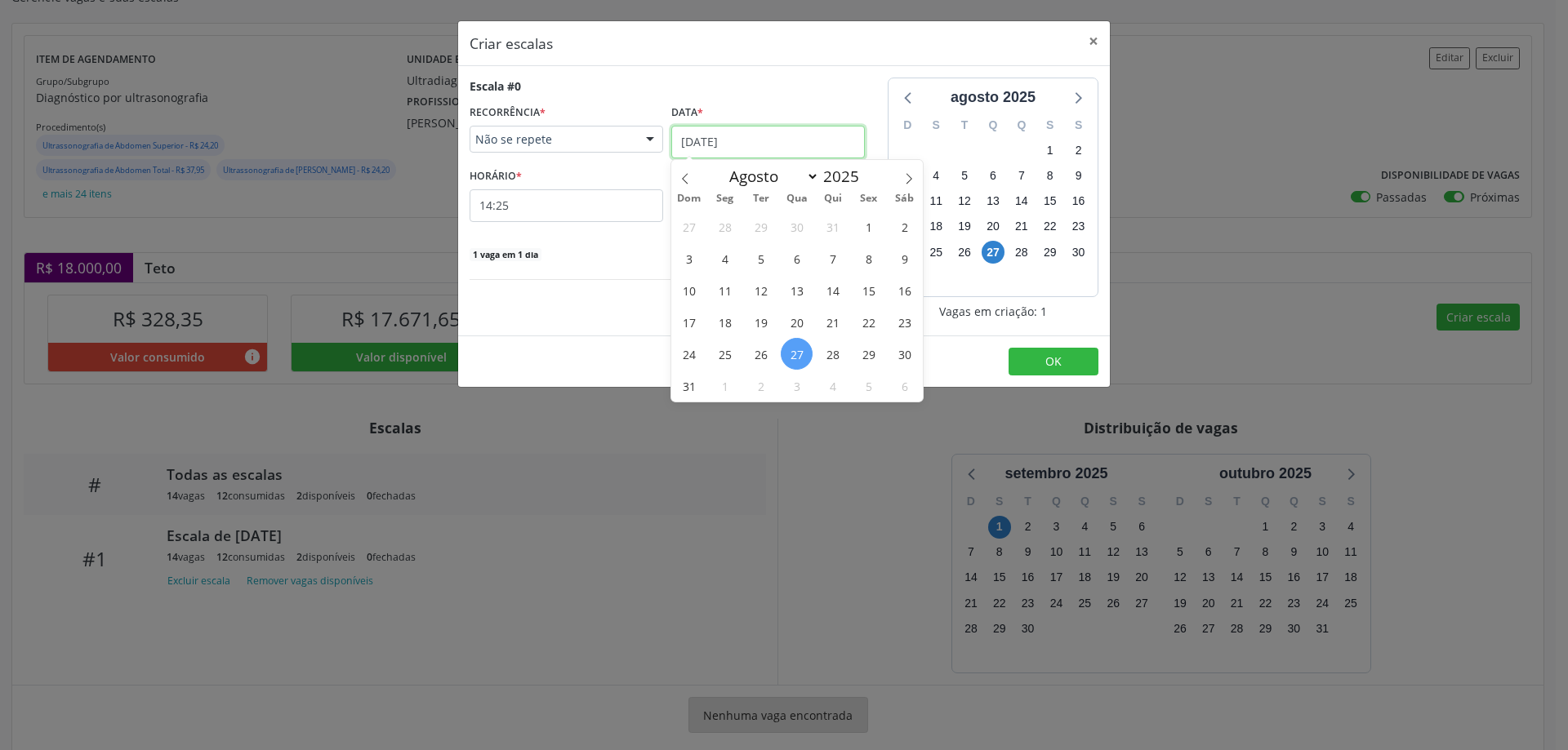
click at [755, 140] on input "[DATE]" at bounding box center [768, 142] width 194 height 33
click at [906, 182] on icon at bounding box center [908, 178] width 11 height 11
select select "8"
click at [800, 229] on span "3" at bounding box center [796, 226] width 32 height 32
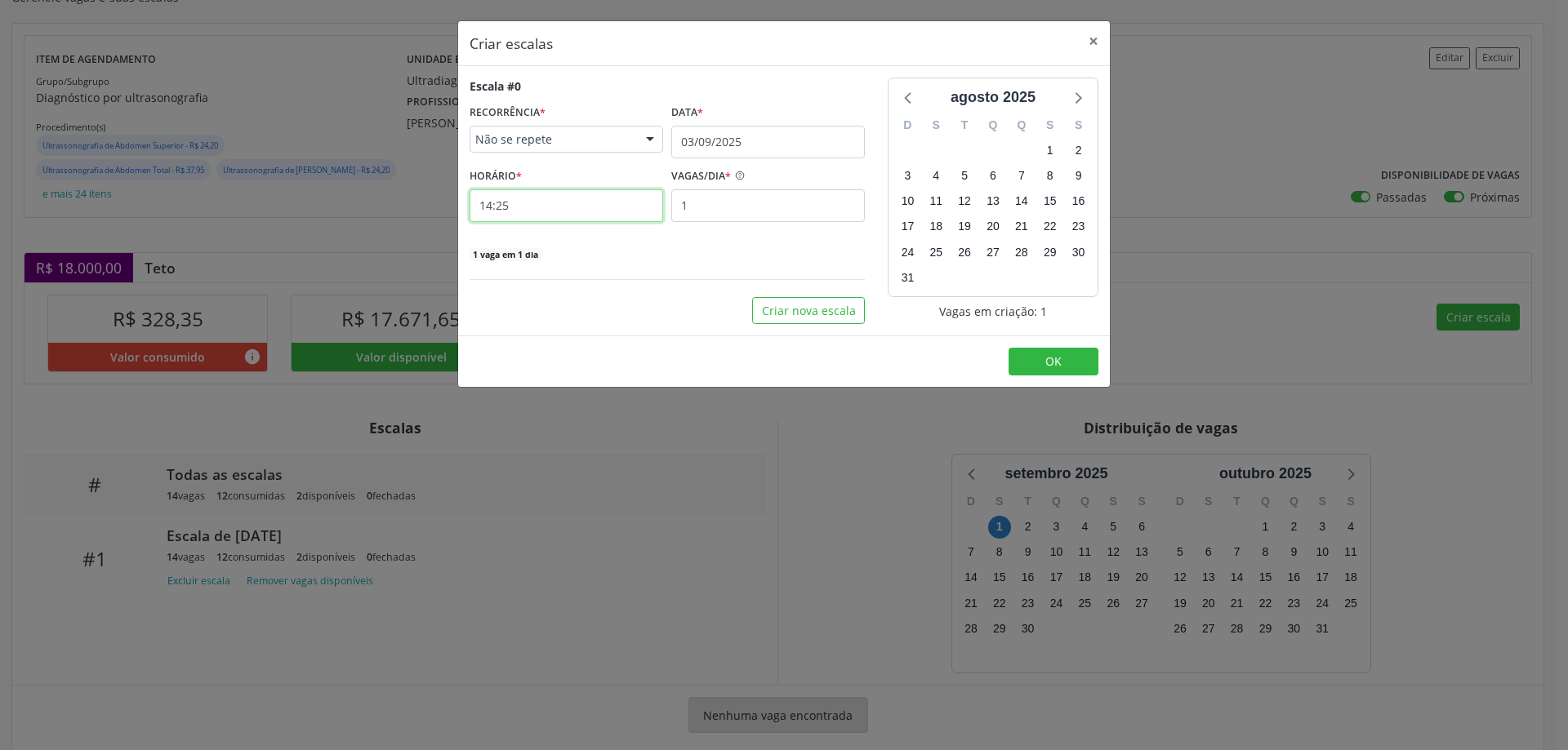
click at [609, 200] on input "14:25" at bounding box center [566, 206] width 194 height 33
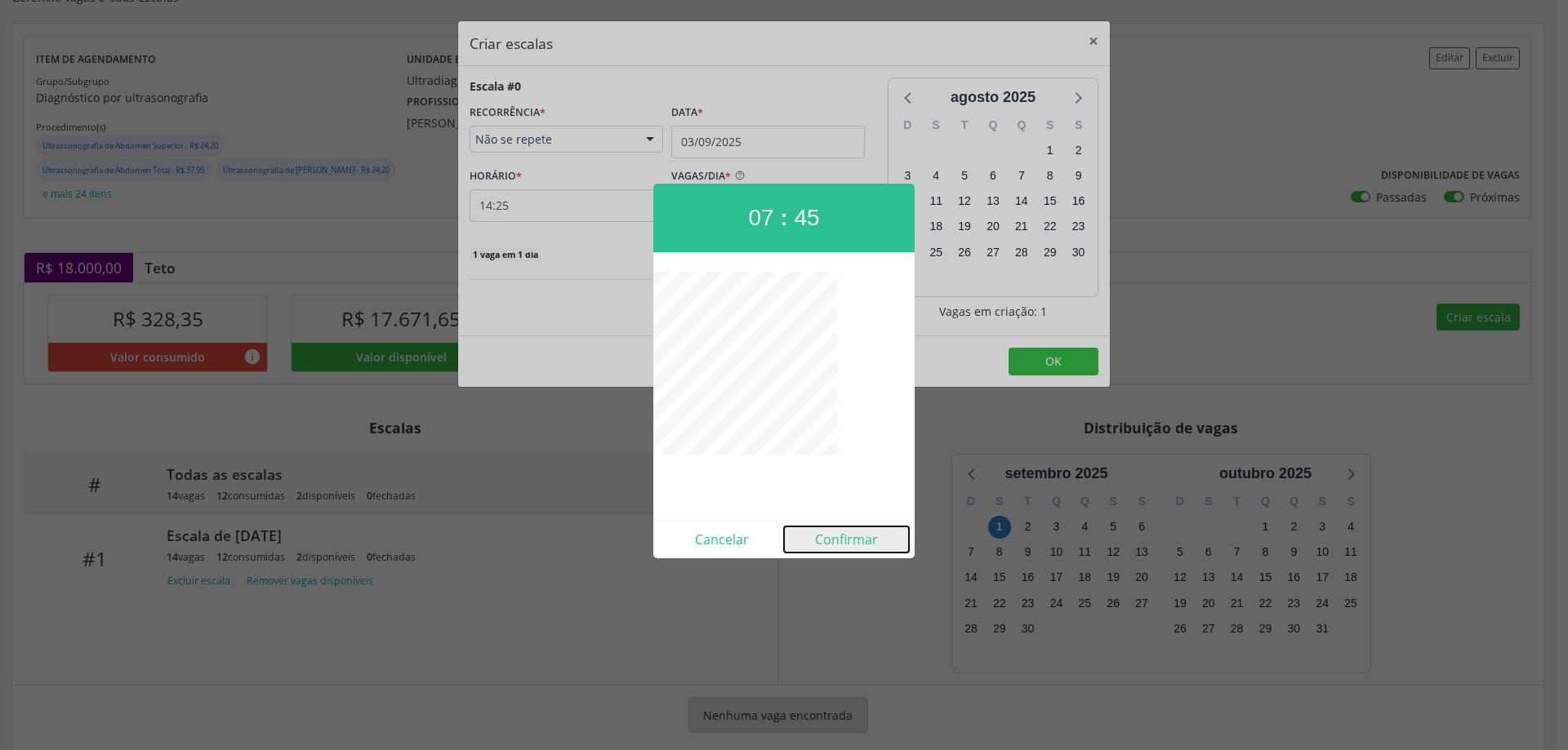
click at [845, 533] on button "Confirmar" at bounding box center [846, 539] width 125 height 26
type input "07:45"
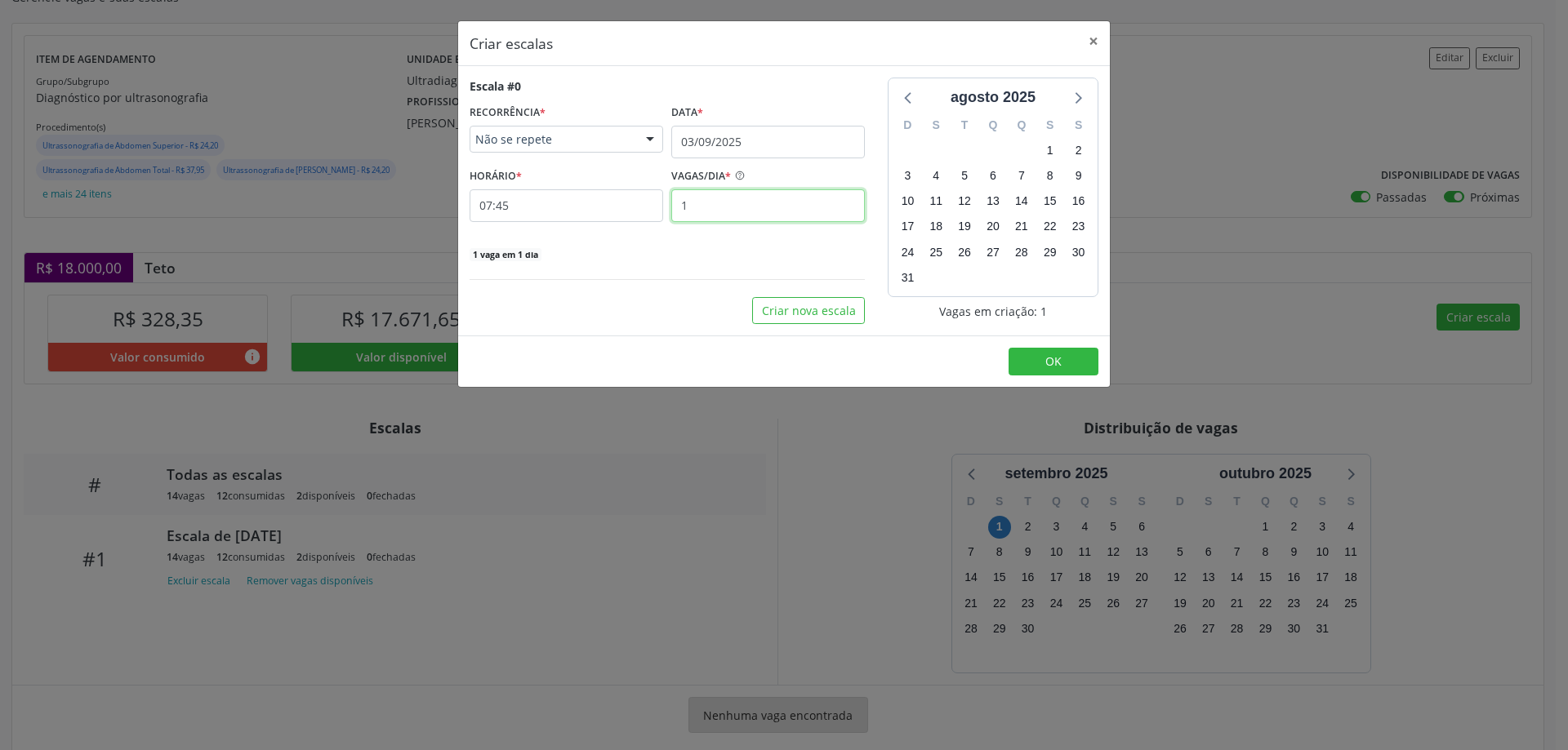
click at [777, 218] on input "1" at bounding box center [768, 206] width 194 height 33
type input "12"
click at [1046, 363] on span "OK" at bounding box center [1053, 361] width 16 height 15
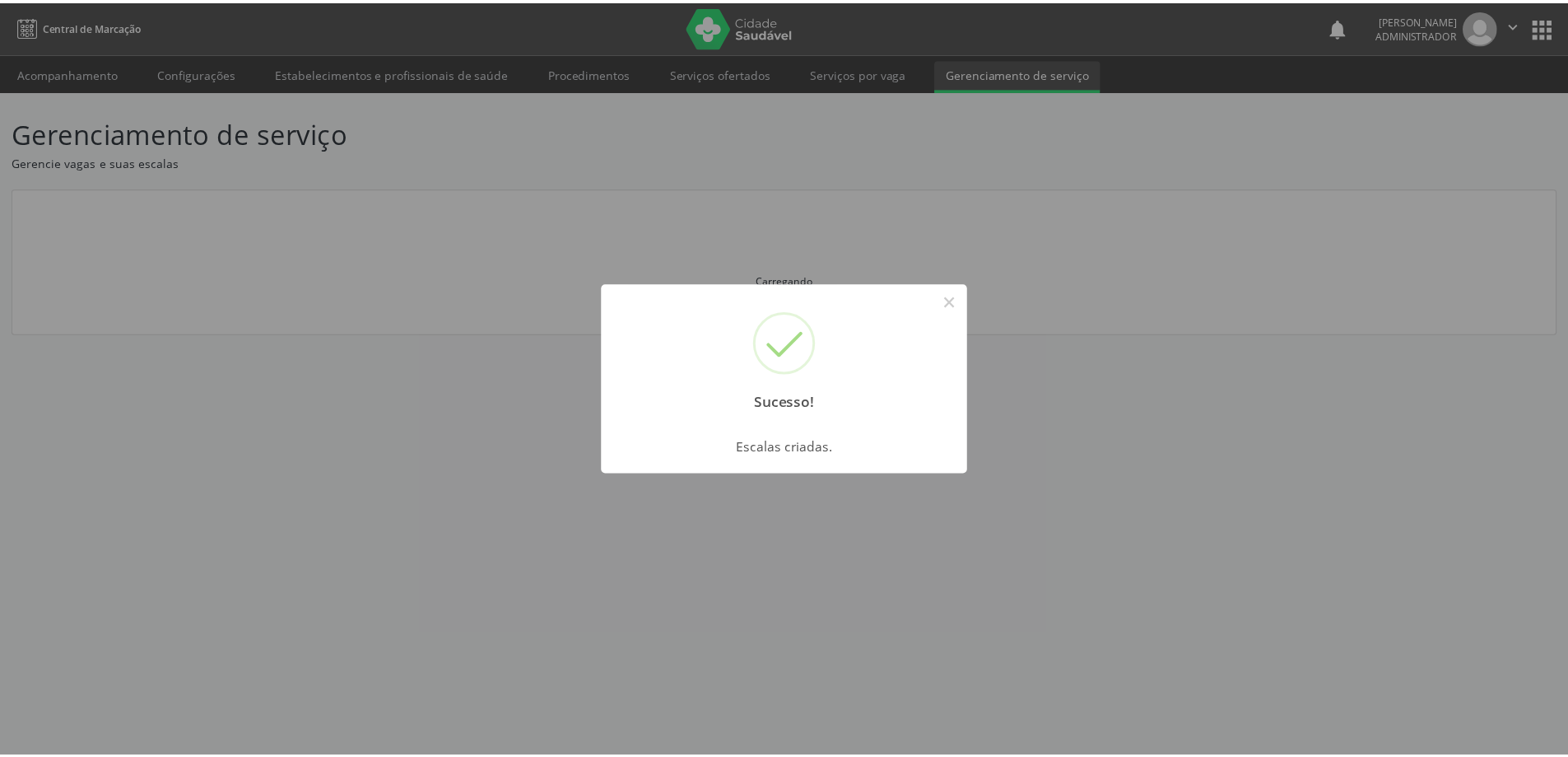
scroll to position [0, 0]
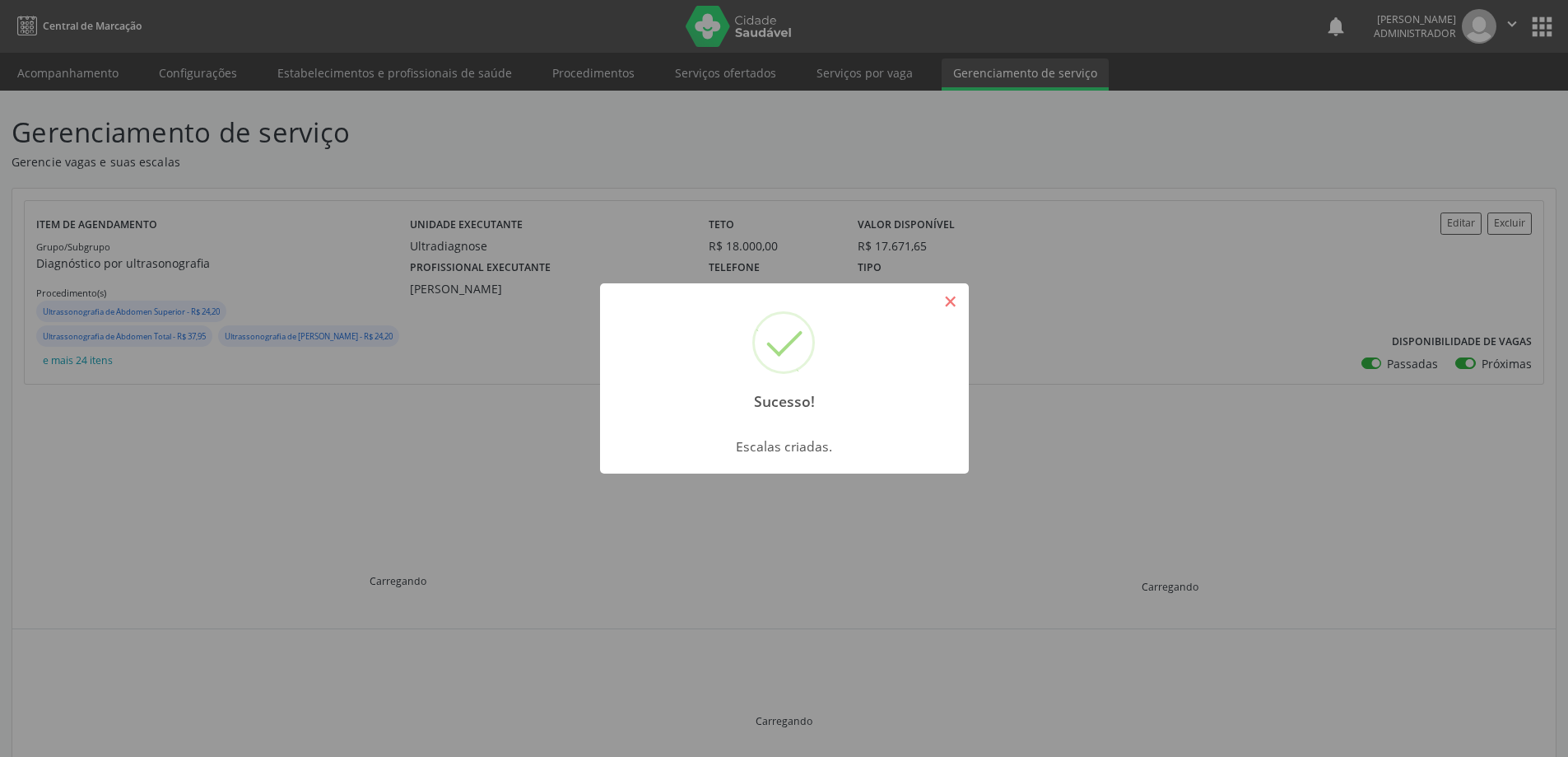
click at [961, 295] on button "×" at bounding box center [951, 301] width 28 height 28
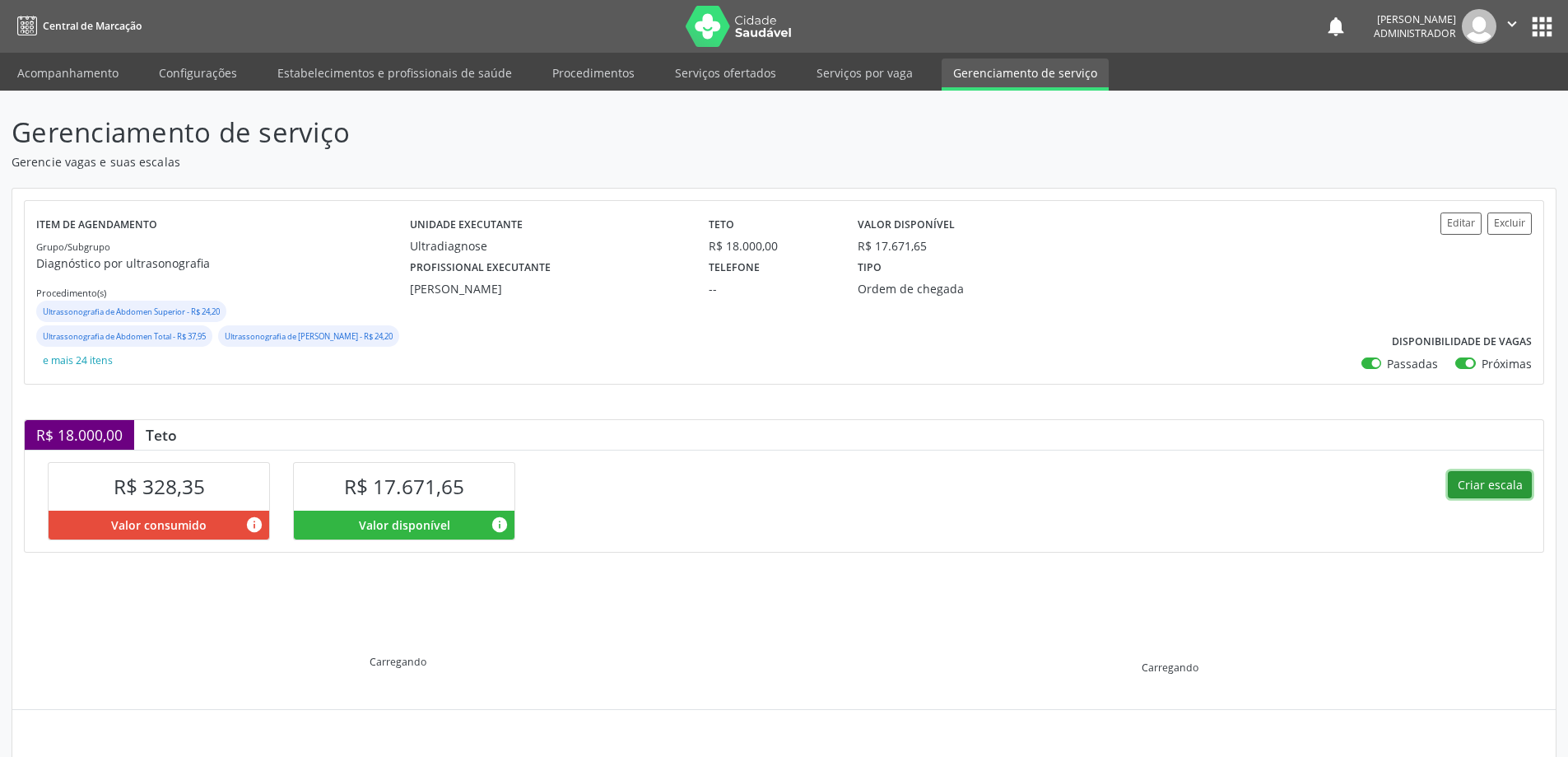
click at [1472, 490] on button "Criar escala" at bounding box center [1490, 485] width 84 height 28
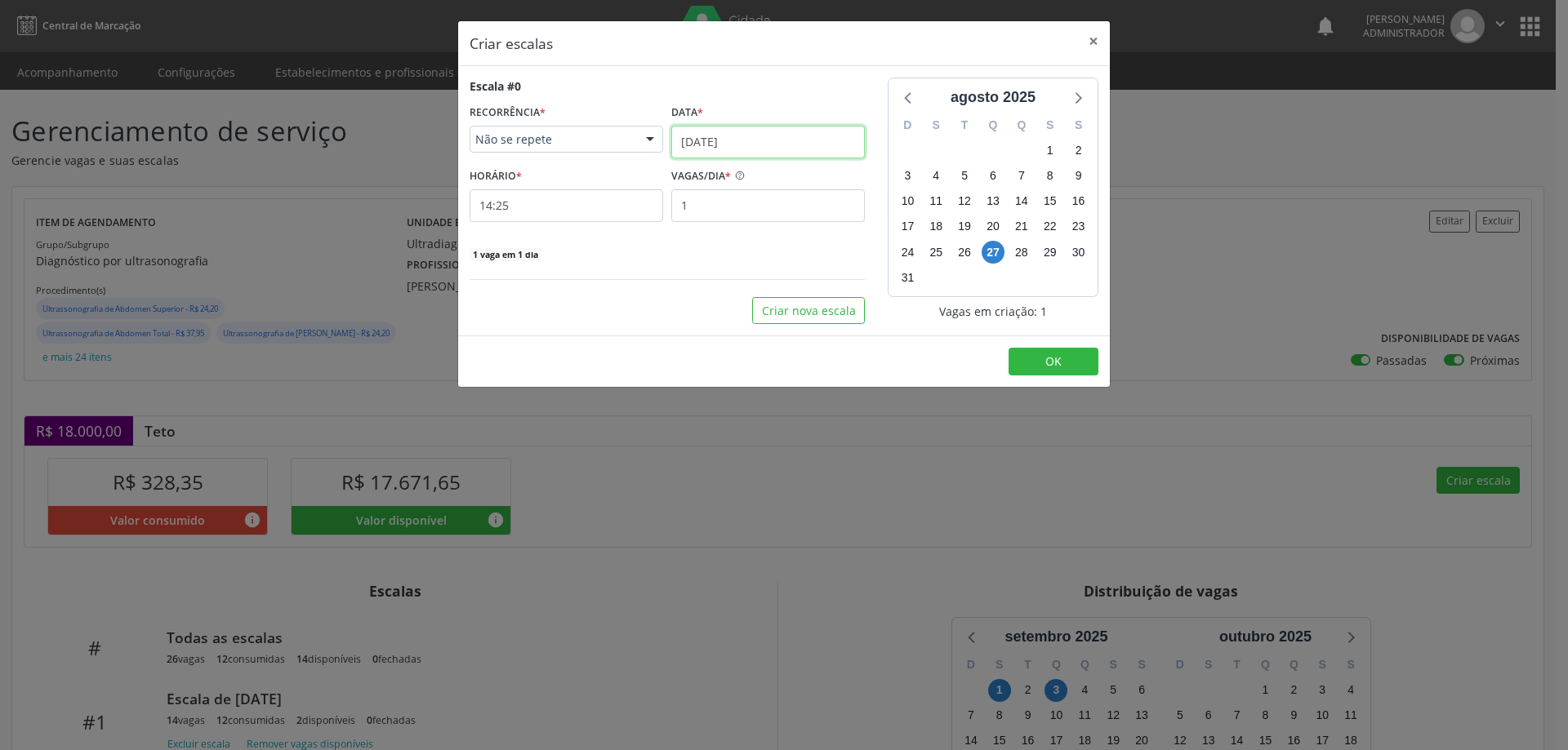
click at [744, 147] on input "[DATE]" at bounding box center [768, 142] width 194 height 33
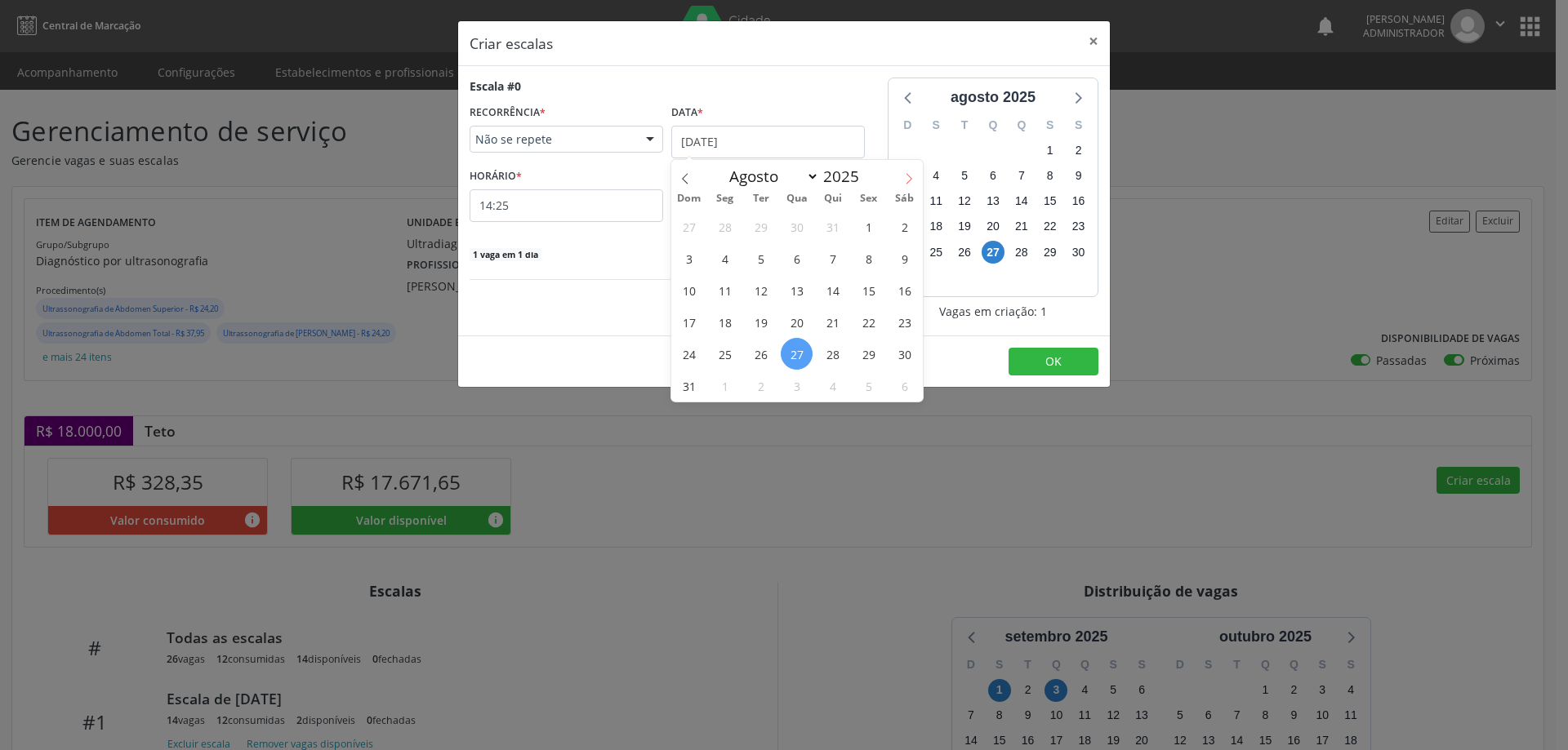
click at [905, 183] on icon at bounding box center [908, 178] width 11 height 11
select select "8"
click at [801, 232] on span "3" at bounding box center [796, 226] width 32 height 32
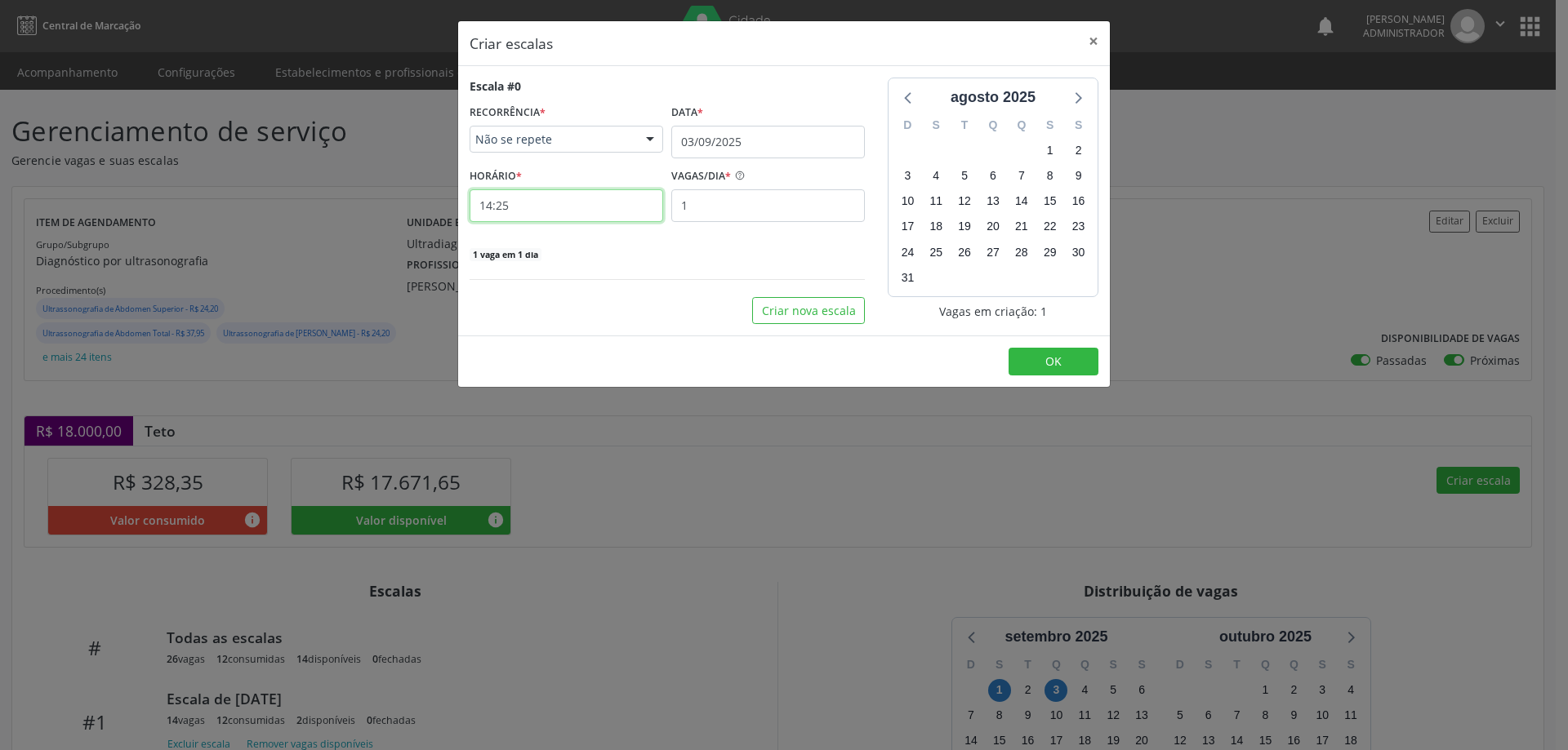
click at [625, 198] on input "14:25" at bounding box center [566, 206] width 194 height 33
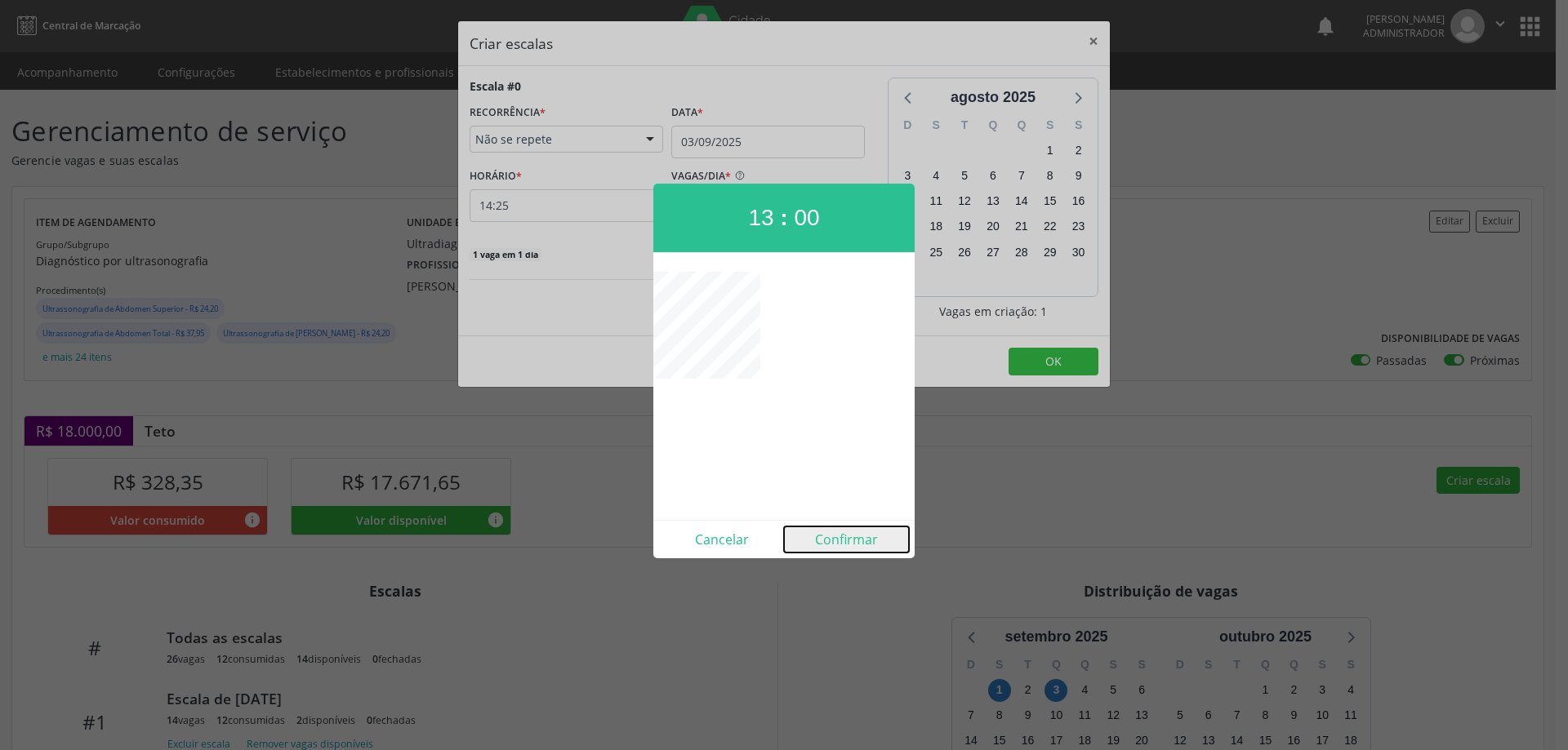
drag, startPoint x: 831, startPoint y: 536, endPoint x: 827, endPoint y: 442, distance: 94.1
click at [832, 535] on button "Confirmar" at bounding box center [846, 539] width 125 height 26
type input "13:00"
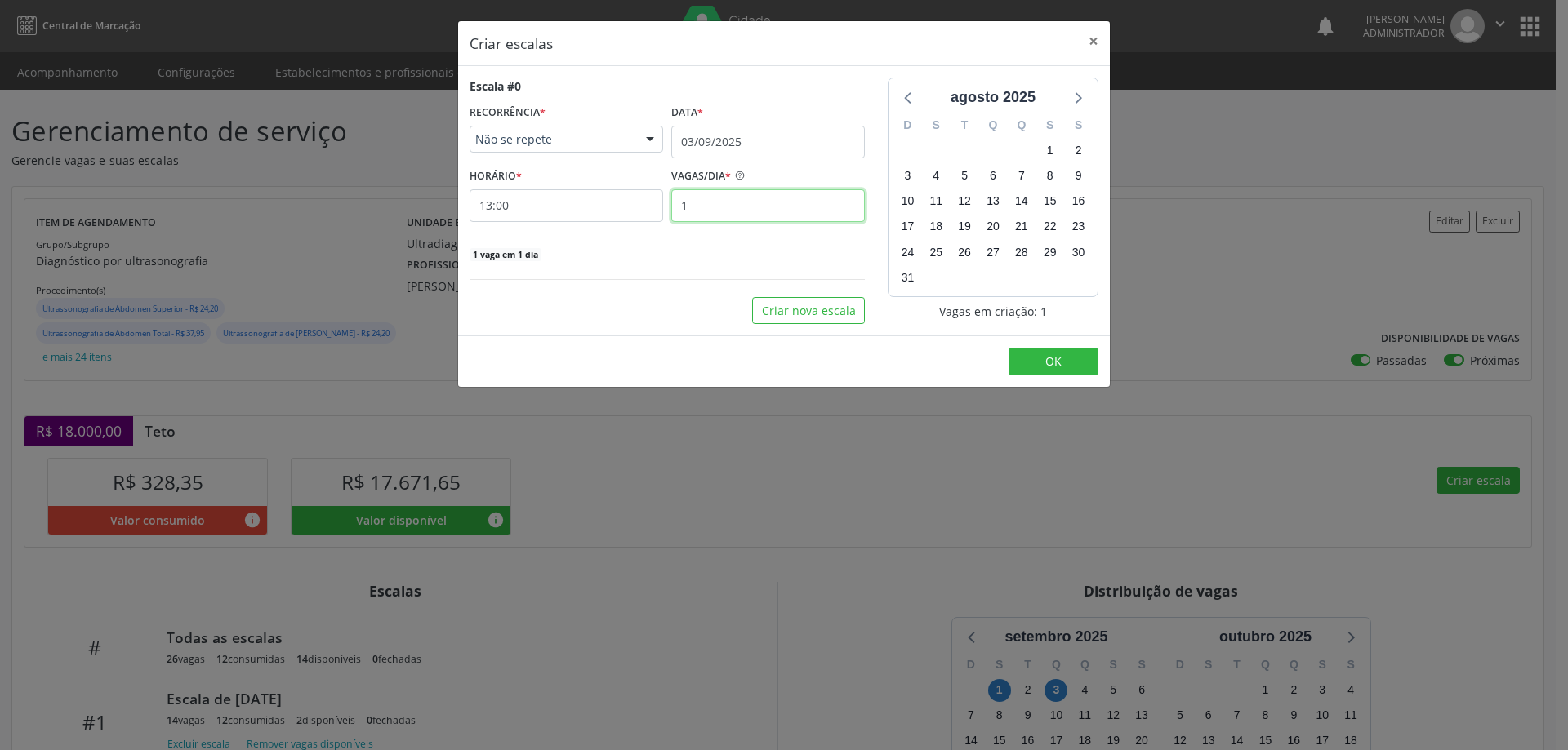
click at [724, 197] on input "1" at bounding box center [768, 206] width 194 height 33
type input "16"
click at [1071, 372] on button "OK" at bounding box center [1053, 361] width 90 height 28
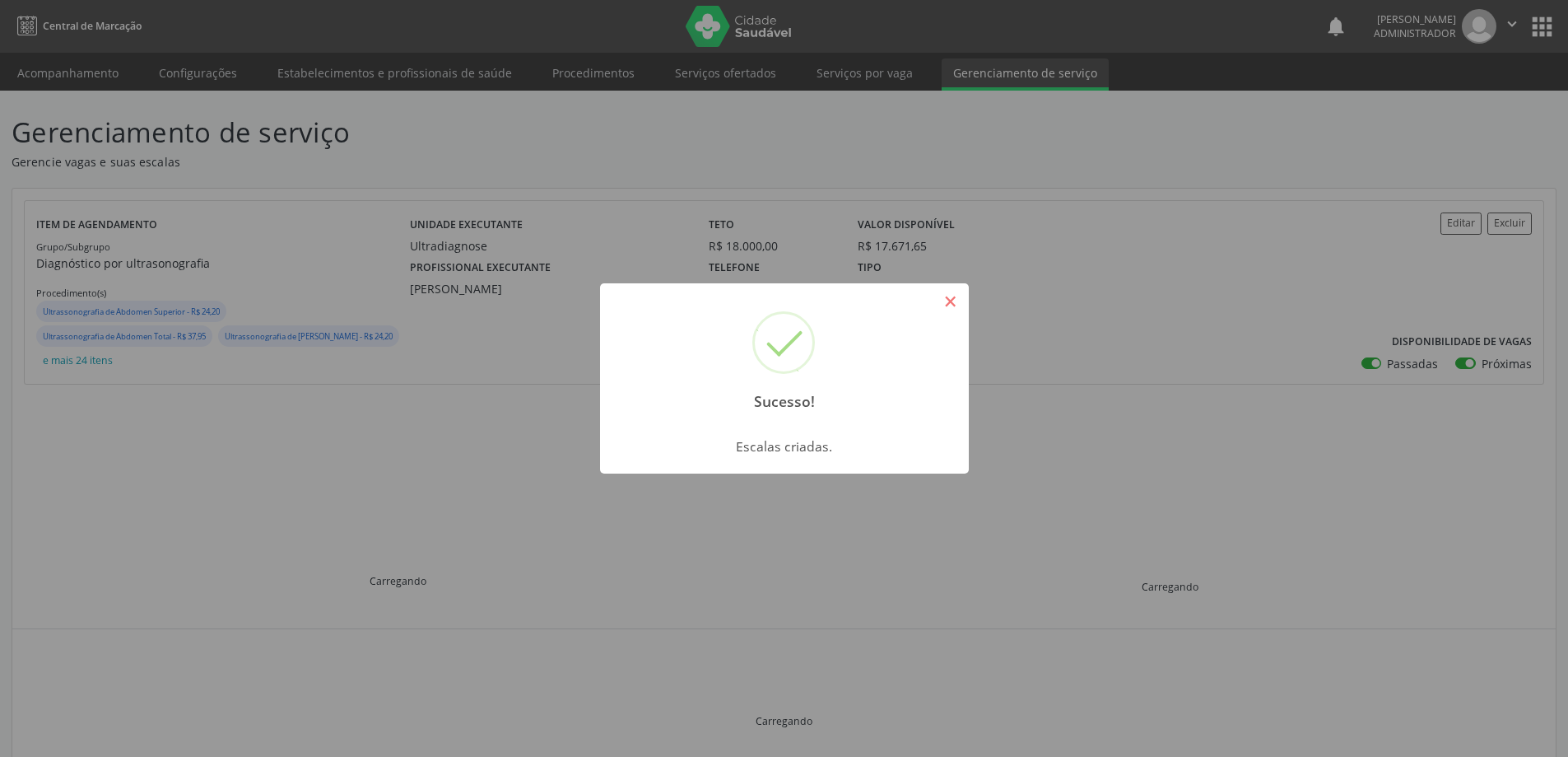
click at [943, 294] on button "×" at bounding box center [951, 301] width 28 height 28
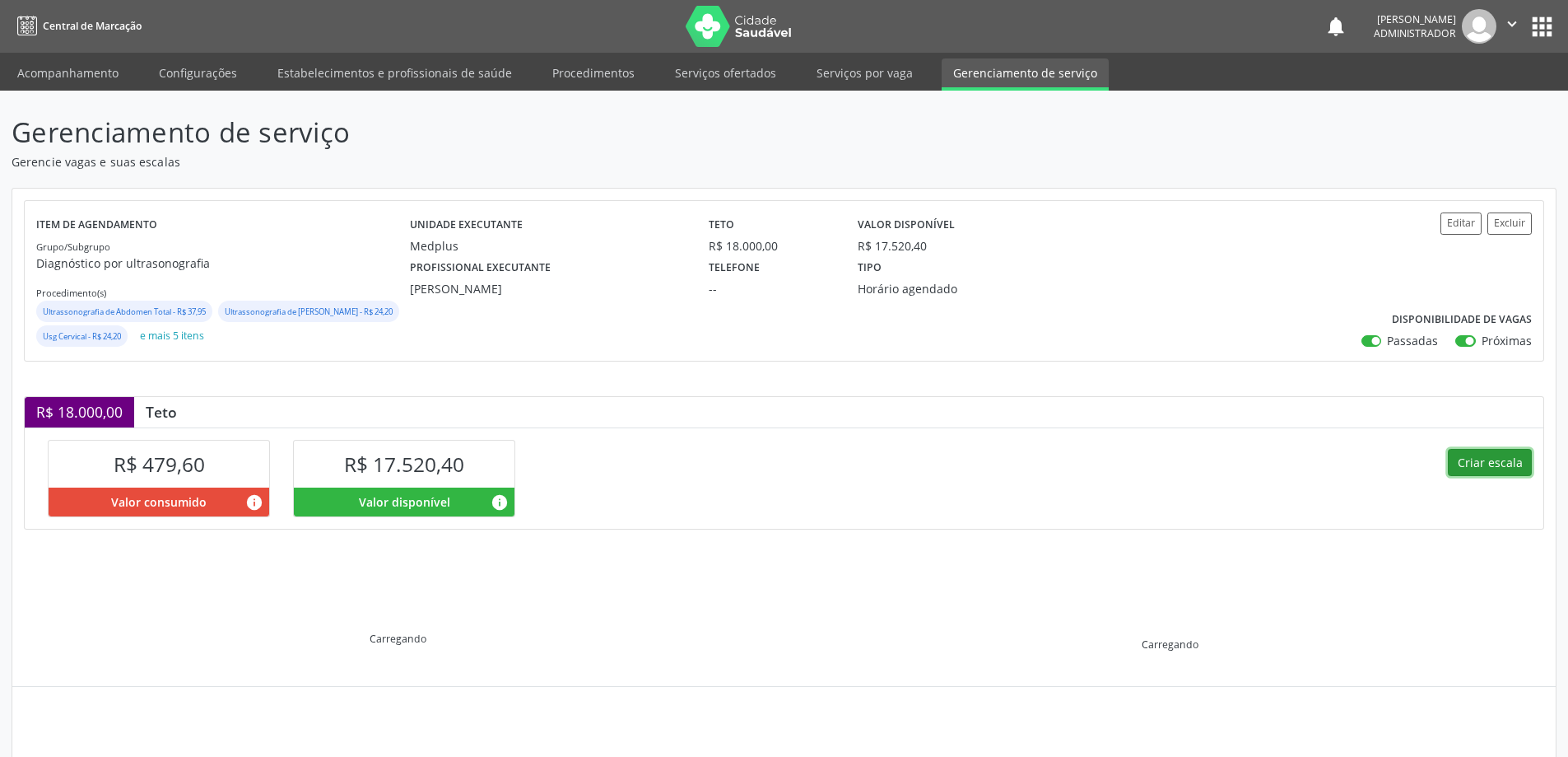
click at [1508, 477] on button "Criar escala" at bounding box center [1490, 463] width 84 height 28
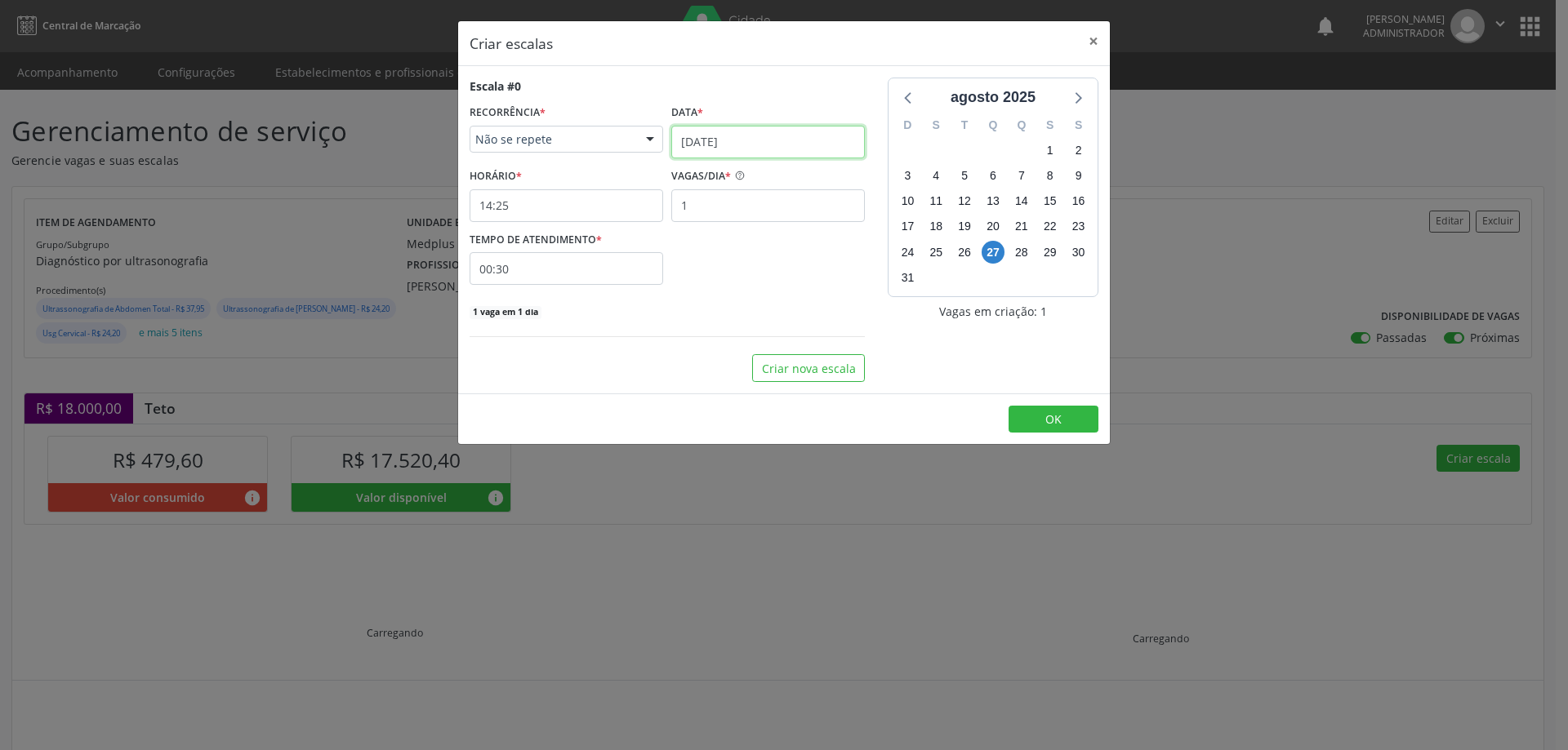
click at [831, 150] on input "[DATE]" at bounding box center [768, 142] width 194 height 33
click at [912, 177] on icon at bounding box center [908, 178] width 11 height 11
select select "8"
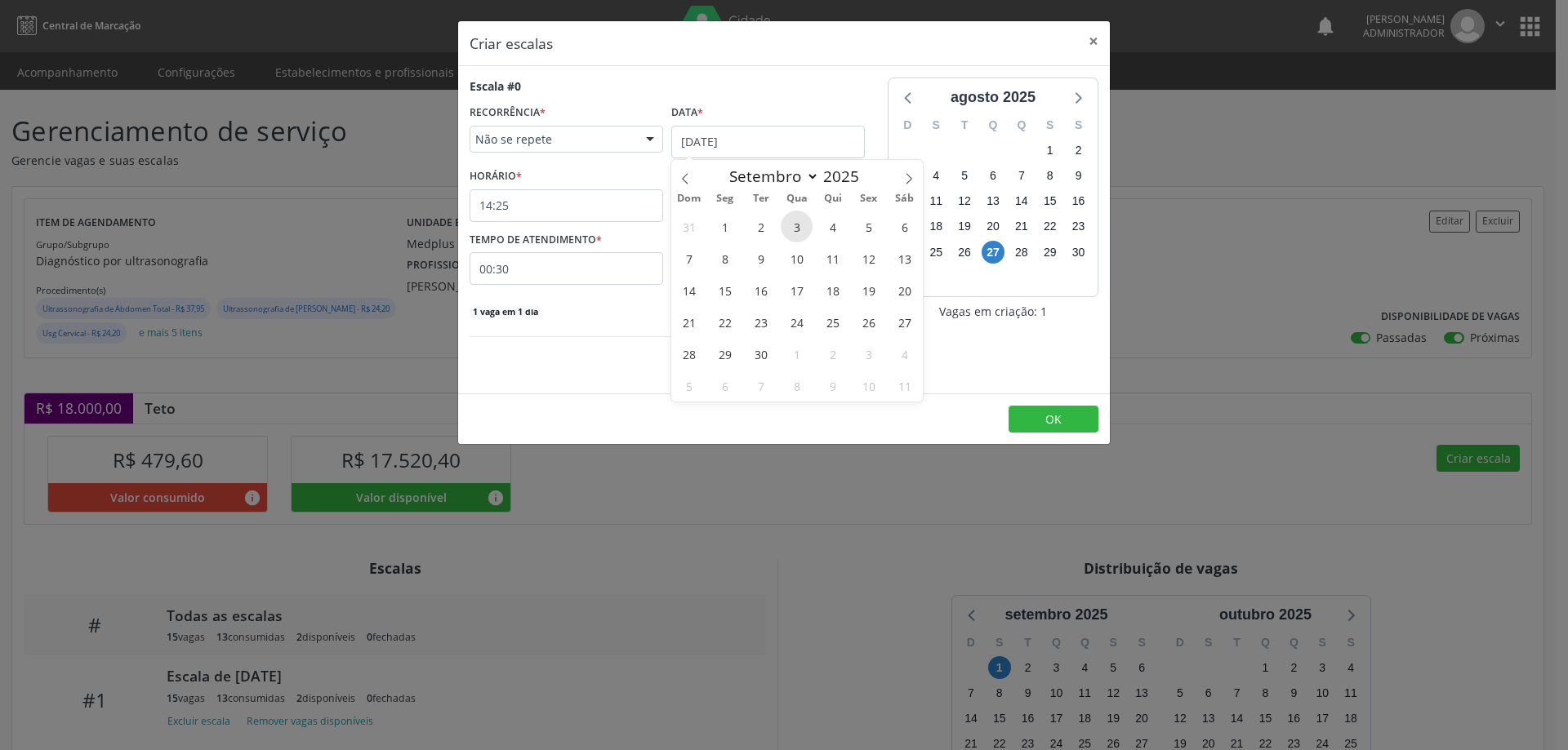
click at [806, 235] on span "3" at bounding box center [796, 226] width 32 height 32
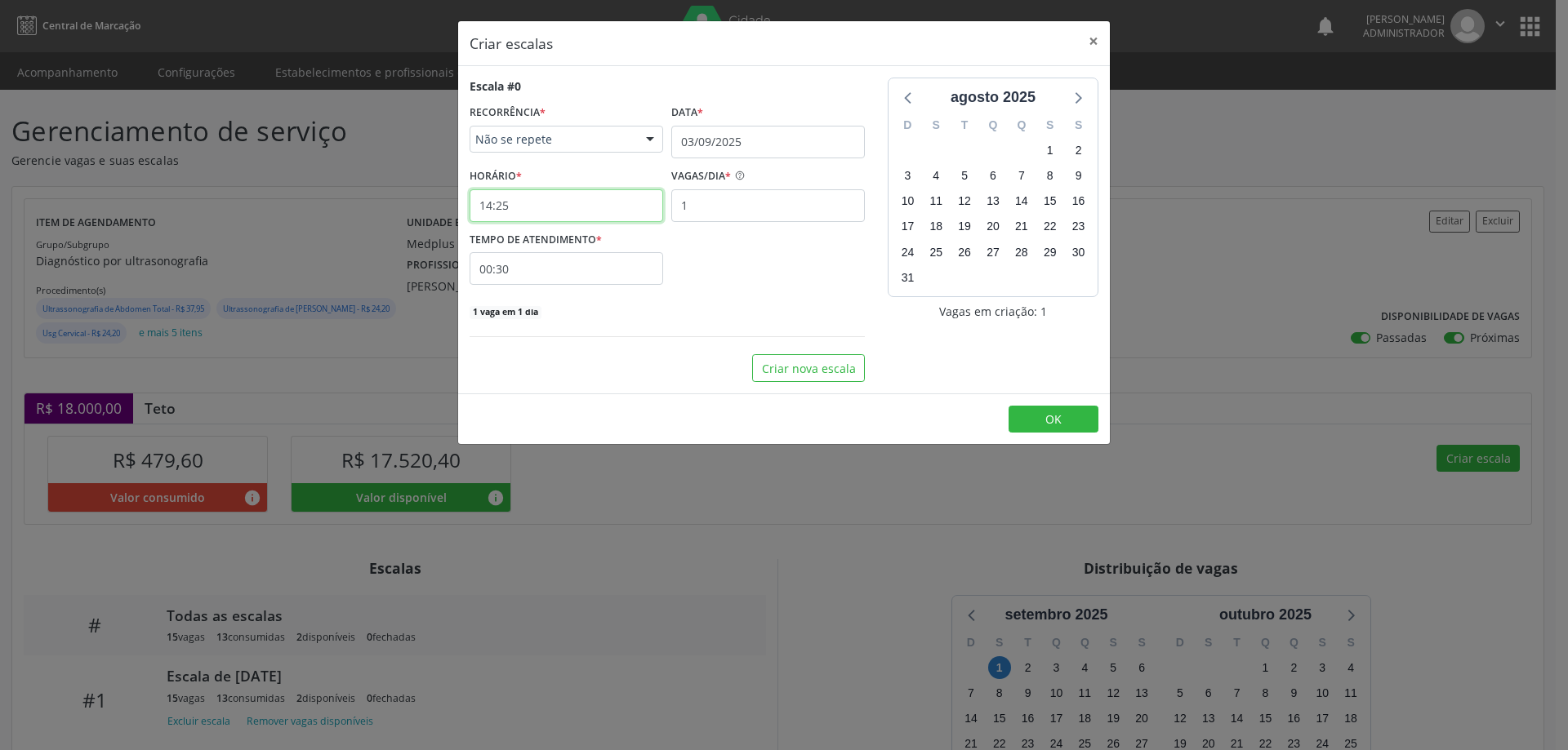
click at [620, 212] on input "14:25" at bounding box center [566, 206] width 194 height 33
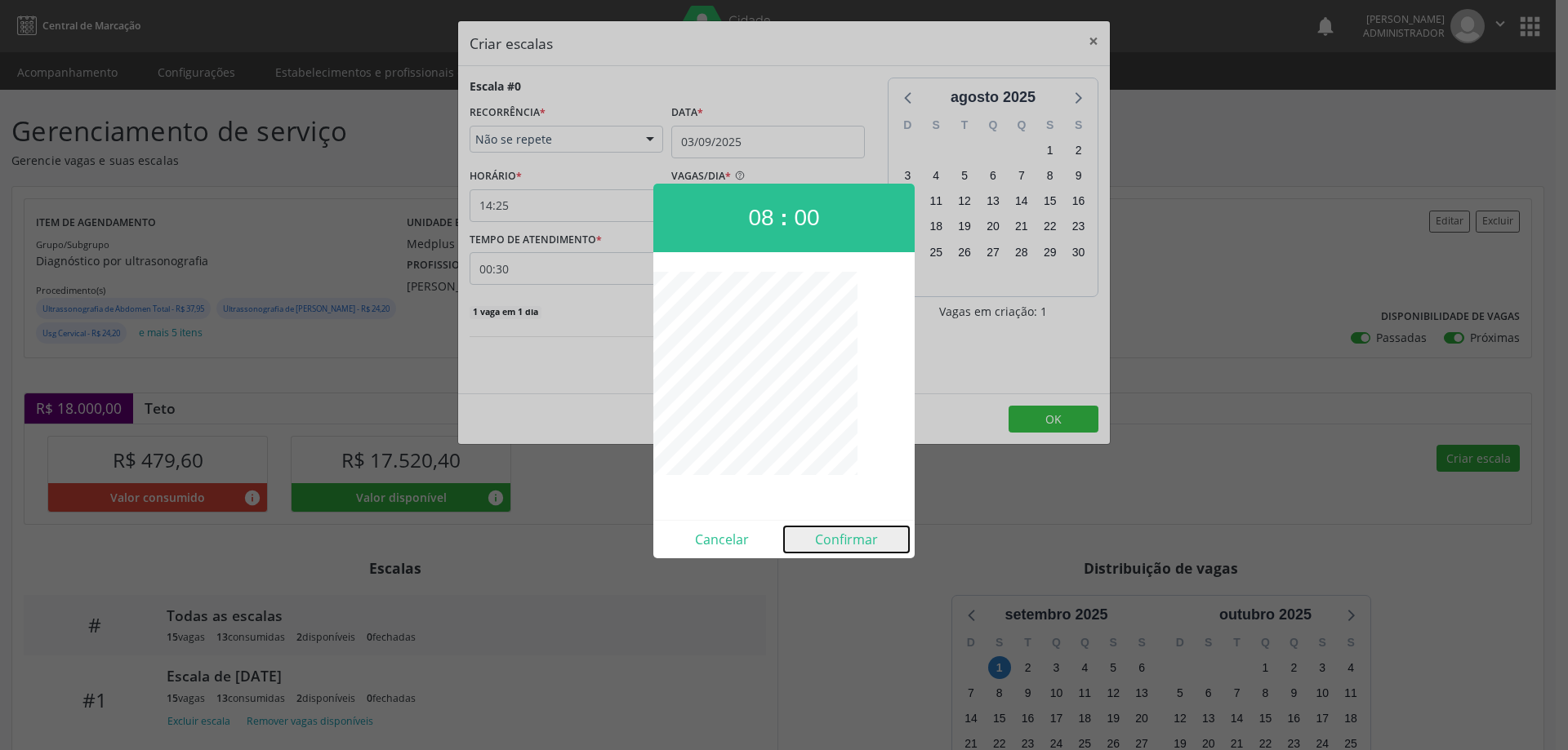
click at [824, 536] on button "Confirmar" at bounding box center [846, 539] width 125 height 26
type input "08:00"
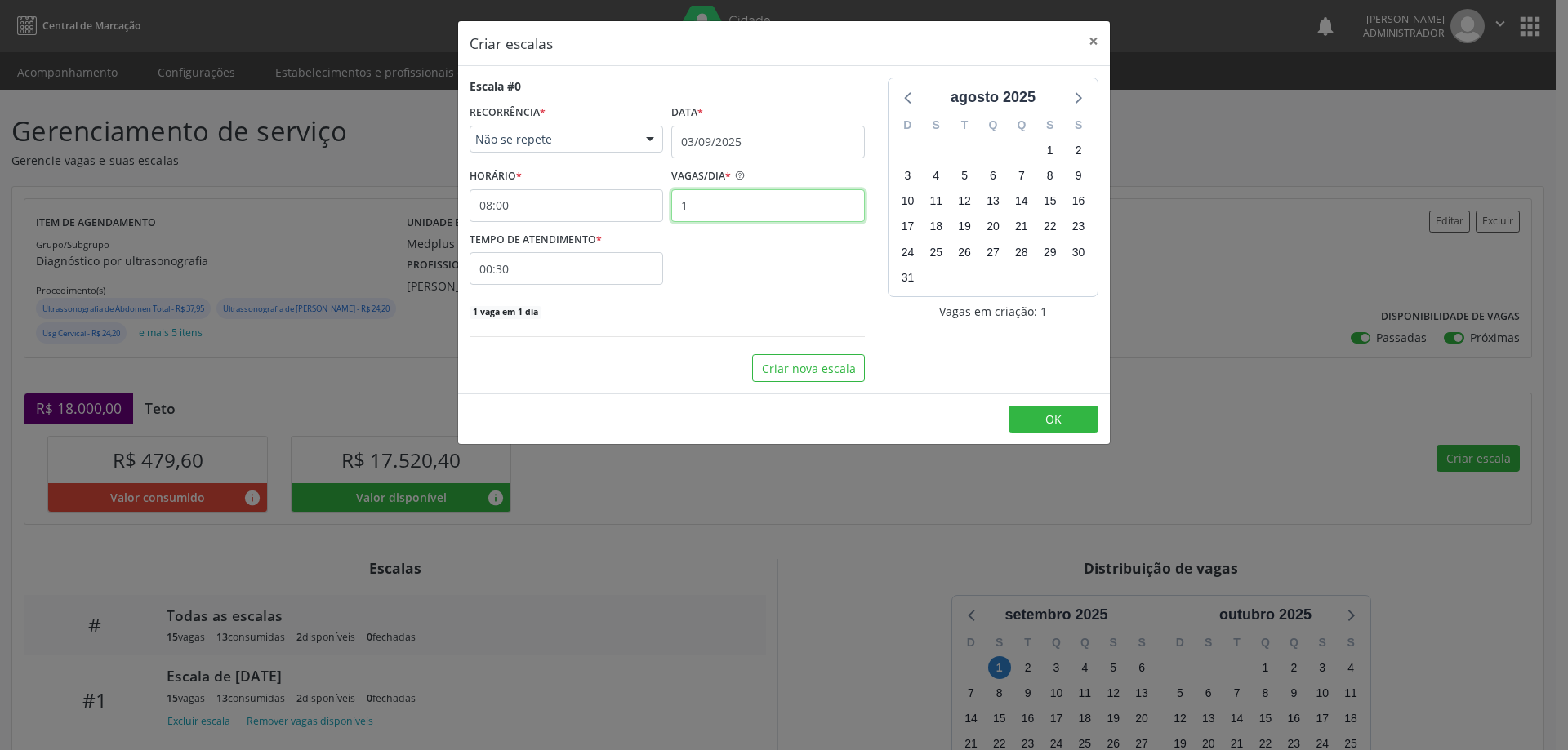
click at [713, 202] on input "1" at bounding box center [768, 206] width 194 height 33
type input "15"
drag, startPoint x: 614, startPoint y: 263, endPoint x: 670, endPoint y: 280, distance: 58.5
click at [615, 263] on input "00:30" at bounding box center [566, 268] width 194 height 33
click at [709, 317] on span at bounding box center [714, 311] width 11 height 16
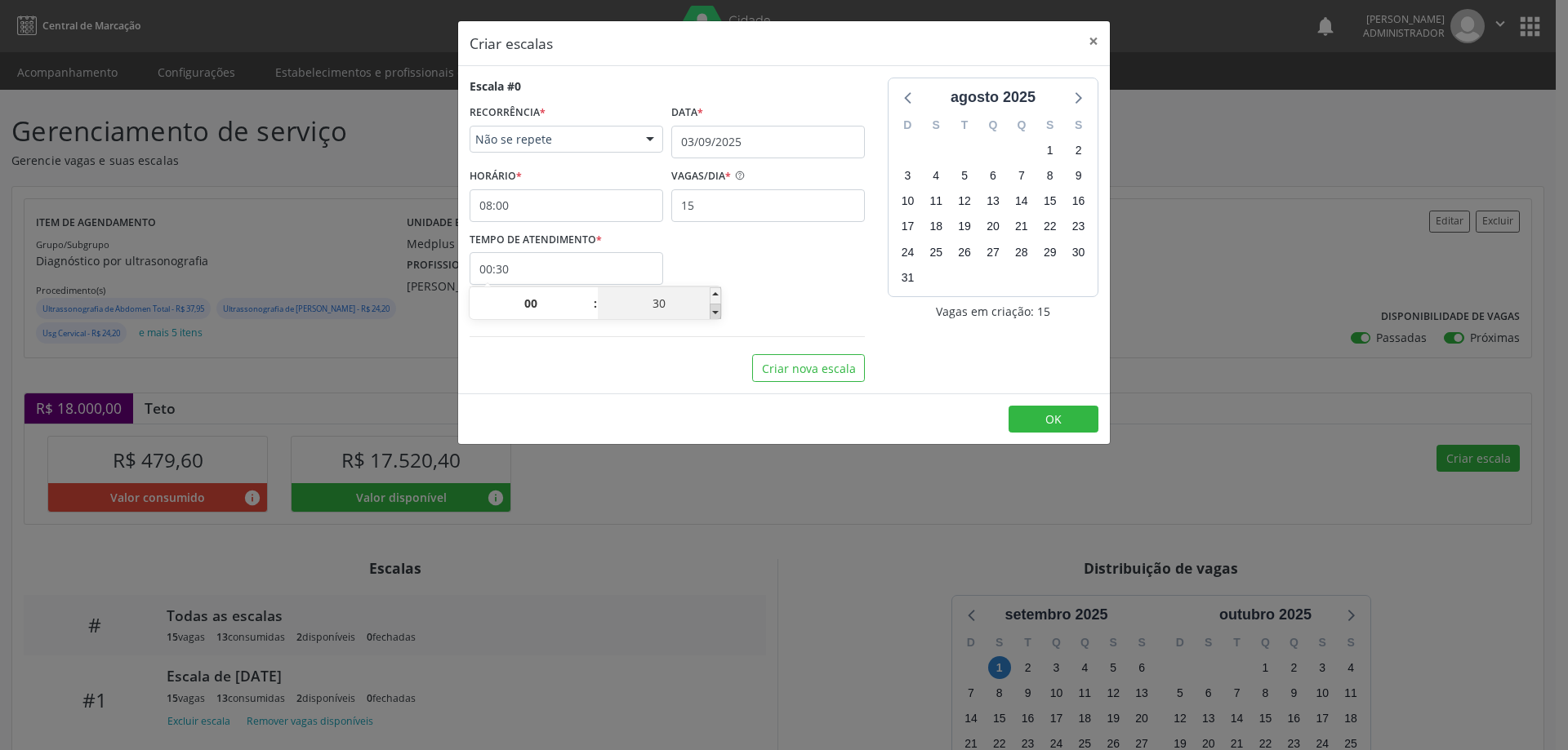
type input "00:25"
type input "25"
click at [710, 317] on span at bounding box center [714, 311] width 11 height 16
type input "00:20"
type input "20"
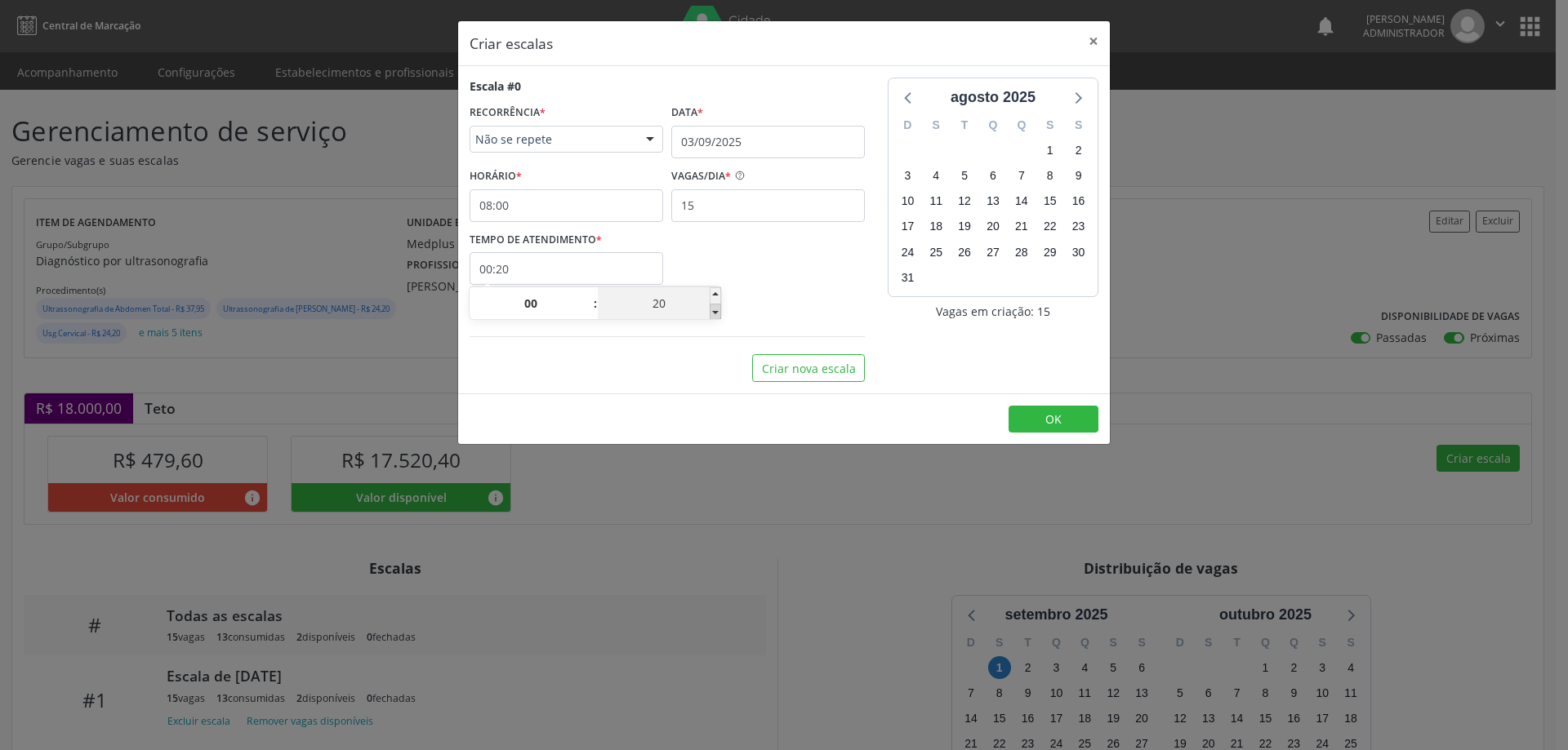
click at [710, 317] on span at bounding box center [714, 311] width 11 height 16
type input "00:15"
type input "15"
click at [1057, 422] on span "OK" at bounding box center [1053, 419] width 16 height 15
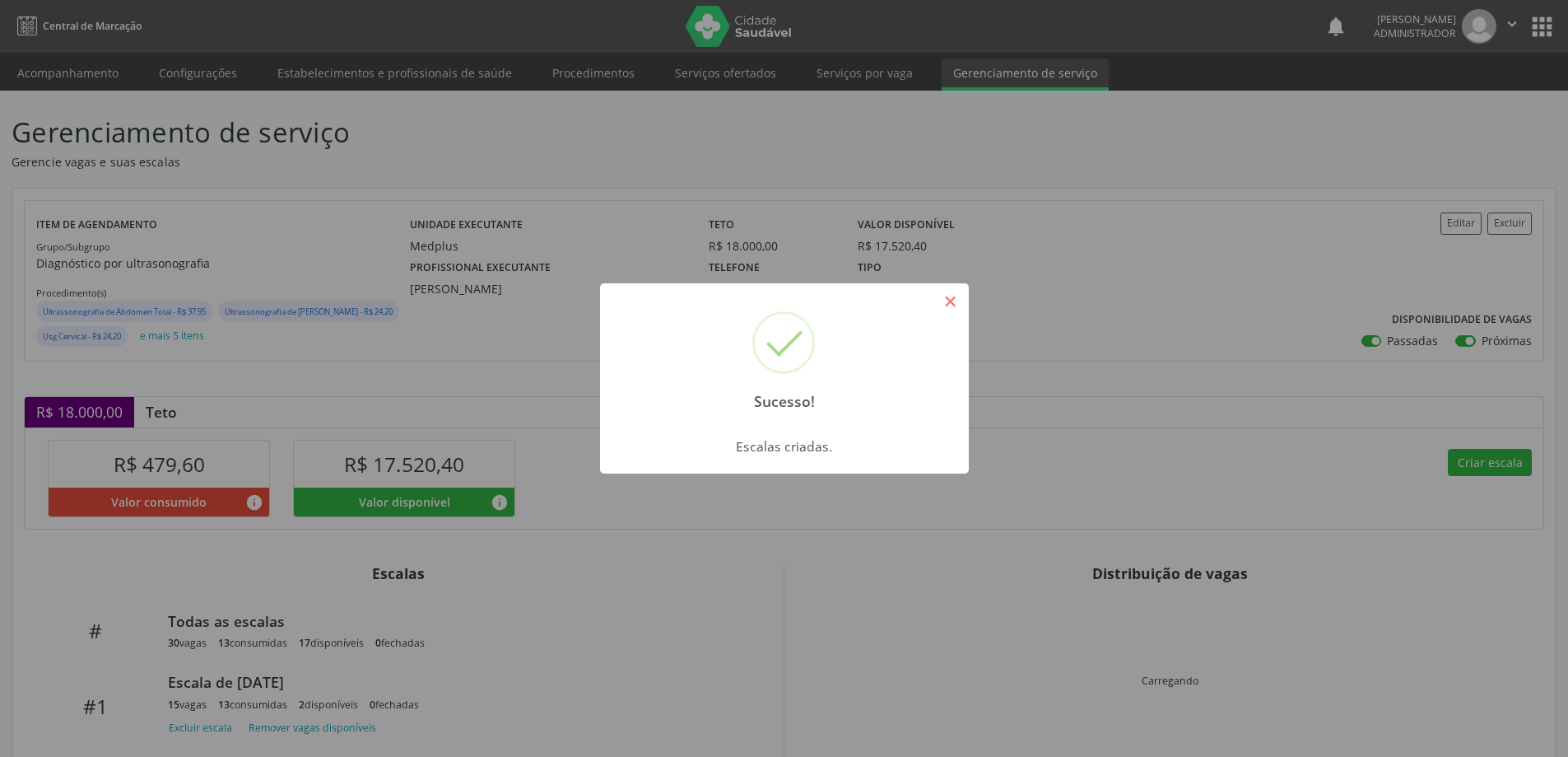
click at [953, 295] on button "×" at bounding box center [951, 301] width 28 height 28
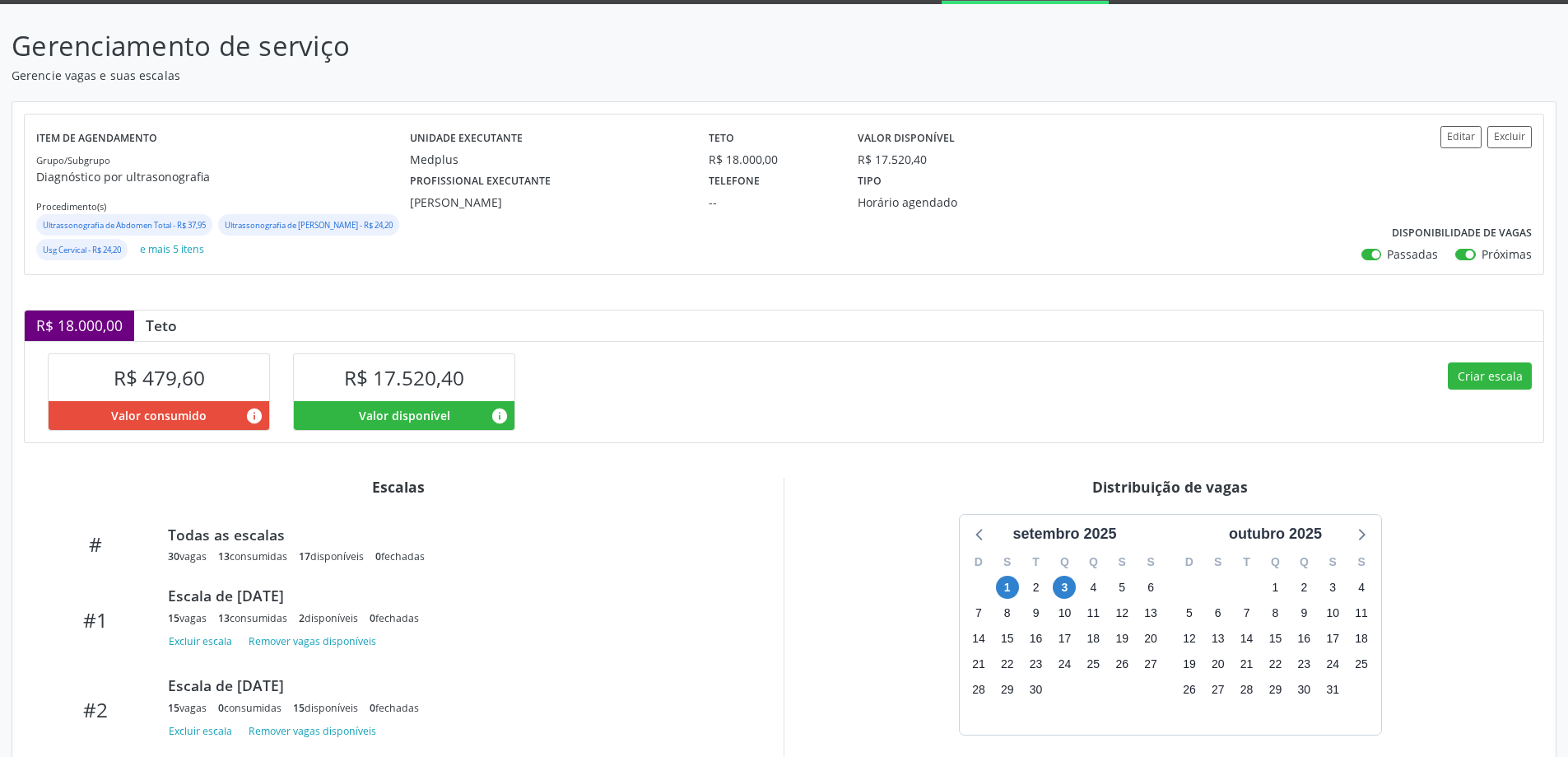
scroll to position [214, 0]
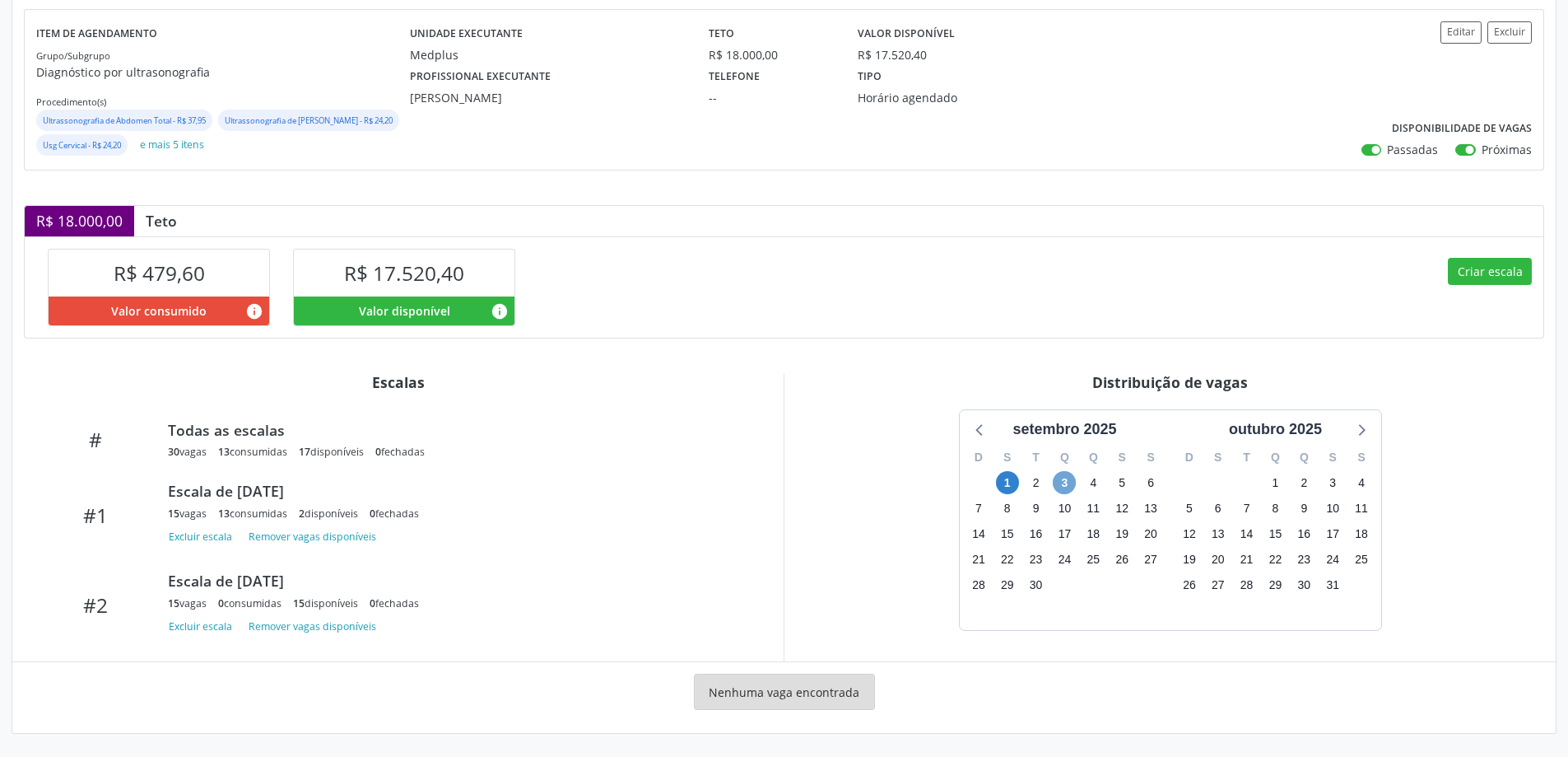
click at [1070, 490] on span "3" at bounding box center [1064, 483] width 23 height 23
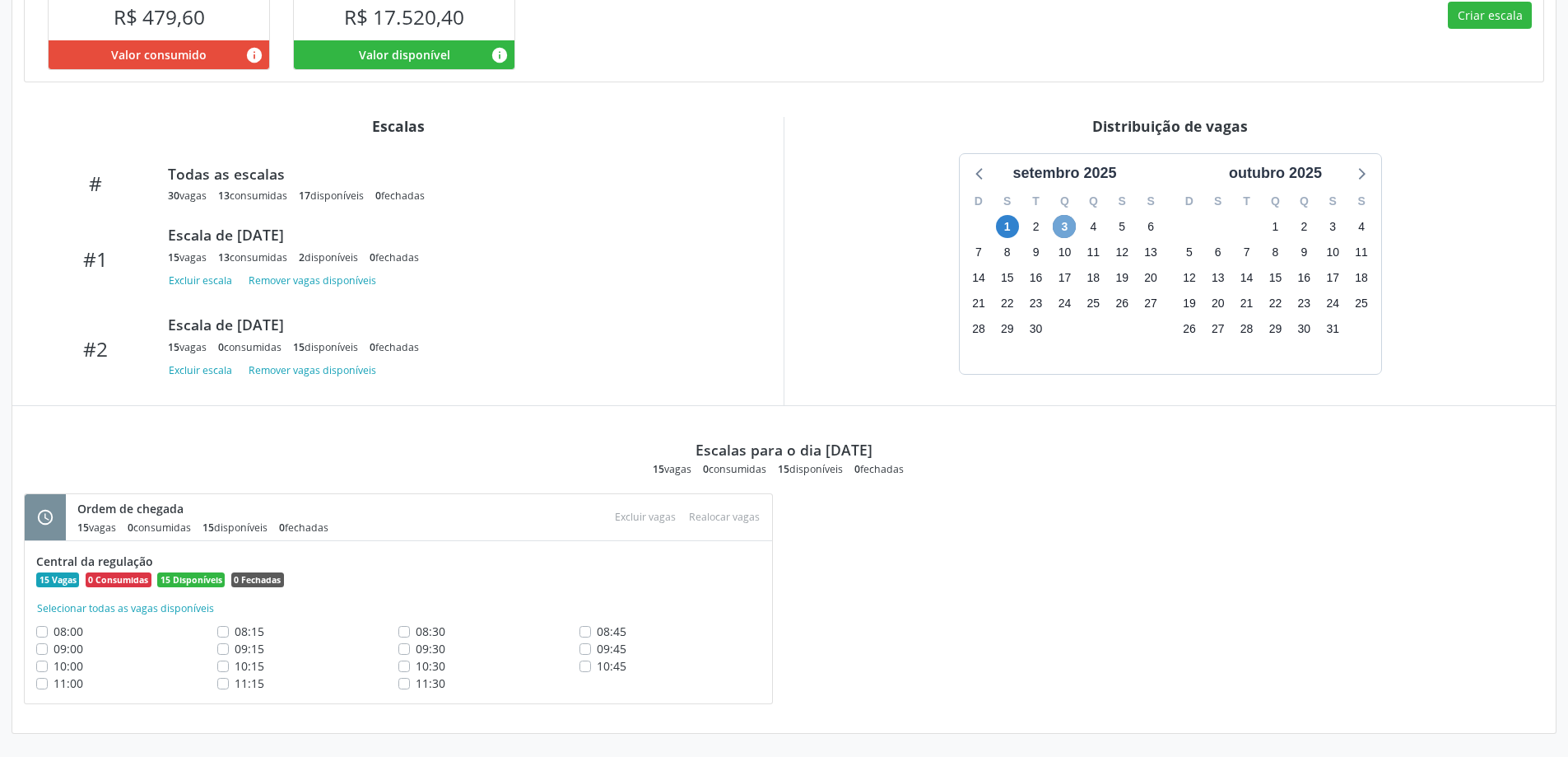
scroll to position [58, 0]
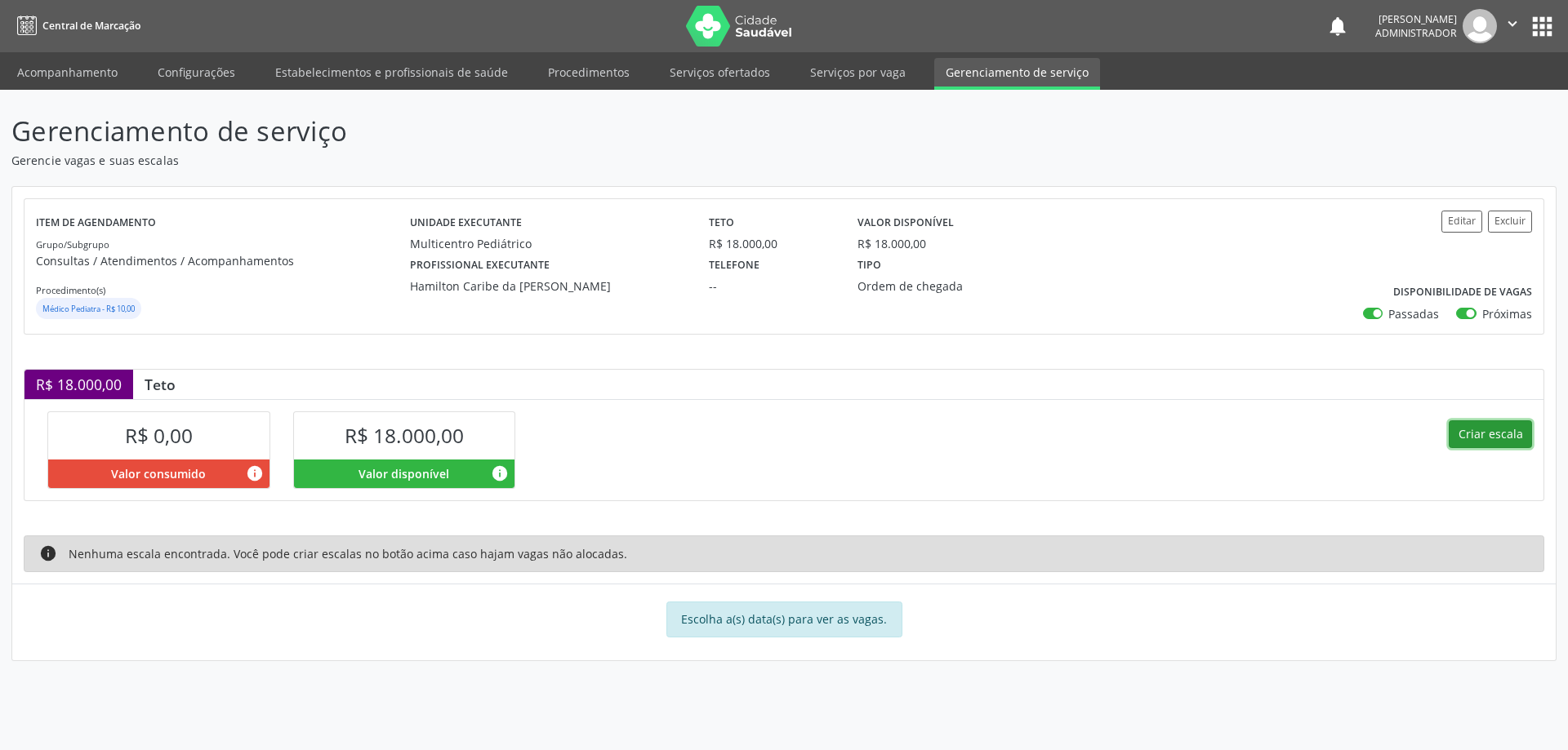
click at [1488, 424] on button "Criar escala" at bounding box center [1490, 434] width 83 height 28
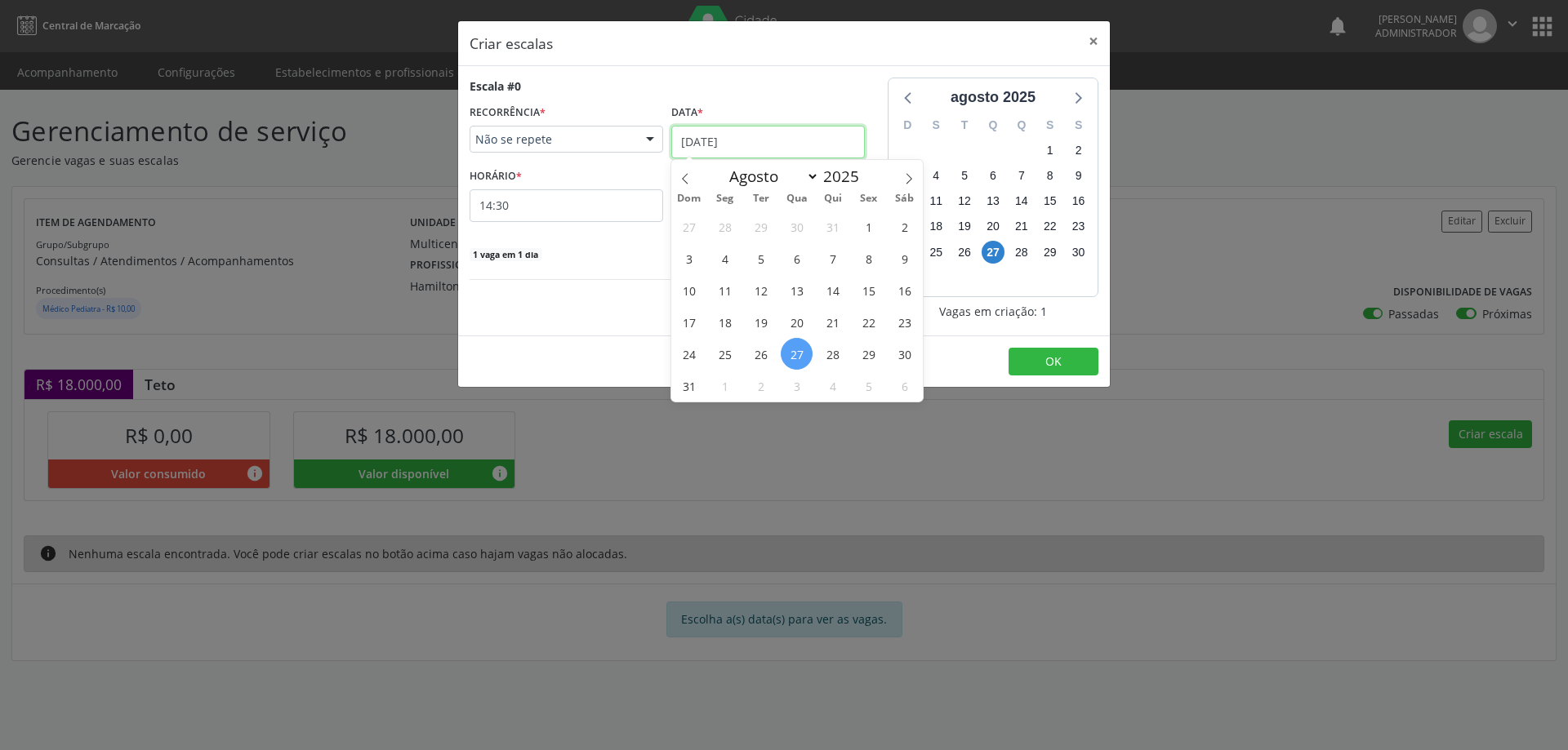
click at [703, 129] on input "[DATE]" at bounding box center [768, 142] width 194 height 33
click at [915, 179] on span at bounding box center [909, 174] width 28 height 28
select select "8"
click at [804, 229] on span "3" at bounding box center [796, 226] width 32 height 32
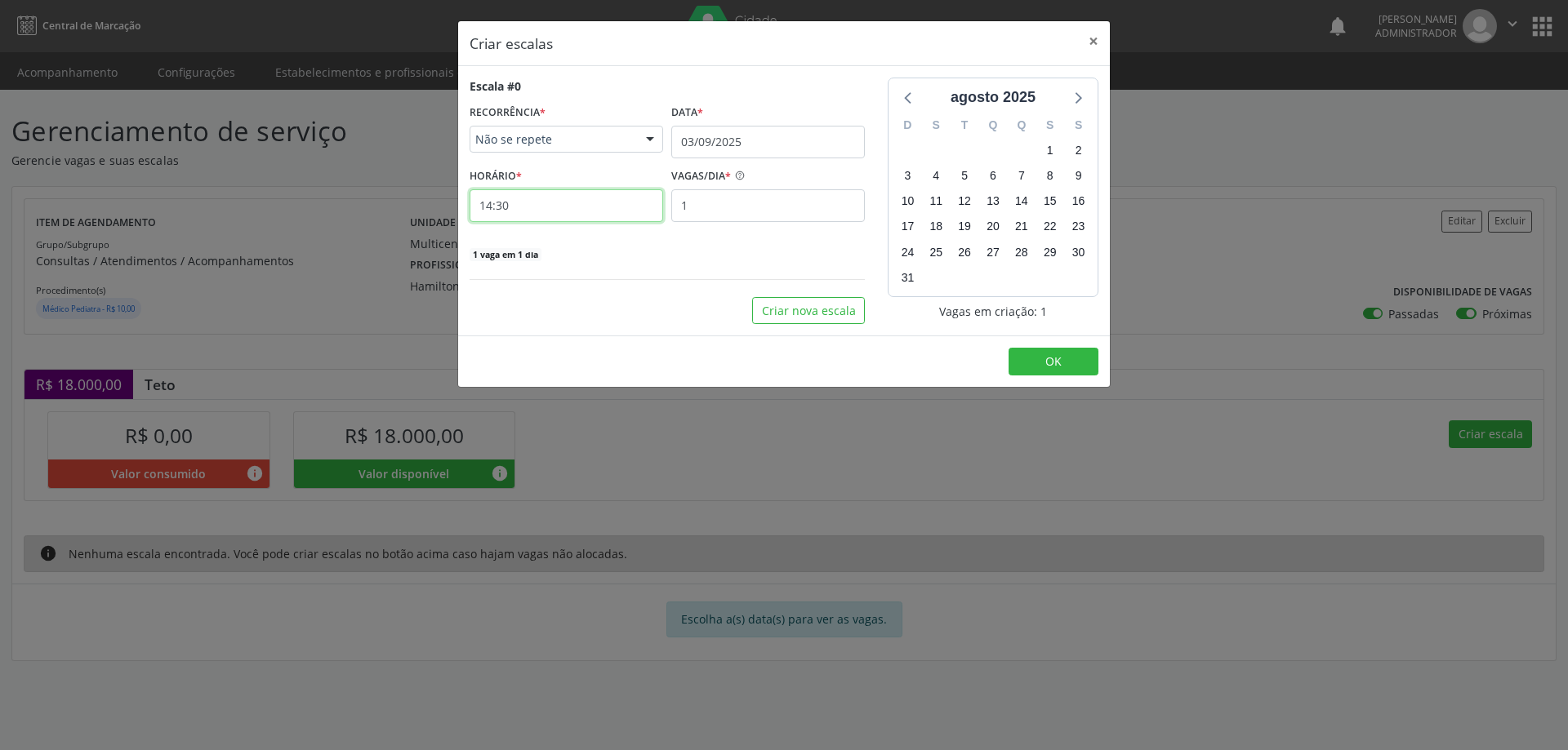
click at [582, 201] on input "14:30" at bounding box center [566, 206] width 194 height 33
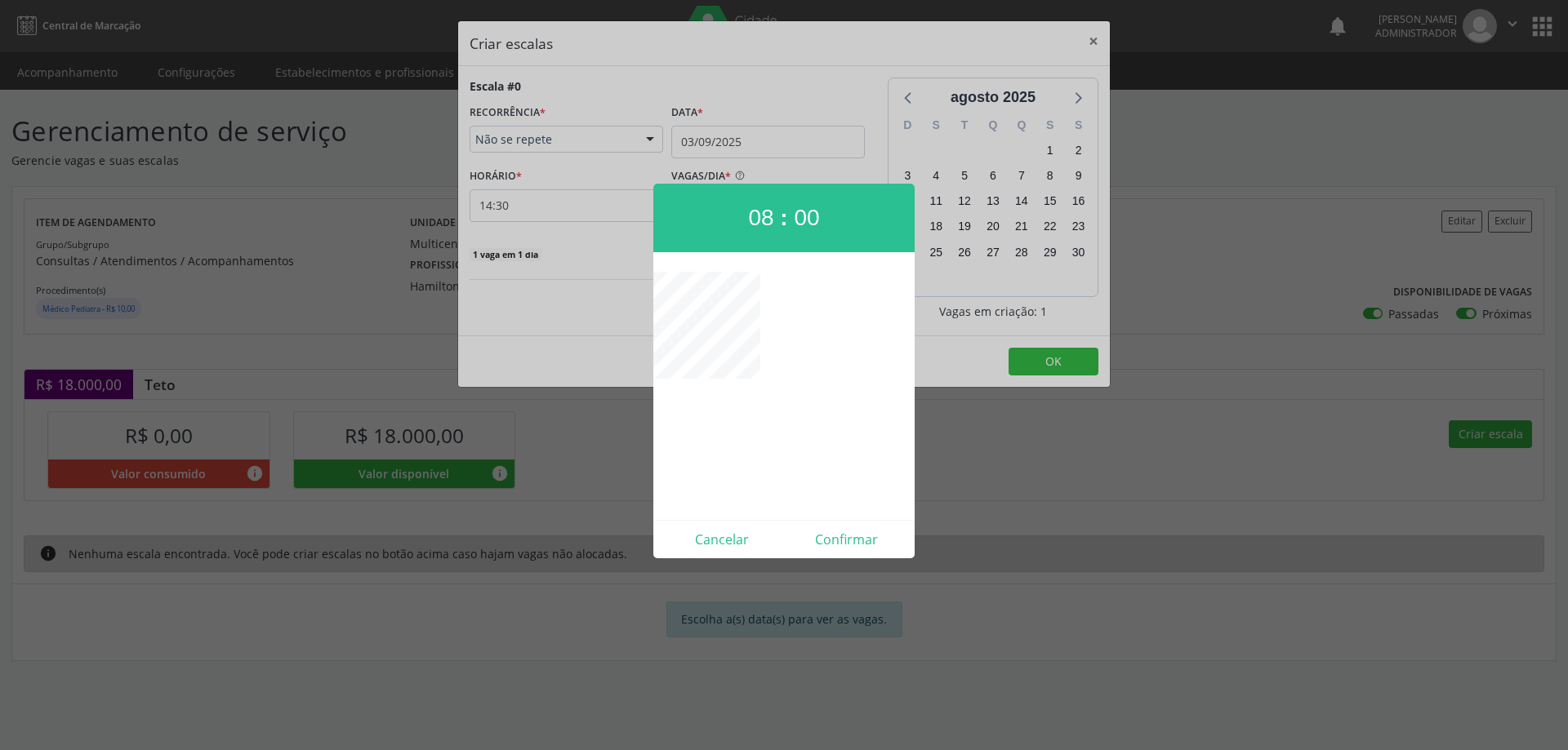
click at [844, 519] on div "Cancelar Confirmar" at bounding box center [784, 538] width 262 height 39
click at [841, 533] on button "Confirmar" at bounding box center [846, 539] width 125 height 26
type input "08:00"
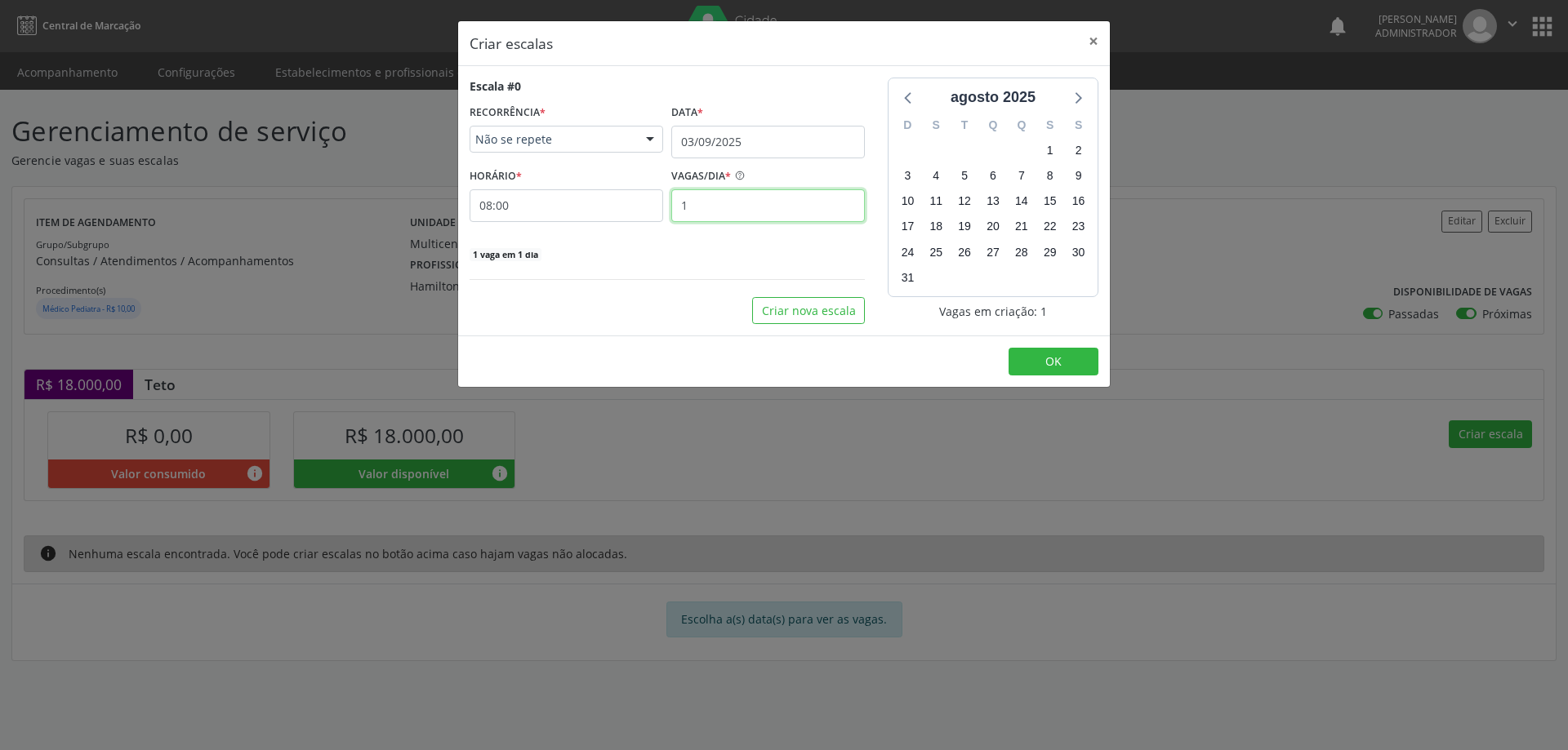
click at [771, 203] on input "1" at bounding box center [768, 206] width 194 height 33
type input "15"
drag, startPoint x: 1042, startPoint y: 366, endPoint x: 1071, endPoint y: 353, distance: 31.8
click at [1042, 366] on button "OK" at bounding box center [1053, 361] width 90 height 28
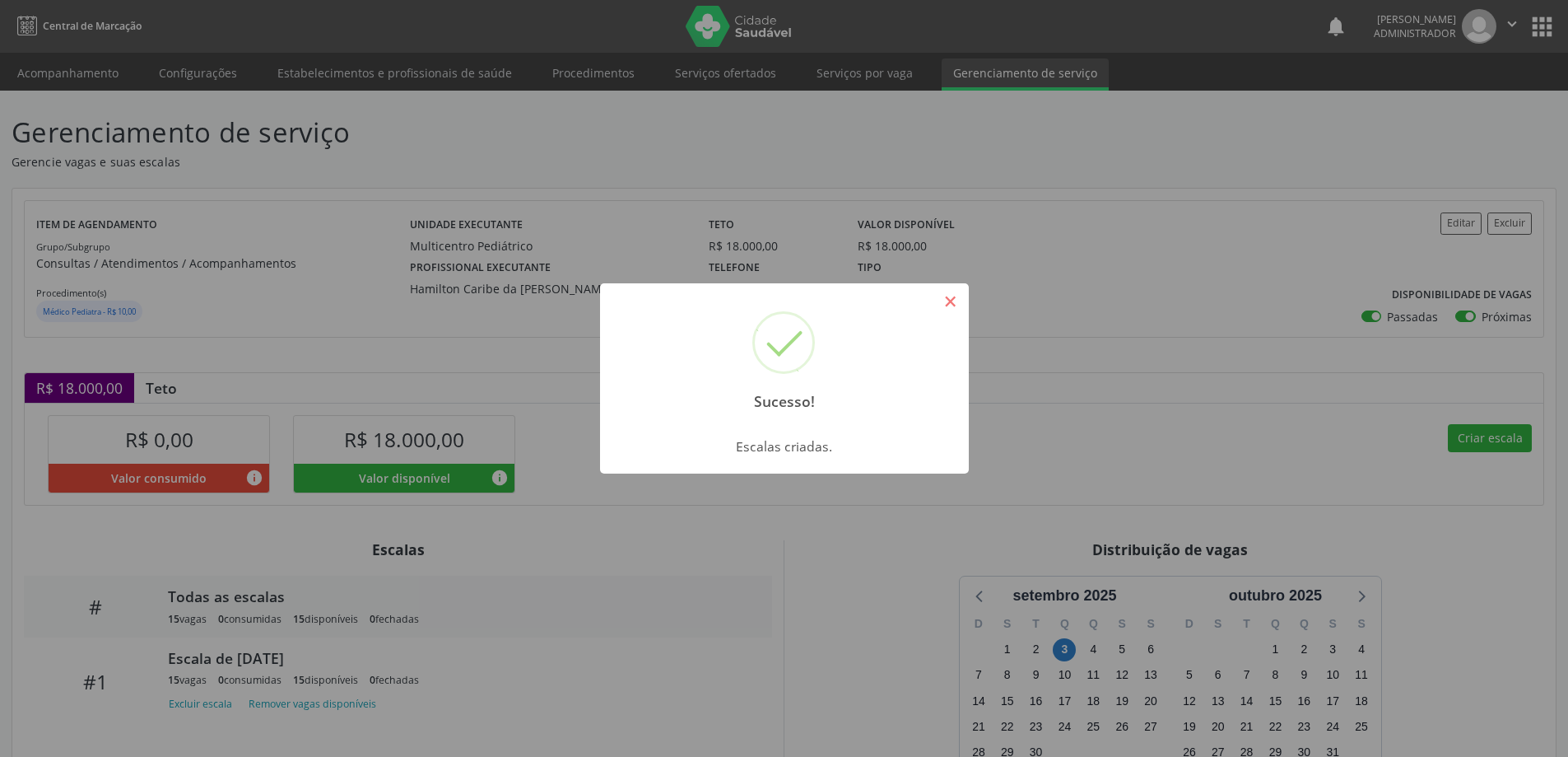
click at [959, 300] on button "×" at bounding box center [951, 301] width 28 height 28
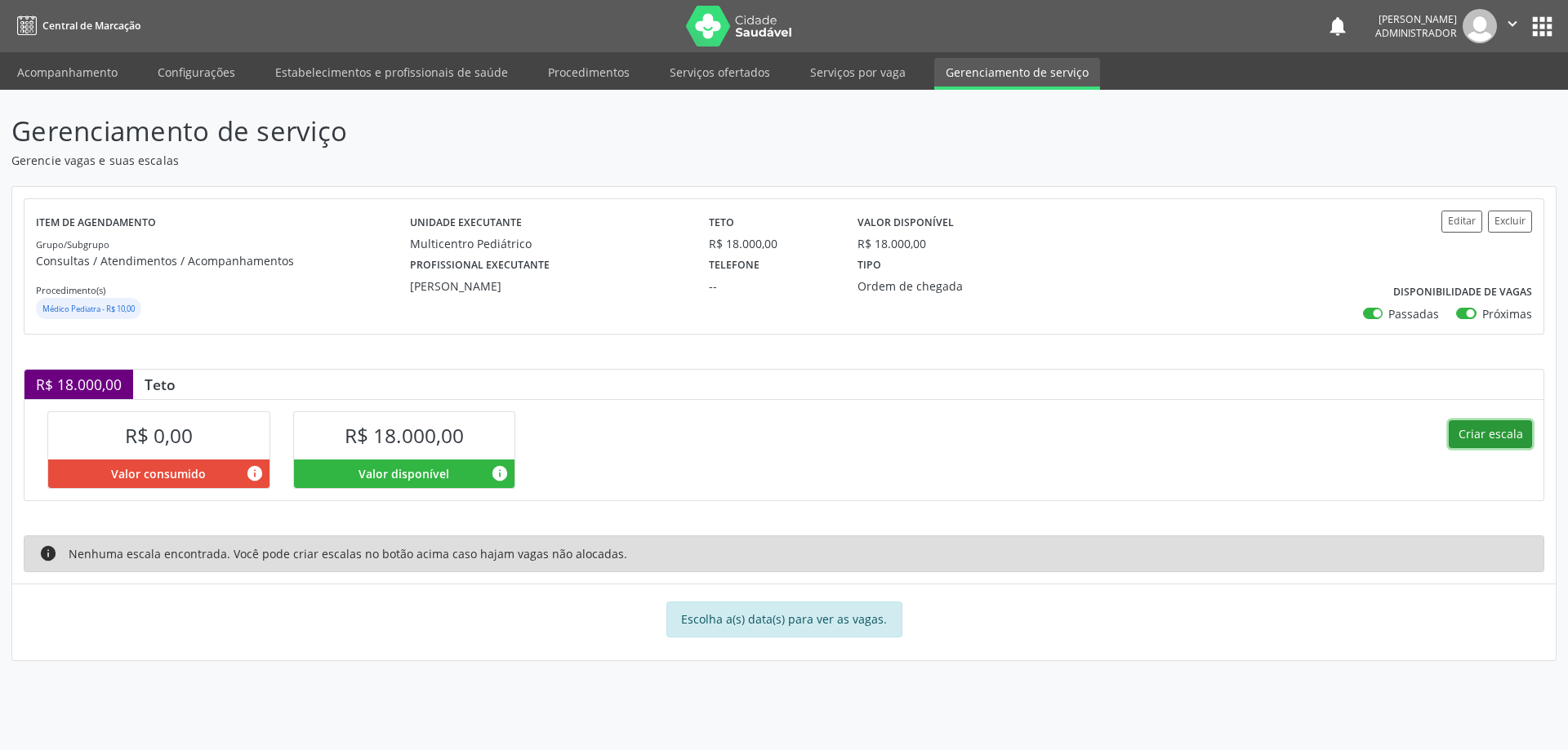
click at [1489, 427] on button "Criar escala" at bounding box center [1490, 434] width 83 height 28
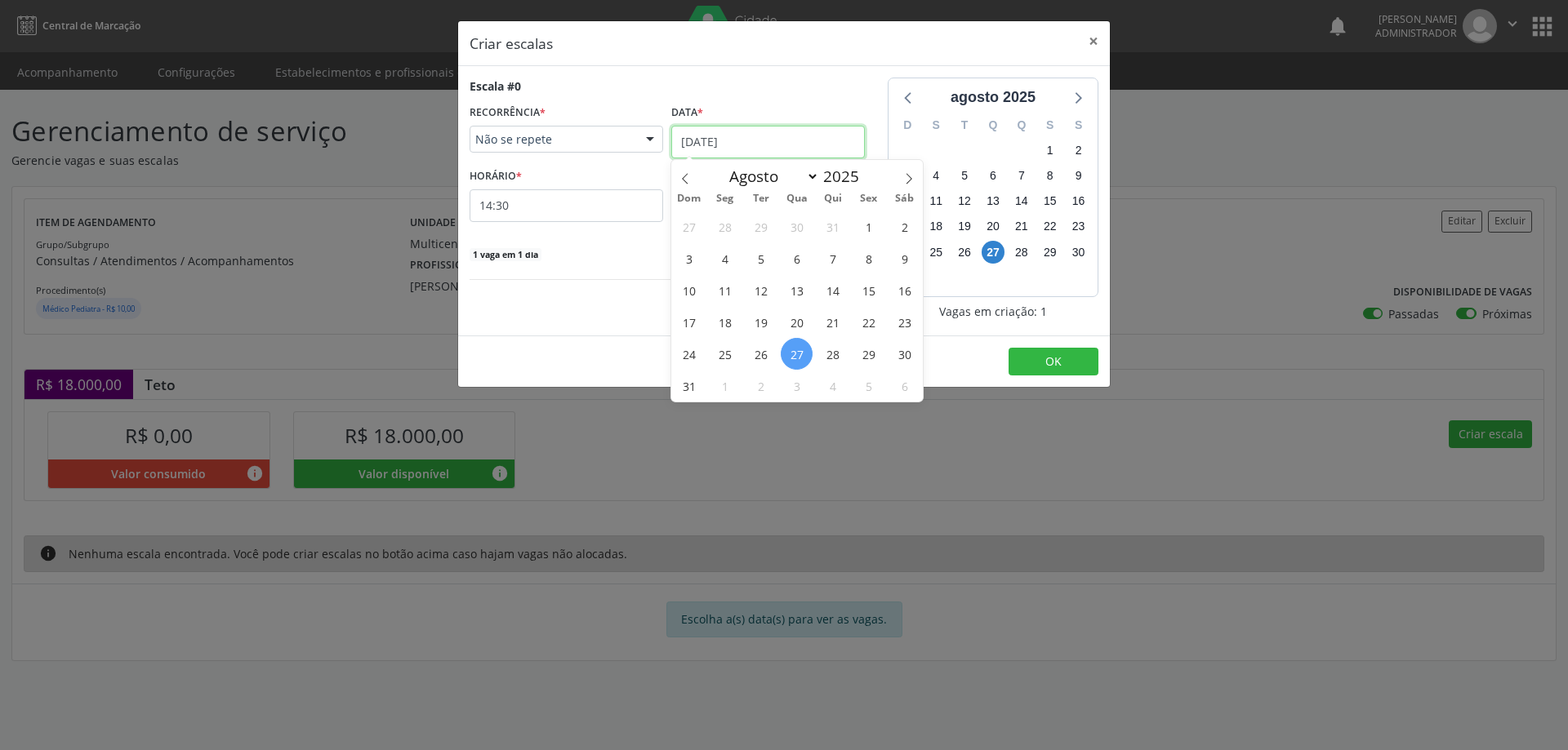
click at [760, 142] on input "[DATE]" at bounding box center [768, 142] width 194 height 33
click at [904, 186] on span at bounding box center [909, 174] width 28 height 28
select select "8"
click at [723, 227] on span "1" at bounding box center [725, 226] width 32 height 32
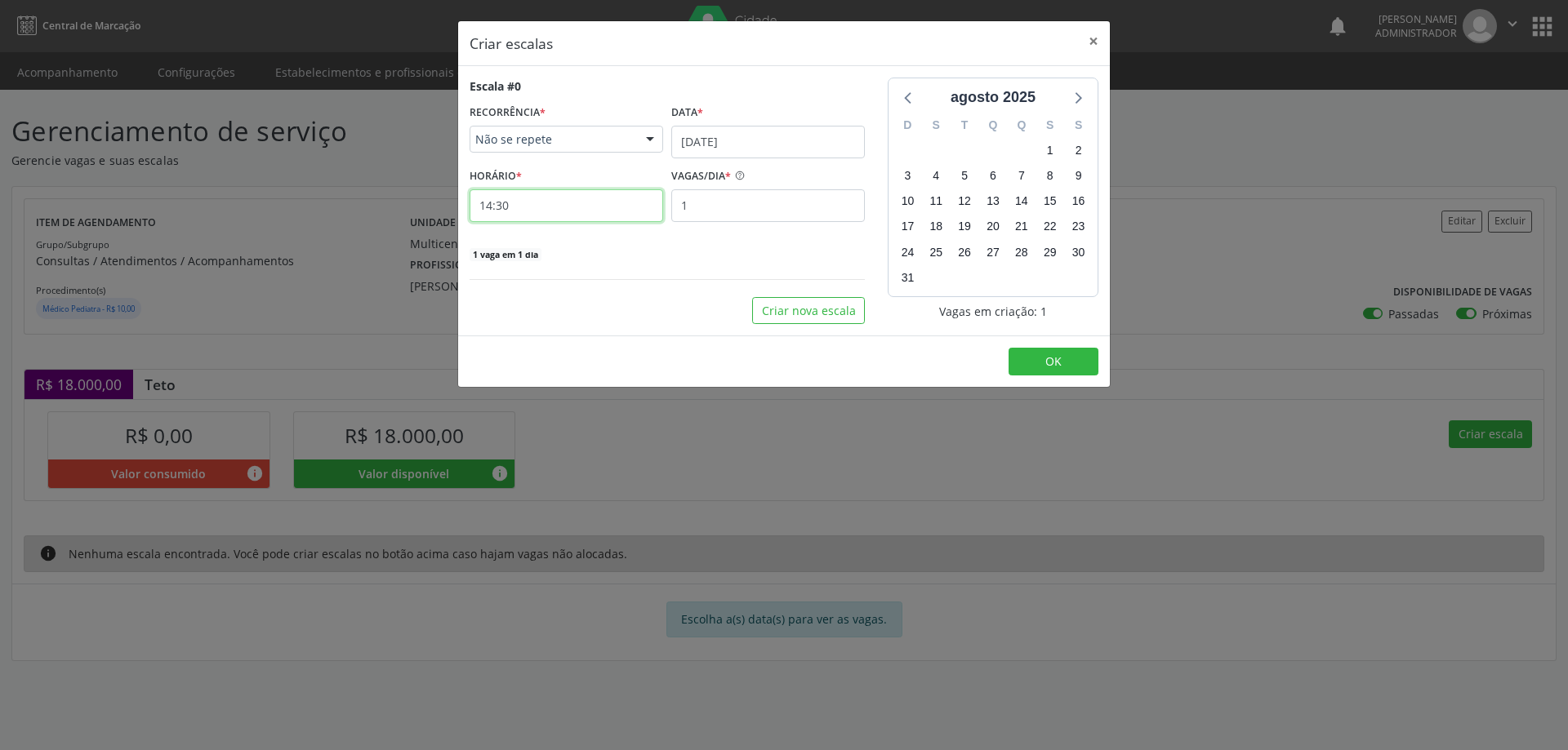
click at [617, 215] on input "14:30" at bounding box center [566, 206] width 194 height 33
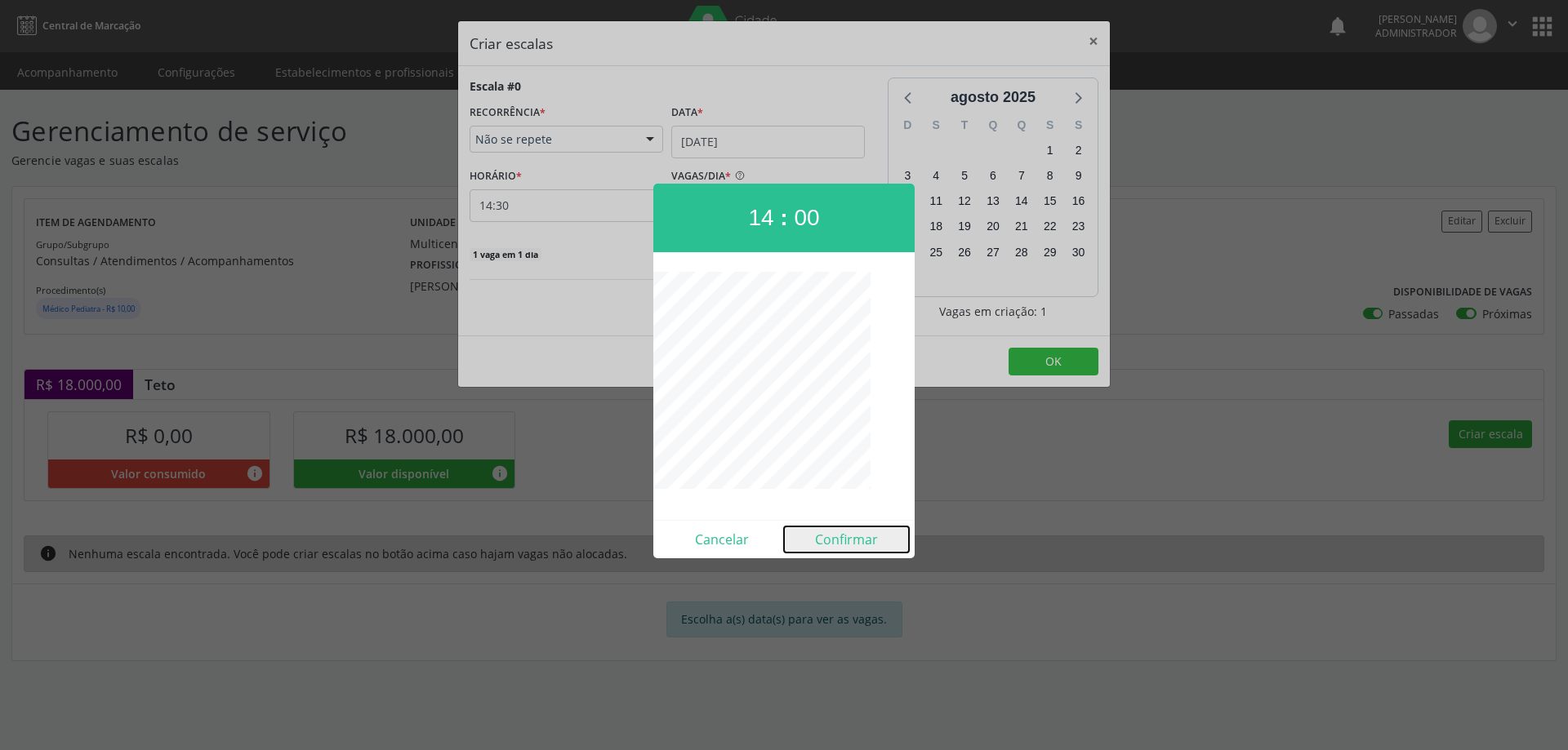
click at [840, 538] on button "Confirmar" at bounding box center [846, 539] width 125 height 26
type input "14:00"
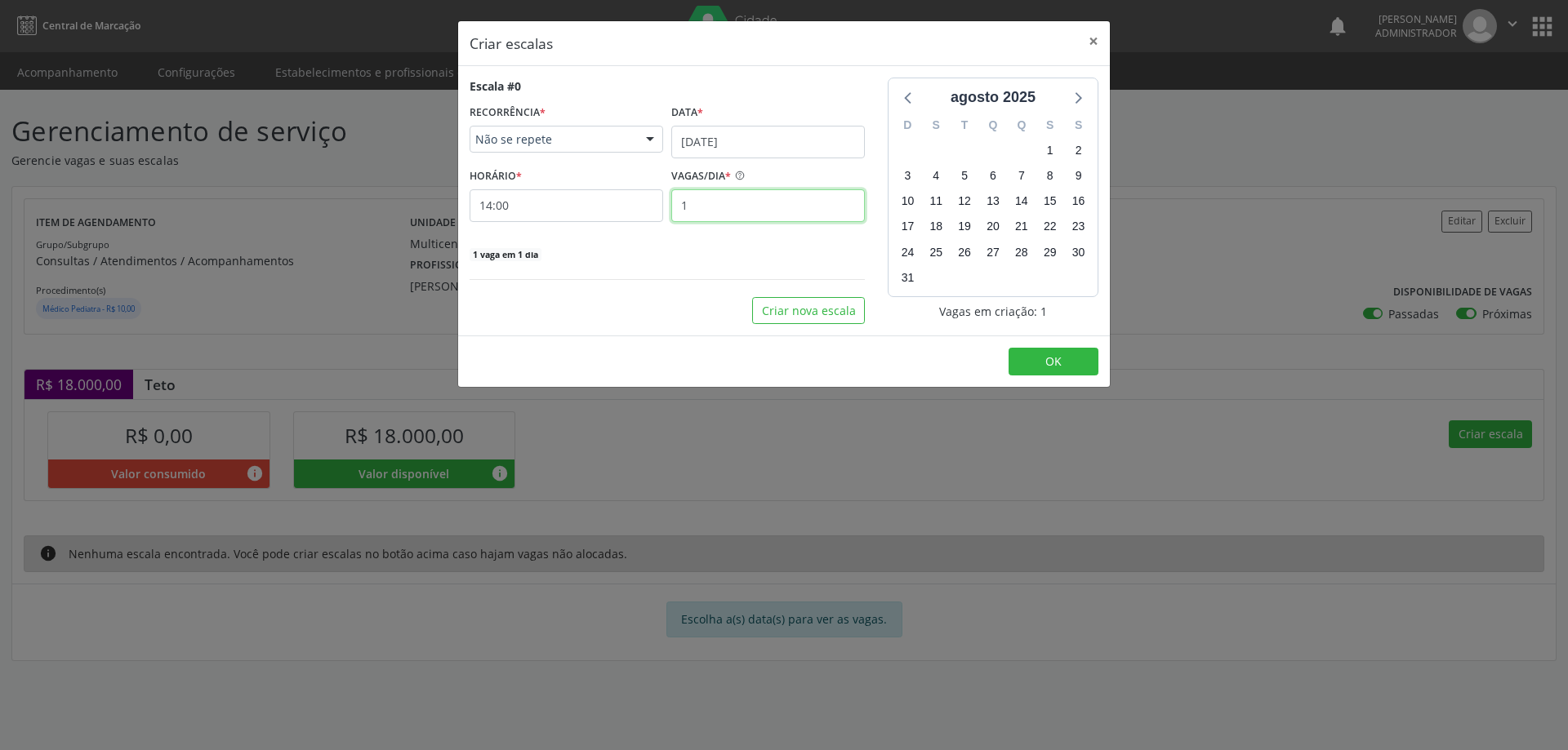
click at [757, 212] on input "1" at bounding box center [768, 206] width 194 height 33
type input "15"
click at [1072, 367] on button "OK" at bounding box center [1053, 361] width 90 height 28
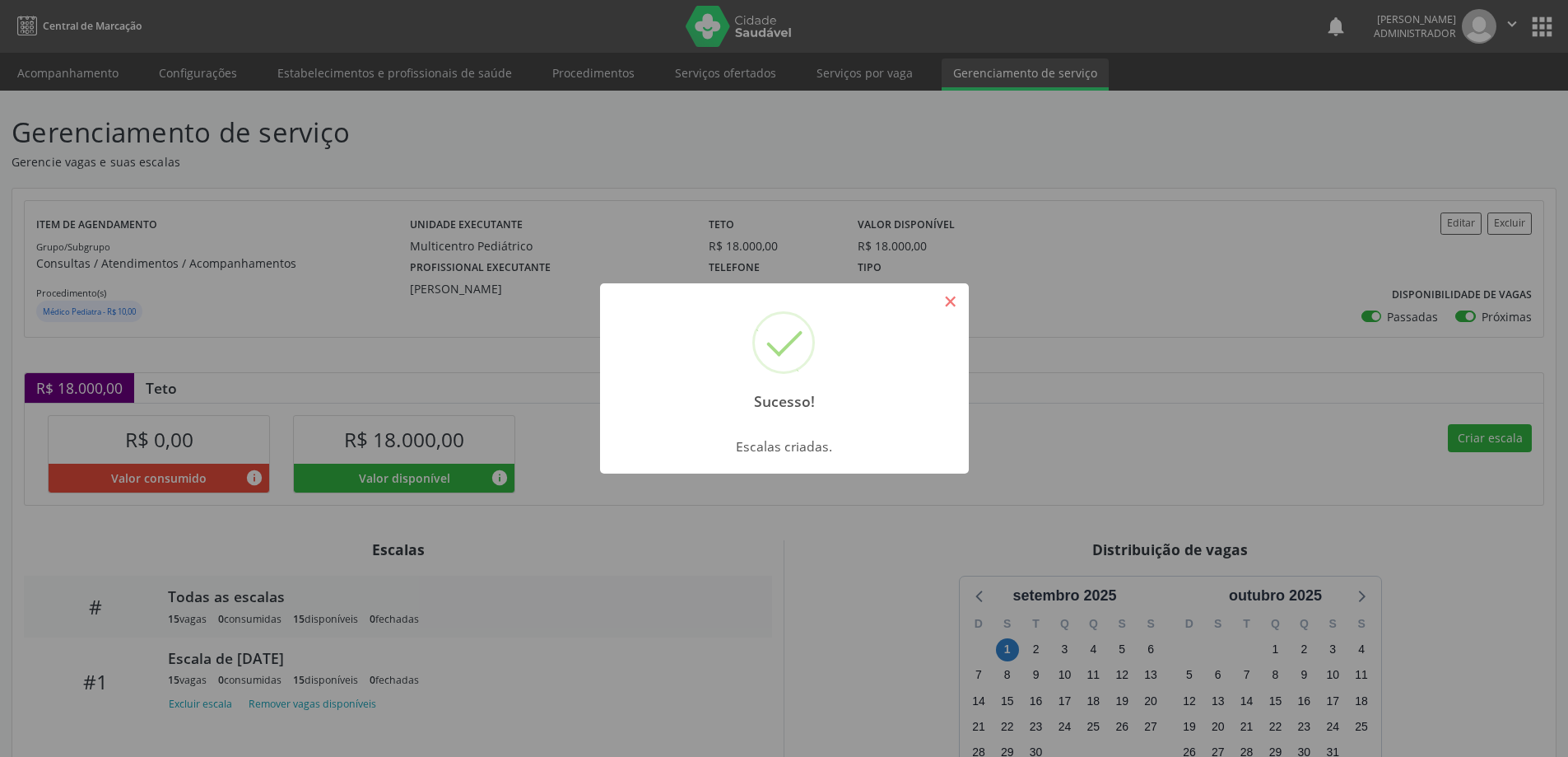
click at [940, 301] on button "×" at bounding box center [951, 301] width 28 height 28
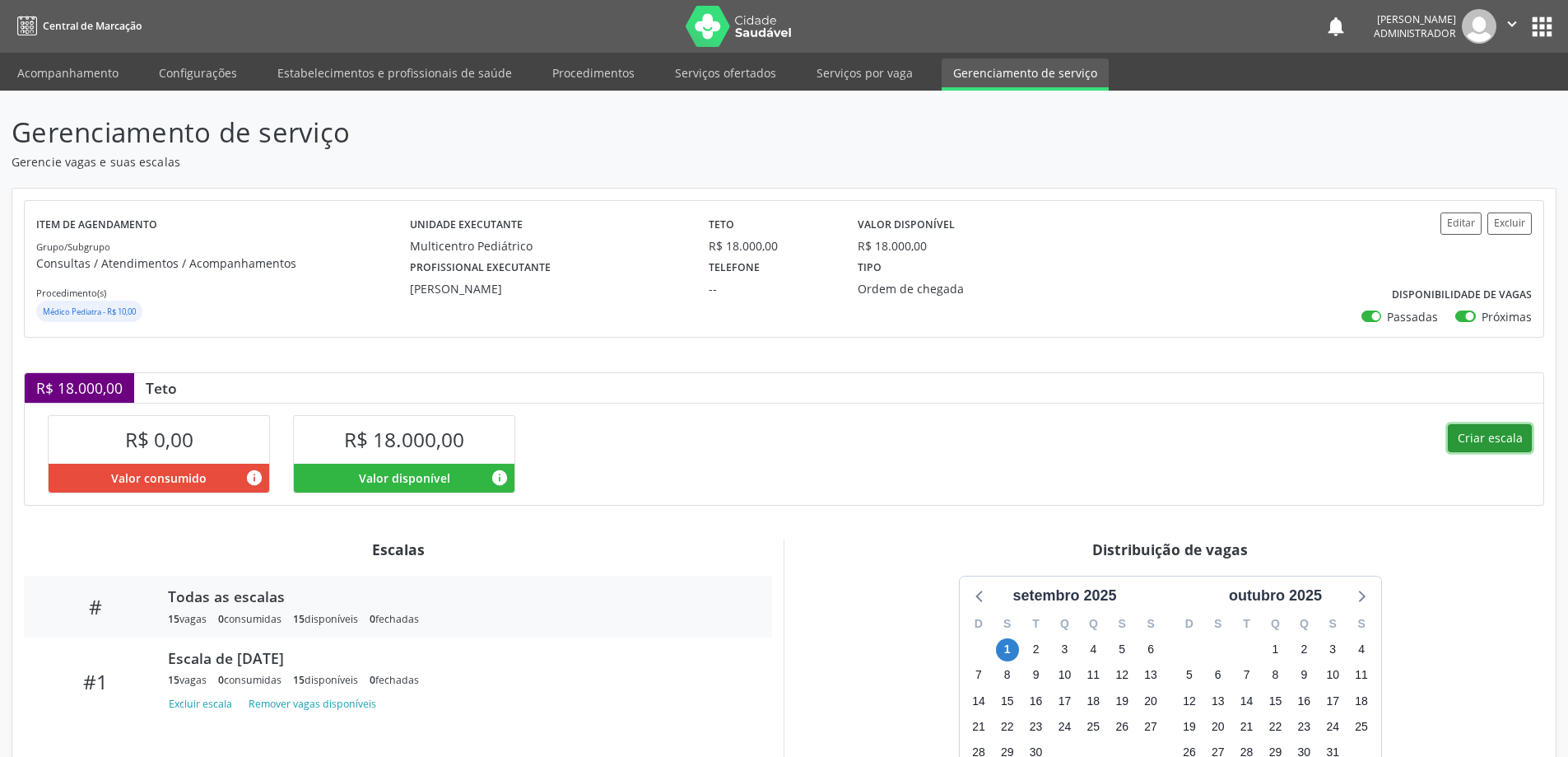
click at [1499, 444] on button "Criar escala" at bounding box center [1490, 438] width 84 height 28
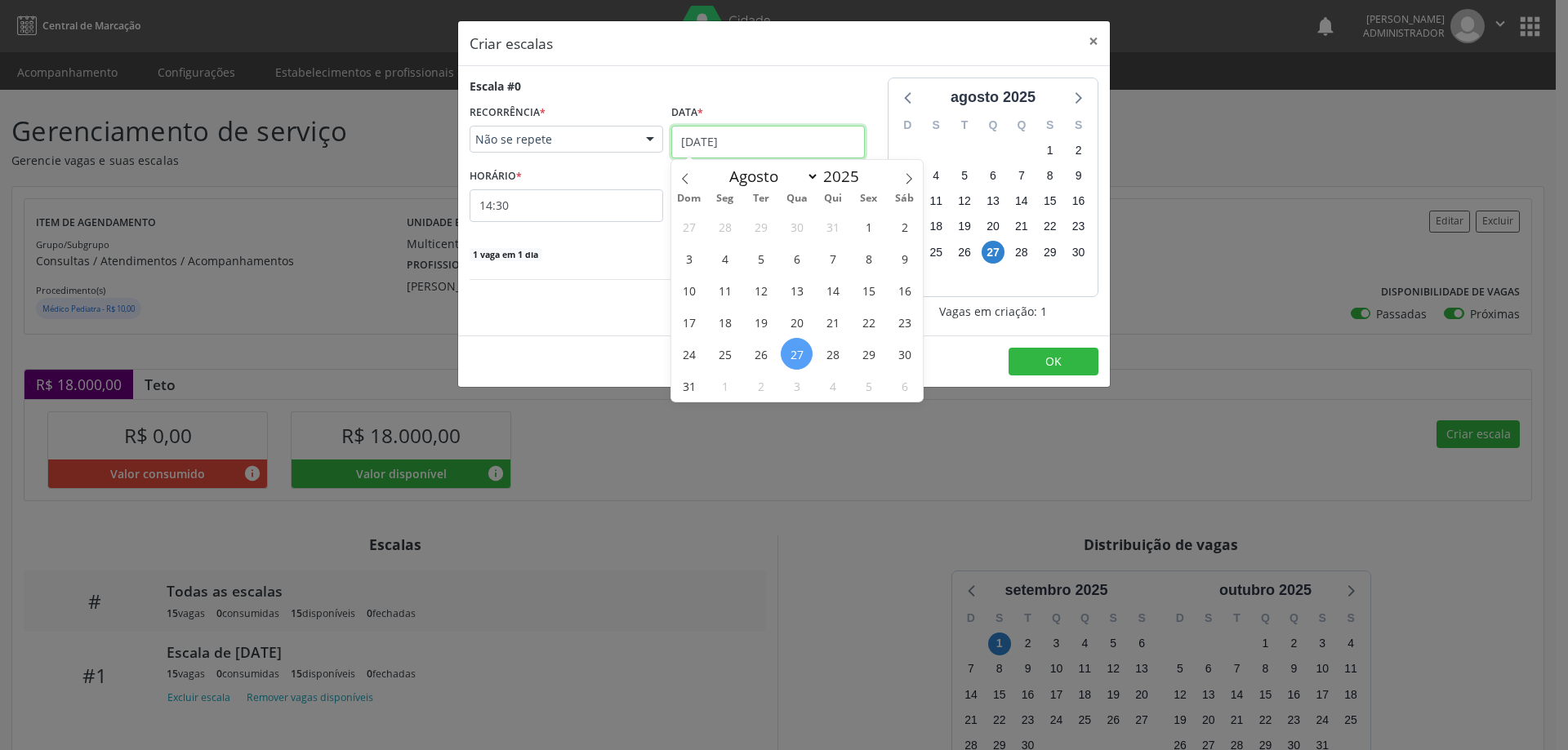
click at [760, 133] on input "[DATE]" at bounding box center [768, 142] width 194 height 33
click at [907, 178] on icon at bounding box center [908, 178] width 11 height 11
select select "8"
click at [758, 233] on span "2" at bounding box center [760, 226] width 32 height 32
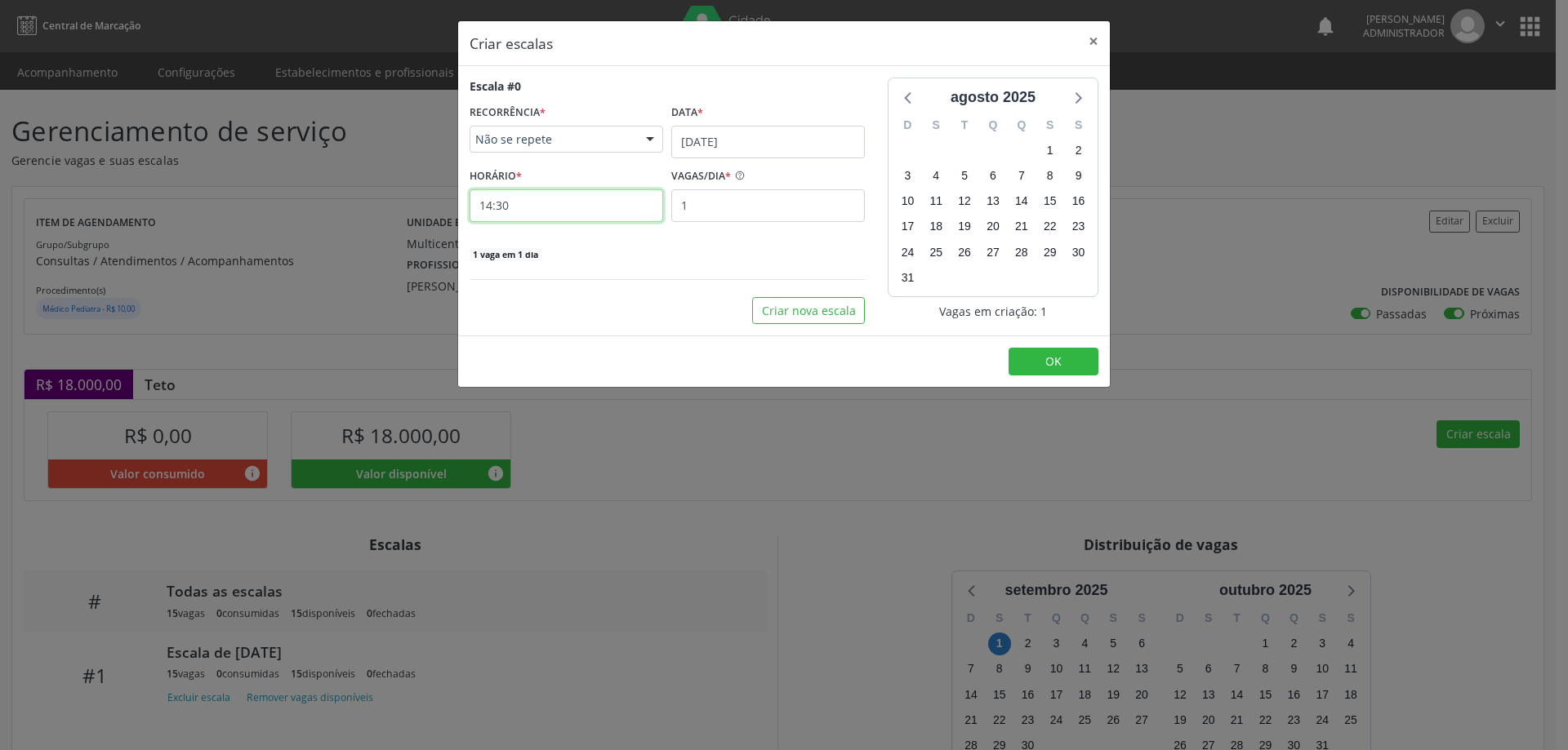
click at [620, 212] on input "14:30" at bounding box center [566, 206] width 194 height 33
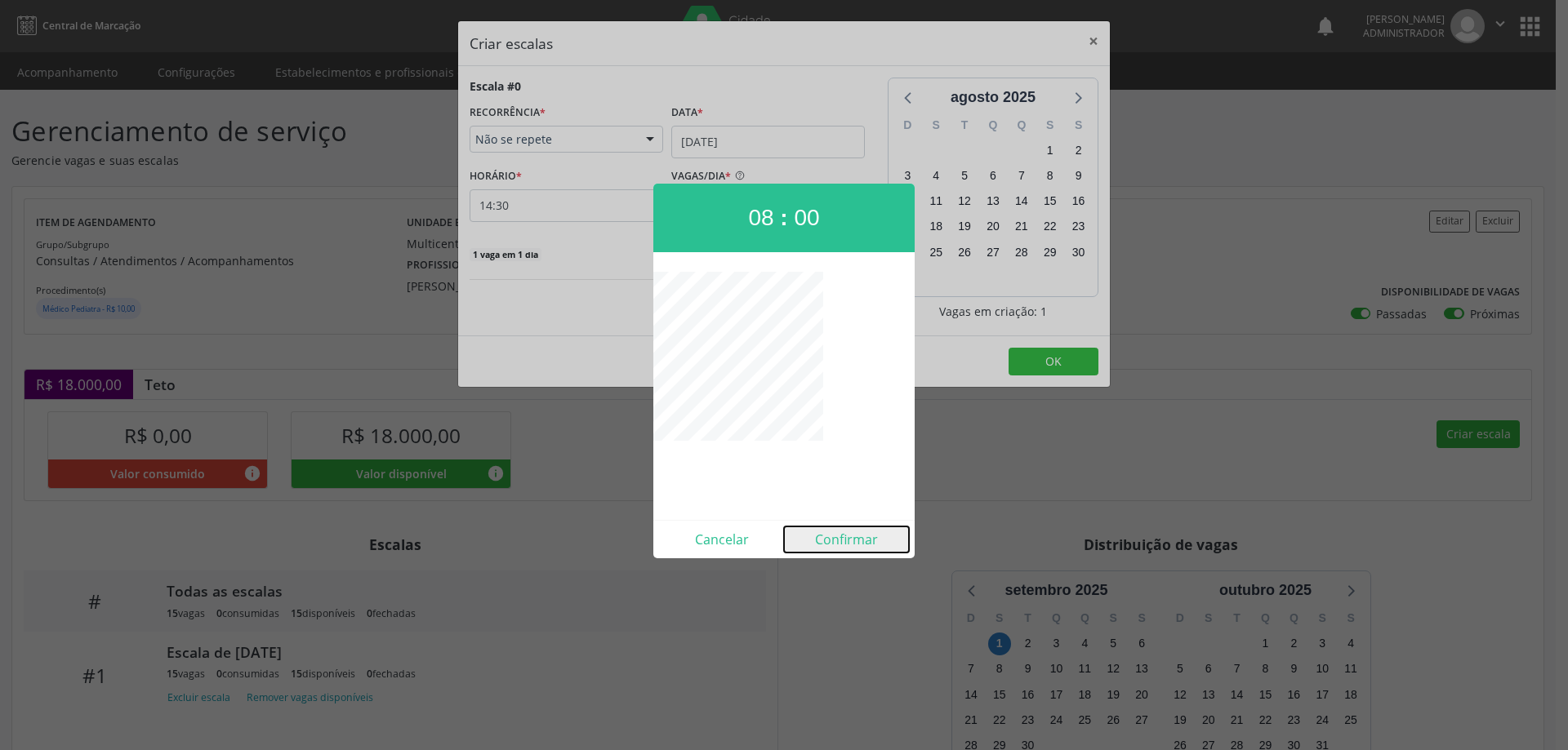
drag, startPoint x: 836, startPoint y: 533, endPoint x: 809, endPoint y: 400, distance: 135.7
click at [837, 532] on button "Confirmar" at bounding box center [846, 539] width 125 height 26
type input "08:00"
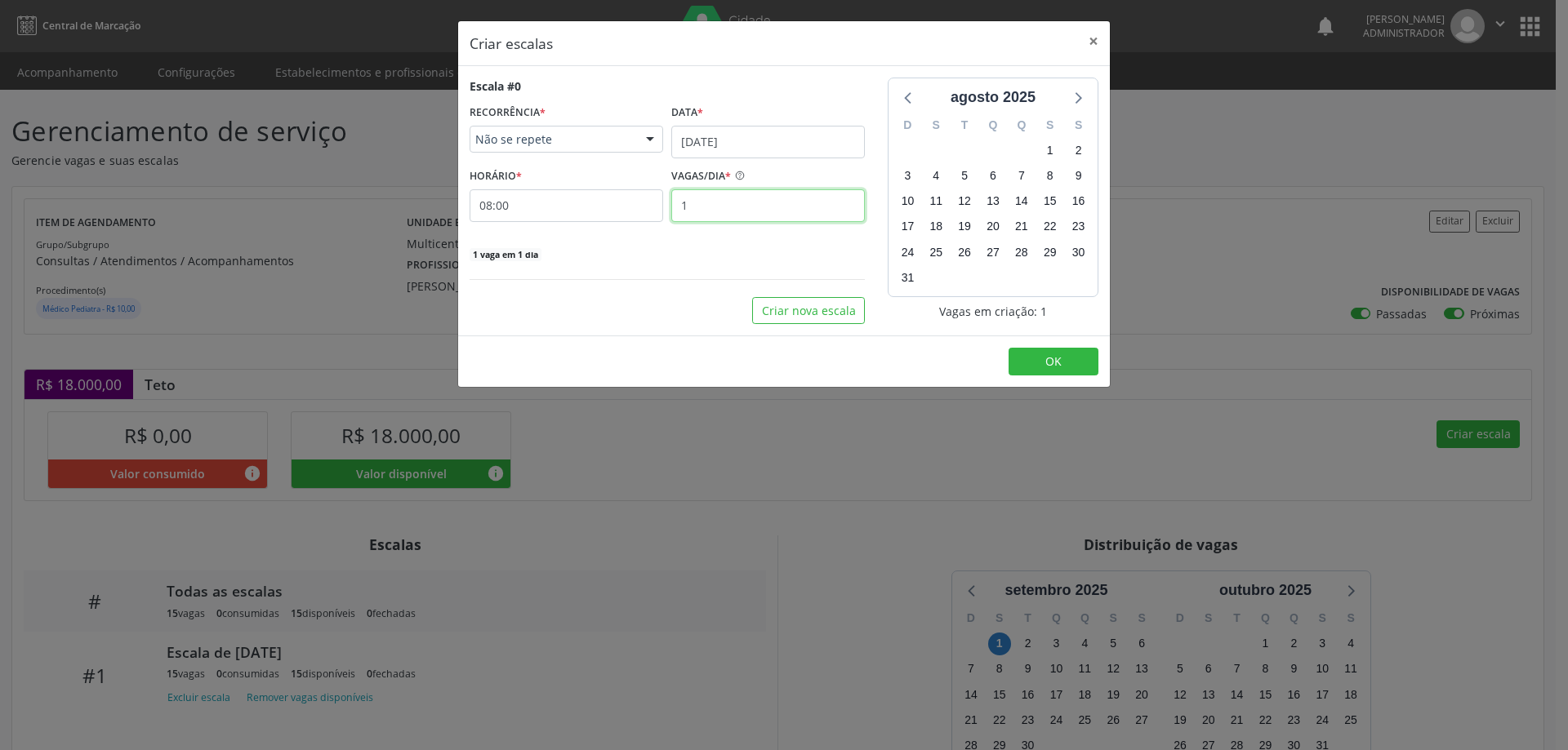
click at [727, 215] on input "1" at bounding box center [768, 206] width 194 height 33
type input "15"
click at [1032, 357] on button "OK" at bounding box center [1053, 361] width 90 height 28
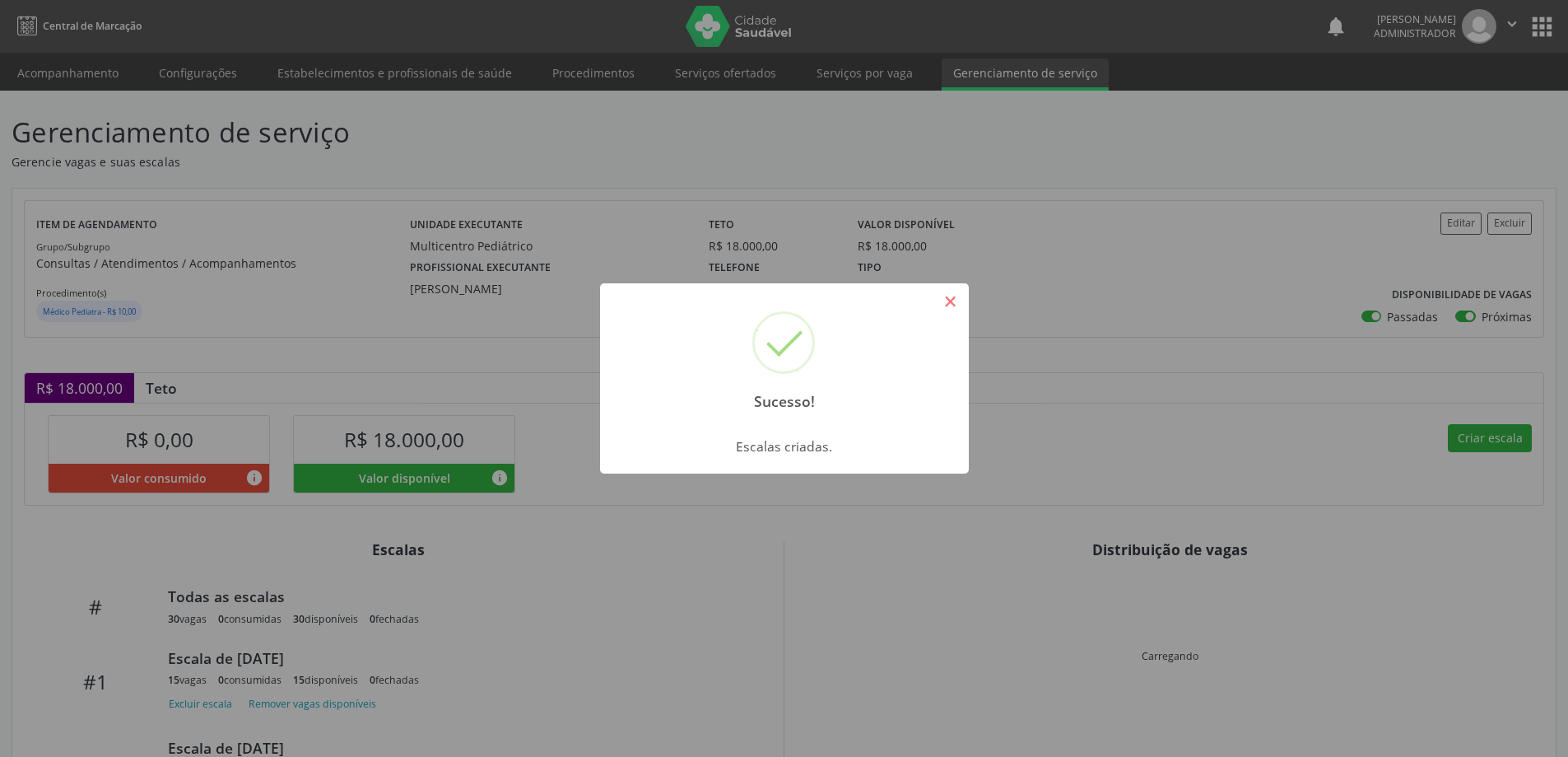
click at [959, 301] on button "×" at bounding box center [951, 301] width 28 height 28
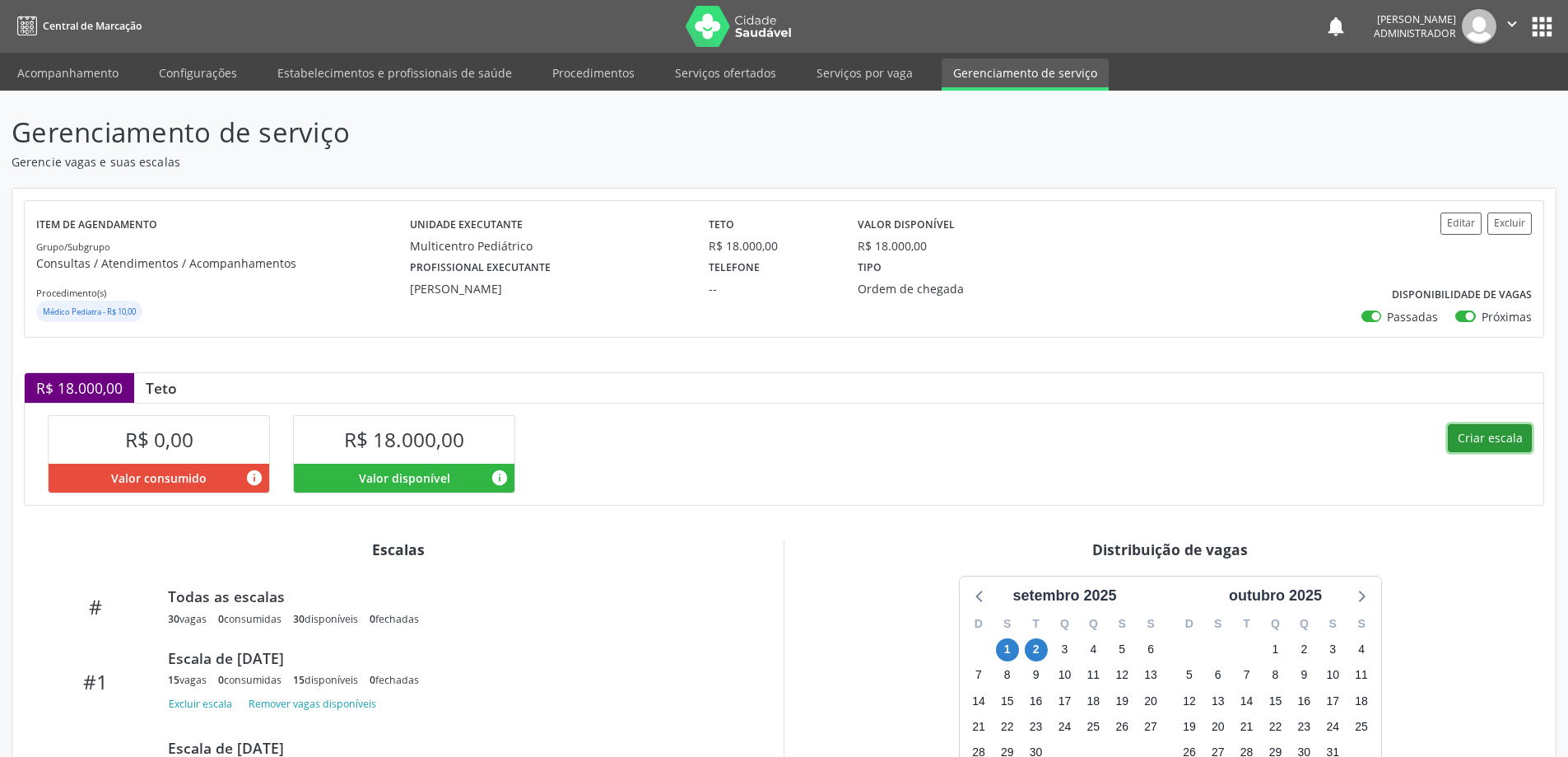
click at [1503, 438] on button "Criar escala" at bounding box center [1490, 438] width 84 height 28
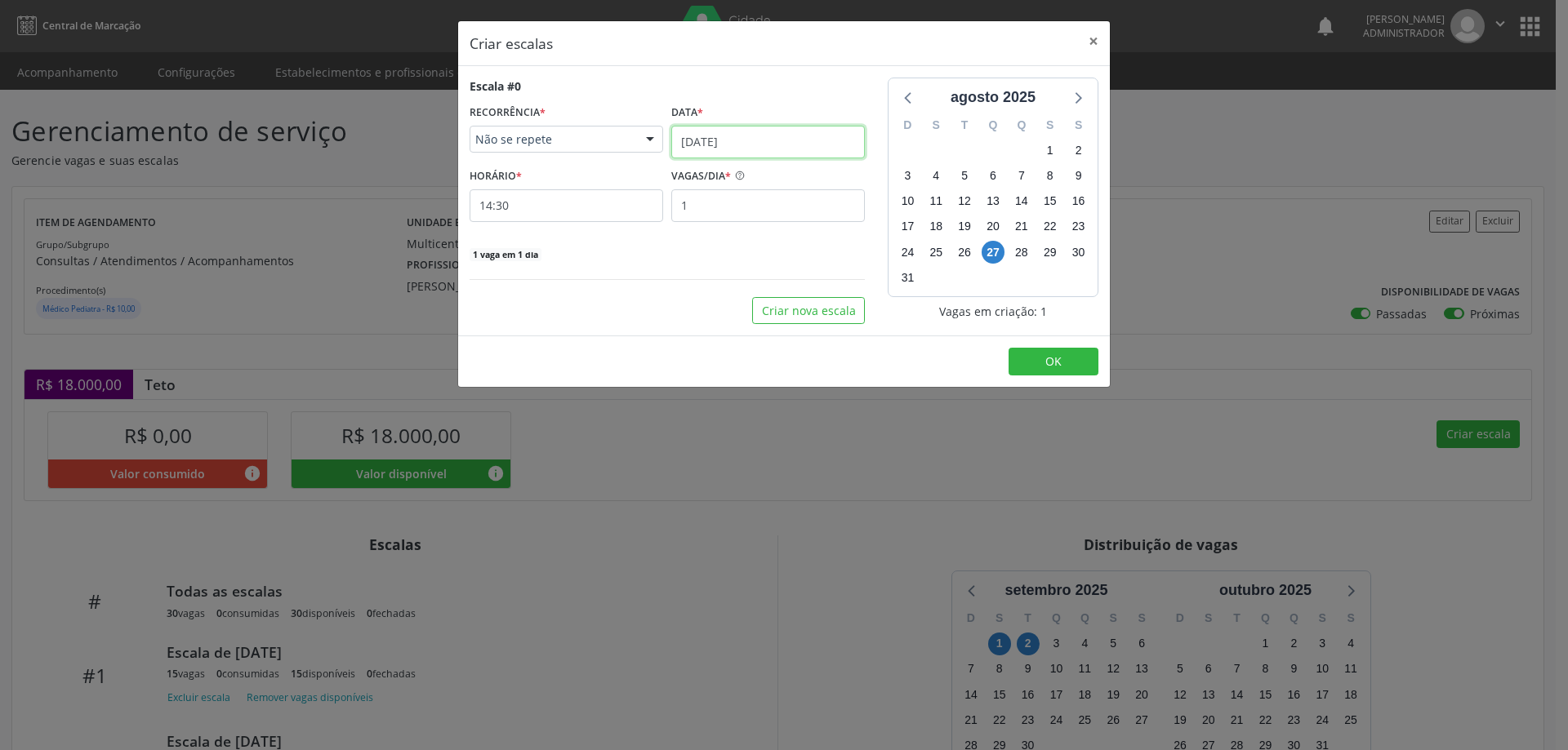
click at [799, 156] on body "Central de Marcação notifications Samara Almeida Souza Administrador  Configur…" at bounding box center [784, 375] width 1568 height 750
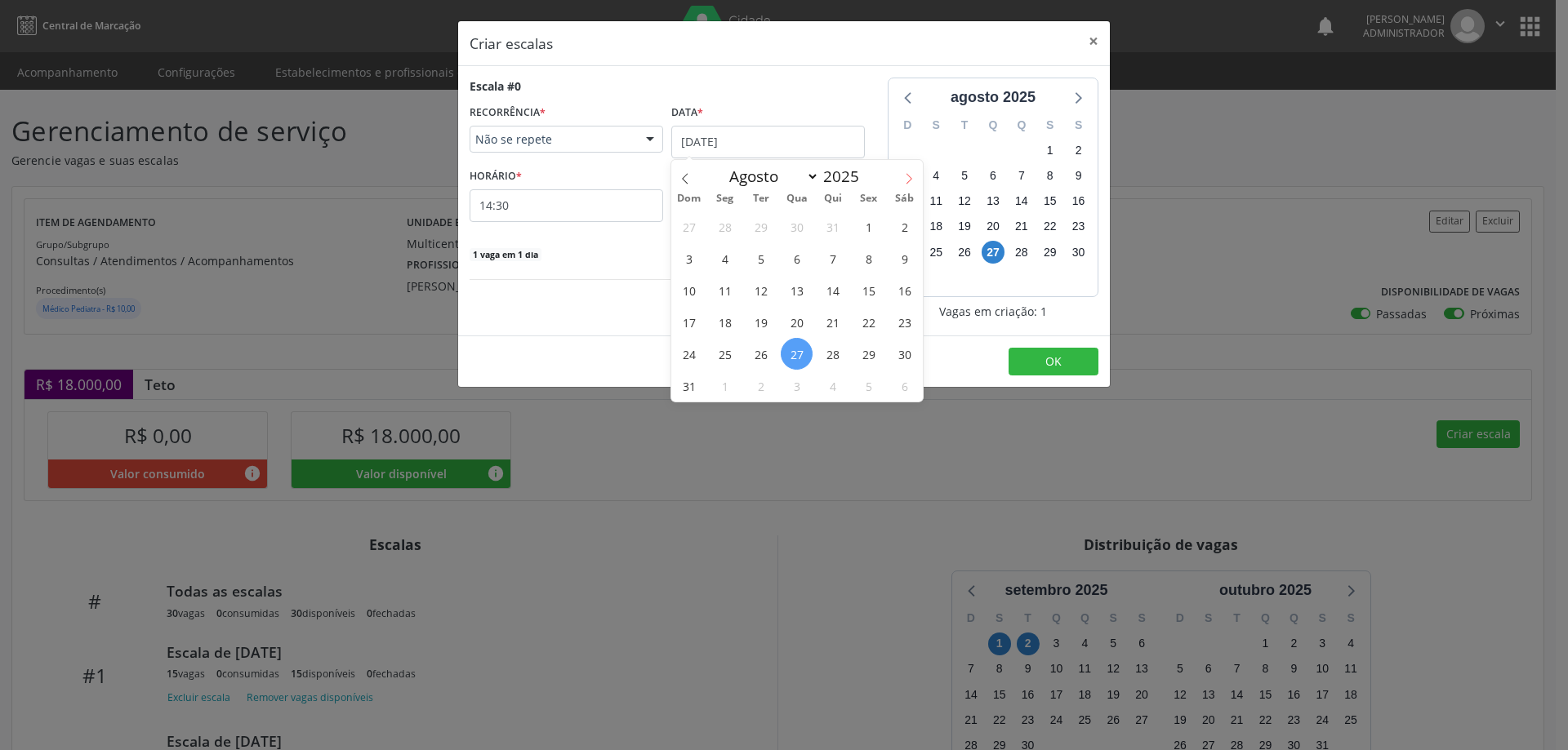
click at [901, 183] on span at bounding box center [909, 174] width 28 height 28
select select "8"
click at [842, 231] on span "4" at bounding box center [832, 226] width 32 height 32
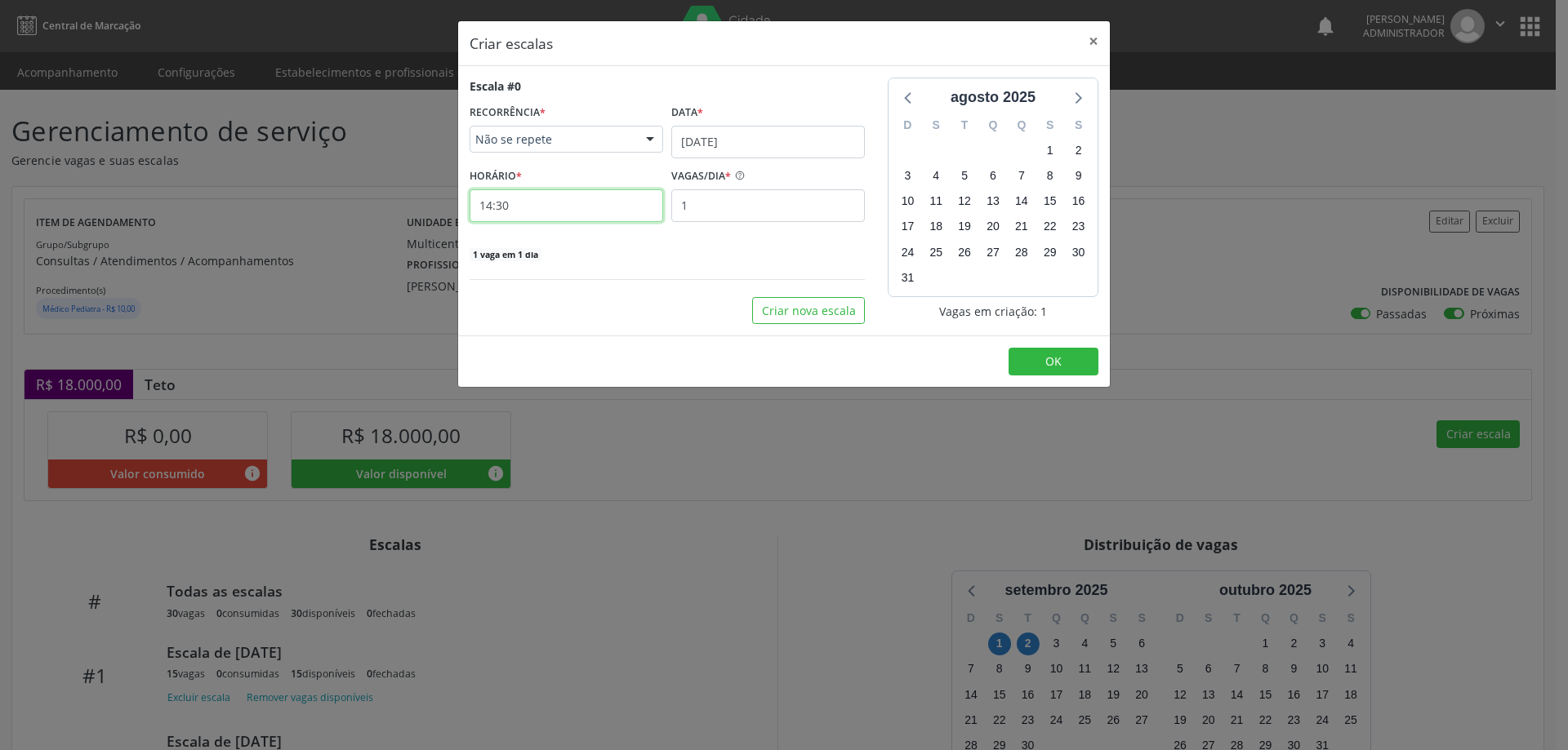
click at [614, 206] on input "14:30" at bounding box center [566, 206] width 194 height 33
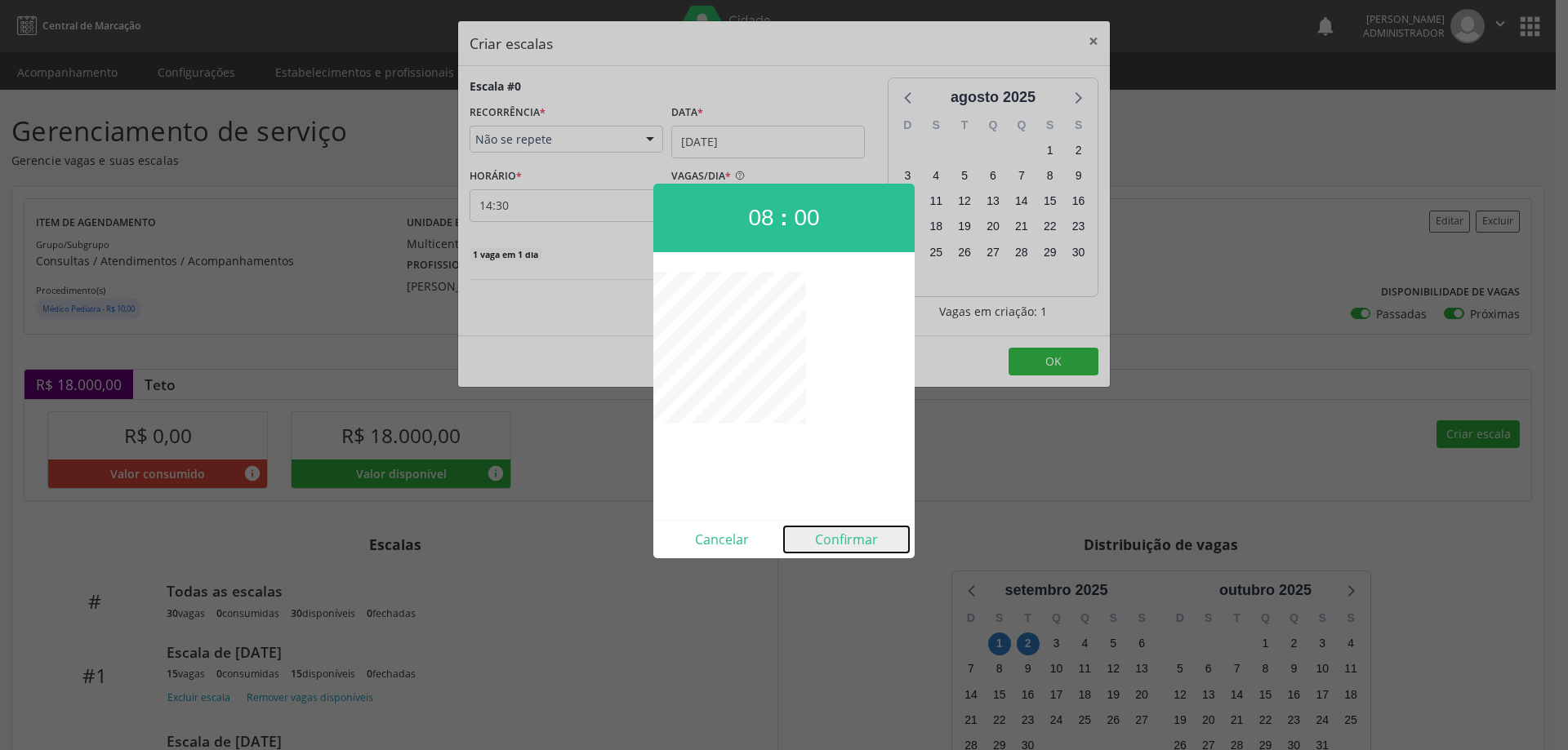
click at [851, 549] on button "Confirmar" at bounding box center [846, 539] width 125 height 26
type input "08:00"
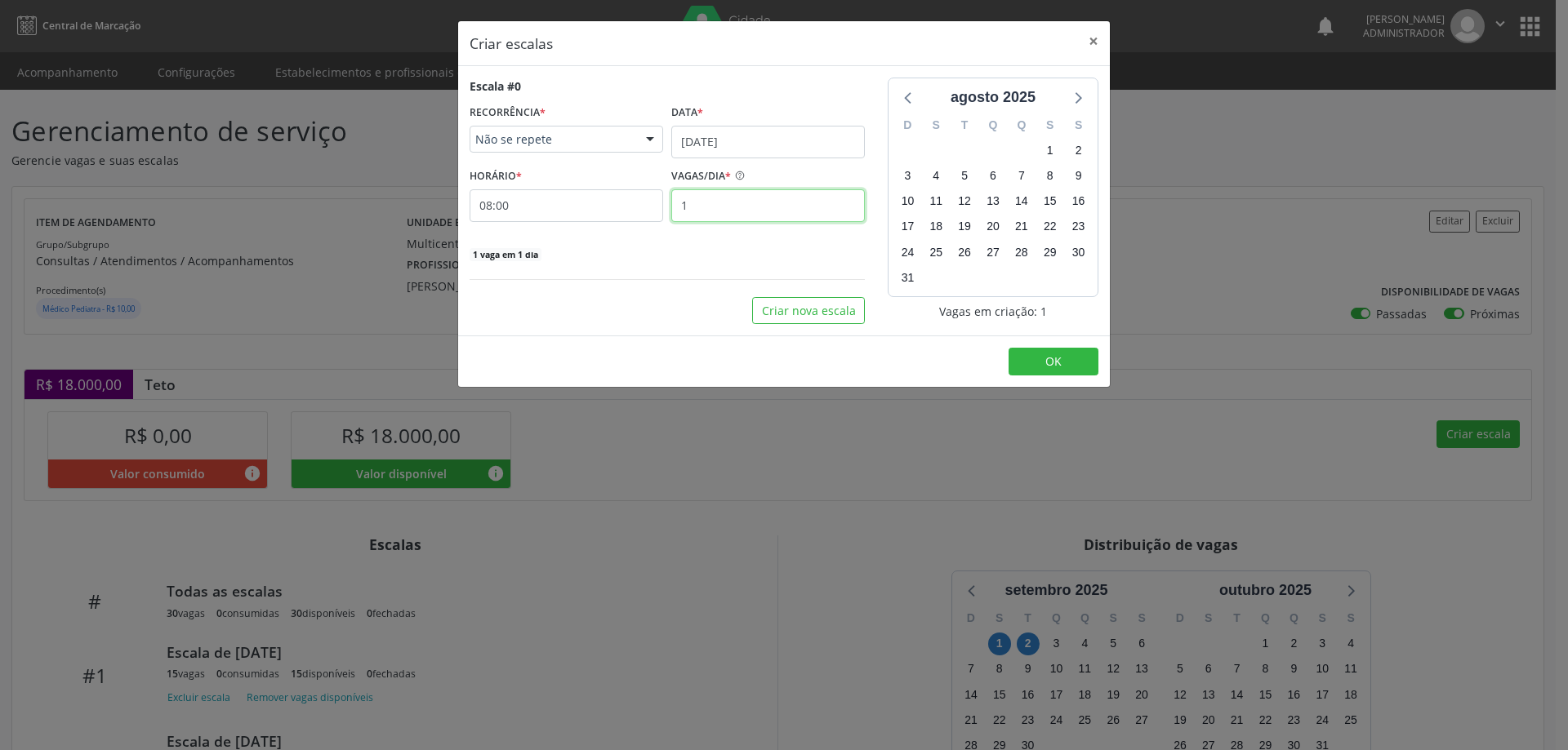
click at [793, 216] on input "1" at bounding box center [768, 206] width 194 height 33
type input "15"
click at [1035, 369] on button "OK" at bounding box center [1053, 361] width 90 height 28
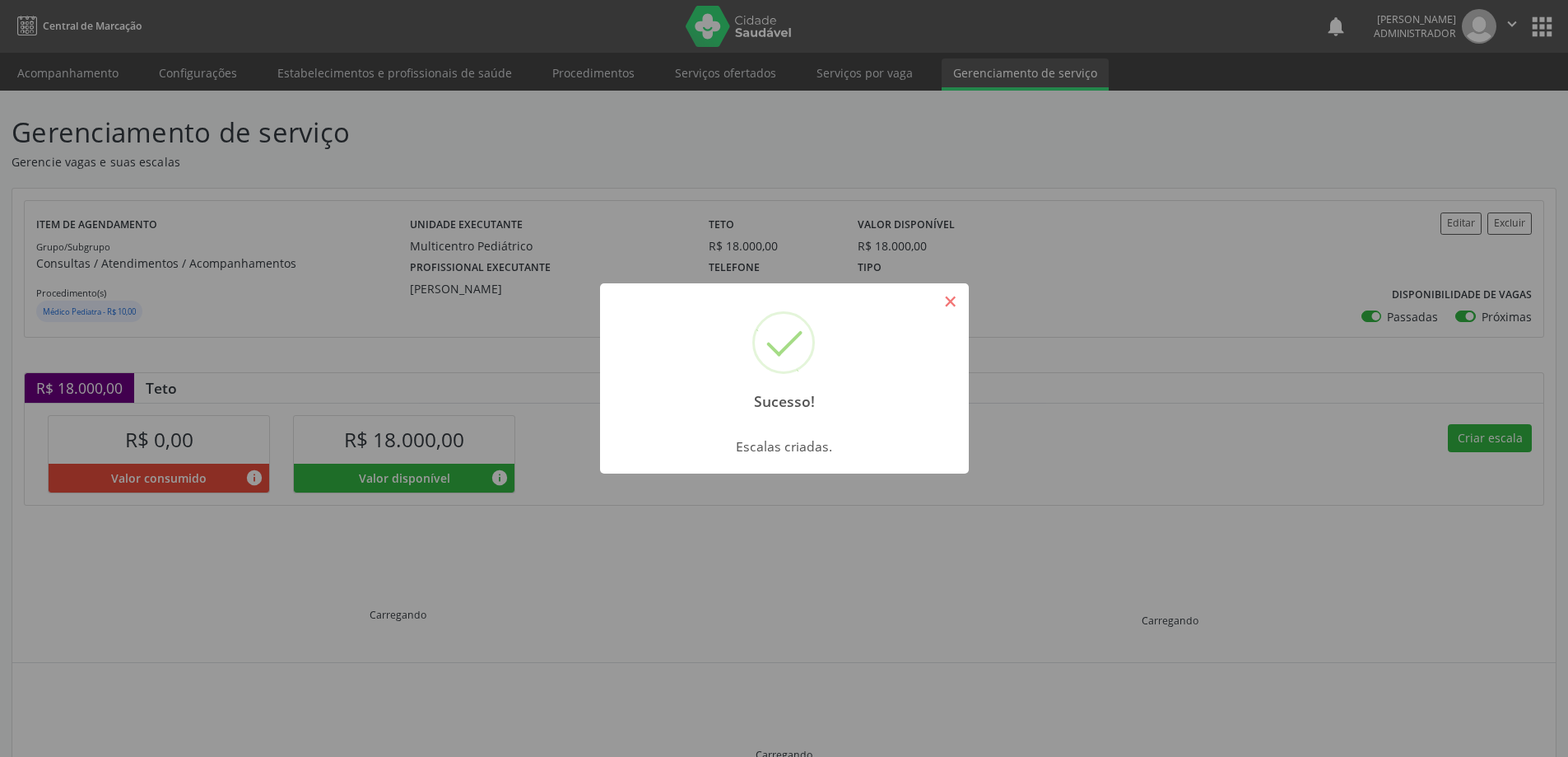
click at [957, 300] on button "×" at bounding box center [951, 301] width 28 height 28
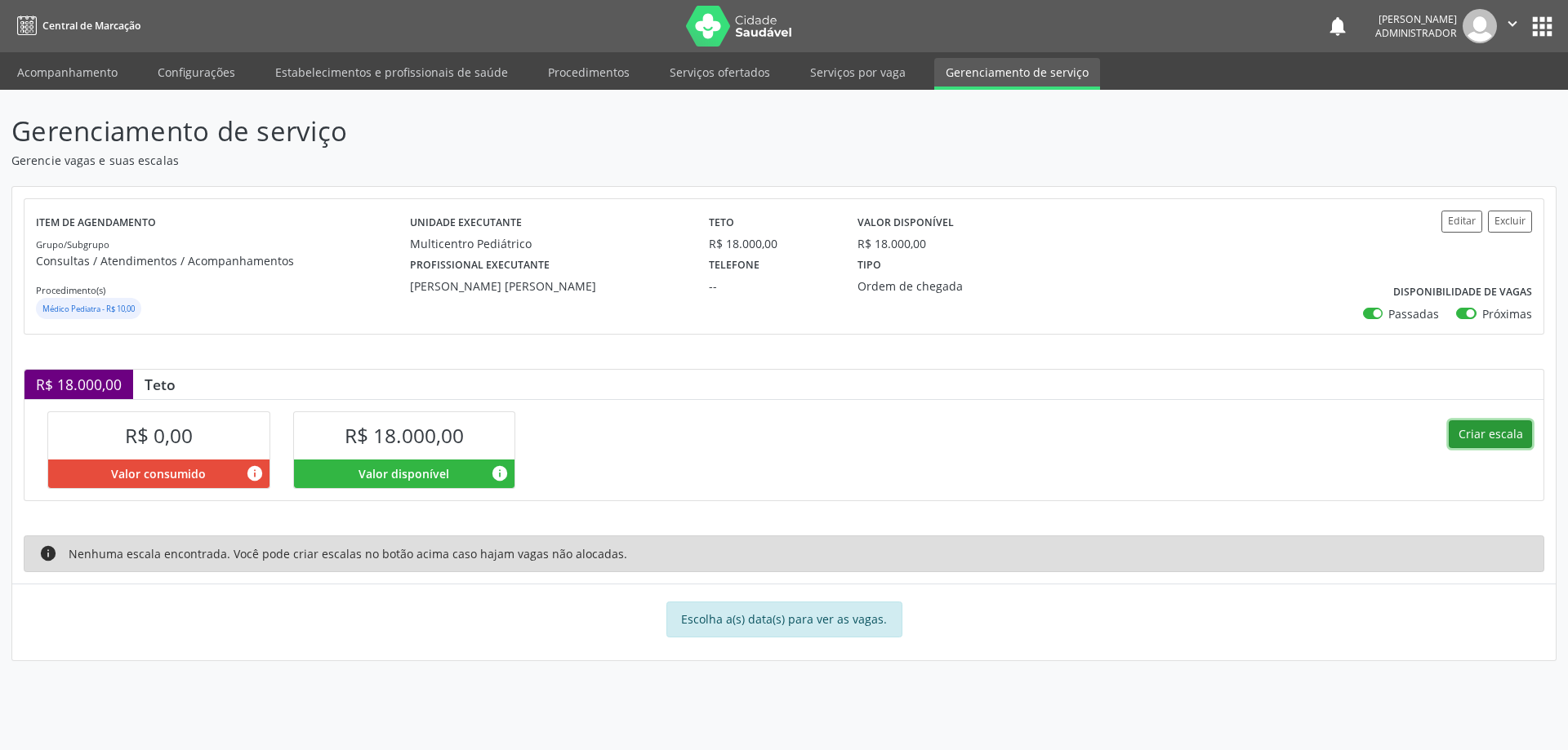
click at [1480, 429] on button "Criar escala" at bounding box center [1490, 434] width 83 height 28
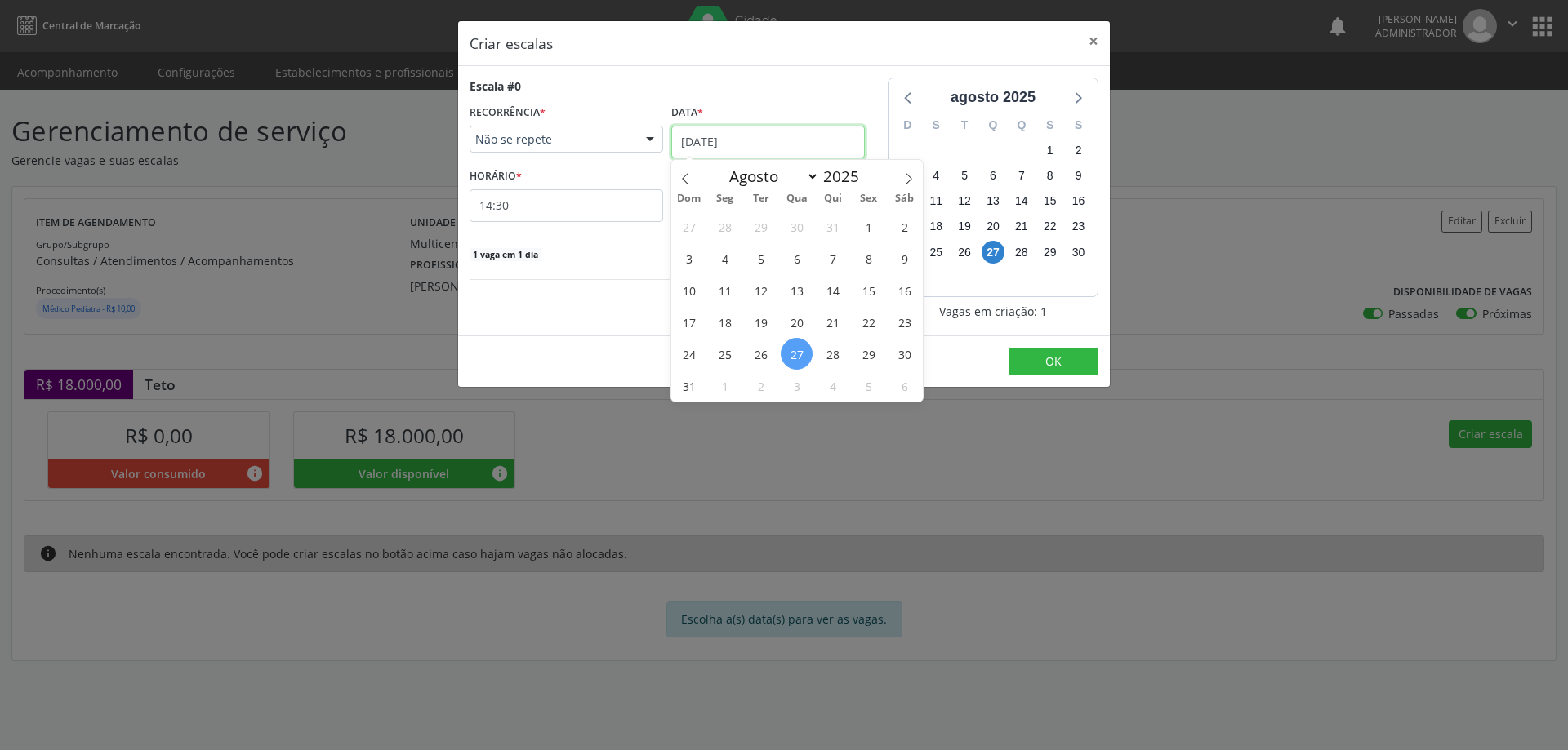
click at [779, 147] on input "[DATE]" at bounding box center [768, 142] width 194 height 33
click at [907, 181] on icon at bounding box center [908, 178] width 11 height 11
select select "8"
click at [766, 237] on span "2" at bounding box center [760, 226] width 32 height 32
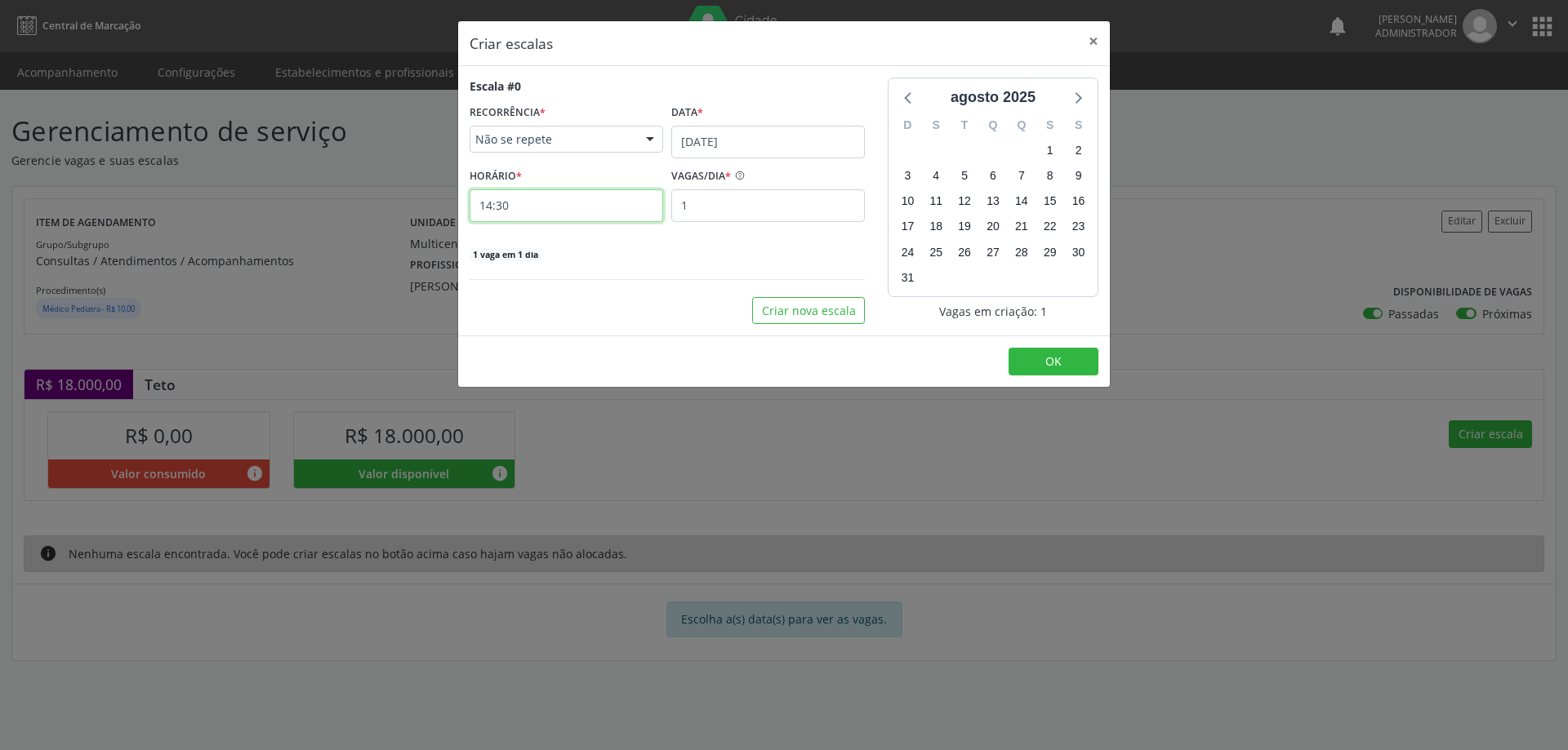
click at [596, 216] on input "14:30" at bounding box center [566, 206] width 194 height 33
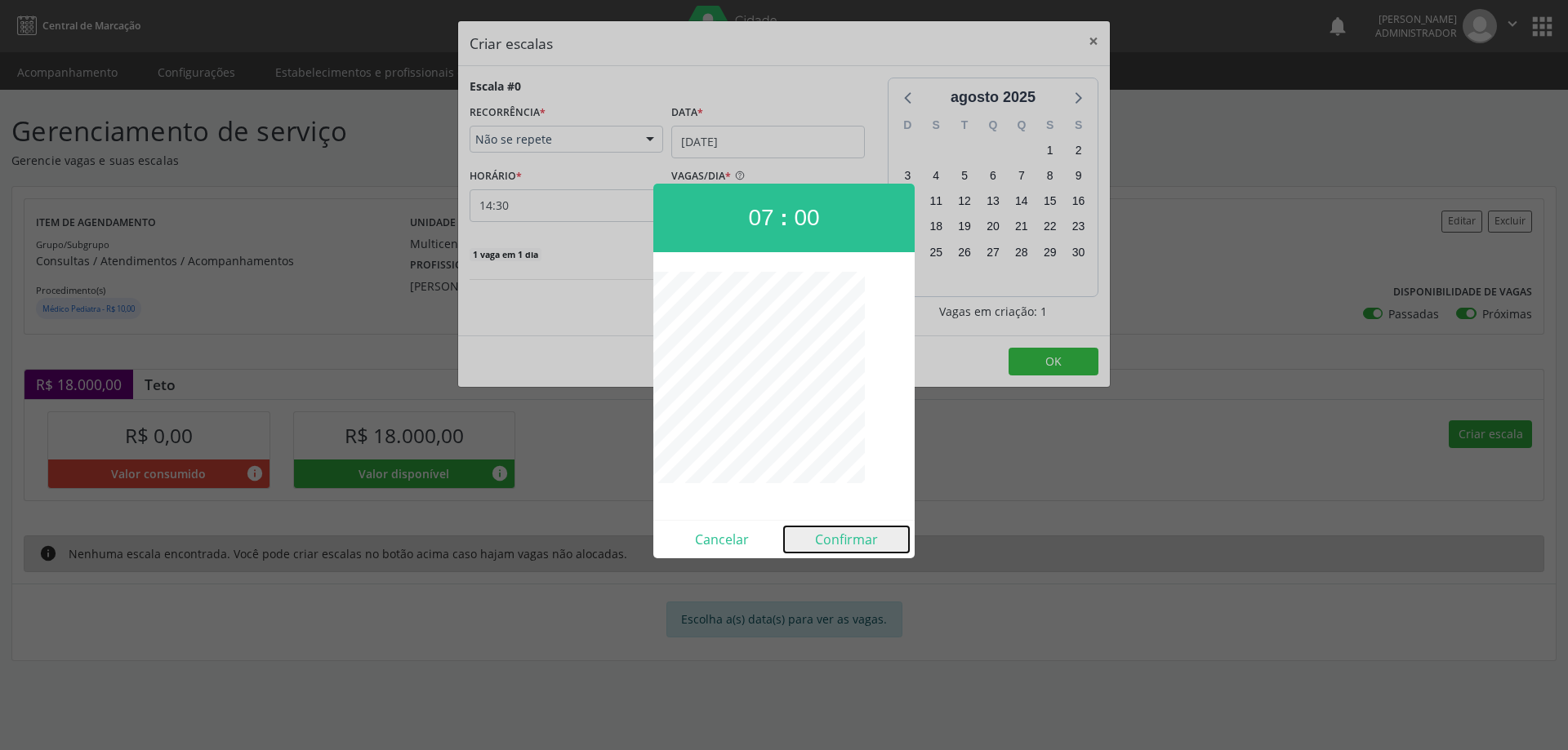
click at [848, 546] on button "Confirmar" at bounding box center [846, 539] width 125 height 26
type input "07:00"
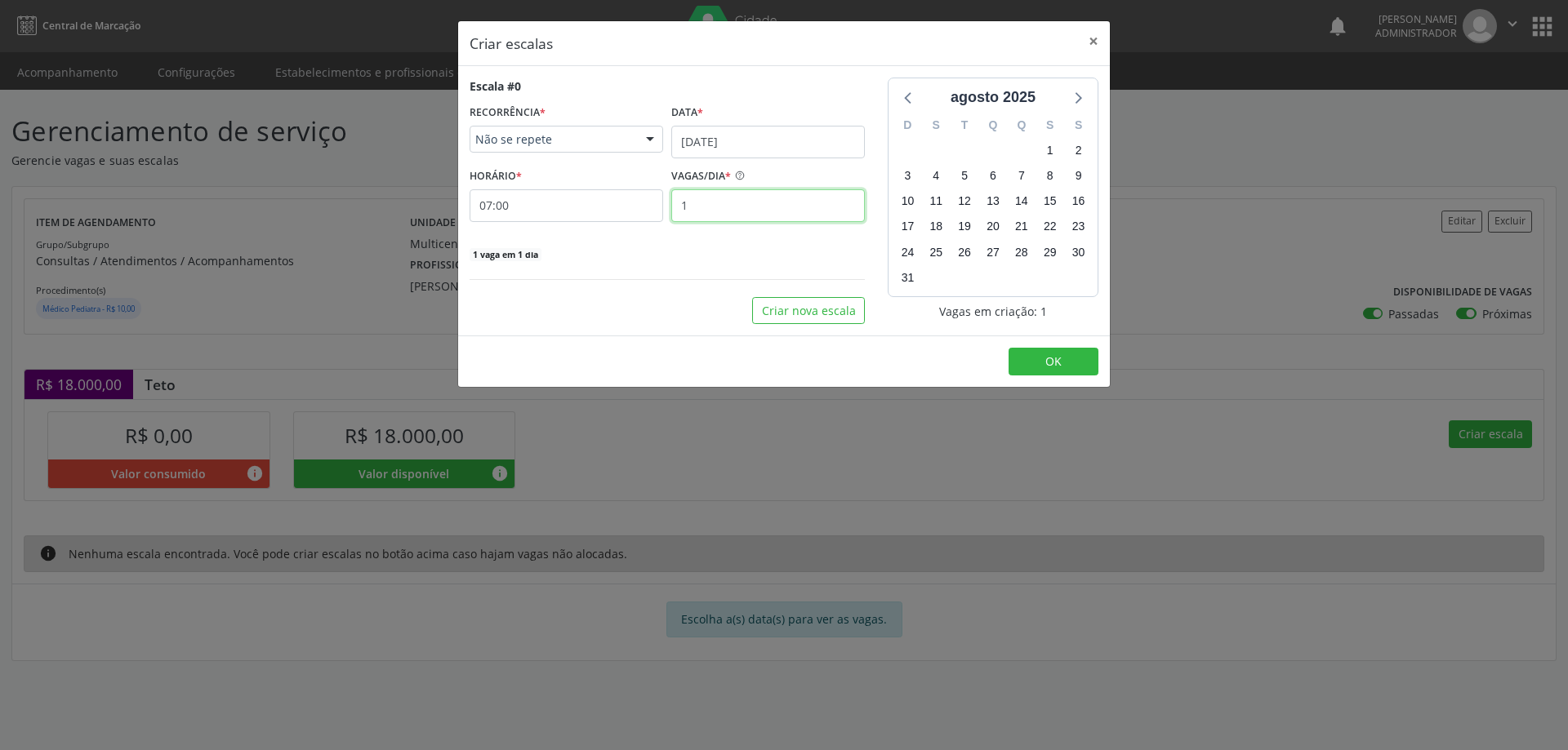
click at [732, 216] on input "1" at bounding box center [768, 206] width 194 height 33
type input "15"
click at [1039, 352] on button "OK" at bounding box center [1053, 361] width 90 height 28
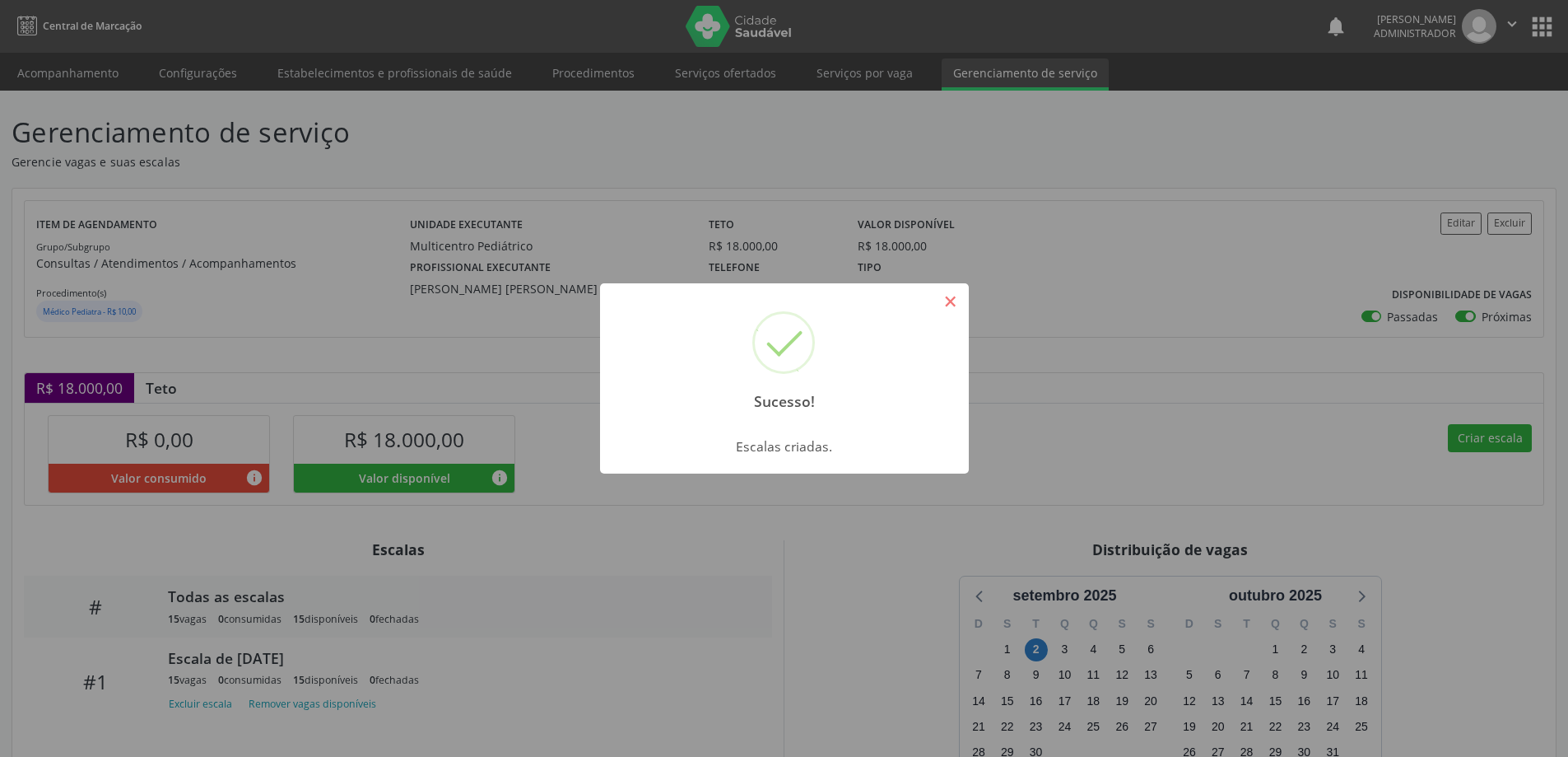
click at [959, 298] on button "×" at bounding box center [951, 301] width 28 height 28
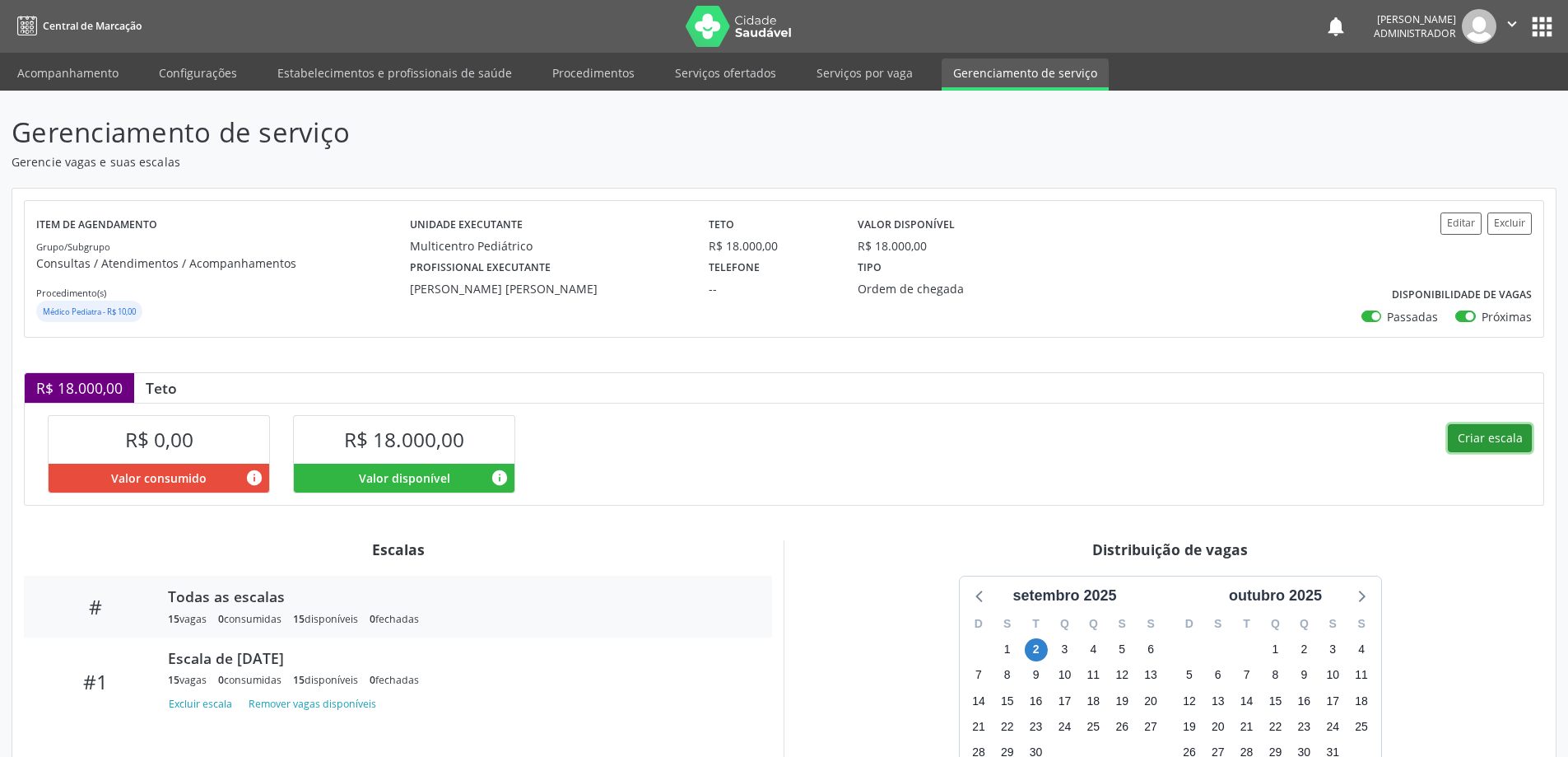
click at [1487, 443] on button "Criar escala" at bounding box center [1490, 438] width 84 height 28
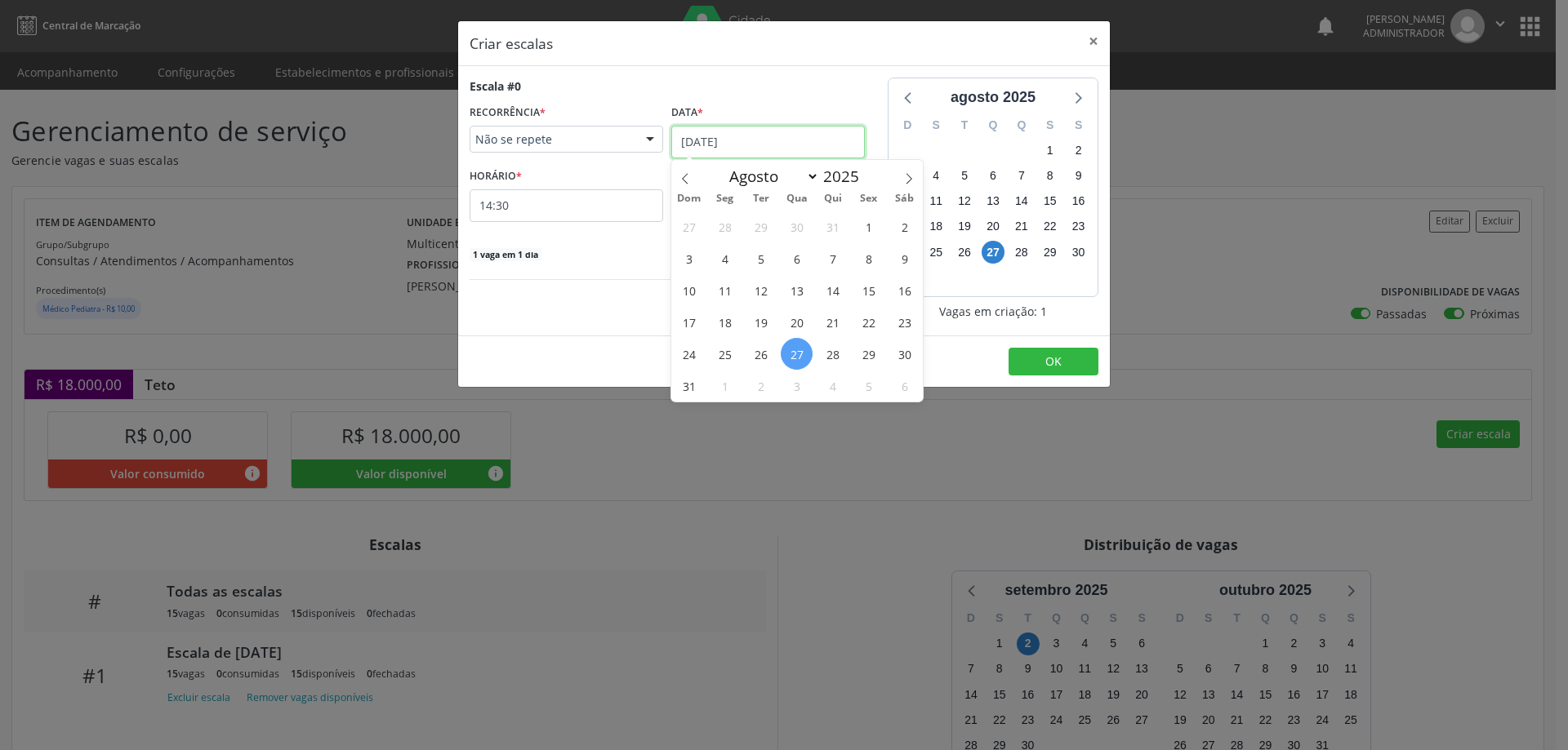
click at [838, 138] on input "[DATE]" at bounding box center [768, 142] width 194 height 33
click at [906, 181] on icon at bounding box center [908, 178] width 11 height 11
select select "8"
click at [830, 236] on span "4" at bounding box center [832, 226] width 32 height 32
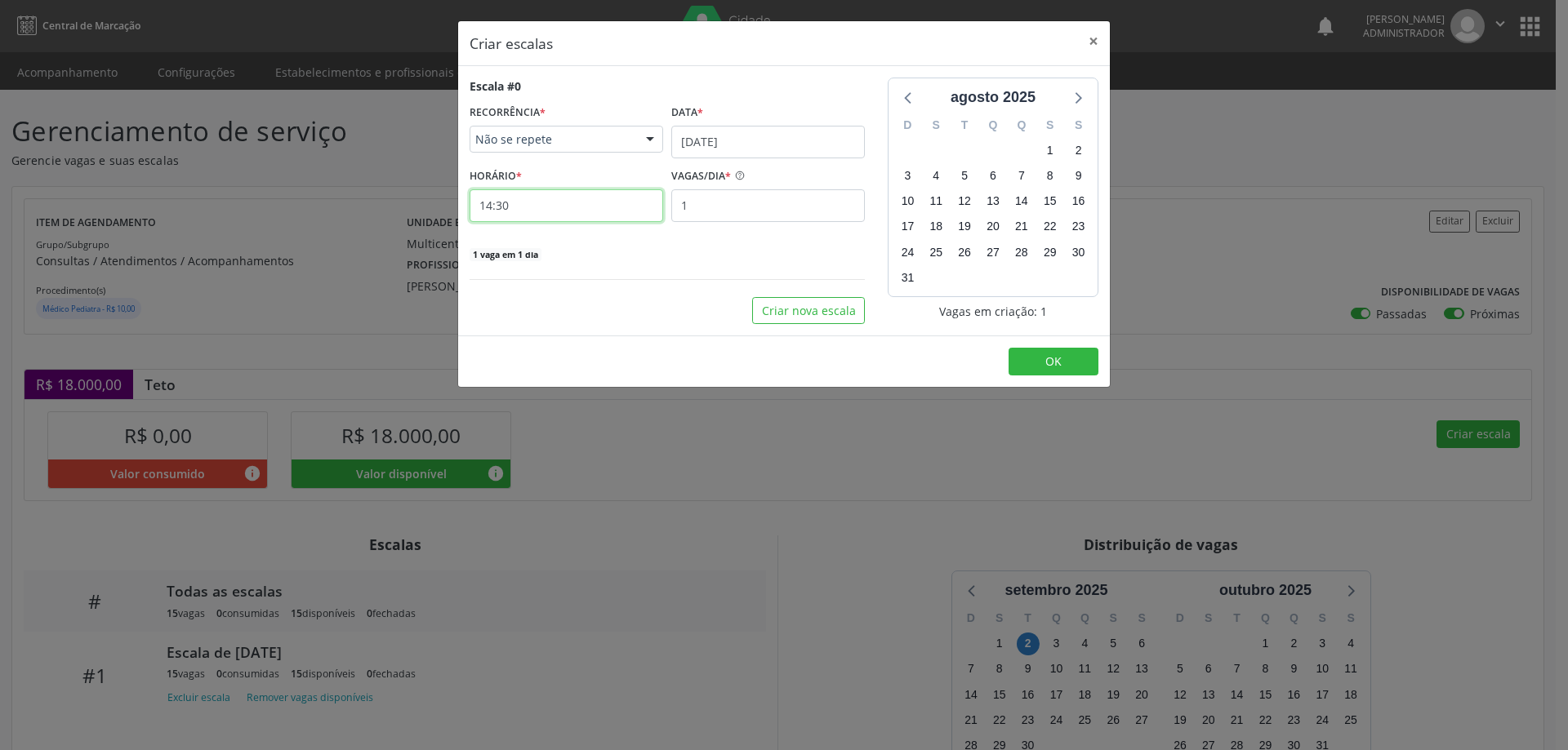
click at [578, 189] on input "14:30" at bounding box center [566, 206] width 194 height 33
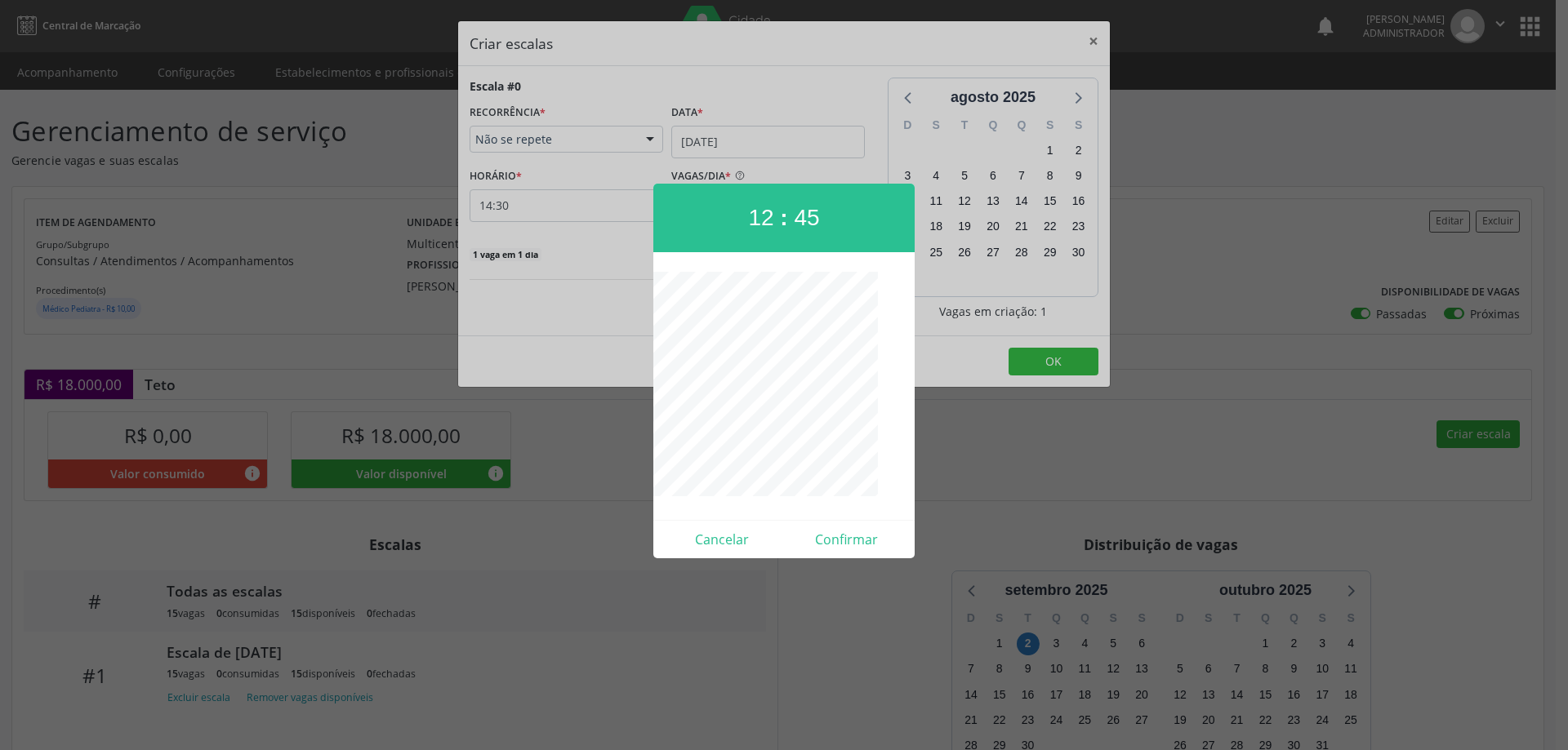
click at [892, 555] on div "Cancelar Confirmar" at bounding box center [784, 538] width 262 height 39
click at [867, 545] on button "Confirmar" at bounding box center [846, 539] width 125 height 26
type input "12:45"
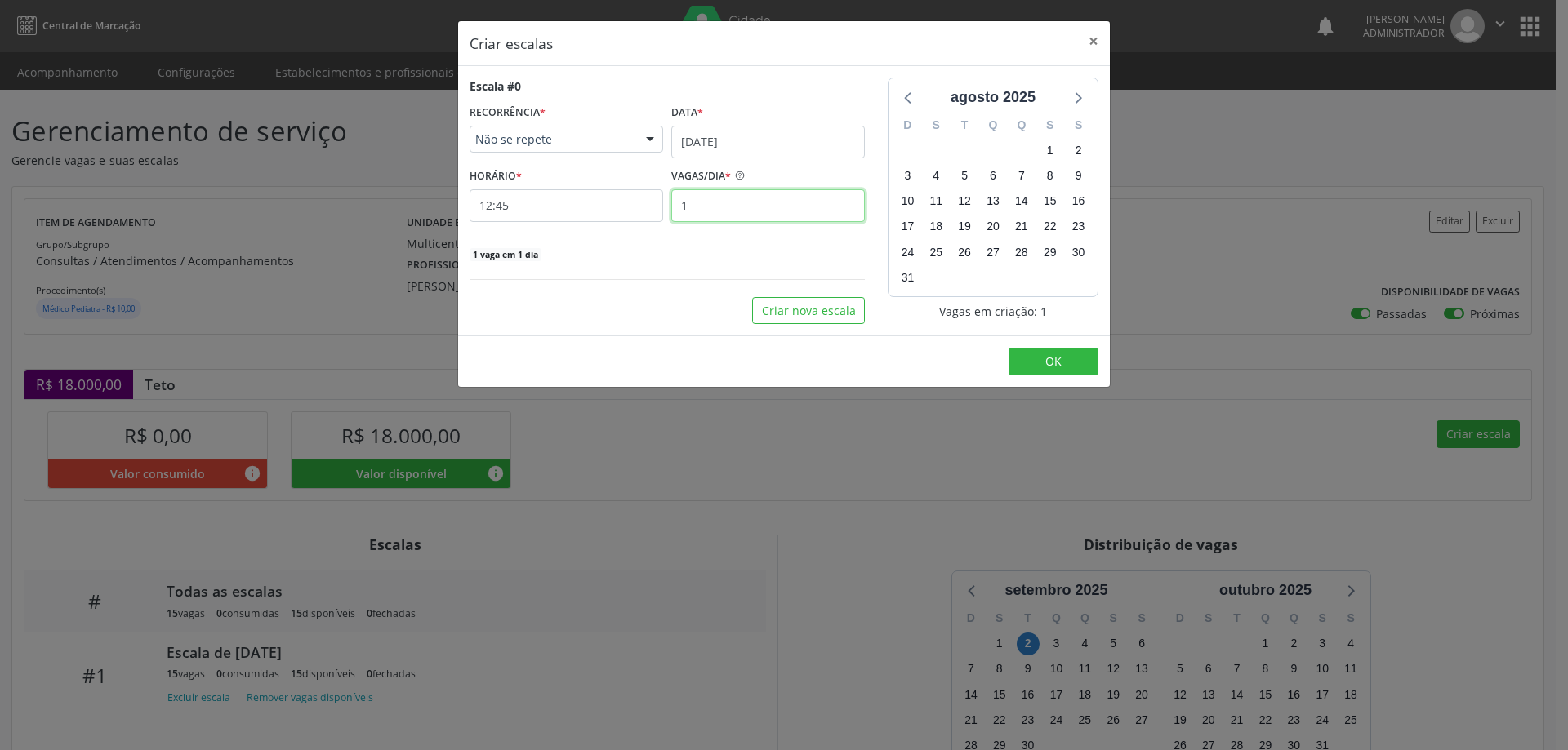
click at [733, 208] on input "1" at bounding box center [768, 206] width 194 height 33
type input "15"
click at [1069, 357] on button "OK" at bounding box center [1053, 361] width 90 height 28
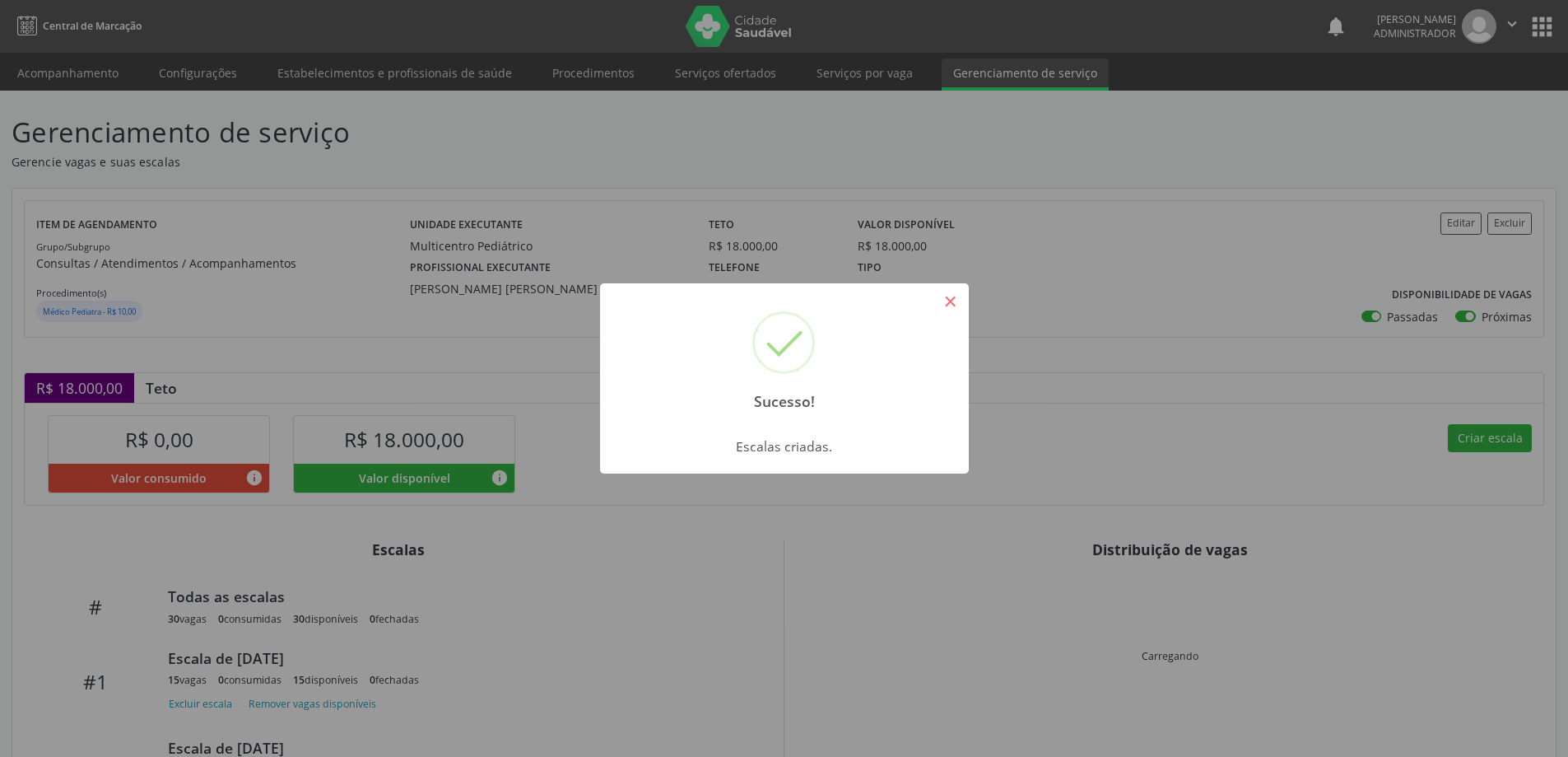
click at [948, 292] on button "×" at bounding box center [951, 301] width 28 height 28
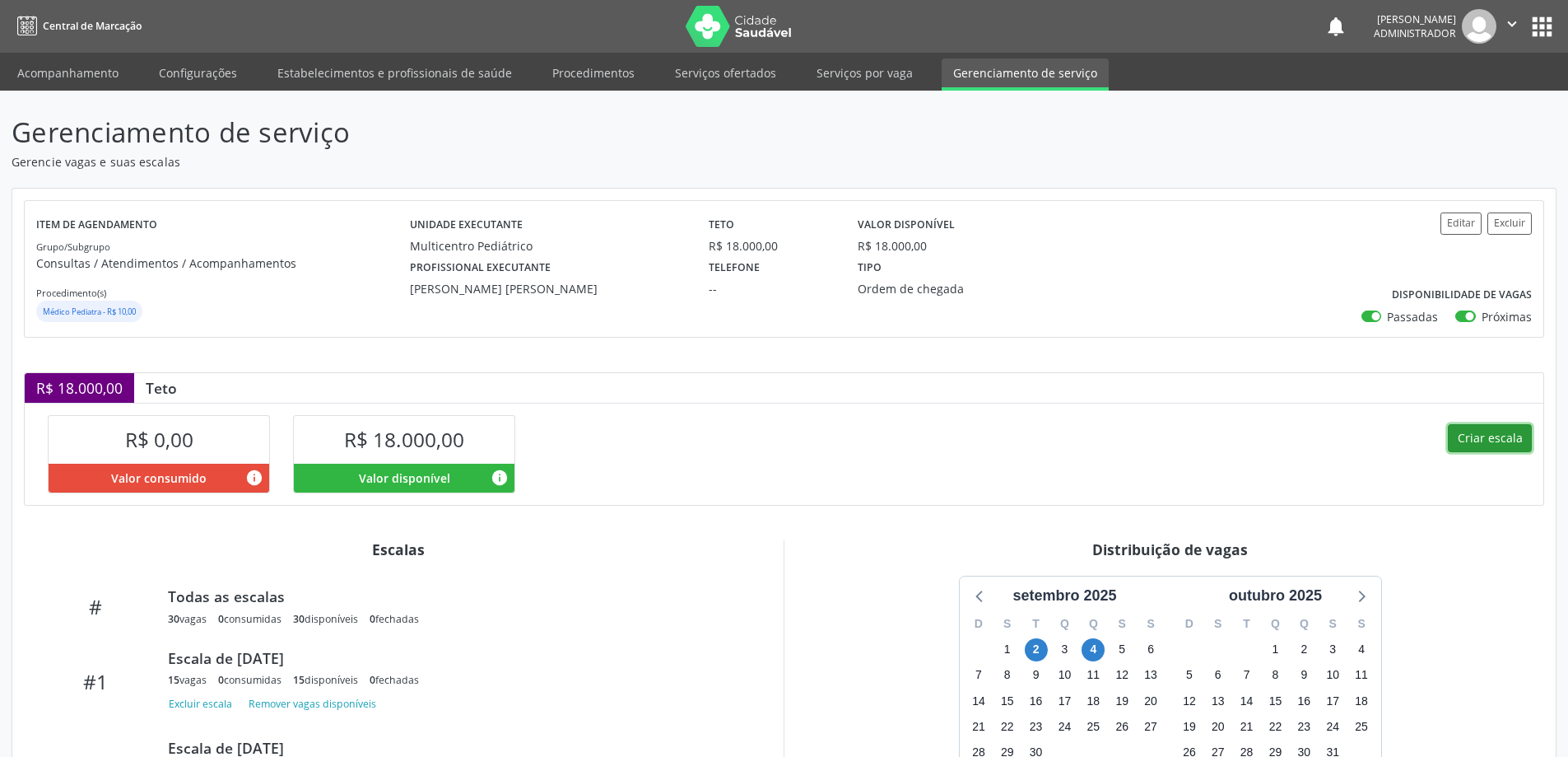
click at [1491, 438] on button "Criar escala" at bounding box center [1490, 438] width 84 height 28
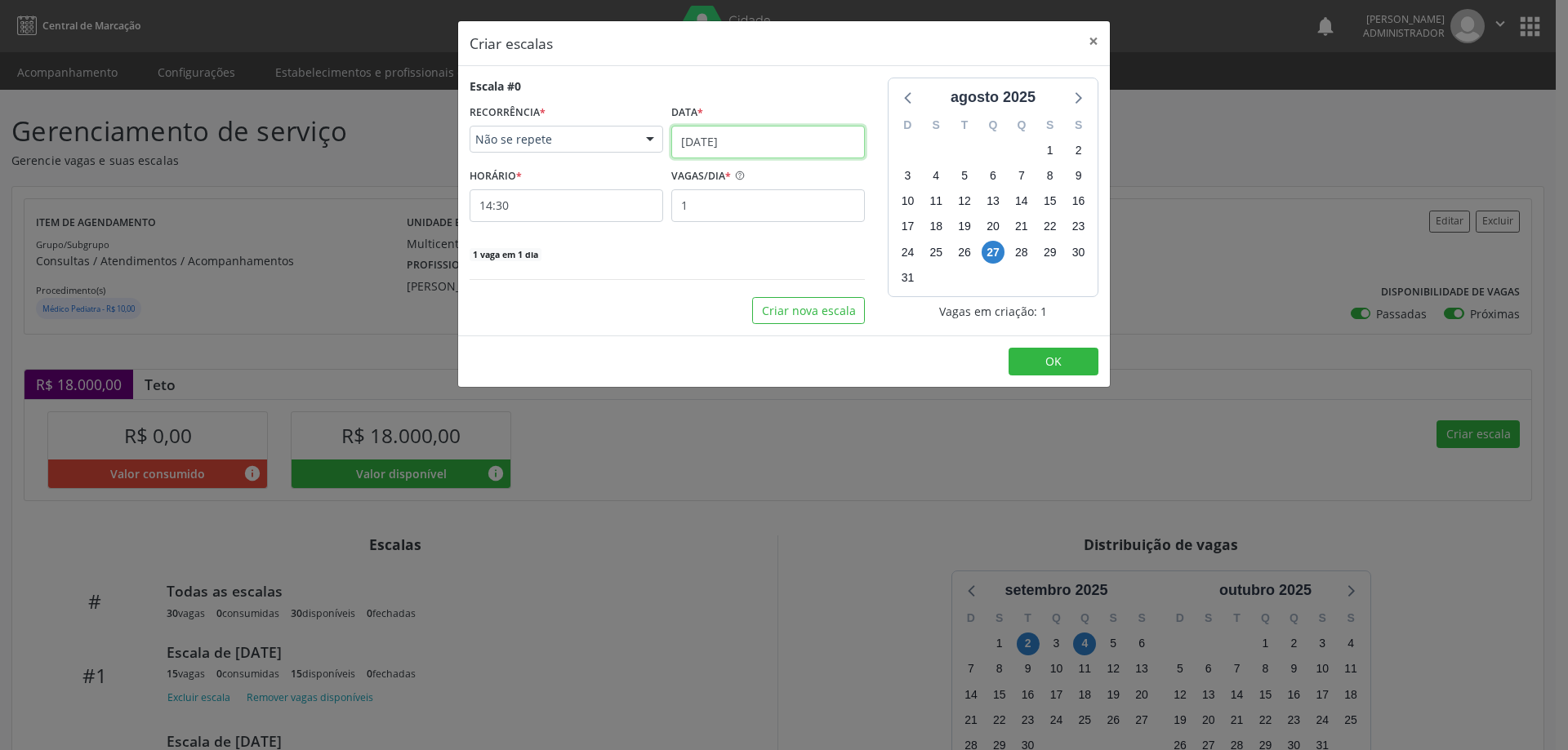
click at [781, 148] on input "[DATE]" at bounding box center [768, 142] width 194 height 33
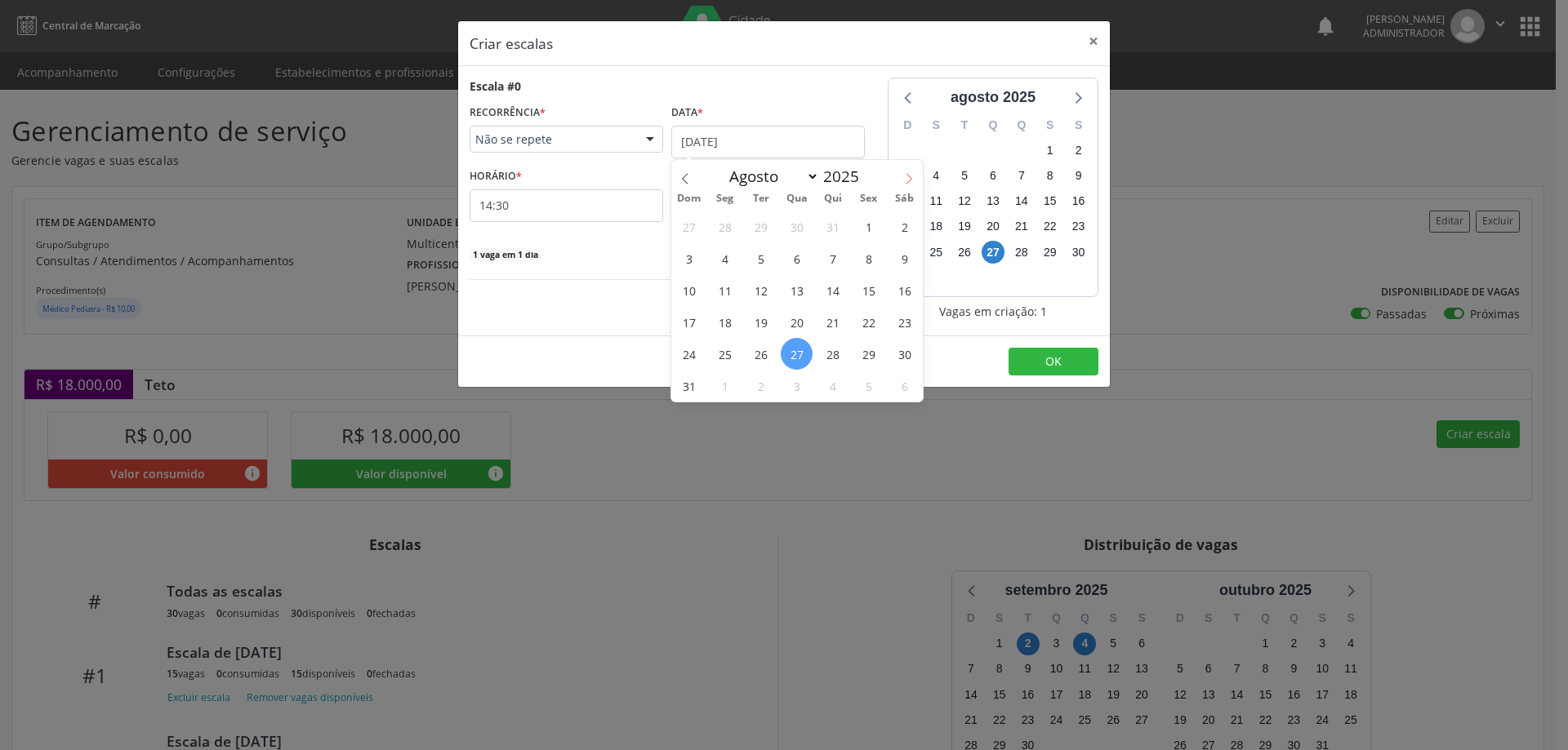
click at [904, 183] on icon at bounding box center [908, 178] width 11 height 11
select select "8"
click at [855, 234] on span "5" at bounding box center [868, 226] width 32 height 32
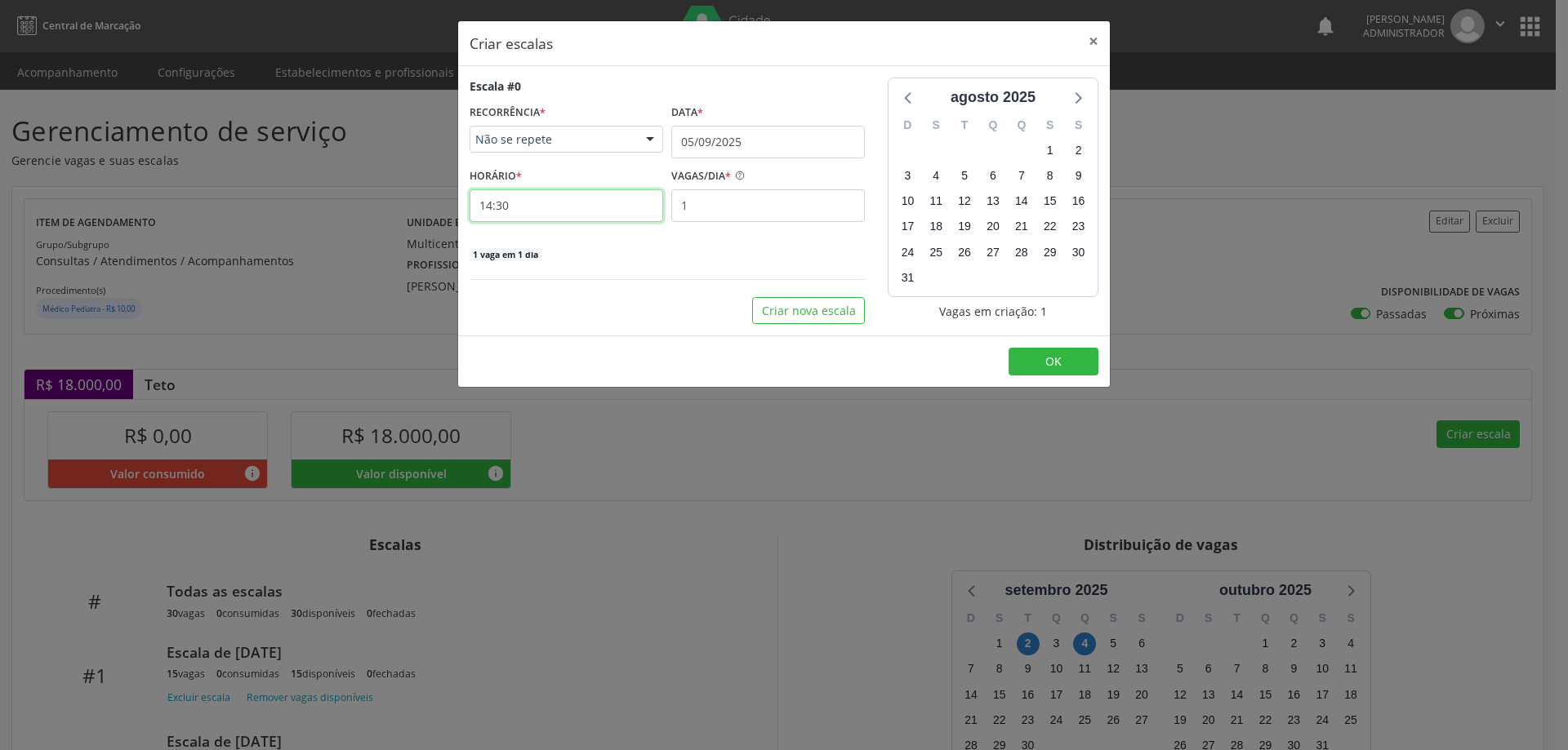
click at [598, 196] on input "14:30" at bounding box center [566, 206] width 194 height 33
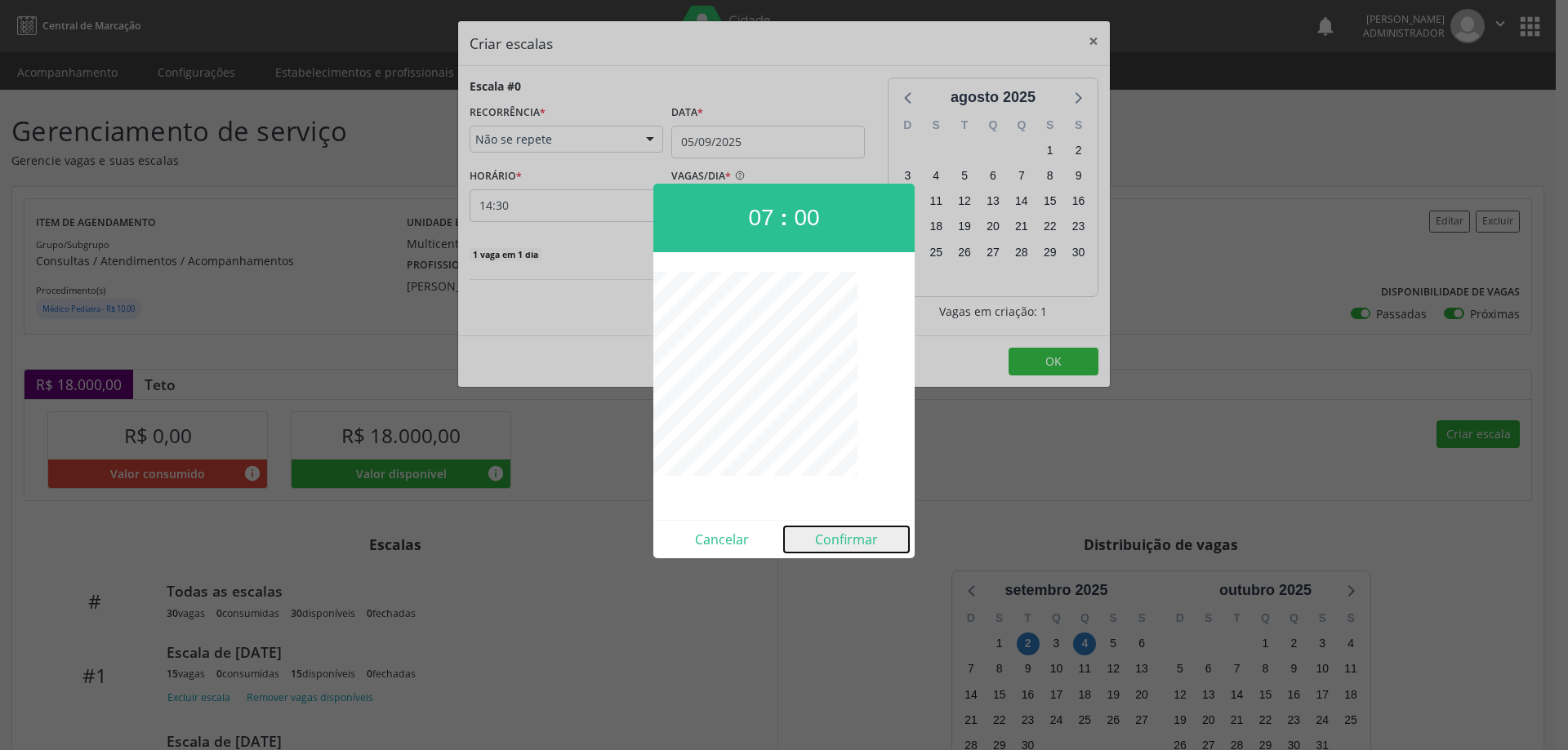
click at [853, 540] on button "Confirmar" at bounding box center [846, 539] width 125 height 26
type input "07:00"
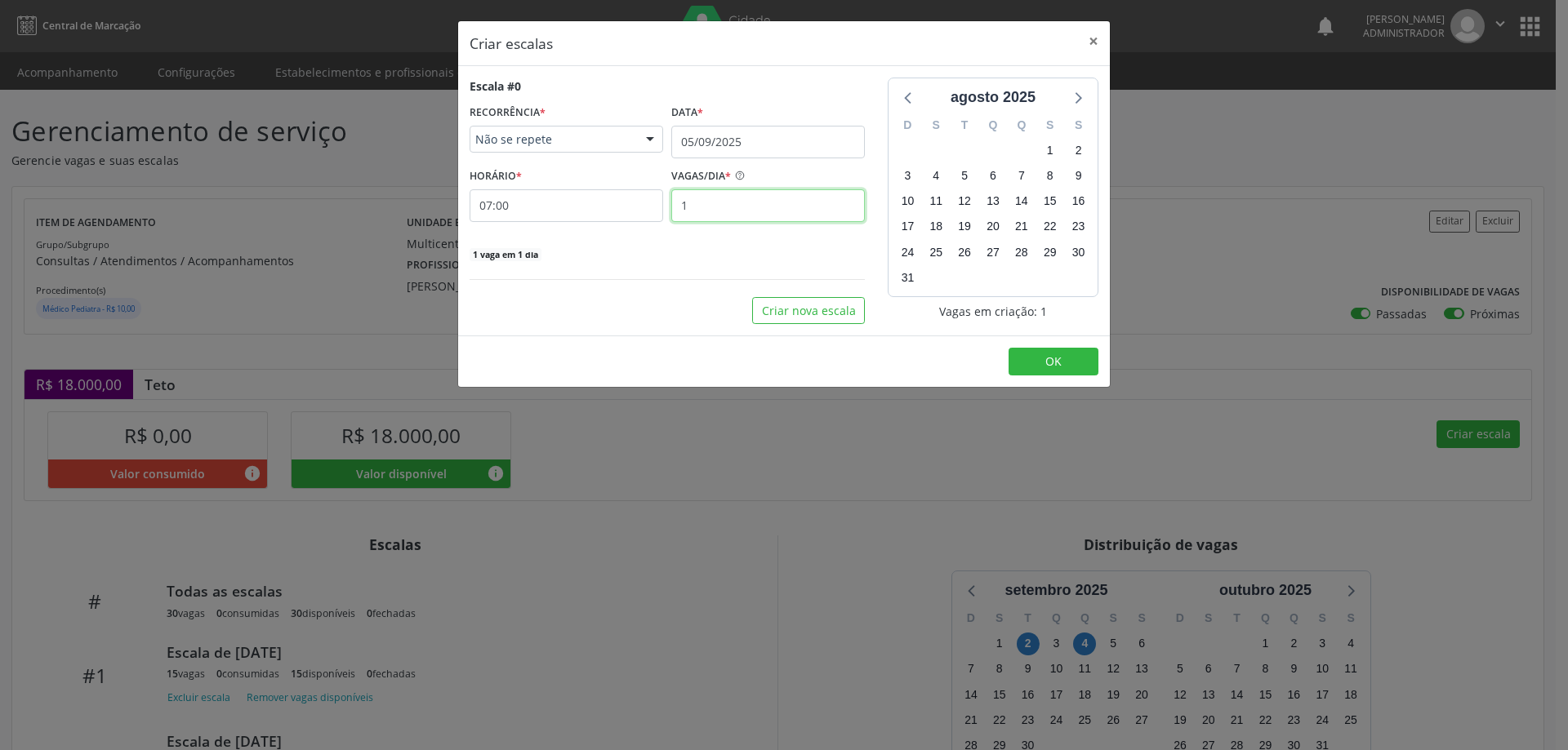
click at [797, 210] on input "1" at bounding box center [768, 206] width 194 height 33
type input "15"
click at [1062, 363] on button "OK" at bounding box center [1053, 361] width 90 height 28
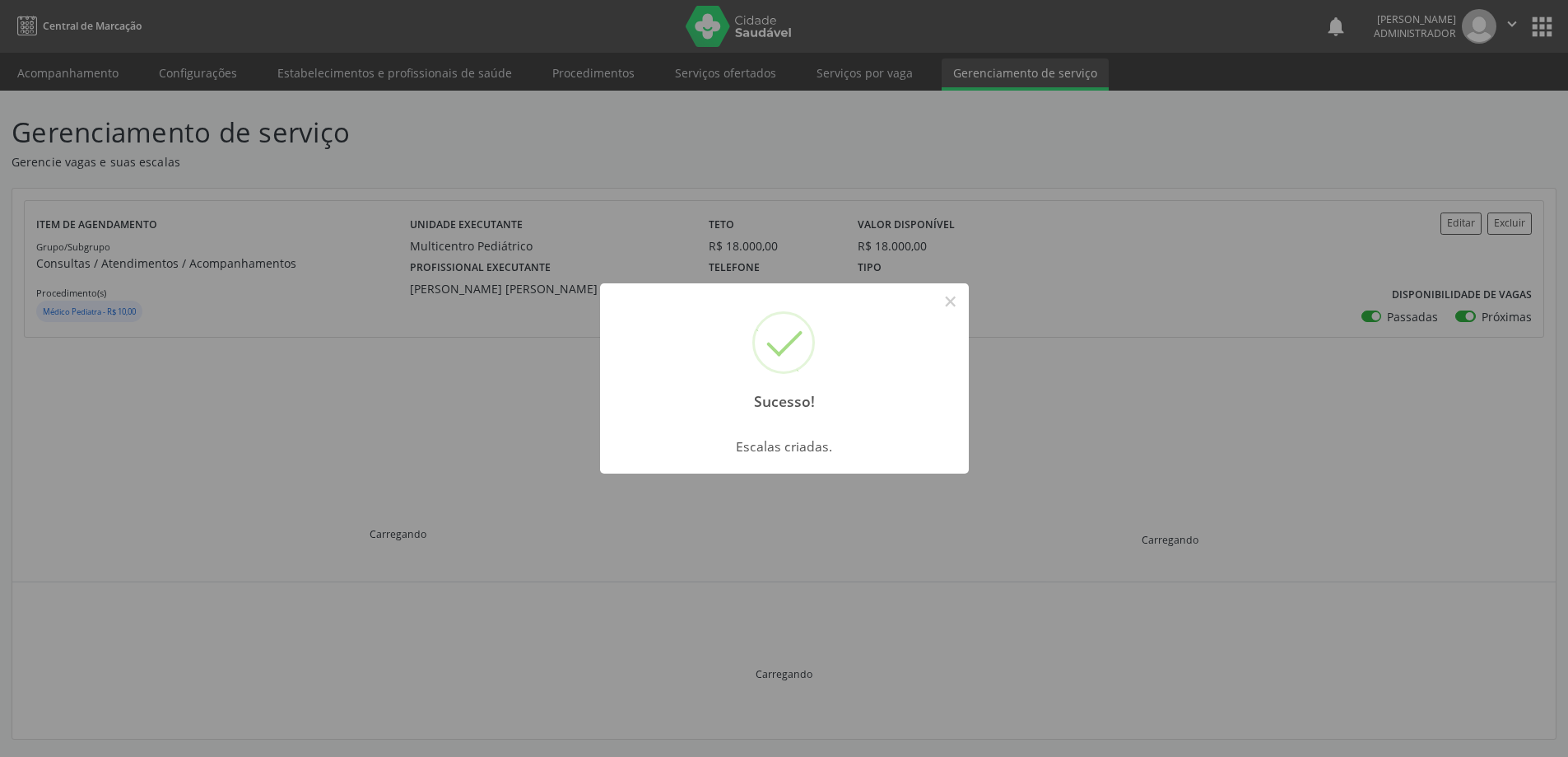
click at [965, 302] on div "Sucesso! ×" at bounding box center [784, 353] width 369 height 142
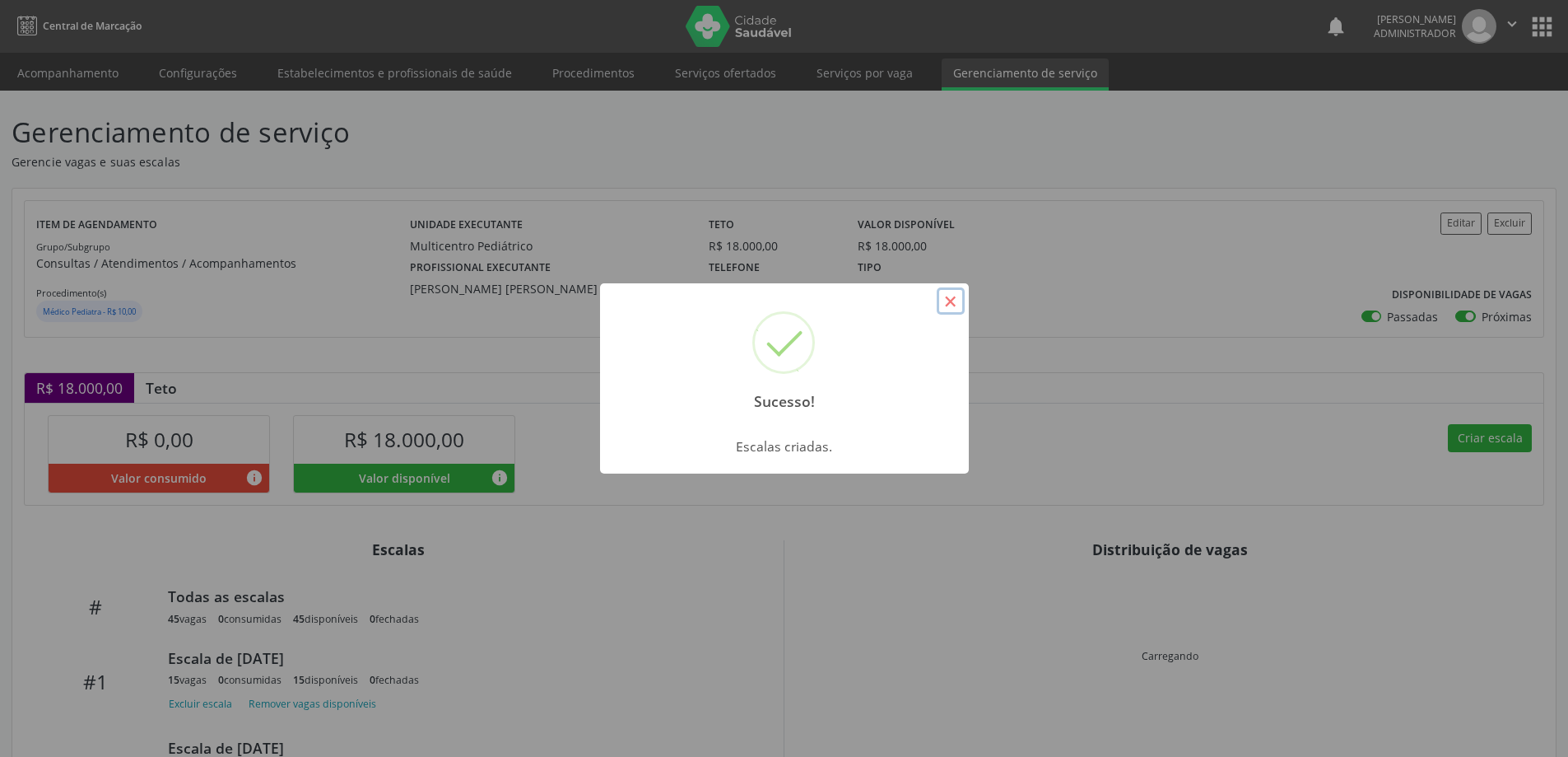
click at [953, 300] on button "×" at bounding box center [951, 301] width 28 height 28
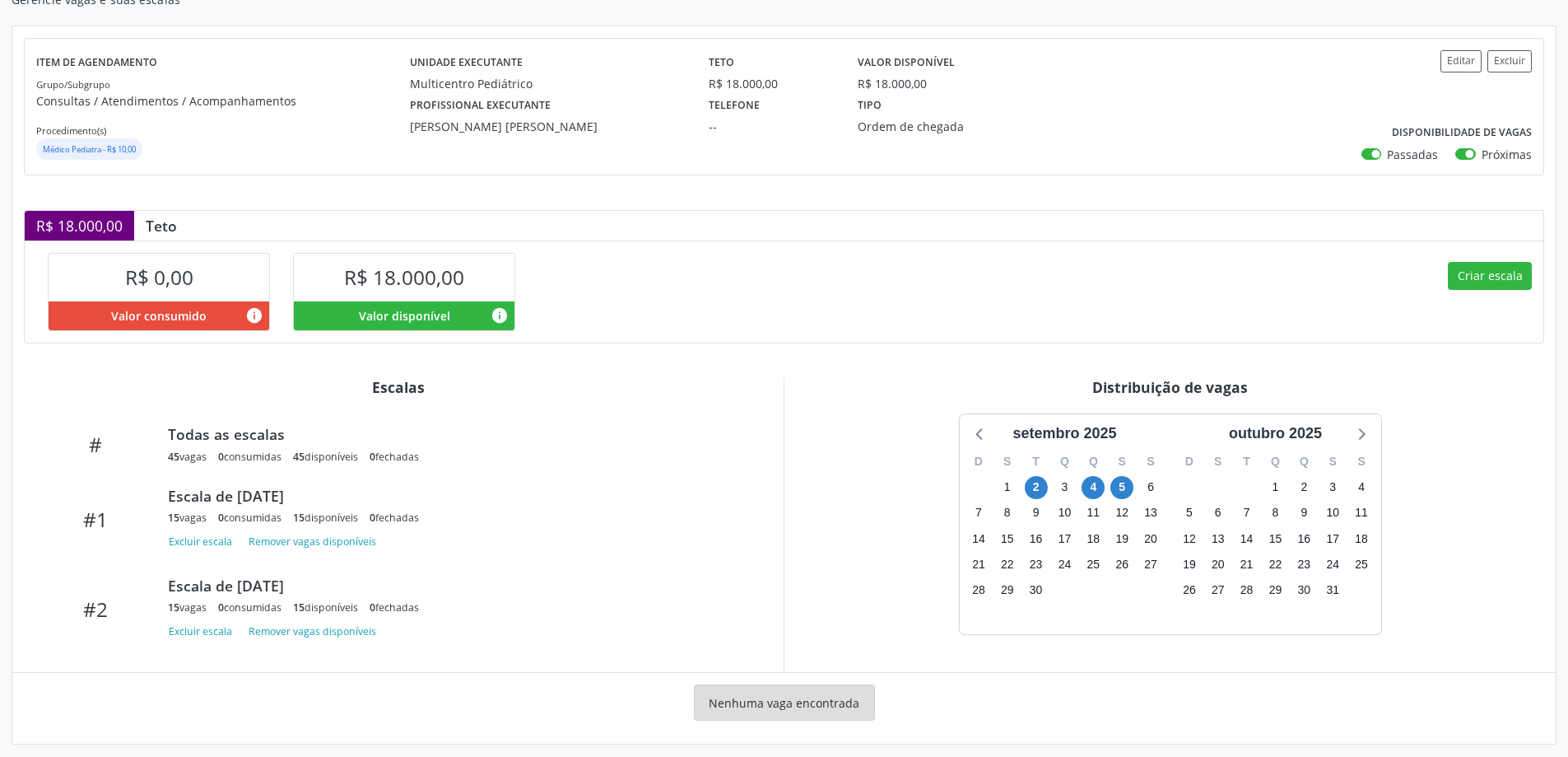
scroll to position [173, 0]
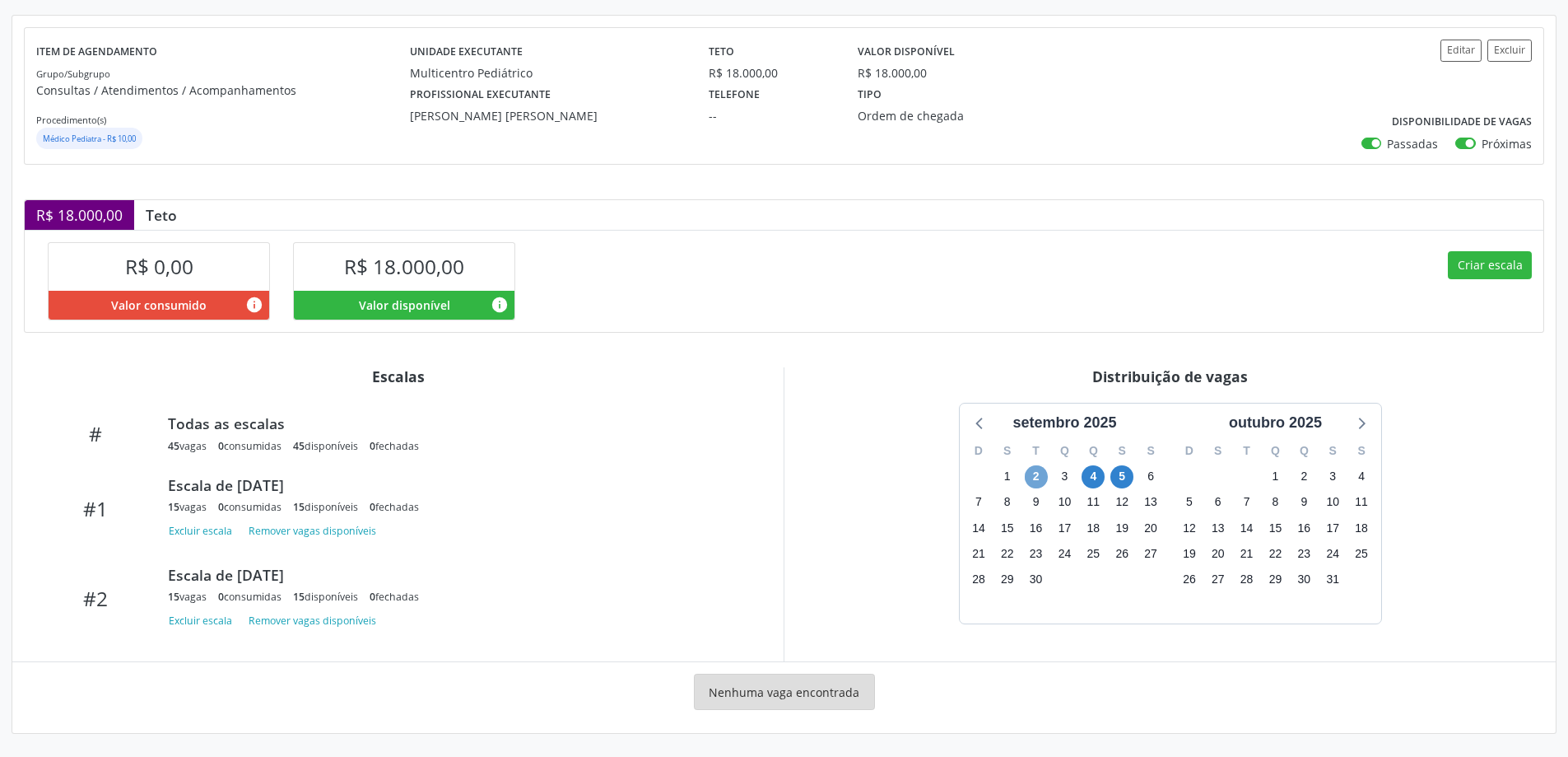
click at [1033, 478] on span "2" at bounding box center [1036, 477] width 23 height 23
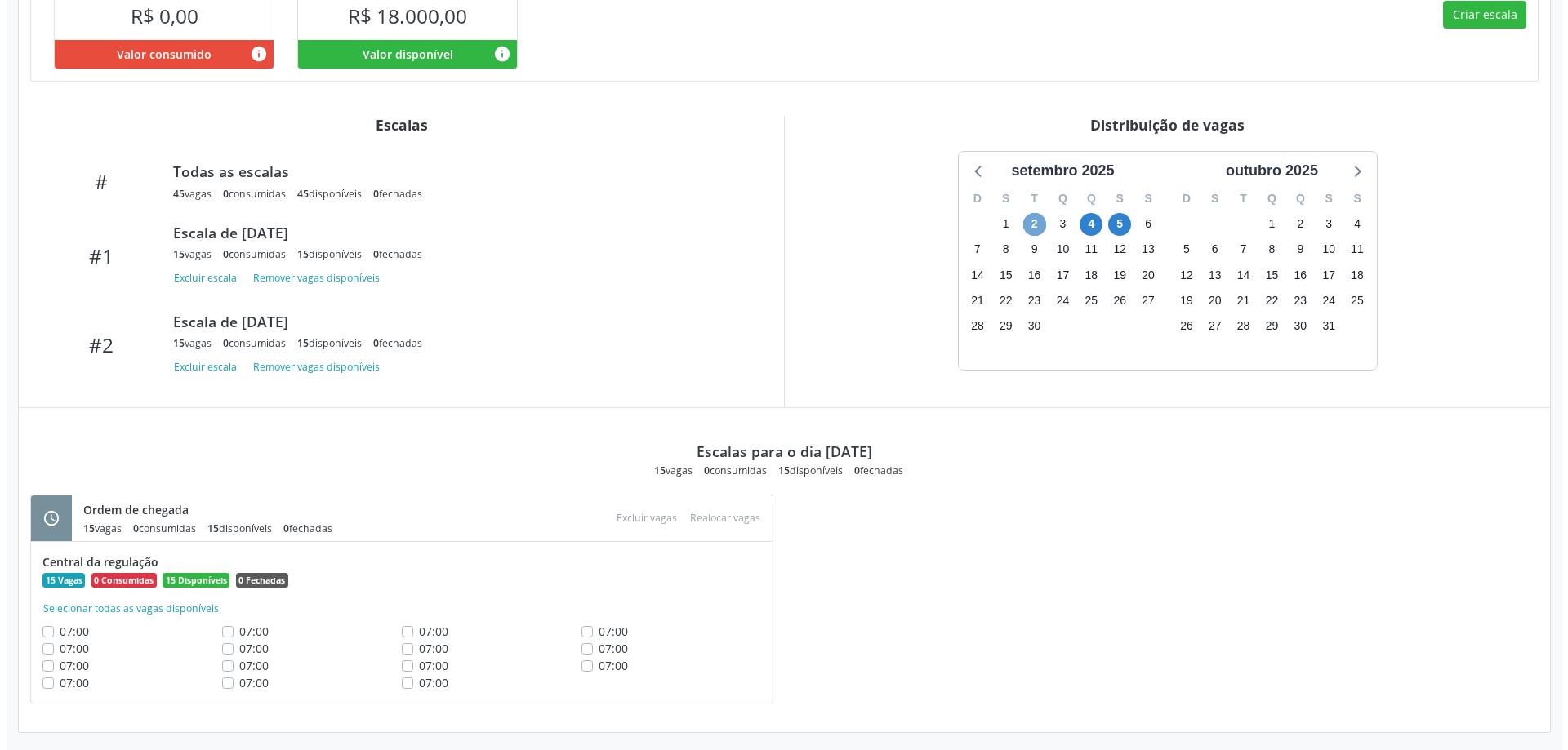
scroll to position [425, 0]
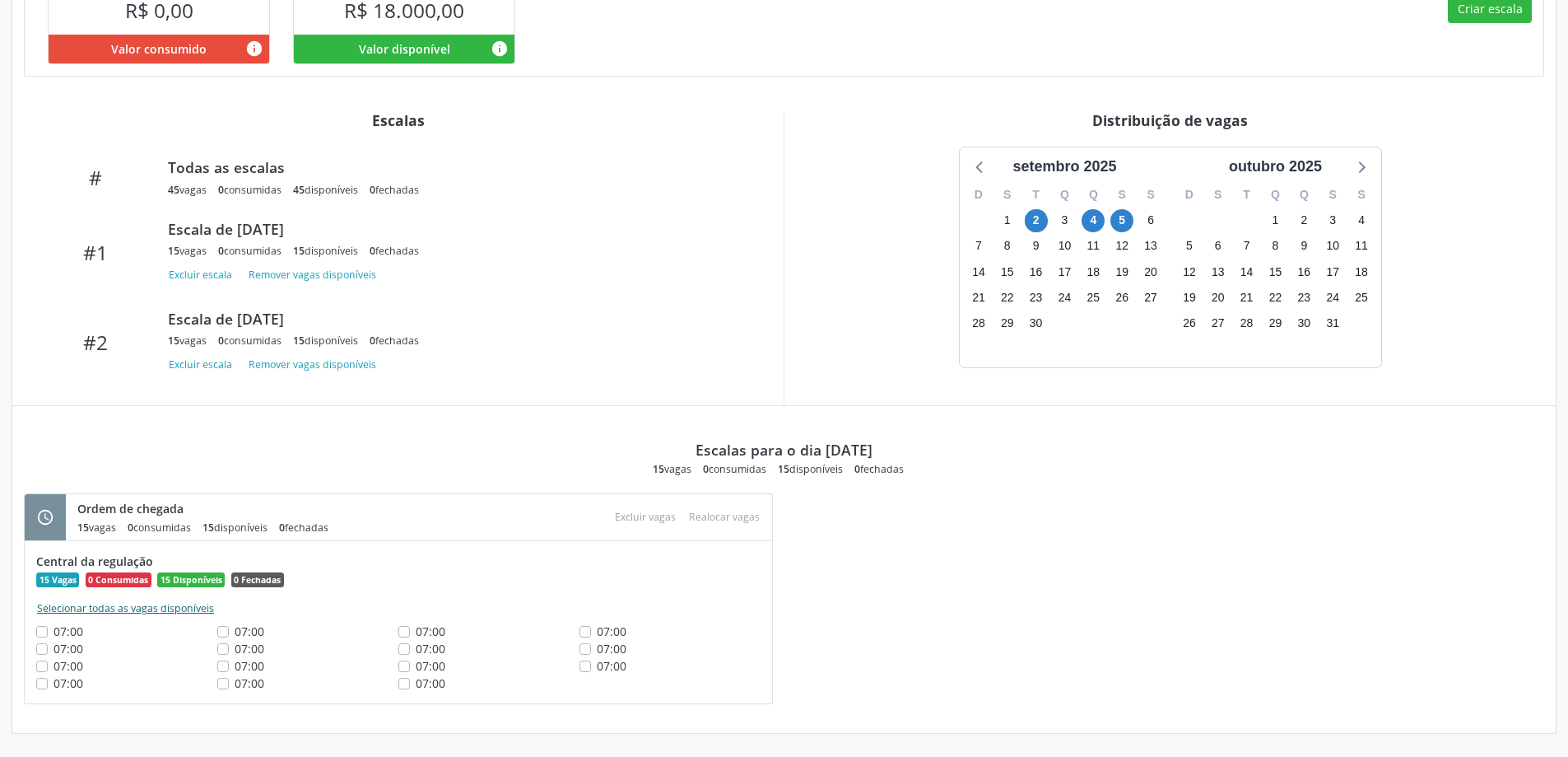
drag, startPoint x: 164, startPoint y: 608, endPoint x: 499, endPoint y: 545, distance: 340.9
click at [165, 608] on button "Selecionar todas as vagas disponíveis" at bounding box center [126, 609] width 179 height 16
checkbox input "true"
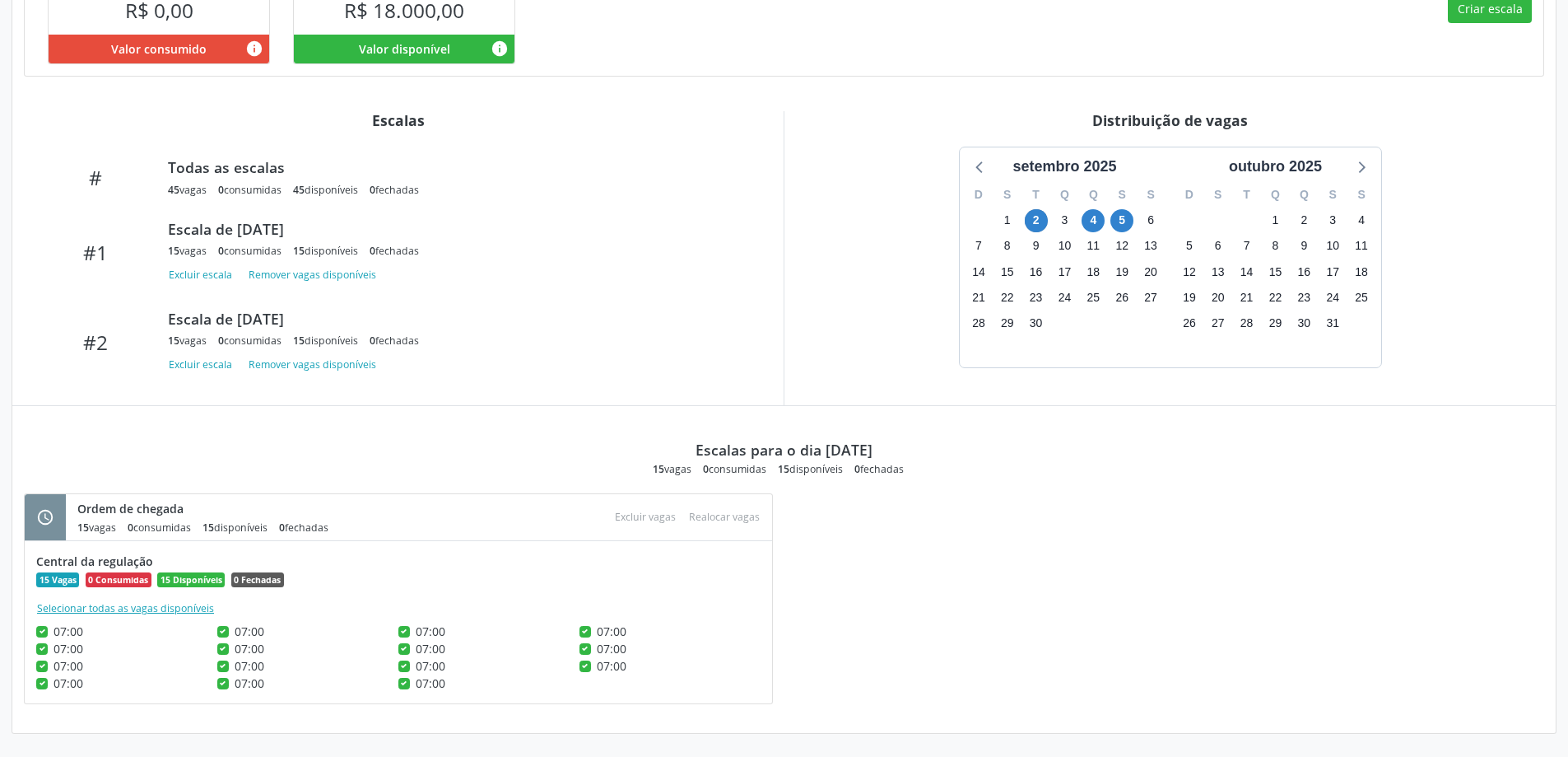
checkbox input "true"
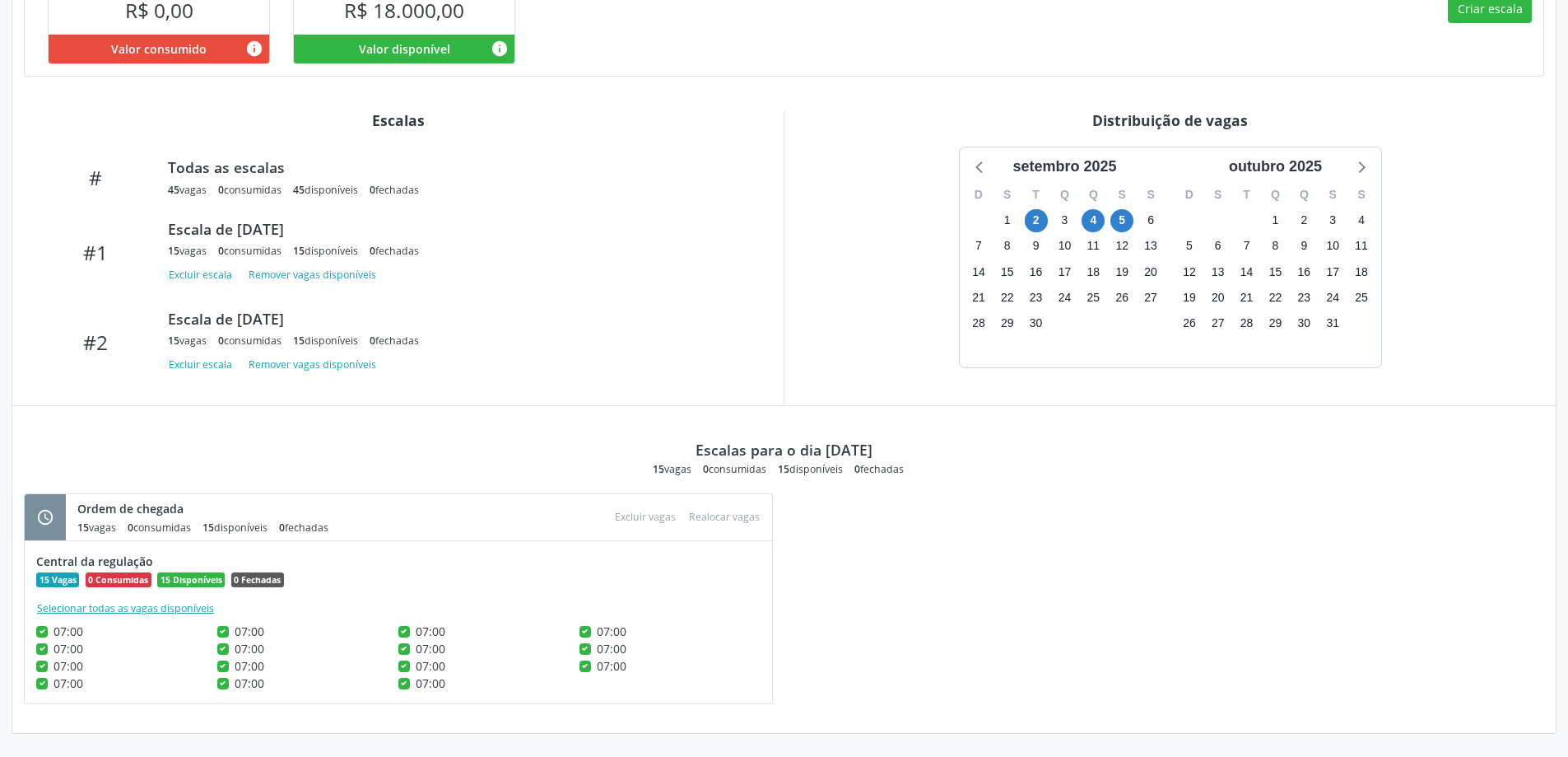
checkbox input "true"
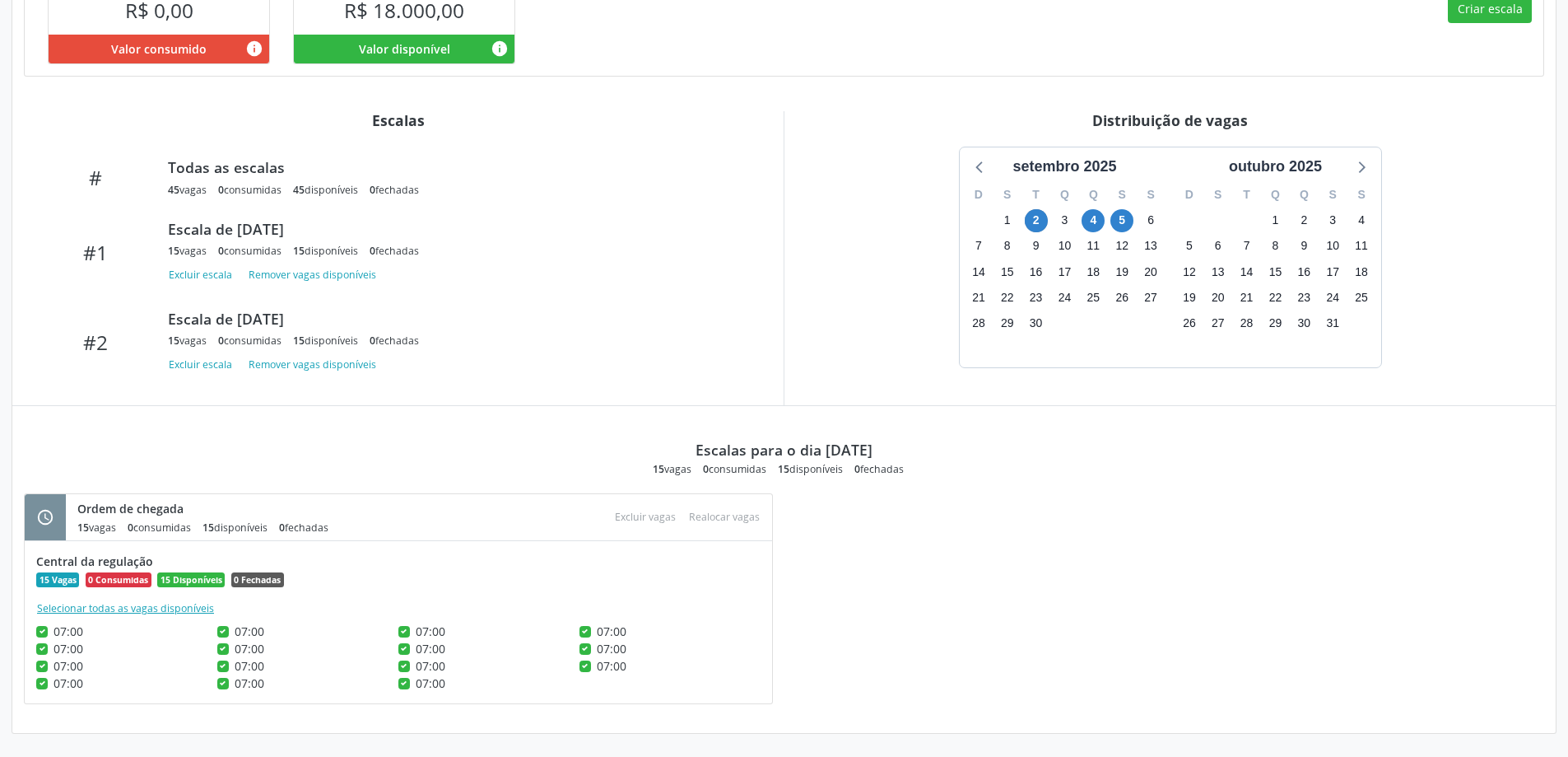
checkbox input "true"
click at [644, 528] on button "Excluir vagas" at bounding box center [645, 517] width 74 height 23
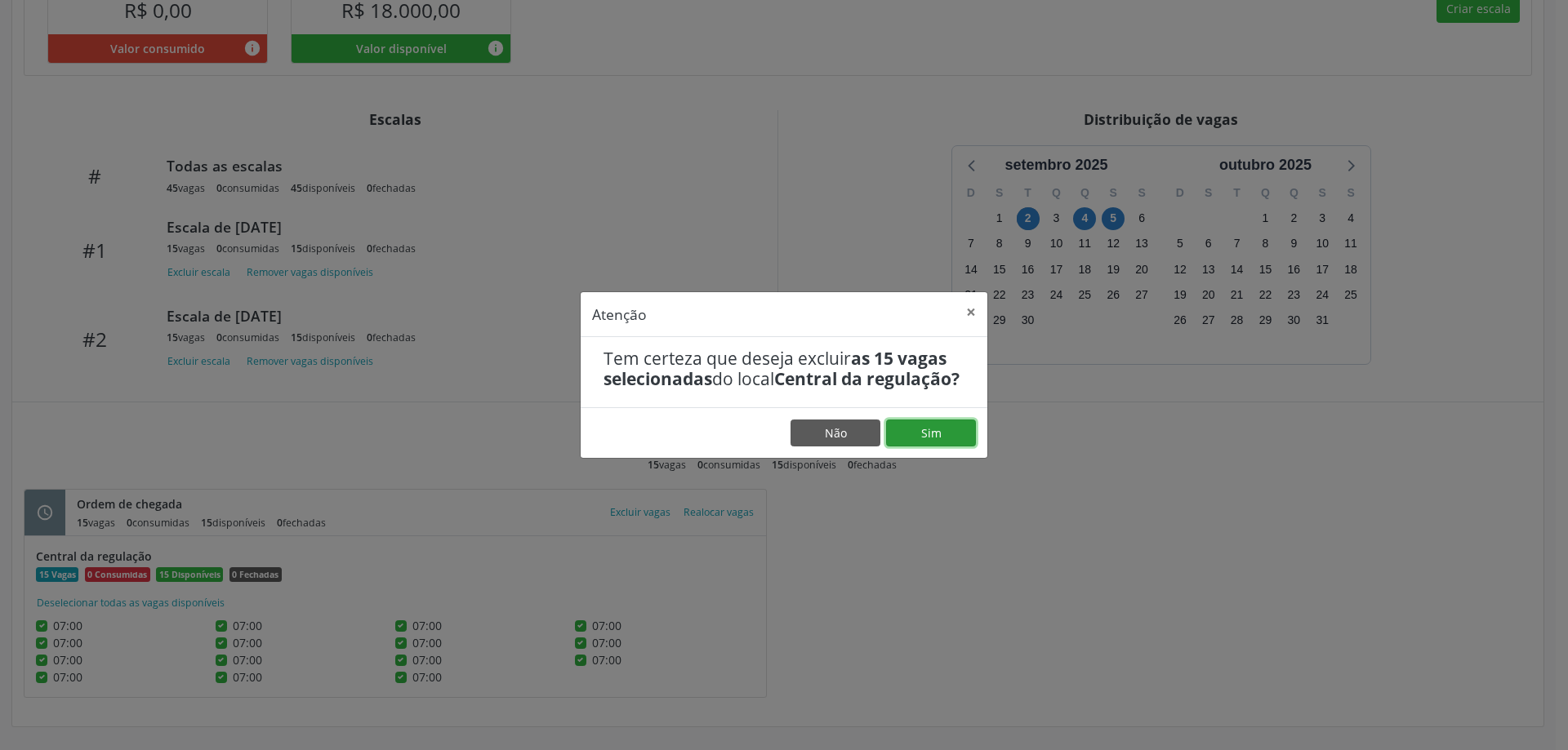
click at [936, 446] on button "Sim" at bounding box center [930, 433] width 90 height 28
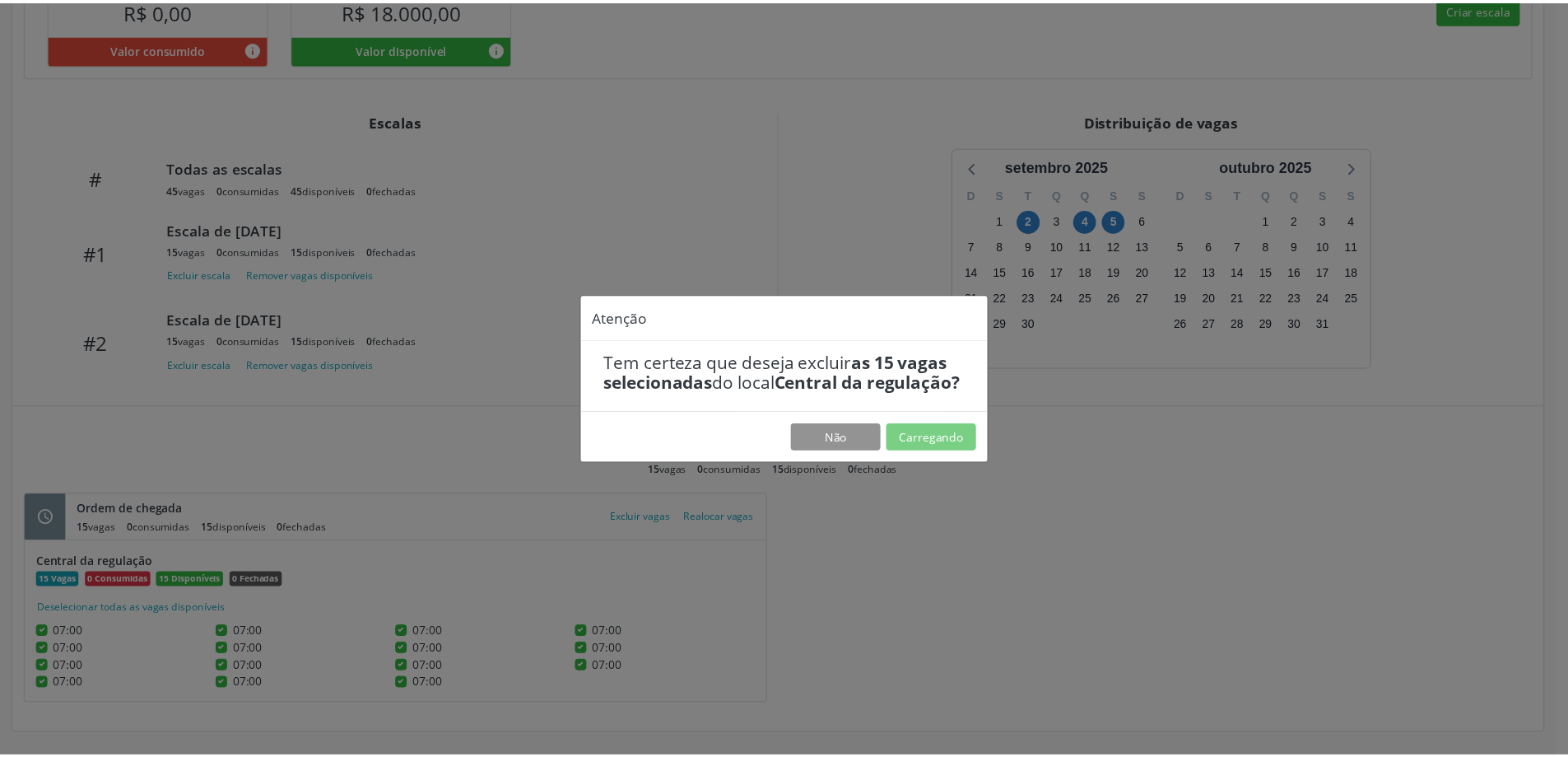
scroll to position [0, 0]
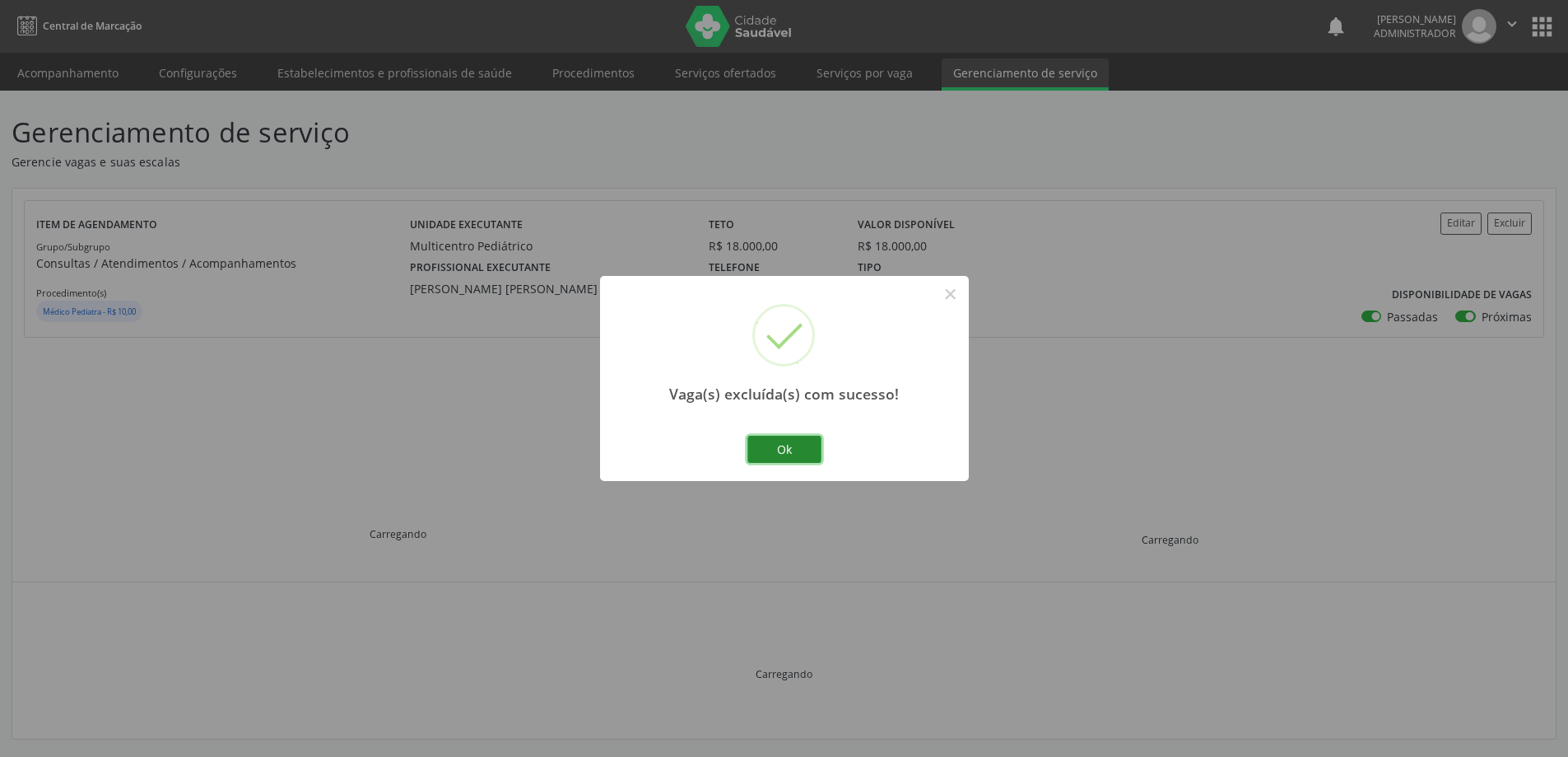
click at [771, 444] on button "Ok" at bounding box center [784, 450] width 74 height 28
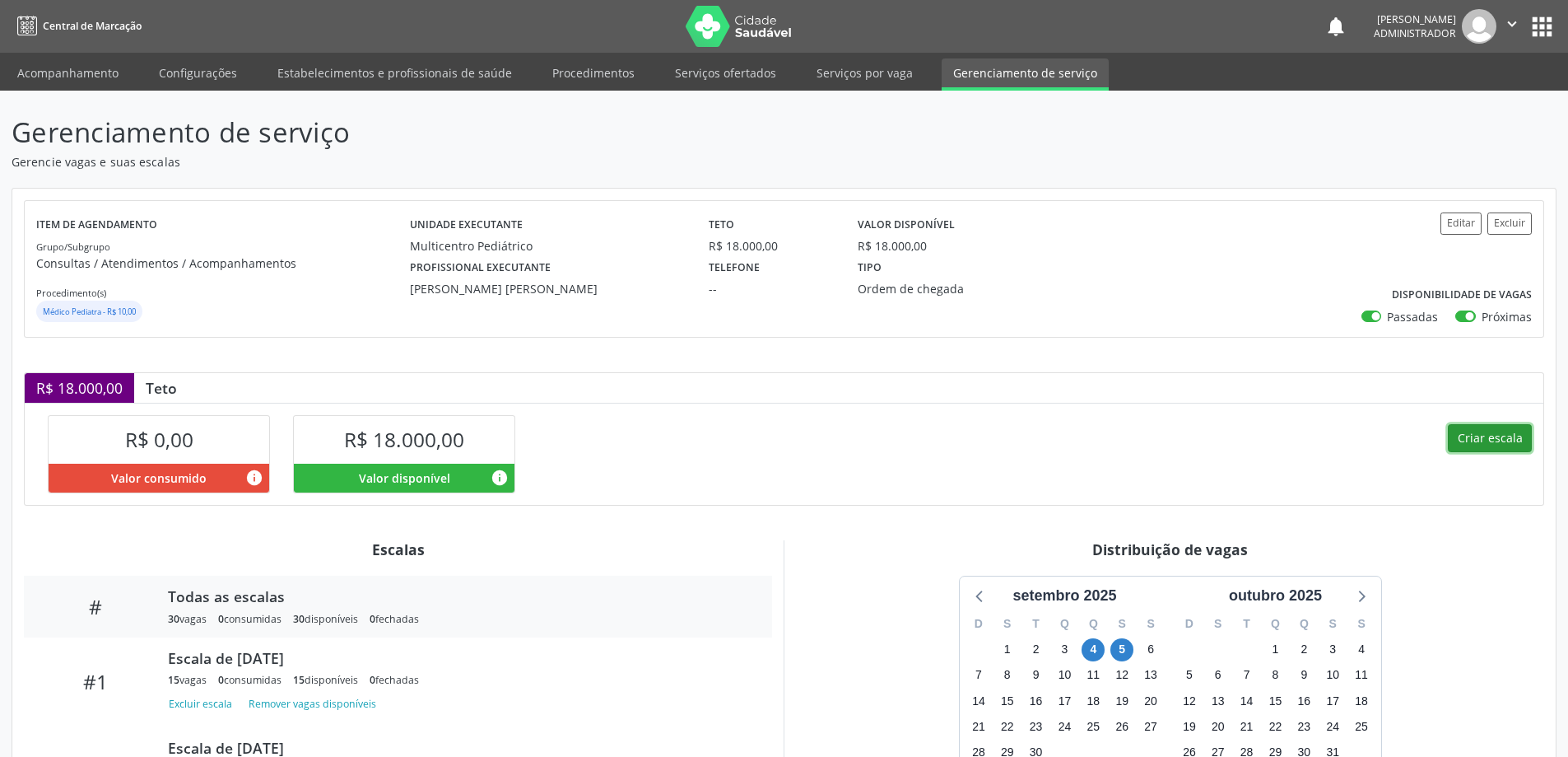
click at [1510, 439] on button "Criar escala" at bounding box center [1490, 438] width 84 height 28
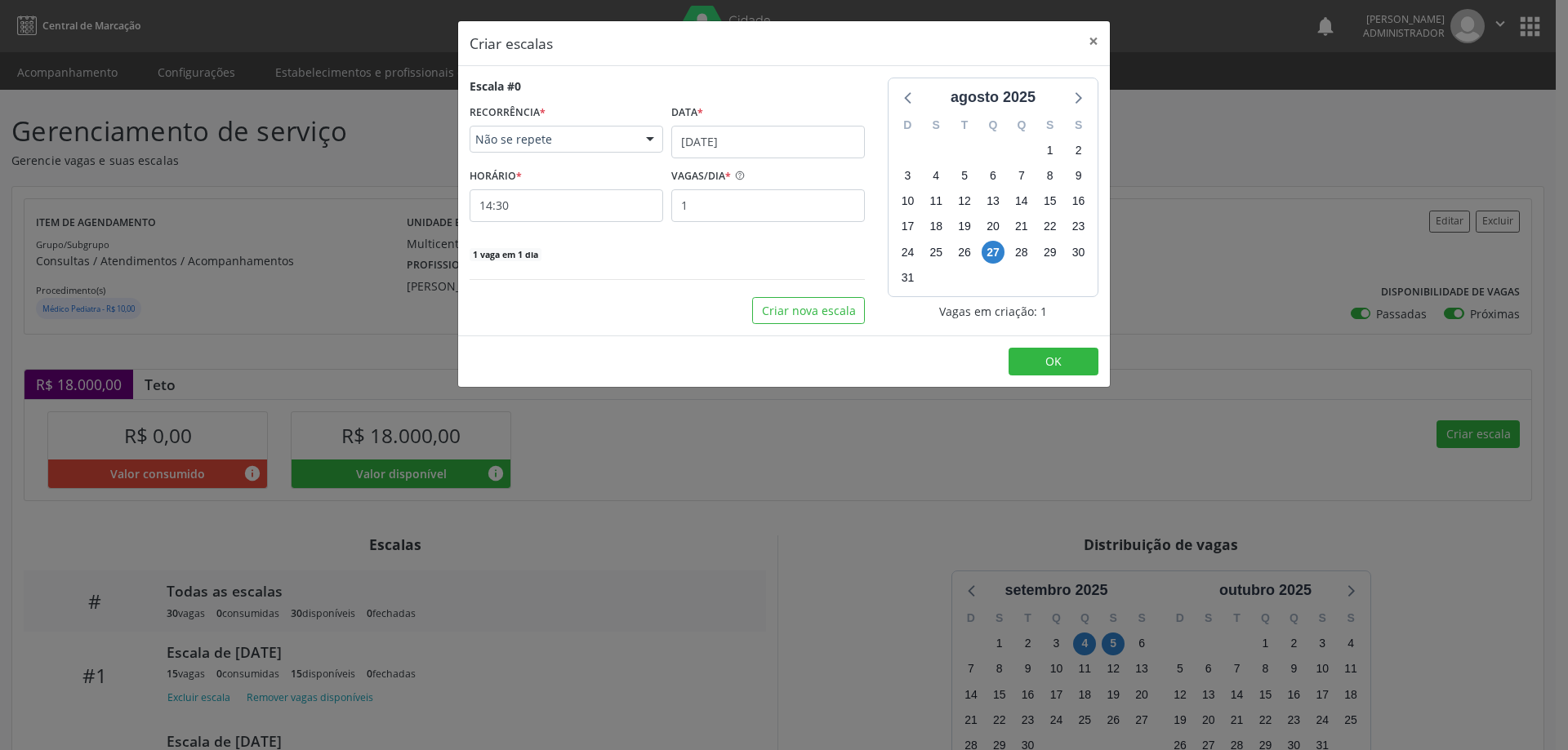
click at [777, 121] on div "Data *" at bounding box center [768, 113] width 194 height 25
click at [784, 141] on input "[DATE]" at bounding box center [768, 142] width 194 height 33
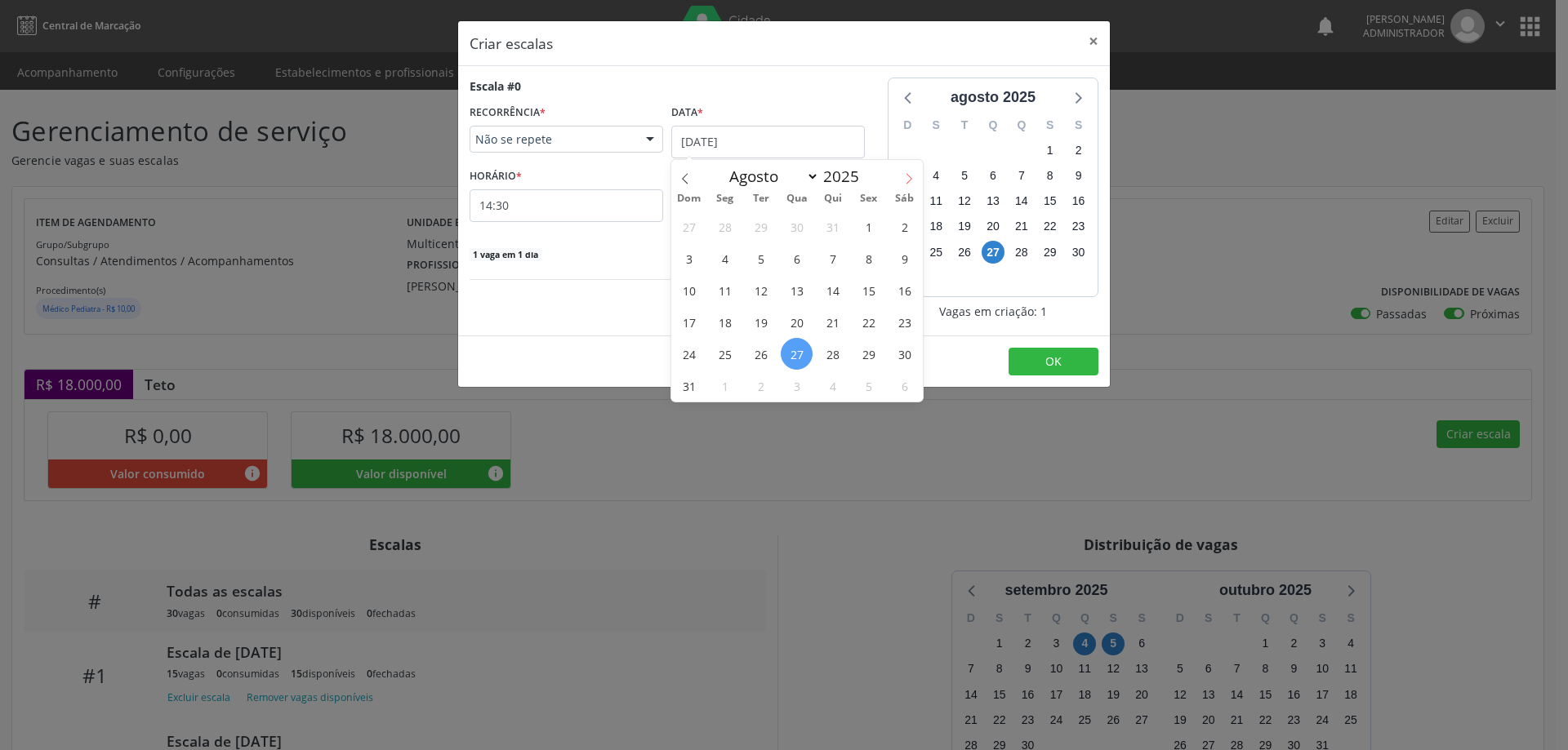
drag, startPoint x: 906, startPoint y: 178, endPoint x: 864, endPoint y: 204, distance: 49.4
click at [906, 179] on icon at bounding box center [908, 178] width 11 height 11
select select "8"
click at [766, 227] on span "2" at bounding box center [760, 226] width 32 height 32
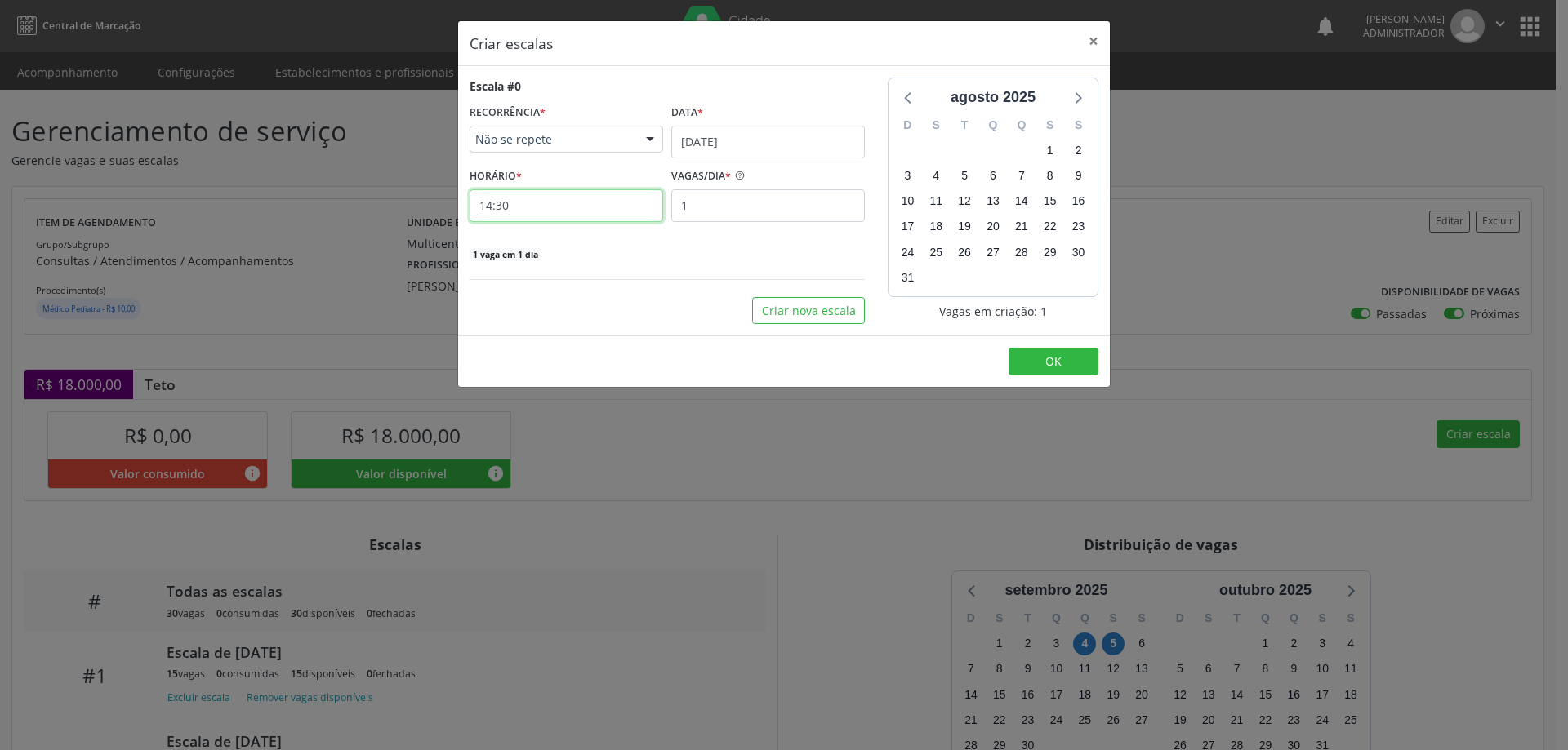
click at [579, 202] on input "14:30" at bounding box center [566, 206] width 194 height 33
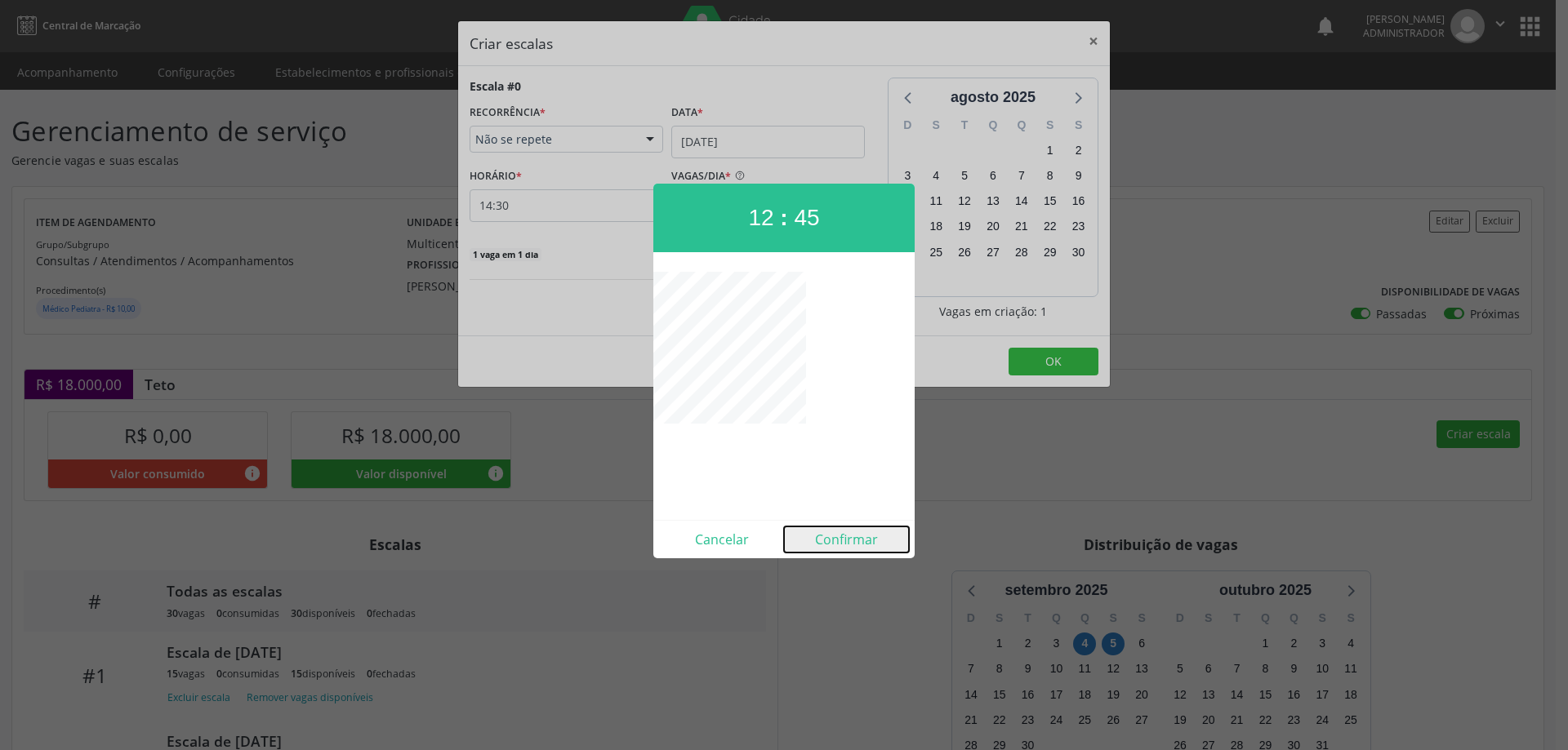
click at [846, 534] on button "Confirmar" at bounding box center [846, 539] width 125 height 26
type input "12:45"
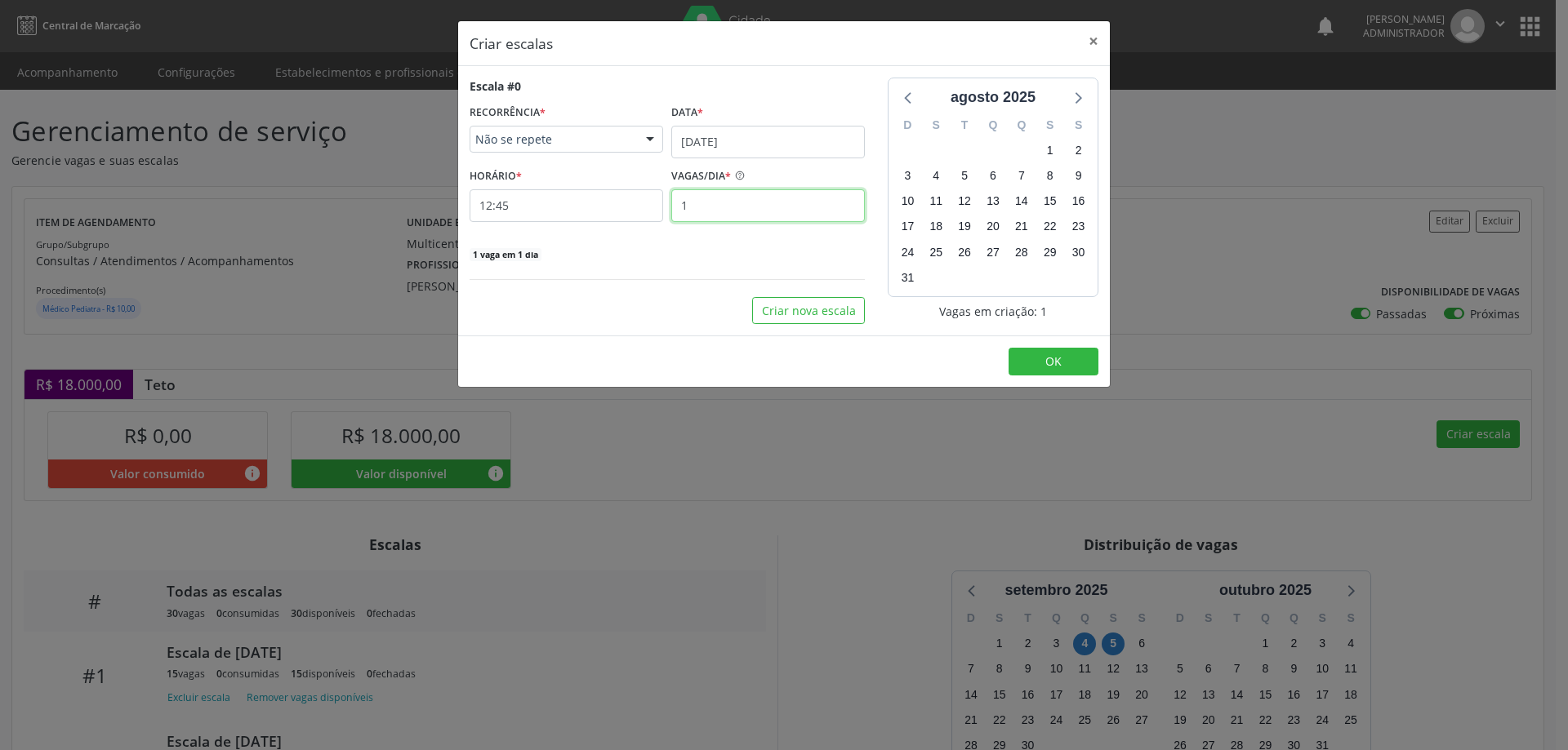
click at [725, 207] on input "1" at bounding box center [768, 206] width 194 height 33
type input "15"
click at [1081, 360] on button "OK" at bounding box center [1053, 361] width 90 height 28
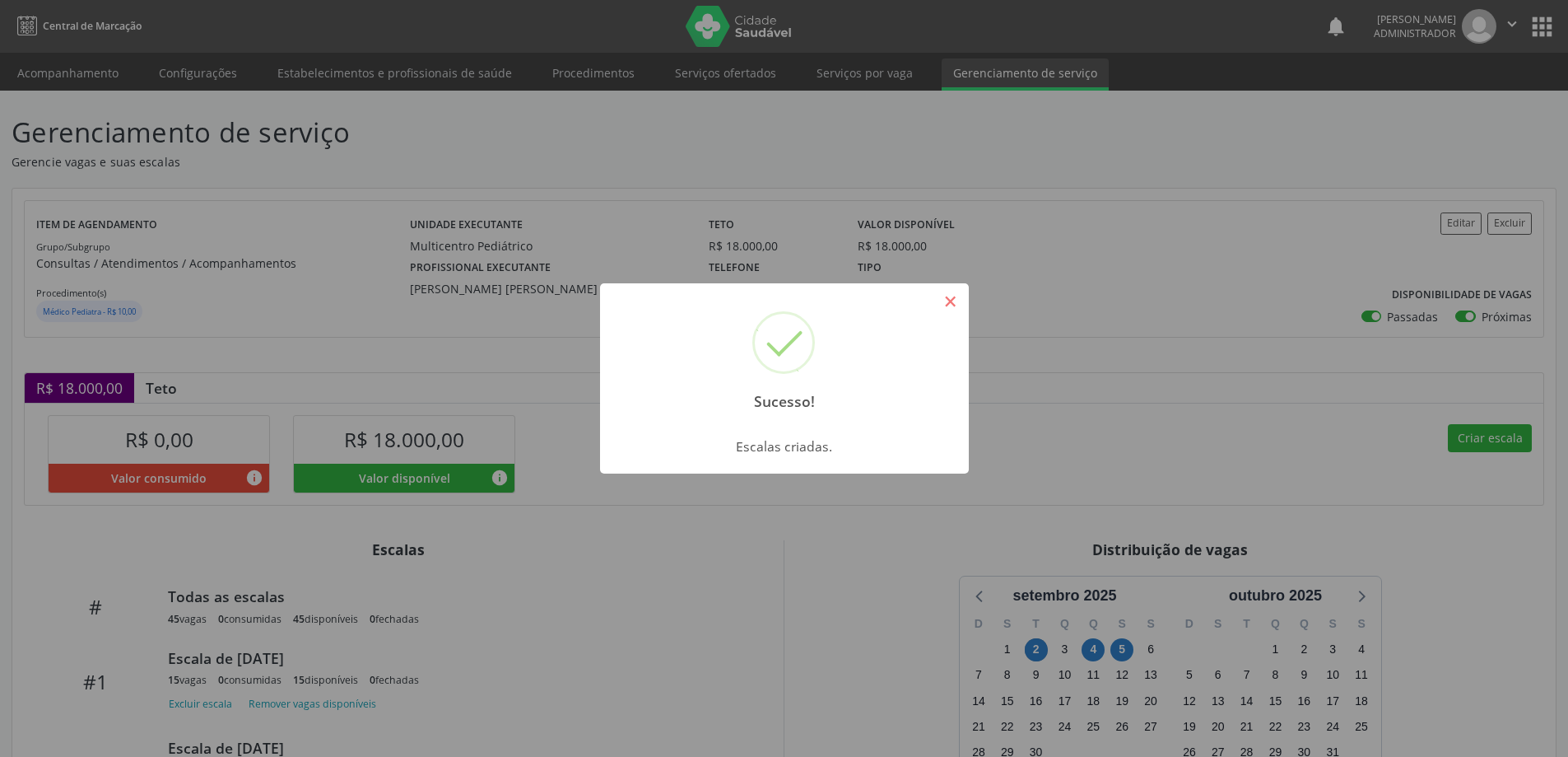
click at [941, 298] on button "×" at bounding box center [951, 301] width 28 height 28
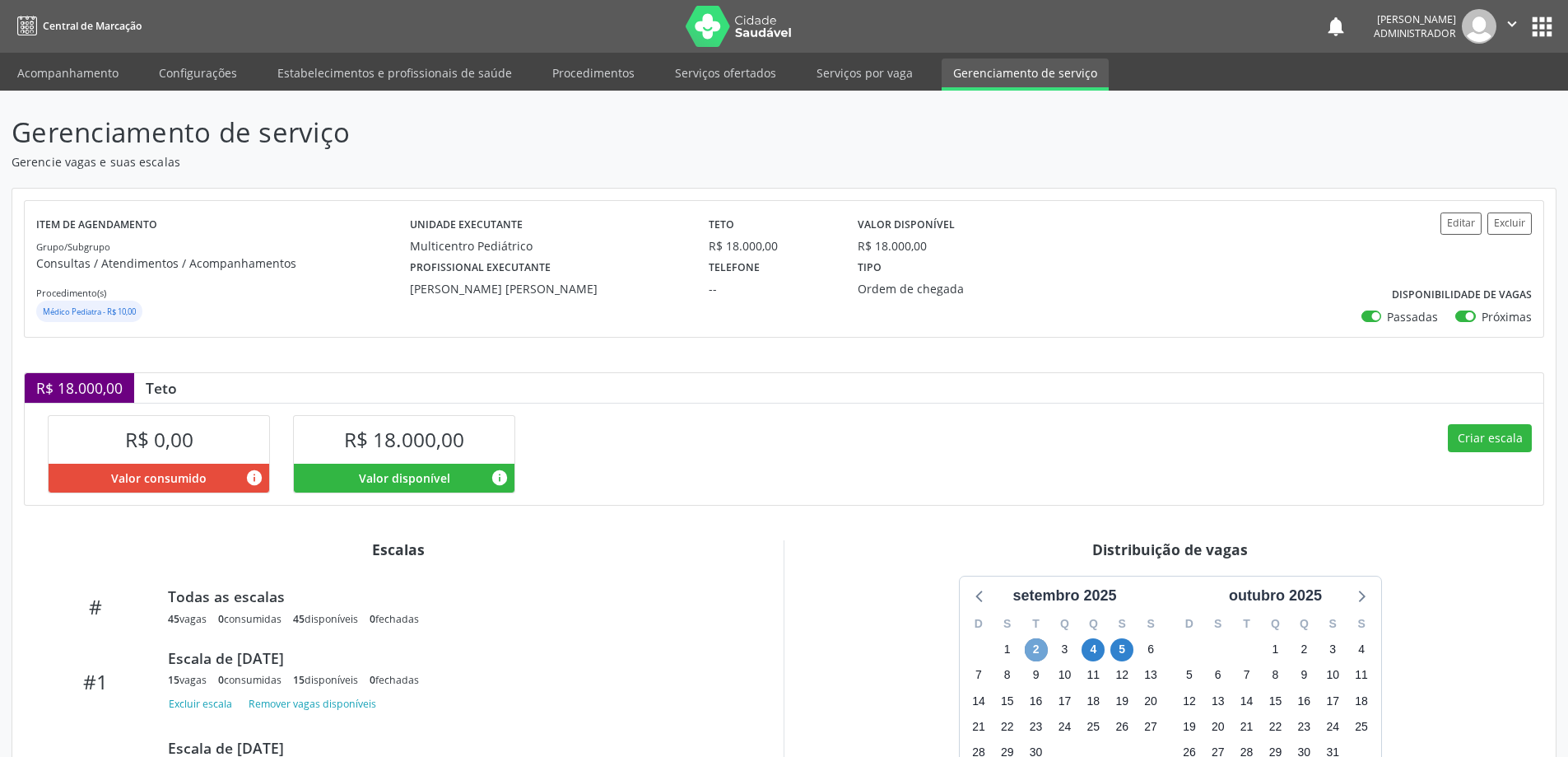
click at [1038, 644] on span "2" at bounding box center [1036, 649] width 23 height 23
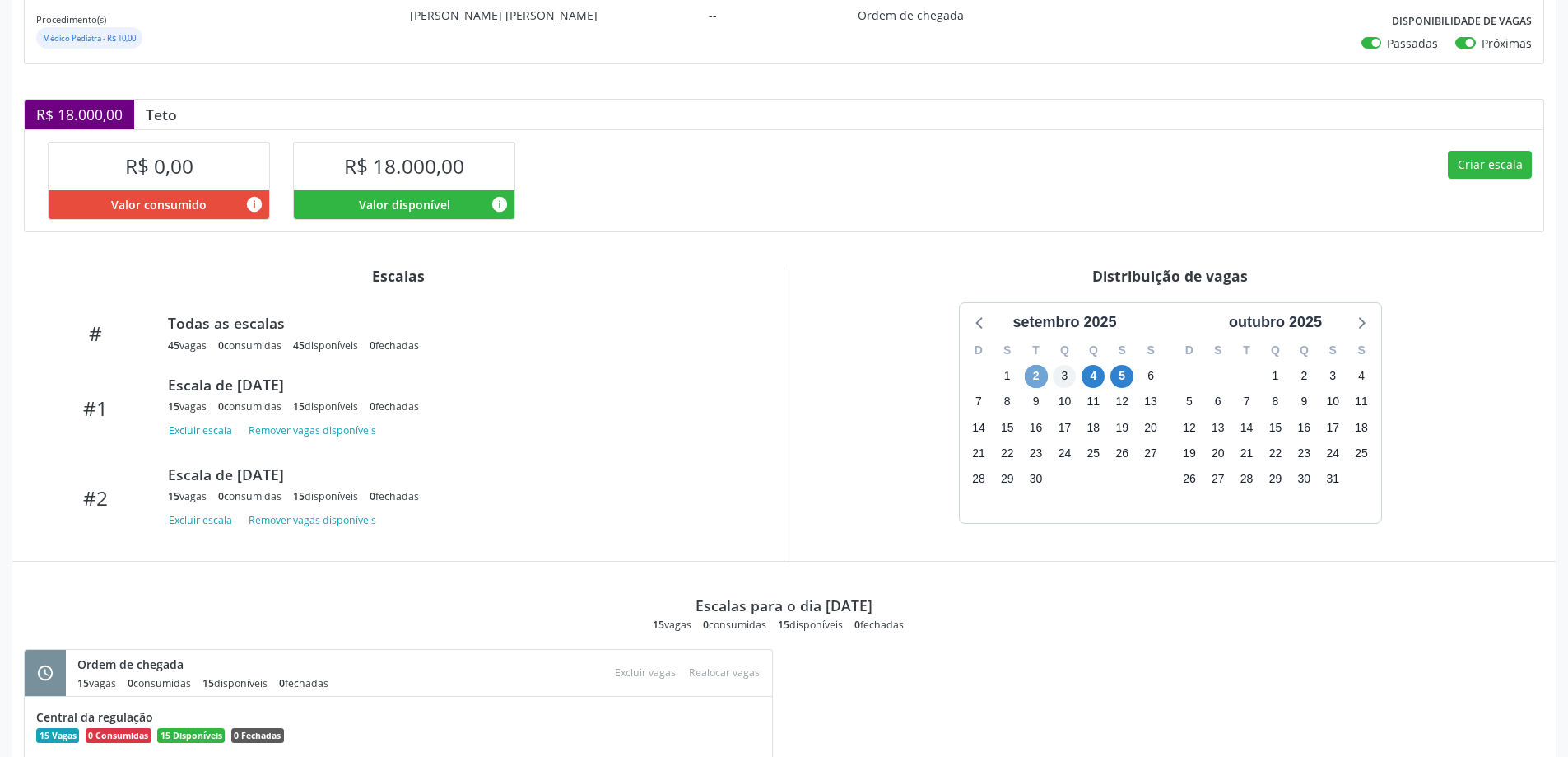
scroll to position [259, 0]
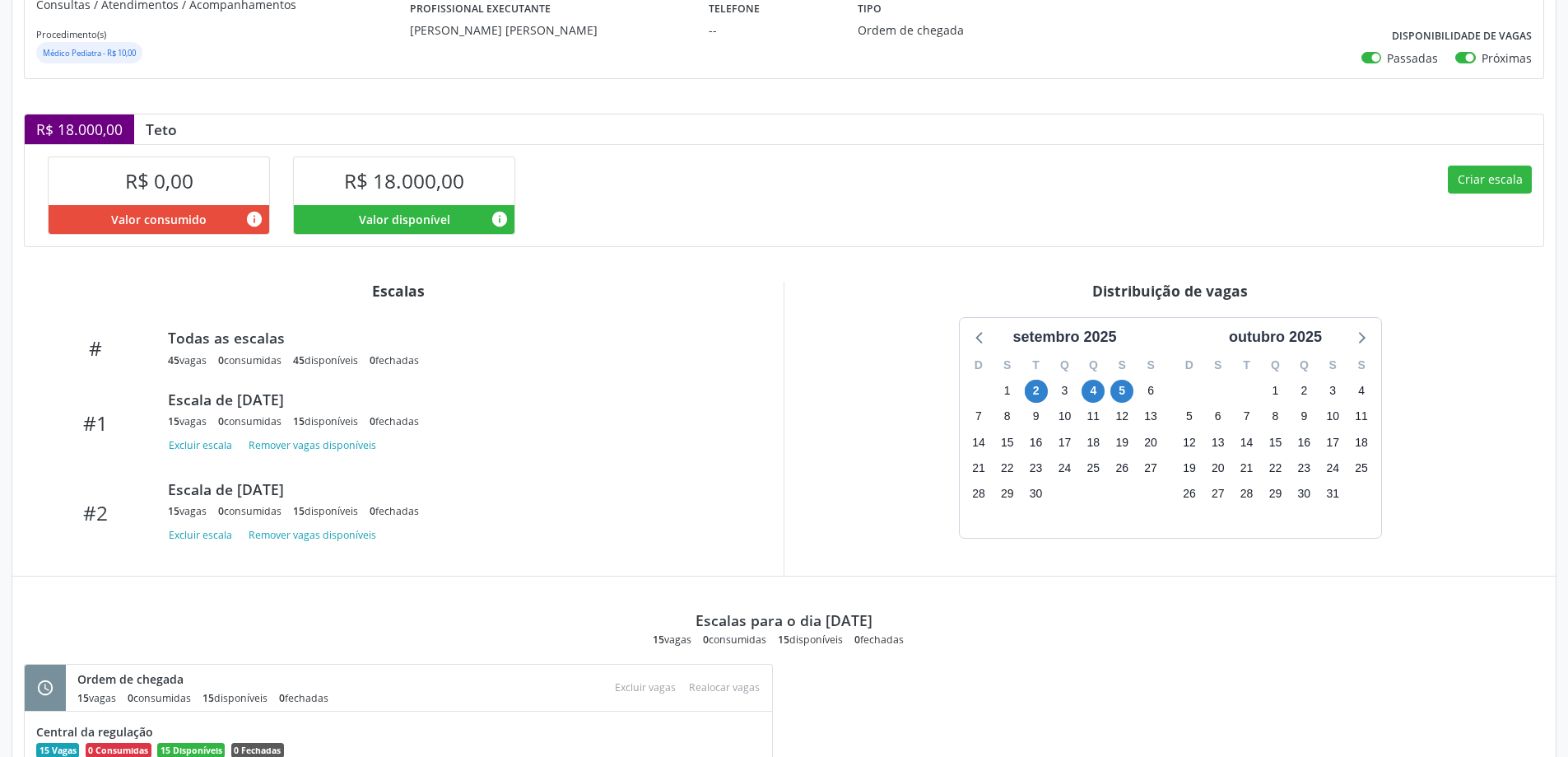
click at [1086, 380] on div "4" at bounding box center [1093, 390] width 23 height 25
click at [1094, 387] on span "4" at bounding box center [1093, 391] width 23 height 23
click at [1094, 388] on span "4" at bounding box center [1093, 391] width 23 height 23
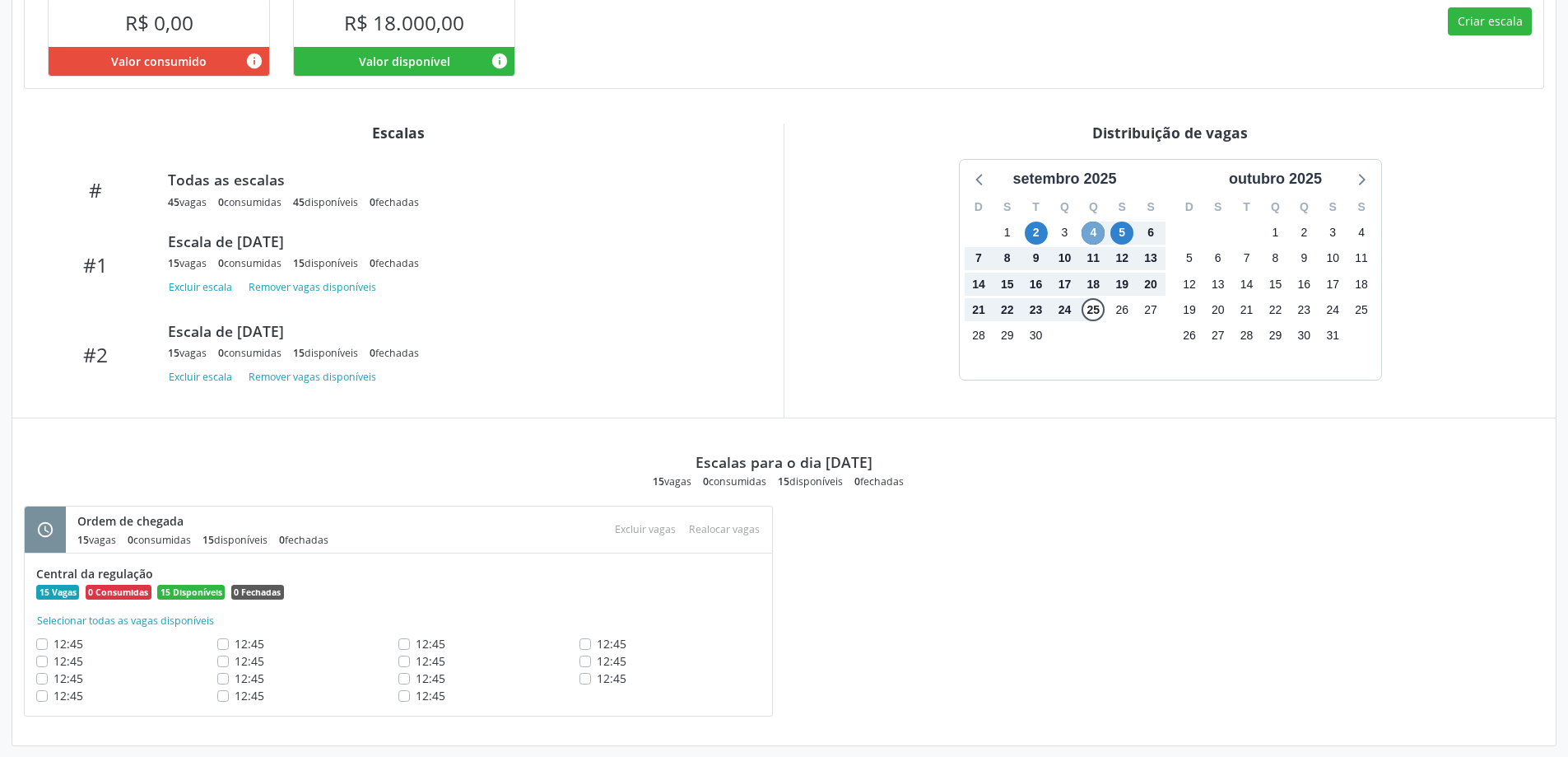
scroll to position [424, 0]
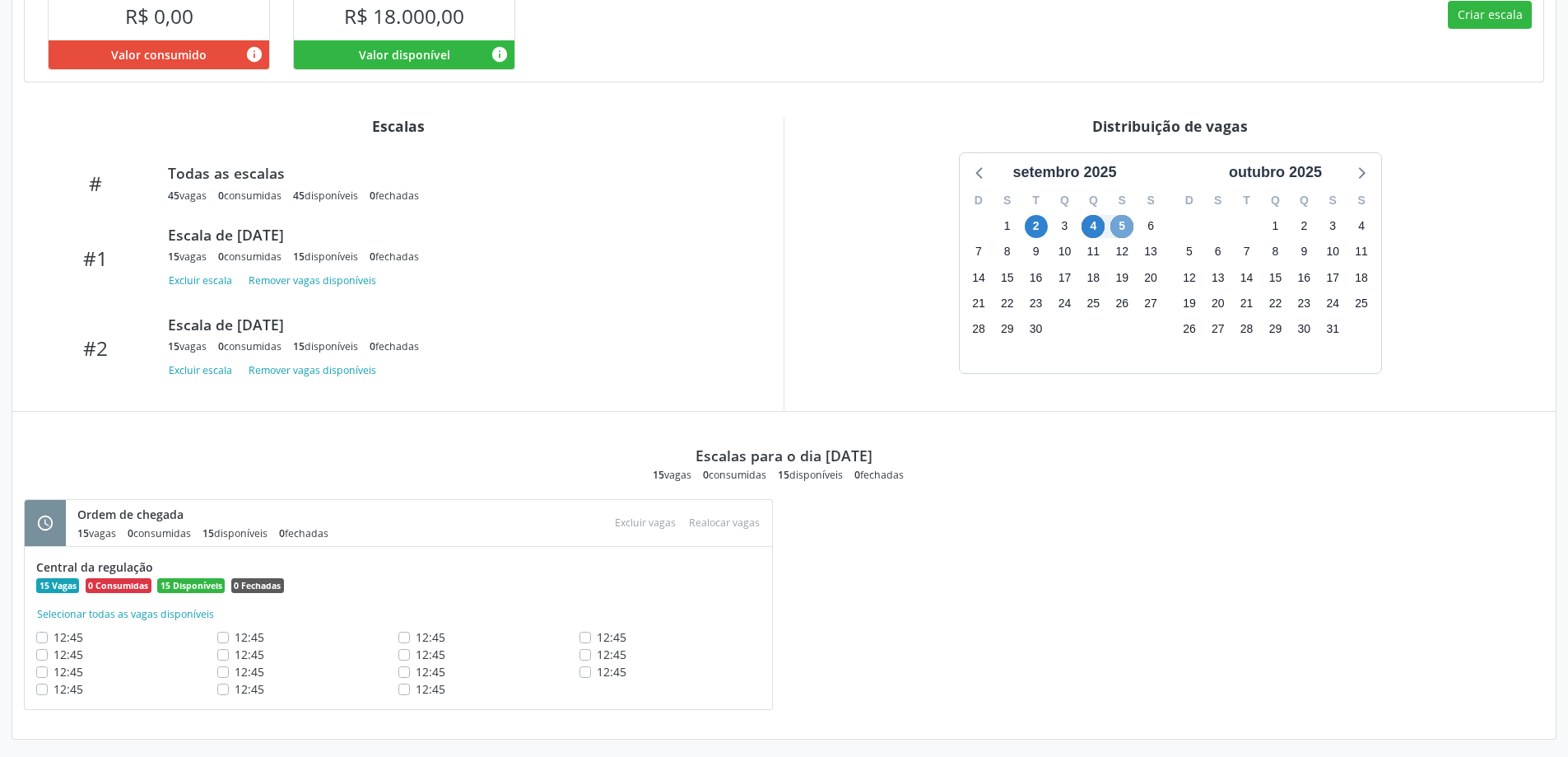
click at [1124, 237] on span "5" at bounding box center [1122, 227] width 23 height 23
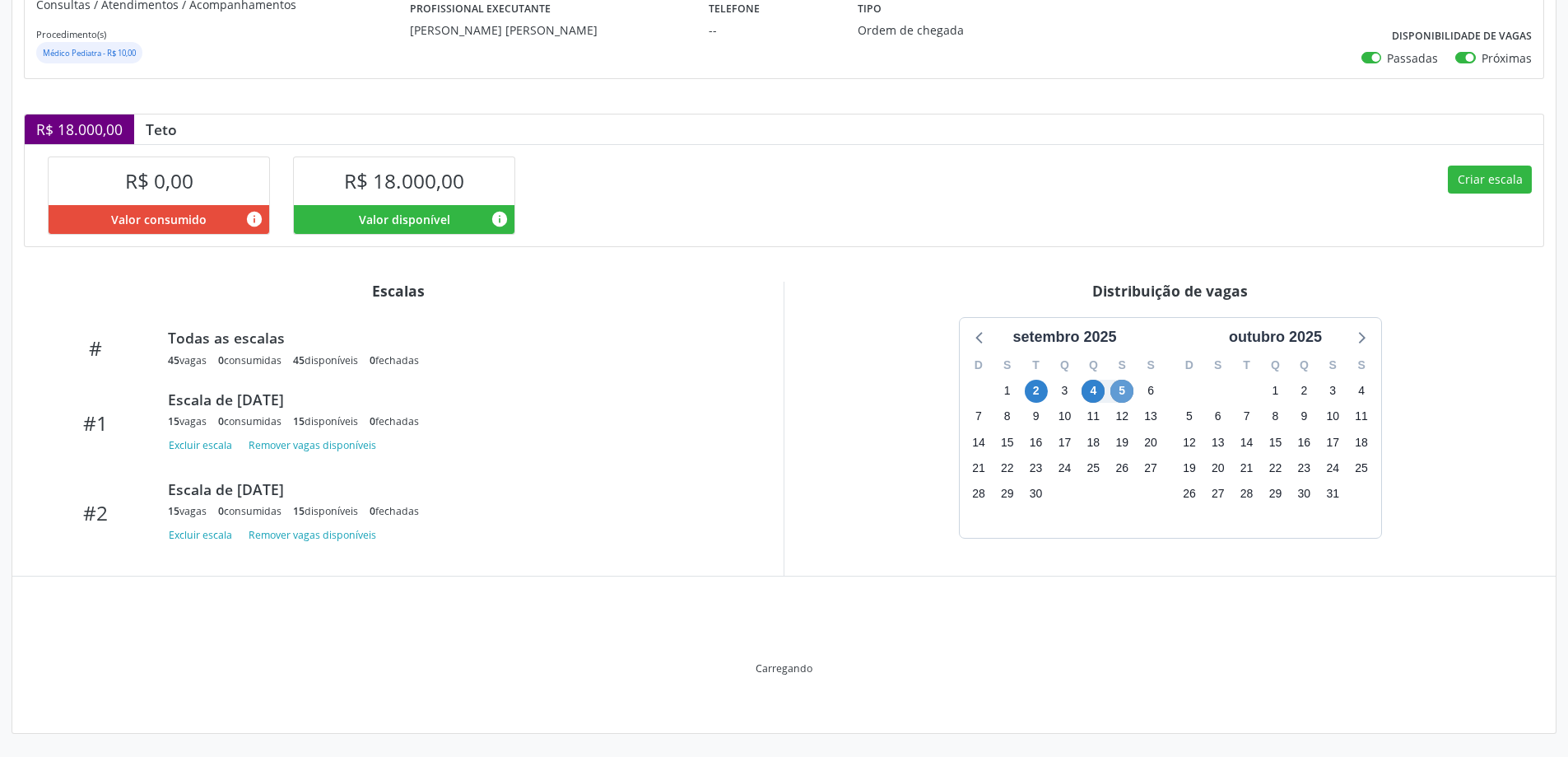
click at [1124, 237] on div "Criar escala" at bounding box center [1165, 194] width 760 height 102
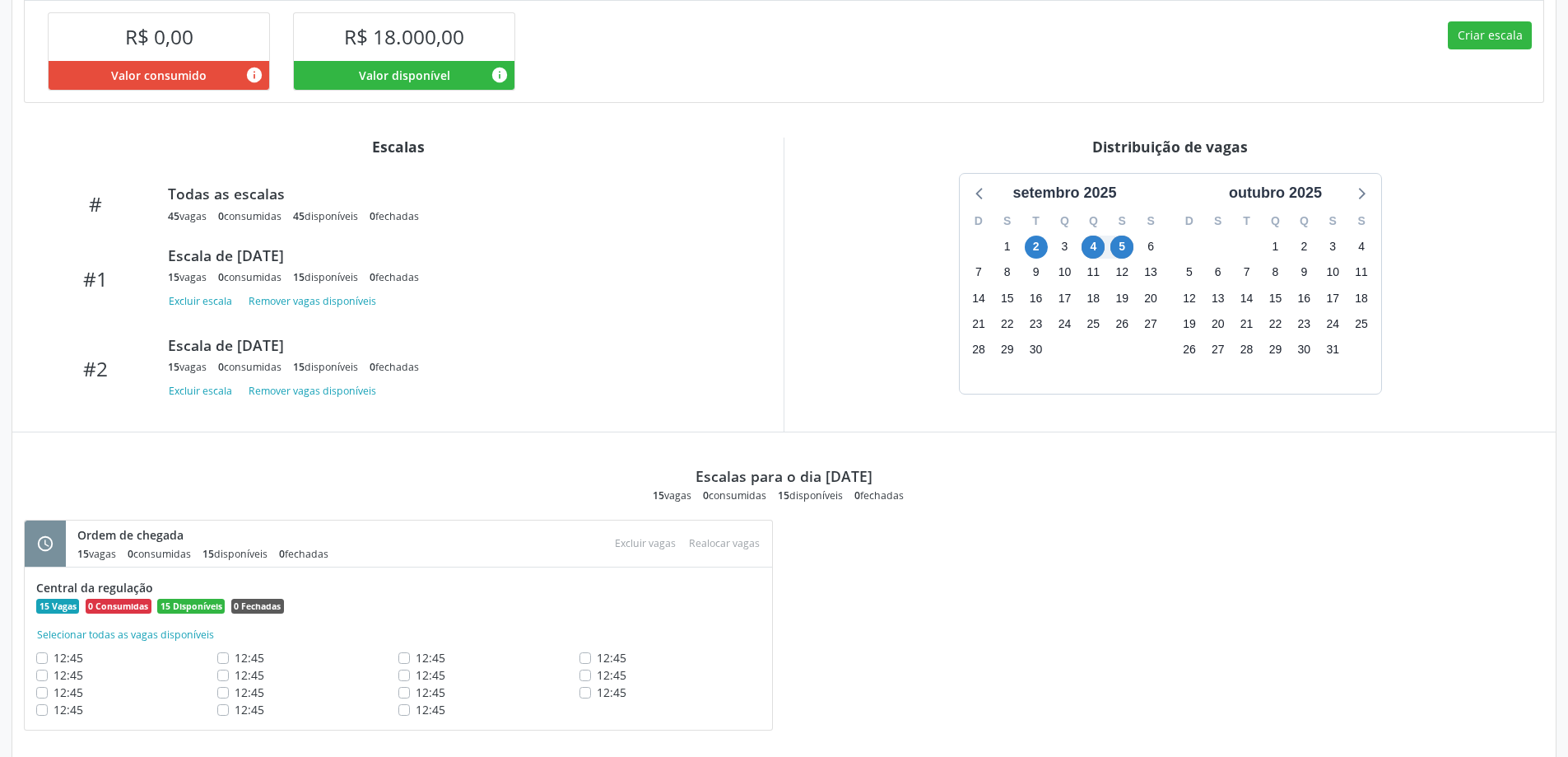
scroll to position [424, 0]
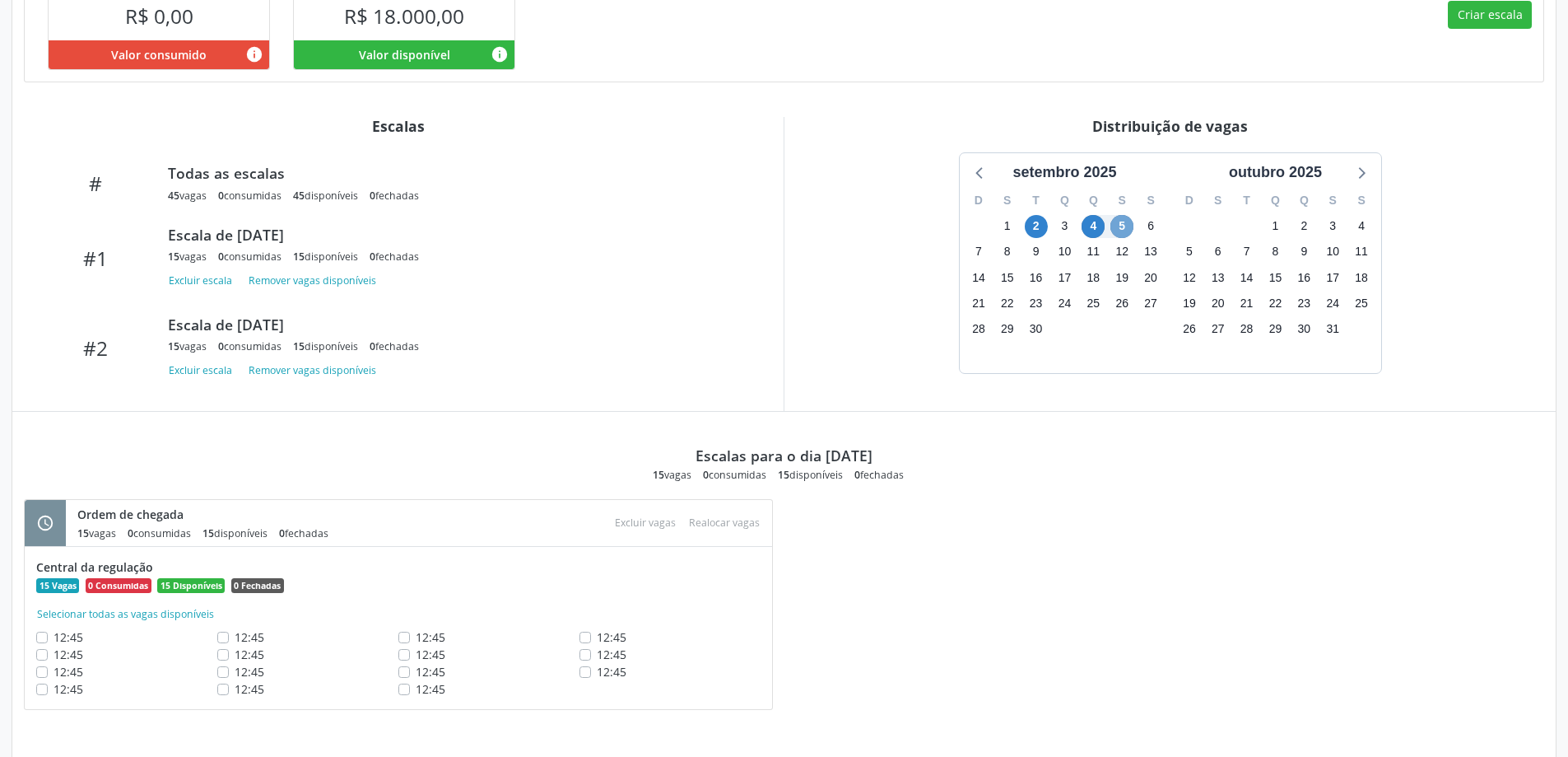
click at [1123, 234] on span "5" at bounding box center [1122, 227] width 23 height 23
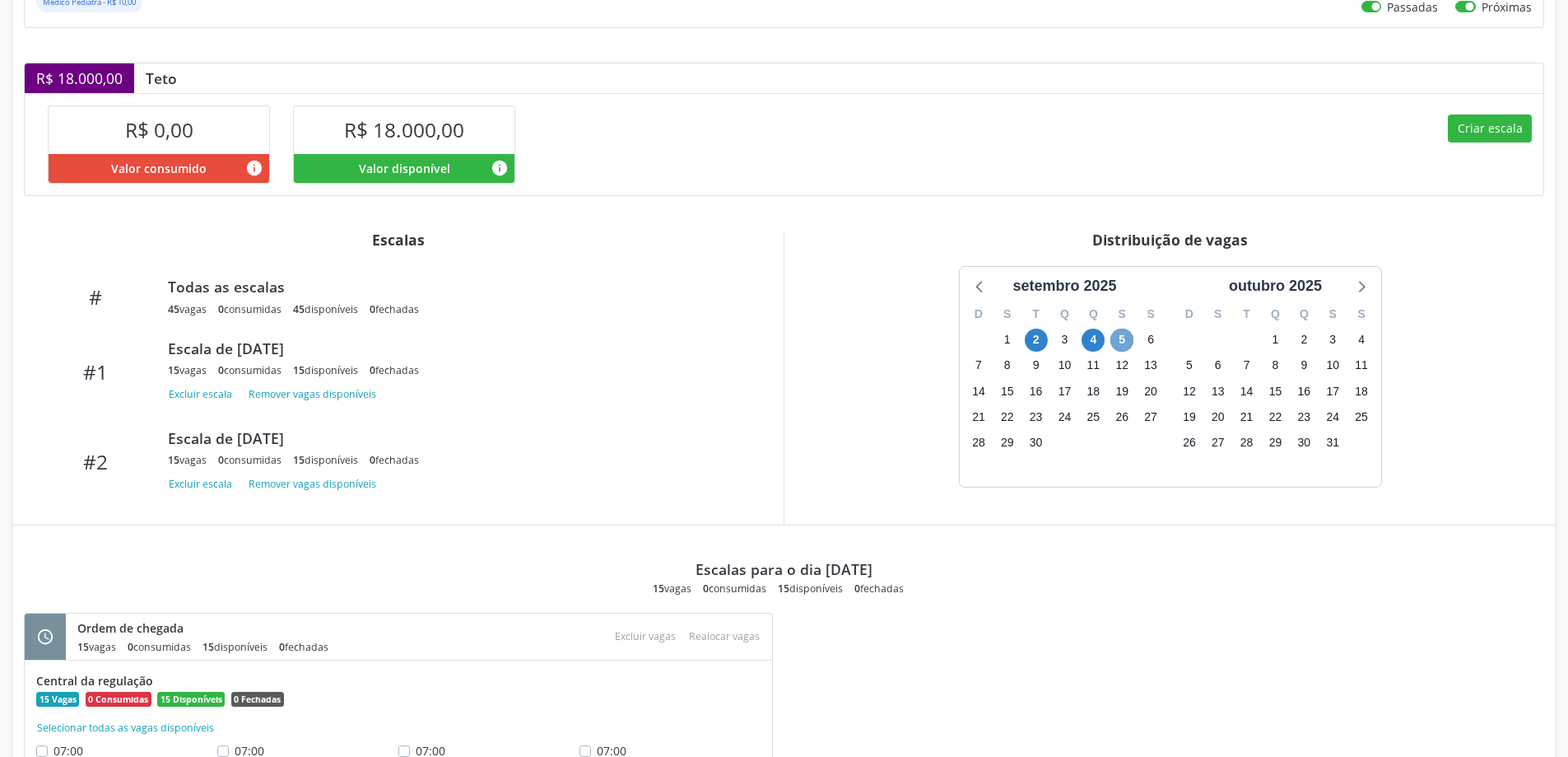
scroll to position [265, 0]
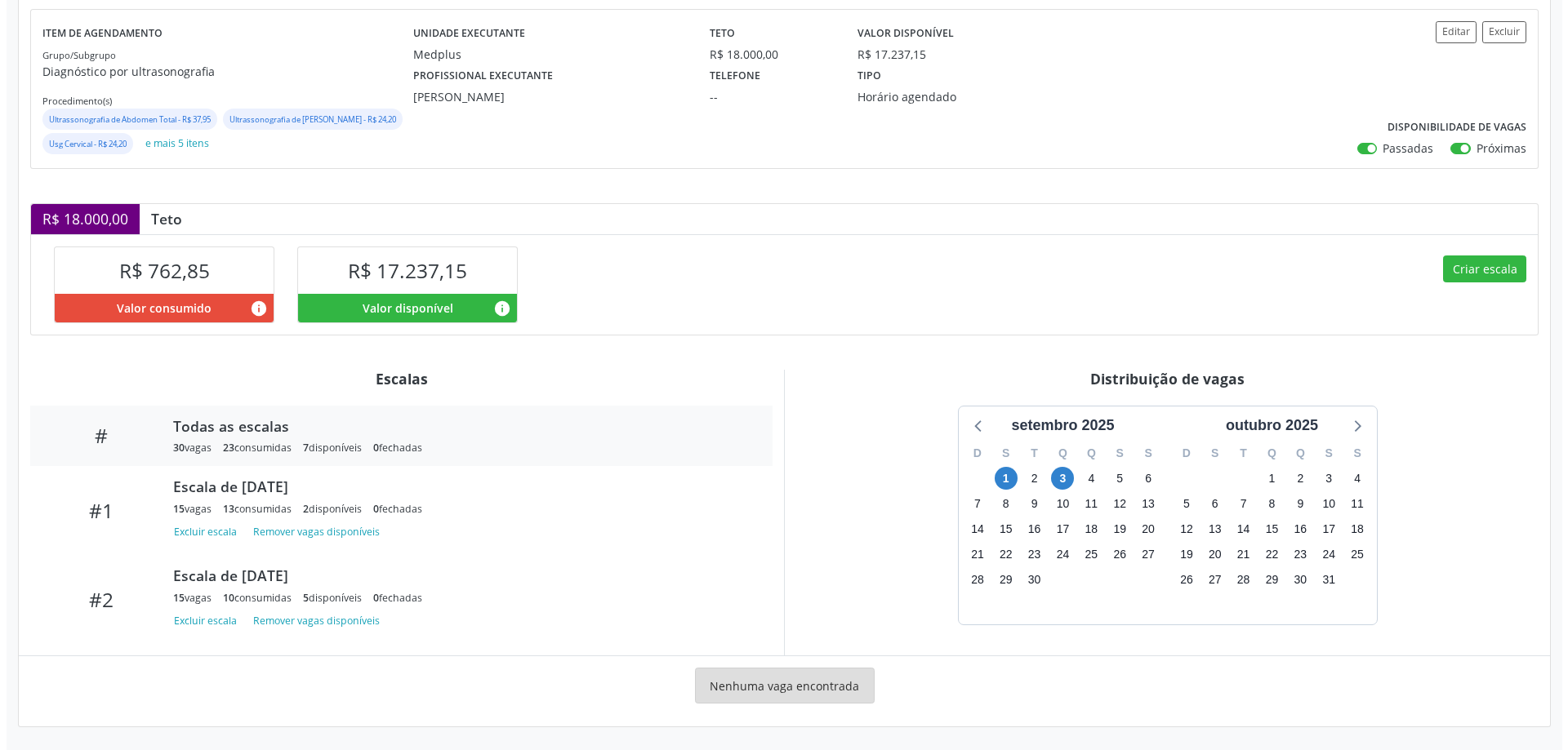
scroll to position [212, 0]
click at [1455, 281] on button "Criar escala" at bounding box center [1478, 269] width 83 height 28
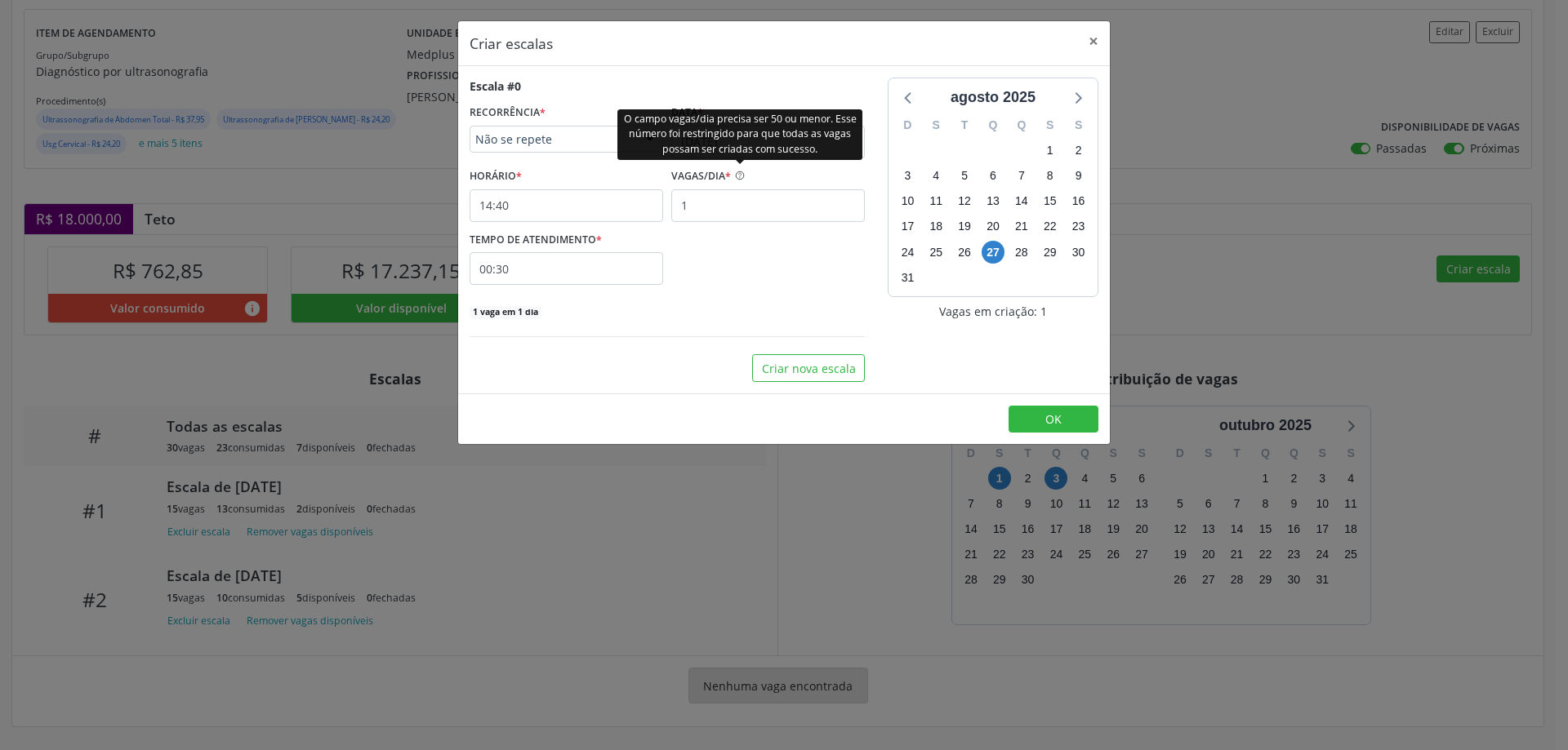
click at [740, 152] on div "O campo vagas/dia precisa ser 50 ou menor. Esse número foi restringido para que…" at bounding box center [739, 133] width 245 height 51
click at [787, 149] on div "O campo vagas/dia precisa ser 50 ou menor. Esse número foi restringido para que…" at bounding box center [739, 133] width 245 height 51
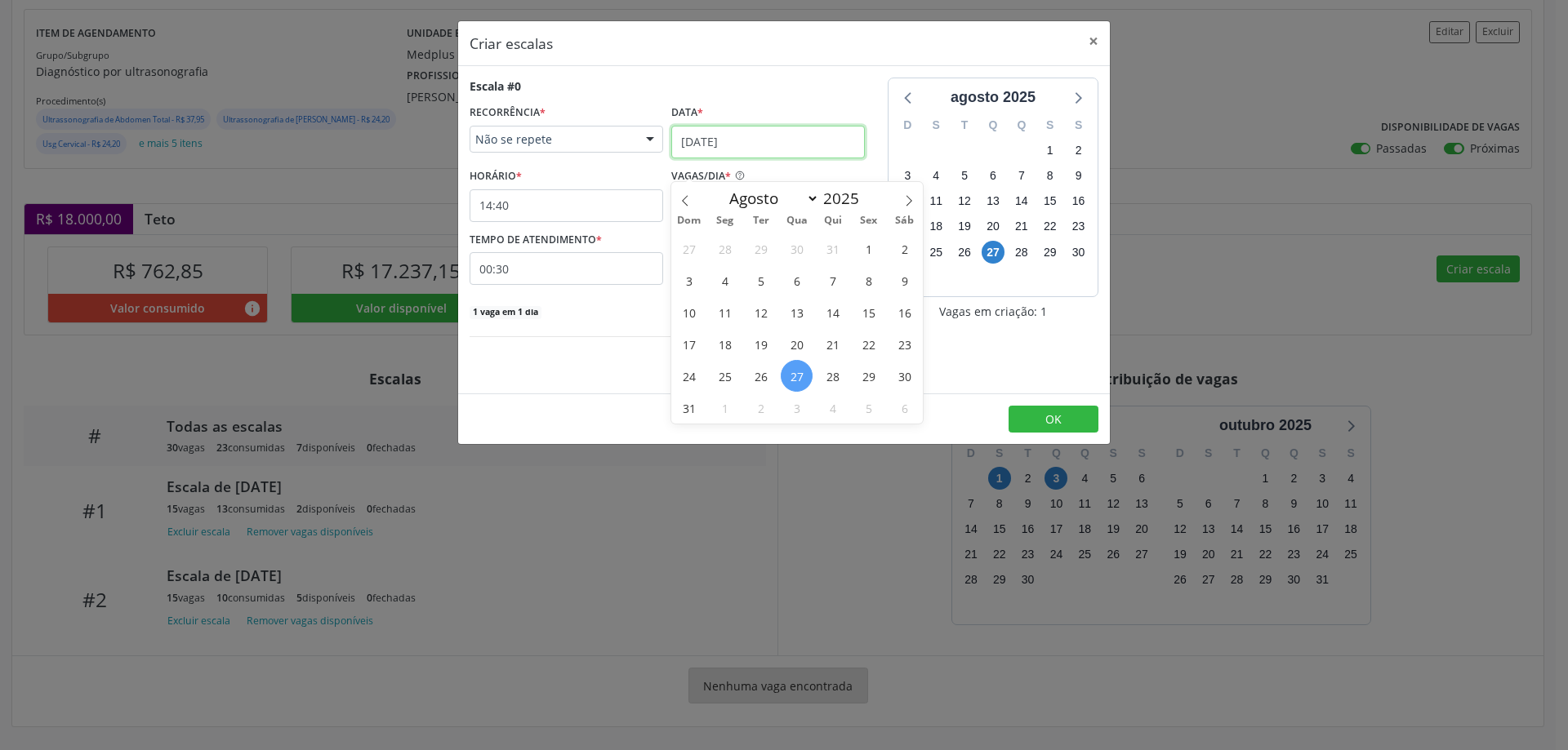
click at [773, 132] on input "[DATE]" at bounding box center [768, 142] width 194 height 33
click at [904, 195] on icon at bounding box center [908, 200] width 11 height 11
select select "8"
click at [834, 232] on span "4" at bounding box center [832, 248] width 32 height 32
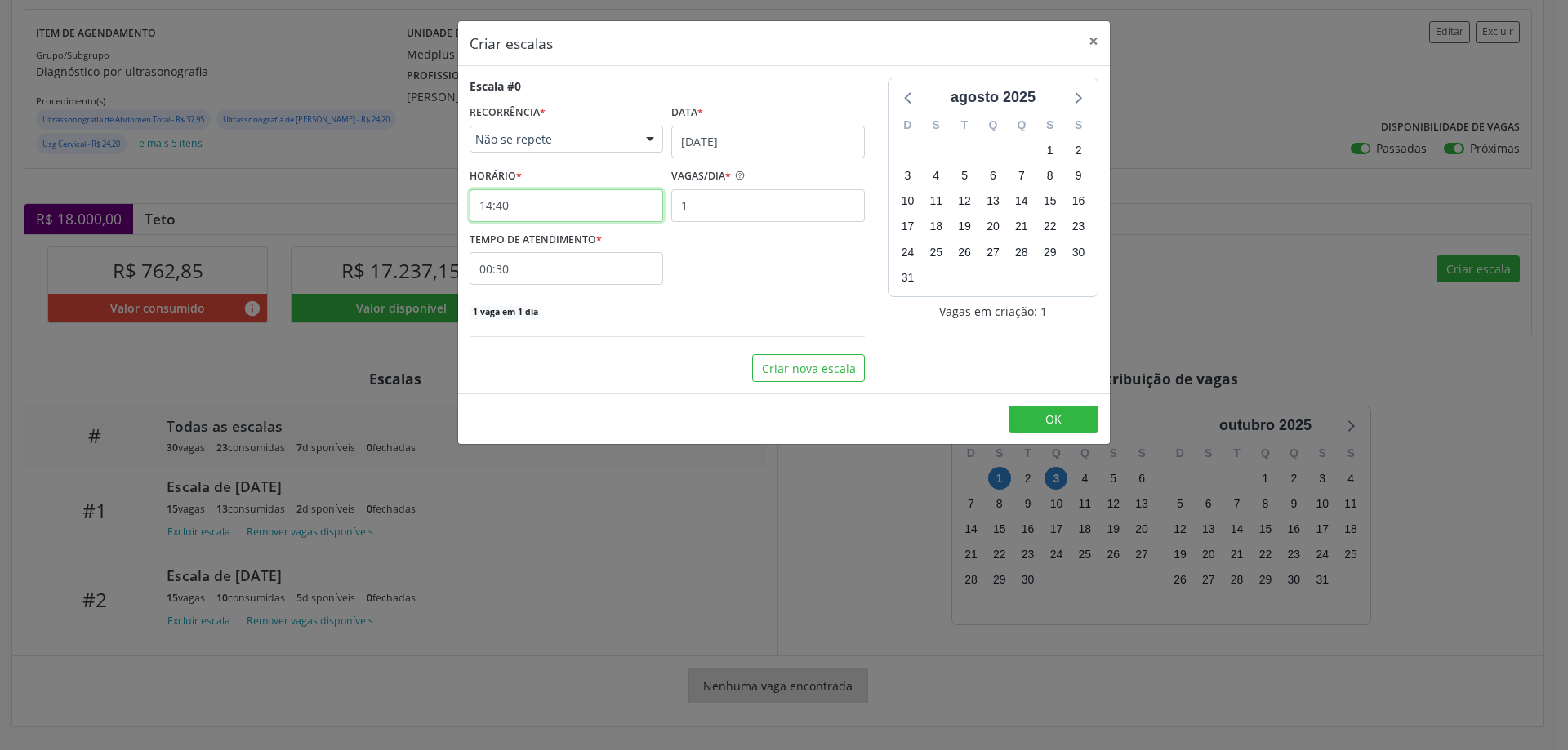
click at [551, 204] on input "14:40" at bounding box center [566, 206] width 194 height 33
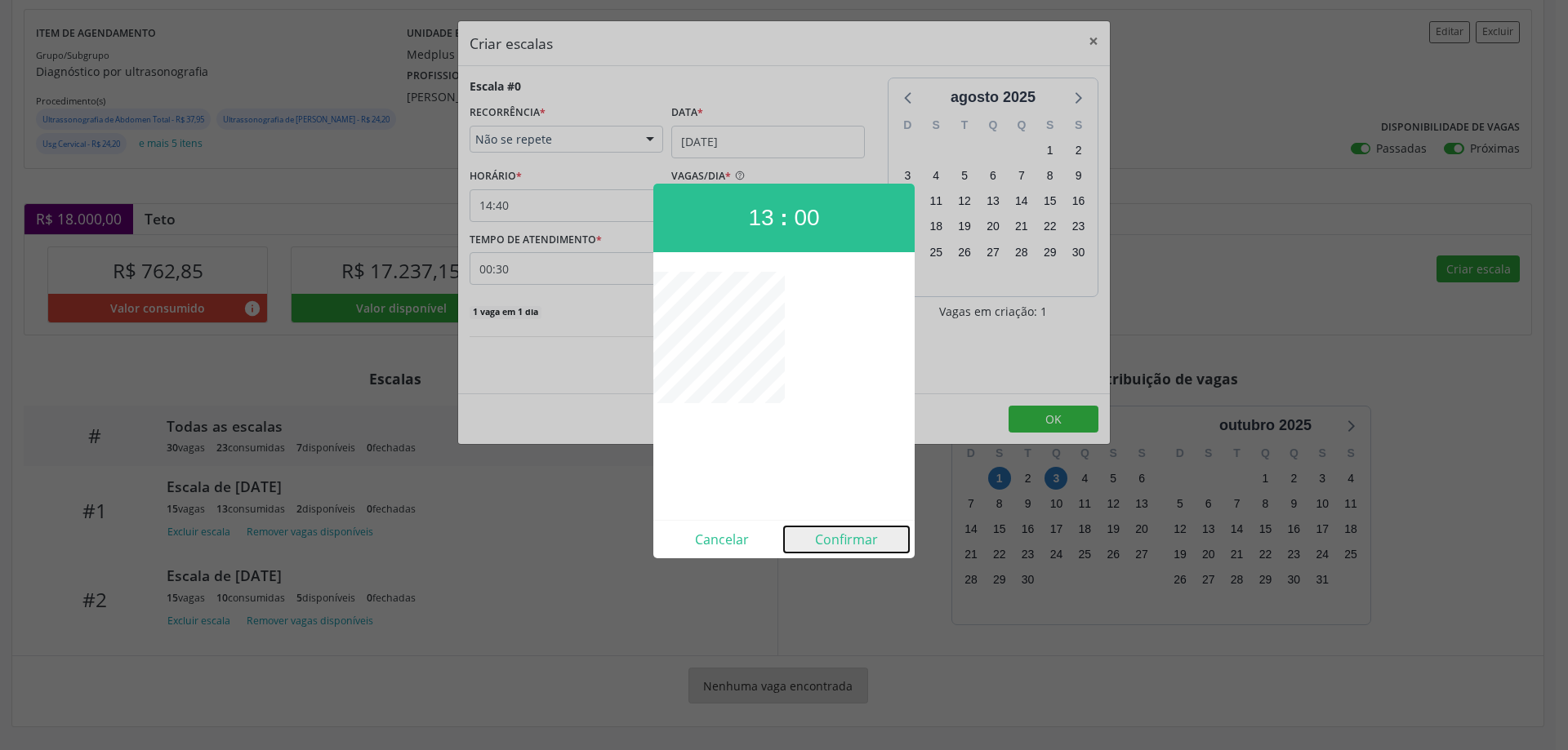
click at [840, 543] on button "Confirmar" at bounding box center [846, 539] width 125 height 26
type input "13:00"
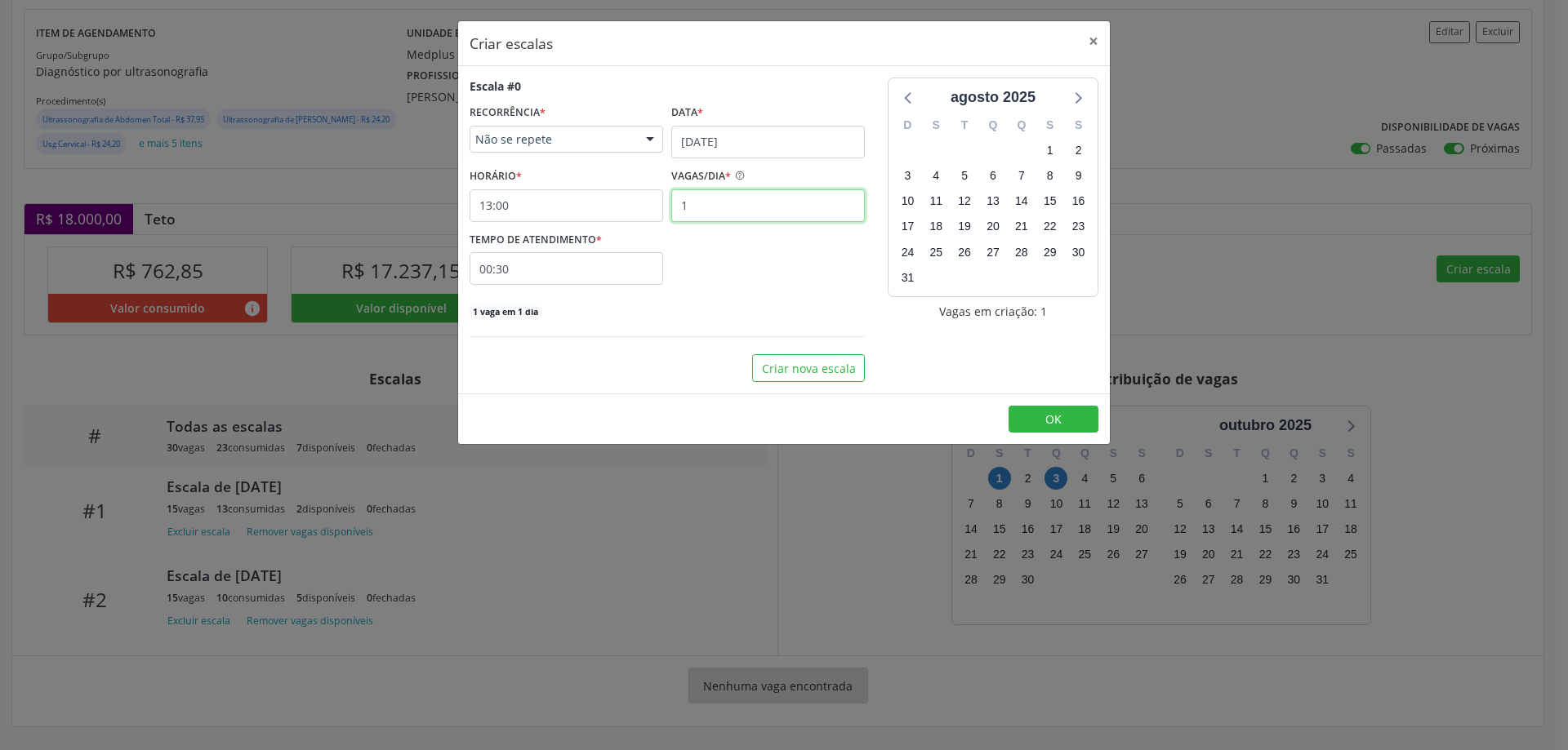
click at [707, 198] on input "1" at bounding box center [768, 206] width 194 height 33
type input "10"
click at [612, 268] on input "00:30" at bounding box center [566, 268] width 194 height 33
click at [715, 326] on span at bounding box center [714, 334] width 11 height 16
type input "00:25"
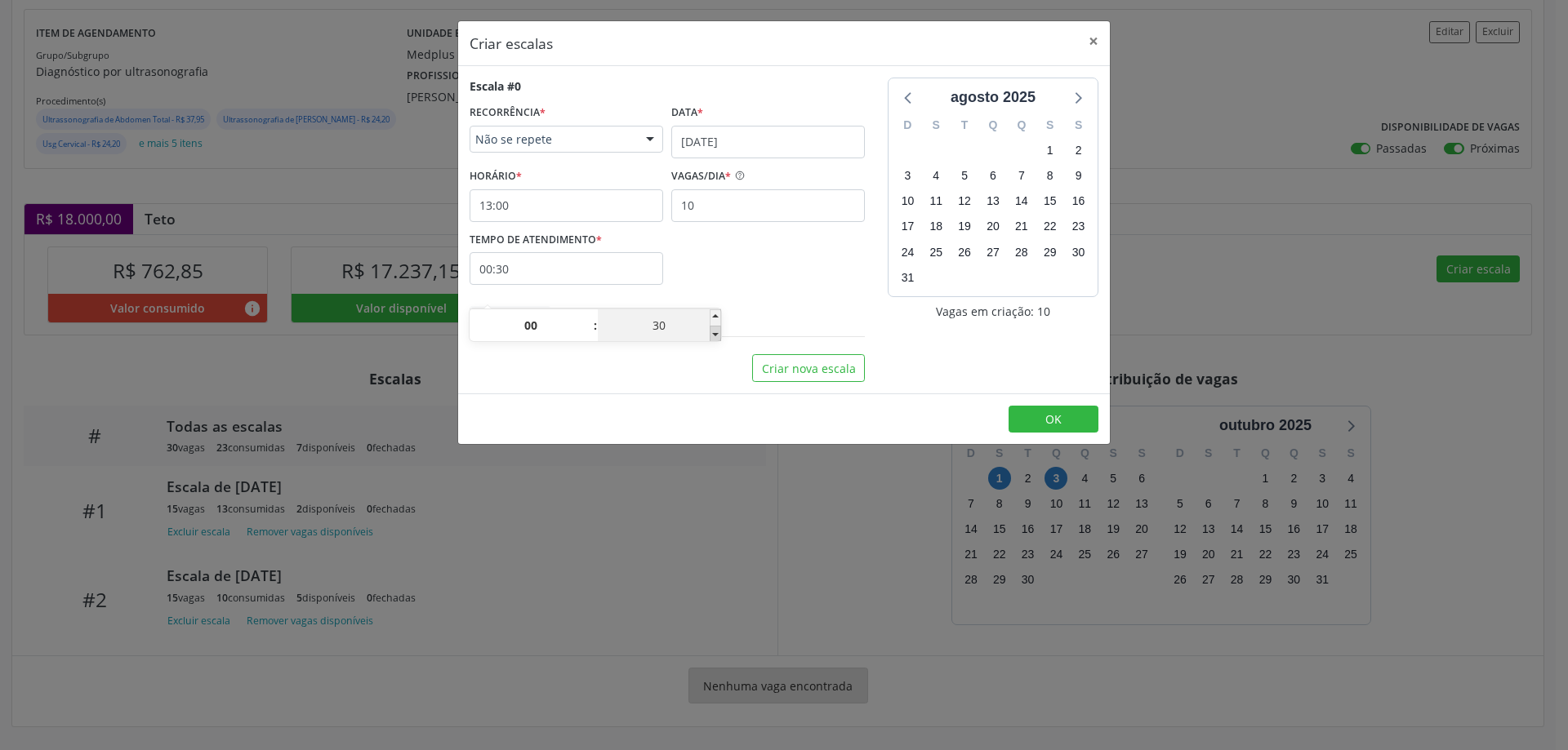
type input "25"
click at [715, 326] on span at bounding box center [714, 334] width 11 height 16
type input "00:20"
type input "20"
click at [715, 326] on span at bounding box center [714, 334] width 11 height 16
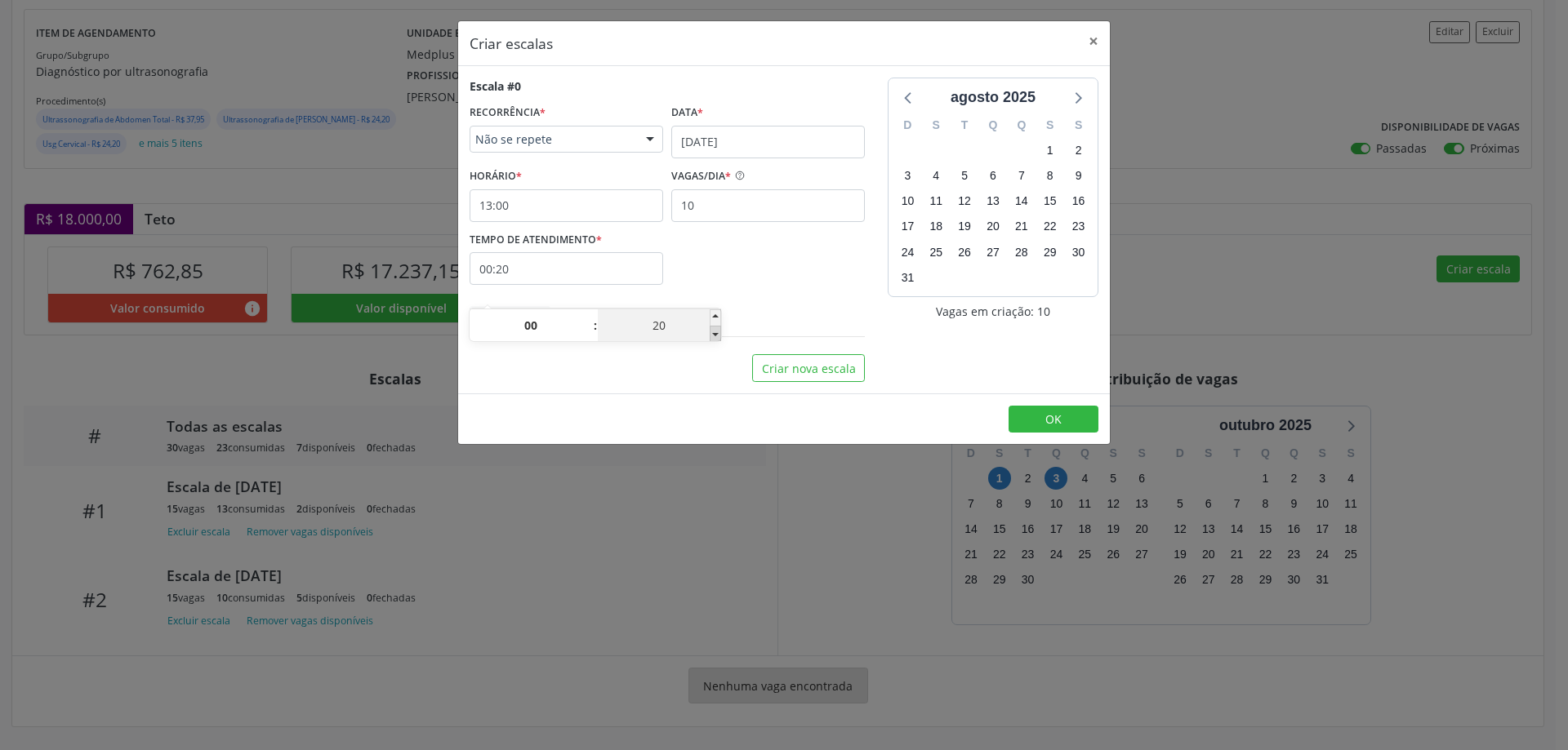
type input "00:15"
type input "15"
click at [715, 326] on span at bounding box center [714, 334] width 11 height 16
type input "00:10"
type input "10"
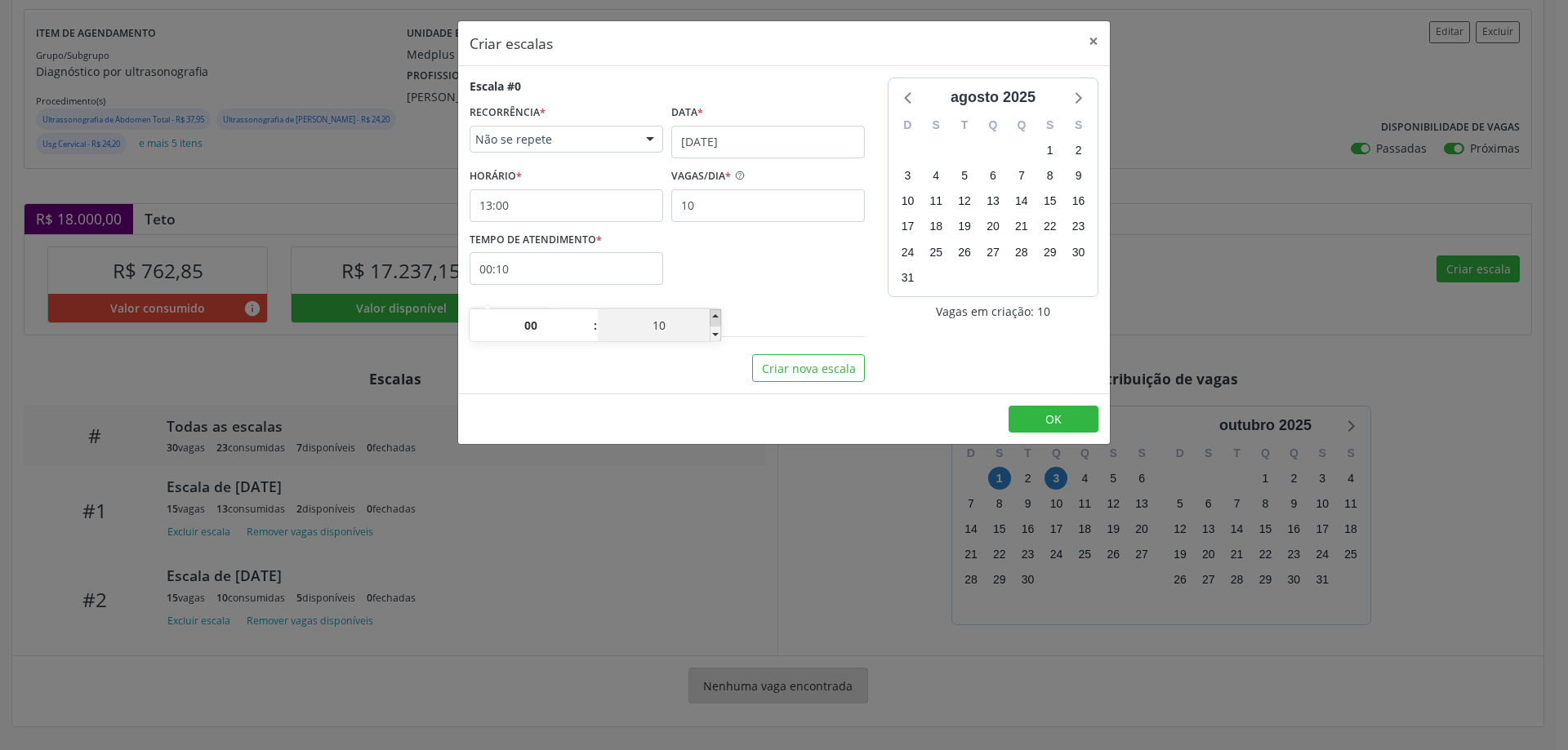
click at [716, 310] on span at bounding box center [714, 317] width 11 height 16
type input "00:15"
type input "15"
click at [1065, 425] on button "OK" at bounding box center [1053, 420] width 90 height 28
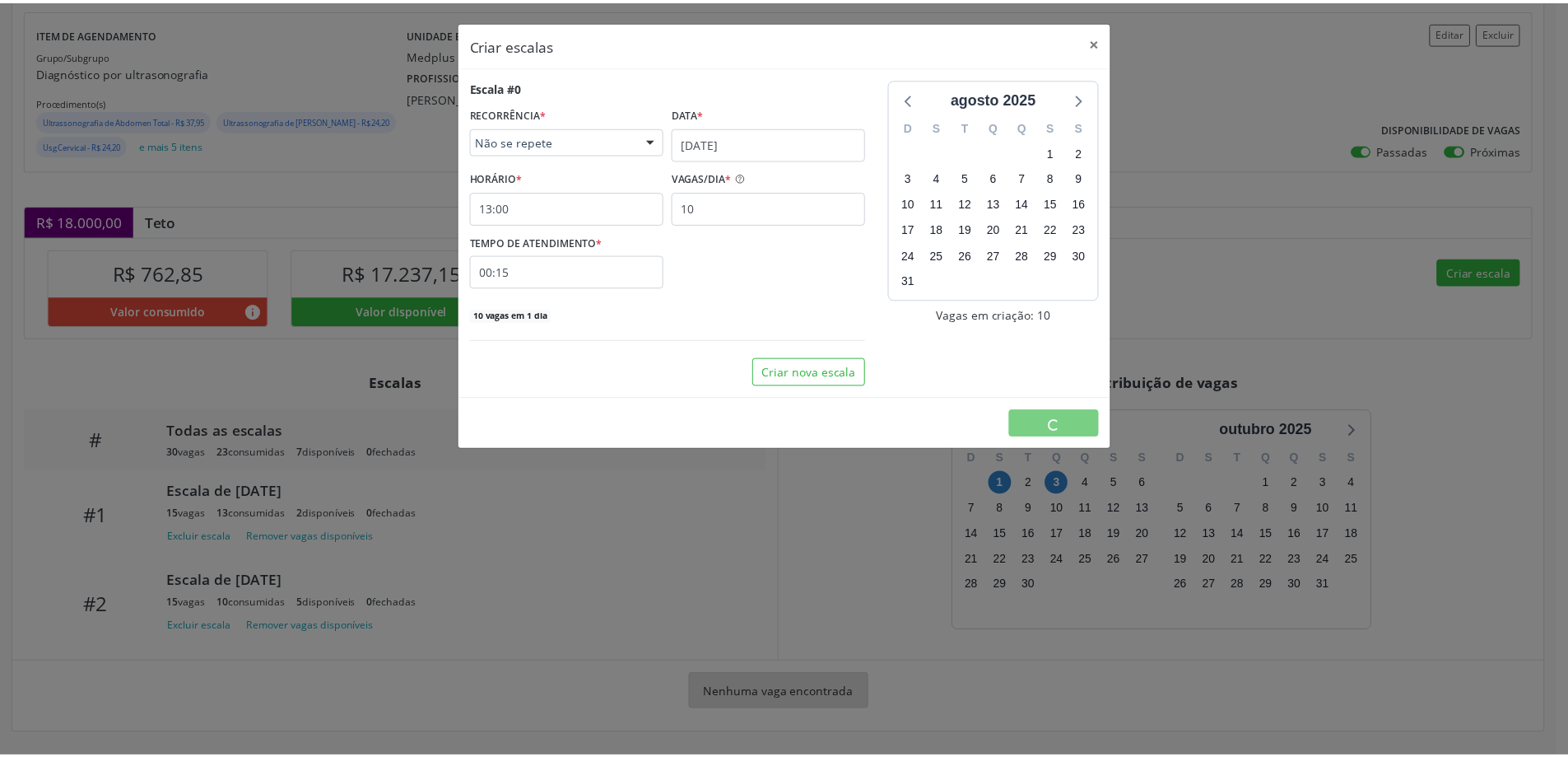
scroll to position [0, 0]
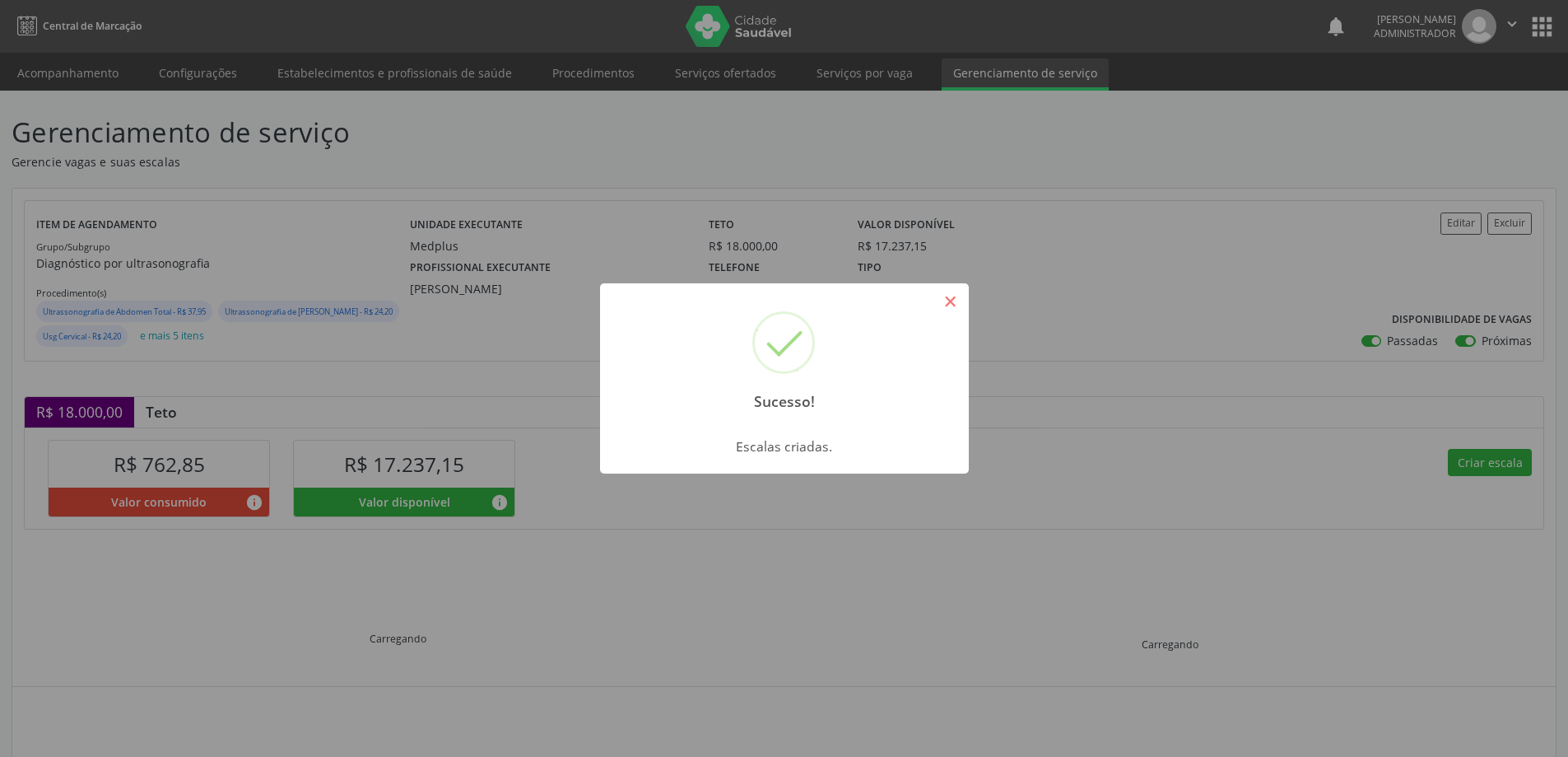
click at [948, 290] on button "×" at bounding box center [951, 301] width 28 height 28
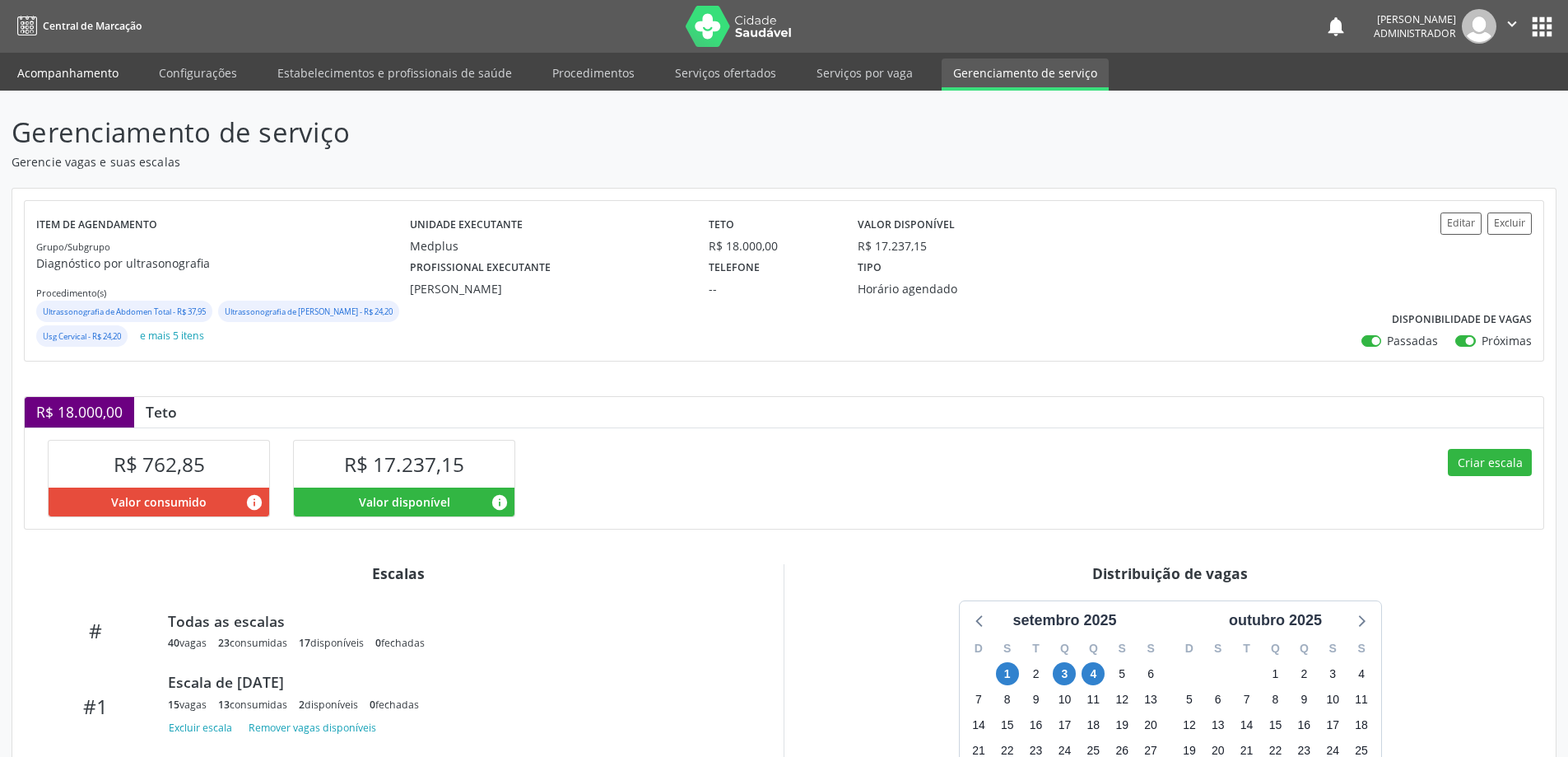
click at [97, 82] on link "Acompanhamento" at bounding box center [68, 72] width 124 height 29
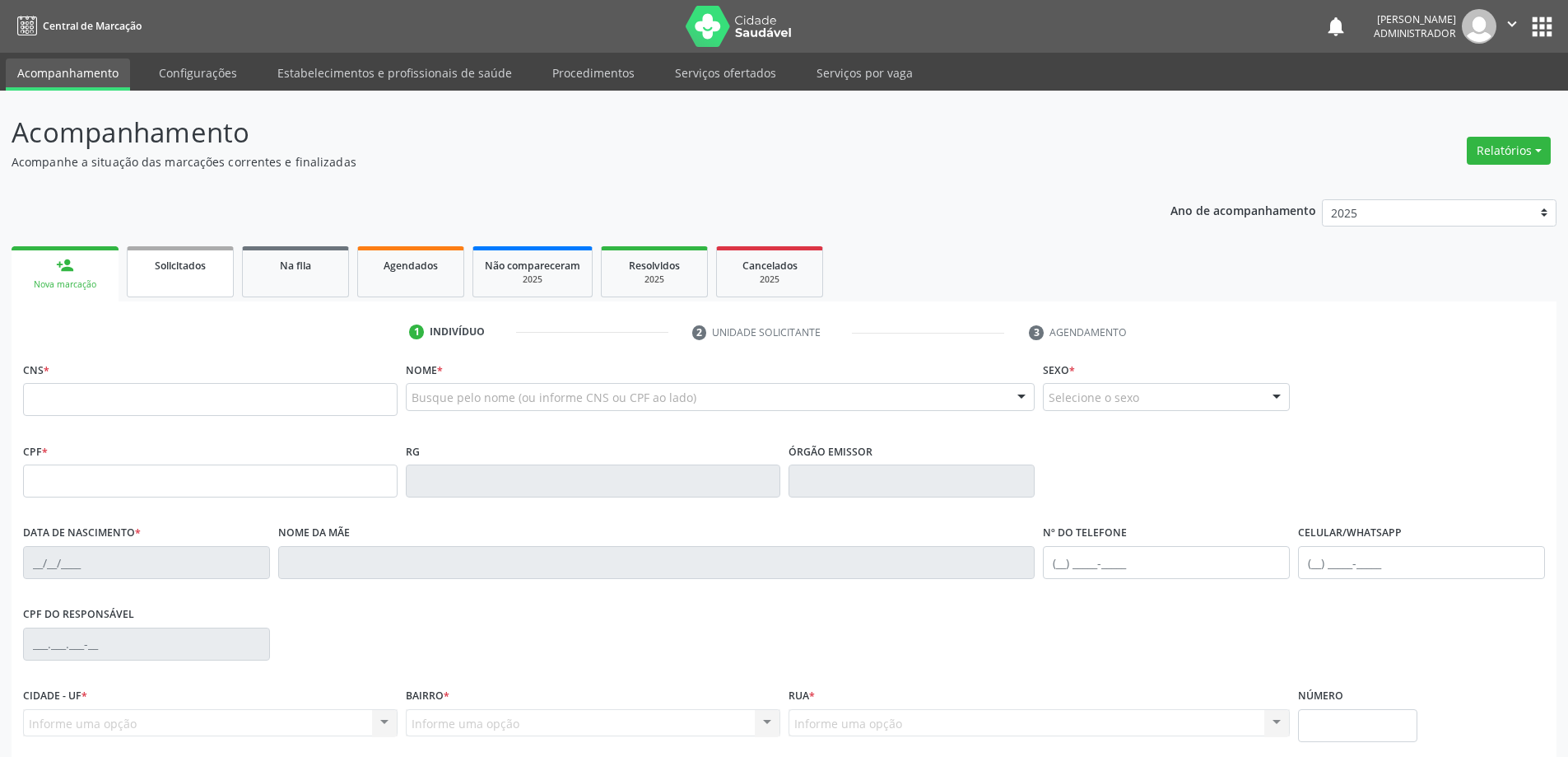
click at [219, 287] on link "Solicitados" at bounding box center [180, 272] width 107 height 51
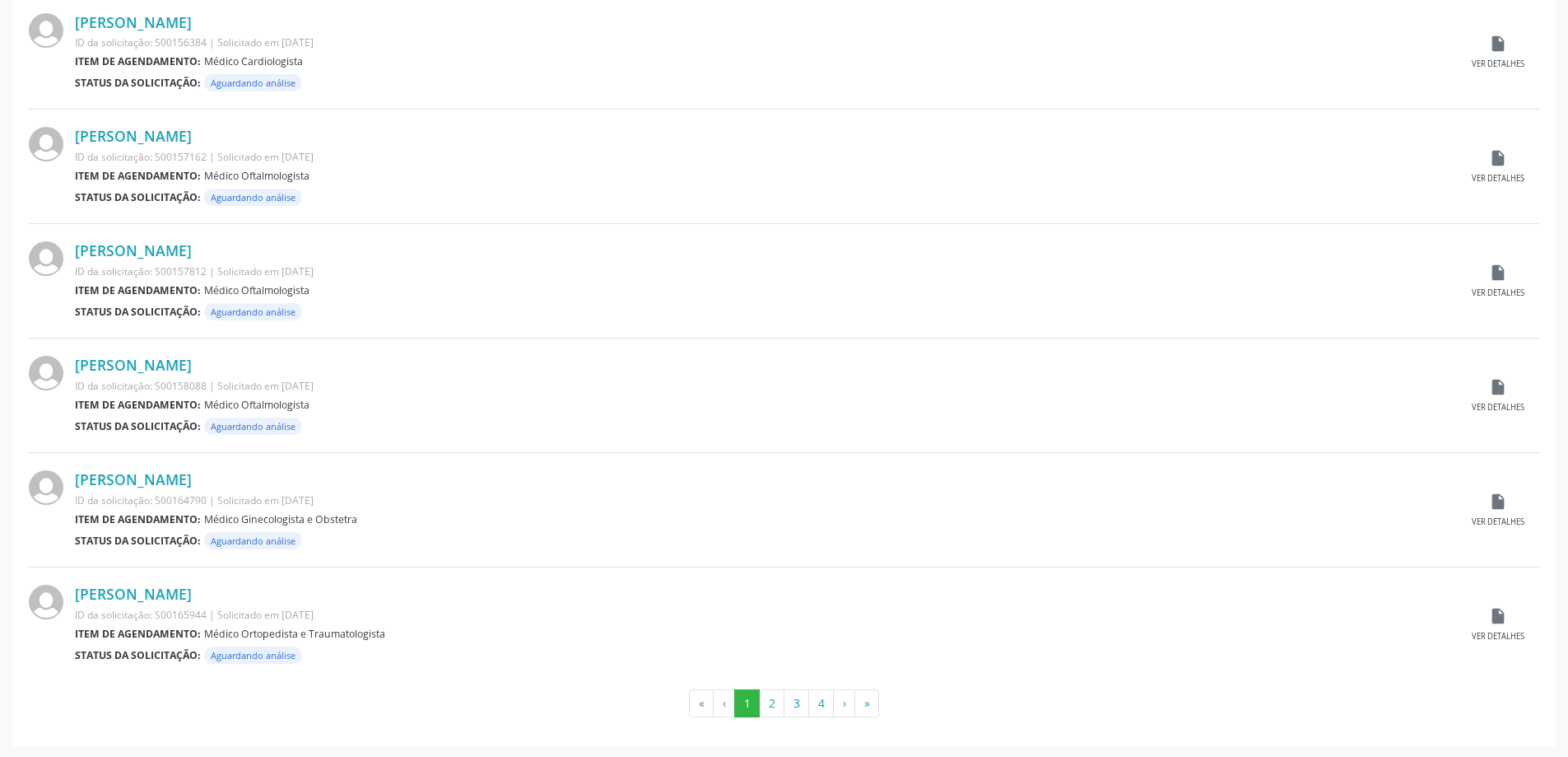
scroll to position [1476, 0]
click at [777, 710] on button "2" at bounding box center [771, 702] width 25 height 28
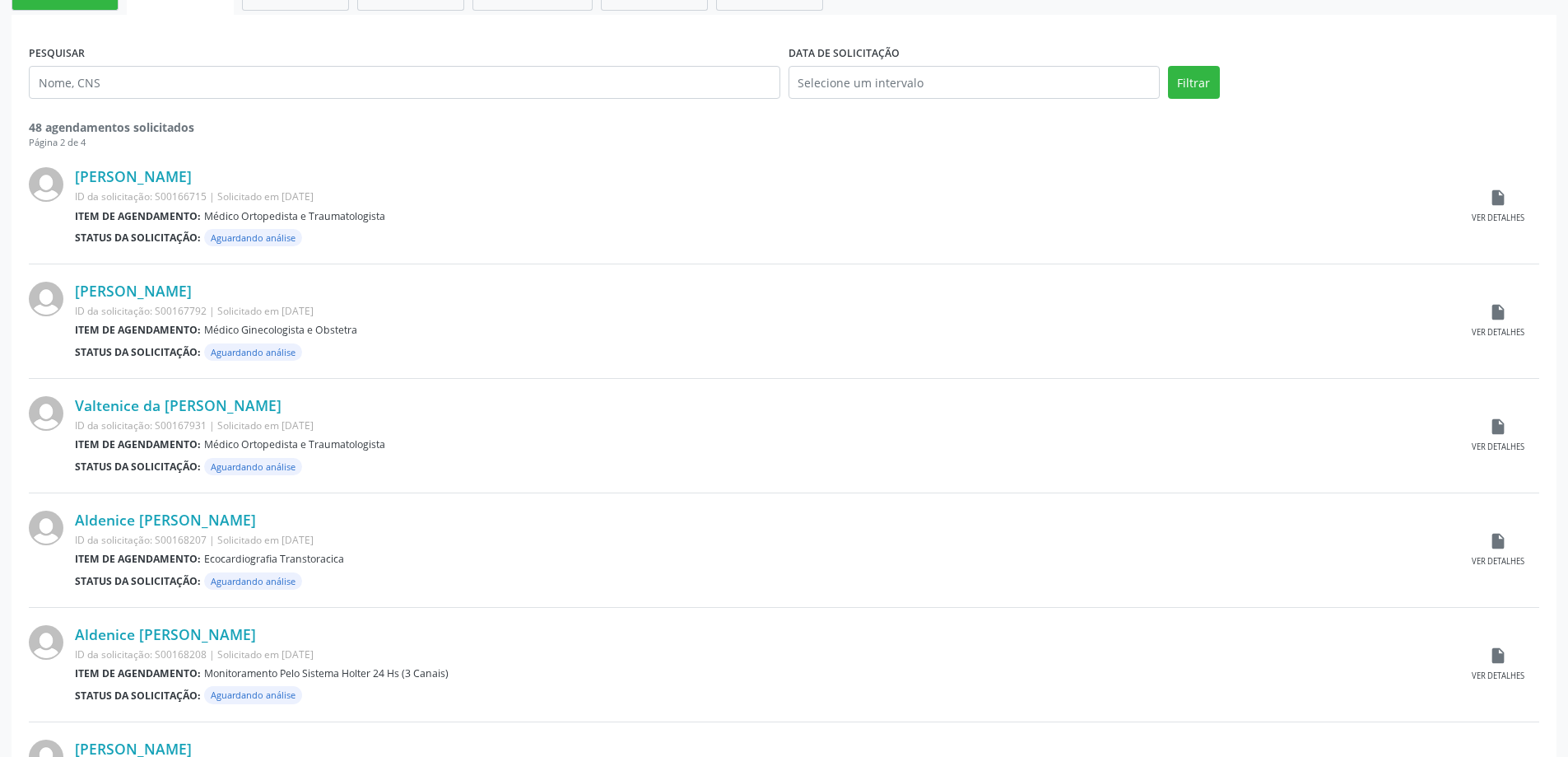
scroll to position [0, 0]
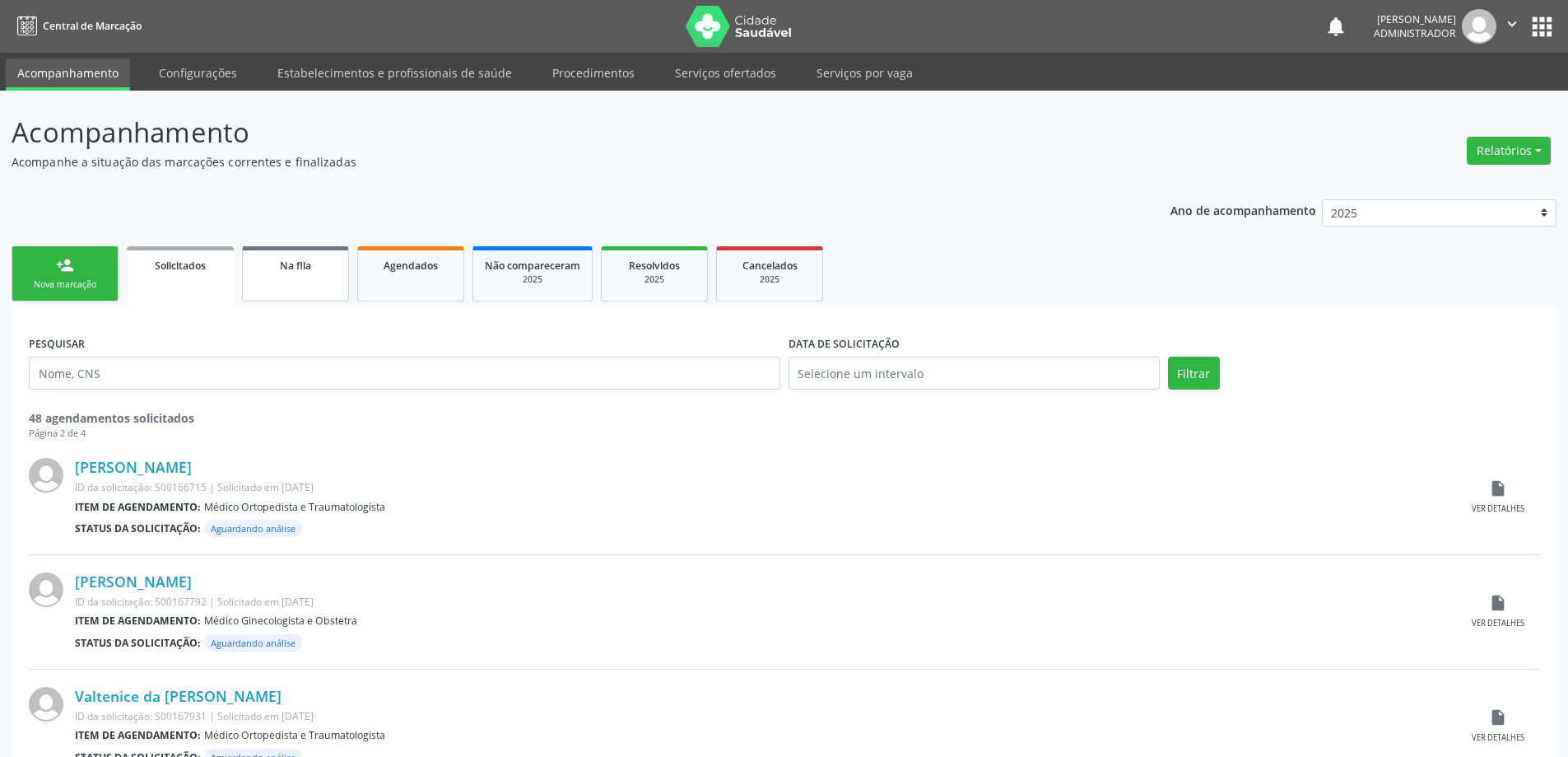
click at [286, 268] on span "Na fila" at bounding box center [296, 266] width 31 height 14
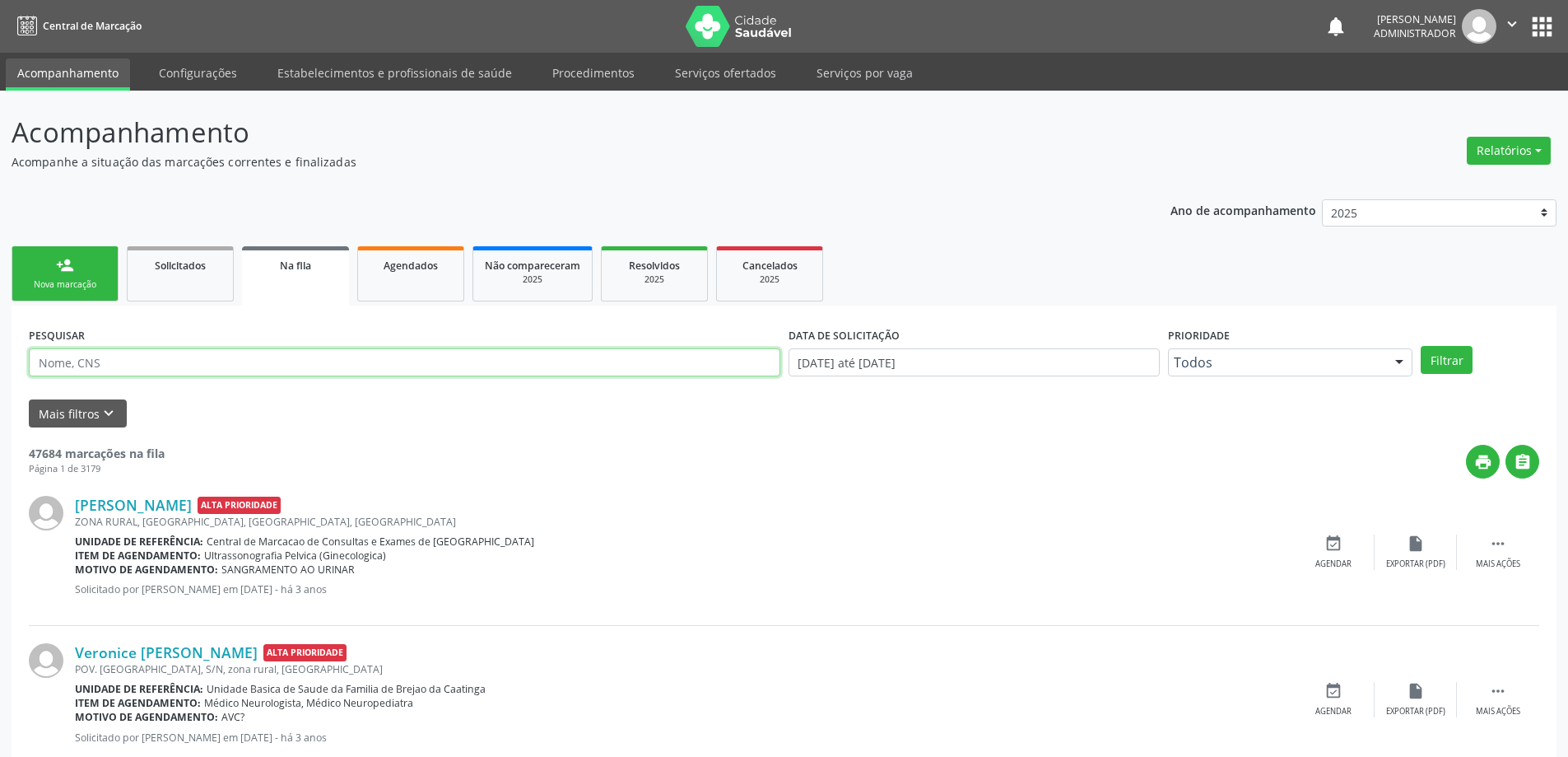
click at [166, 367] on input "text" at bounding box center [404, 362] width 751 height 28
type input "707305063224570"
click at [950, 359] on input "[DATE] até [DATE]" at bounding box center [974, 362] width 371 height 28
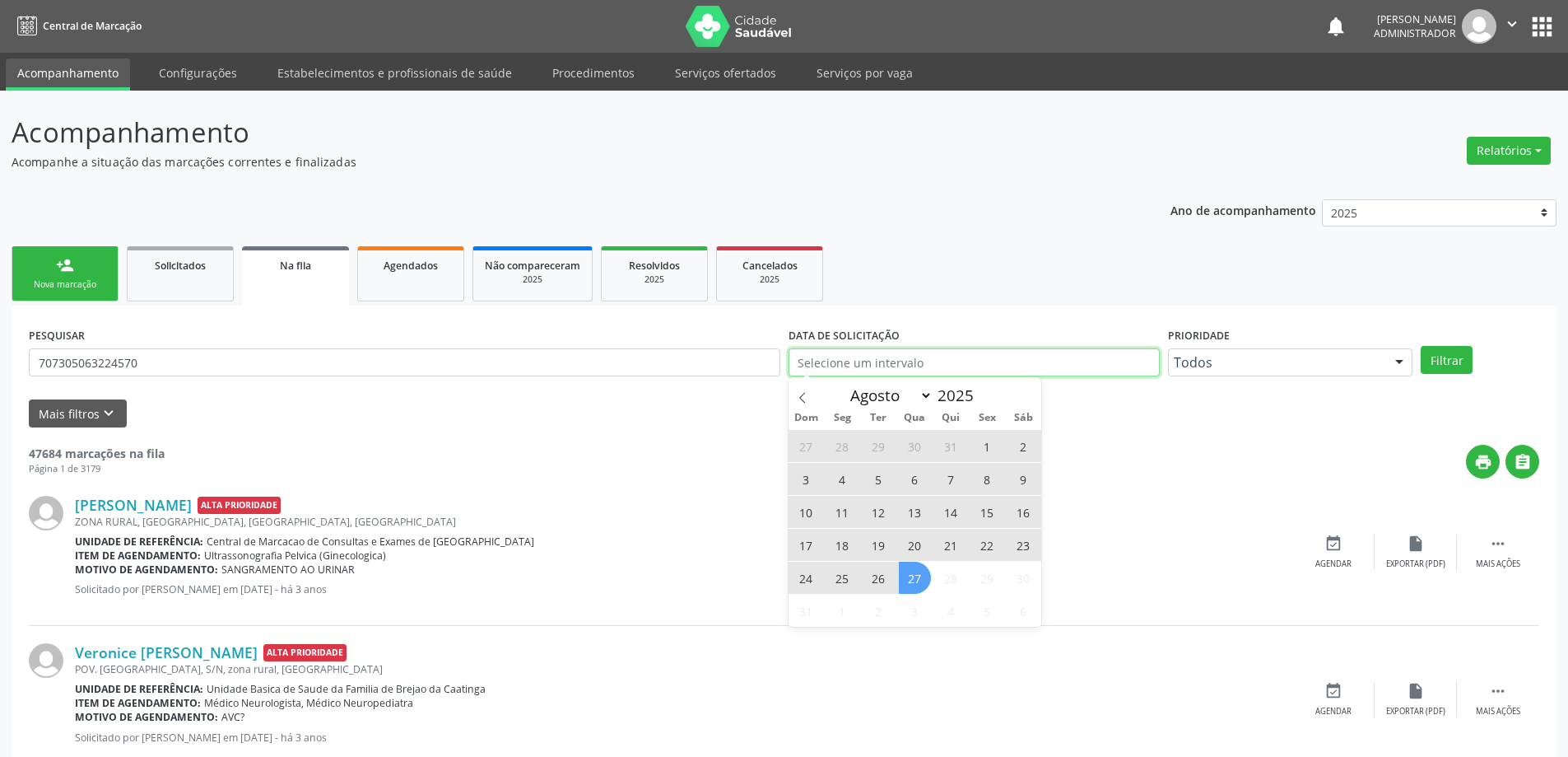
type input "2023"
select select "0"
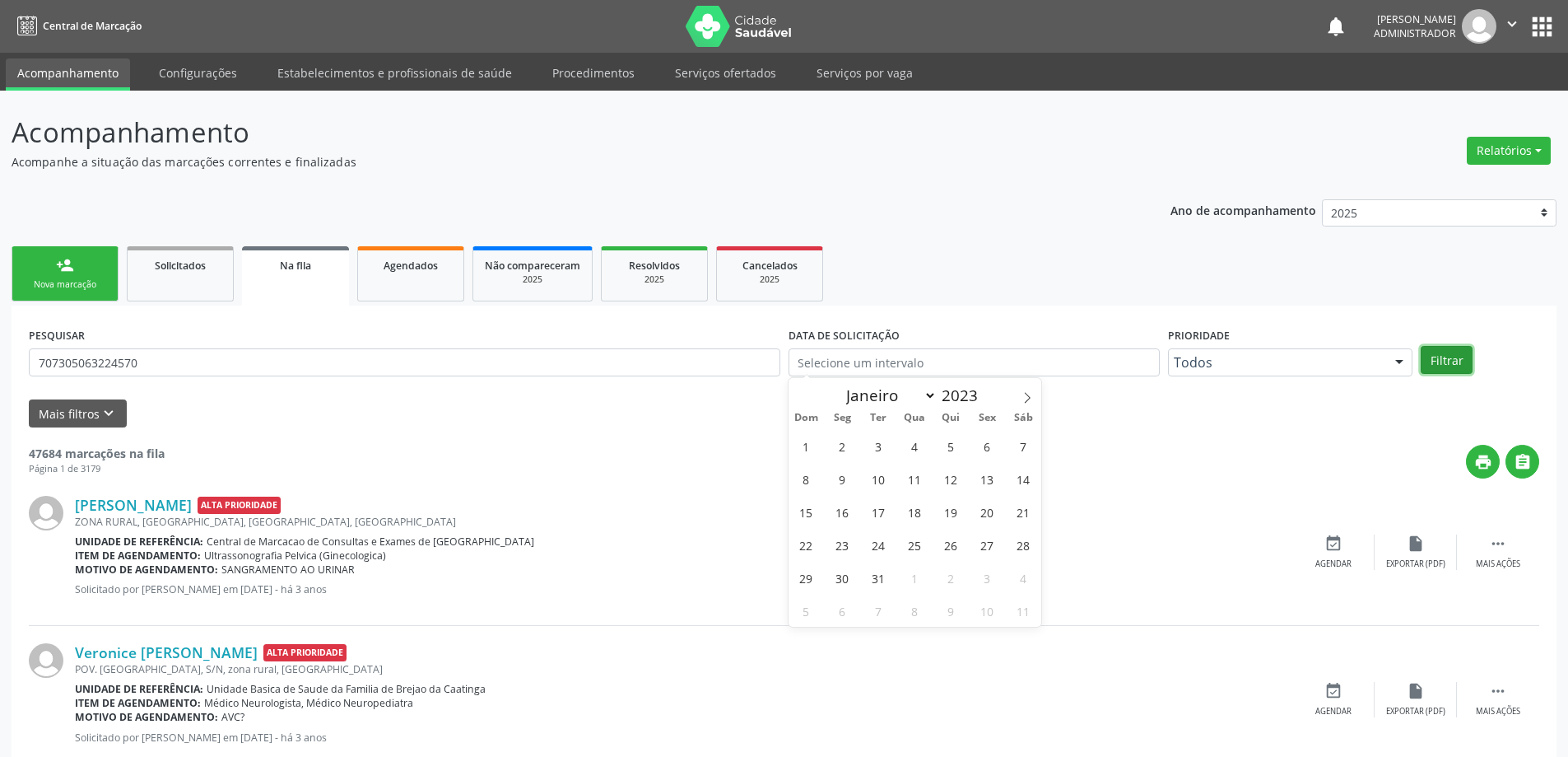
click at [1456, 365] on button "Filtrar" at bounding box center [1447, 359] width 52 height 28
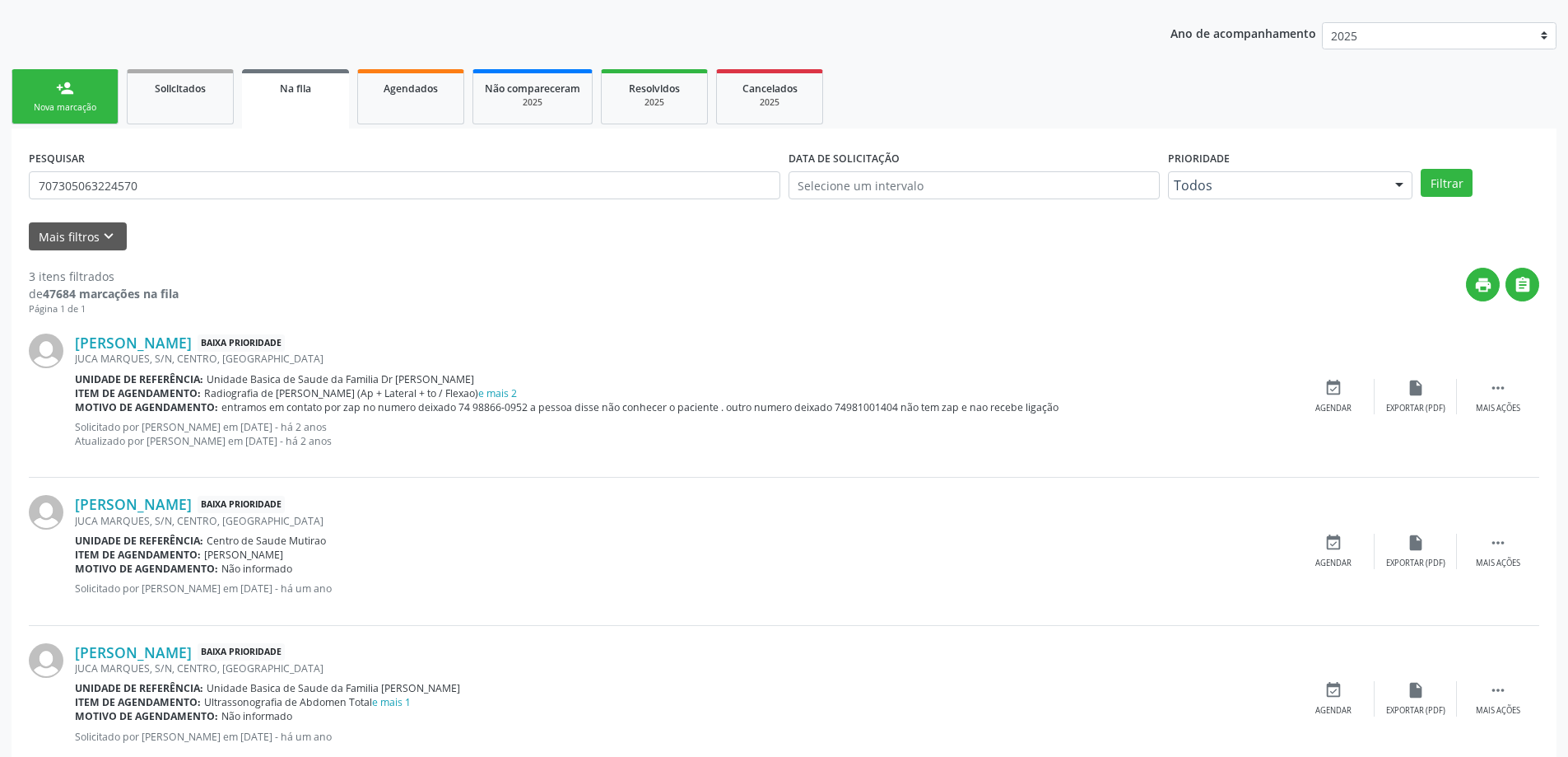
scroll to position [221, 0]
